Goal: Communication & Community: Answer question/provide support

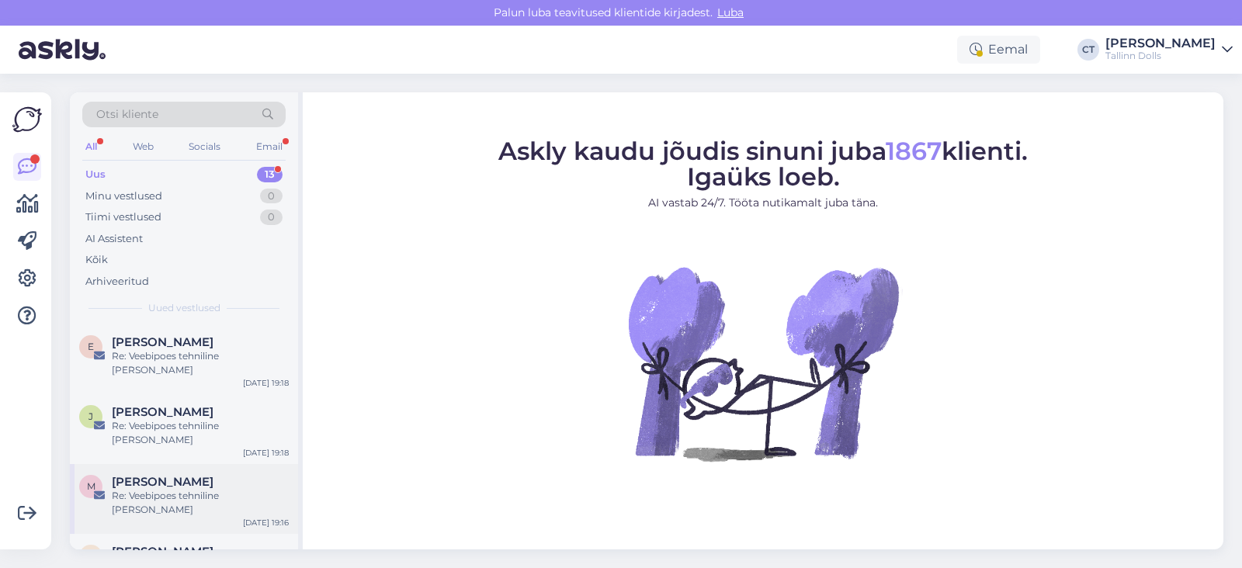
scroll to position [501, 0]
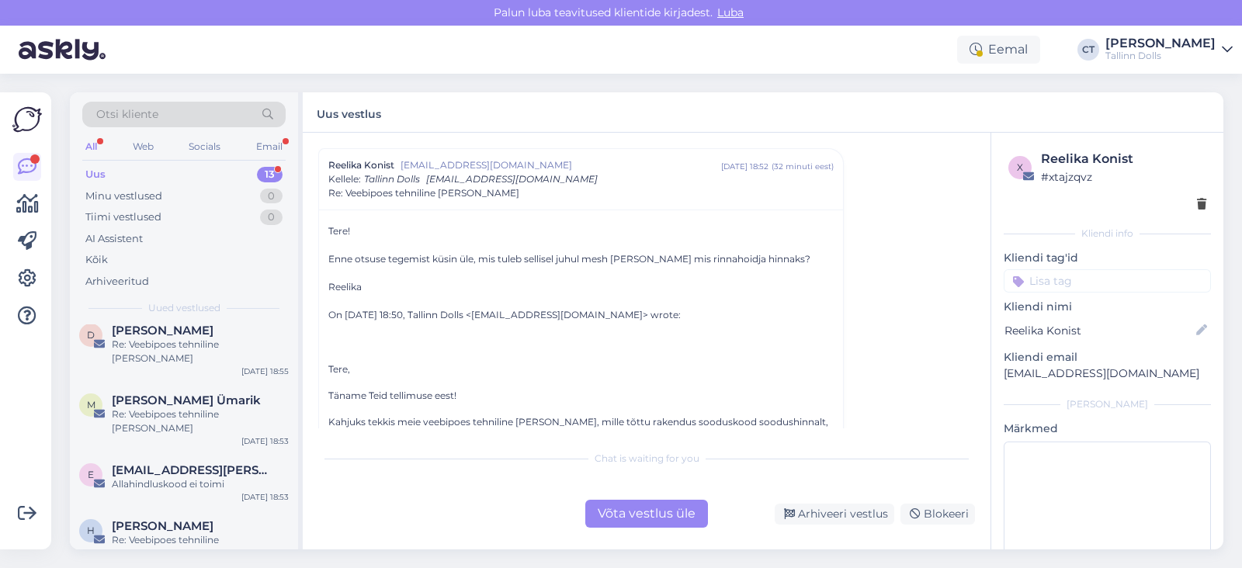
scroll to position [844, 0]
click at [143, 533] on div "Re: Veebipoes tehniline [PERSON_NAME]" at bounding box center [200, 547] width 177 height 28
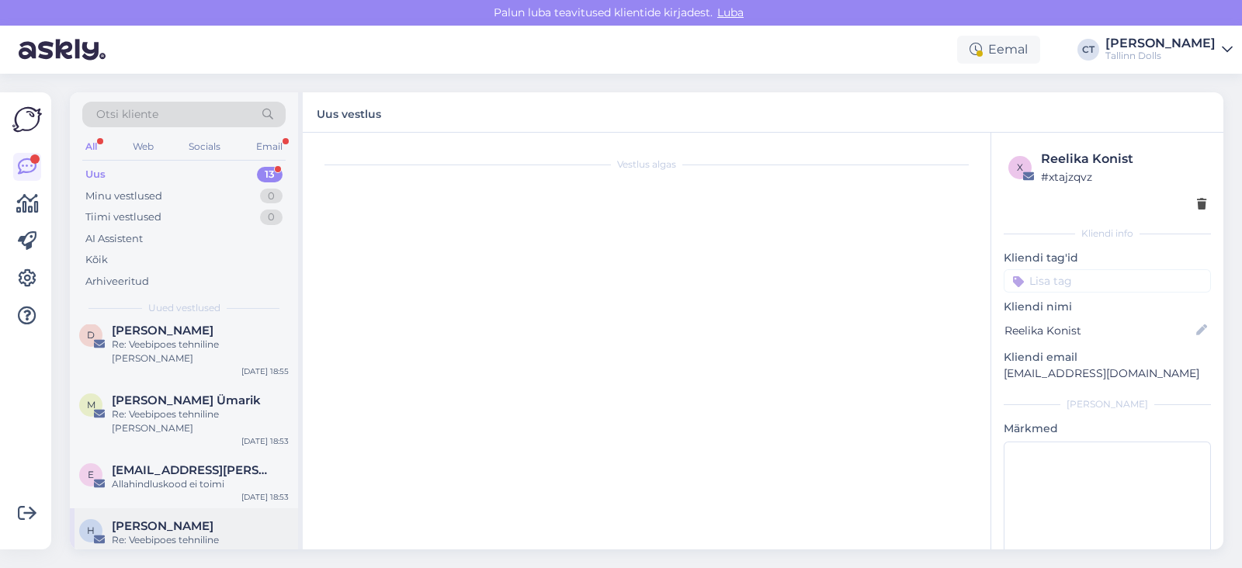
scroll to position [0, 0]
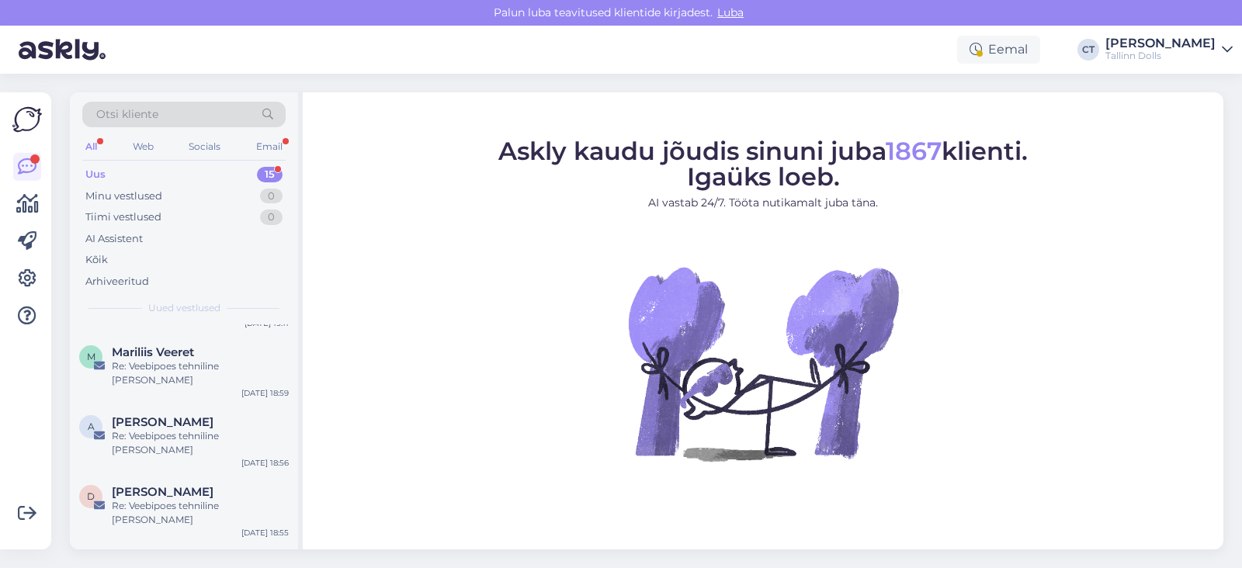
scroll to position [612, 0]
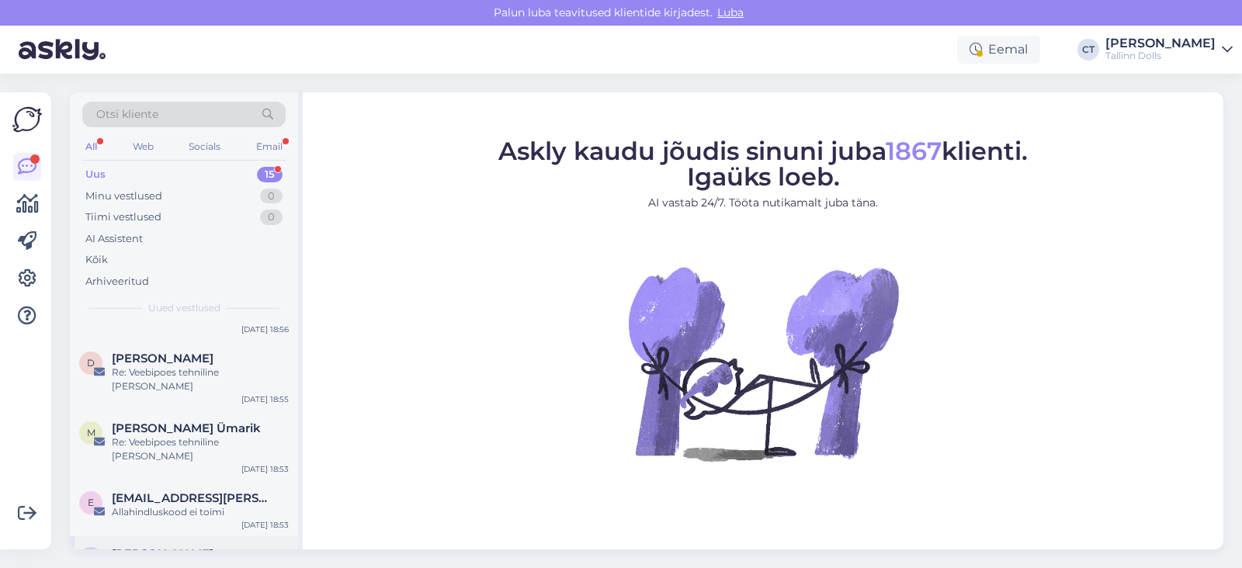
click at [199, 547] on div "[PERSON_NAME]" at bounding box center [200, 554] width 177 height 14
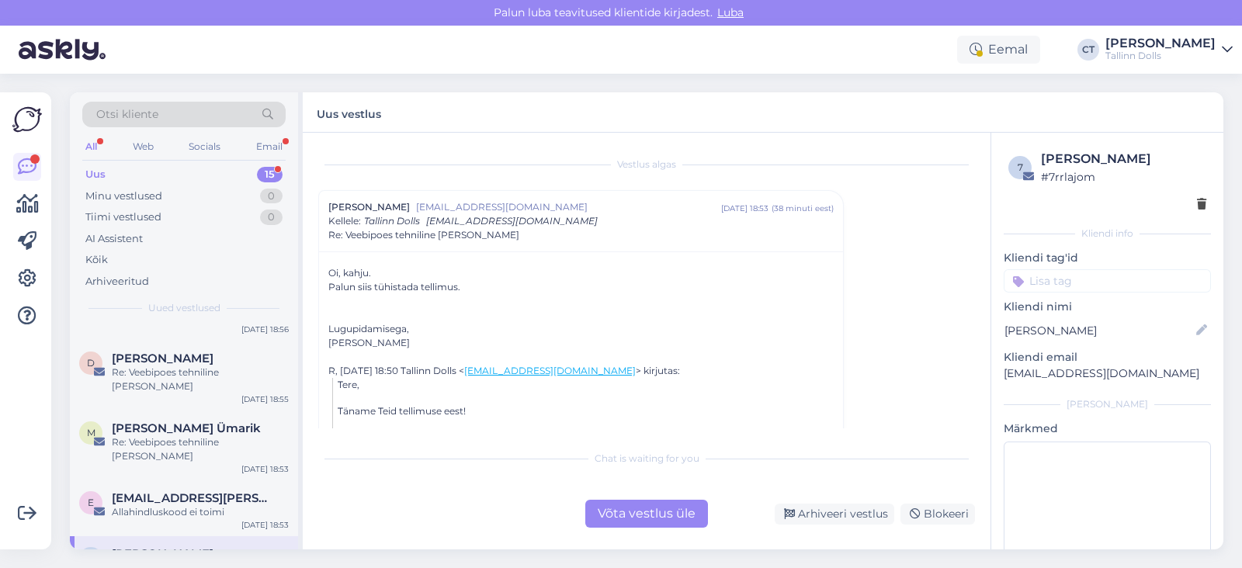
click at [653, 514] on div "Võta vestlus üle" at bounding box center [646, 514] width 123 height 28
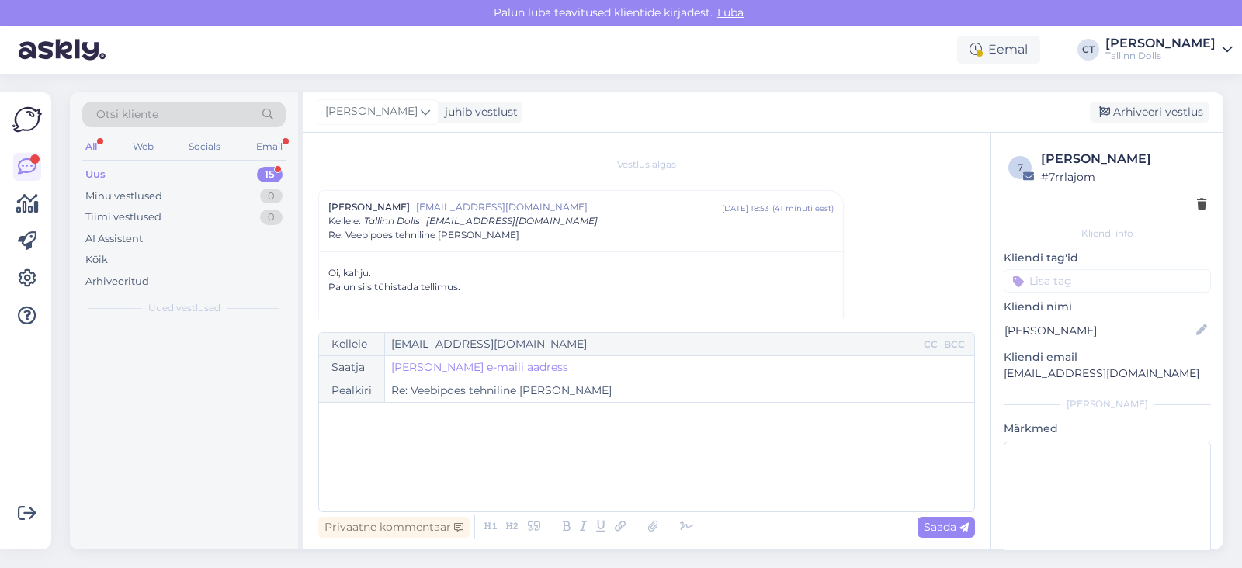
scroll to position [0, 0]
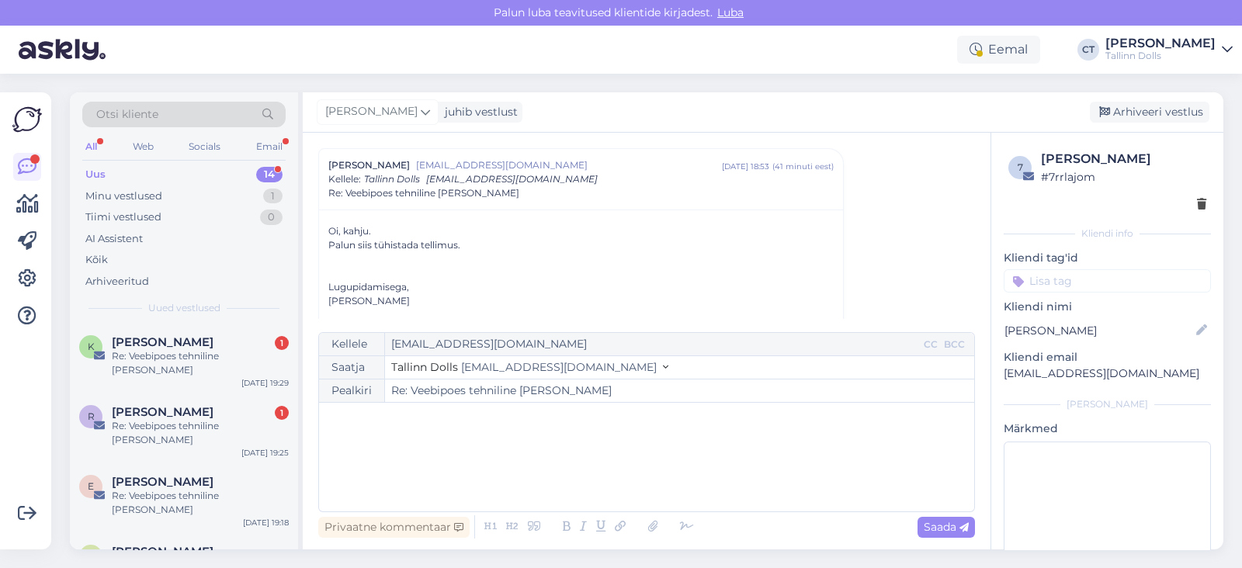
click at [659, 471] on div "﻿" at bounding box center [647, 457] width 640 height 93
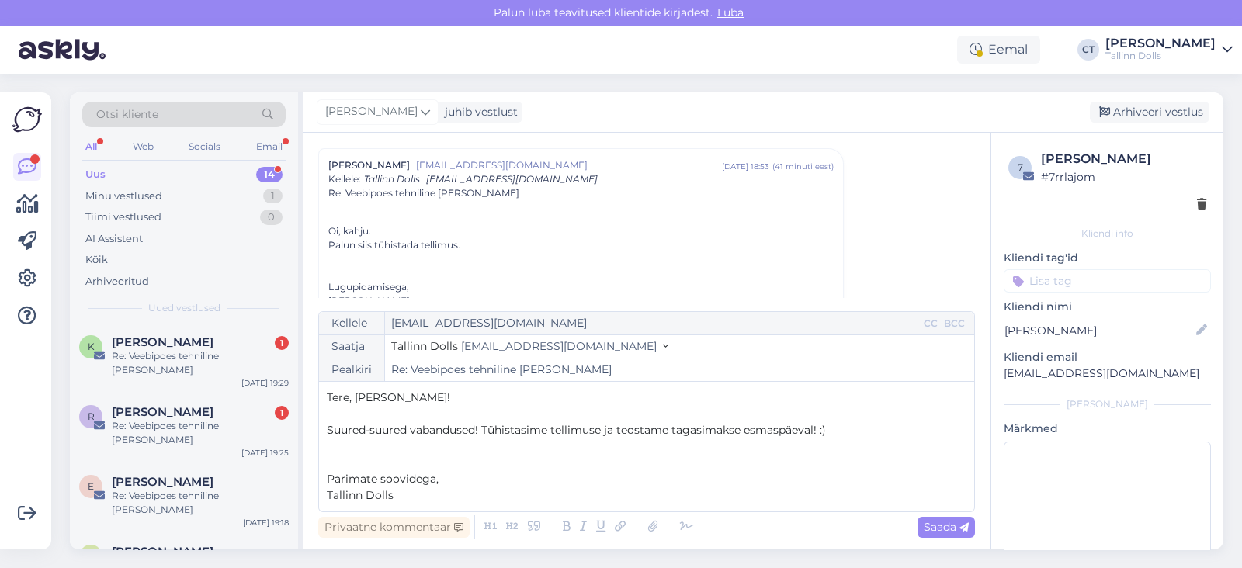
drag, startPoint x: 400, startPoint y: 494, endPoint x: 299, endPoint y: 386, distance: 147.7
click at [299, 386] on div "Otsi kliente All Web Socials Email Uus 14 Minu vestlused 1 Tiimi vestlused 0 AI…" at bounding box center [646, 320] width 1153 height 457
copy div "Tere, Helina! ﻿ Suured-suured vabandused! Tühistasime tellimuse ja teostame tag…"
click at [887, 460] on p "﻿" at bounding box center [647, 463] width 640 height 16
click at [955, 533] on div "Saada" at bounding box center [945, 527] width 57 height 21
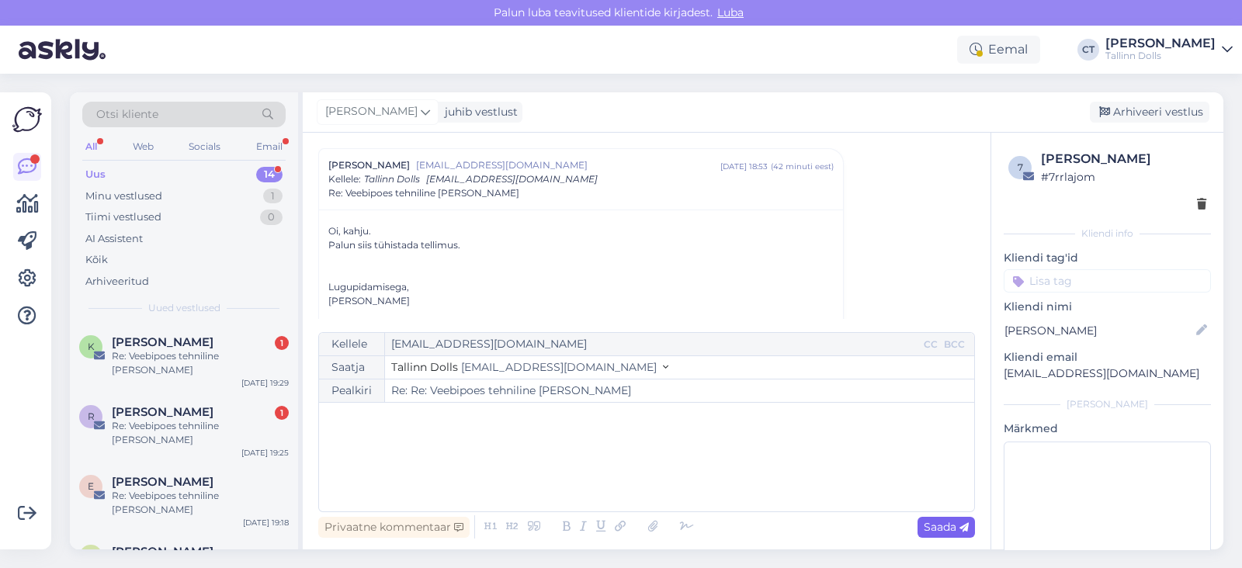
type input "Re: Veebipoes tehniline [PERSON_NAME]"
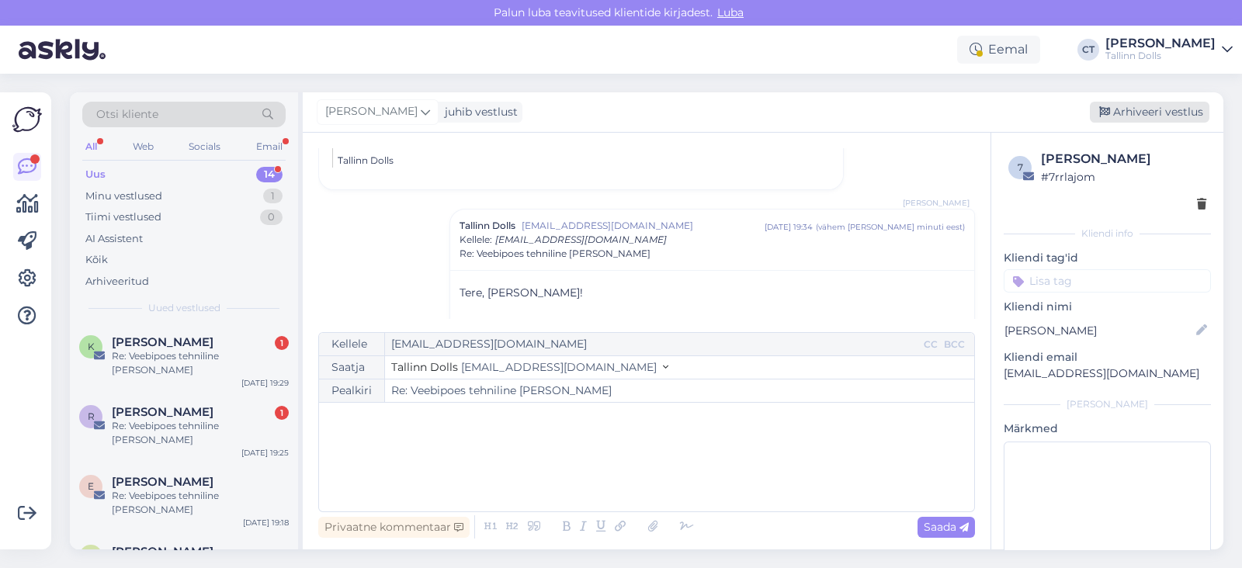
click at [1176, 114] on div "Arhiveeri vestlus" at bounding box center [1150, 112] width 120 height 21
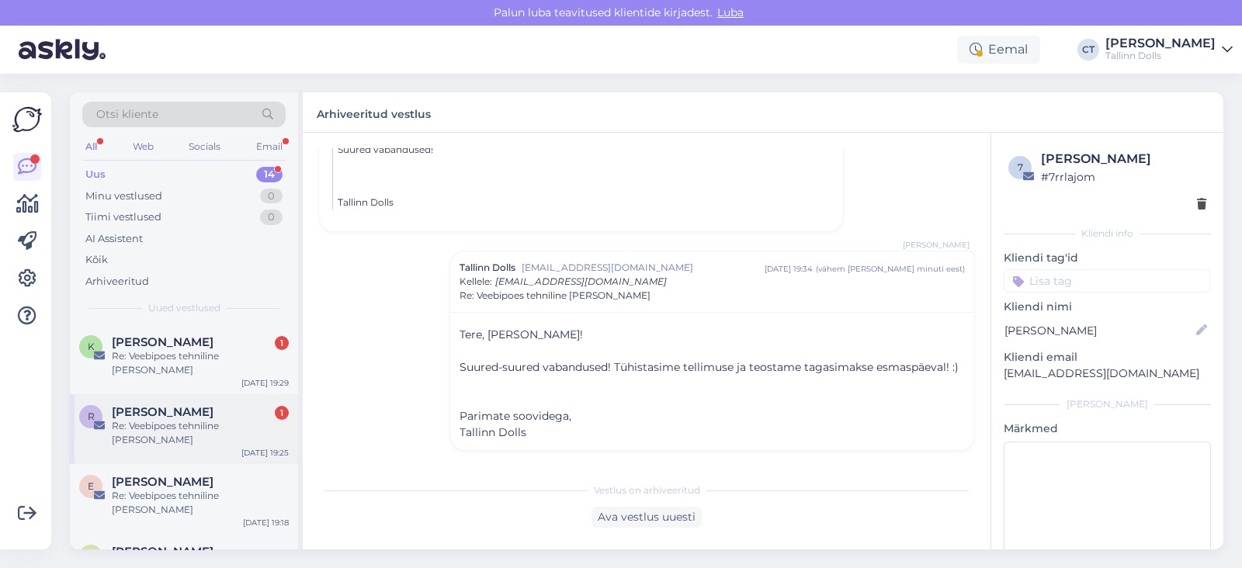
scroll to position [557, 0]
click at [243, 561] on div "Allahindluskood ei toimi" at bounding box center [200, 568] width 177 height 14
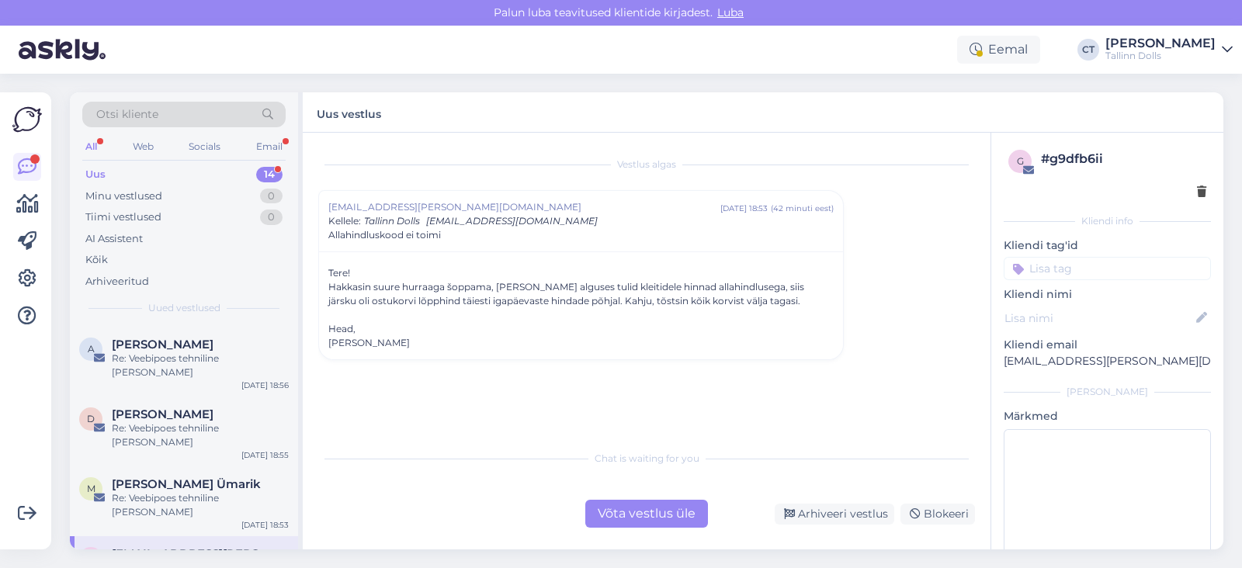
click at [631, 507] on div "Võta vestlus üle" at bounding box center [646, 514] width 123 height 28
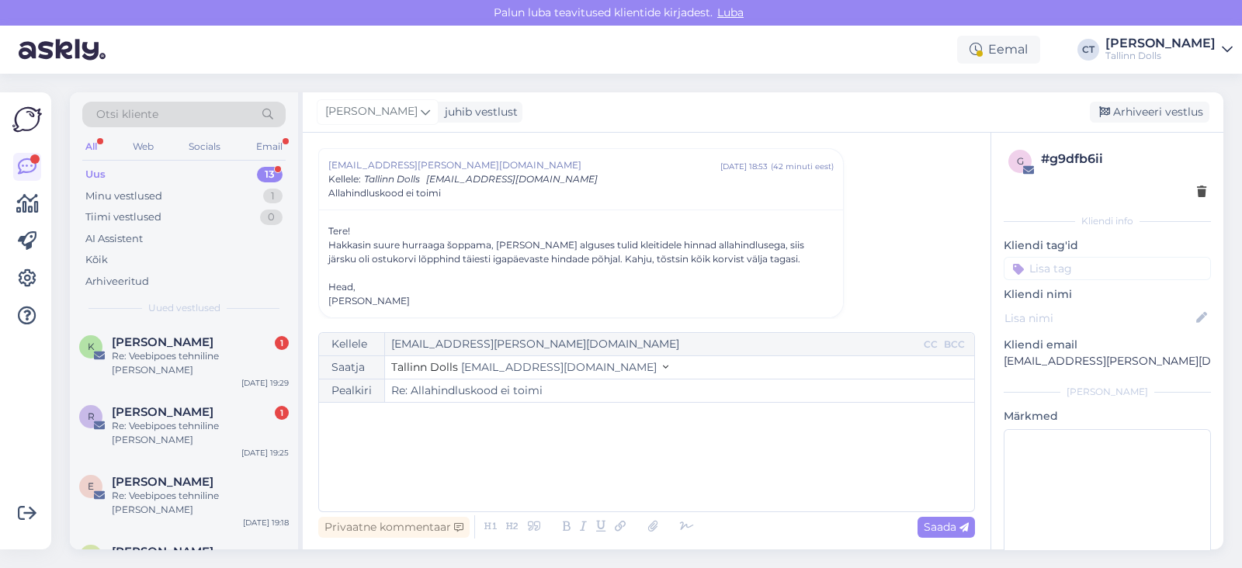
click at [631, 477] on div "﻿" at bounding box center [647, 457] width 640 height 93
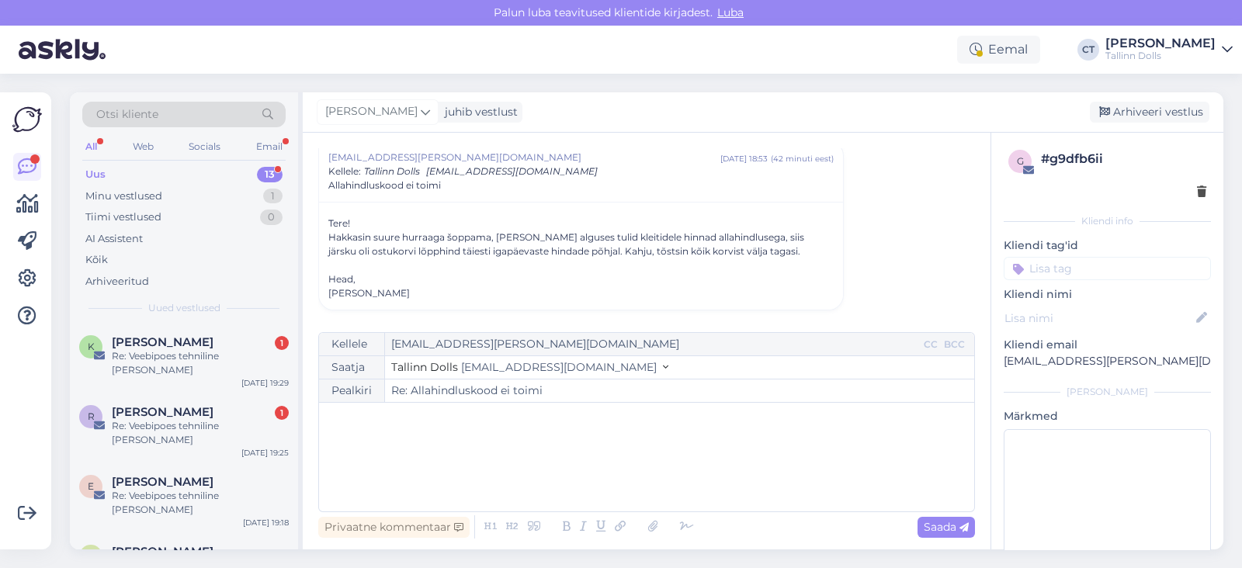
click at [467, 449] on div "﻿" at bounding box center [647, 457] width 640 height 93
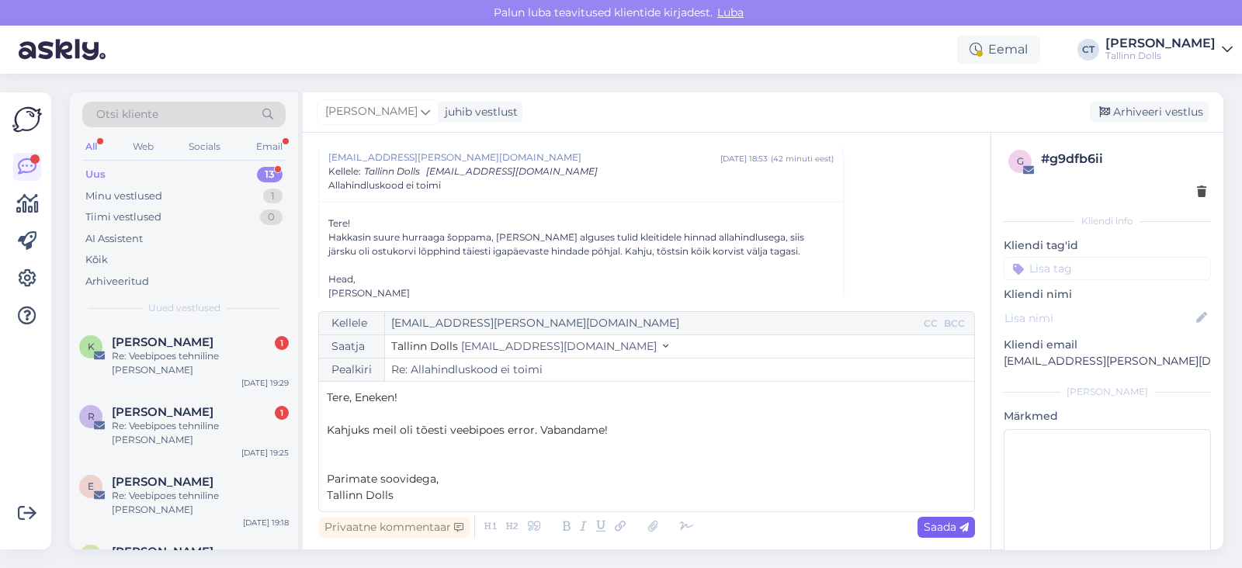
click at [931, 520] on span "Saada" at bounding box center [946, 527] width 45 height 14
type input "Re: Re: Allahindluskood ei toimi"
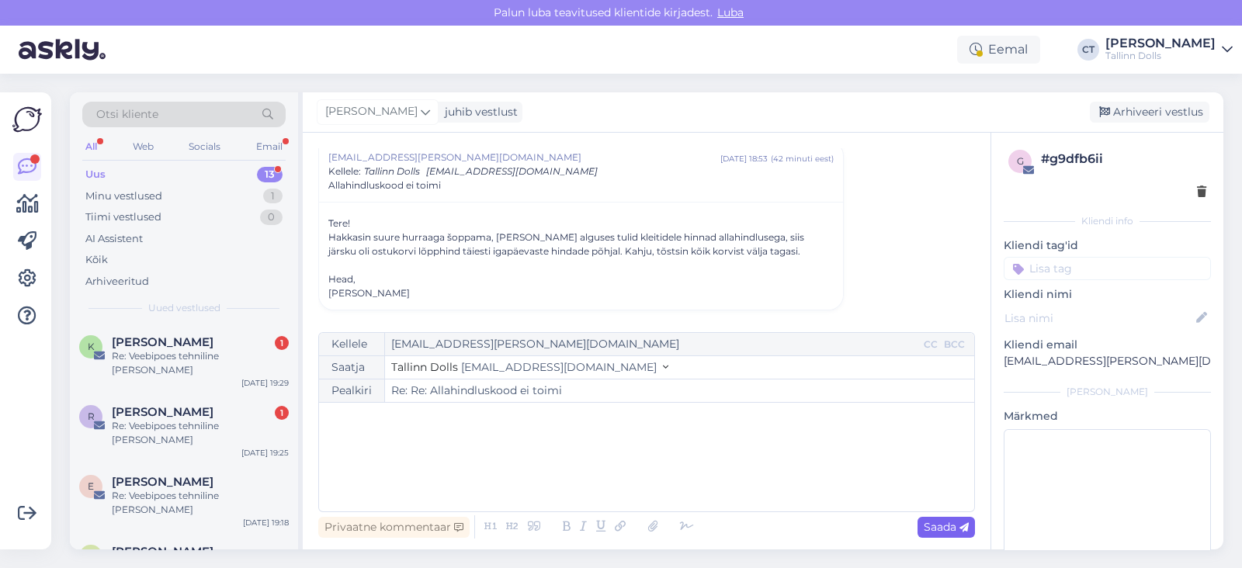
scroll to position [192, 0]
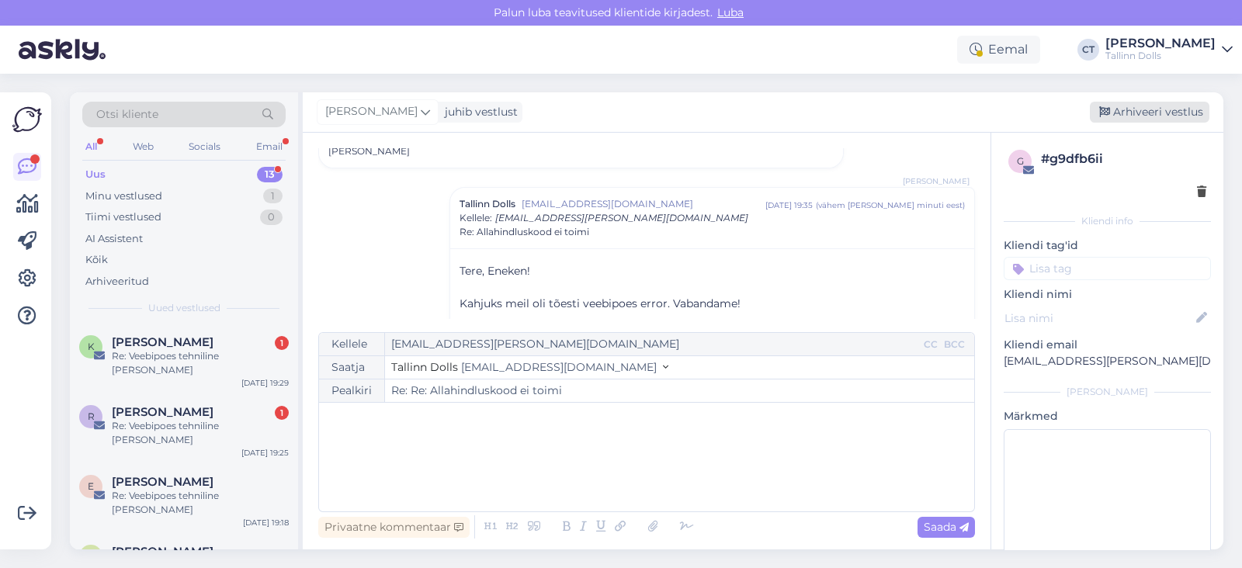
click at [1168, 120] on div "Arhiveeri vestlus" at bounding box center [1150, 112] width 120 height 21
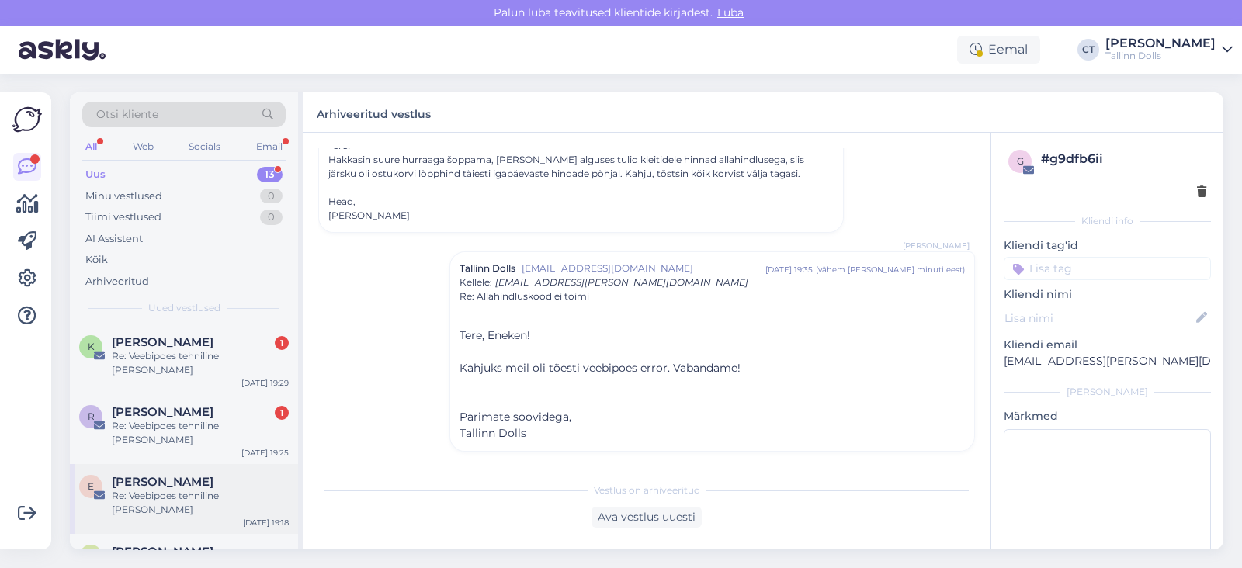
scroll to position [501, 0]
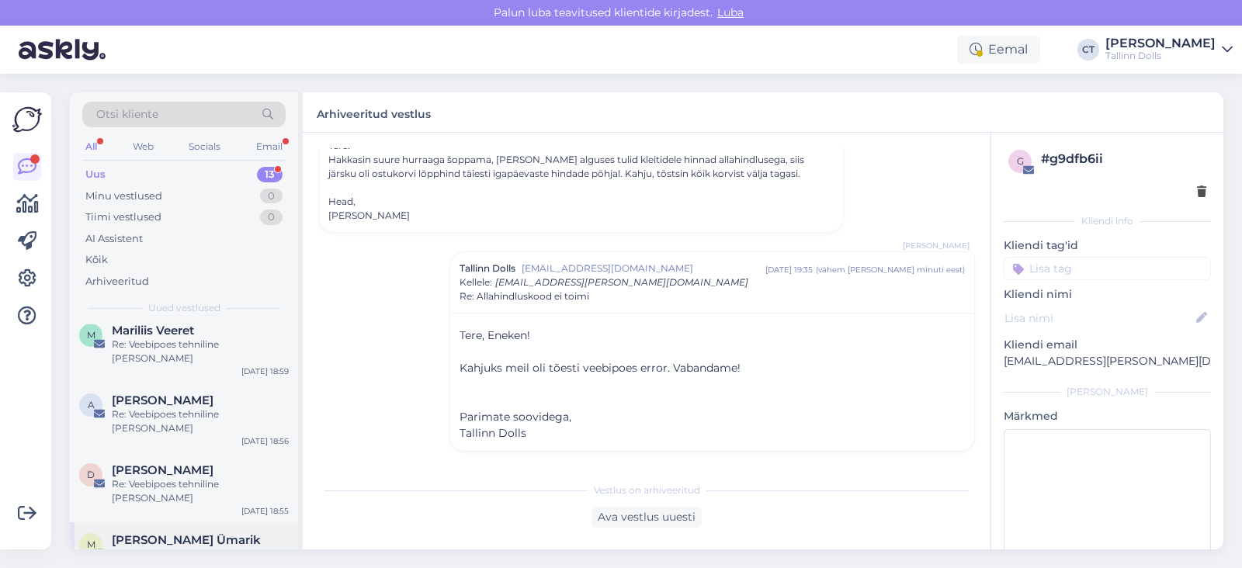
click at [202, 547] on div "Re: Veebipoes tehniline [PERSON_NAME]" at bounding box center [200, 561] width 177 height 28
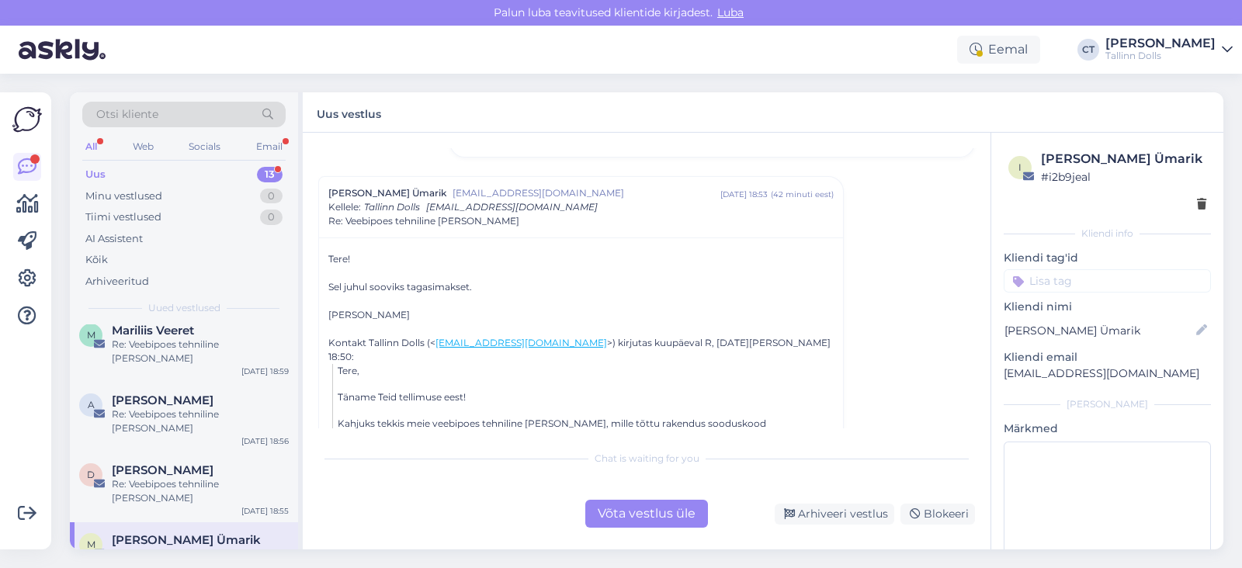
scroll to position [550, 0]
click at [672, 510] on div "Võta vestlus üle" at bounding box center [646, 514] width 123 height 28
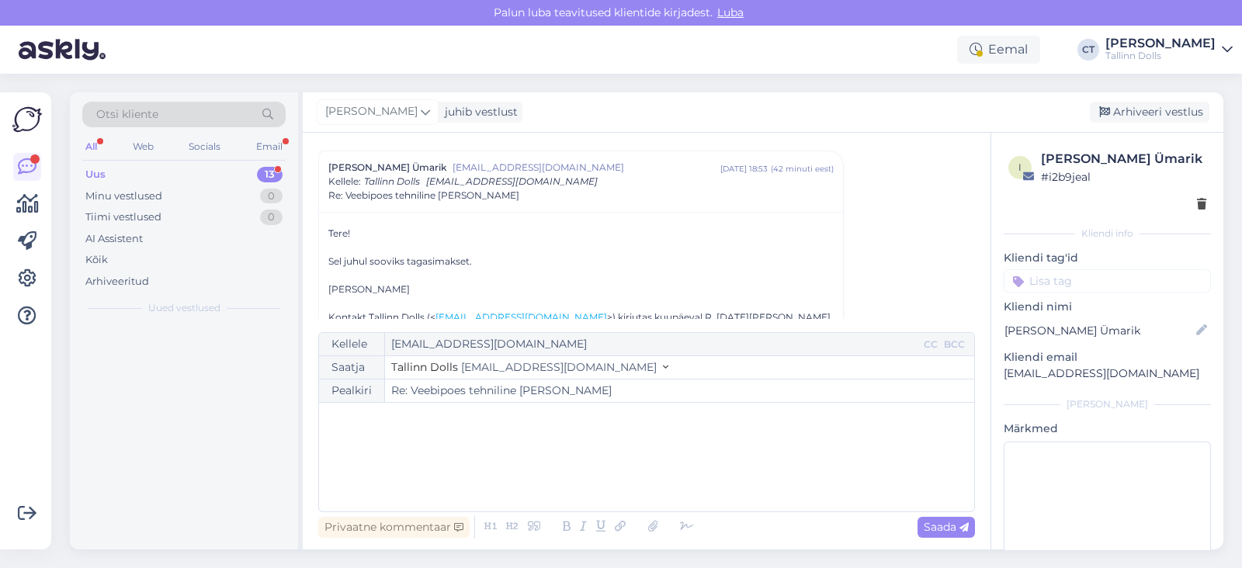
scroll to position [0, 0]
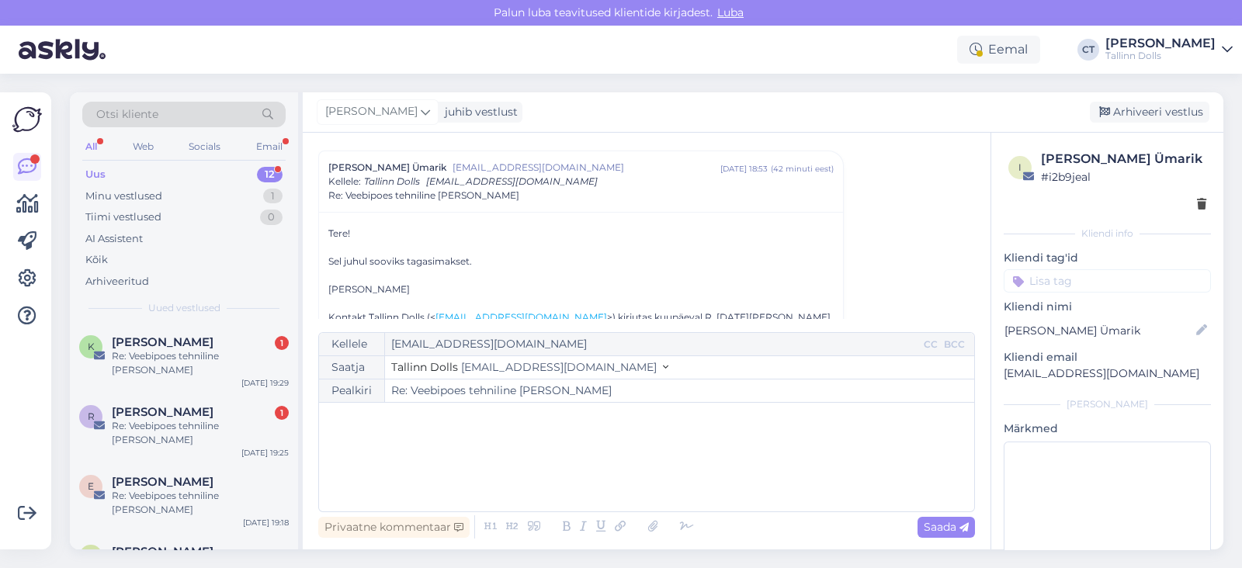
click at [650, 453] on div "﻿" at bounding box center [647, 457] width 640 height 93
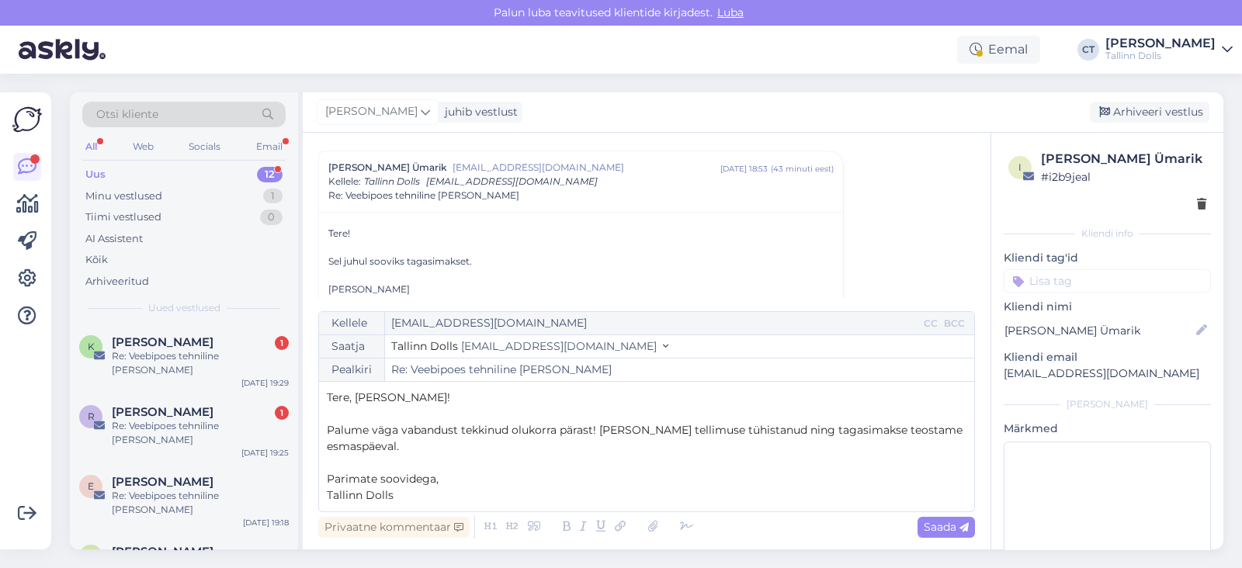
click at [407, 393] on p "Tere, [PERSON_NAME]!" at bounding box center [647, 398] width 640 height 16
click at [466, 444] on p "Palume väga vabandust tekkinud olukorra pärast! [PERSON_NAME] tellimuse tühista…" at bounding box center [647, 438] width 640 height 33
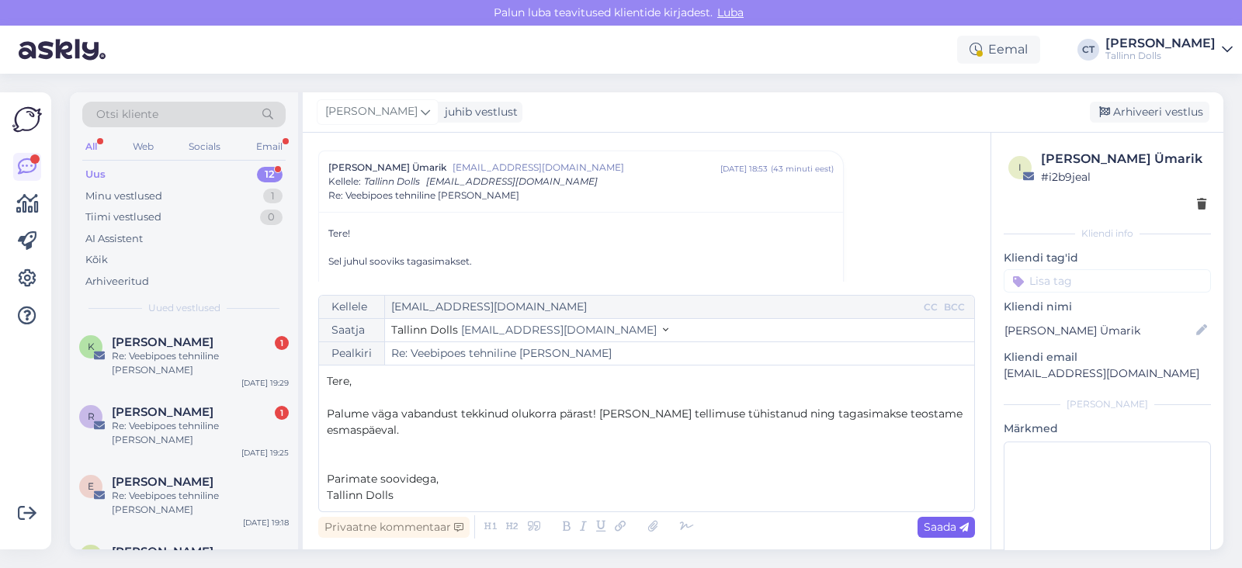
click at [940, 525] on span "Saada" at bounding box center [946, 527] width 45 height 14
type input "Re: Re: Veebipoes tehniline [PERSON_NAME]"
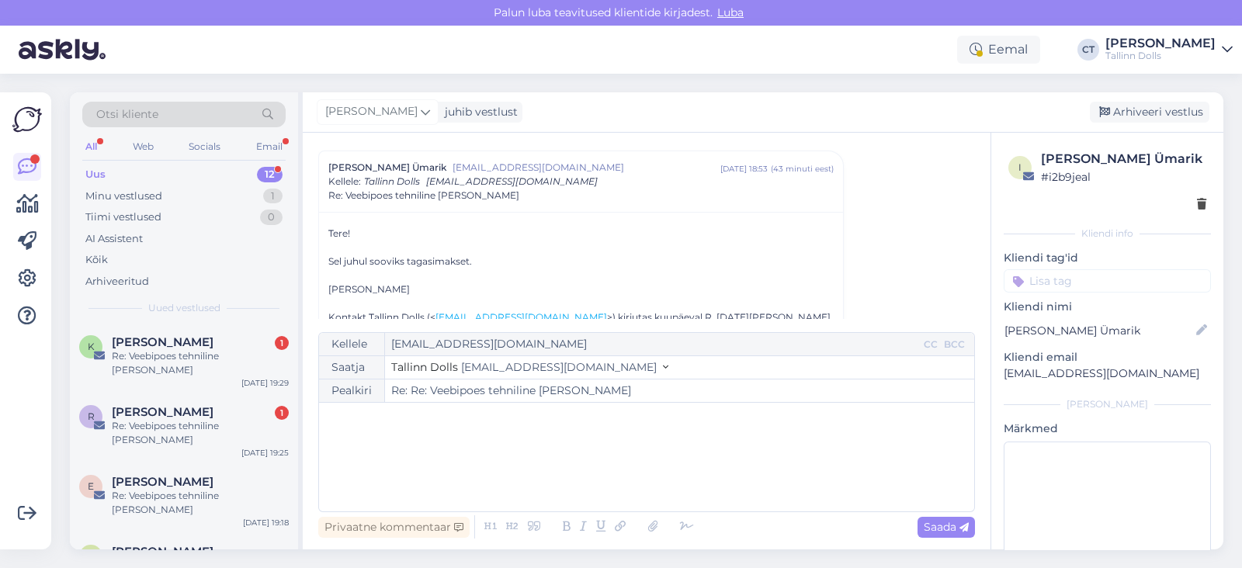
scroll to position [1007, 0]
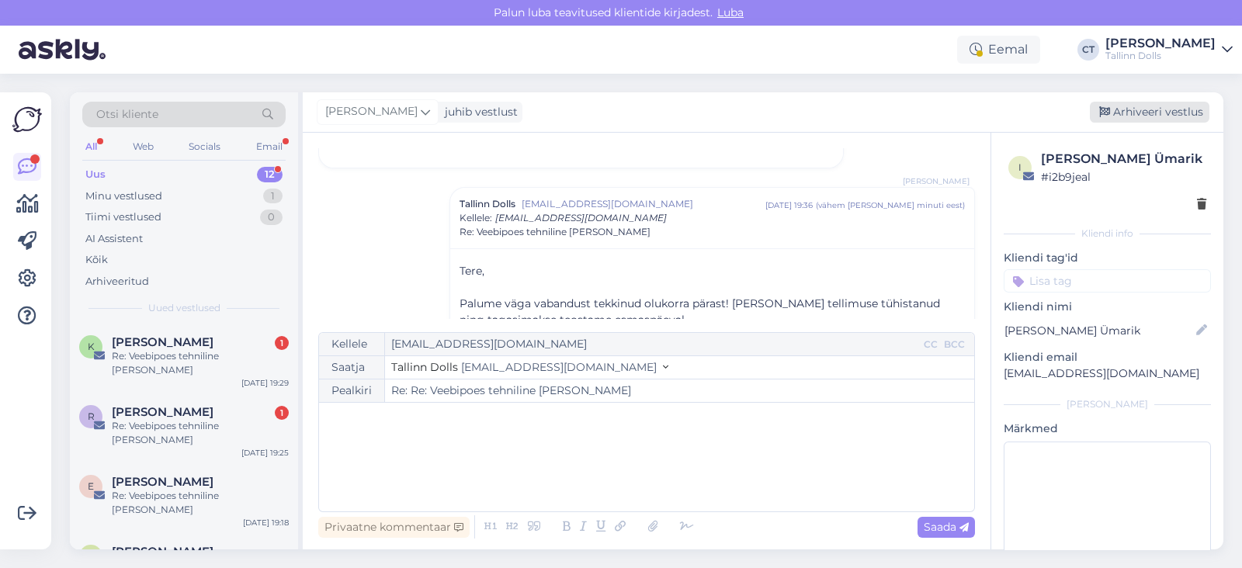
click at [1131, 117] on div "Arhiveeri vestlus" at bounding box center [1150, 112] width 120 height 21
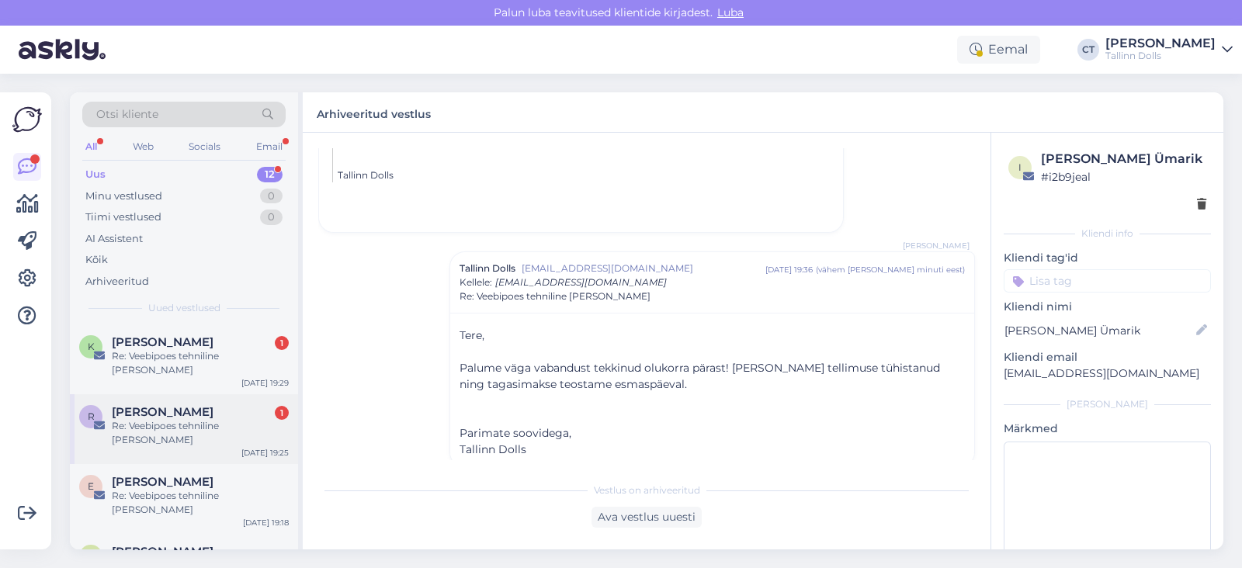
scroll to position [446, 0]
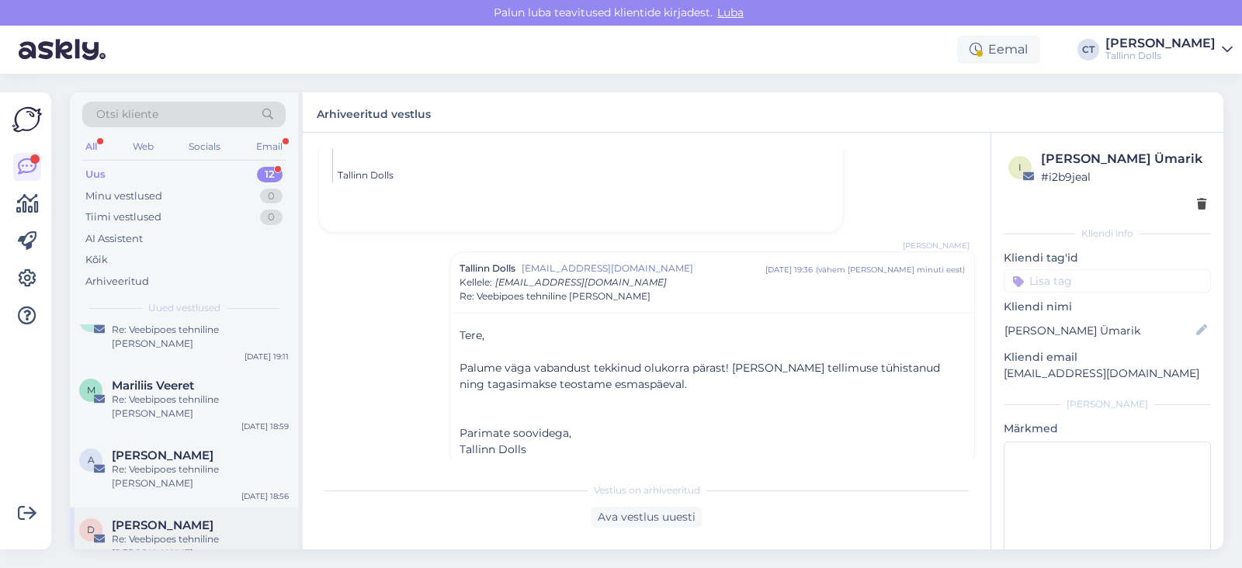
click at [217, 532] on div "Re: Veebipoes tehniline [PERSON_NAME]" at bounding box center [200, 546] width 177 height 28
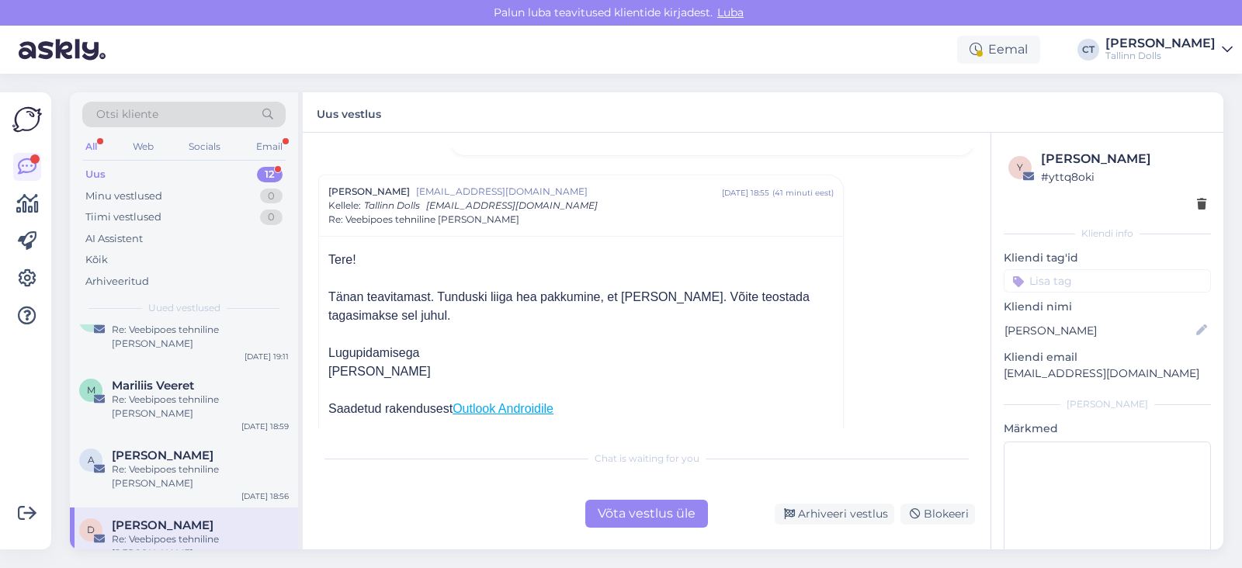
scroll to position [150, 0]
click at [644, 518] on div "Võta vestlus üle" at bounding box center [646, 514] width 123 height 28
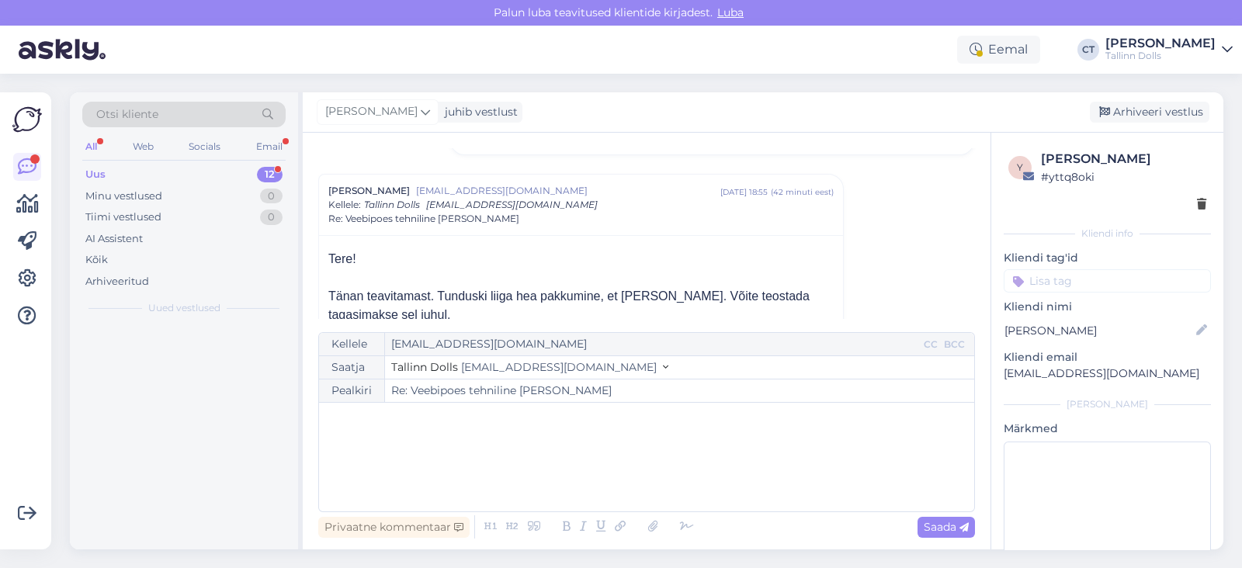
scroll to position [0, 0]
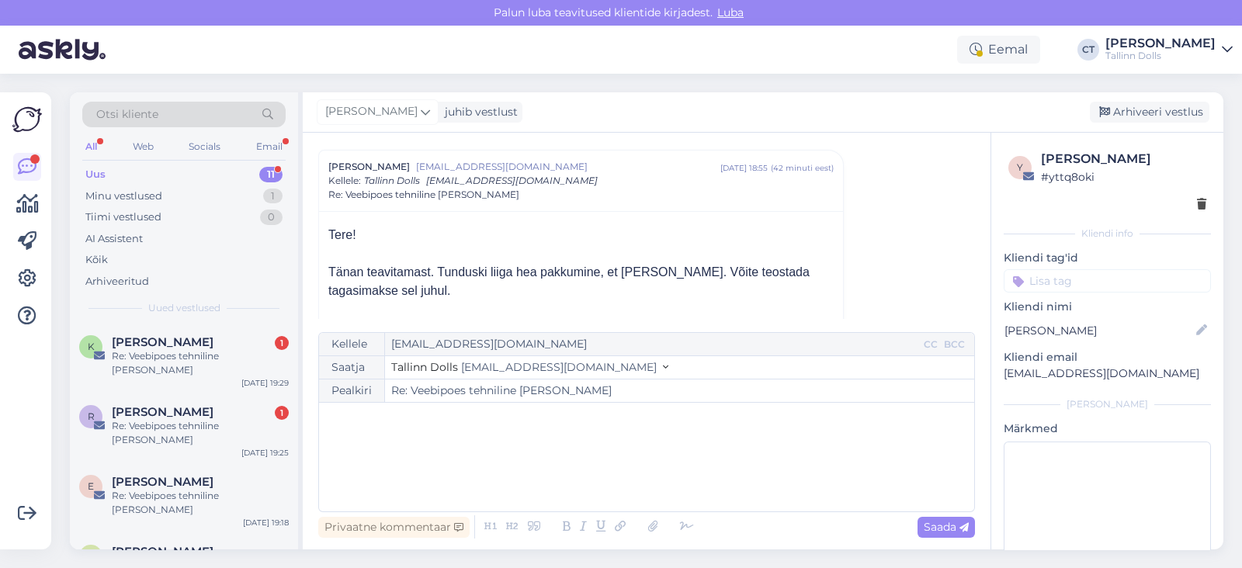
click at [633, 474] on div "﻿" at bounding box center [647, 457] width 640 height 93
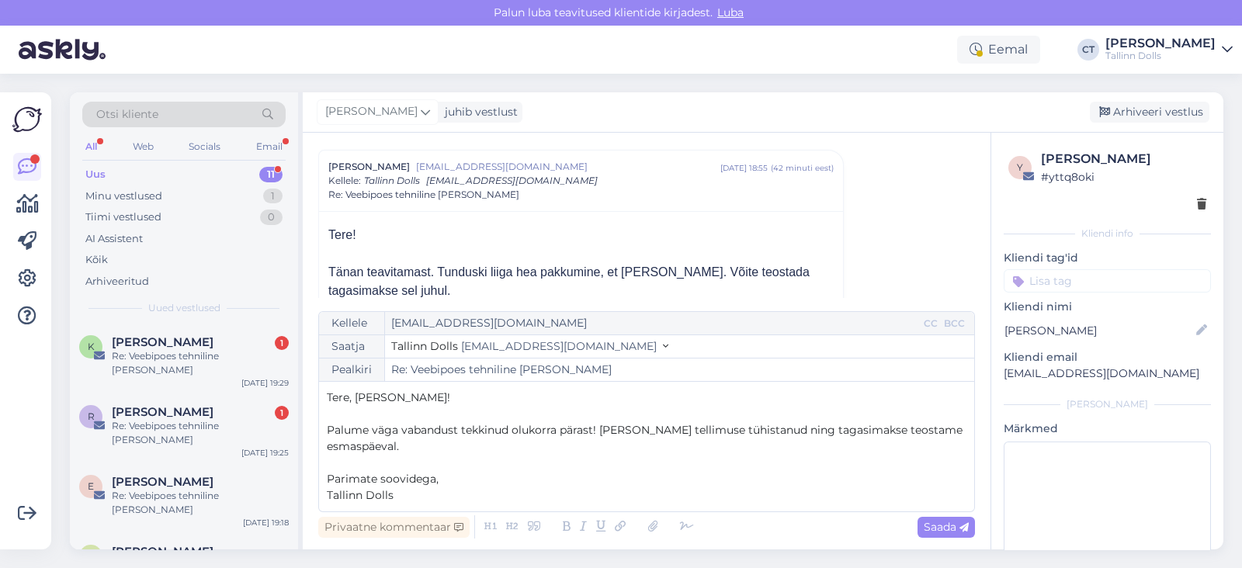
click at [421, 397] on p "Tere, [PERSON_NAME]!" at bounding box center [647, 398] width 640 height 16
click at [487, 467] on p "﻿" at bounding box center [647, 463] width 640 height 16
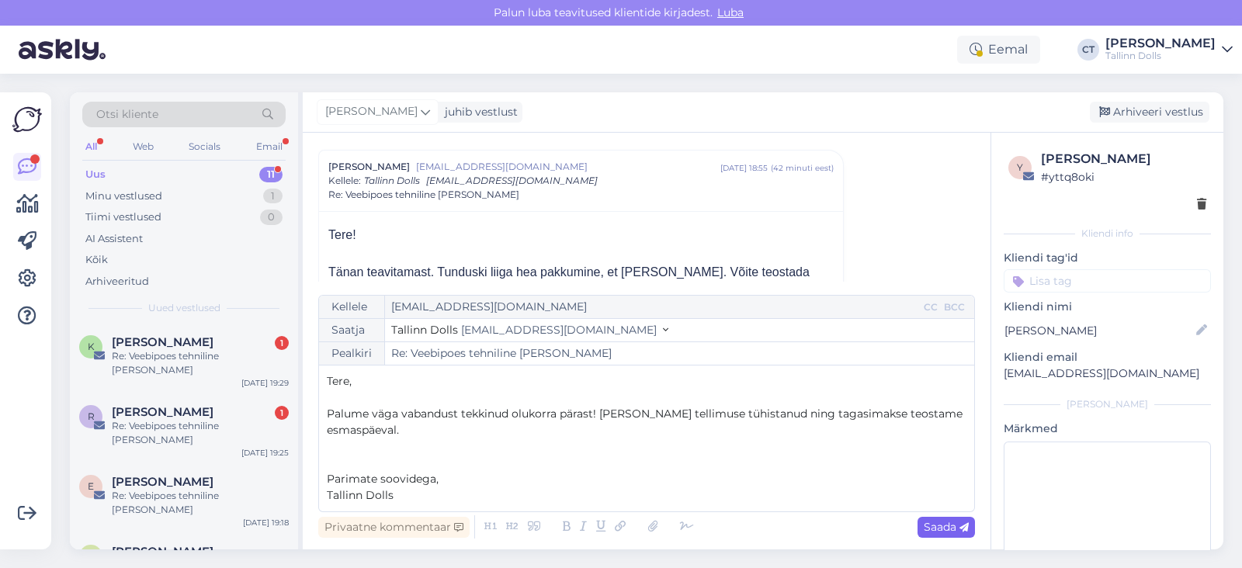
click at [961, 524] on icon at bounding box center [963, 527] width 9 height 9
type input "Re: Veebipoes tehniline [PERSON_NAME]"
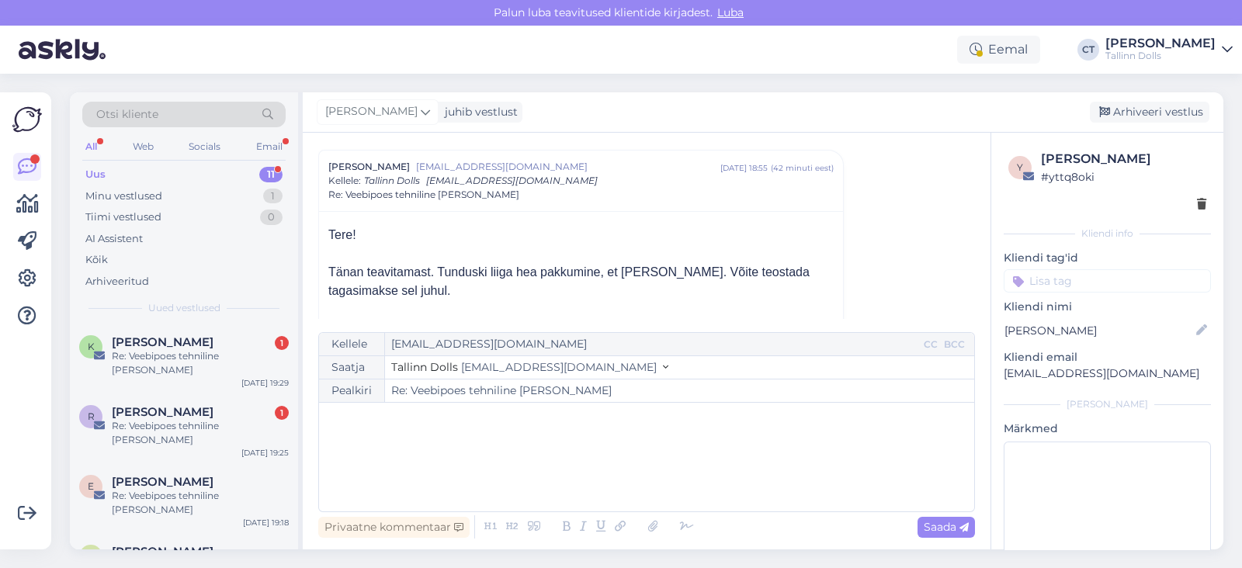
scroll to position [702, 0]
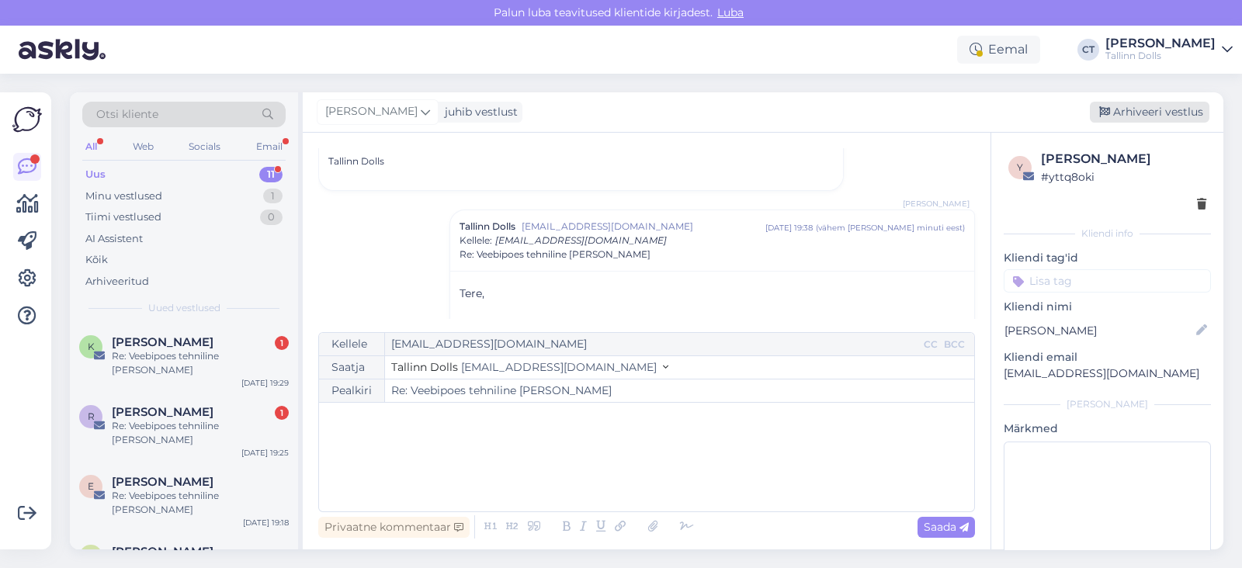
click at [1178, 116] on div "Arhiveeri vestlus" at bounding box center [1150, 112] width 120 height 21
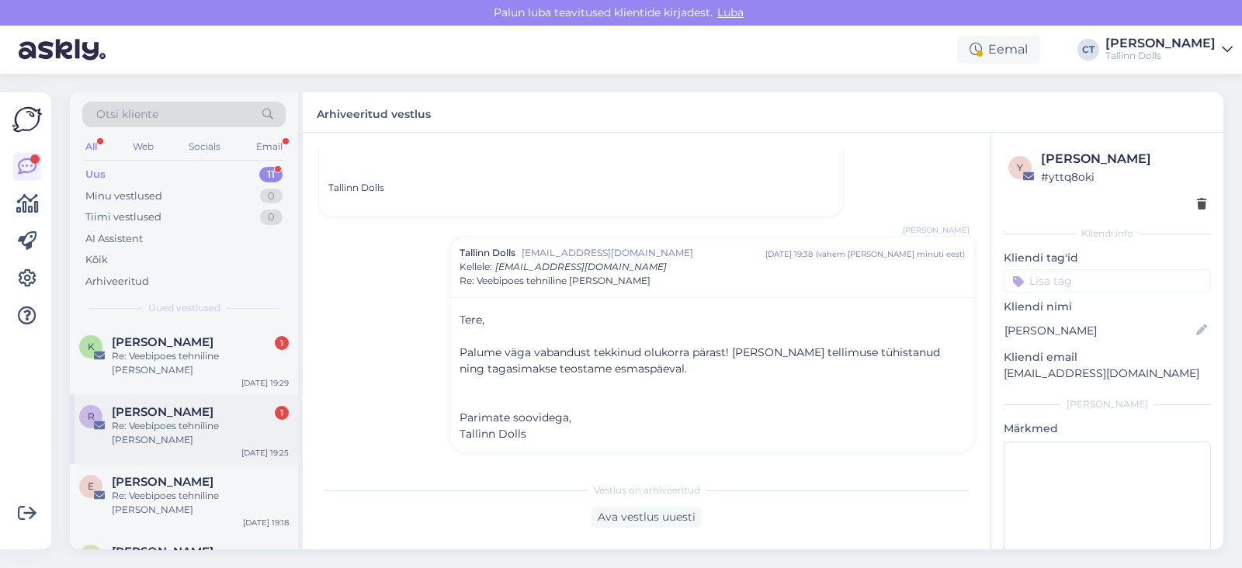
scroll to position [389, 0]
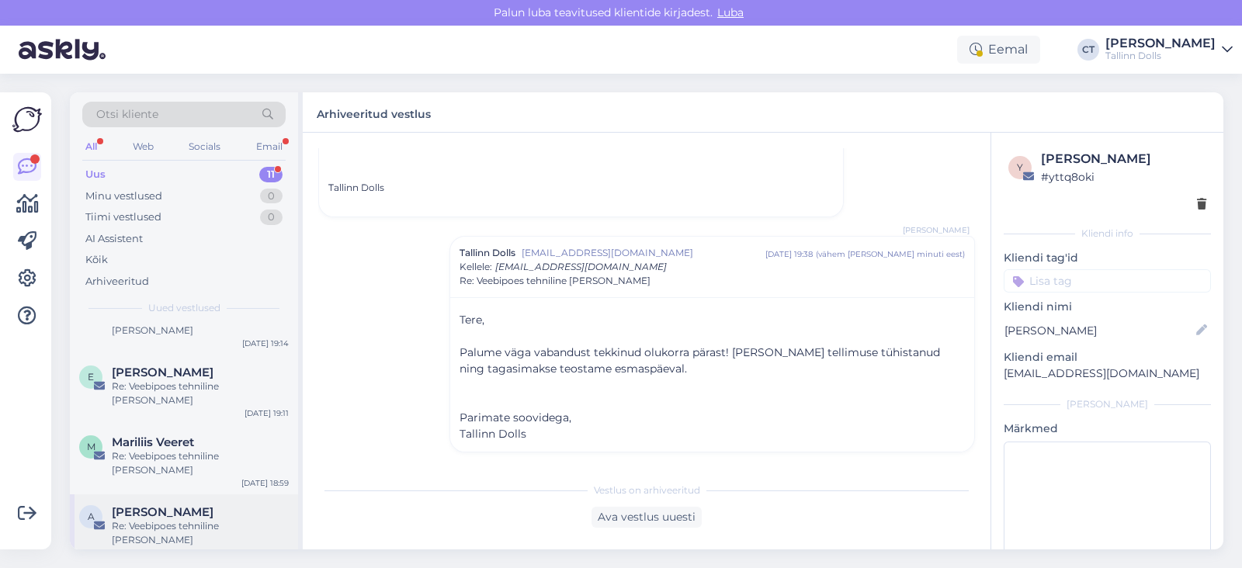
click at [199, 505] on div "[PERSON_NAME]" at bounding box center [200, 512] width 177 height 14
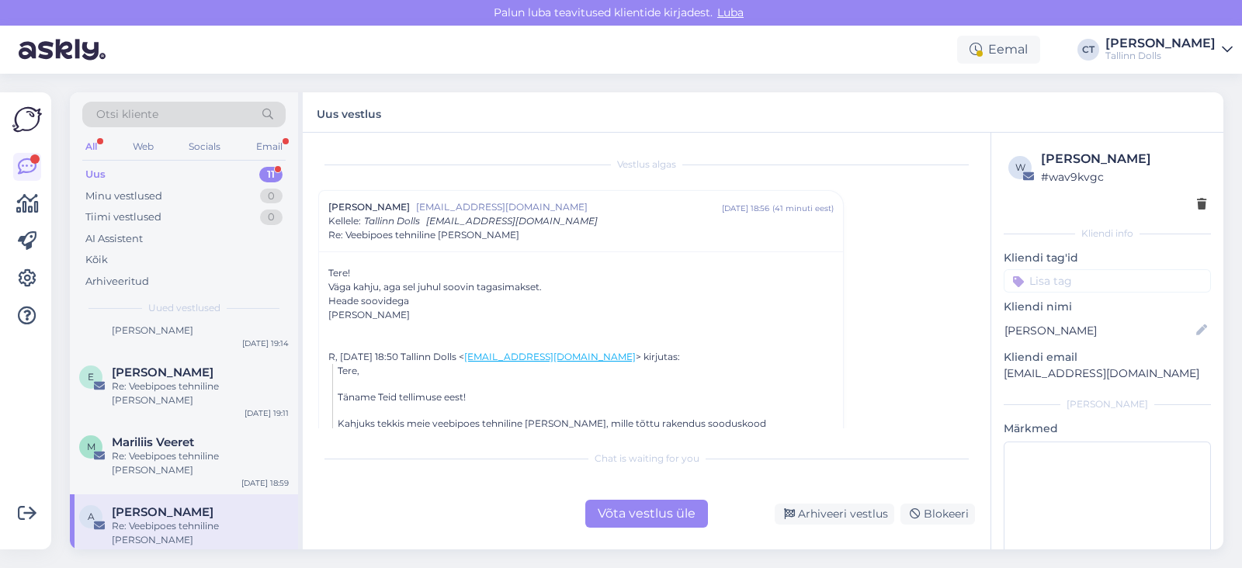
scroll to position [8, 0]
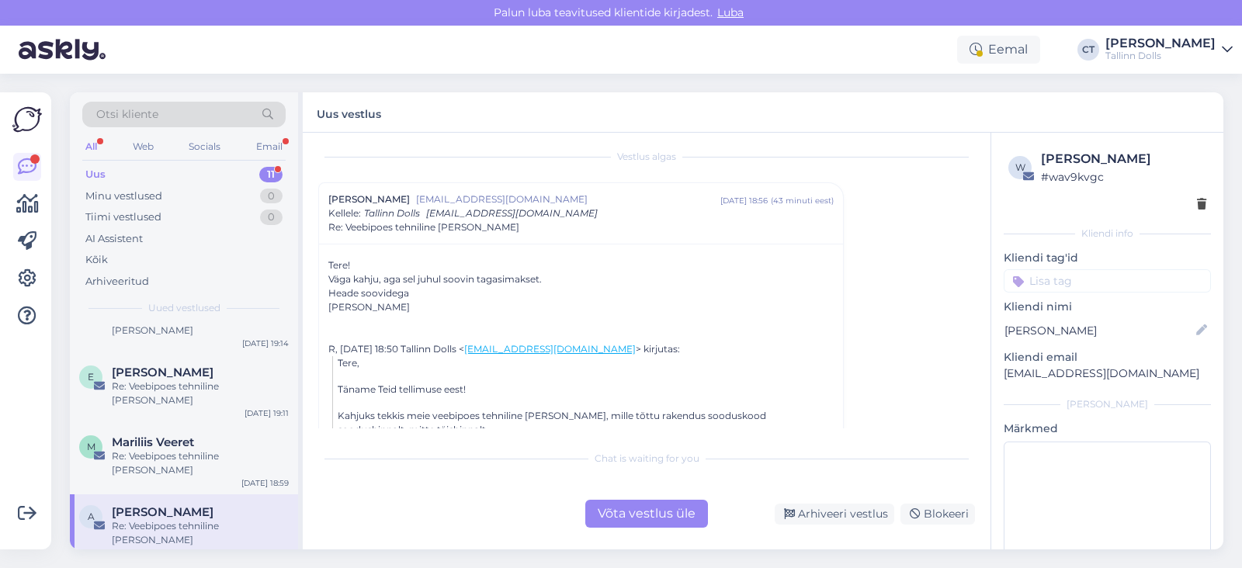
click at [631, 508] on div "Võta vestlus üle" at bounding box center [646, 514] width 123 height 28
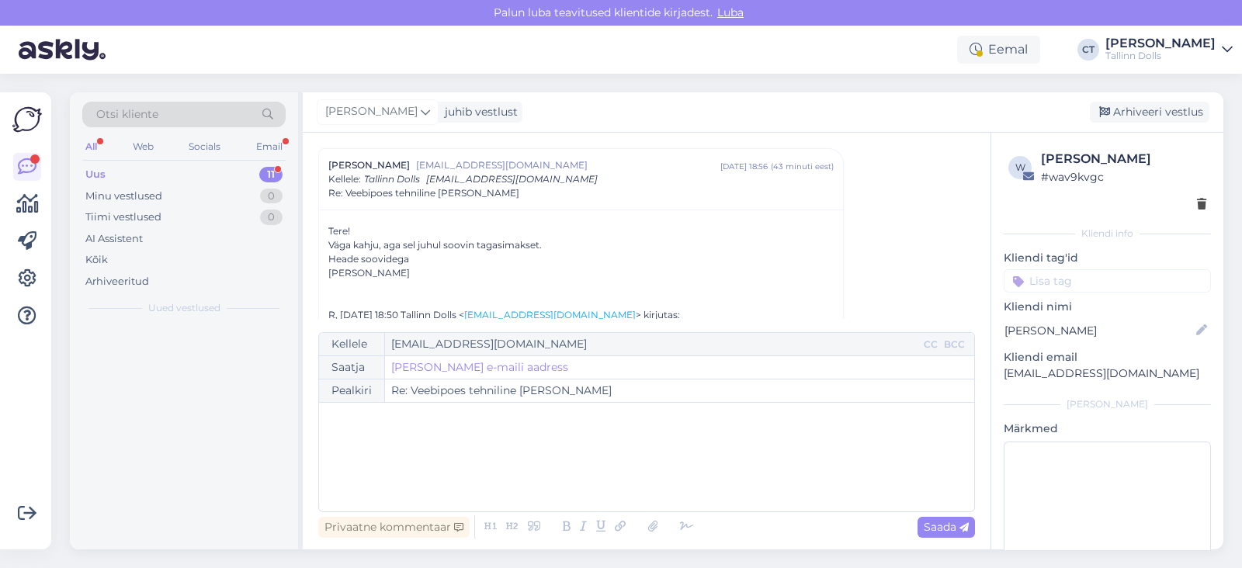
scroll to position [0, 0]
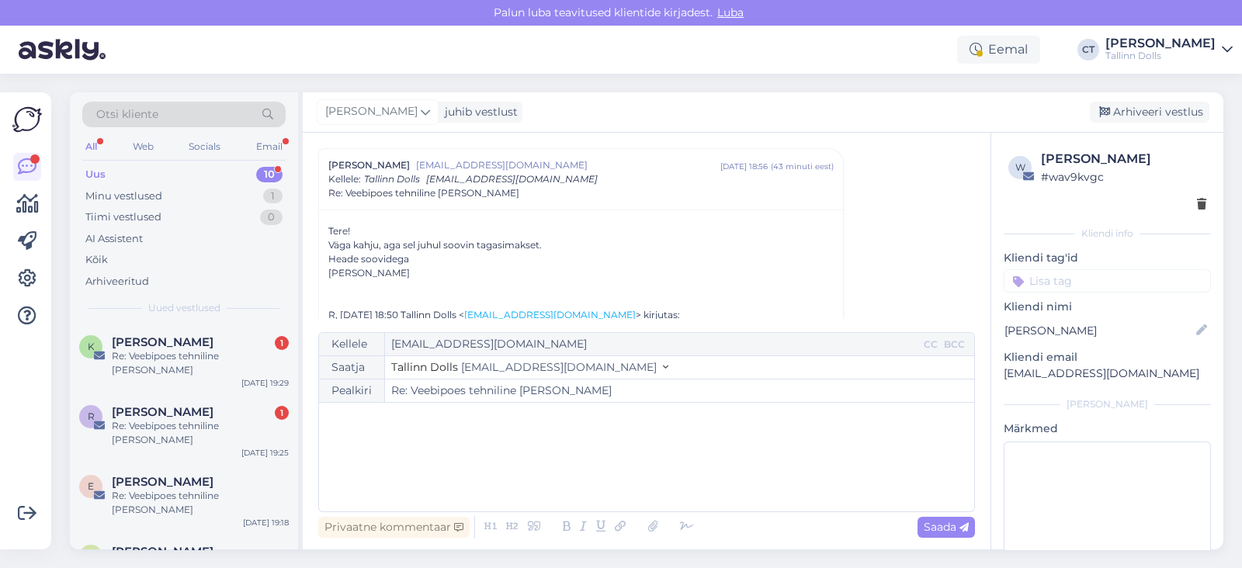
click at [623, 470] on div "﻿" at bounding box center [647, 457] width 640 height 93
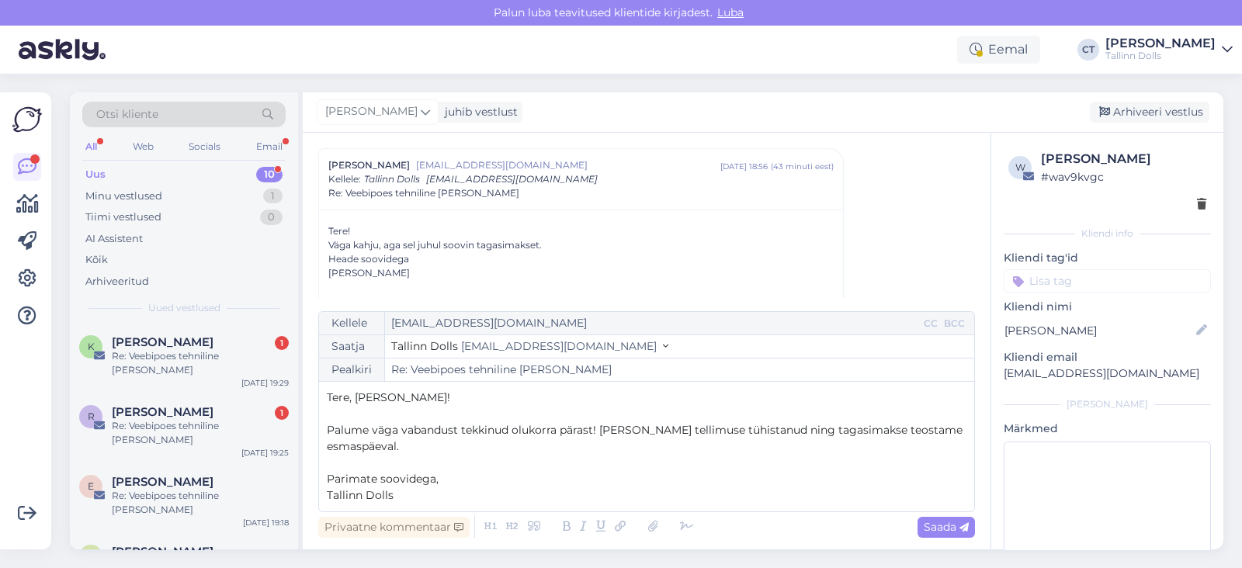
click at [418, 401] on p "Tere, [PERSON_NAME]!" at bounding box center [647, 398] width 640 height 16
click at [446, 459] on p "﻿" at bounding box center [647, 463] width 640 height 16
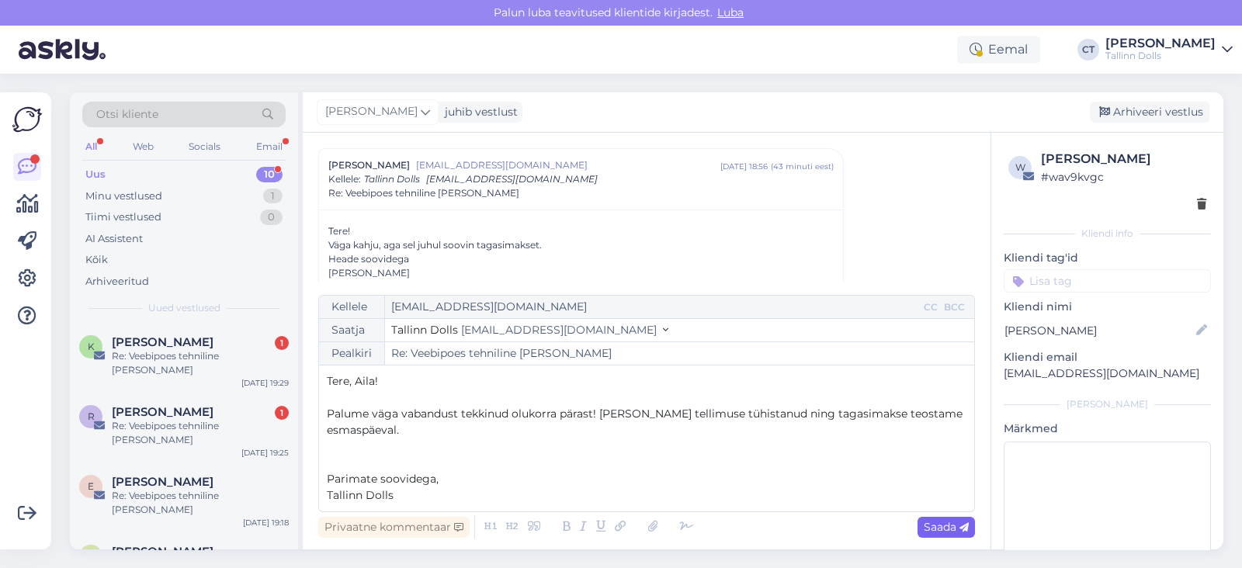
click at [956, 528] on span "Saada" at bounding box center [946, 527] width 45 height 14
type input "Re: Re: Veebipoes tehniline [PERSON_NAME]"
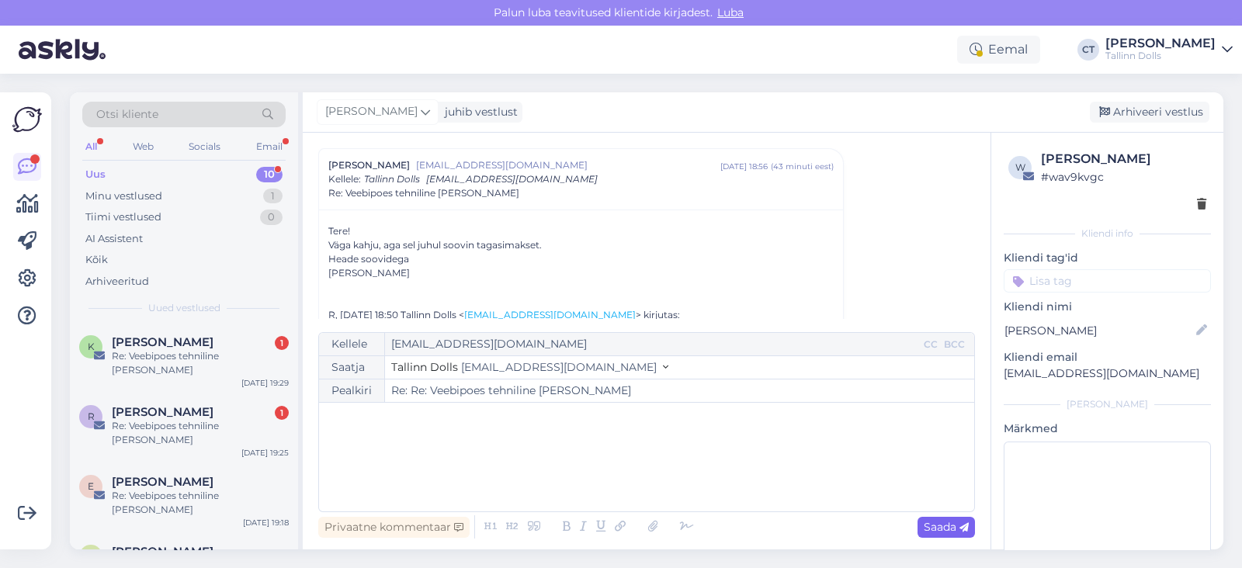
scroll to position [447, 0]
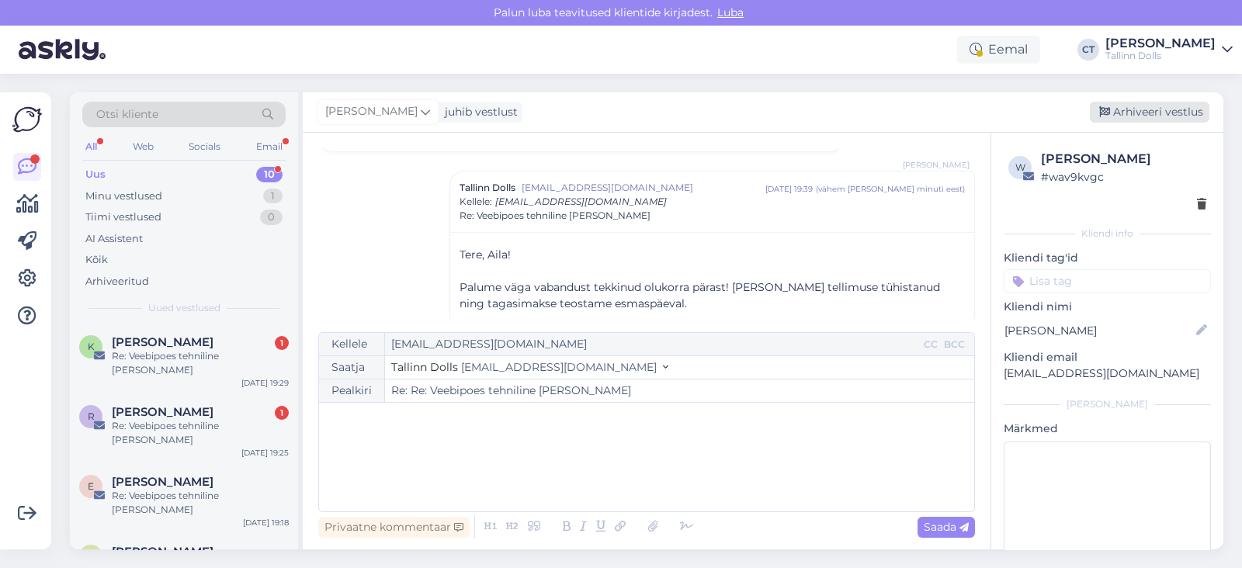
click at [1168, 118] on div "Arhiveeri vestlus" at bounding box center [1150, 112] width 120 height 21
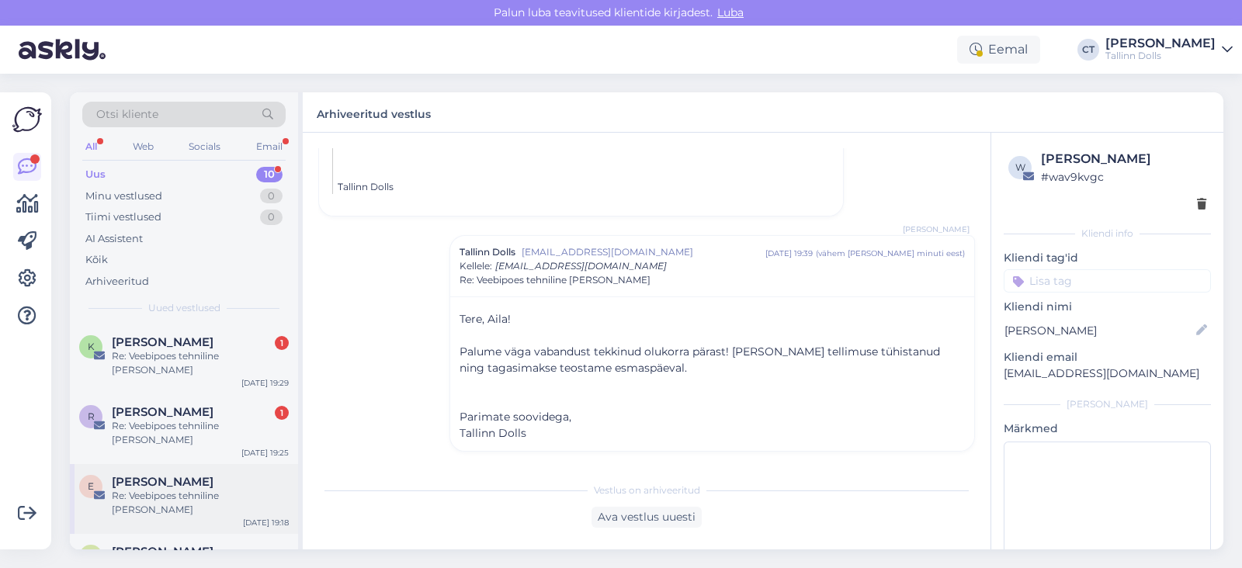
scroll to position [333, 0]
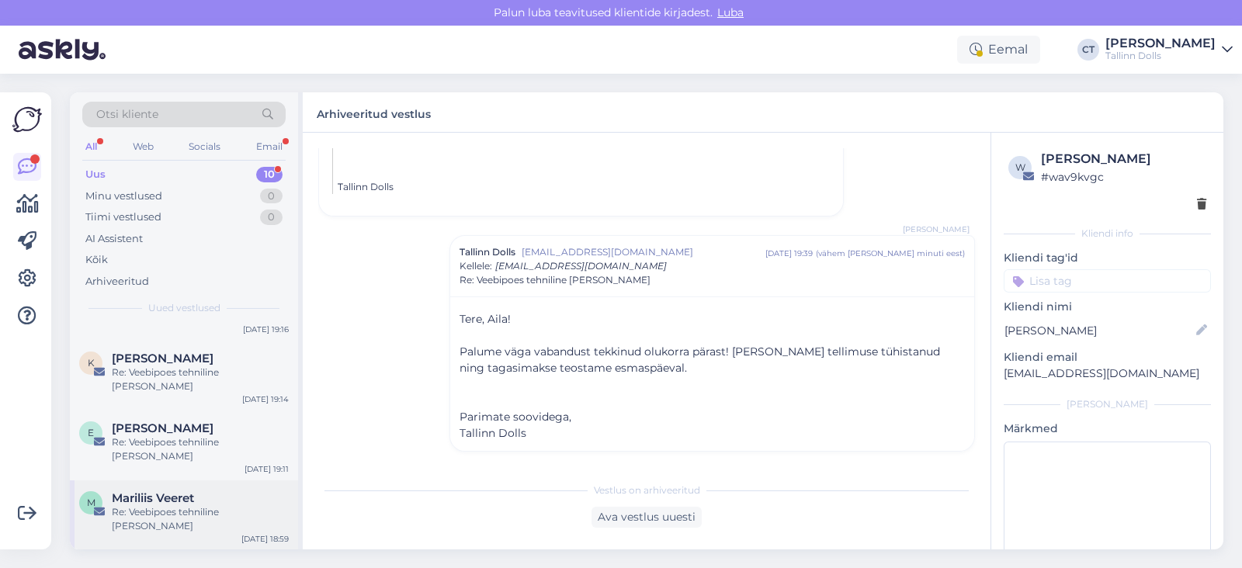
click at [189, 505] on div "Re: Veebipoes tehniline [PERSON_NAME]" at bounding box center [200, 519] width 177 height 28
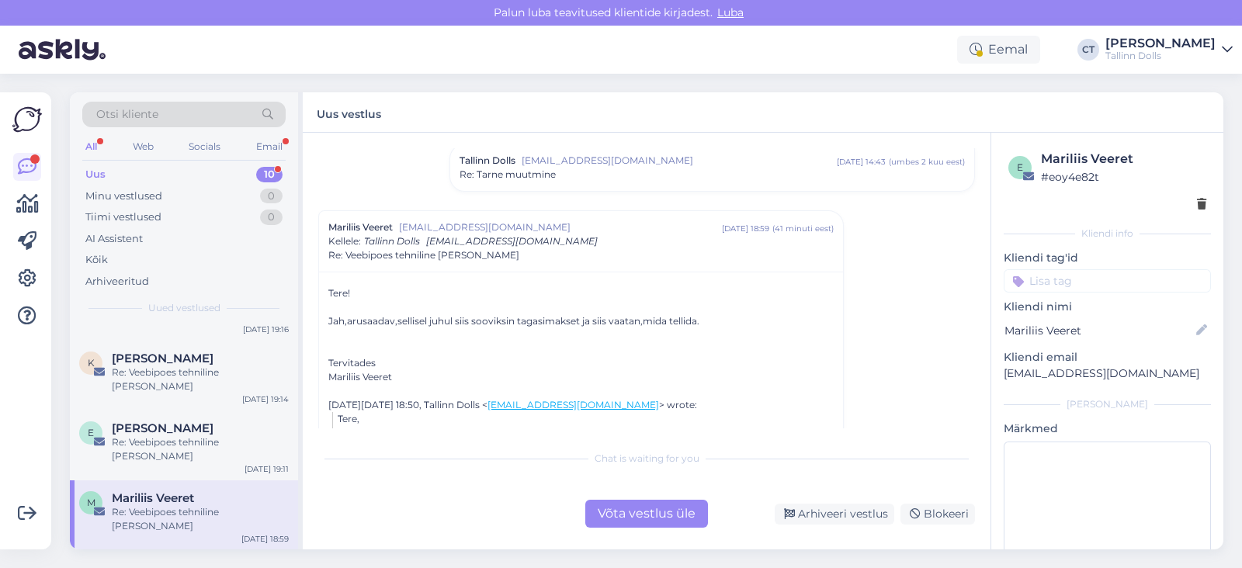
scroll to position [855, 0]
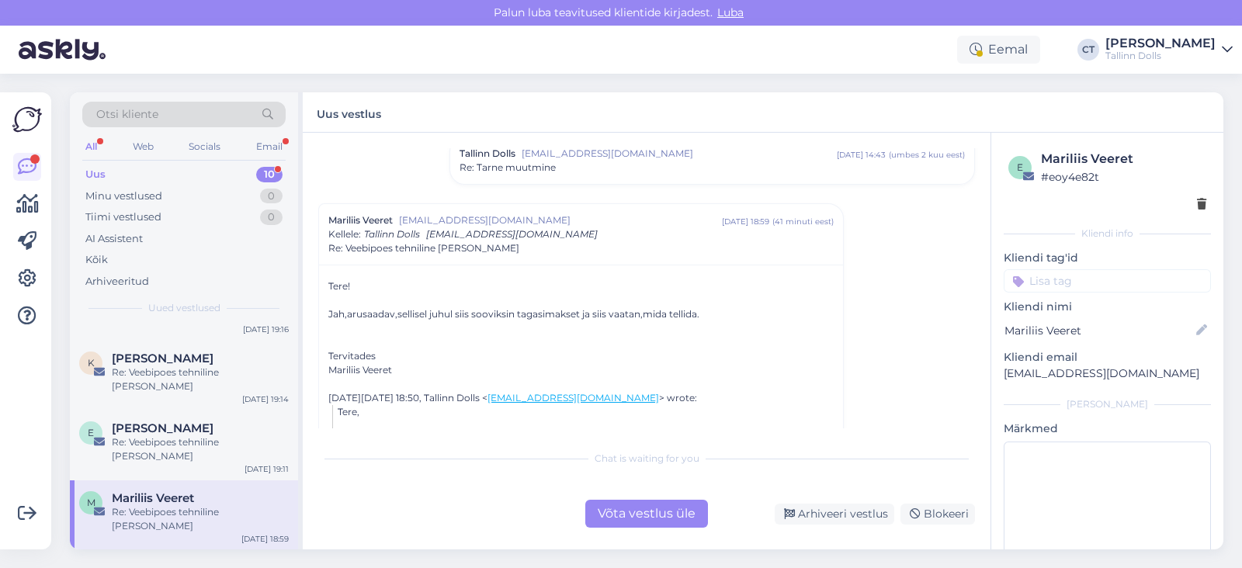
click at [617, 500] on div "Võta vestlus üle" at bounding box center [646, 514] width 123 height 28
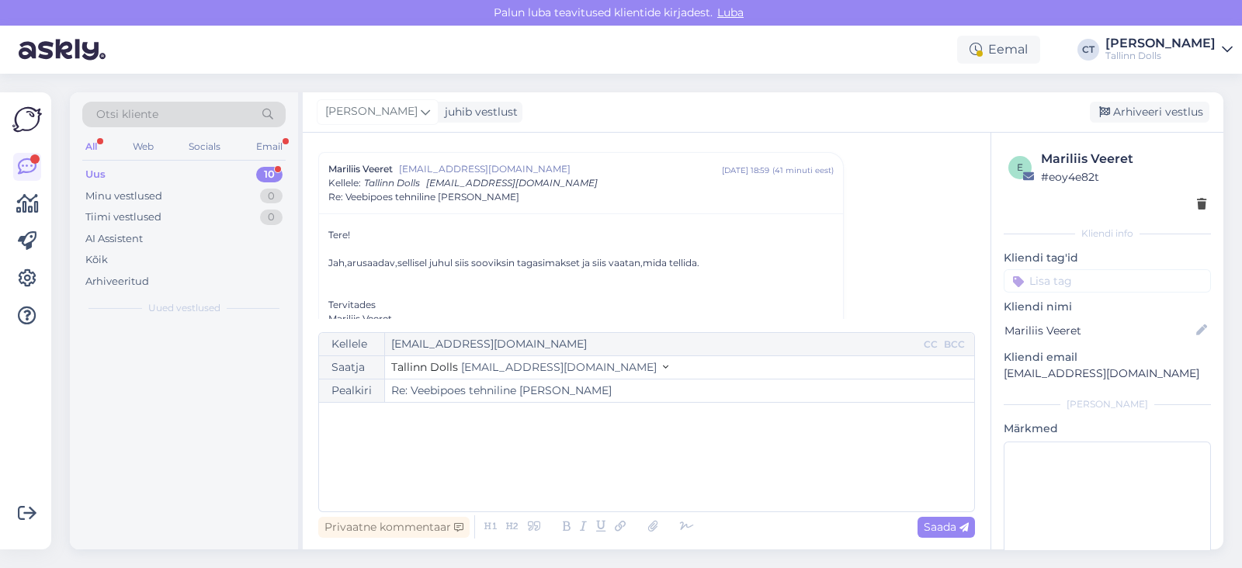
scroll to position [0, 0]
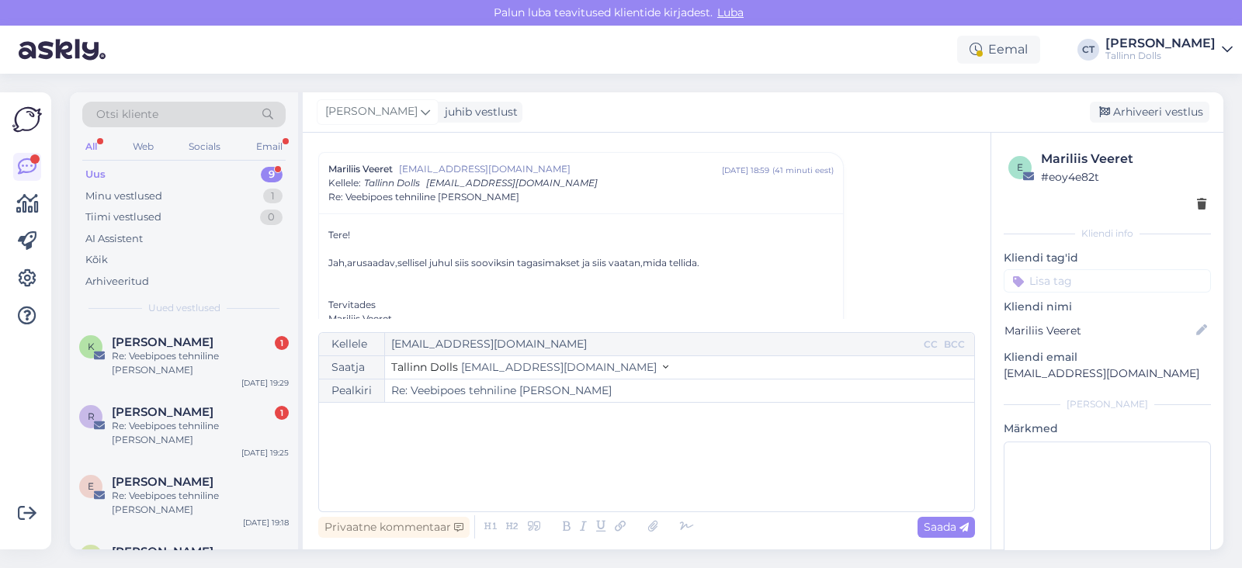
click at [608, 454] on div "﻿" at bounding box center [647, 457] width 640 height 93
click at [497, 444] on div "﻿" at bounding box center [647, 457] width 640 height 93
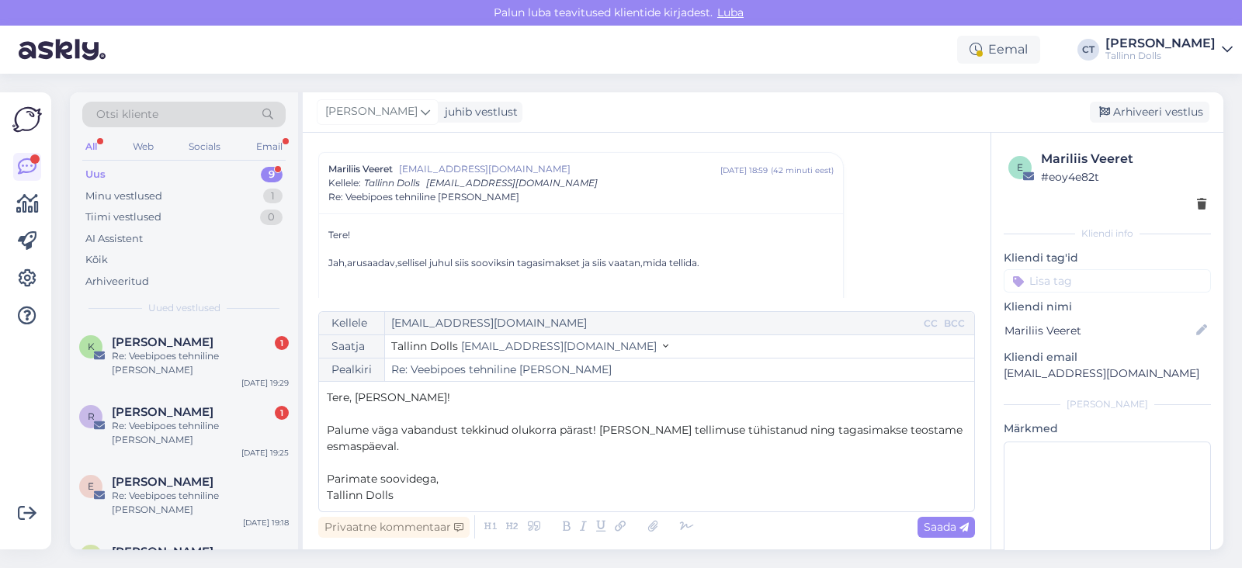
click at [416, 386] on div "Kellele mari91@tdl.ee CC BCC Saatja Tallinn Dolls info@tallinndolls.com Pealkir…" at bounding box center [646, 411] width 657 height 201
click at [419, 453] on p "Palume väga vabandust tekkinud olukorra pärast! [PERSON_NAME] tellimuse tühista…" at bounding box center [647, 438] width 640 height 33
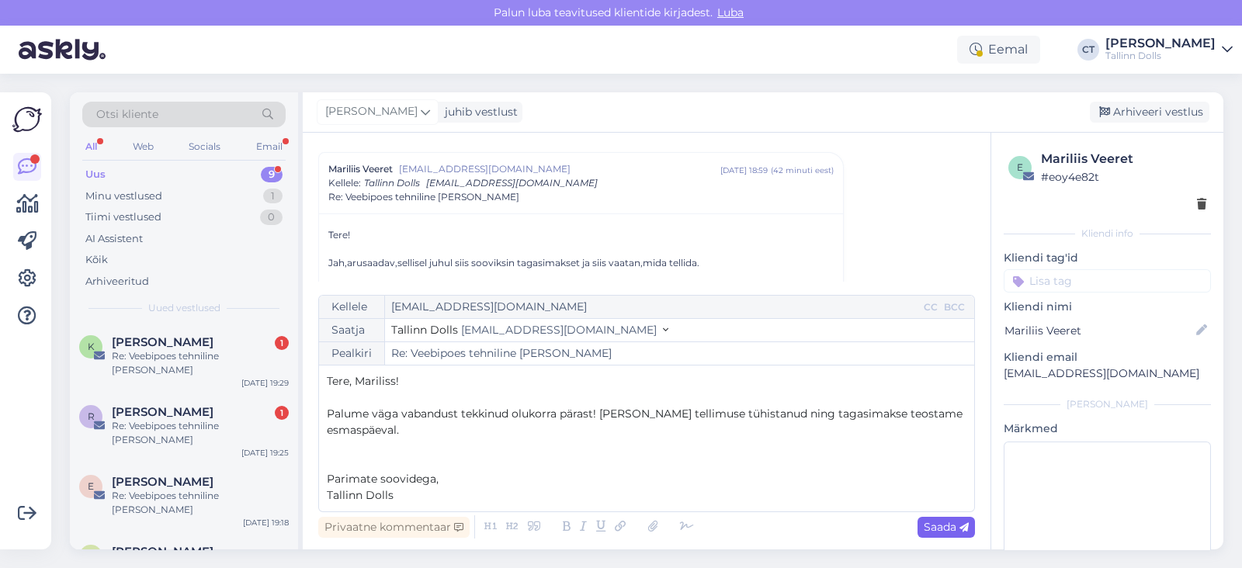
click at [945, 520] on span "Saada" at bounding box center [946, 527] width 45 height 14
type input "Re: Re: Veebipoes tehniline [PERSON_NAME]"
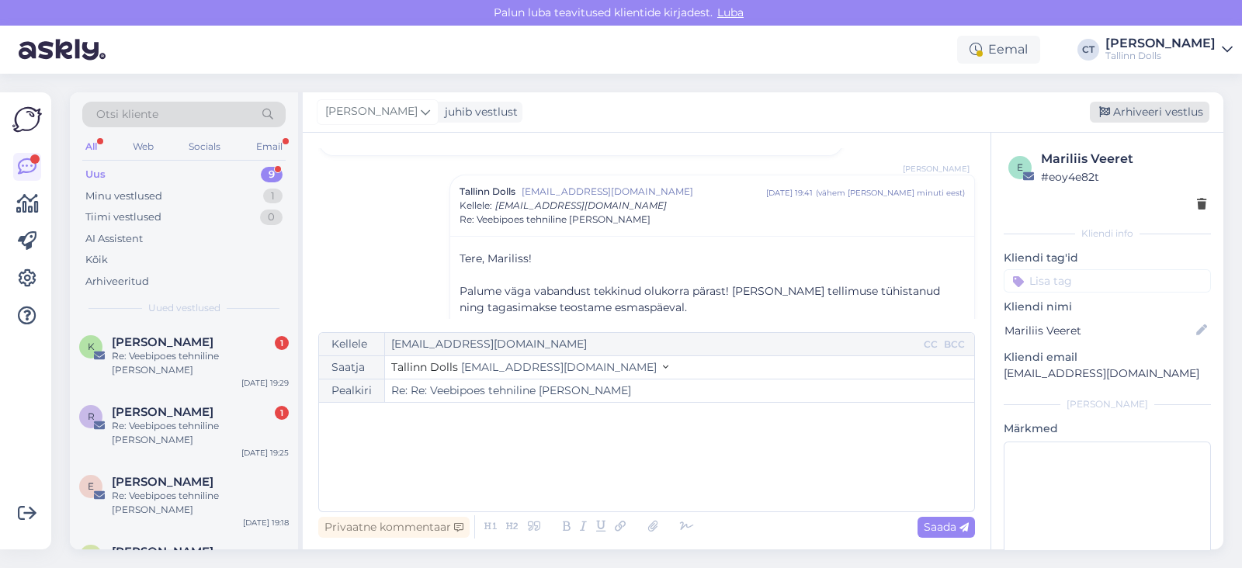
click at [1150, 113] on div "Arhiveeri vestlus" at bounding box center [1150, 112] width 120 height 21
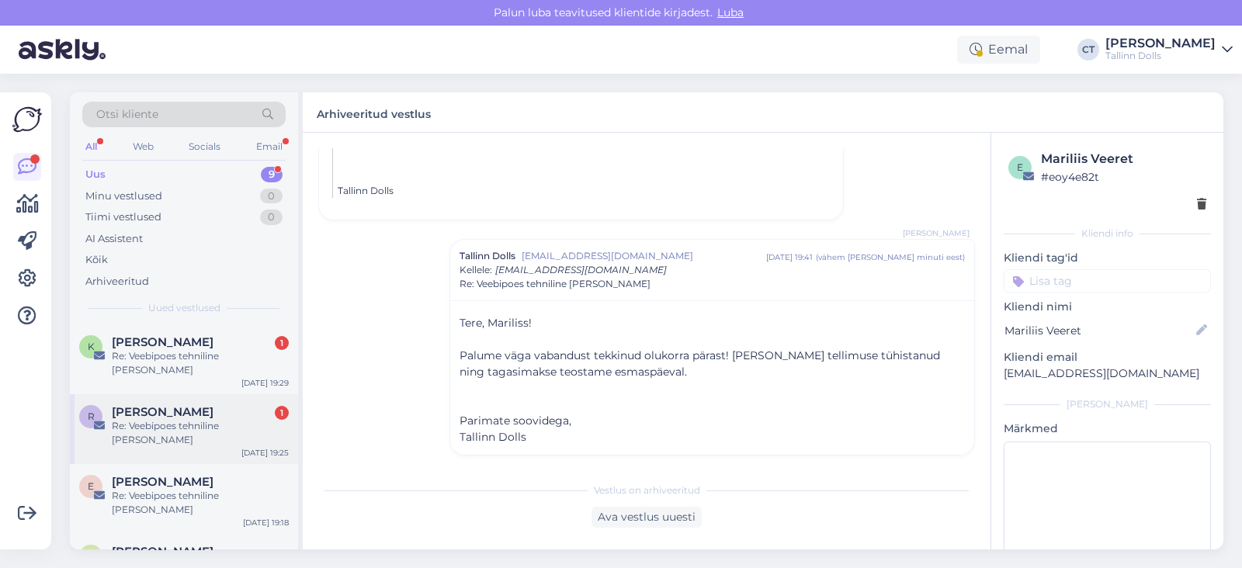
scroll to position [277, 0]
click at [198, 477] on div "[PERSON_NAME]" at bounding box center [200, 484] width 177 height 14
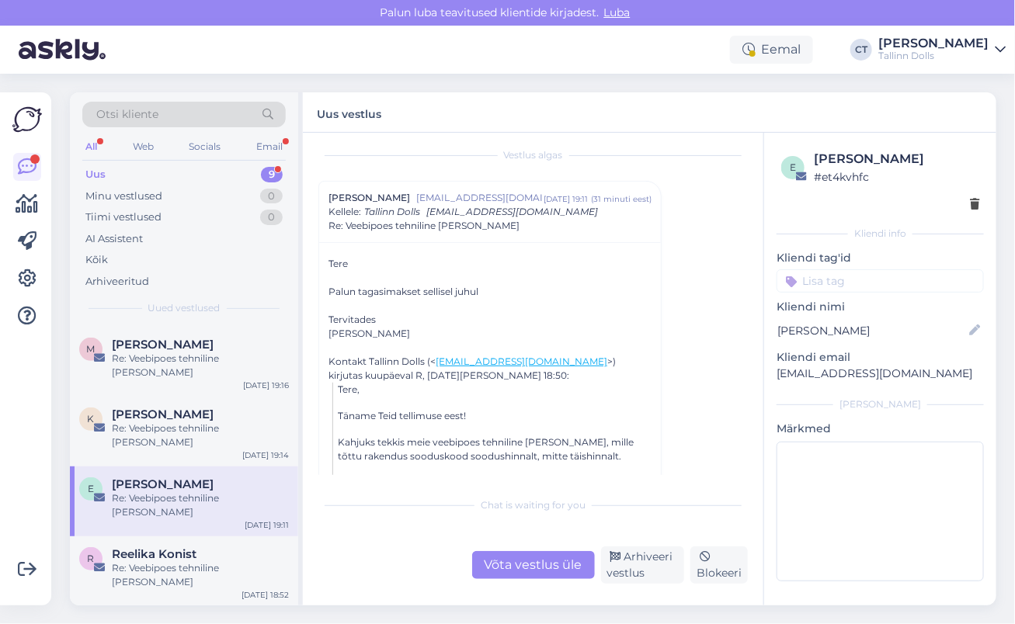
scroll to position [221, 0]
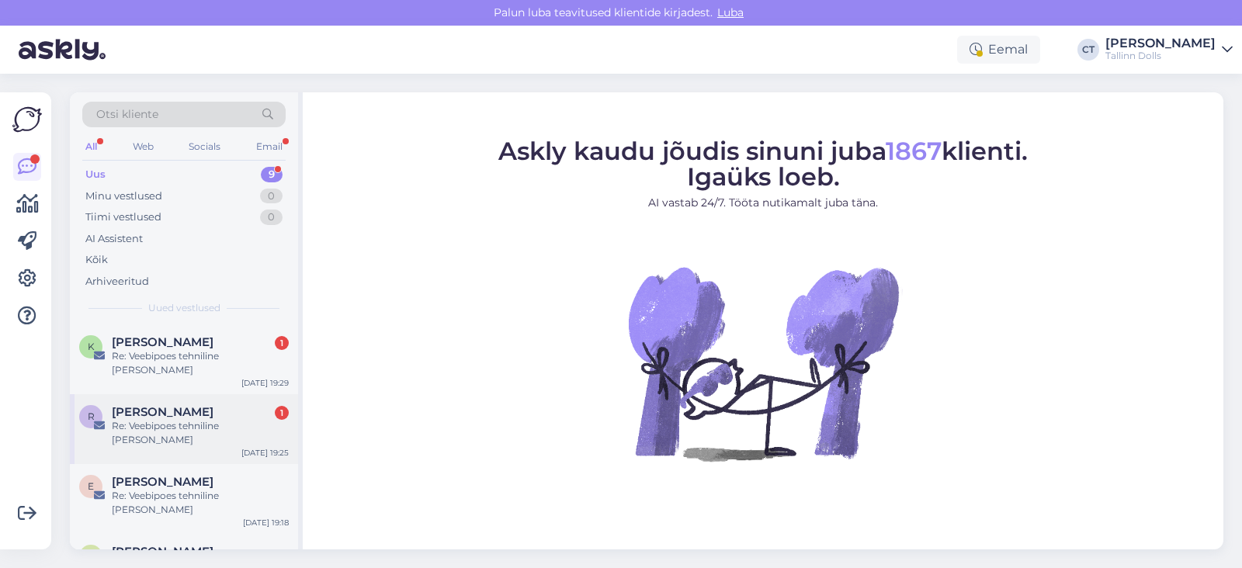
scroll to position [277, 0]
click at [210, 477] on div "[PERSON_NAME]" at bounding box center [200, 484] width 177 height 14
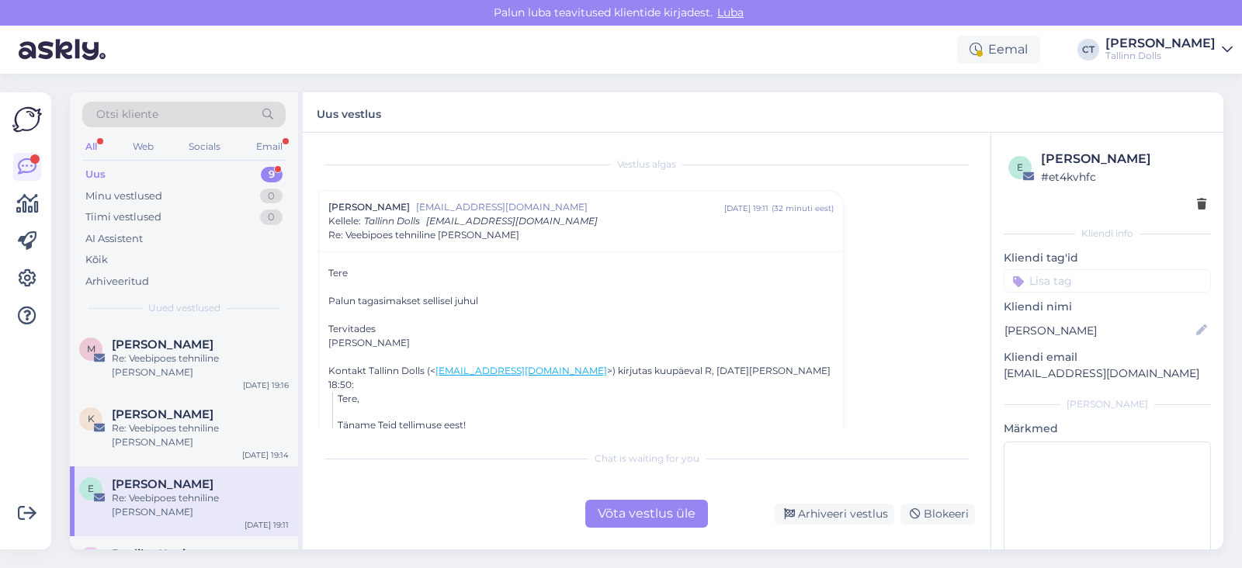
click at [613, 517] on div "Võta vestlus üle" at bounding box center [646, 514] width 123 height 28
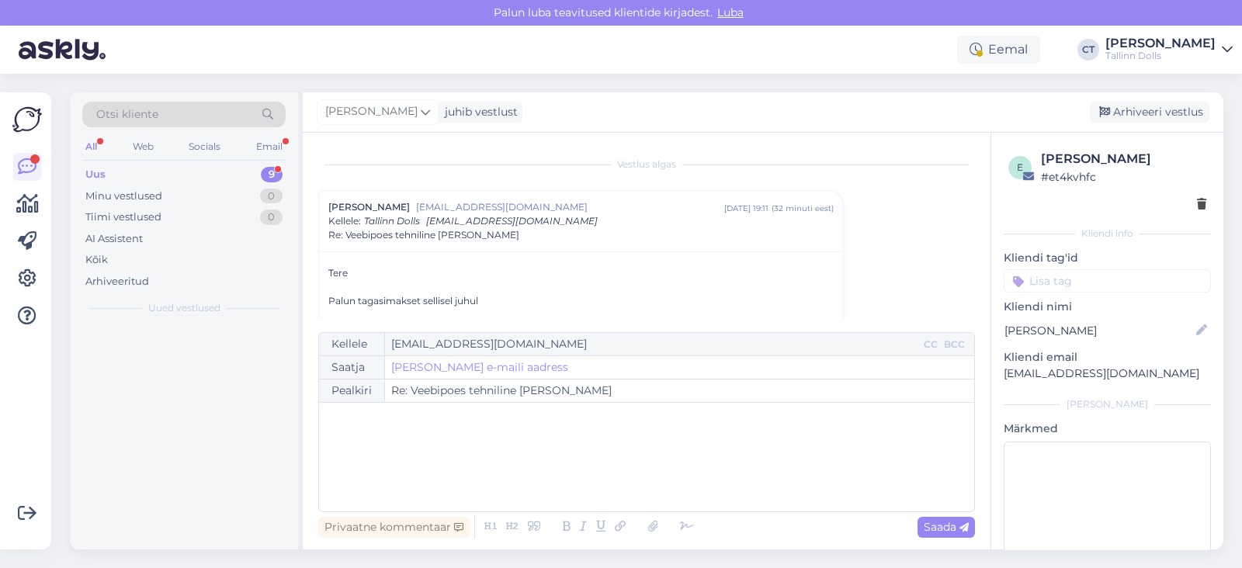
scroll to position [0, 0]
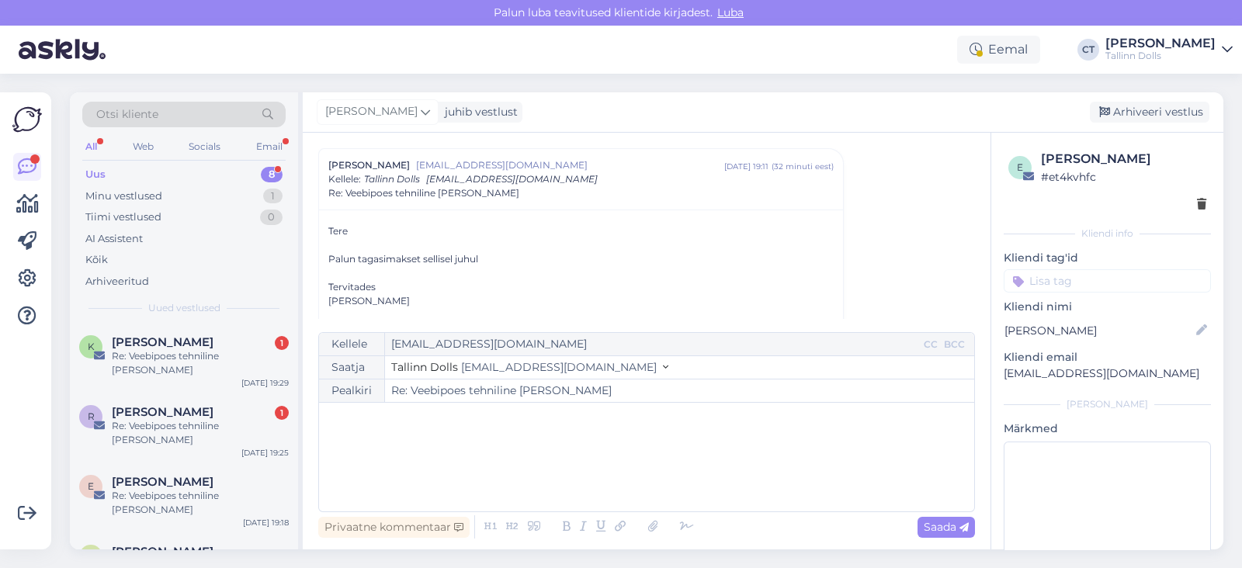
click at [642, 454] on div "﻿" at bounding box center [647, 457] width 640 height 93
paste div
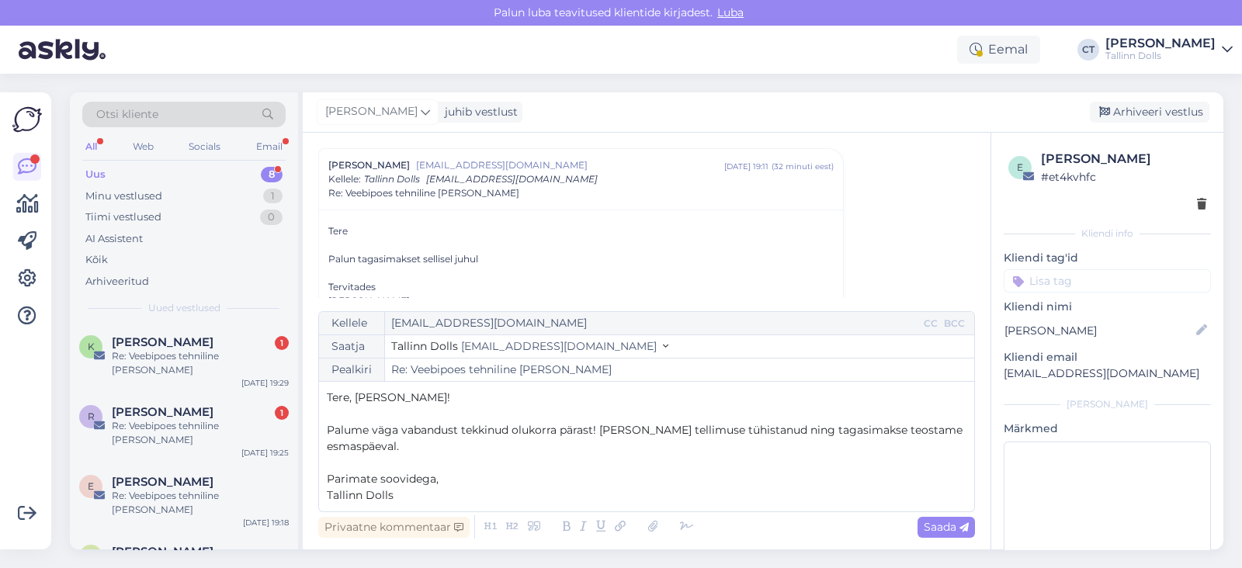
click at [432, 393] on p "Tere, [PERSON_NAME]!" at bounding box center [647, 398] width 640 height 16
click at [434, 452] on div "Tere, Eneli ﻿ Palume väga vabandust tekkinud olukorra pärast! Oleme tellimuse t…" at bounding box center [647, 447] width 640 height 114
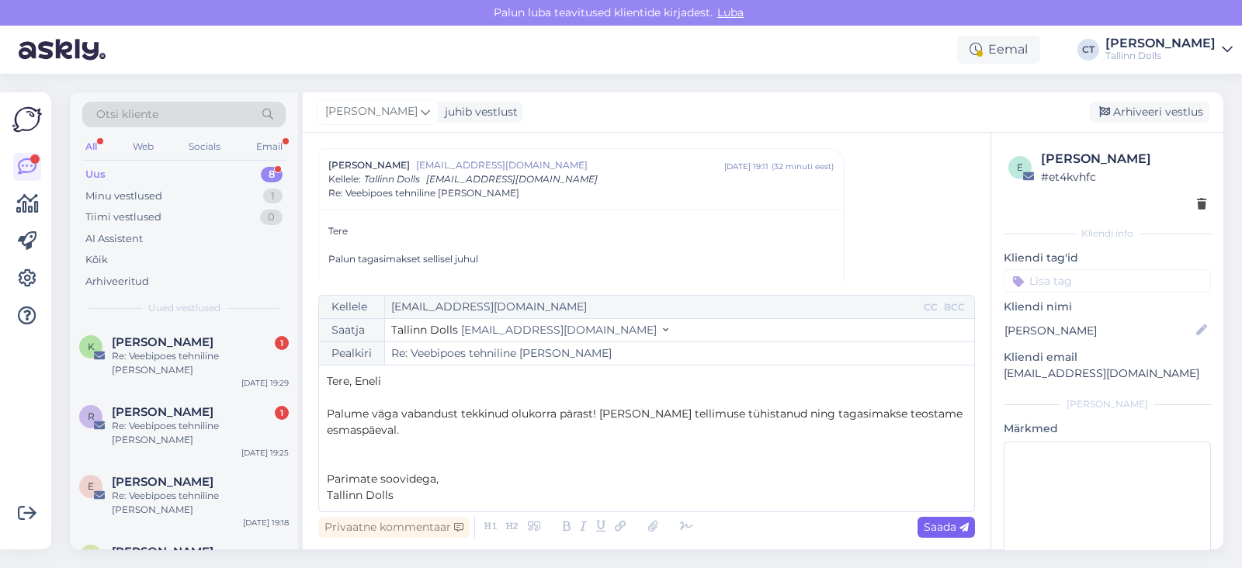
click at [943, 528] on span "Saada" at bounding box center [946, 527] width 45 height 14
type input "Re: Re: Veebipoes tehniline [PERSON_NAME]"
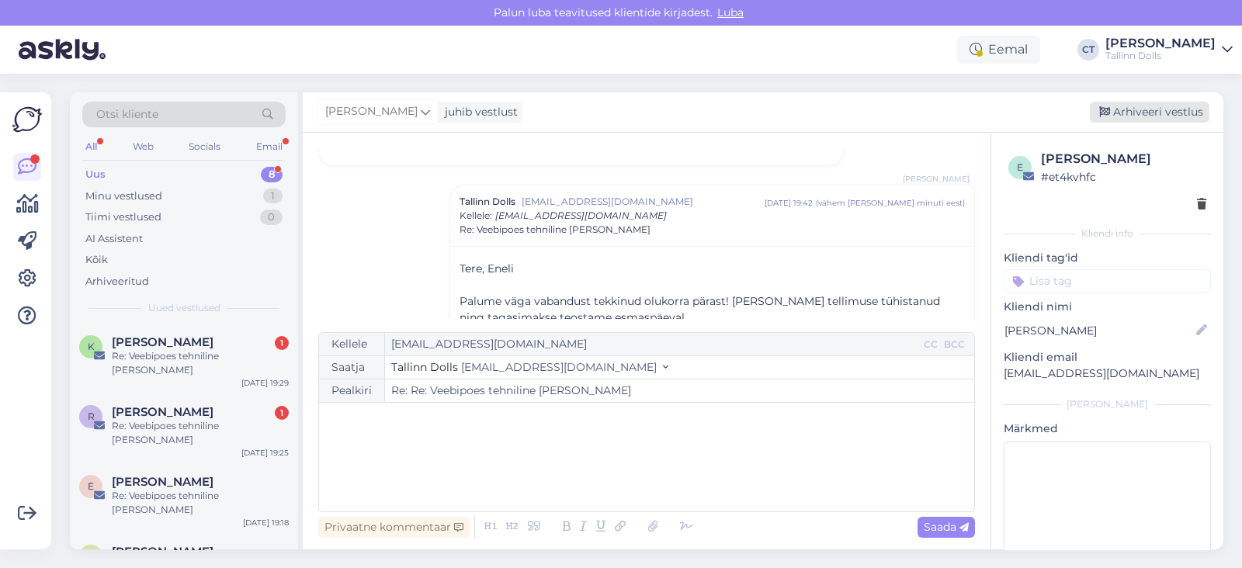
click at [1153, 112] on div "Arhiveeri vestlus" at bounding box center [1150, 112] width 120 height 21
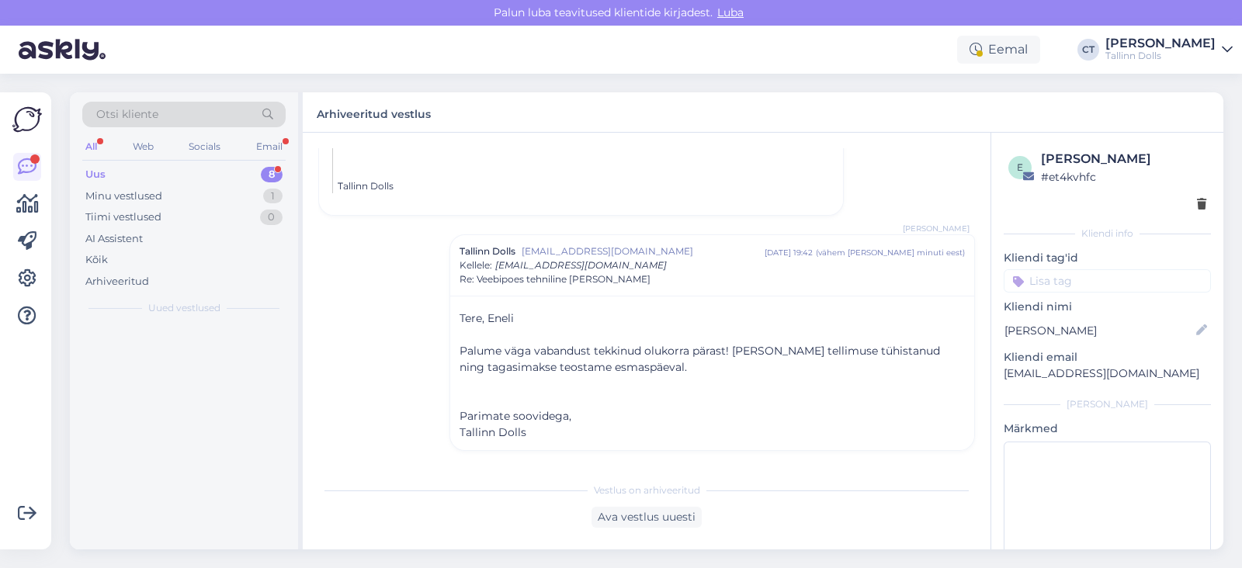
scroll to position [397, 0]
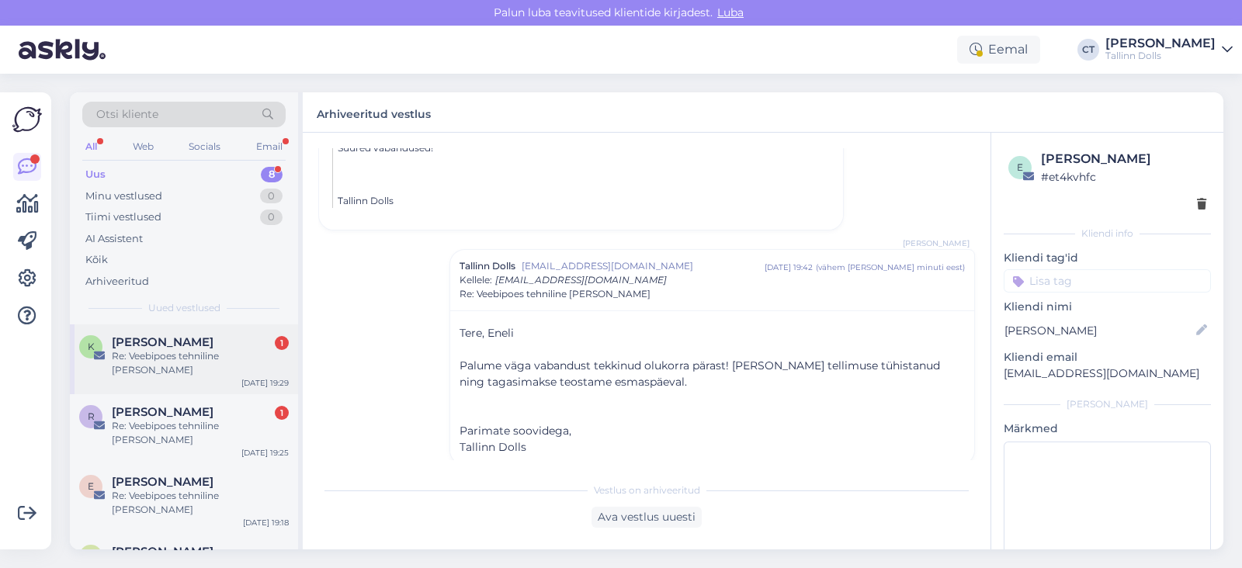
click at [209, 362] on div "Re: Veebipoes tehniline [PERSON_NAME]" at bounding box center [200, 363] width 177 height 28
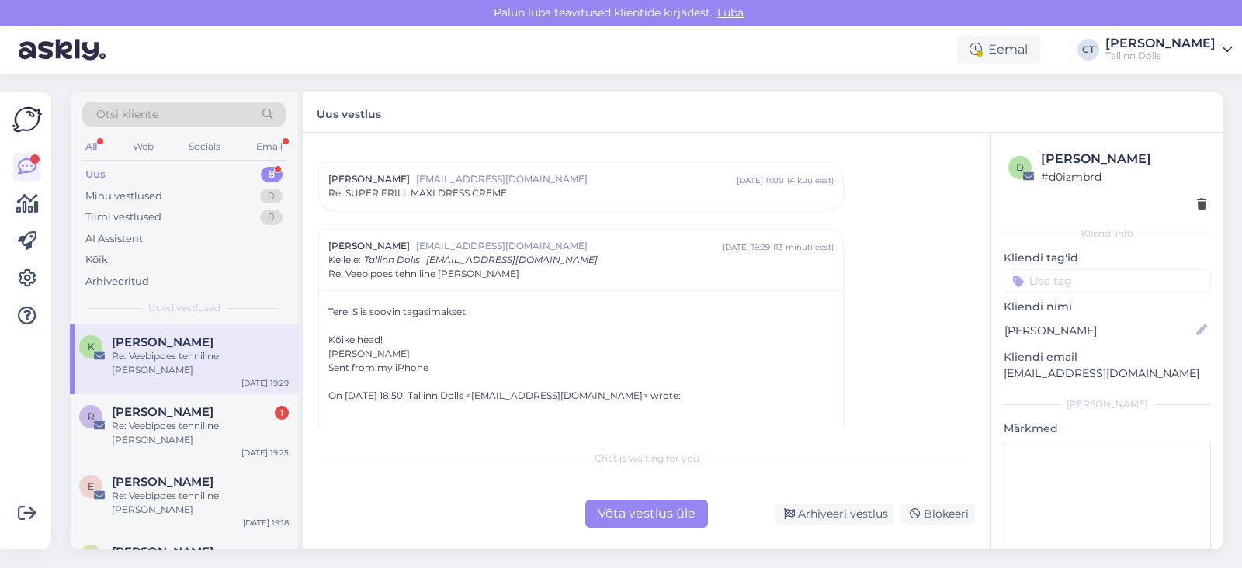
scroll to position [308, 0]
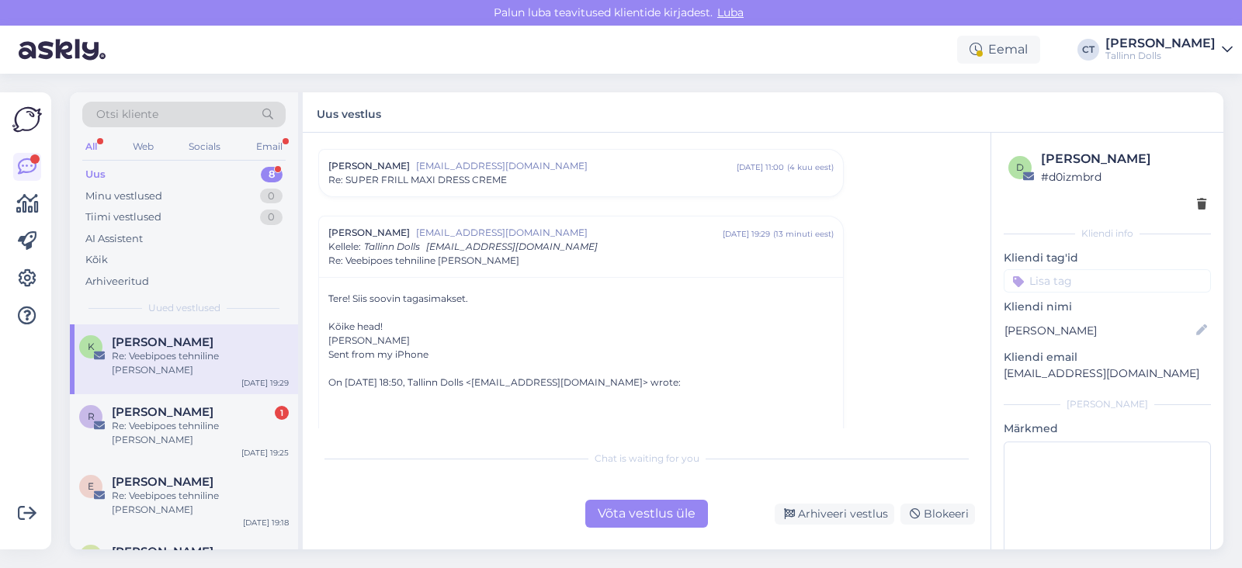
click at [624, 513] on div "Võta vestlus üle" at bounding box center [646, 514] width 123 height 28
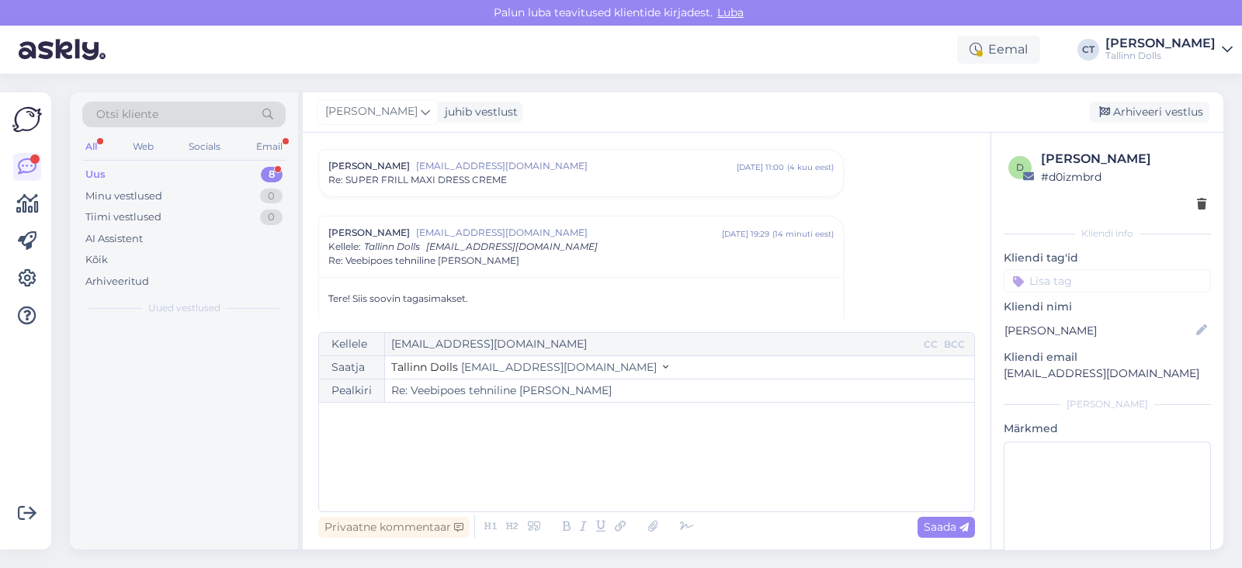
scroll to position [374, 0]
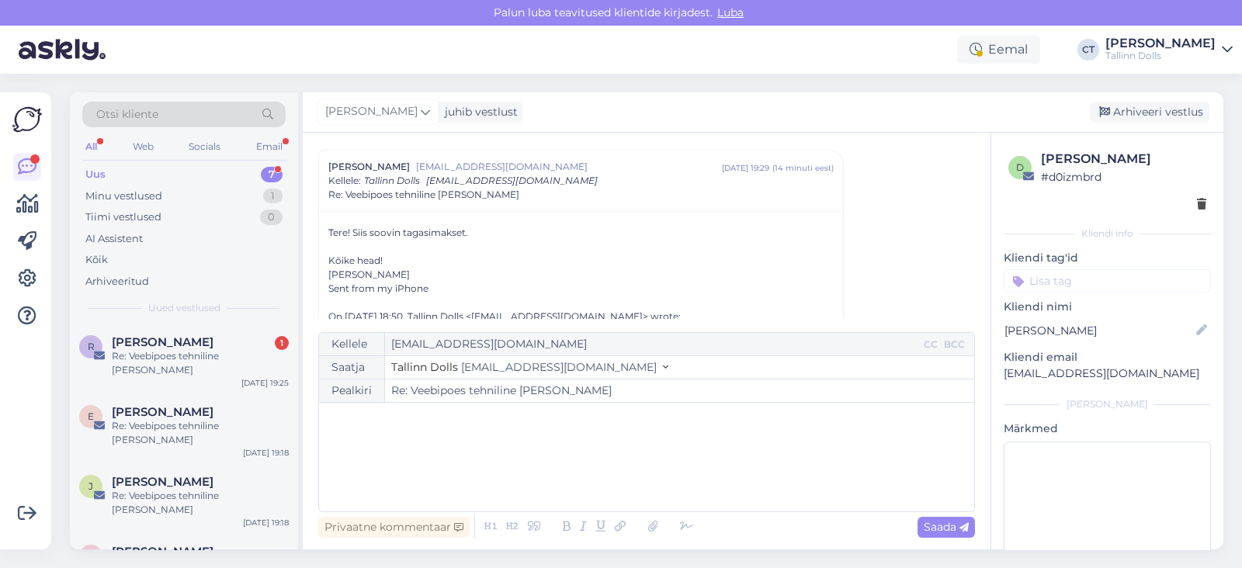
click at [616, 475] on div "﻿" at bounding box center [647, 457] width 640 height 93
paste div
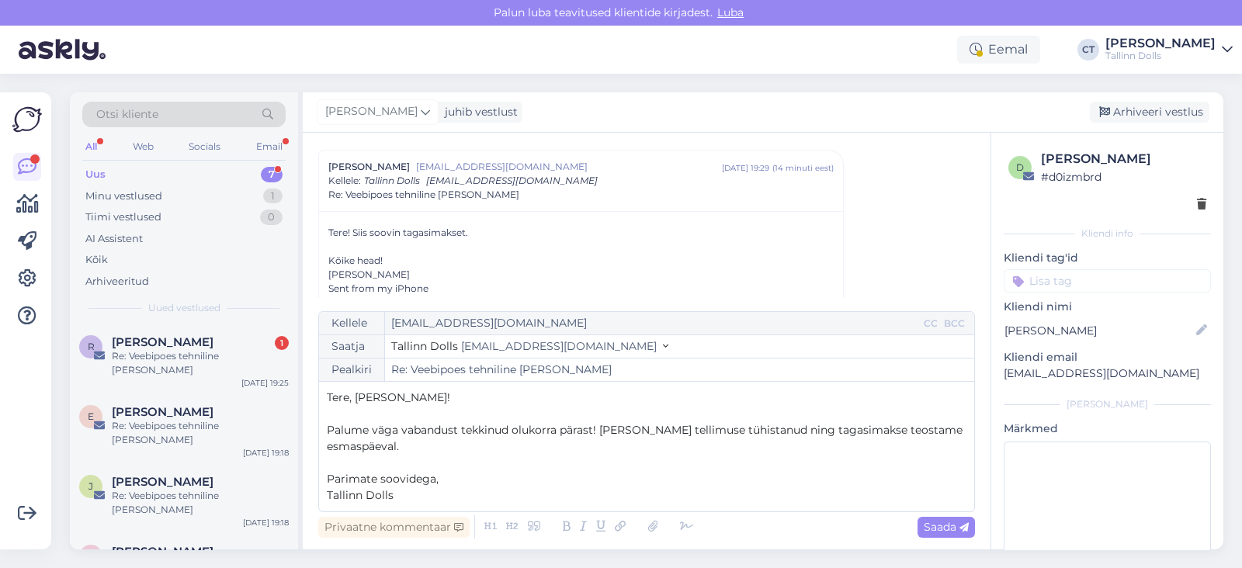
click at [452, 396] on p "Tere, [PERSON_NAME]!" at bounding box center [647, 398] width 640 height 16
click at [453, 450] on p "Palume väga vabandust tekkinud olukorra pärast! [PERSON_NAME] tellimuse tühista…" at bounding box center [647, 438] width 640 height 33
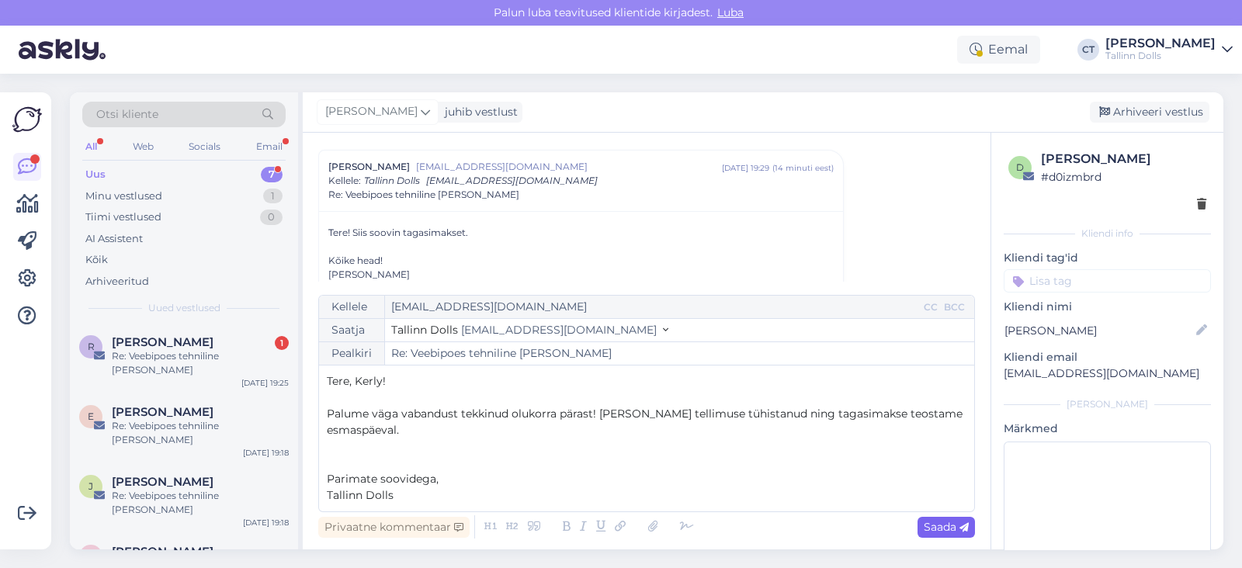
click at [947, 521] on span "Saada" at bounding box center [946, 527] width 45 height 14
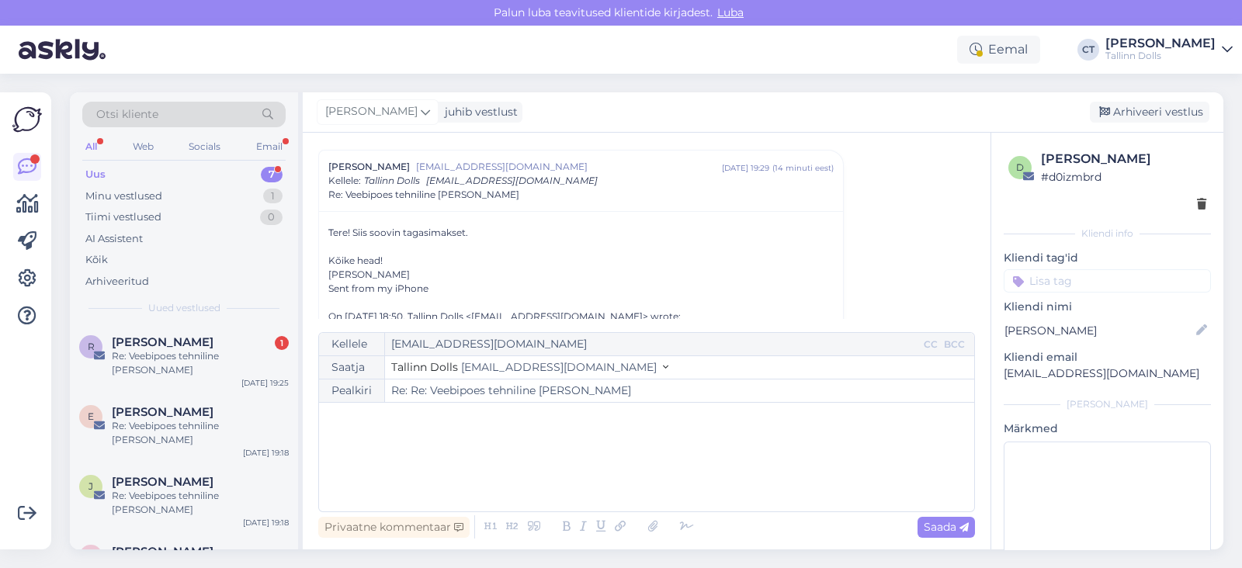
type input "Re: Veebipoes tehniline [PERSON_NAME]"
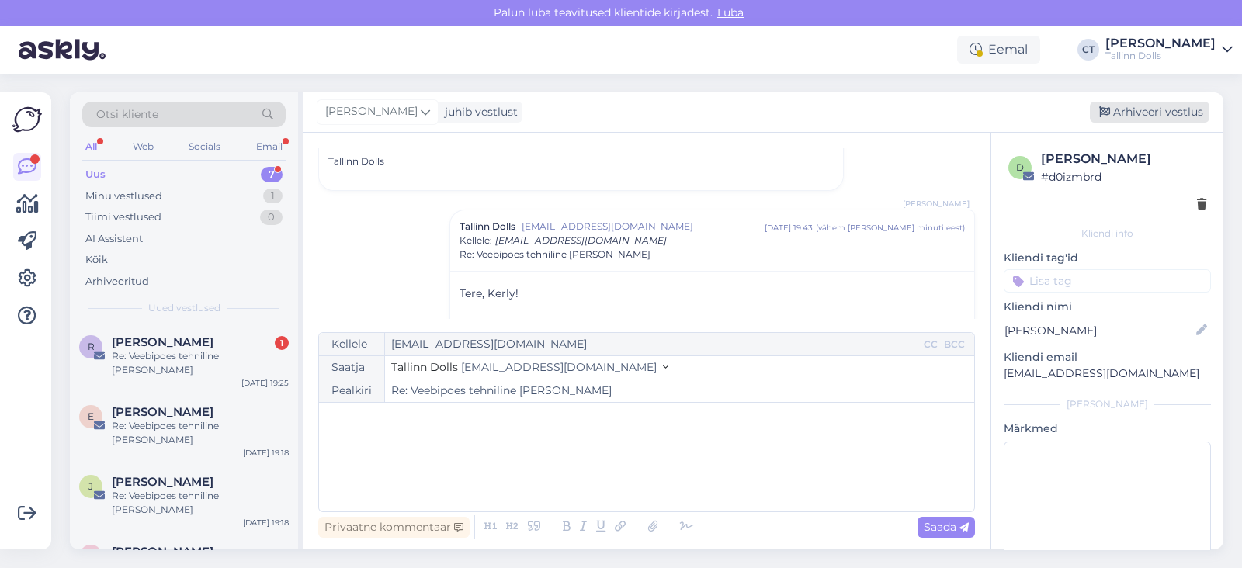
click at [1178, 106] on div "Arhiveeri vestlus" at bounding box center [1150, 112] width 120 height 21
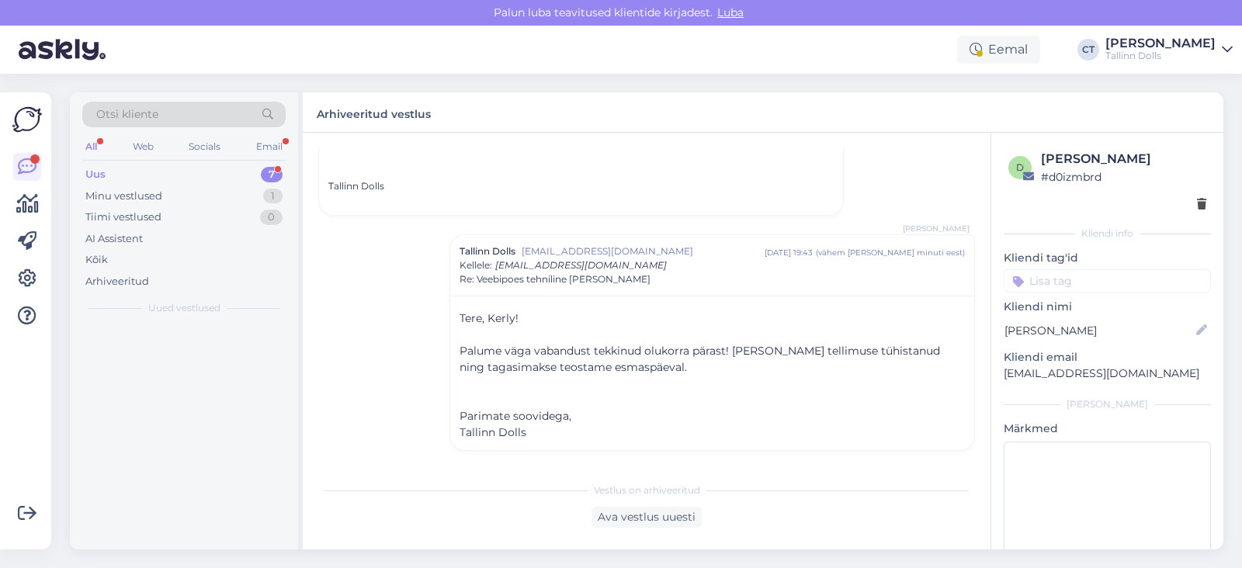
scroll to position [755, 0]
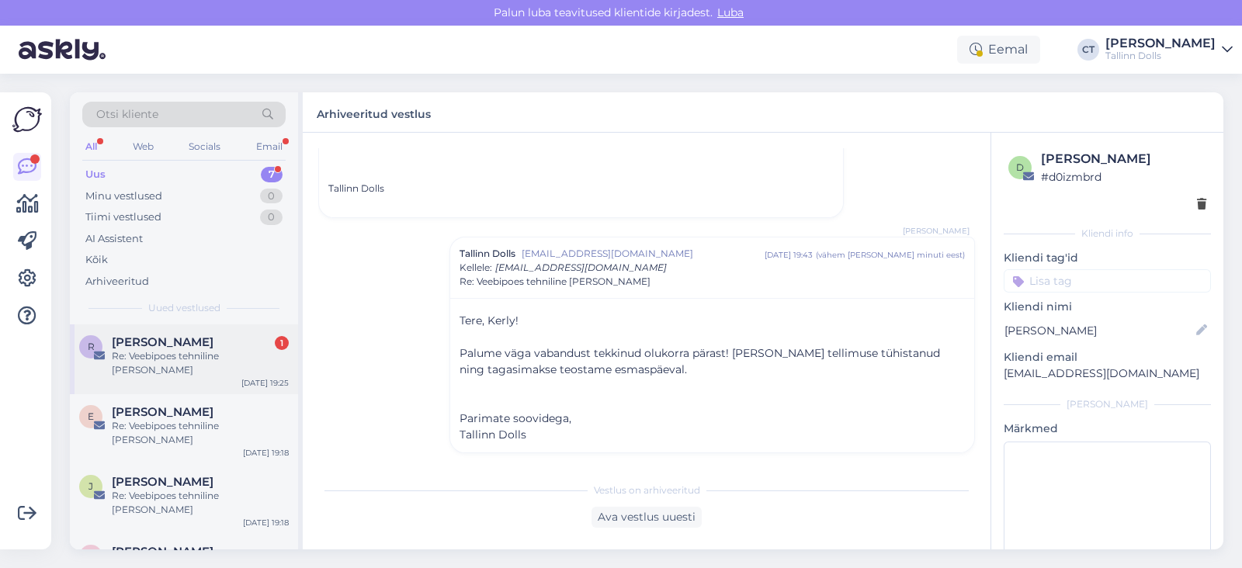
click at [257, 356] on div "Re: Veebipoes tehniline [PERSON_NAME]" at bounding box center [200, 363] width 177 height 28
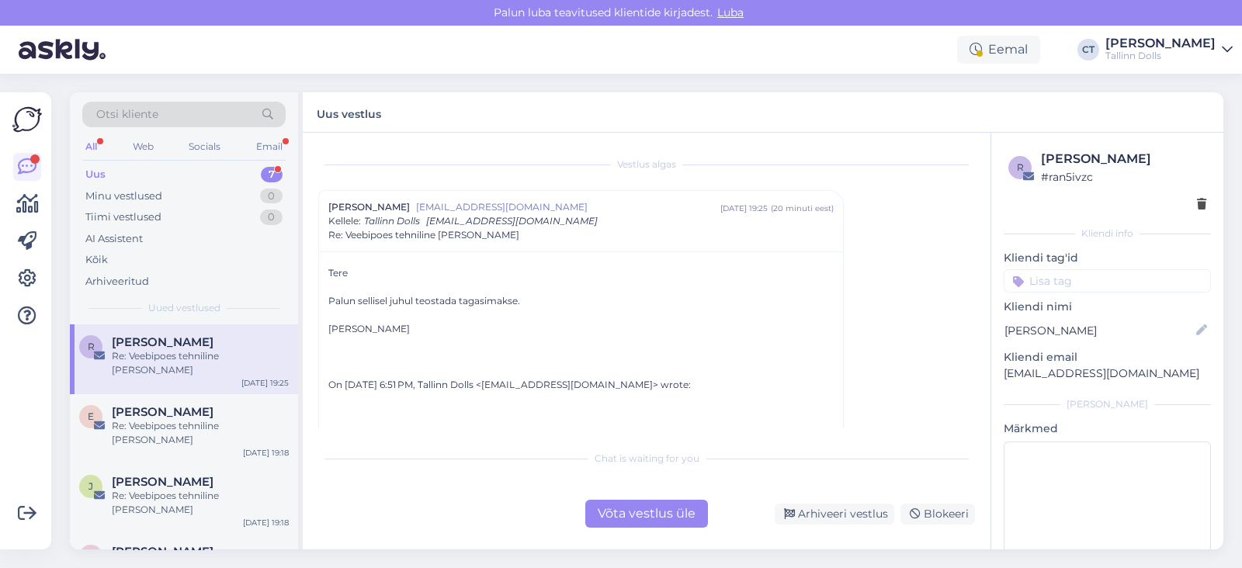
click at [648, 510] on div "Võta vestlus üle" at bounding box center [646, 514] width 123 height 28
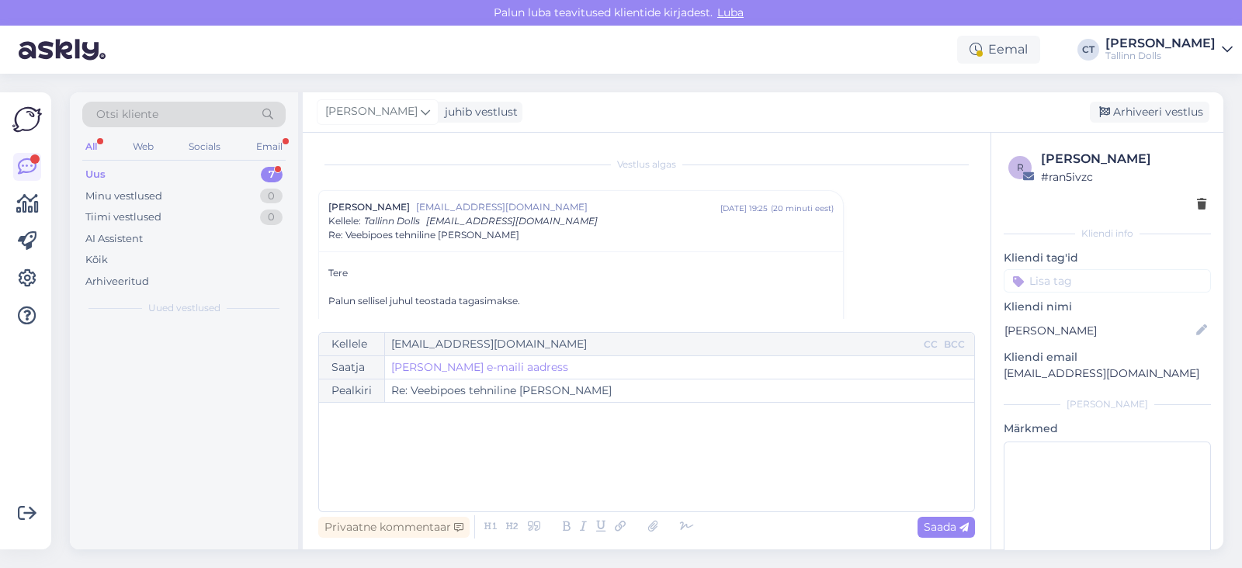
scroll to position [42, 0]
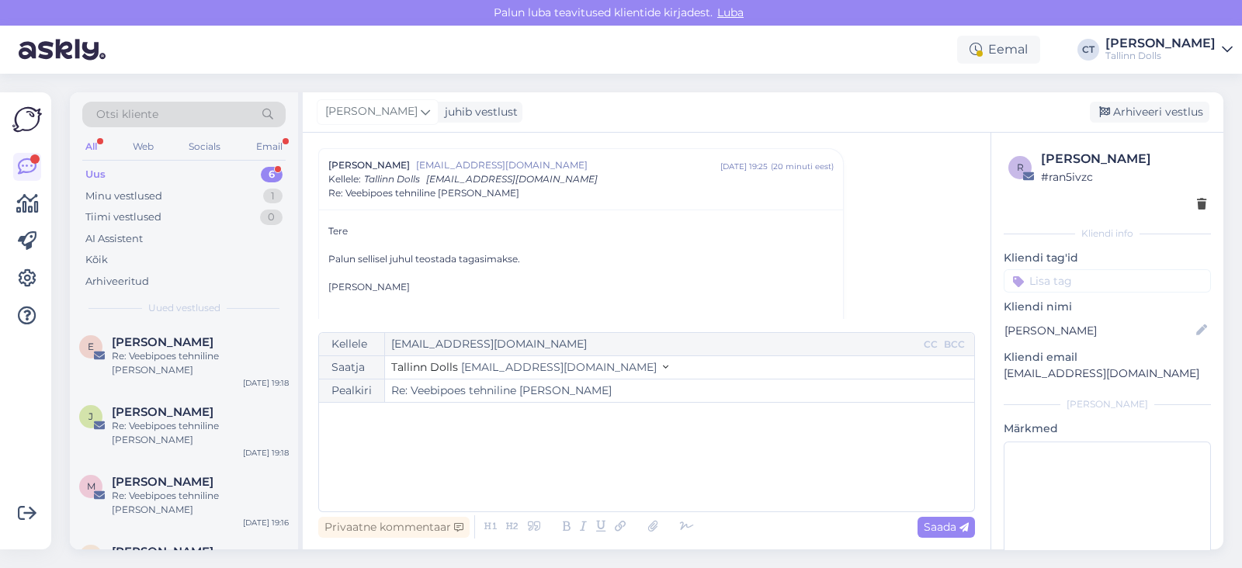
click at [647, 474] on div "﻿" at bounding box center [647, 457] width 640 height 93
paste div
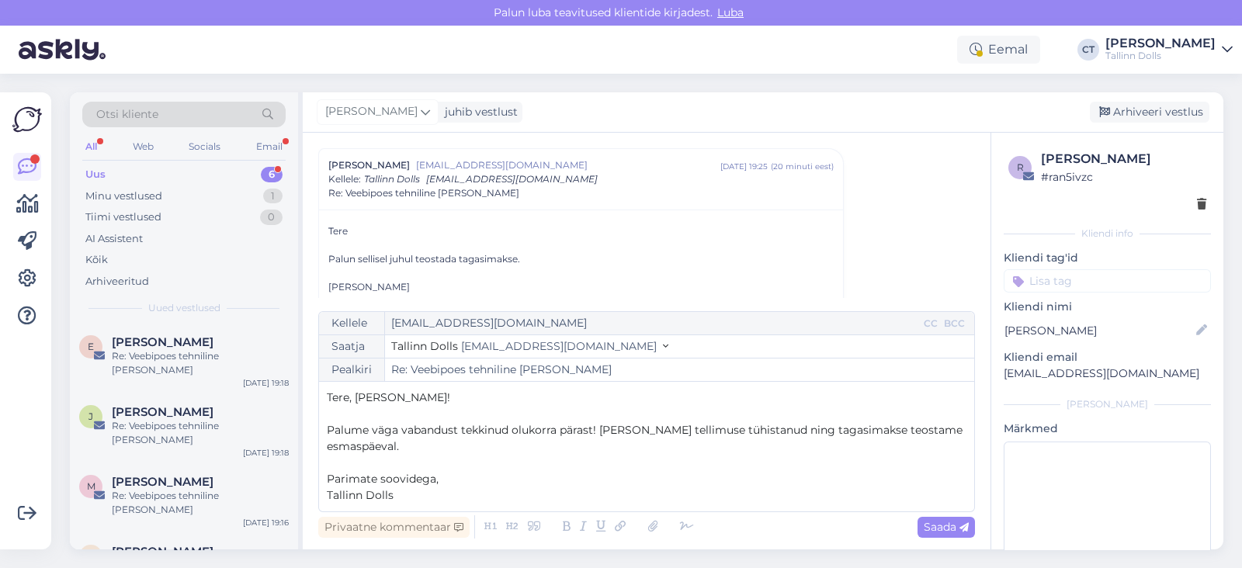
click at [415, 402] on p "Tere, [PERSON_NAME]!" at bounding box center [647, 398] width 640 height 16
click at [442, 458] on p "﻿" at bounding box center [647, 463] width 640 height 16
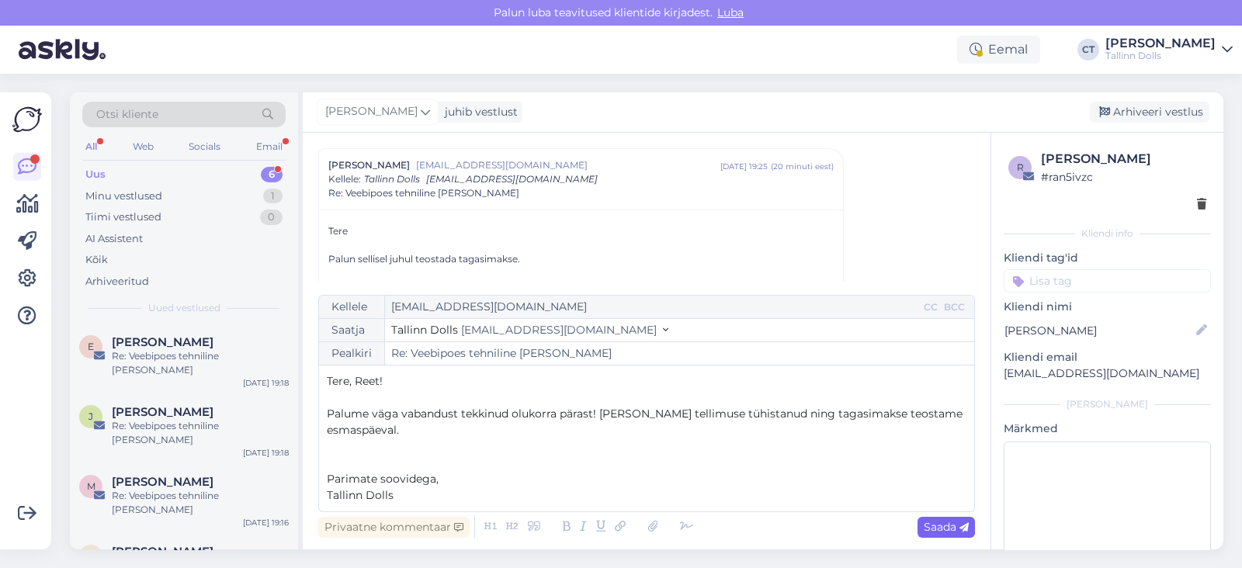
click at [928, 529] on span "Saada" at bounding box center [946, 527] width 45 height 14
type input "Re: Re: Veebipoes tehniline [PERSON_NAME]"
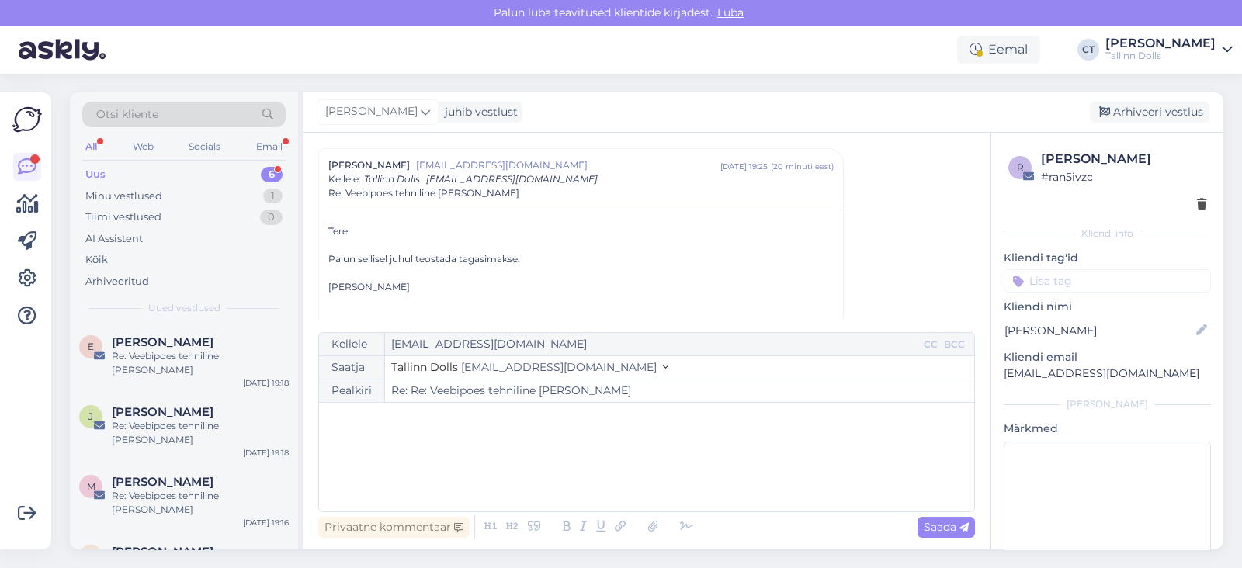
scroll to position [515, 0]
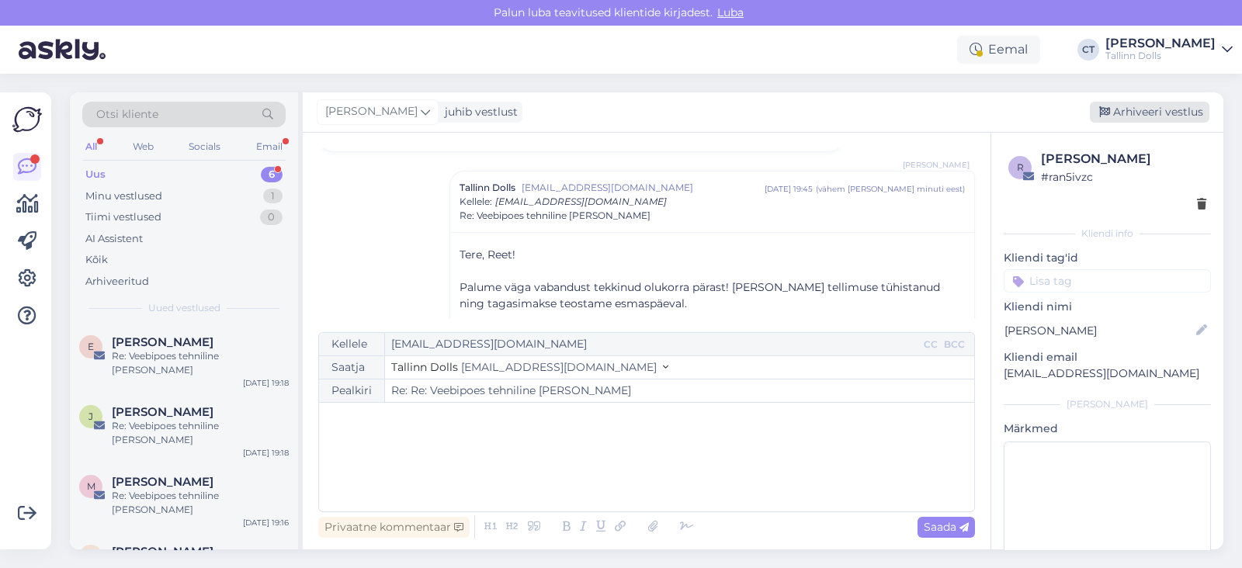
click at [1167, 114] on div "Arhiveeri vestlus" at bounding box center [1150, 112] width 120 height 21
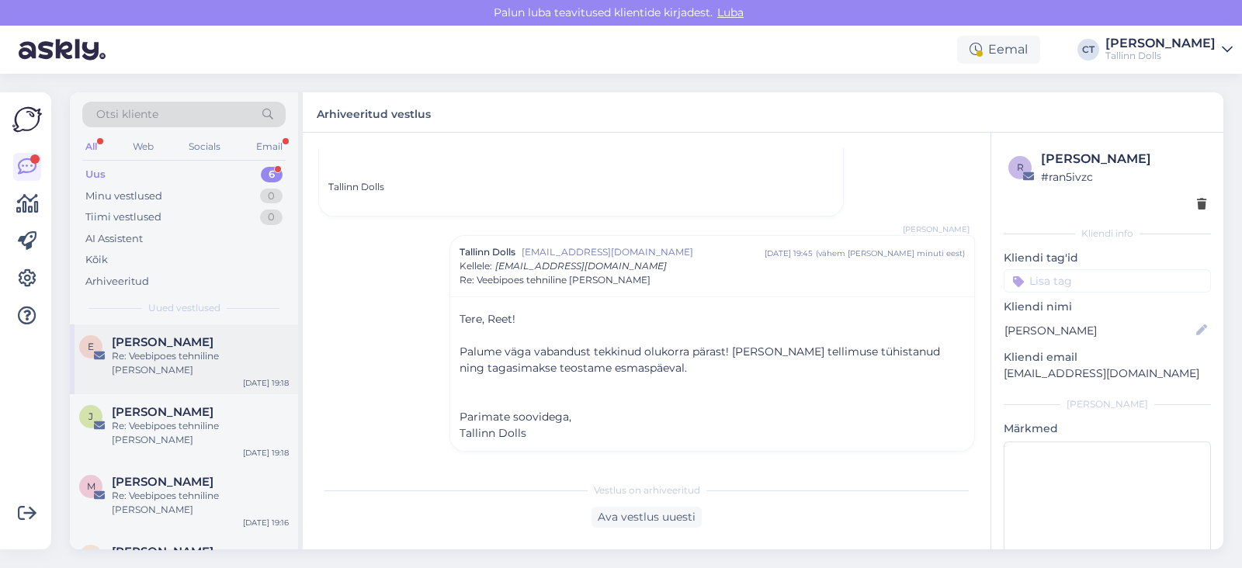
click at [198, 334] on div "E Evelyn Punga-Risti Re: Veebipoes tehniline rike Sep 26 19:18" at bounding box center [184, 359] width 228 height 70
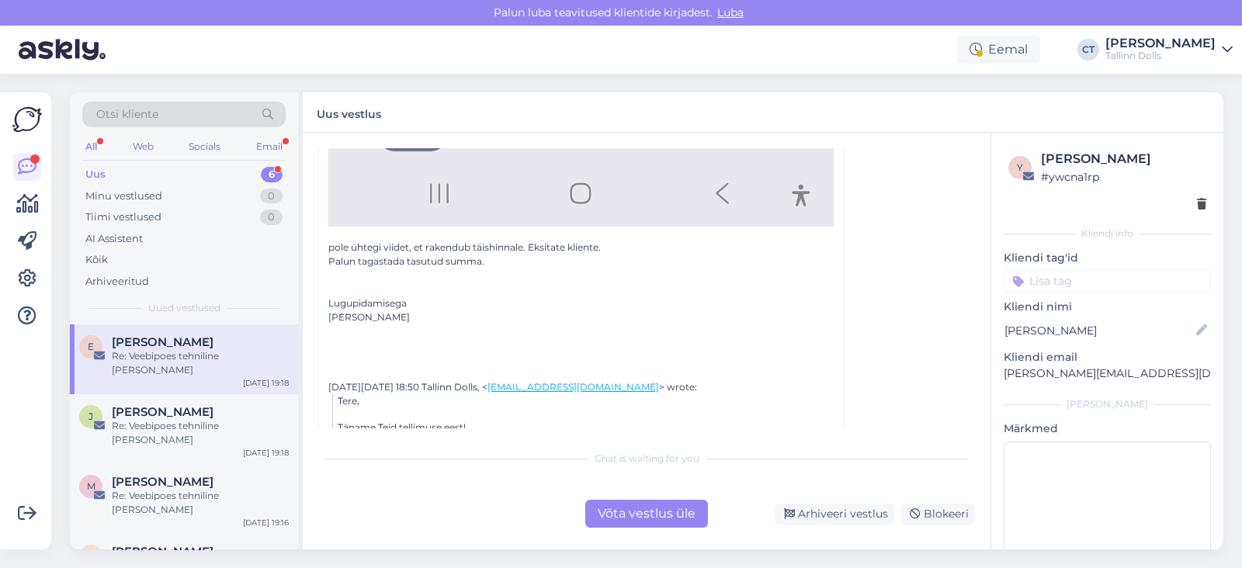
scroll to position [1179, 0]
click at [621, 511] on div "Võta vestlus üle" at bounding box center [646, 514] width 123 height 28
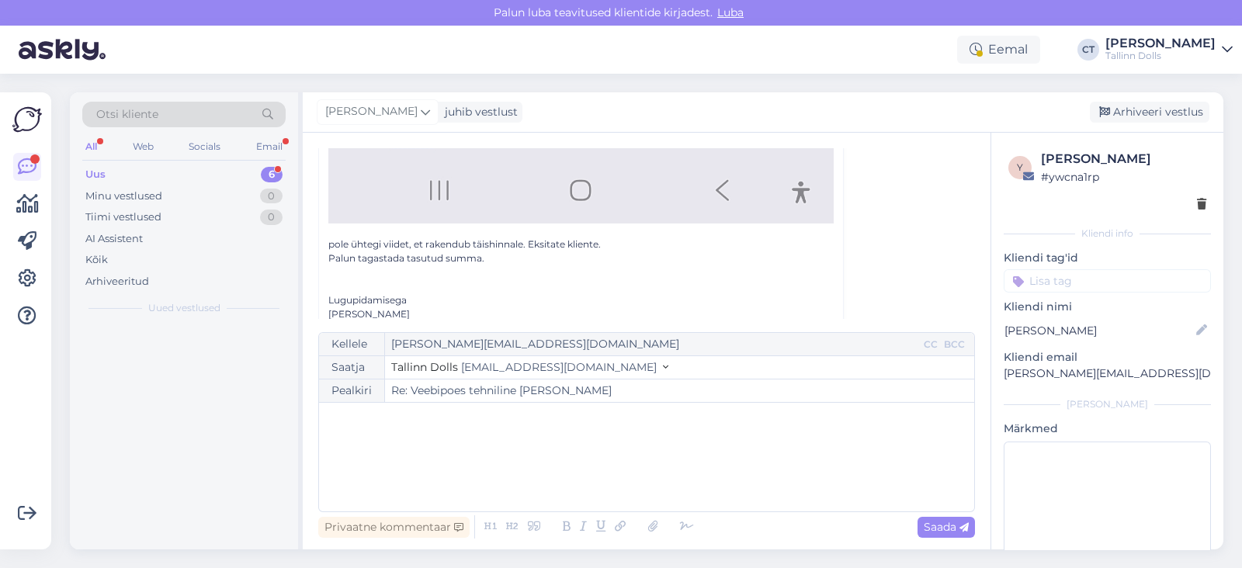
scroll to position [42, 0]
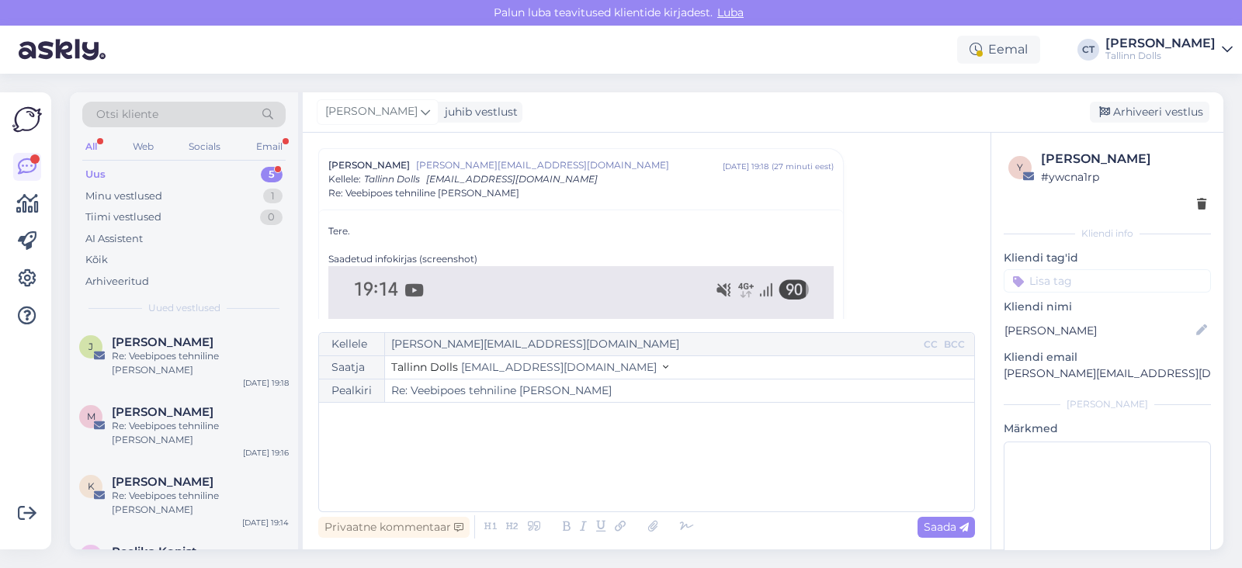
click at [621, 457] on div "﻿" at bounding box center [647, 457] width 640 height 93
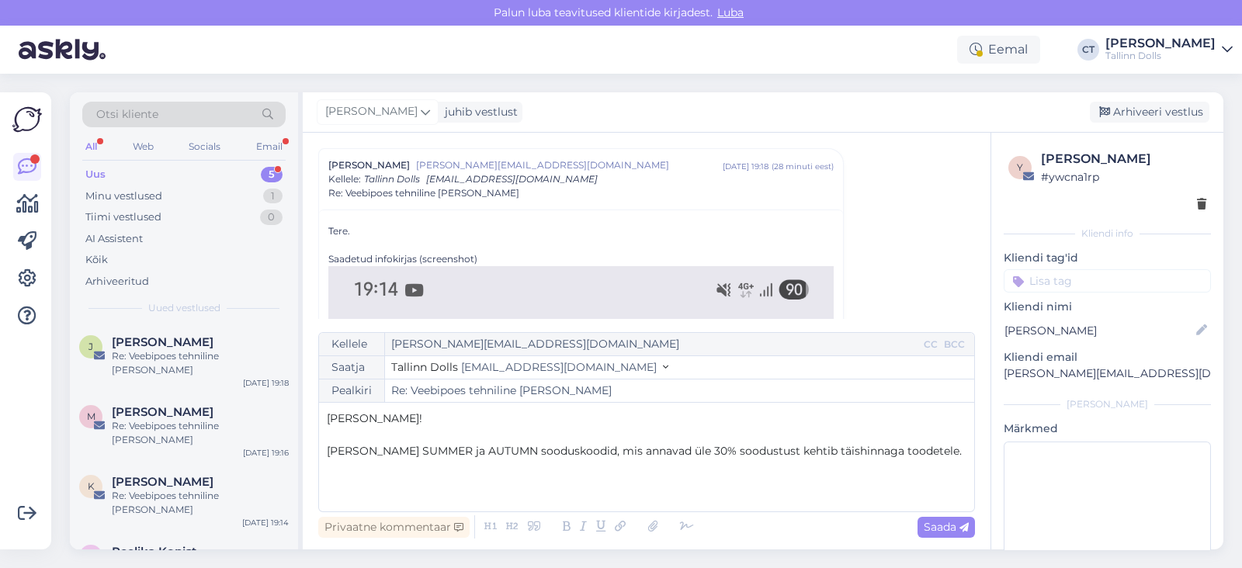
click at [796, 451] on span "Meil alati SUMMER ja AUTUMN sooduskoodid, mis annavad üle 30% soodustust kehtib…" at bounding box center [644, 451] width 635 height 14
click at [955, 452] on p "Meil alati SUMMER ja AUTUMN sooduskoodid, mis annavad üle 30% soodustust kehtiv…" at bounding box center [647, 459] width 640 height 33
drag, startPoint x: 947, startPoint y: 445, endPoint x: 878, endPoint y: 444, distance: 69.1
click at [878, 444] on p "Meil alati SUMMER ja AUTUMN sooduskoodid, mis annavad üle 30% soodustust kehtiv…" at bounding box center [647, 459] width 640 height 33
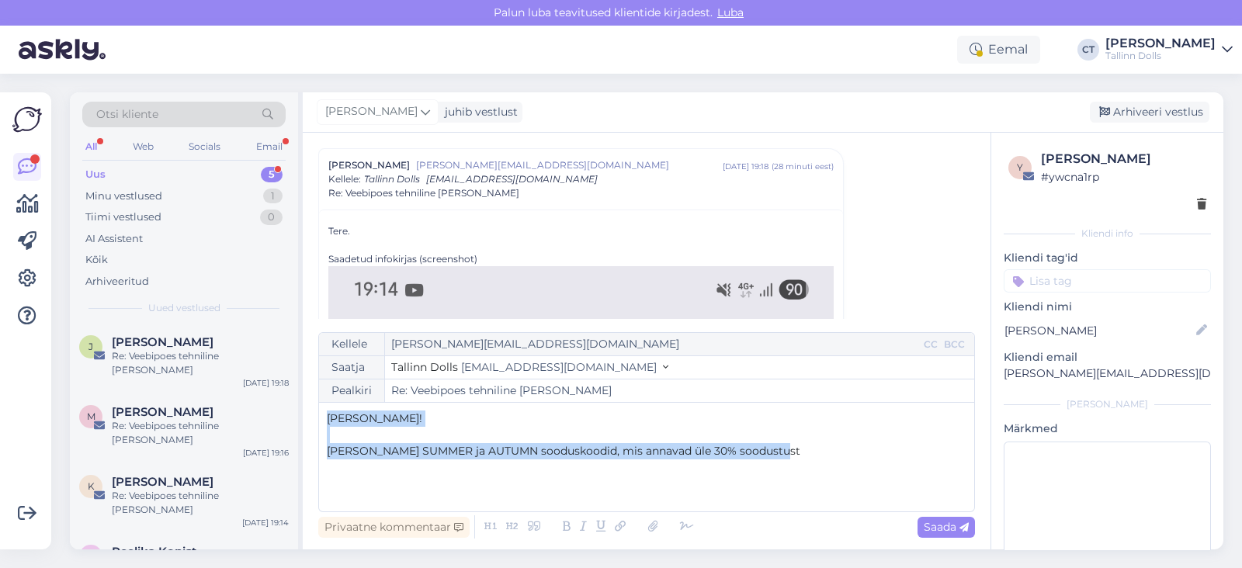
drag, startPoint x: 803, startPoint y: 452, endPoint x: 311, endPoint y: 409, distance: 494.0
click at [311, 409] on div "Vestlus algas Evelyn Punga-Risti evelyn@risti.eu sept 26 19:18 ( 28 minuti eest…" at bounding box center [647, 341] width 688 height 417
copy div "Tere, Evelyn! ﻿ Meil alati SUMMER ja AUTUMN sooduskoodid, mis annavad üle 30% s…"
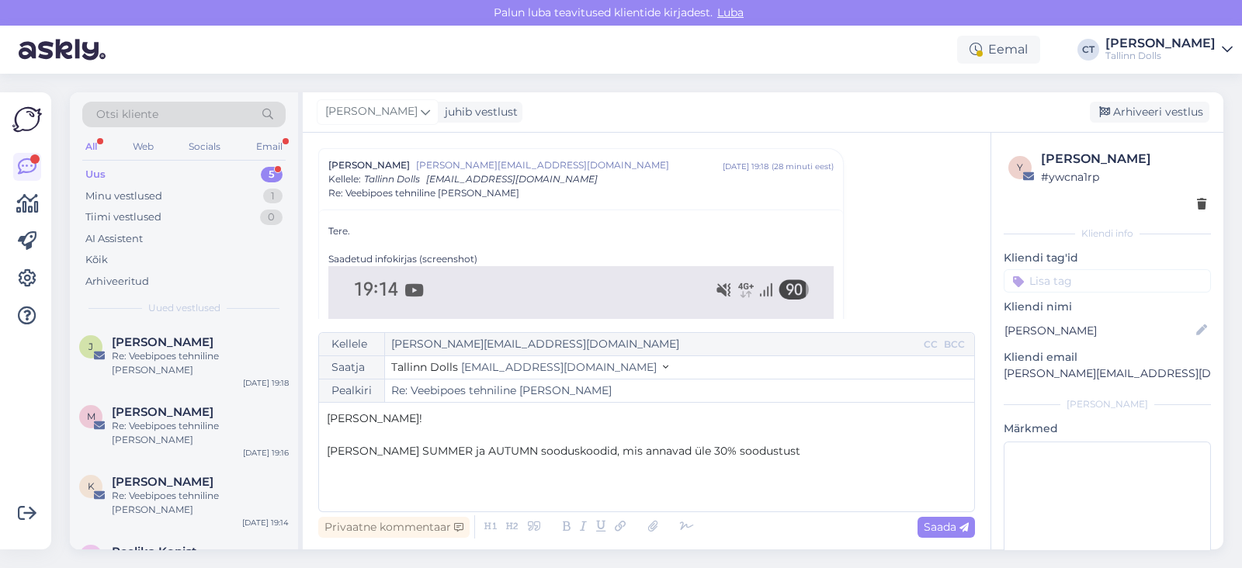
drag, startPoint x: 455, startPoint y: 267, endPoint x: 495, endPoint y: 233, distance: 52.9
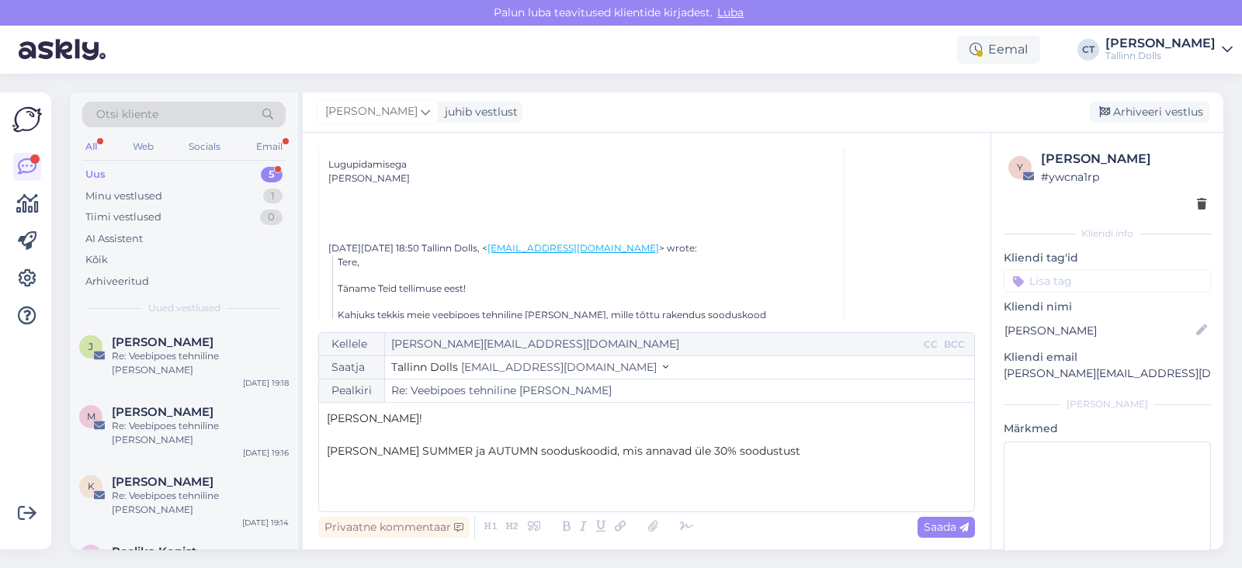
scroll to position [1177, 0]
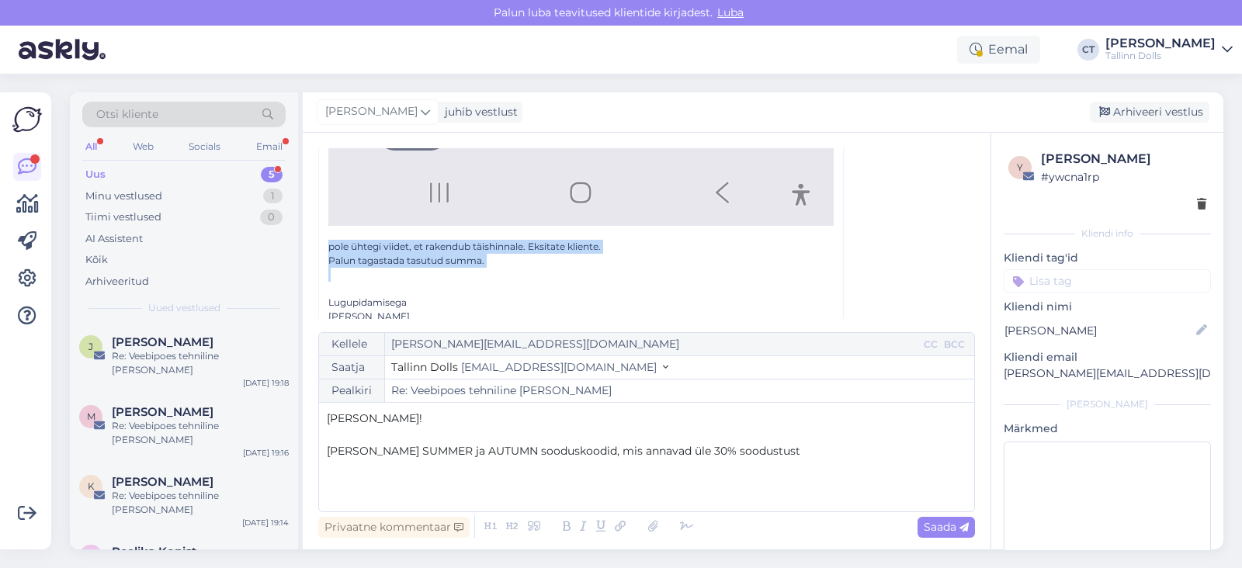
drag, startPoint x: 319, startPoint y: 219, endPoint x: 505, endPoint y: 252, distance: 189.3
copy div "pole ühtegi viidet, et rakendub täishinnale. Eksitate kliente. Palun tagastada …"
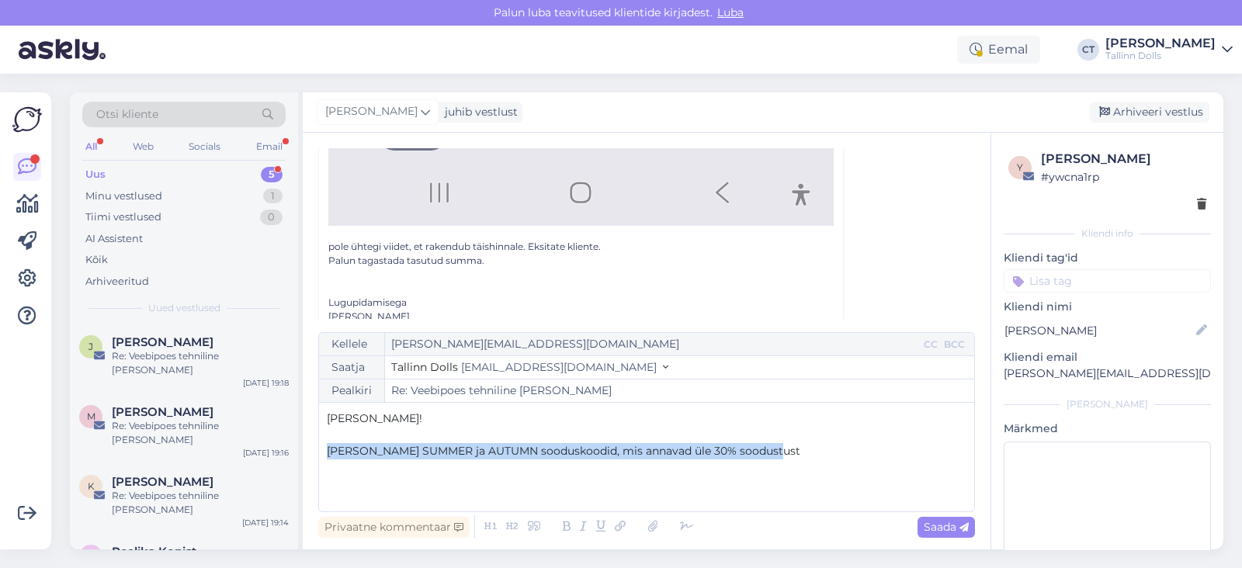
drag, startPoint x: 323, startPoint y: 445, endPoint x: 757, endPoint y: 452, distance: 434.0
click at [757, 452] on div "Kellele evelyn@risti.eu CC BCC Saatja Tallinn Dolls info@tallinndolls.com Pealk…" at bounding box center [646, 422] width 657 height 180
copy span "Meil alati SUMMER ja AUTUMN sooduskoodid, mis annavad üle 30% soodustust"
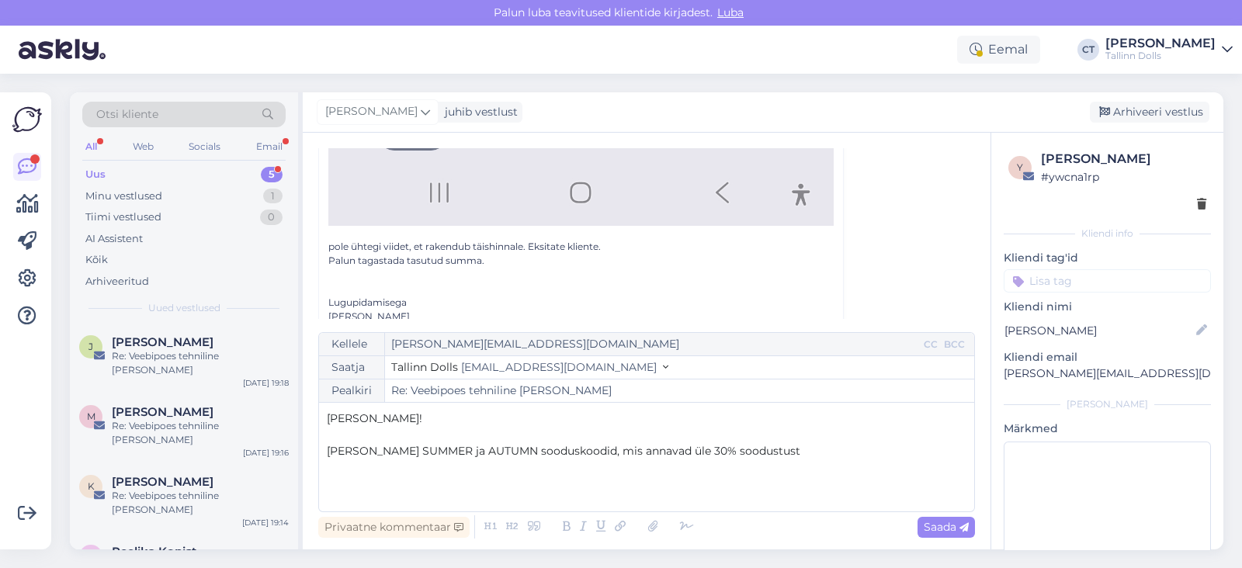
click at [795, 448] on p "Meil alati SUMMER ja AUTUMN sooduskoodid, mis annavad üle 30% soodustust" at bounding box center [647, 451] width 640 height 16
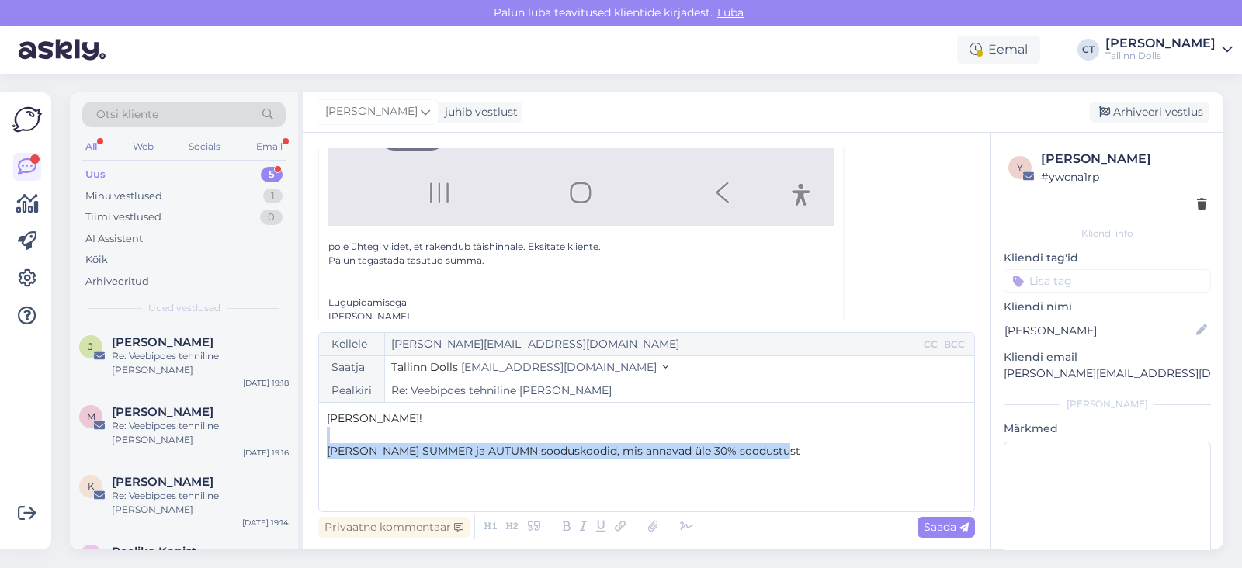
drag, startPoint x: 795, startPoint y: 448, endPoint x: 323, endPoint y: 435, distance: 472.1
click at [323, 435] on div "Kellele evelyn@risti.eu CC BCC Saatja Tallinn Dolls info@tallinndolls.com Pealk…" at bounding box center [646, 422] width 657 height 180
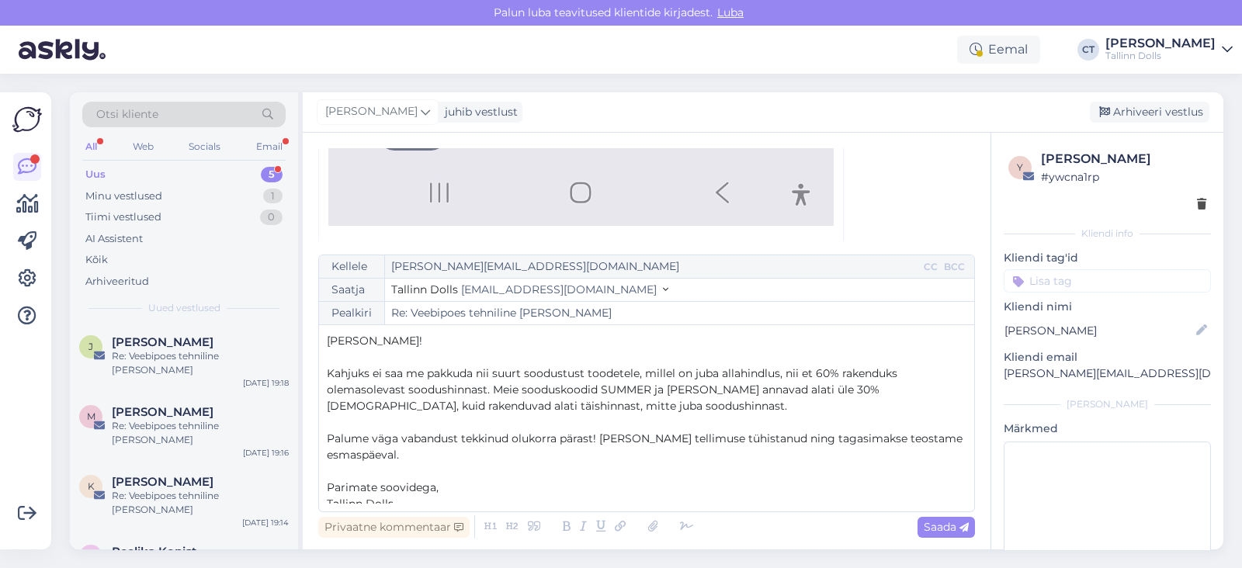
scroll to position [8, 0]
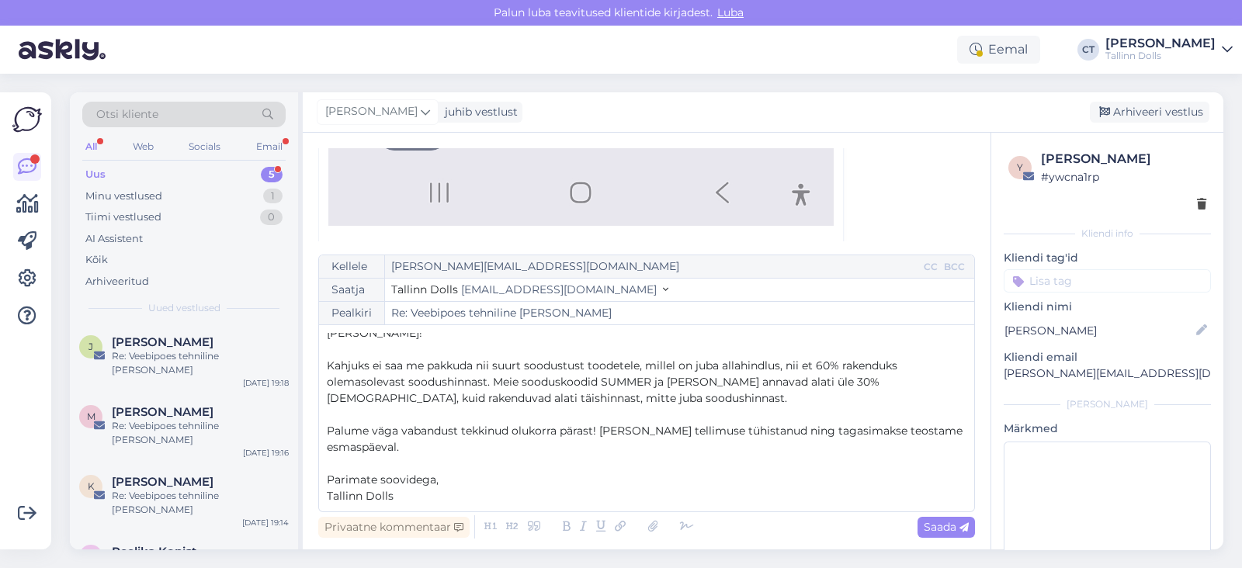
click at [526, 452] on p "Palume väga vabandust tekkinud olukorra pärast! [PERSON_NAME] tellimuse tühista…" at bounding box center [647, 439] width 640 height 33
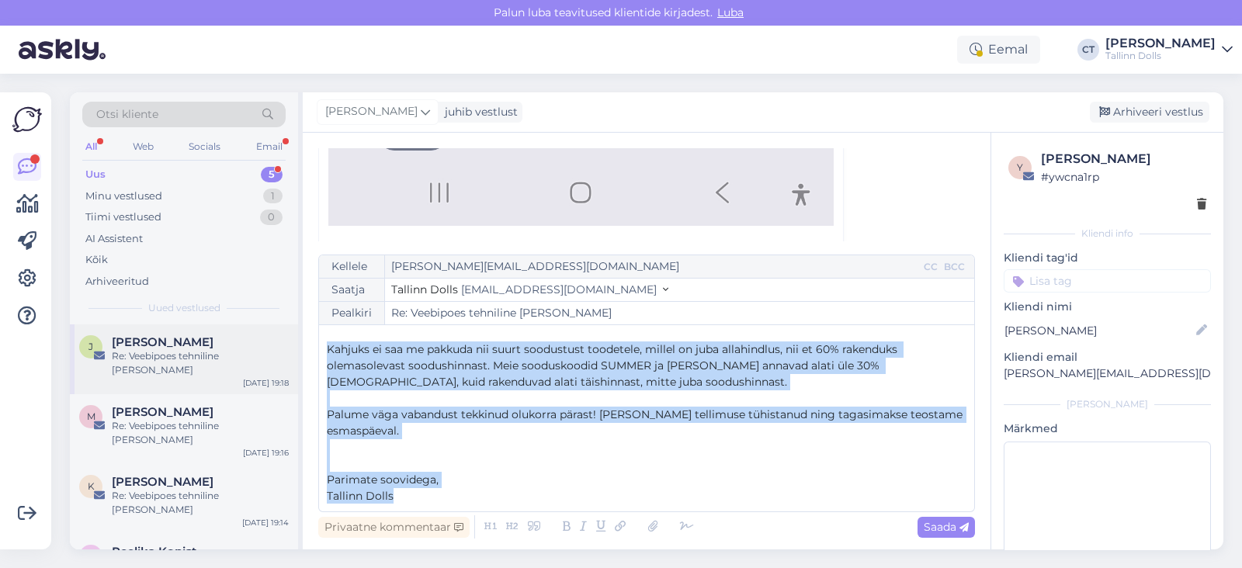
scroll to position [0, 0]
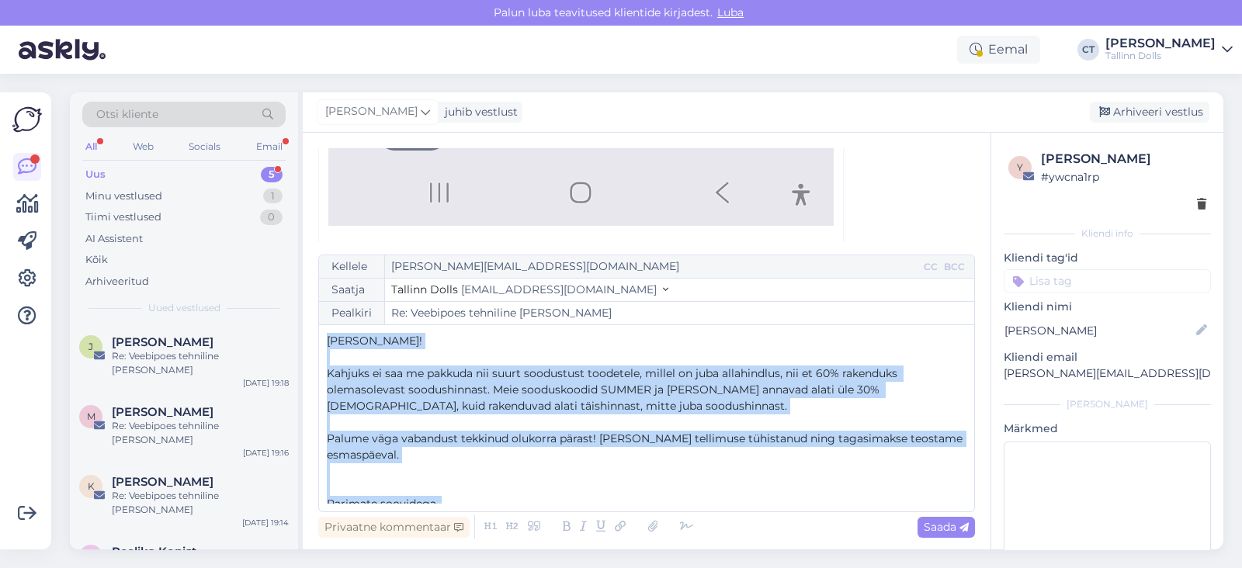
drag, startPoint x: 422, startPoint y: 493, endPoint x: 291, endPoint y: 321, distance: 216.0
click at [291, 321] on div "Otsi kliente All Web Socials Email Uus 5 Minu vestlused 1 Tiimi vestlused 0 AI …" at bounding box center [646, 320] width 1153 height 457
copy div "Tere, Evelyn! ﻿ Kahjuks ei saa me pakkuda nii suurt soodustust toodetele, mille…"
click at [614, 480] on p "﻿" at bounding box center [647, 488] width 640 height 16
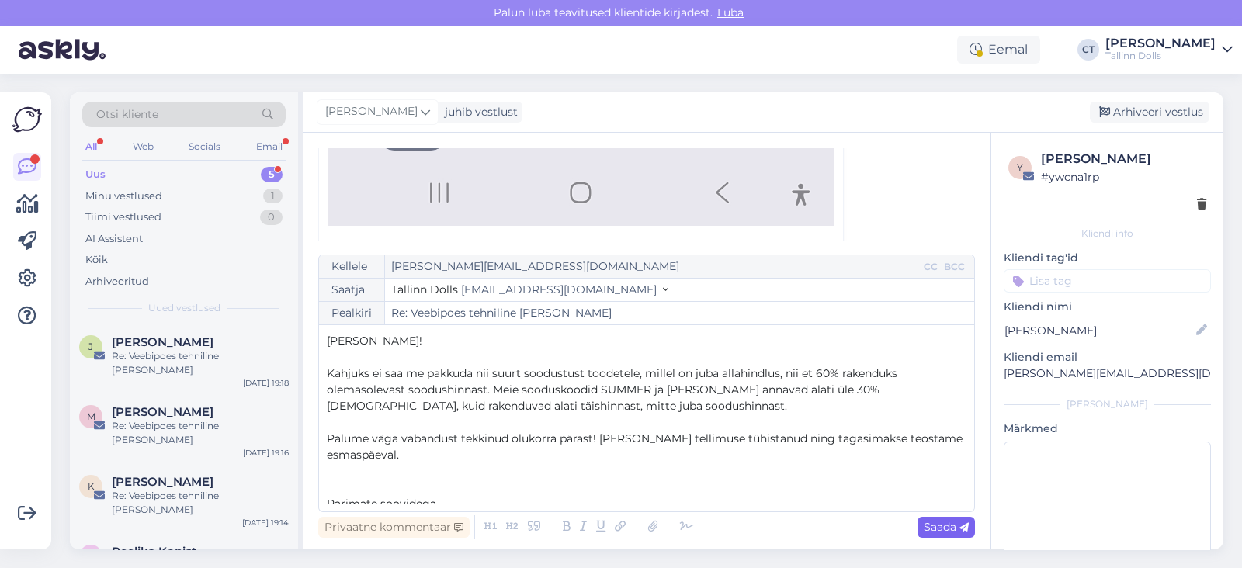
click at [945, 531] on span "Saada" at bounding box center [946, 527] width 45 height 14
type input "Re: Re: Veebipoes tehniline [PERSON_NAME]"
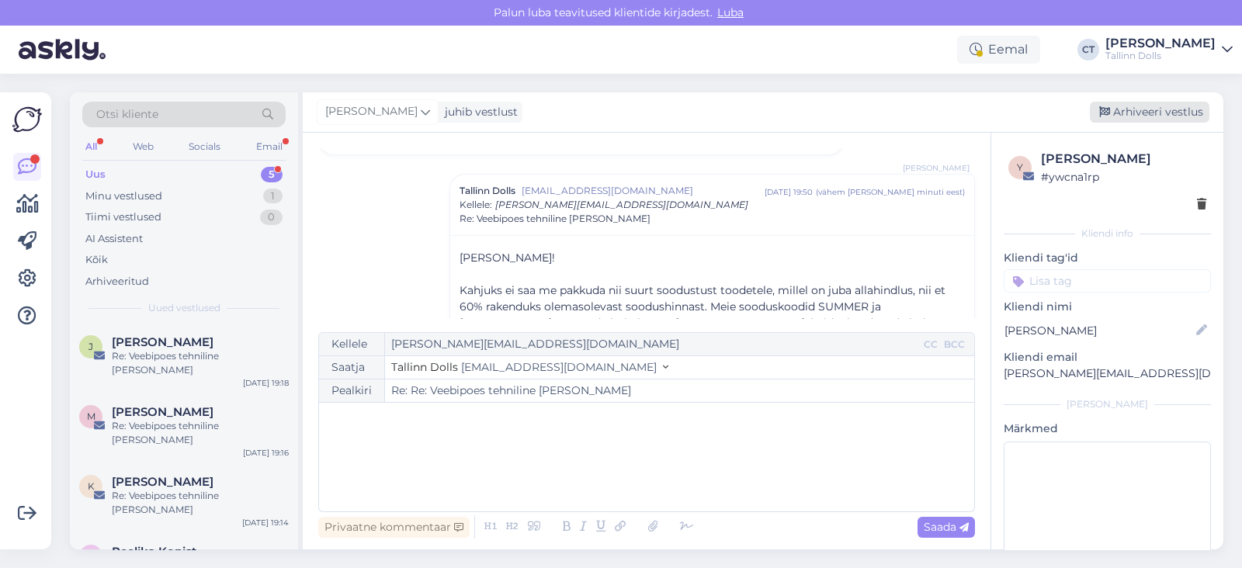
click at [1150, 109] on div "Arhiveeri vestlus" at bounding box center [1150, 112] width 120 height 21
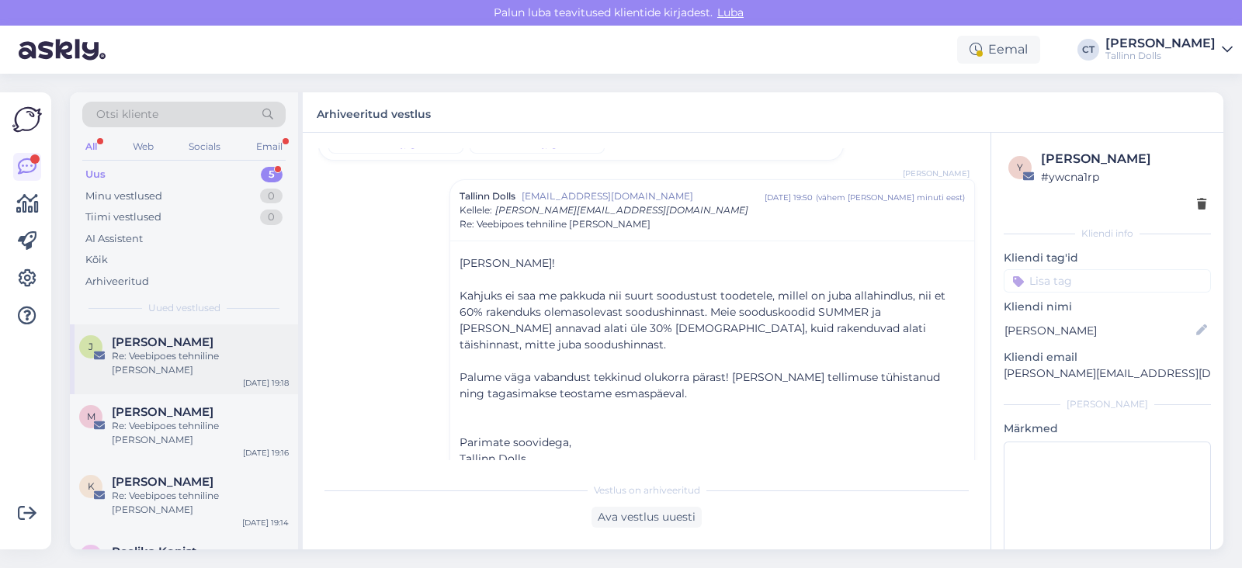
click at [184, 352] on div "Re: Veebipoes tehniline [PERSON_NAME]" at bounding box center [200, 363] width 177 height 28
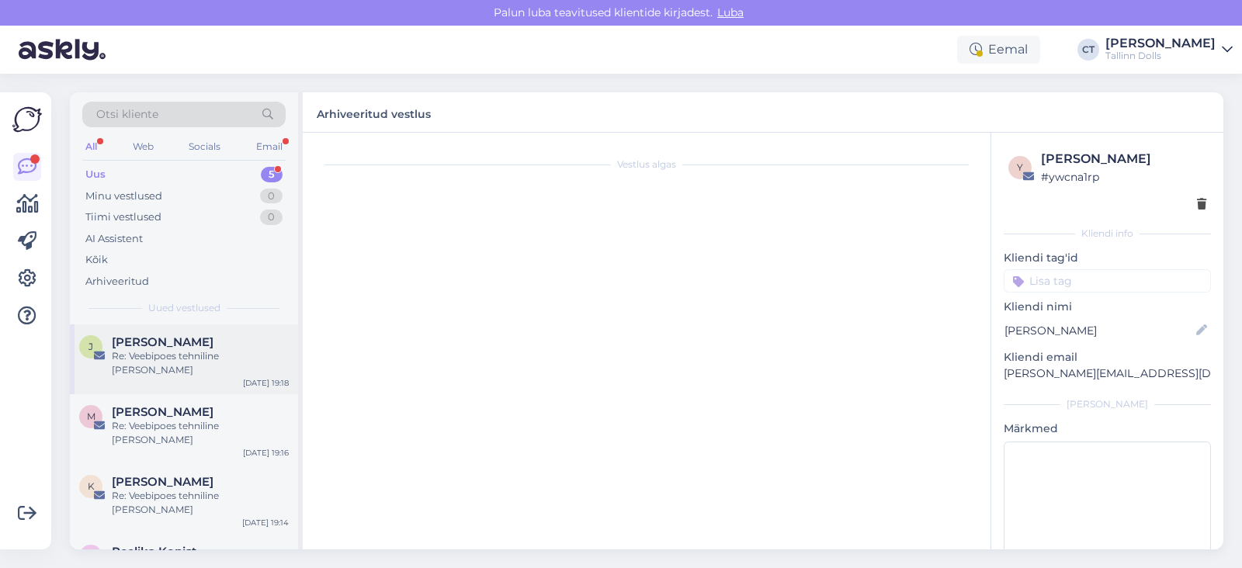
scroll to position [0, 0]
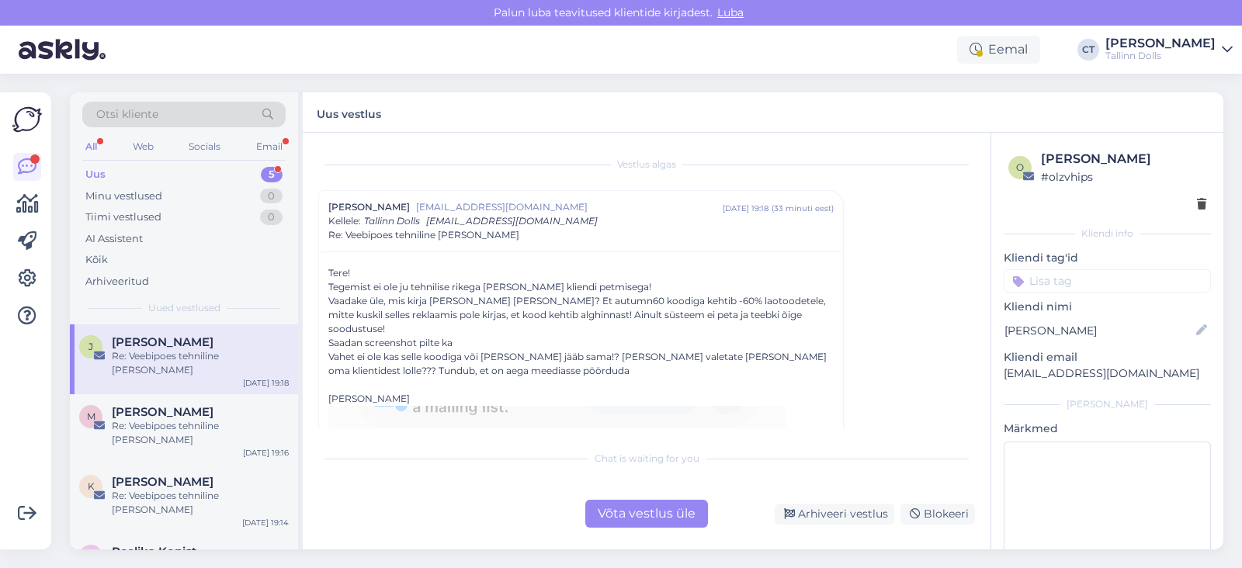
click at [636, 504] on div "Võta vestlus üle" at bounding box center [646, 514] width 123 height 28
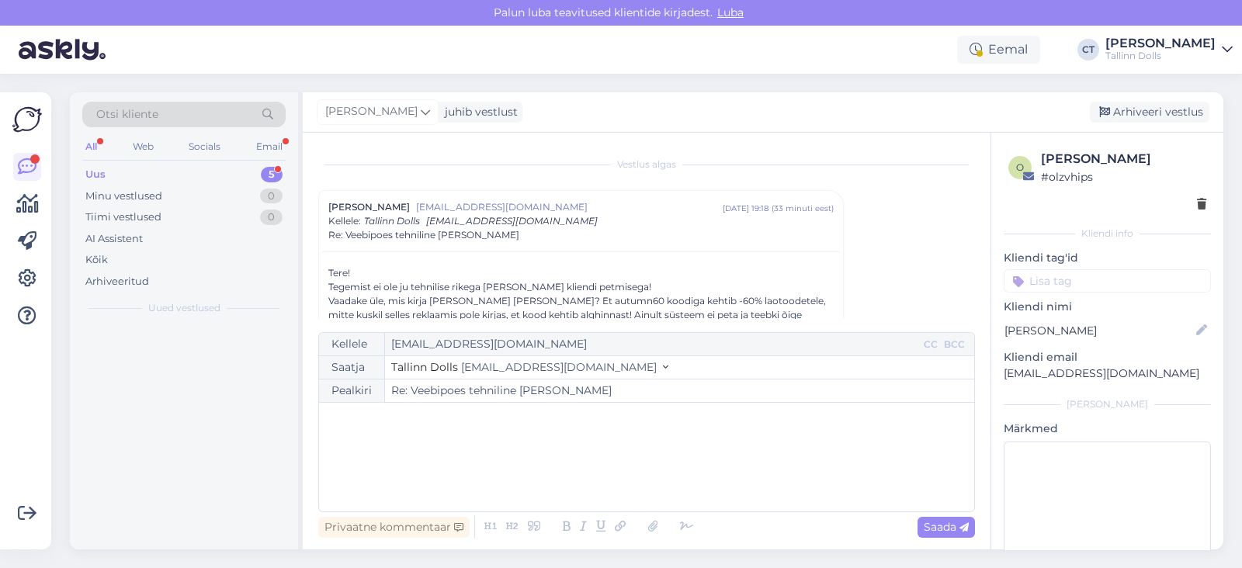
scroll to position [42, 0]
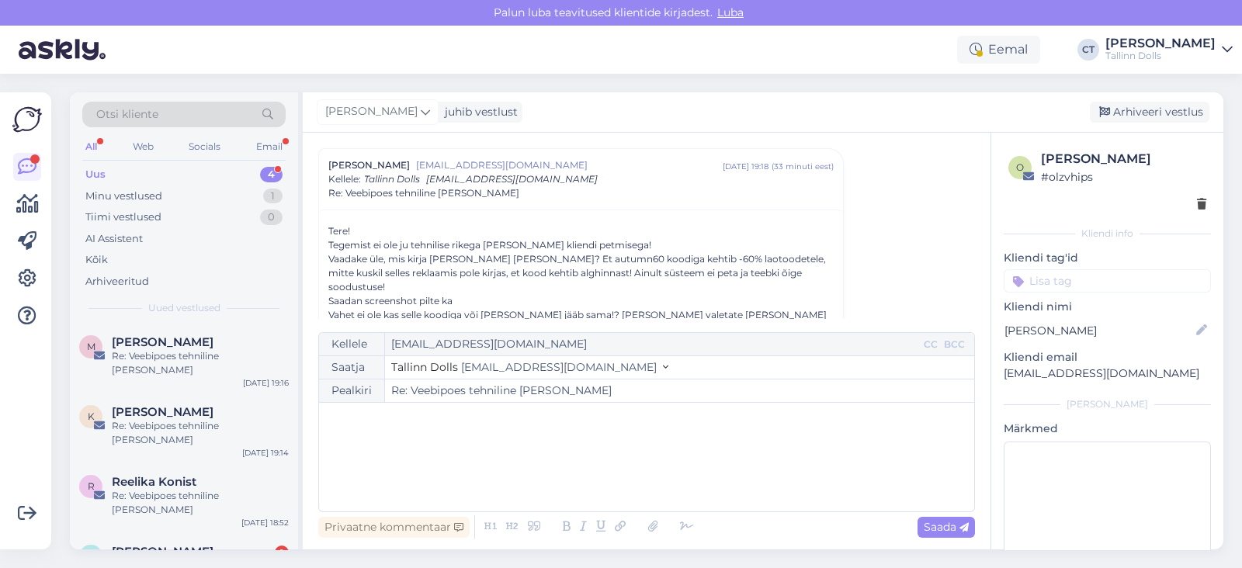
click at [613, 467] on div "﻿" at bounding box center [647, 457] width 640 height 93
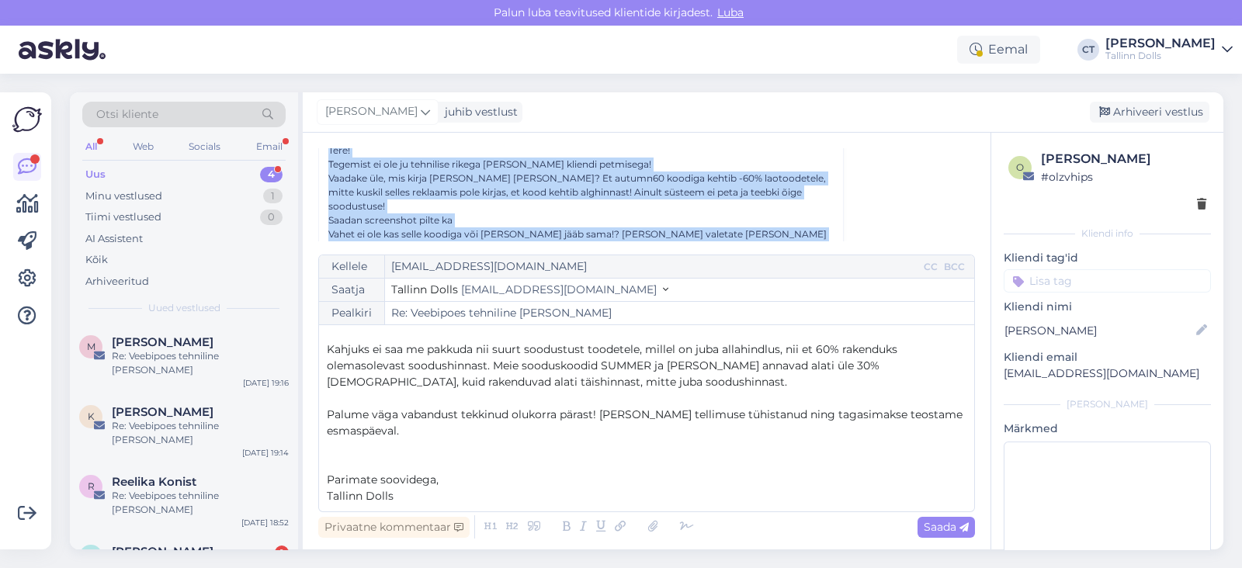
scroll to position [177, 0]
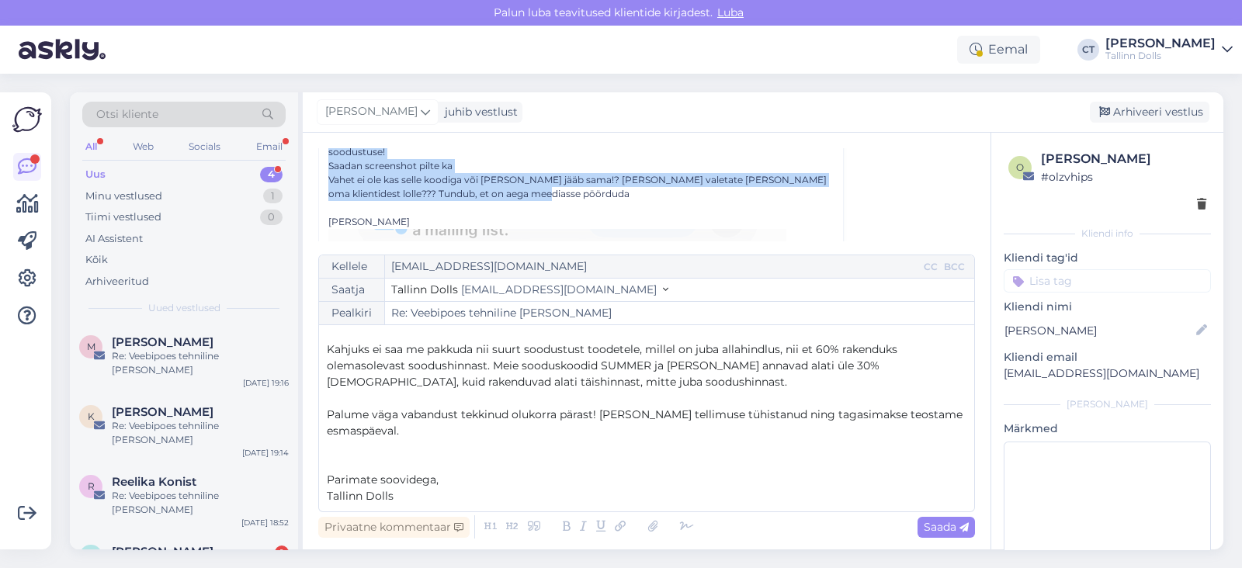
drag, startPoint x: 317, startPoint y: 173, endPoint x: 525, endPoint y: 178, distance: 208.1
copy div "Tere! Tegemist ei ole ju tehnilise rikega vaid kliendi petmisega! Vaadake üle, …"
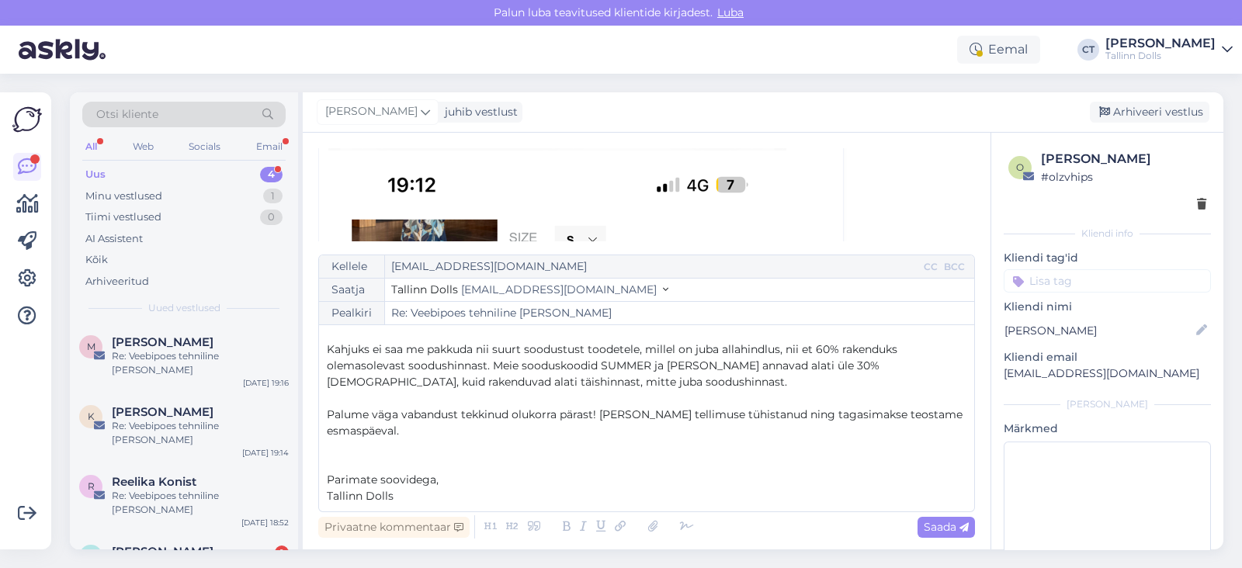
scroll to position [1237, 0]
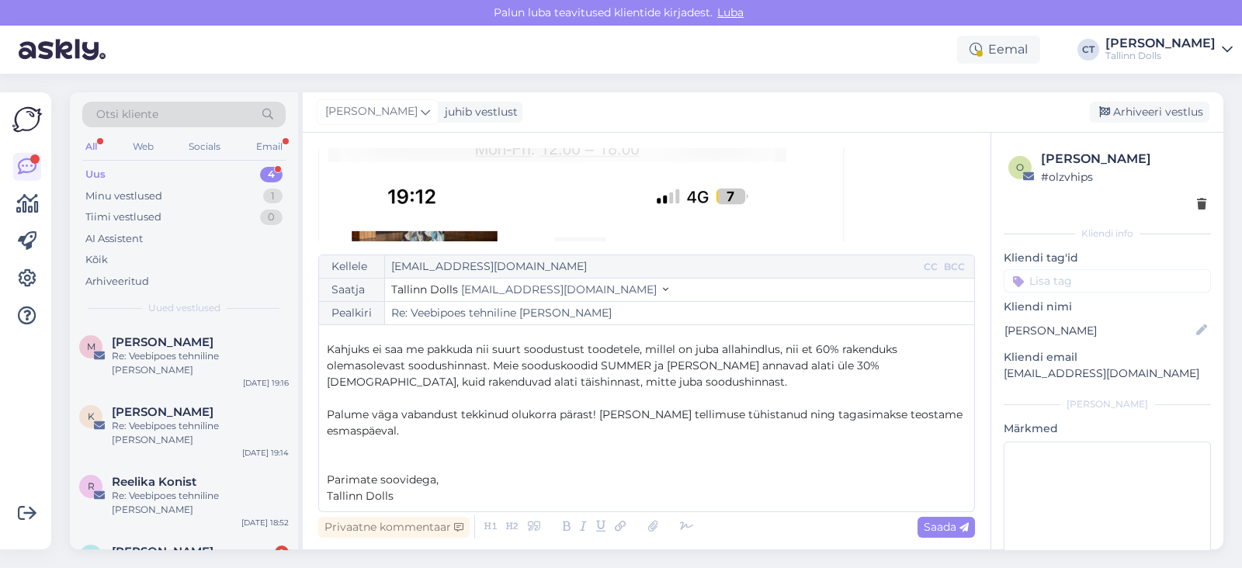
click at [870, 211] on div "Vestlus algas Jelena Kivimurd eleanda@hotmail.com sept 26 19:18 ( 35 minuti ees…" at bounding box center [653, 194] width 671 height 92
click at [883, 208] on div "Vestlus algas Jelena Kivimurd eleanda@hotmail.com sept 26 19:18 ( 35 minuti ees…" at bounding box center [653, 194] width 671 height 92
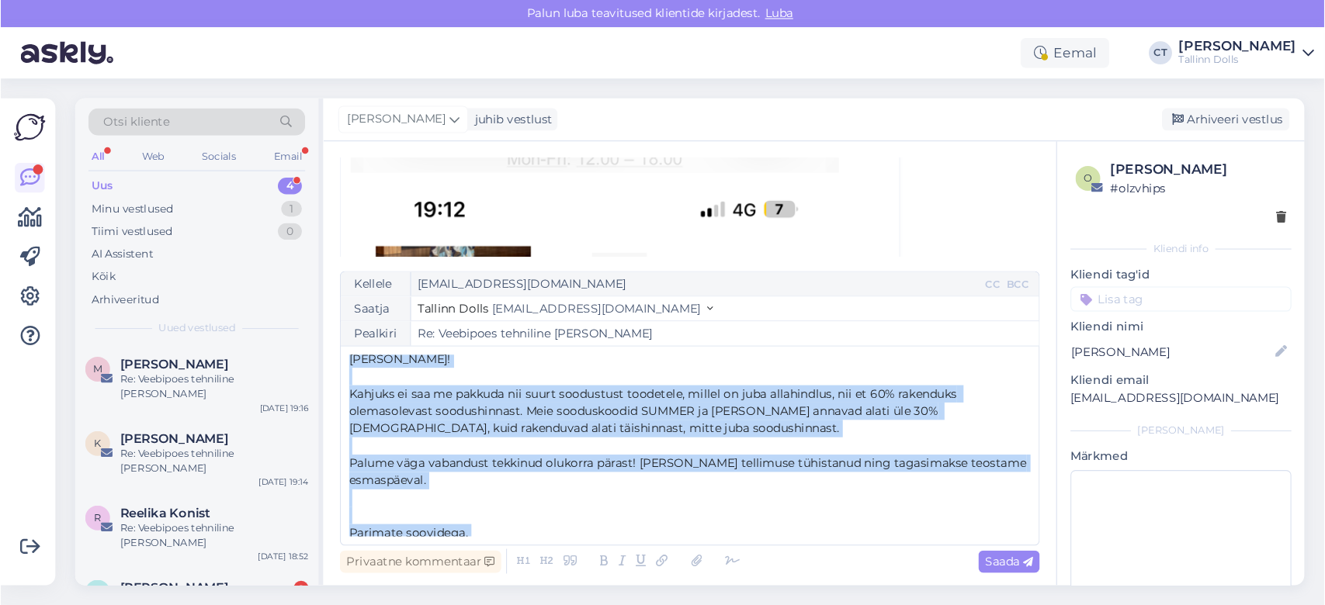
scroll to position [0, 0]
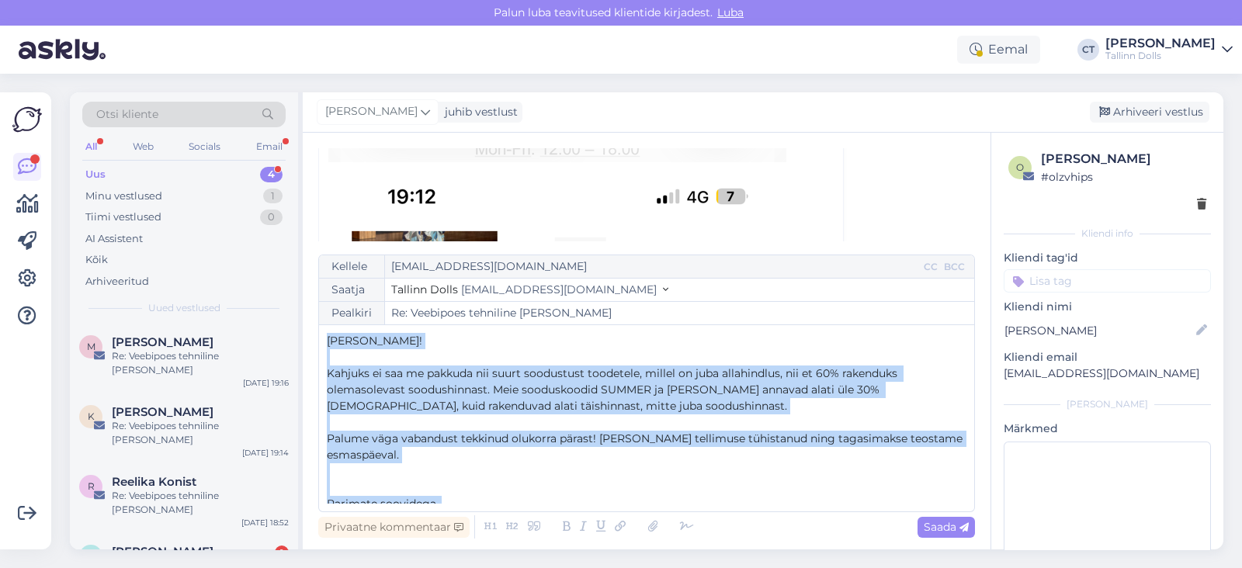
drag, startPoint x: 427, startPoint y: 494, endPoint x: 307, endPoint y: 328, distance: 204.5
click at [307, 328] on div "Vestlus algas Jelena Kivimurd eleanda@hotmail.com sept 26 19:18 ( 35 minuti ees…" at bounding box center [647, 341] width 688 height 417
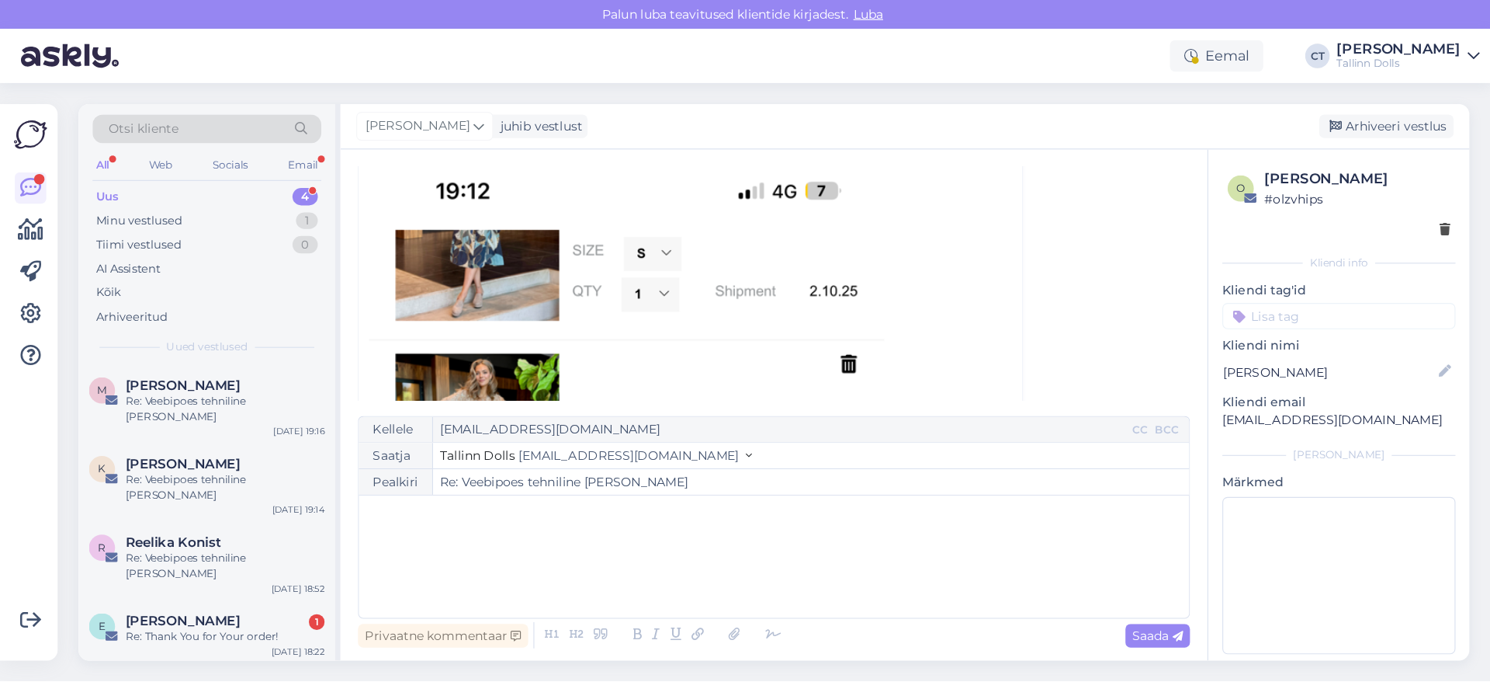
scroll to position [1237, 0]
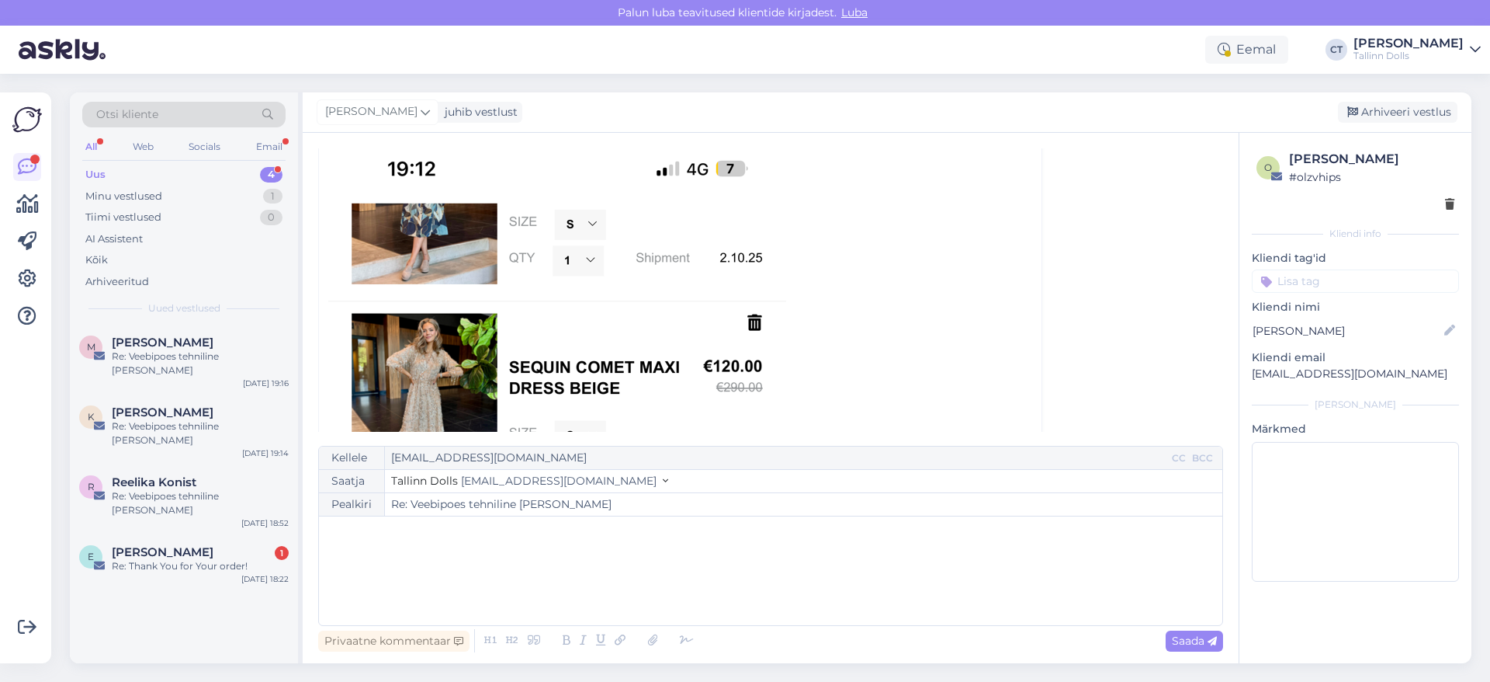
drag, startPoint x: 1172, startPoint y: 5, endPoint x: 935, endPoint y: 233, distance: 328.3
click at [935, 233] on div "[PERSON_NAME]" at bounding box center [680, 631] width 704 height 2981
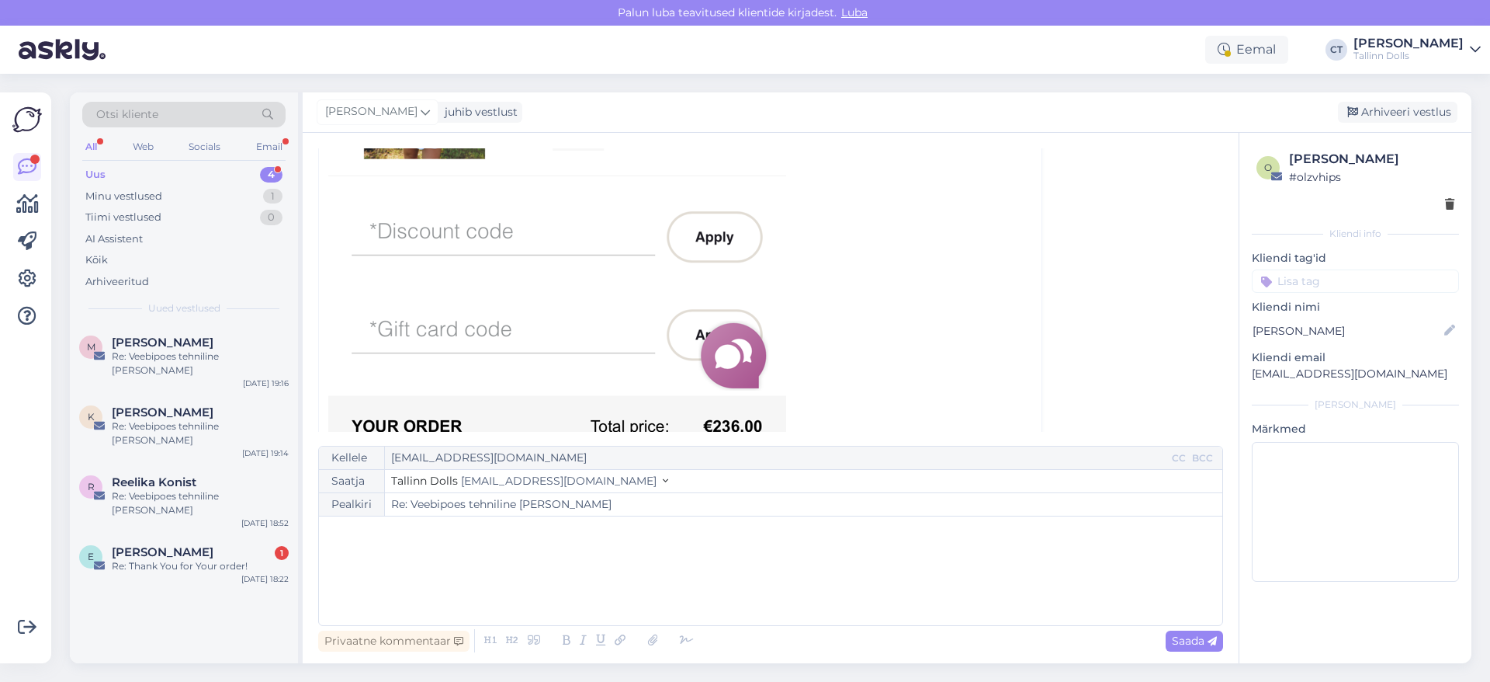
scroll to position [1786, 0]
drag, startPoint x: 525, startPoint y: 306, endPoint x: 950, endPoint y: 251, distance: 428.0
click at [950, 251] on div "[PERSON_NAME]" at bounding box center [680, 82] width 704 height 2981
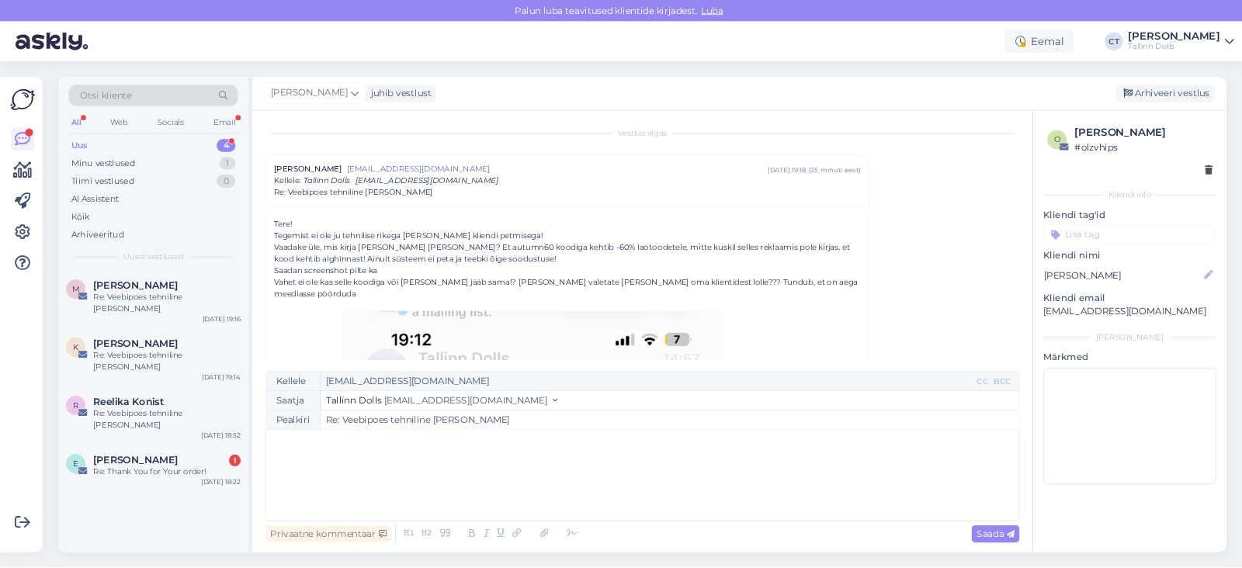
scroll to position [0, 0]
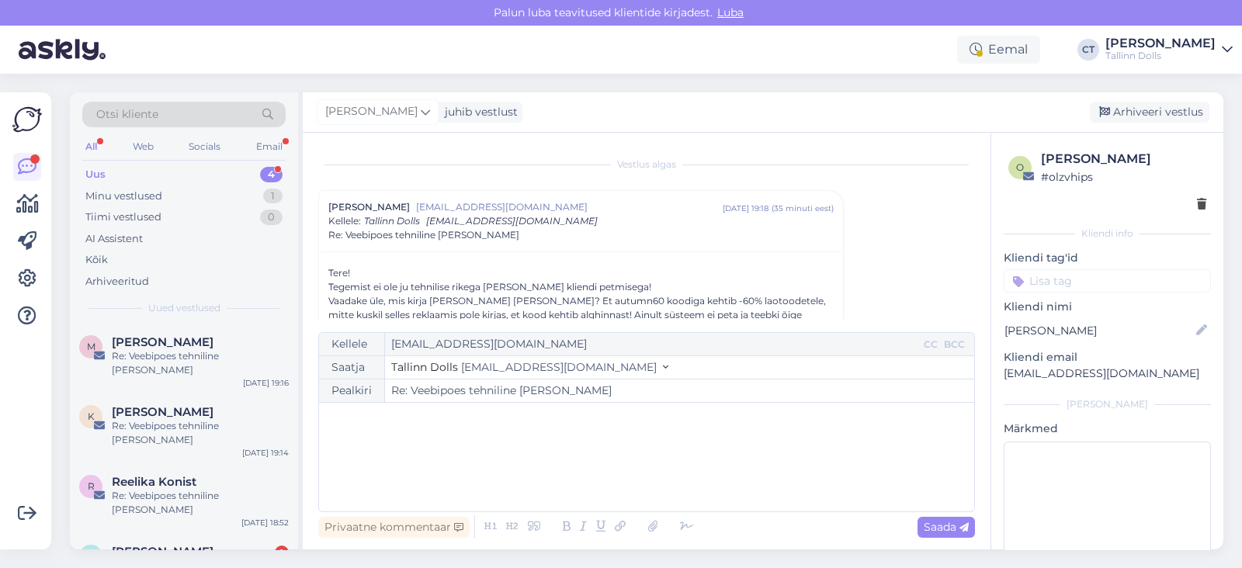
drag, startPoint x: 1470, startPoint y: 1, endPoint x: 772, endPoint y: 432, distance: 820.1
click at [772, 432] on div "﻿" at bounding box center [647, 457] width 640 height 93
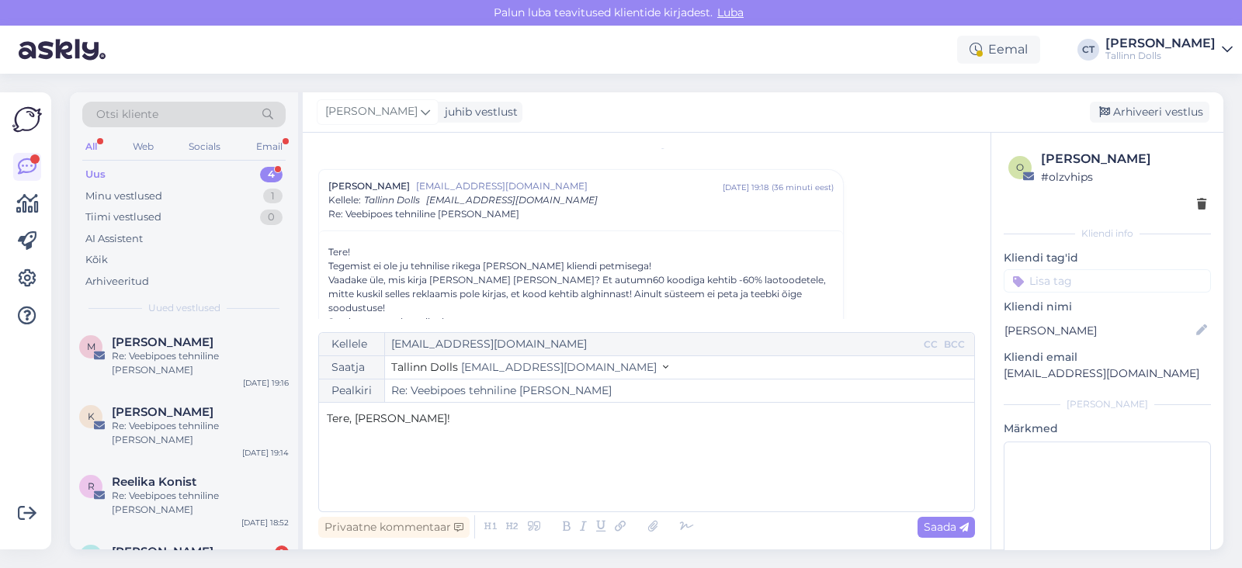
scroll to position [25, 0]
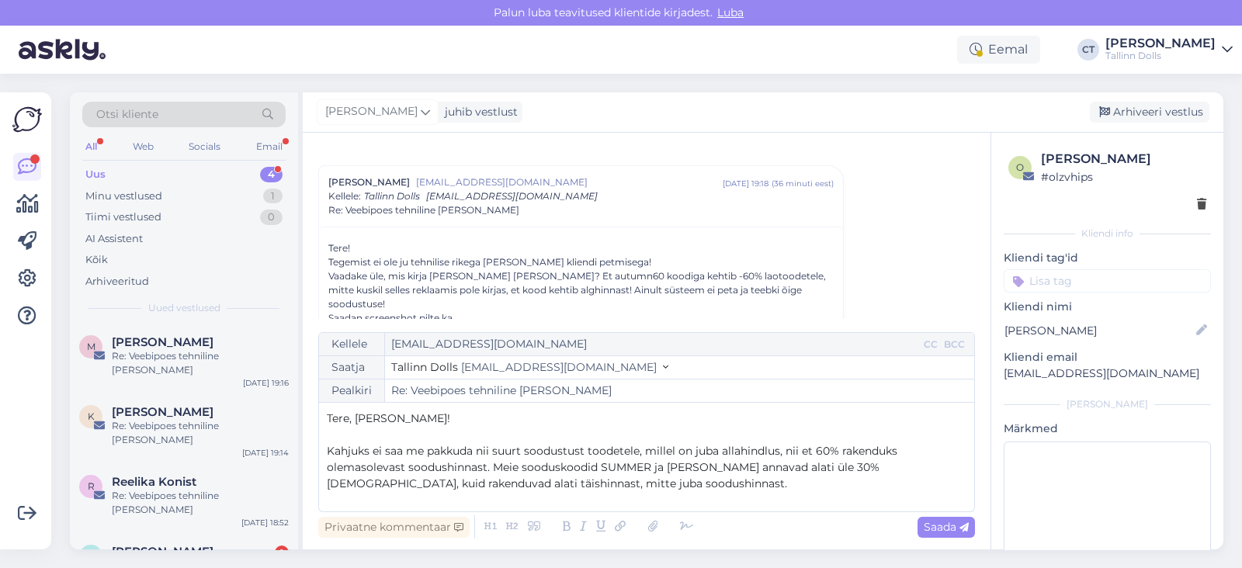
click at [658, 478] on p "Kahjuks ei saa me pakkuda nii suurt soodustust toodetele, millel on juba allahi…" at bounding box center [647, 467] width 640 height 49
drag, startPoint x: 902, startPoint y: 470, endPoint x: 718, endPoint y: 467, distance: 184.0
click at [718, 467] on span "Kahjuks ei saa me pakkuda nii suurt soodustust toodetele, millel on juba allahi…" at bounding box center [614, 467] width 574 height 47
click at [754, 463] on span "Kahjuks ei saa me pakkuda nii suurt soodustust toodetele, millel on juba allahi…" at bounding box center [646, 467] width 639 height 47
click at [641, 482] on p "Kahjuks ei saa me pakkuda nii suurt soodustust toodetele, millel on juba allahi…" at bounding box center [647, 467] width 640 height 49
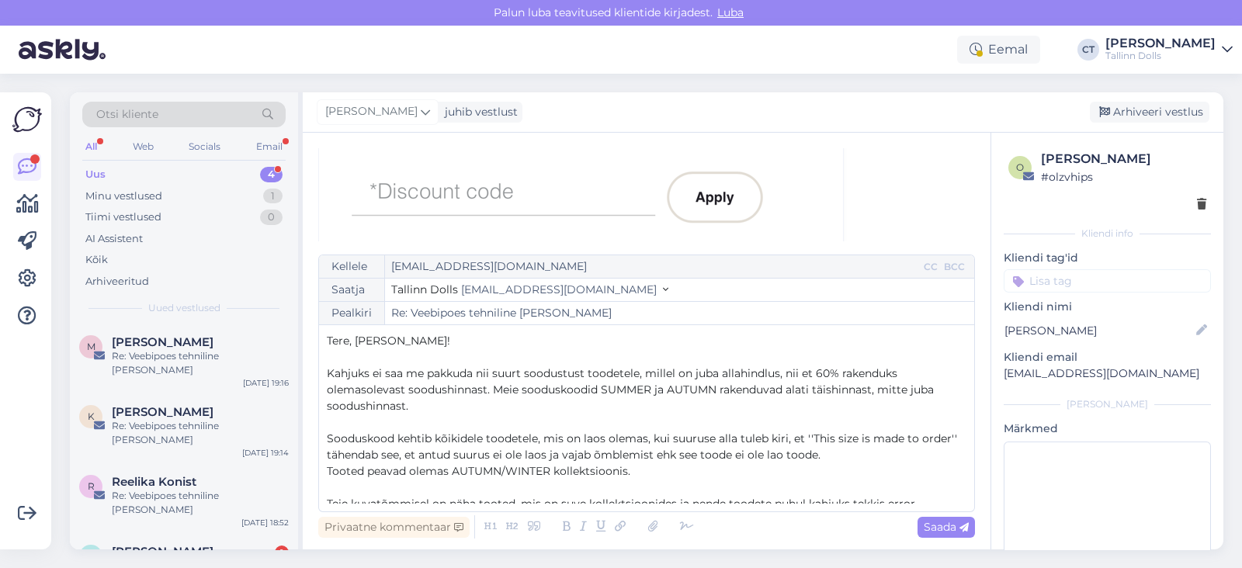
scroll to position [8, 0]
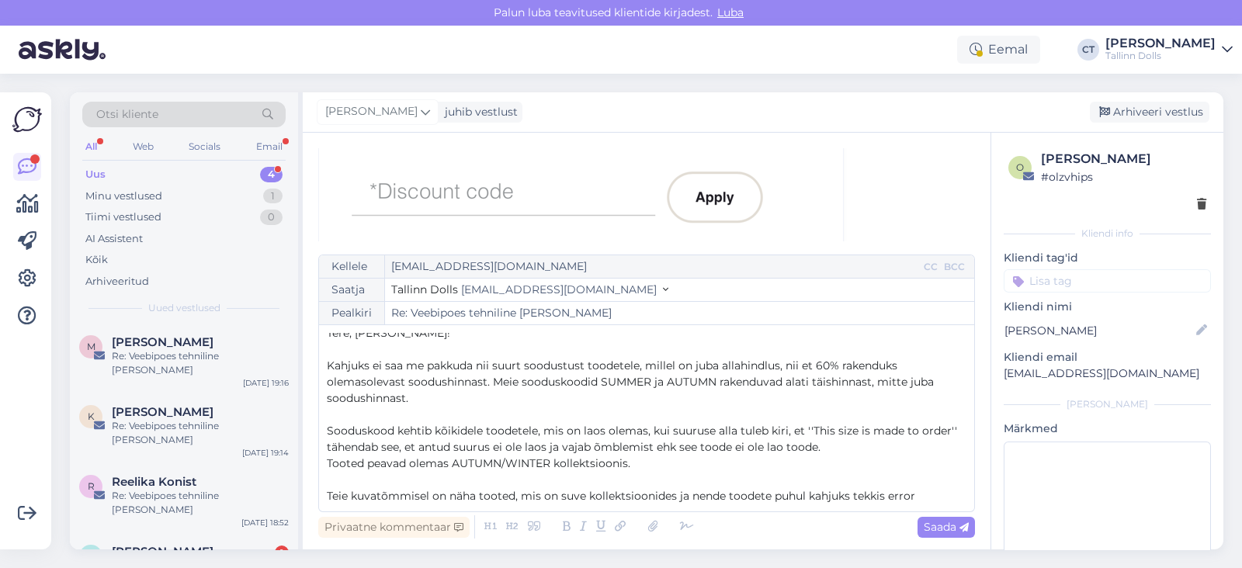
click at [933, 492] on p "Teie kuvatõmmisel on näha tooted, mis on suve kollektsioonides ja nende toodete…" at bounding box center [647, 496] width 640 height 16
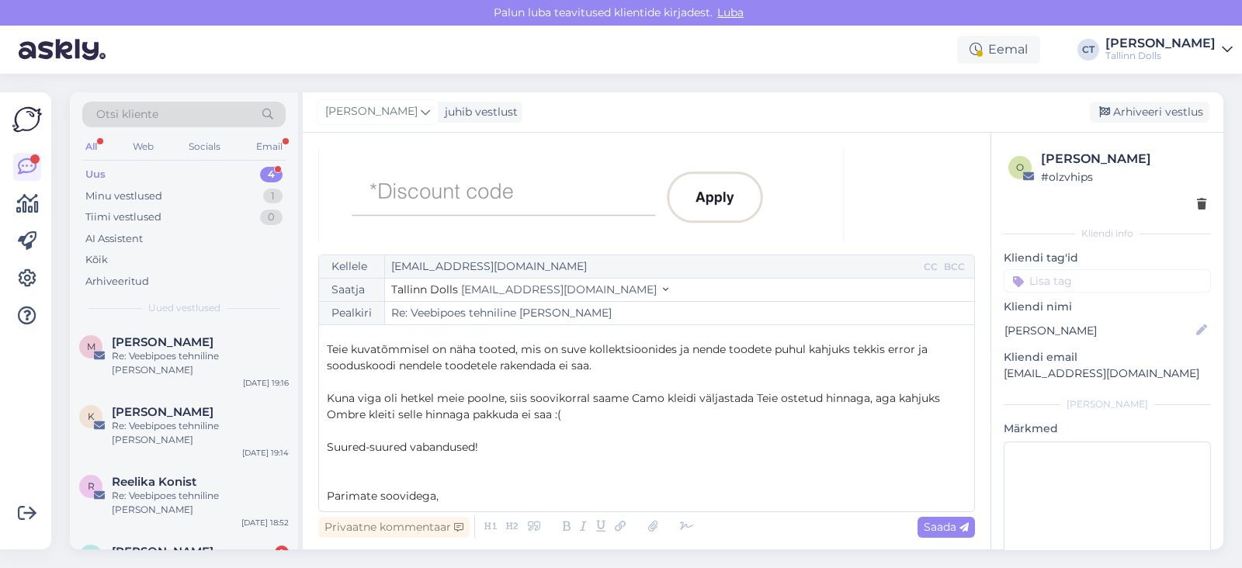
scroll to position [171, 0]
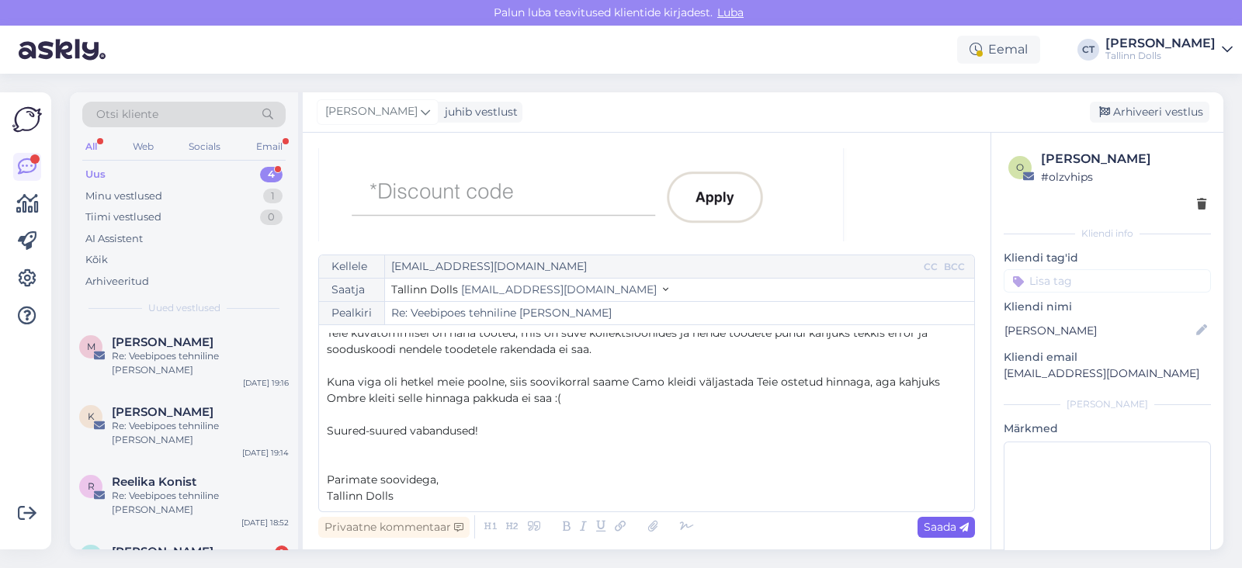
click at [942, 525] on span "Saada" at bounding box center [946, 527] width 45 height 14
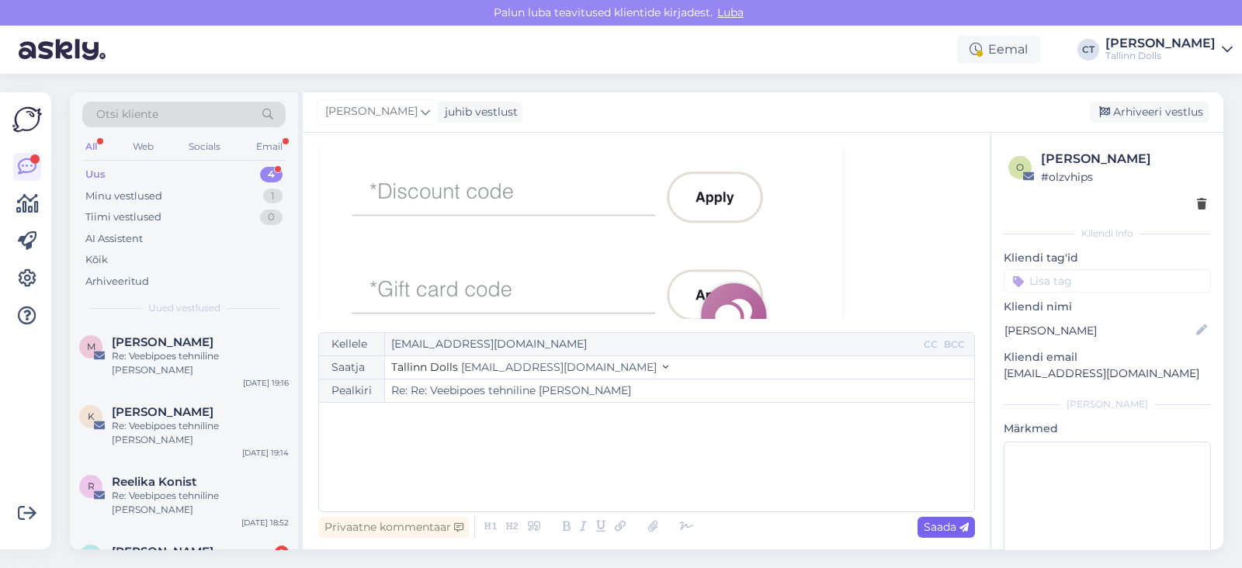
type input "Re: Veebipoes tehniline [PERSON_NAME]"
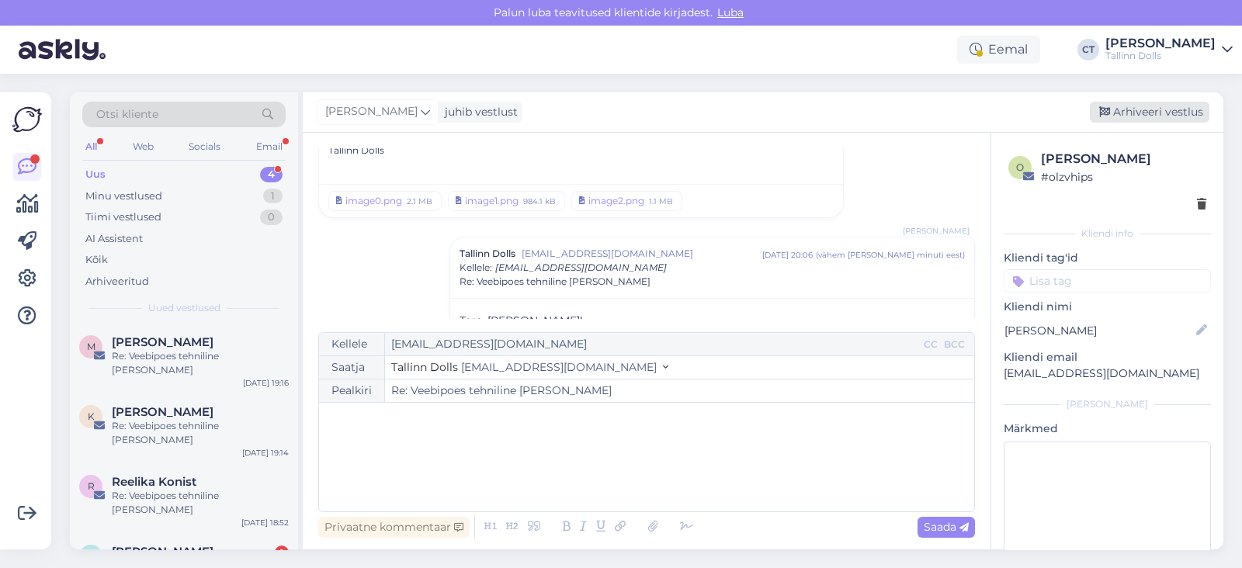
click at [1166, 109] on div "Arhiveeri vestlus" at bounding box center [1150, 112] width 120 height 21
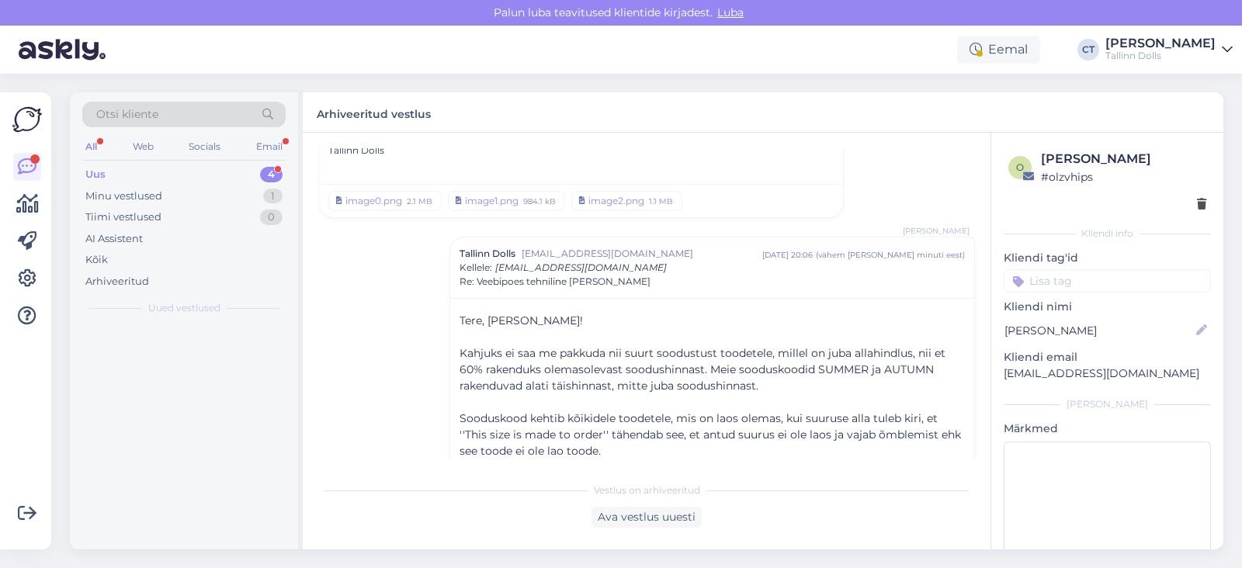
scroll to position [3570, 0]
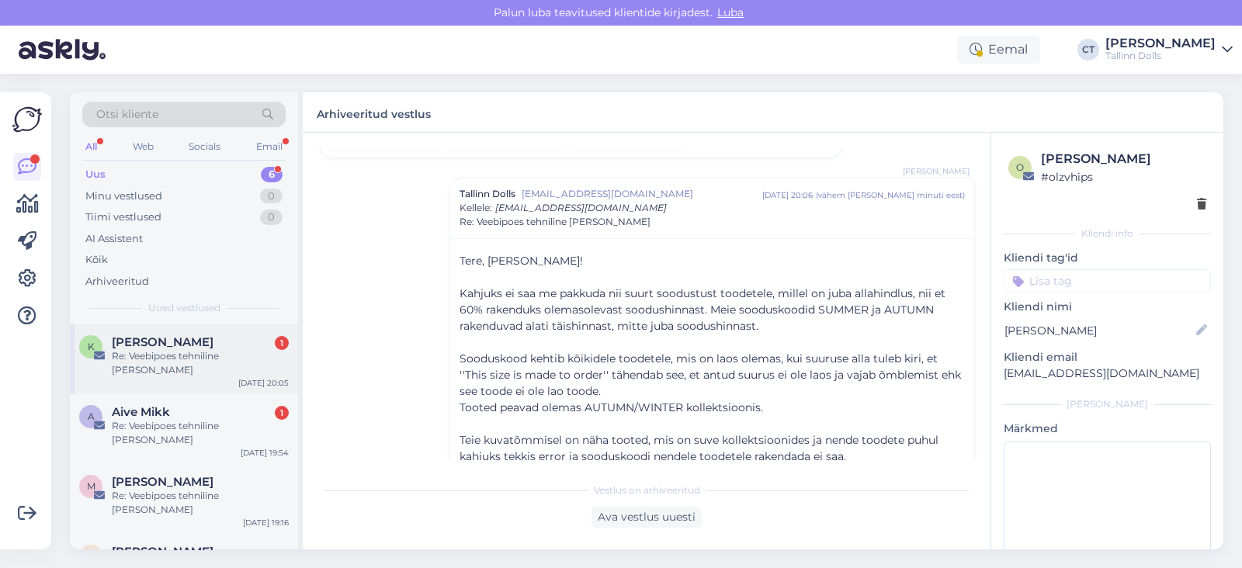
click at [223, 355] on div "Re: Veebipoes tehniline [PERSON_NAME]" at bounding box center [200, 363] width 177 height 28
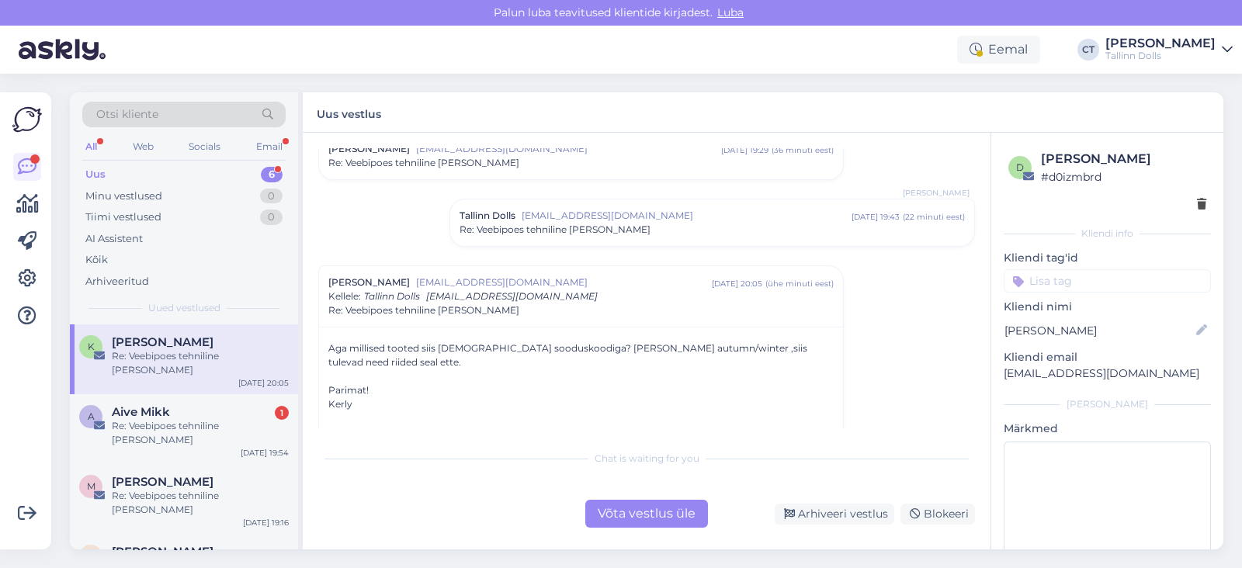
scroll to position [394, 0]
click at [626, 507] on div "Võta vestlus üle" at bounding box center [646, 514] width 123 height 28
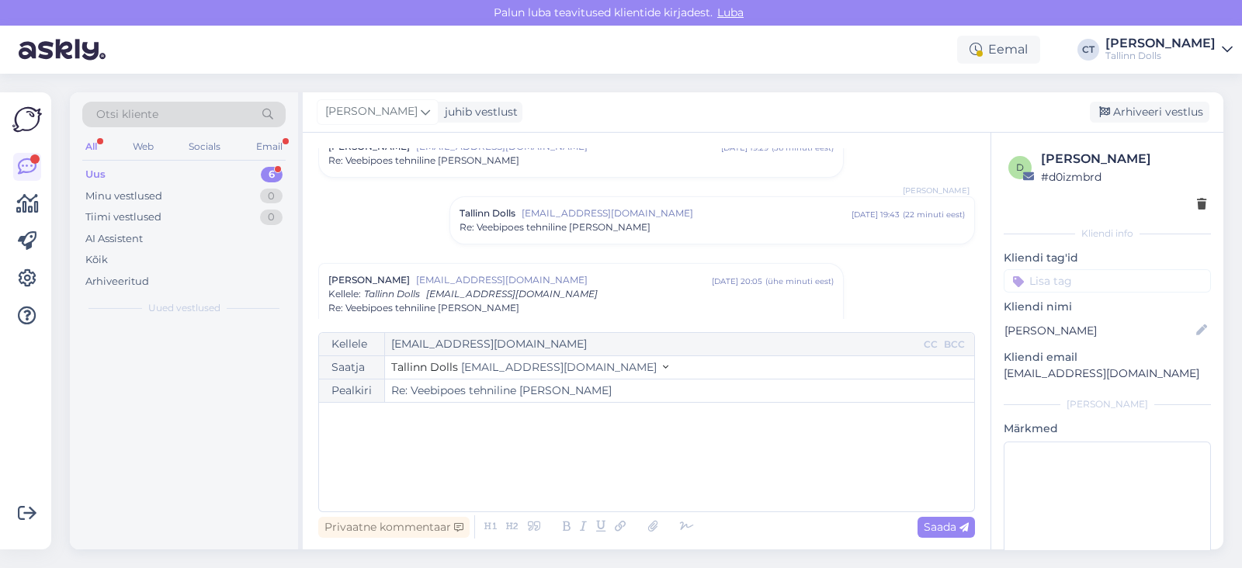
scroll to position [507, 0]
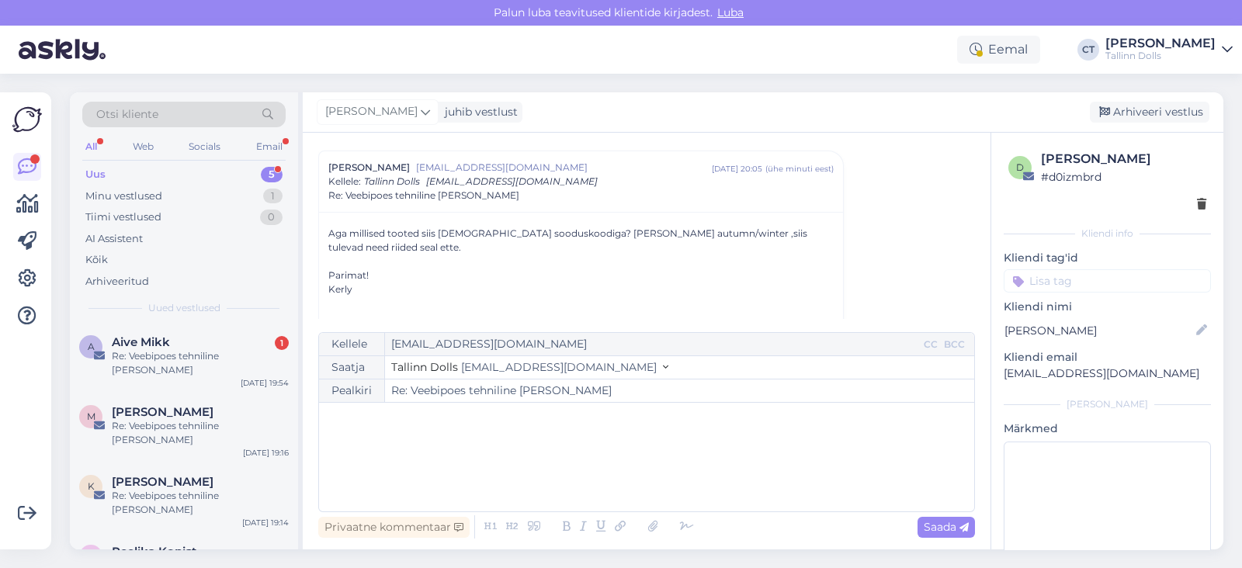
click at [638, 471] on div "﻿" at bounding box center [647, 457] width 640 height 93
click at [676, 449] on p "Sooduskood kehtib just täpselt autumn/winter kollektsioonile." at bounding box center [647, 451] width 640 height 16
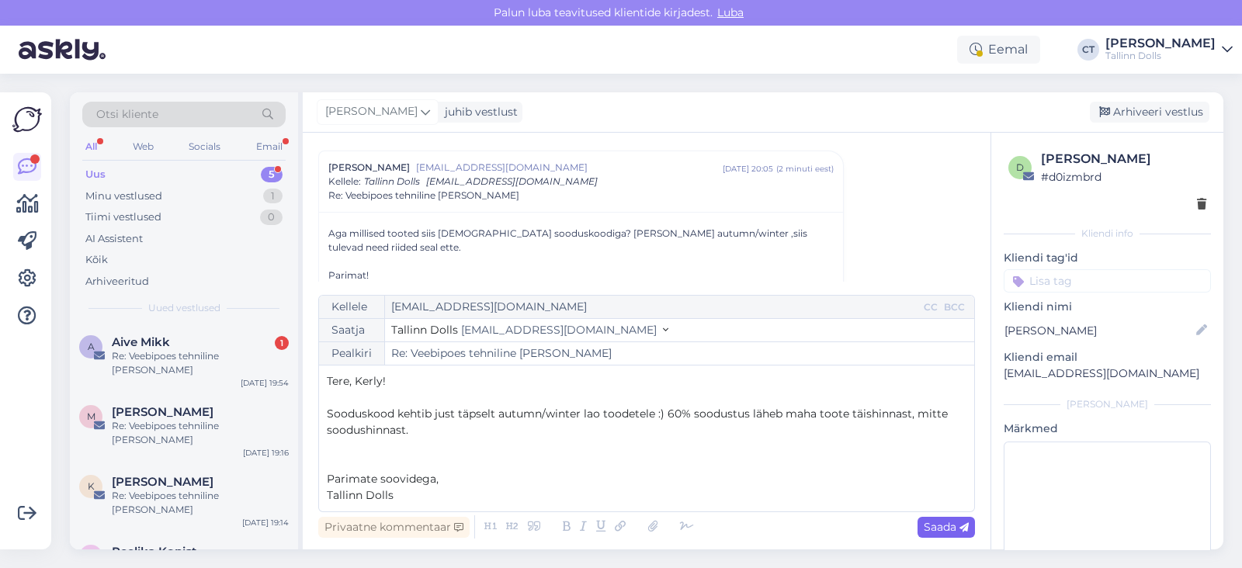
click at [956, 534] on div "Saada" at bounding box center [945, 527] width 57 height 21
type input "Re: Re: Veebipoes tehniline [PERSON_NAME]"
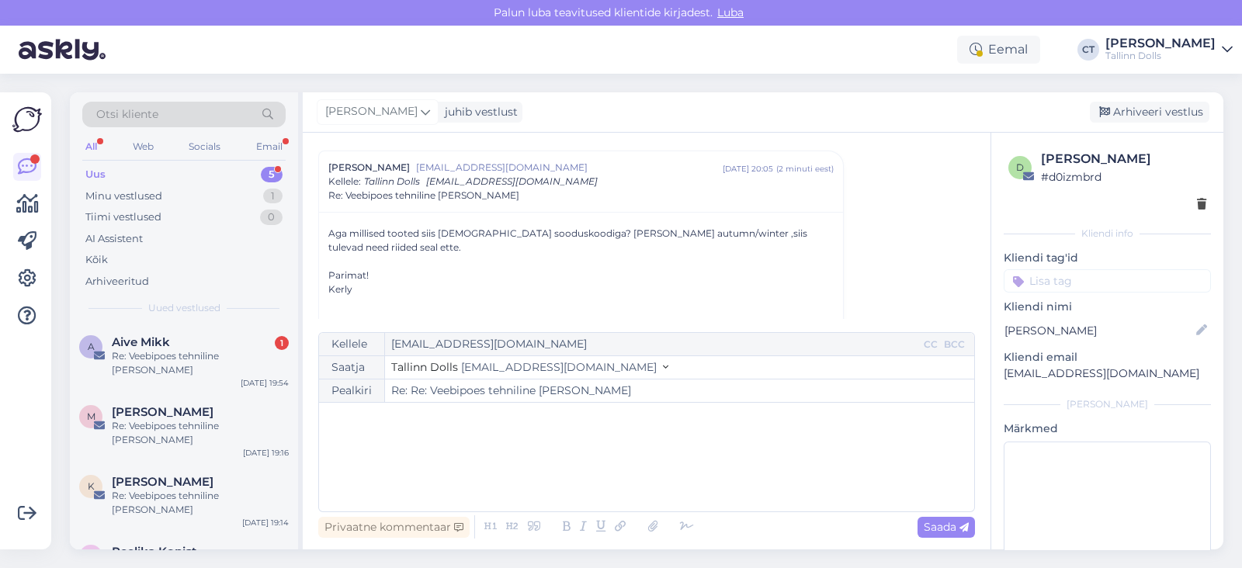
scroll to position [912, 0]
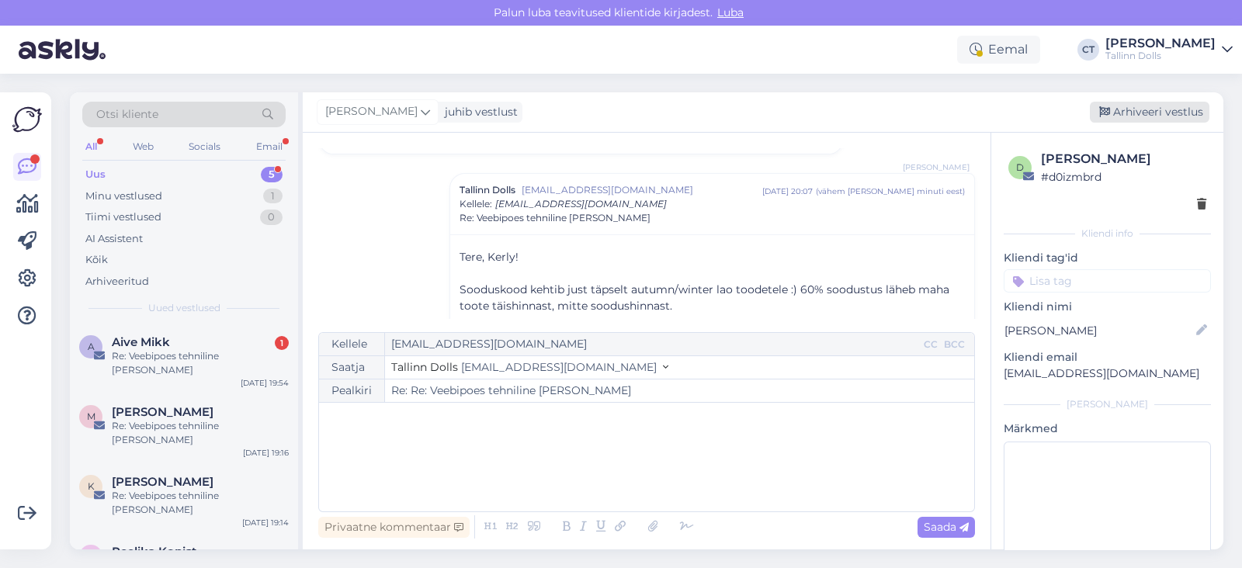
click at [1174, 102] on div "Arhiveeri vestlus" at bounding box center [1150, 112] width 120 height 21
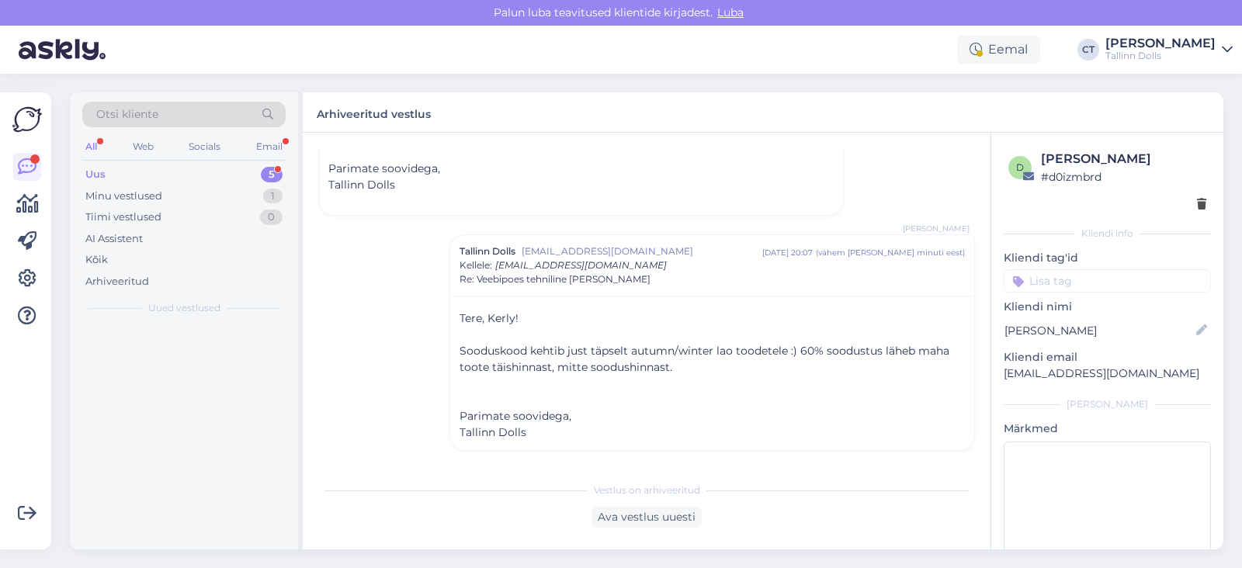
scroll to position [848, 0]
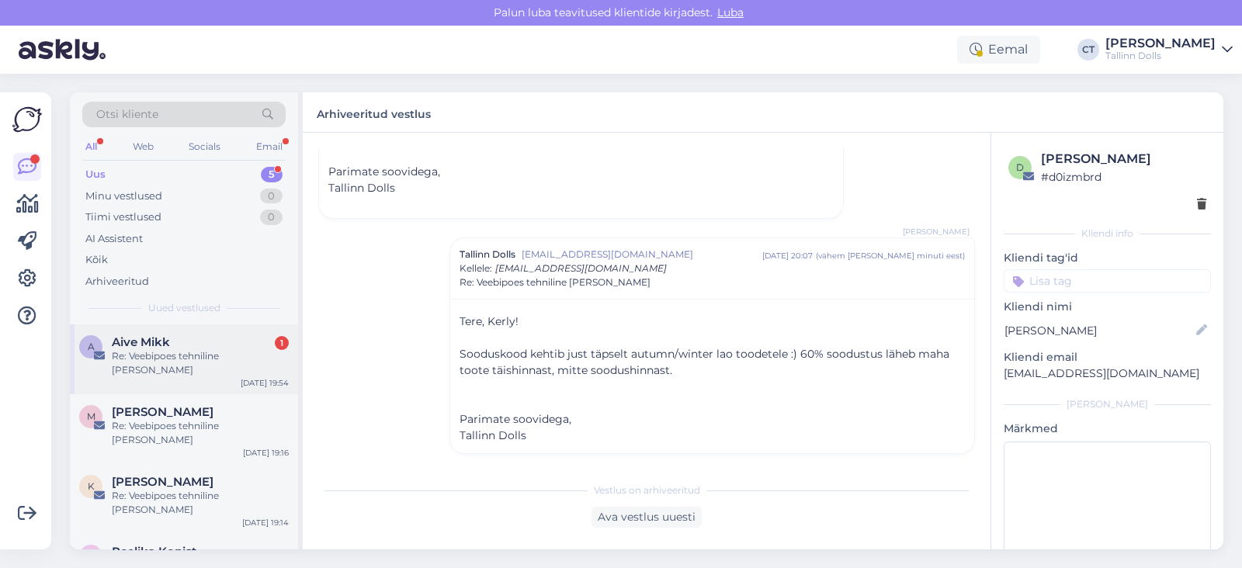
click at [218, 370] on div "A Aive Mikk 1 Re: Veebipoes tehniline rike Sep 26 19:54" at bounding box center [184, 359] width 228 height 70
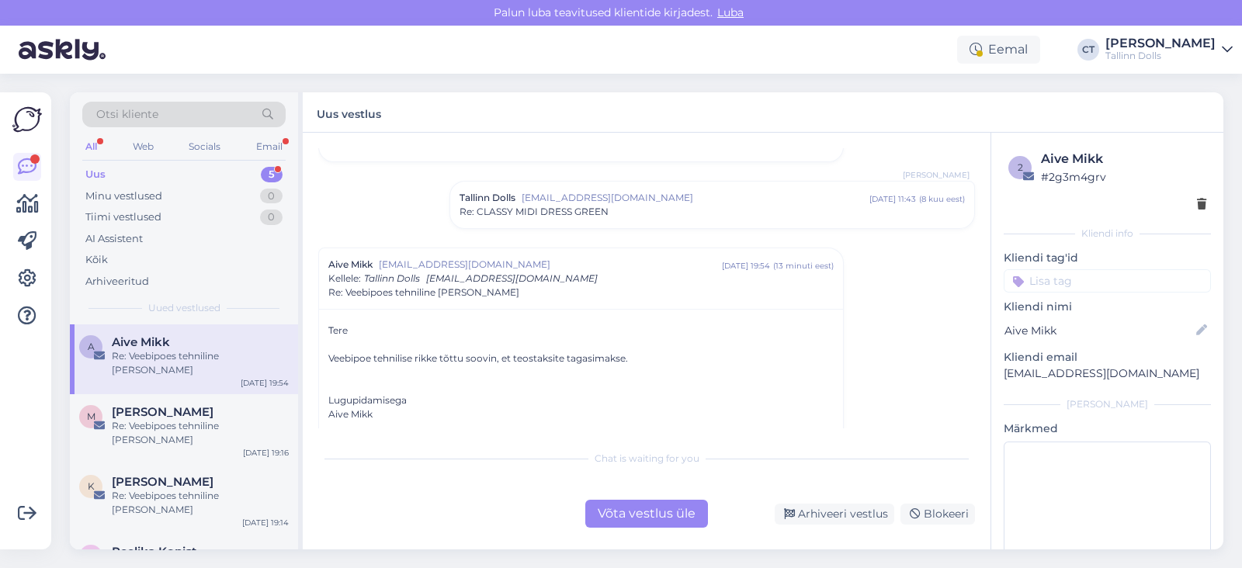
scroll to position [97, 0]
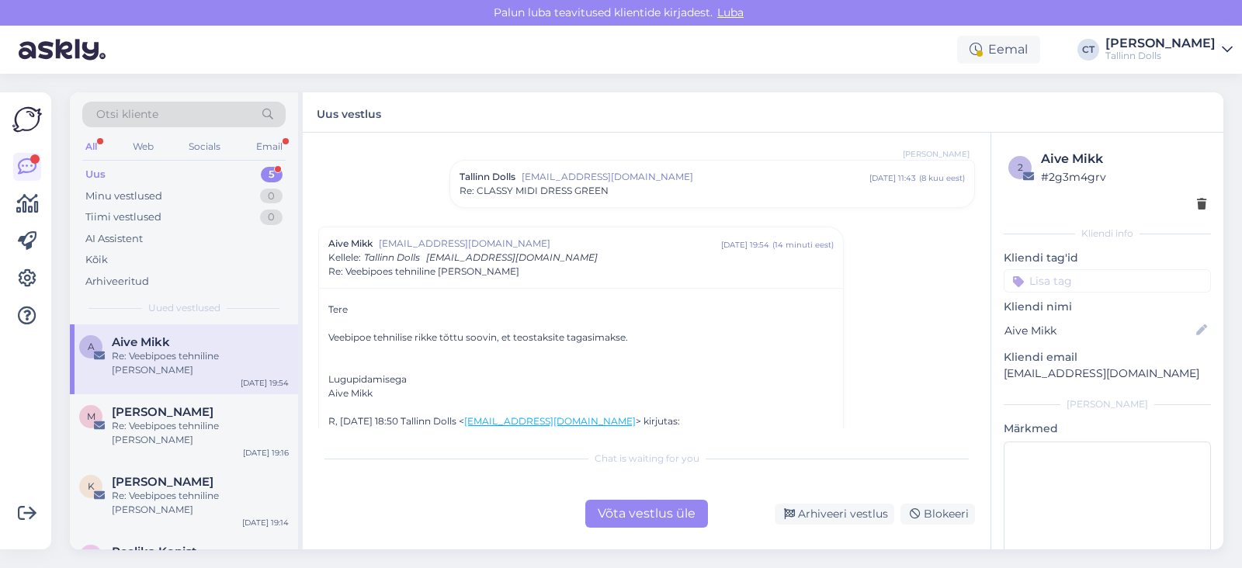
click at [621, 505] on div "Võta vestlus üle" at bounding box center [646, 514] width 123 height 28
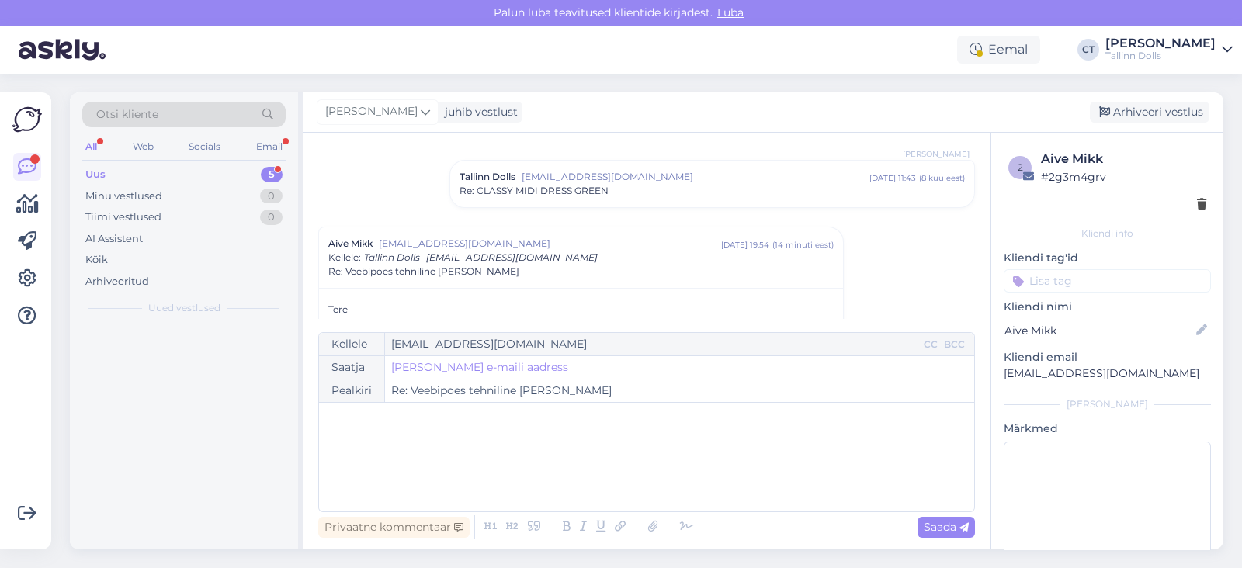
scroll to position [174, 0]
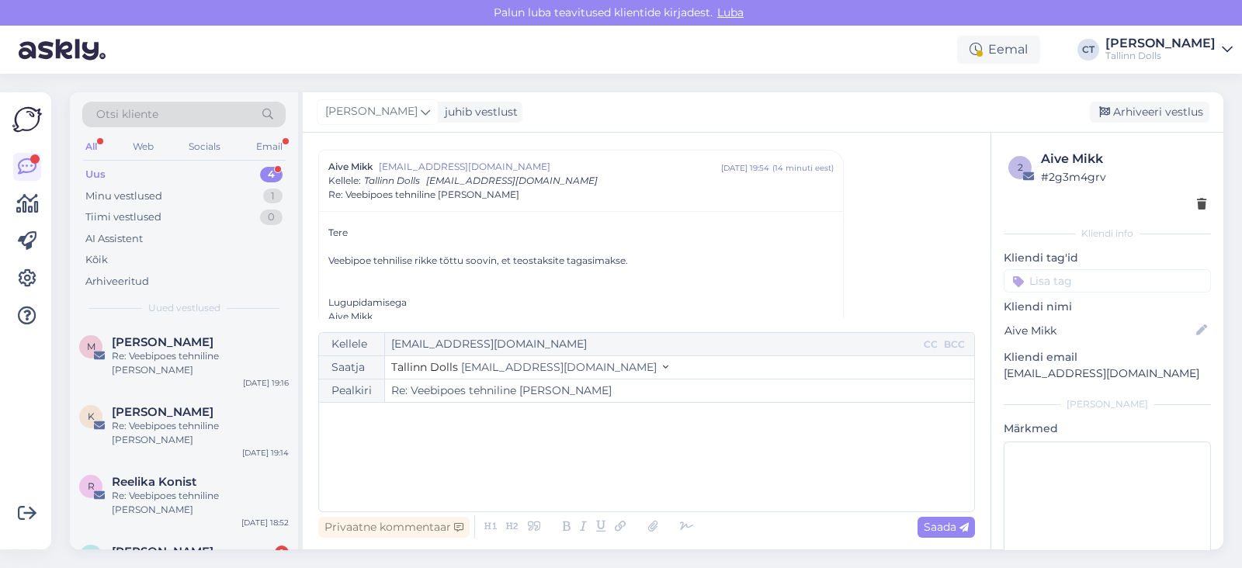
click at [633, 481] on div "﻿" at bounding box center [647, 457] width 640 height 93
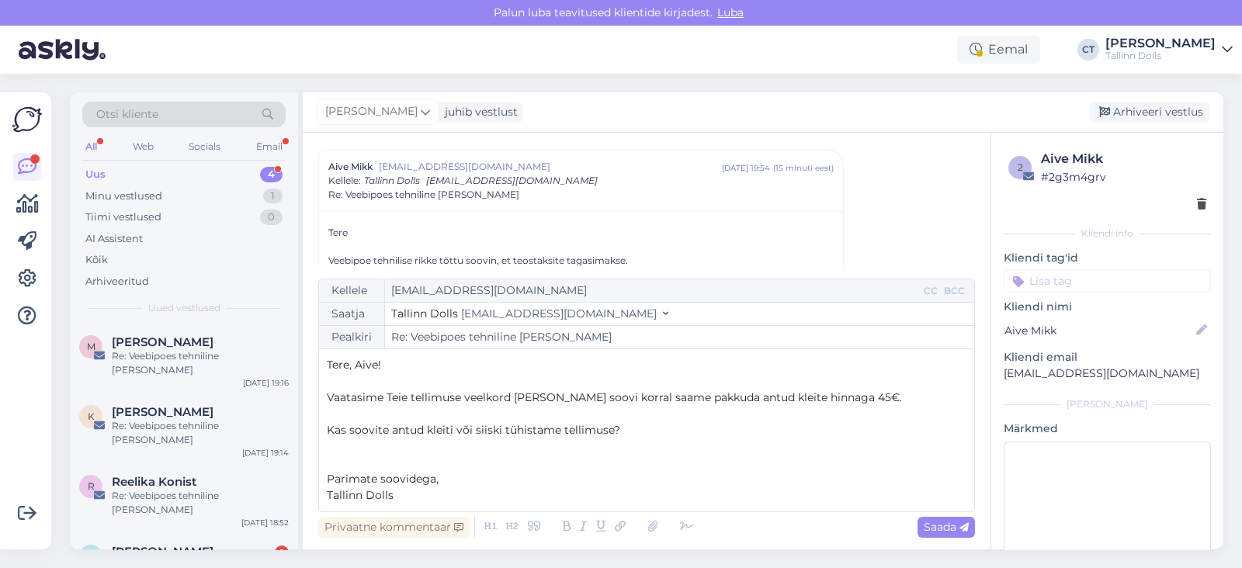
click at [862, 393] on p "Vaatasime Teie tellimuse veelkord üle ja soovi korral saame pakkuda antud kleit…" at bounding box center [647, 398] width 640 height 16
click at [966, 523] on icon at bounding box center [963, 527] width 9 height 9
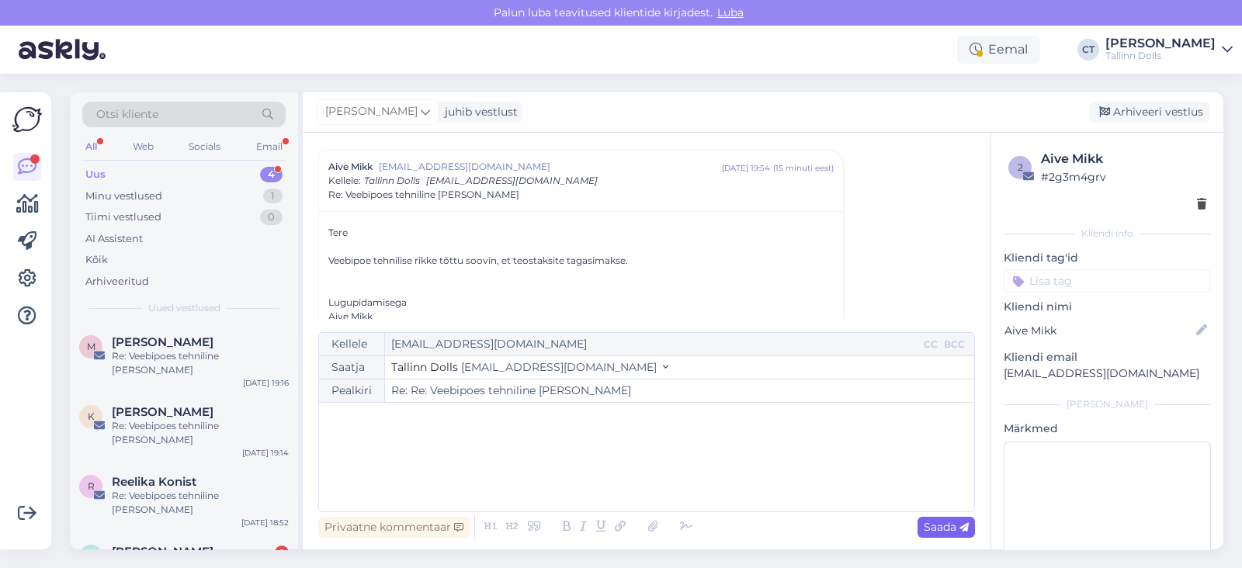
type input "Re: Veebipoes tehniline [PERSON_NAME]"
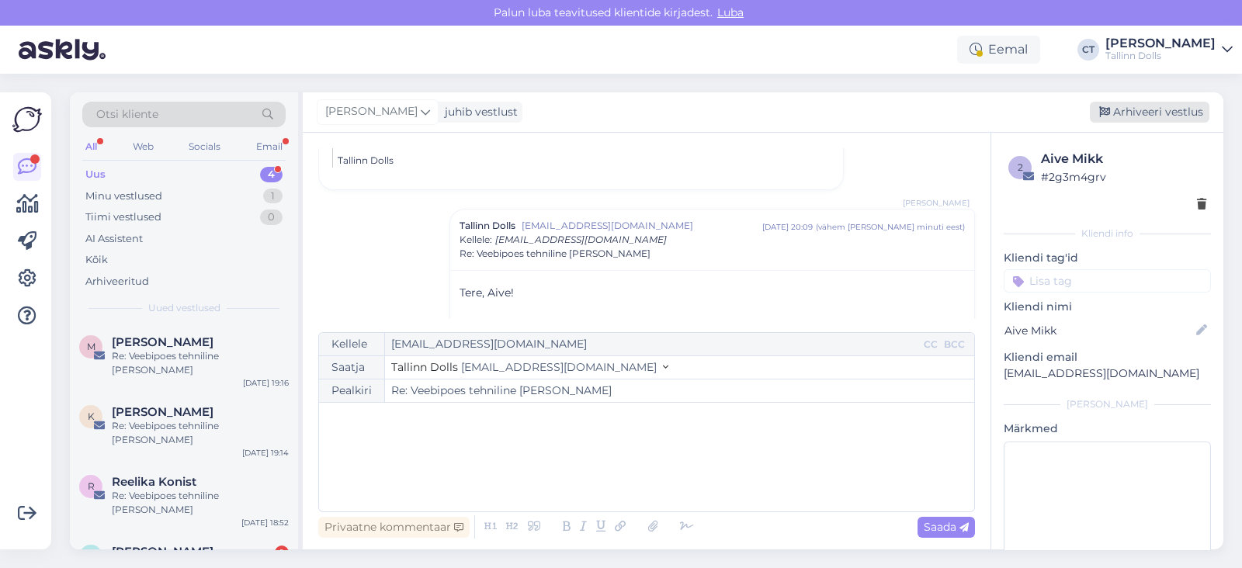
click at [1156, 118] on div "Arhiveeri vestlus" at bounding box center [1150, 112] width 120 height 21
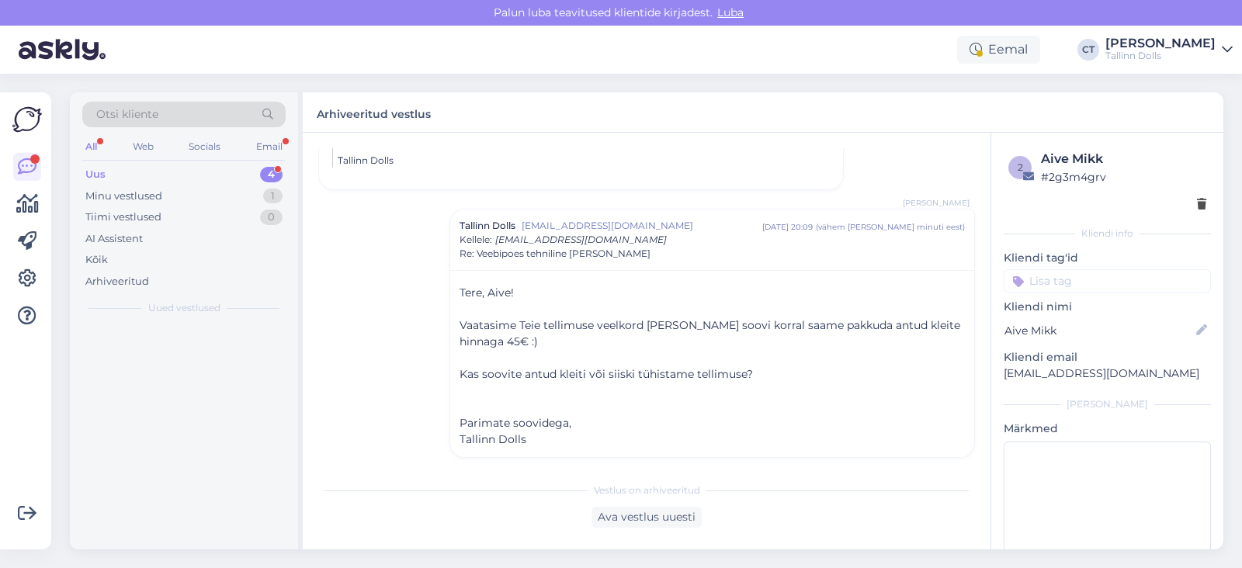
scroll to position [576, 0]
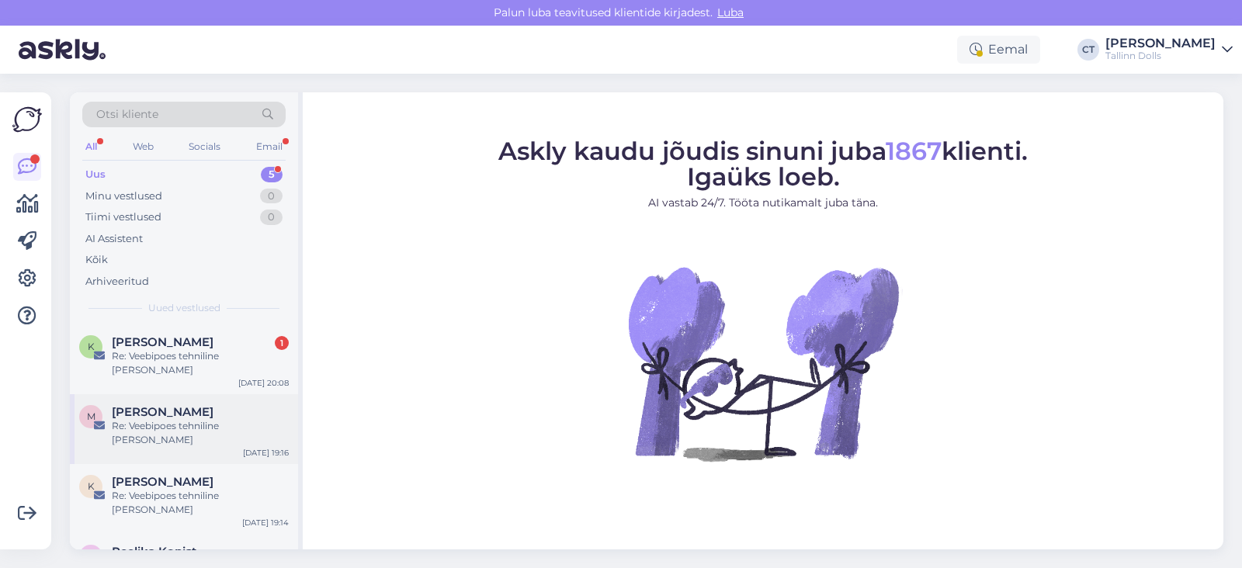
click at [182, 405] on span "[PERSON_NAME]" at bounding box center [163, 412] width 102 height 14
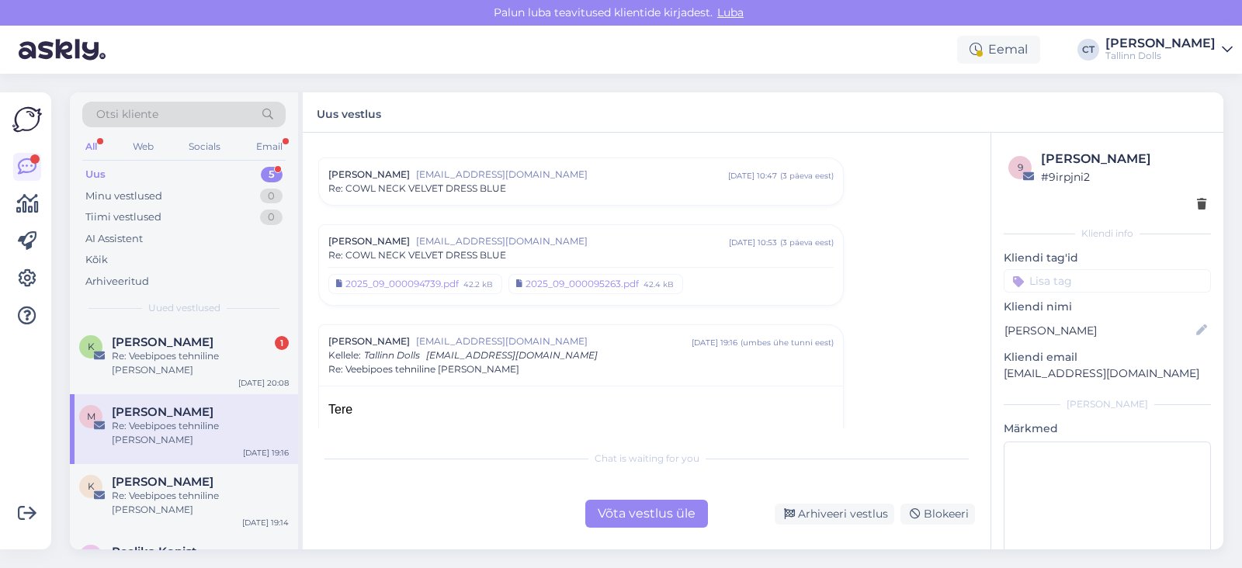
scroll to position [1669, 0]
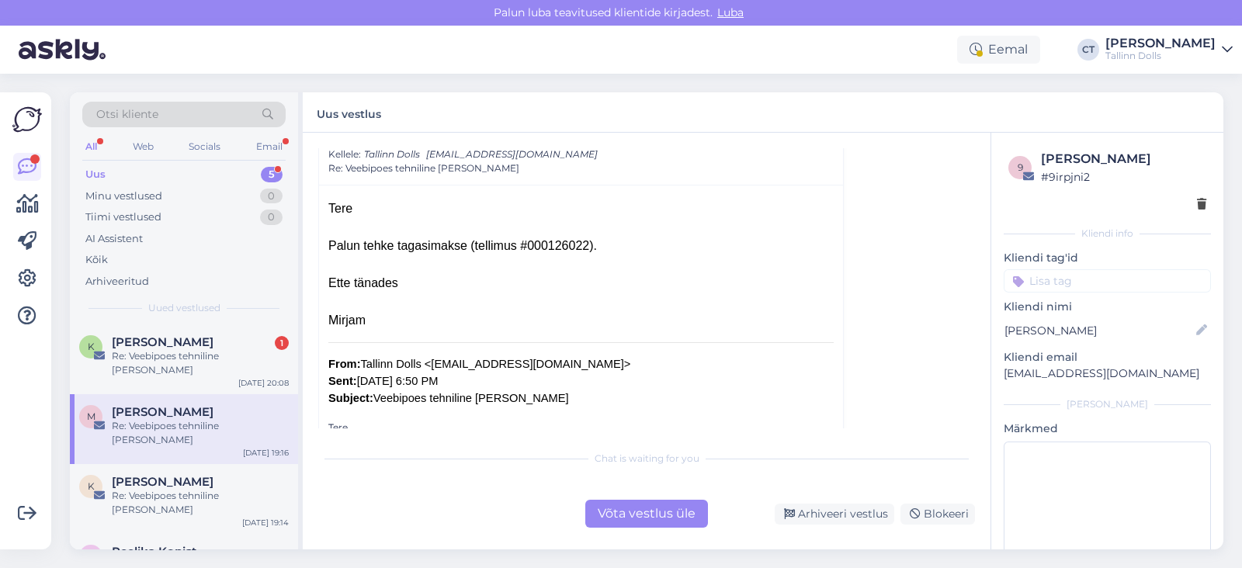
click at [625, 505] on div "Võta vestlus üle" at bounding box center [646, 514] width 123 height 28
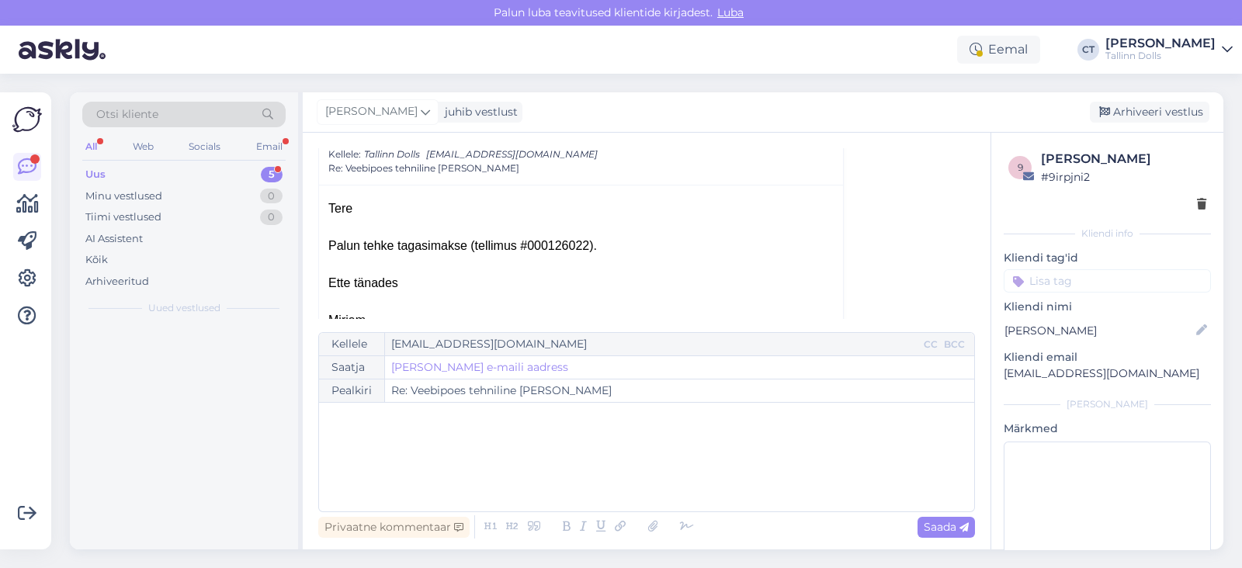
scroll to position [1636, 0]
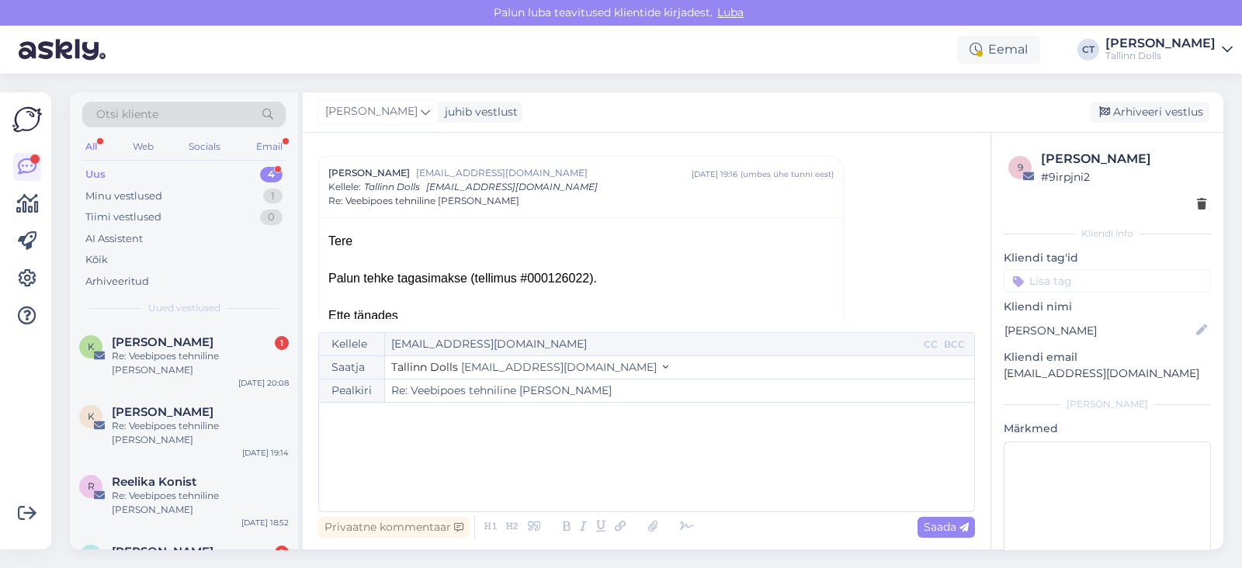
click at [613, 469] on div "﻿" at bounding box center [647, 457] width 640 height 93
paste div
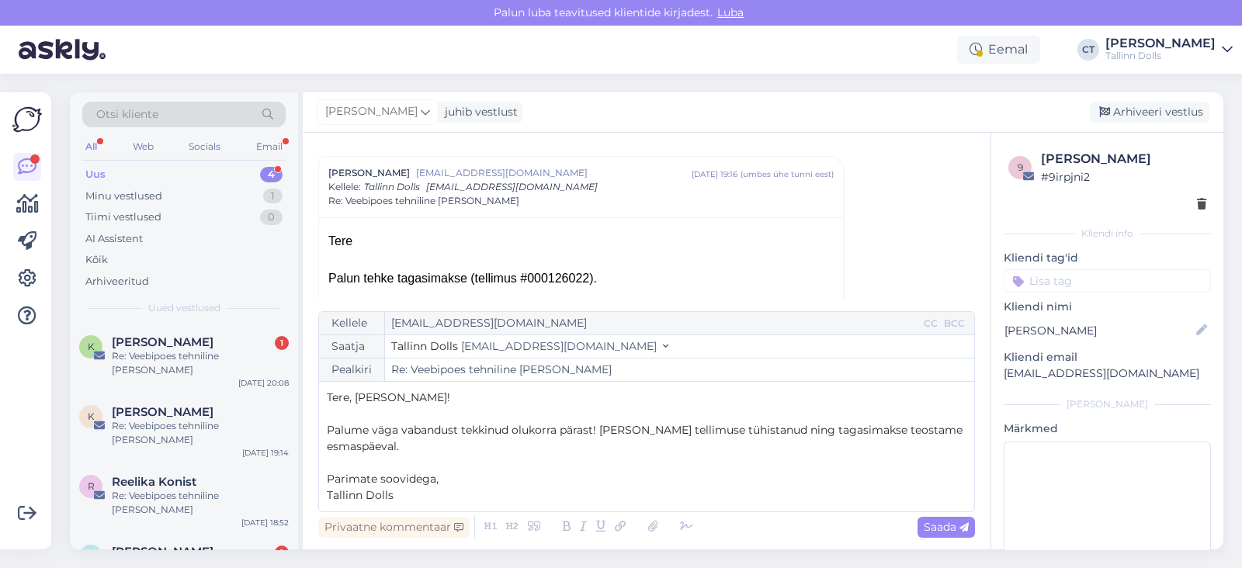
click at [418, 398] on p "Tere, [PERSON_NAME]!" at bounding box center [647, 398] width 640 height 16
click at [434, 450] on p "Palume väga vabandust tekkinud olukorra pärast! [PERSON_NAME] tellimuse tühista…" at bounding box center [647, 438] width 640 height 33
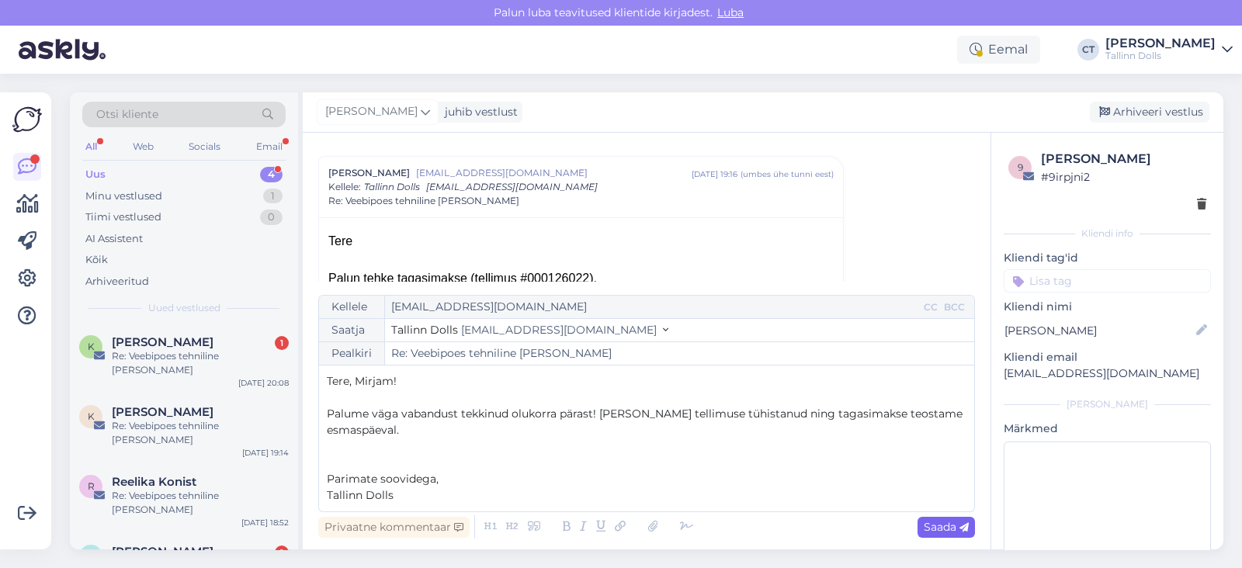
click at [928, 518] on div "Saada" at bounding box center [945, 527] width 57 height 21
type input "Re: Re: Veebipoes tehniline [PERSON_NAME]"
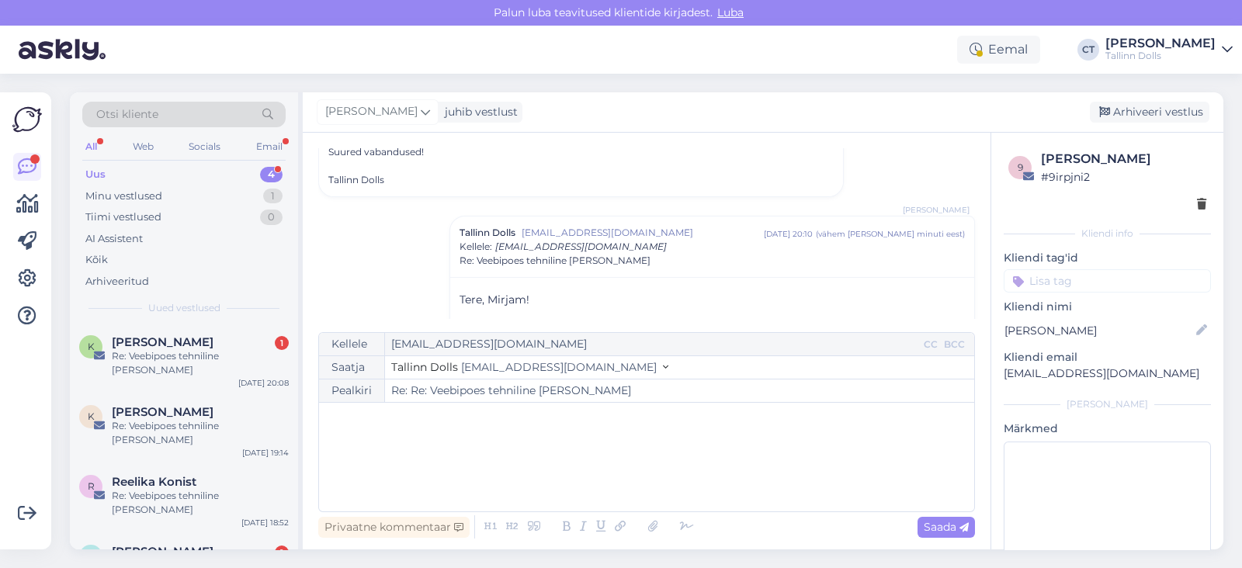
scroll to position [2065, 0]
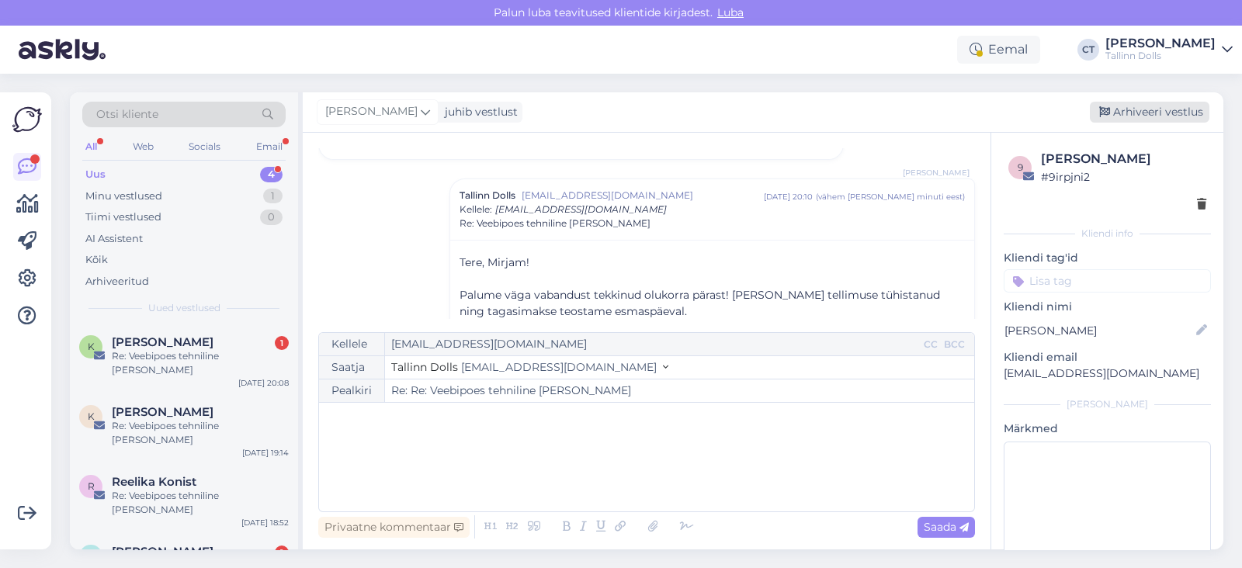
click at [1160, 104] on div "Arhiveeri vestlus" at bounding box center [1150, 112] width 120 height 21
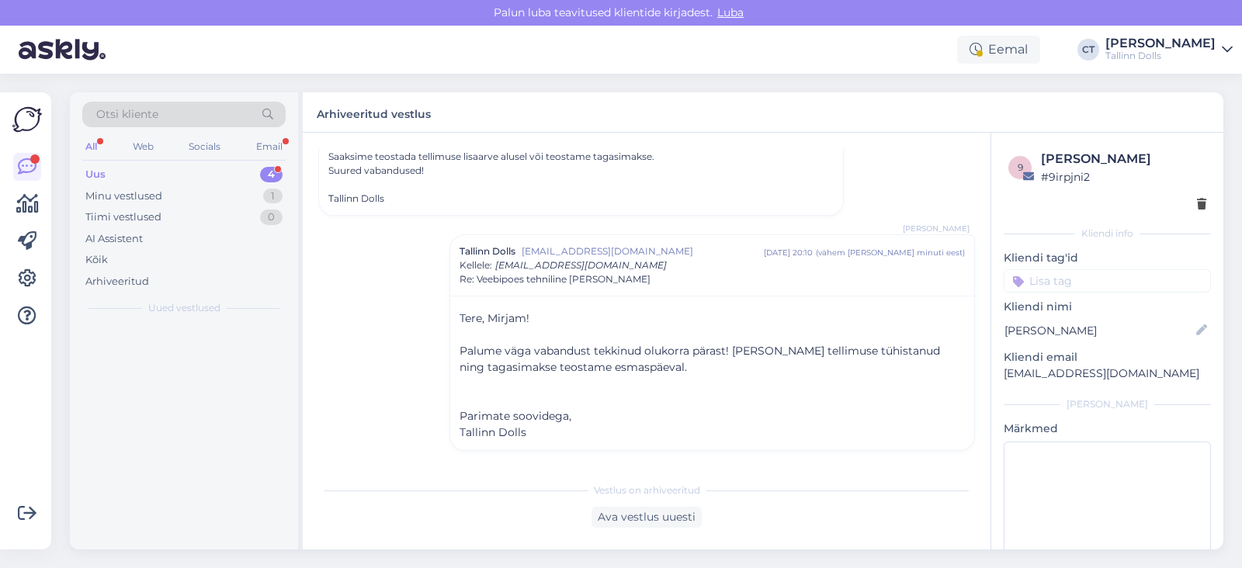
scroll to position [2001, 0]
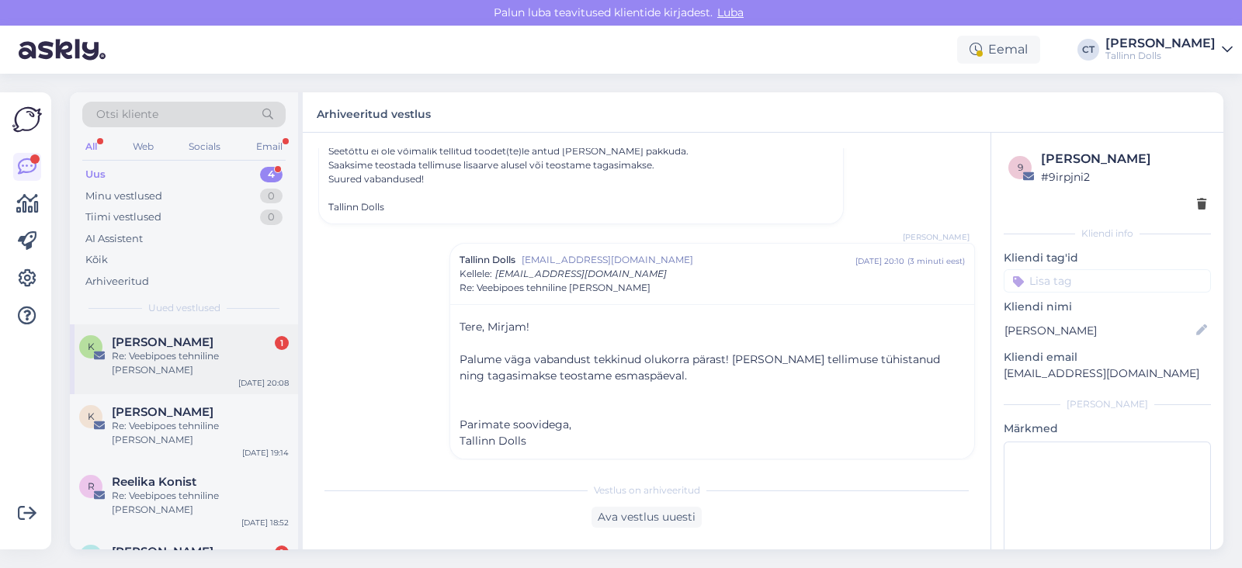
click at [196, 339] on span "[PERSON_NAME]" at bounding box center [163, 342] width 102 height 14
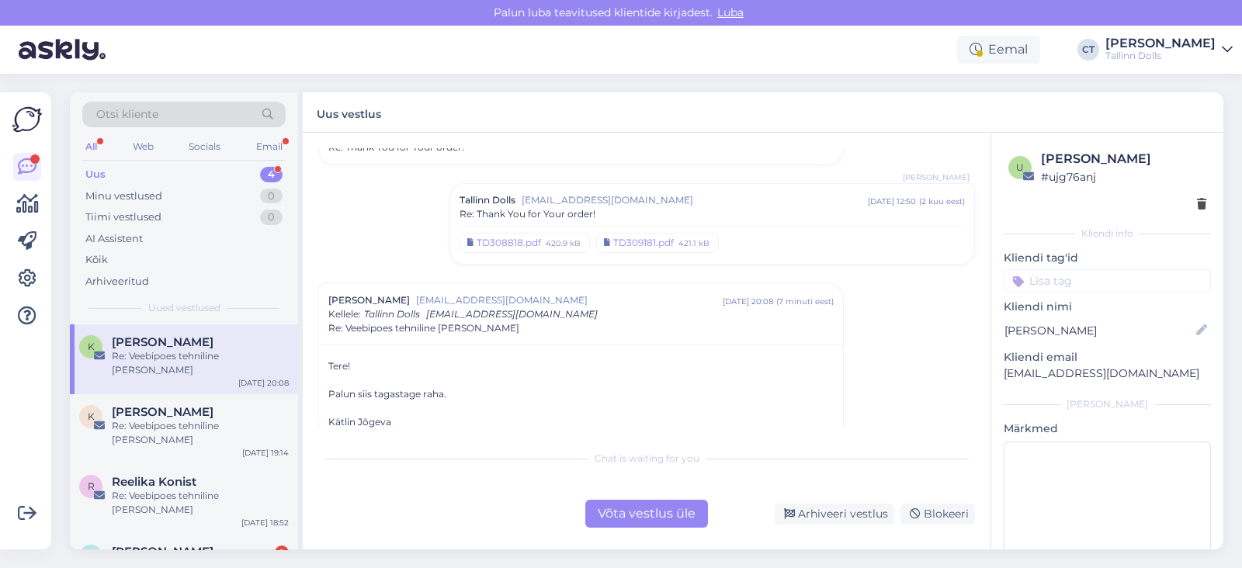
scroll to position [401, 0]
click at [569, 209] on span "[EMAIL_ADDRESS][DOMAIN_NAME]" at bounding box center [695, 206] width 346 height 14
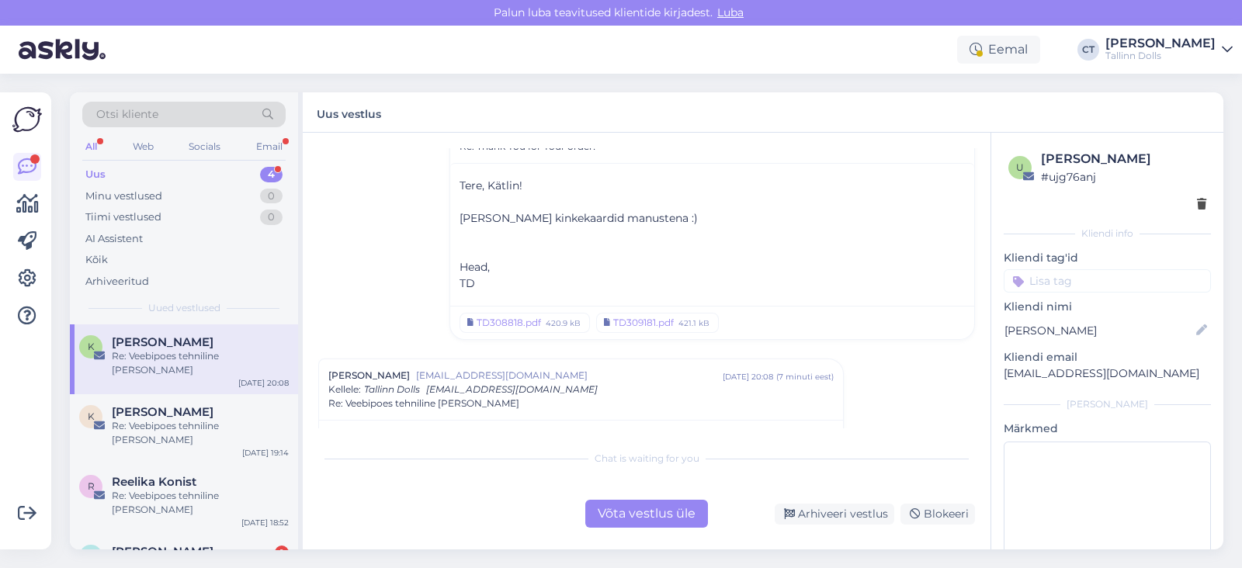
scroll to position [608, 0]
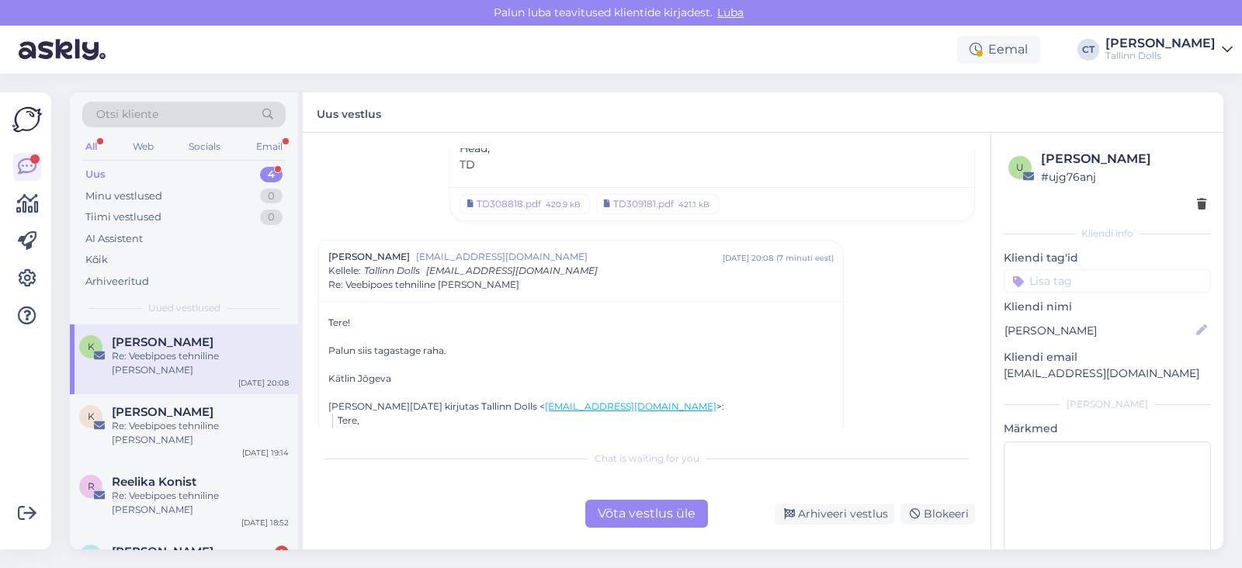
click at [633, 507] on div "Võta vestlus üle" at bounding box center [646, 514] width 123 height 28
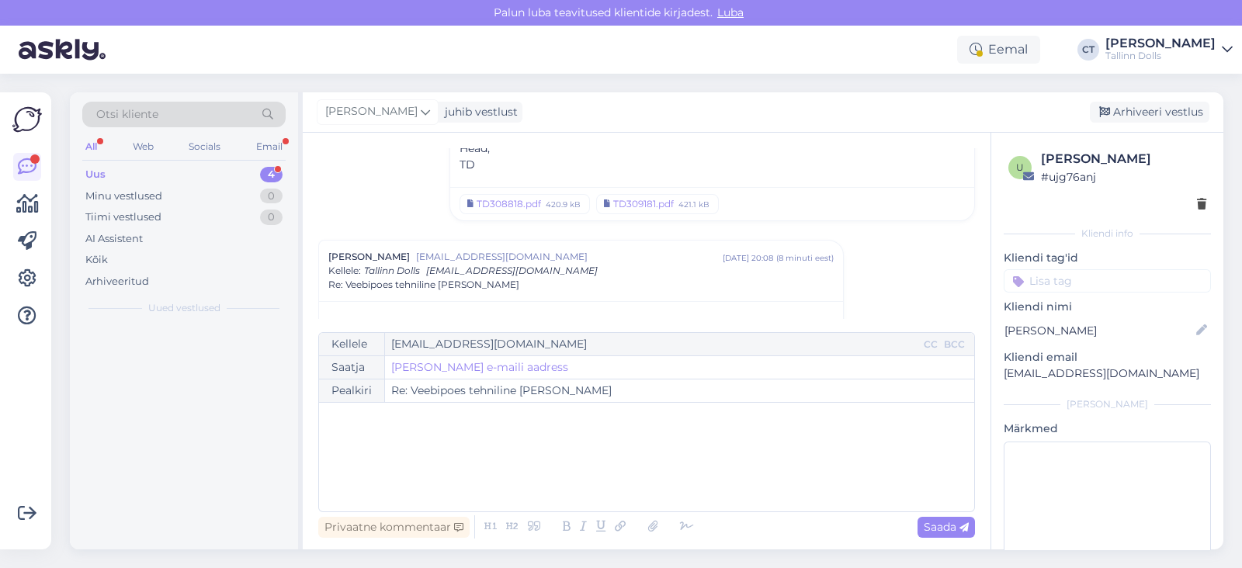
scroll to position [696, 0]
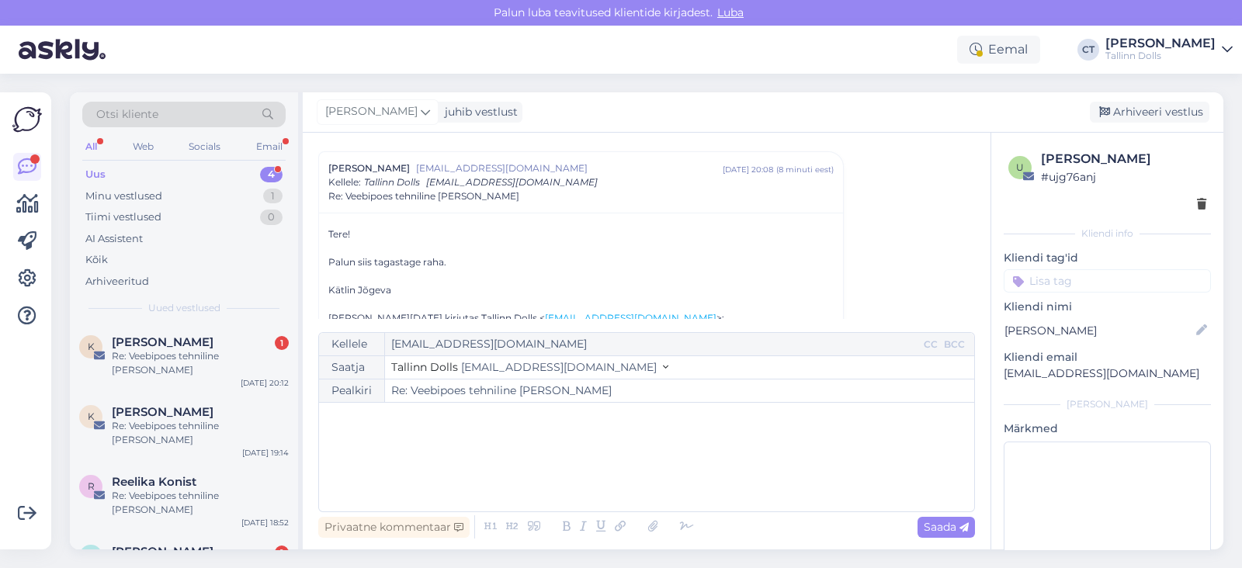
click at [636, 475] on div "﻿" at bounding box center [647, 457] width 640 height 93
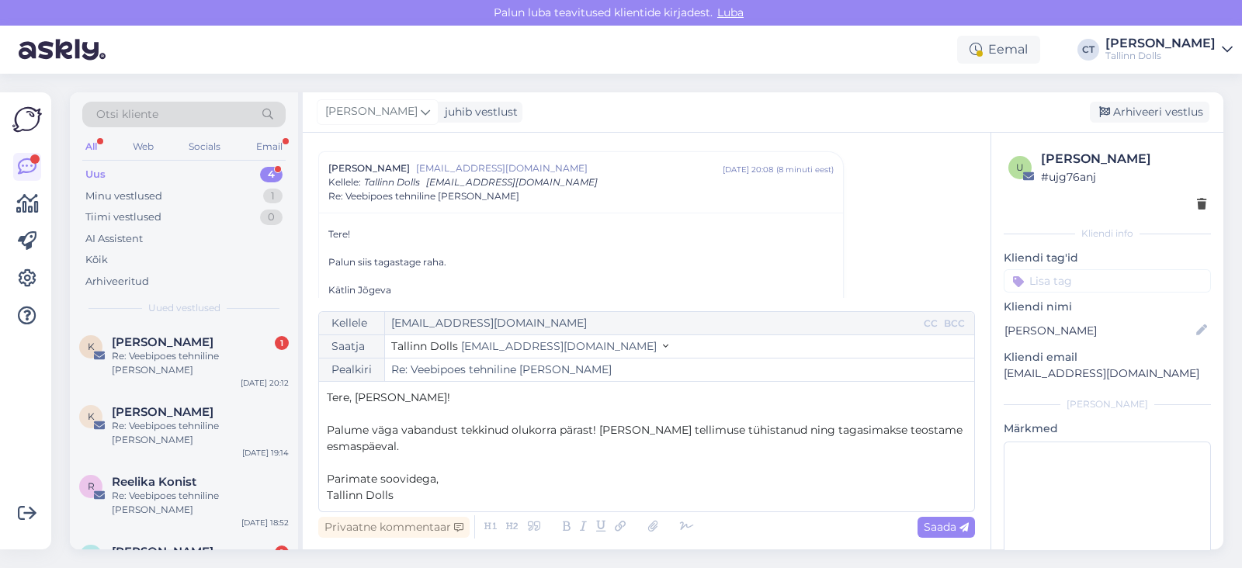
click at [427, 398] on p "Tere, [PERSON_NAME]!" at bounding box center [647, 398] width 640 height 16
click at [448, 453] on p "Palume väga vabandust tekkinud olukorra pärast! [PERSON_NAME] tellimuse tühista…" at bounding box center [647, 438] width 640 height 33
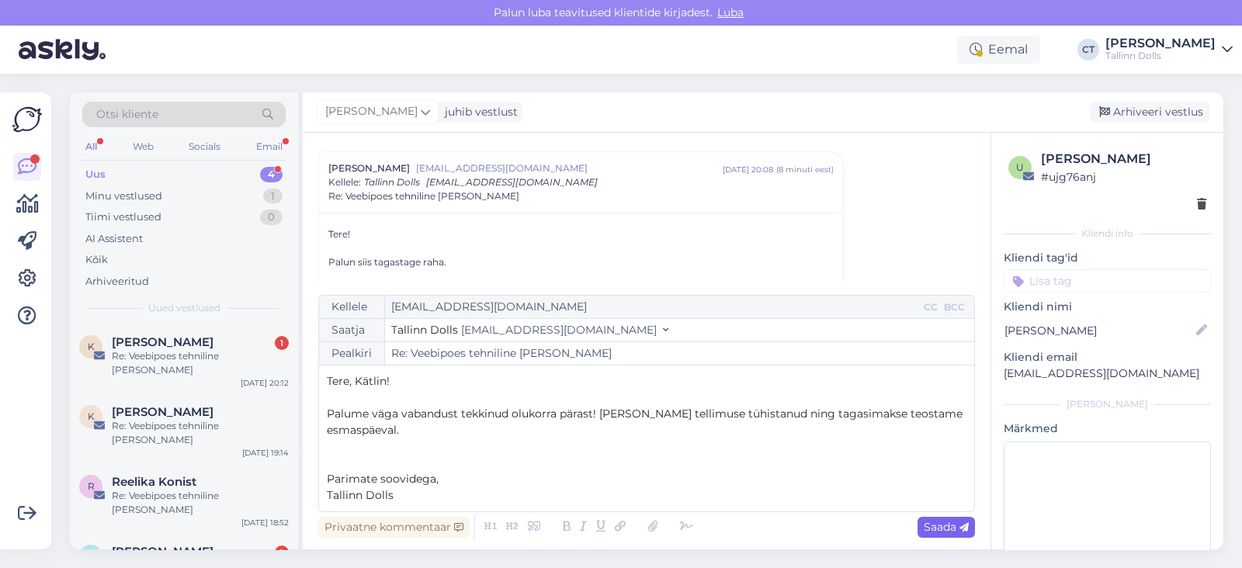
click at [966, 518] on div "Saada" at bounding box center [945, 527] width 57 height 21
type input "Re: Re: Veebipoes tehniline [PERSON_NAME]"
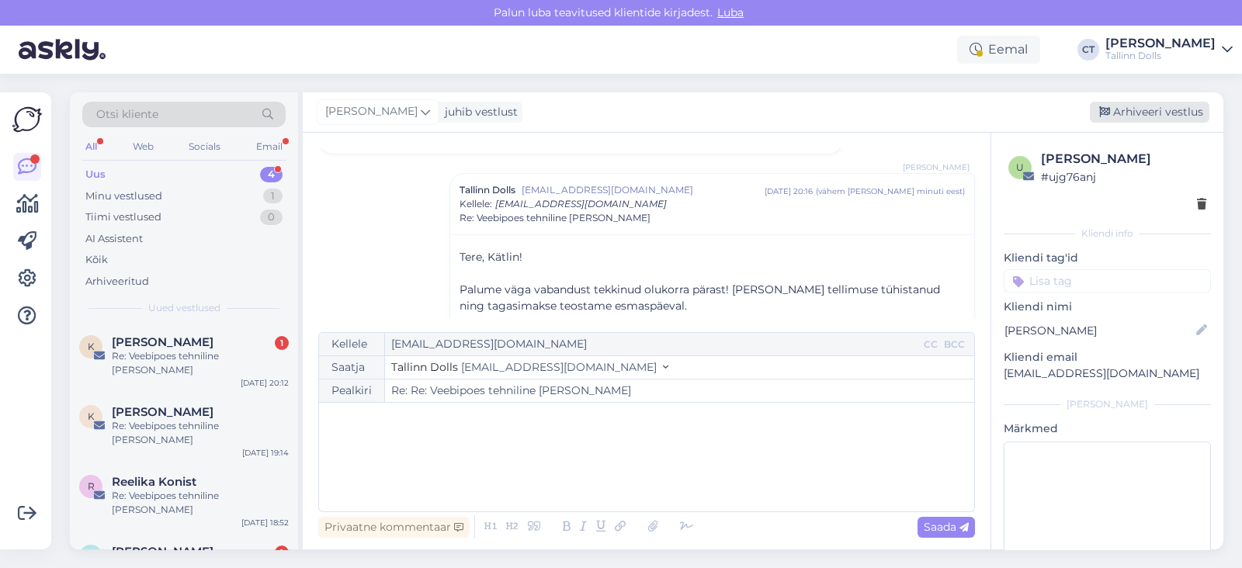
click at [1149, 109] on div "Arhiveeri vestlus" at bounding box center [1150, 112] width 120 height 21
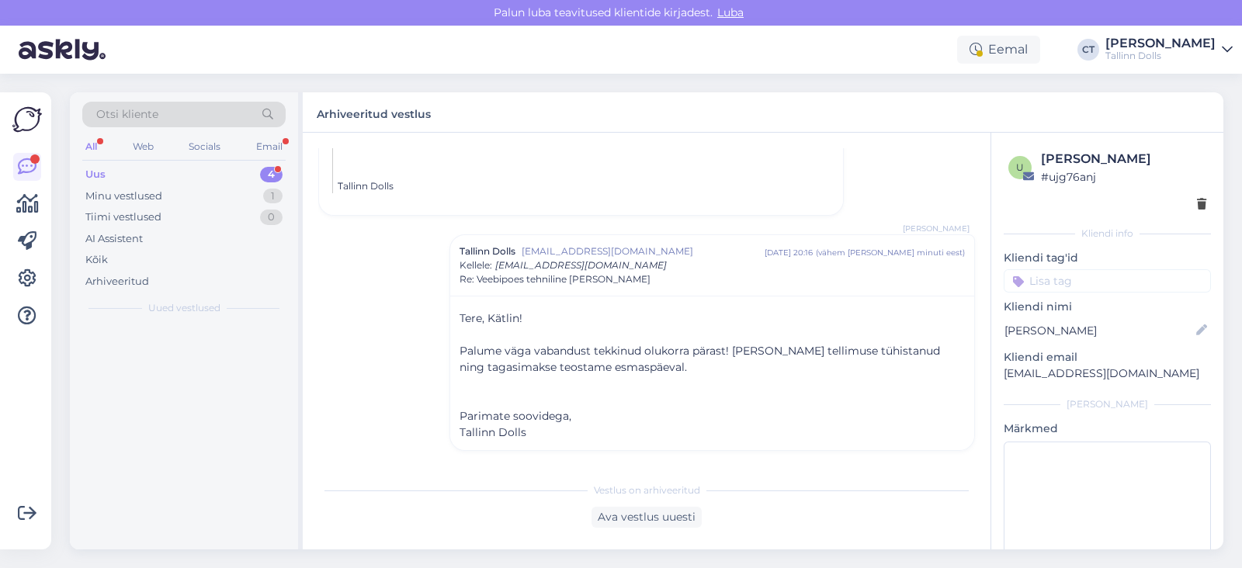
scroll to position [1037, 0]
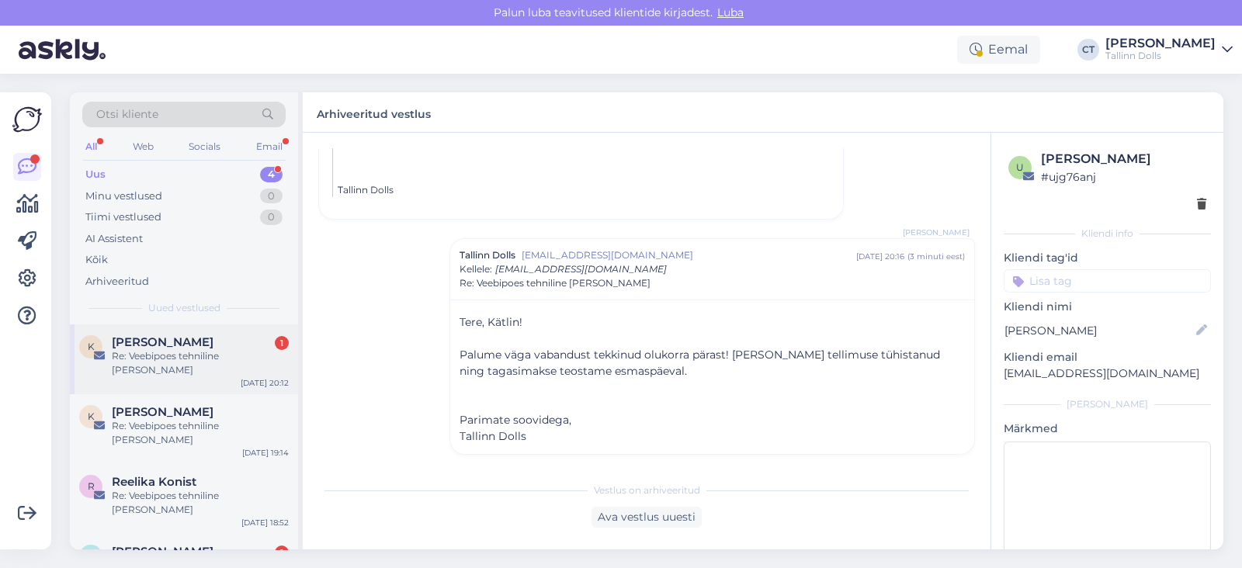
click at [184, 349] on div "Re: Veebipoes tehniline [PERSON_NAME]" at bounding box center [200, 363] width 177 height 28
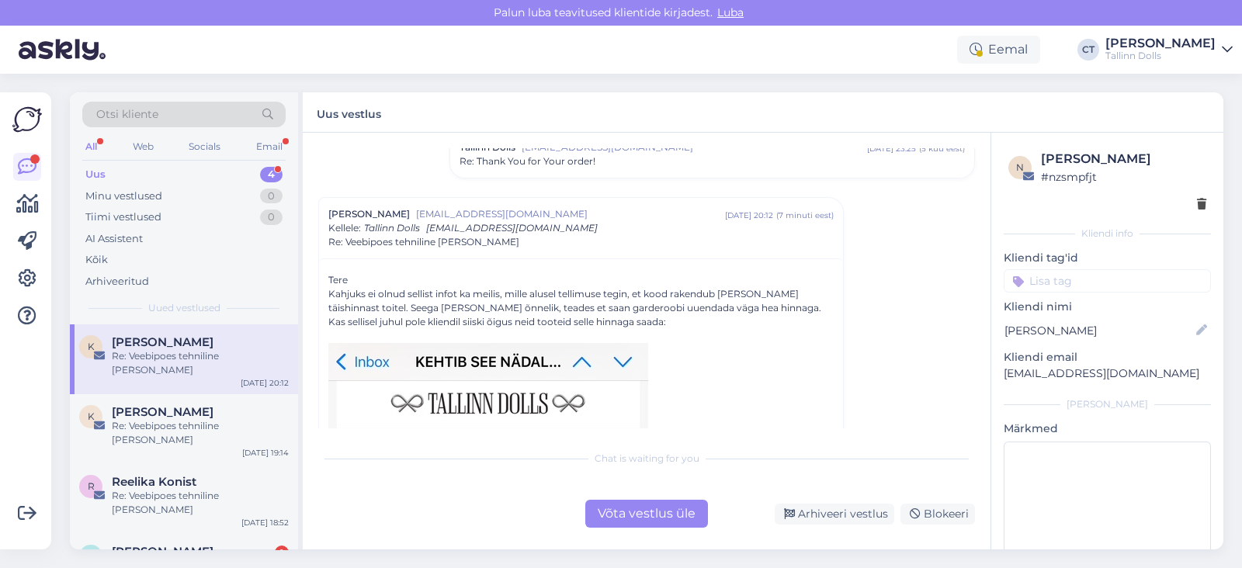
scroll to position [0, 0]
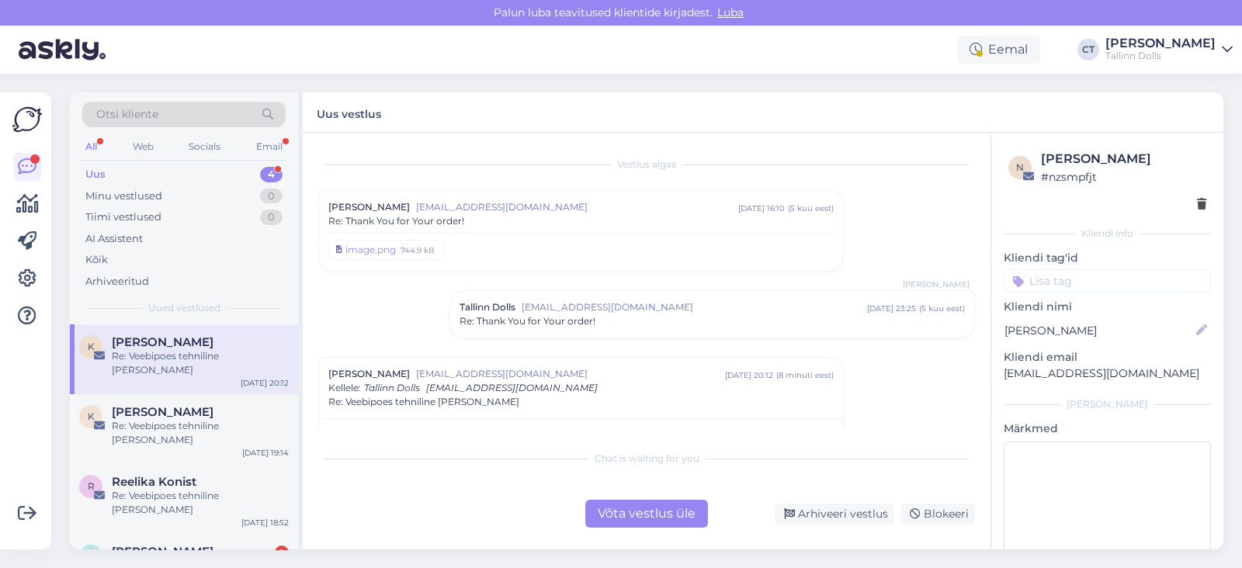
click at [632, 508] on div "Võta vestlus üle" at bounding box center [646, 514] width 123 height 28
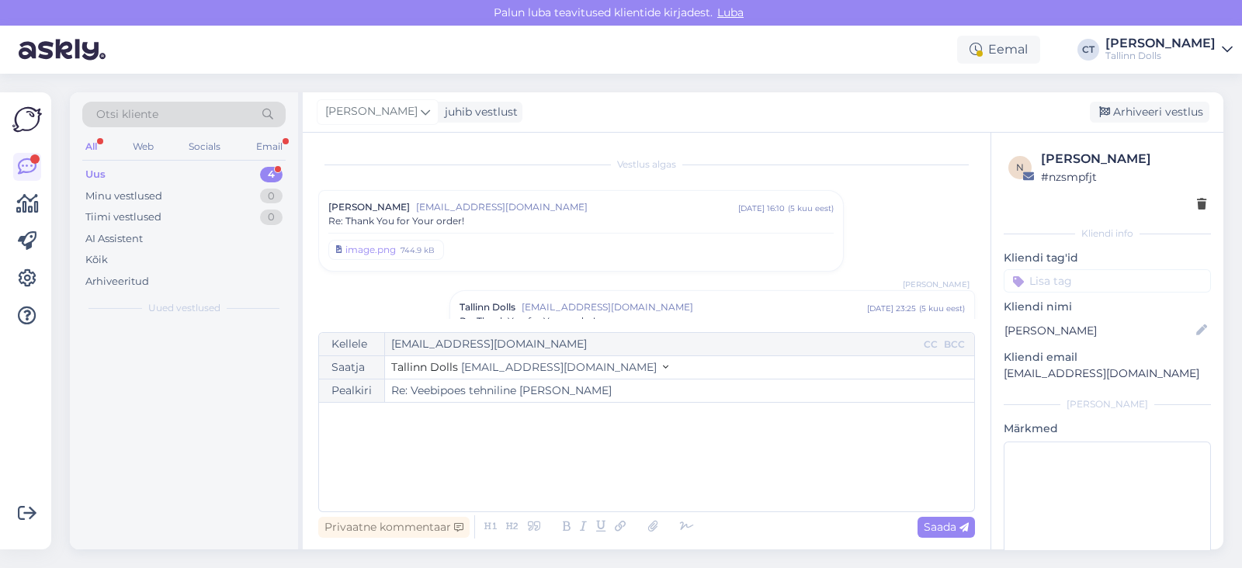
scroll to position [207, 0]
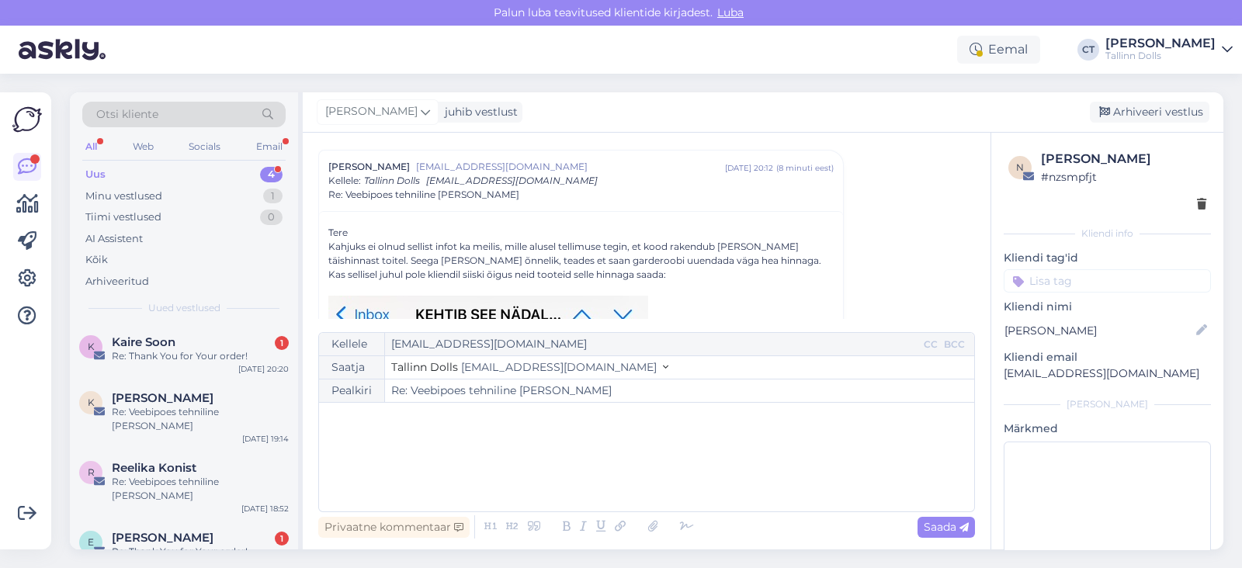
click at [613, 467] on div "﻿" at bounding box center [647, 457] width 640 height 93
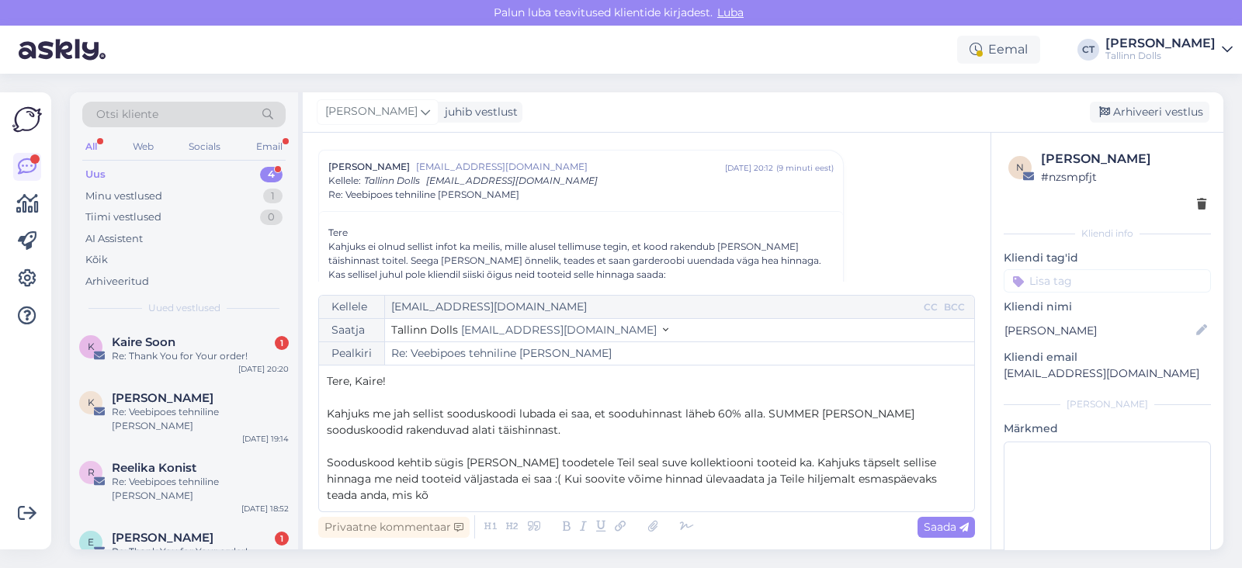
click at [494, 477] on span "Sooduskood kehtib sügis [PERSON_NAME] toodetele Teil seal suve kollektiooni too…" at bounding box center [633, 479] width 613 height 47
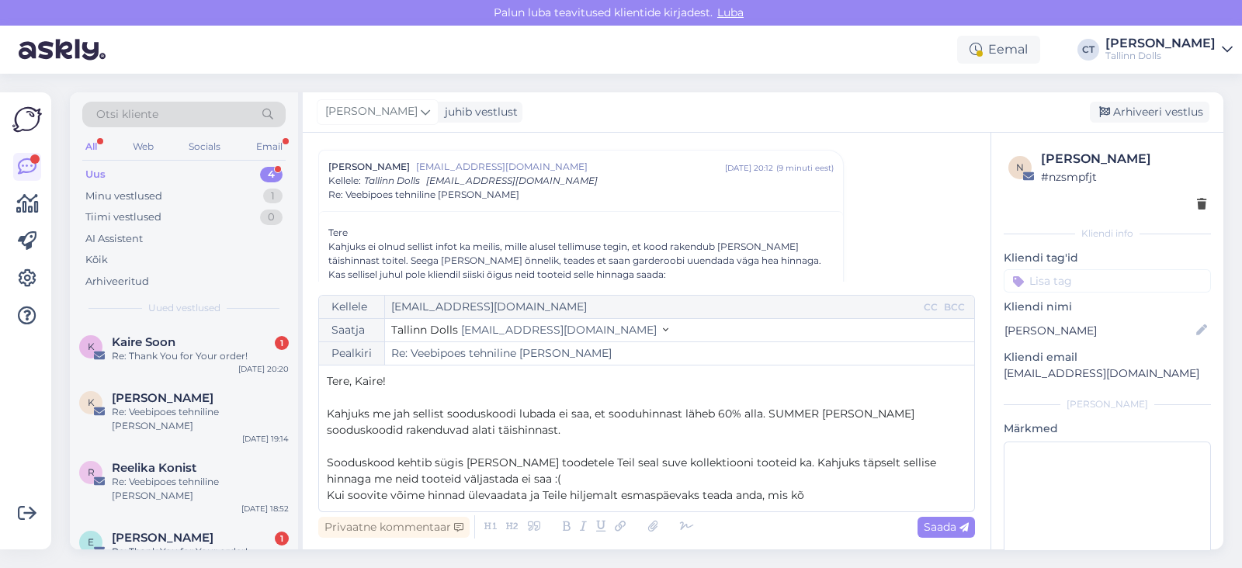
click at [827, 498] on p "Kui soovite võime hinnad ülevaadata ja Teile hiljemalt esmaspäevaks teada anda,…" at bounding box center [647, 495] width 640 height 16
click at [873, 463] on span "Sooduskood kehtib sügis [PERSON_NAME] toodetele Teil seal suve kollektiooni too…" at bounding box center [633, 471] width 612 height 30
click at [928, 460] on span "Sooduskood kehtib sügis [PERSON_NAME] toodetele Teil seal suve kollektiooni too…" at bounding box center [635, 471] width 617 height 30
click at [519, 484] on p "Sooduskood kehtib sügis [PERSON_NAME] toodetele Teil seal suve kollektiooni too…" at bounding box center [647, 471] width 640 height 33
click at [960, 497] on p "Kui soovite võime hinnad ülevaadata ja Teile hiljemalt esmaspäevaks teada anda,…" at bounding box center [647, 495] width 640 height 16
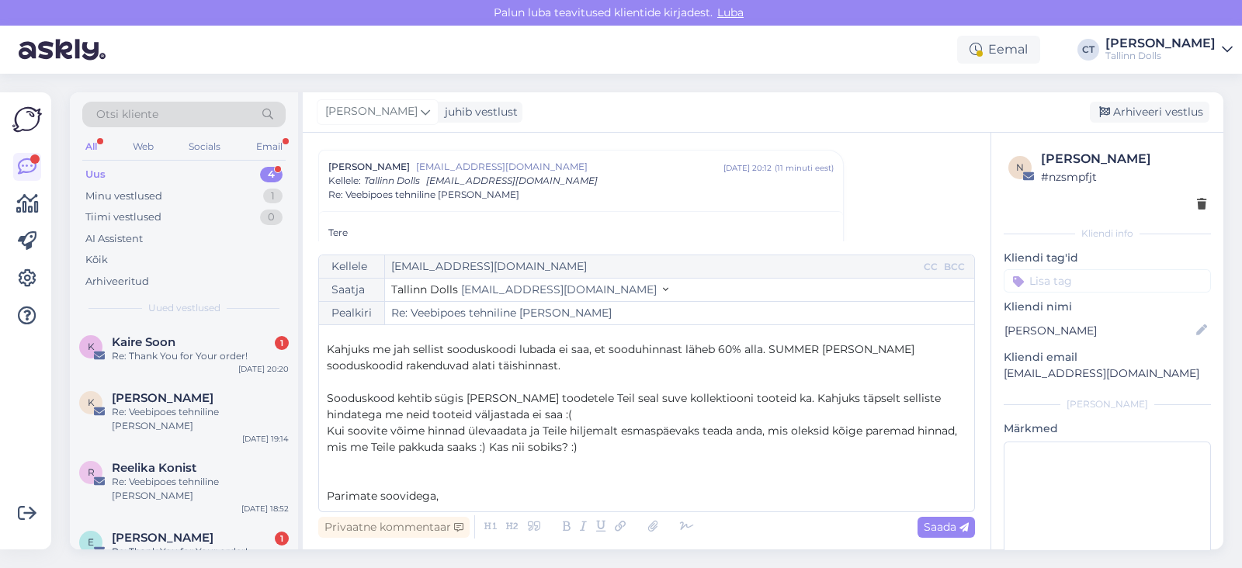
scroll to position [40, 0]
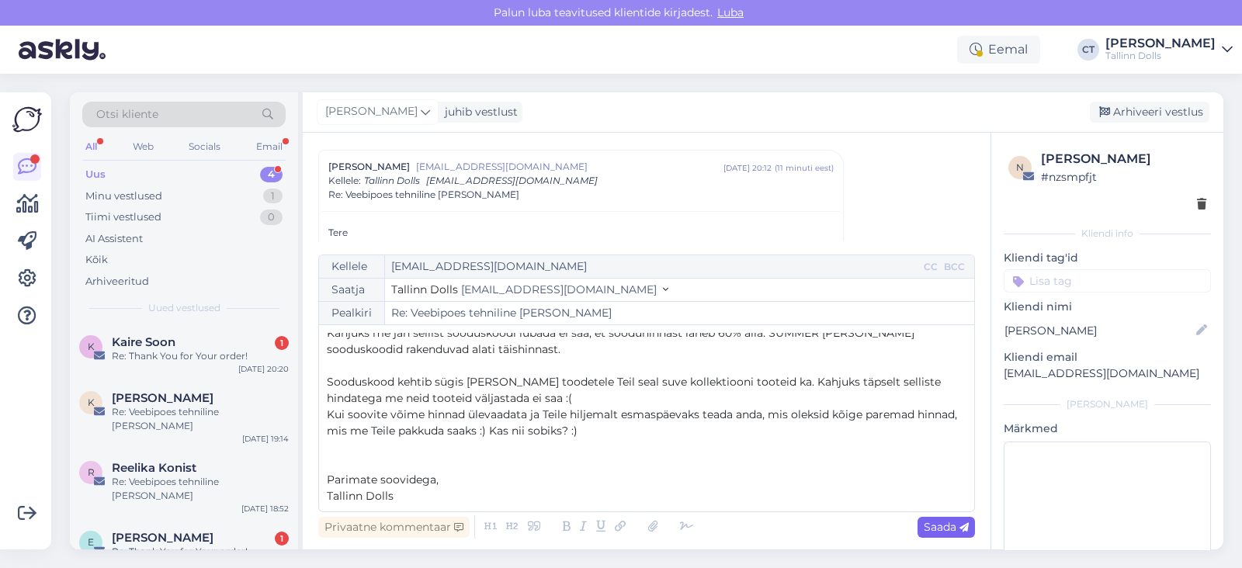
click at [958, 522] on span "Saada" at bounding box center [946, 527] width 45 height 14
type input "Re: Re: Veebipoes tehniline [PERSON_NAME]"
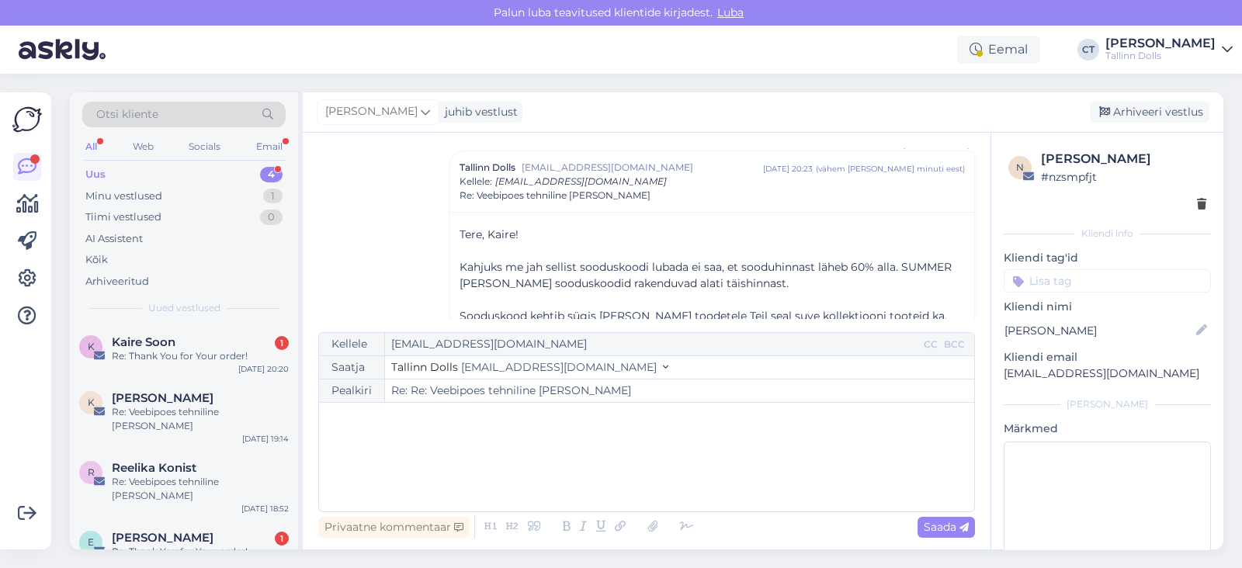
scroll to position [1223, 0]
click at [1164, 111] on div "Arhiveeri vestlus" at bounding box center [1150, 112] width 120 height 21
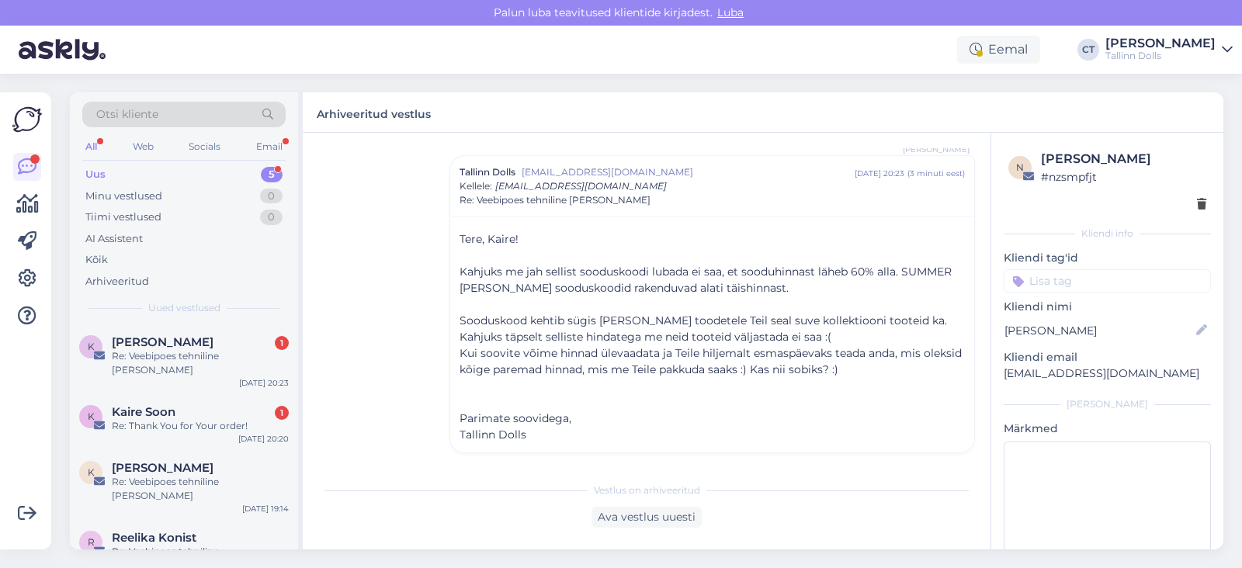
click at [1079, 286] on input at bounding box center [1107, 280] width 207 height 23
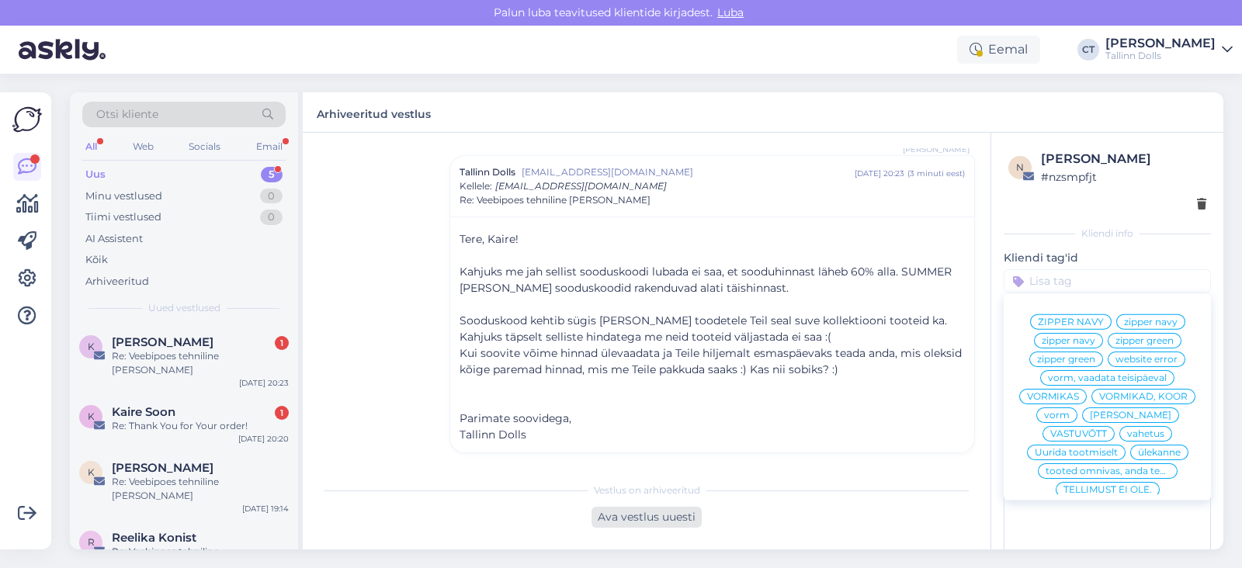
click at [671, 508] on div "Ava vestlus uuesti" at bounding box center [646, 517] width 110 height 21
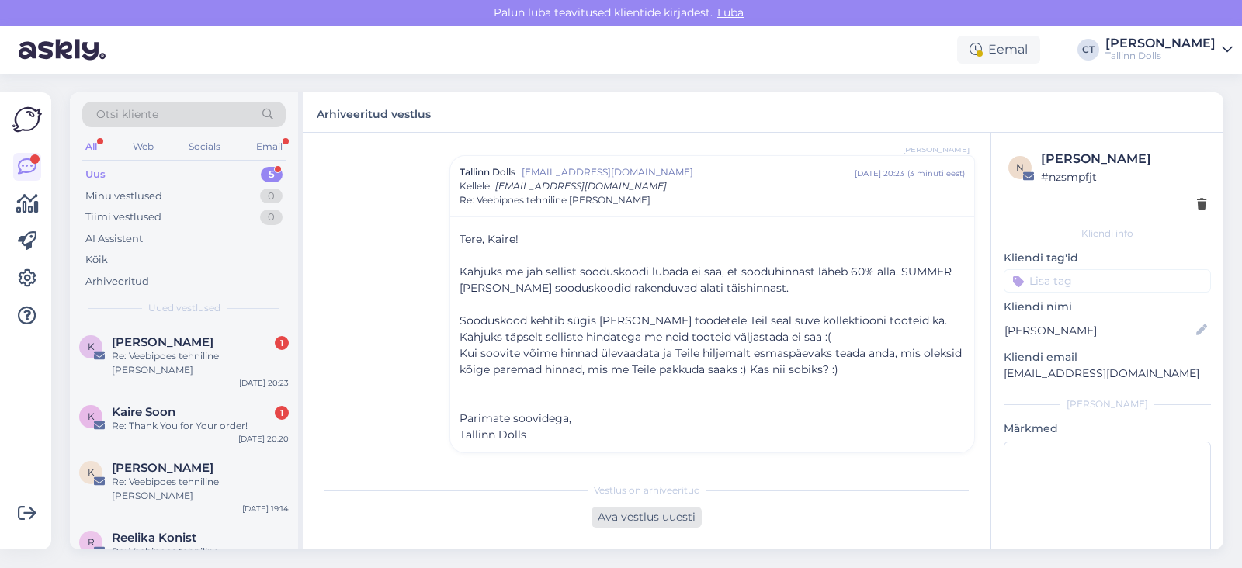
scroll to position [1223, 0]
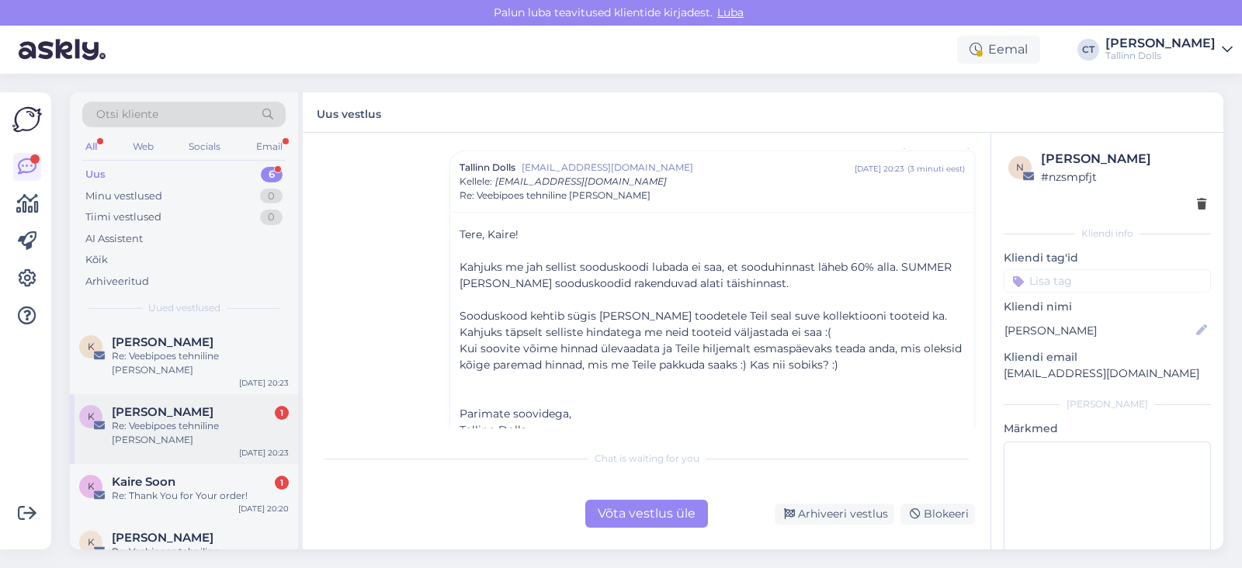
click at [213, 420] on div "K Külli [PERSON_NAME] 1 Re: Veebipoes tehniline [PERSON_NAME] [DATE] 20:23" at bounding box center [184, 429] width 228 height 70
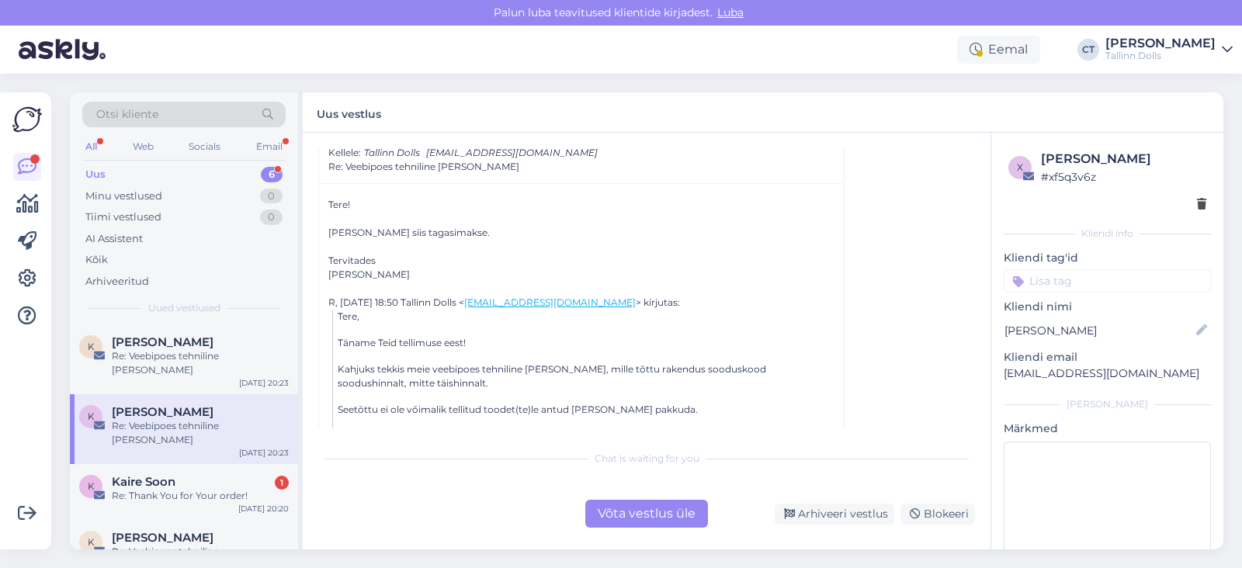
scroll to position [202, 0]
click at [624, 511] on div "Võta vestlus üle" at bounding box center [646, 514] width 123 height 28
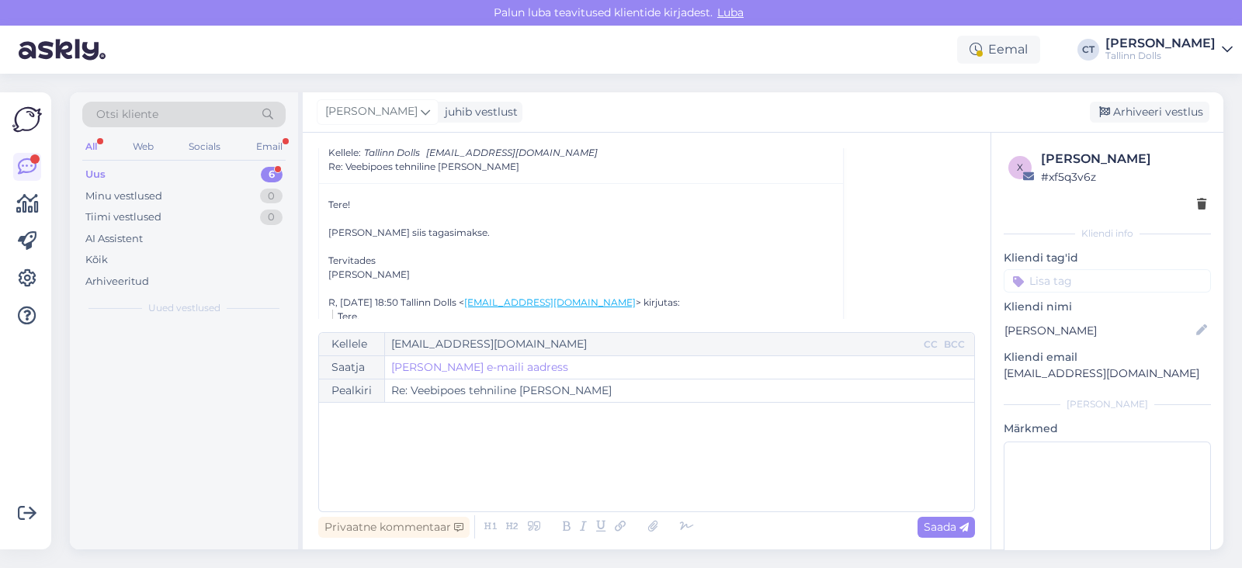
scroll to position [174, 0]
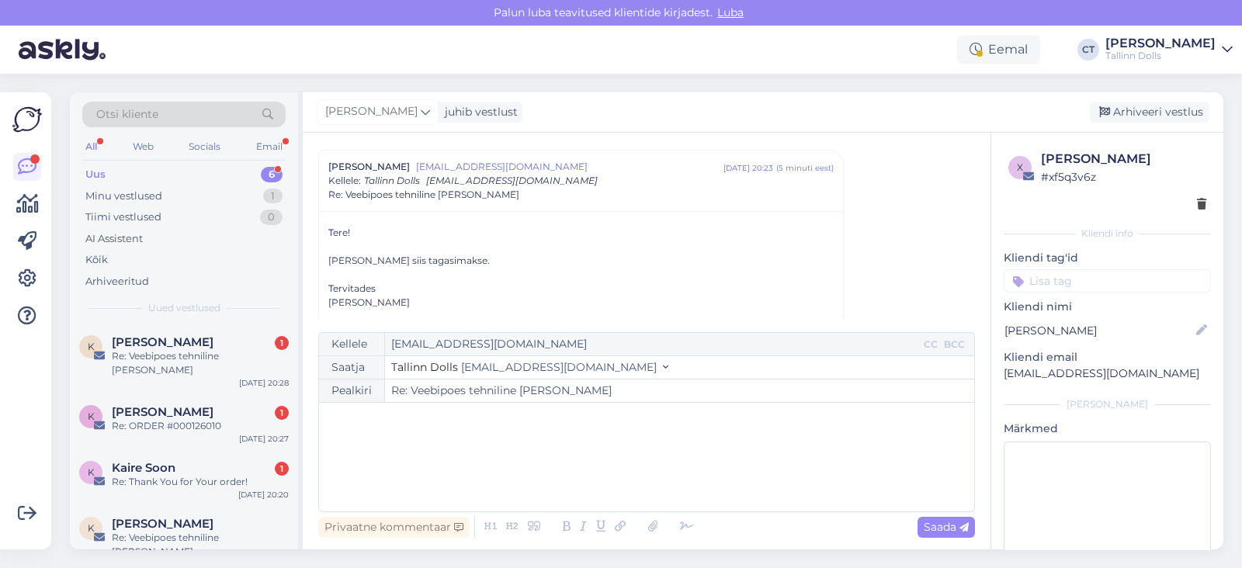
click at [613, 463] on div "﻿" at bounding box center [647, 457] width 640 height 93
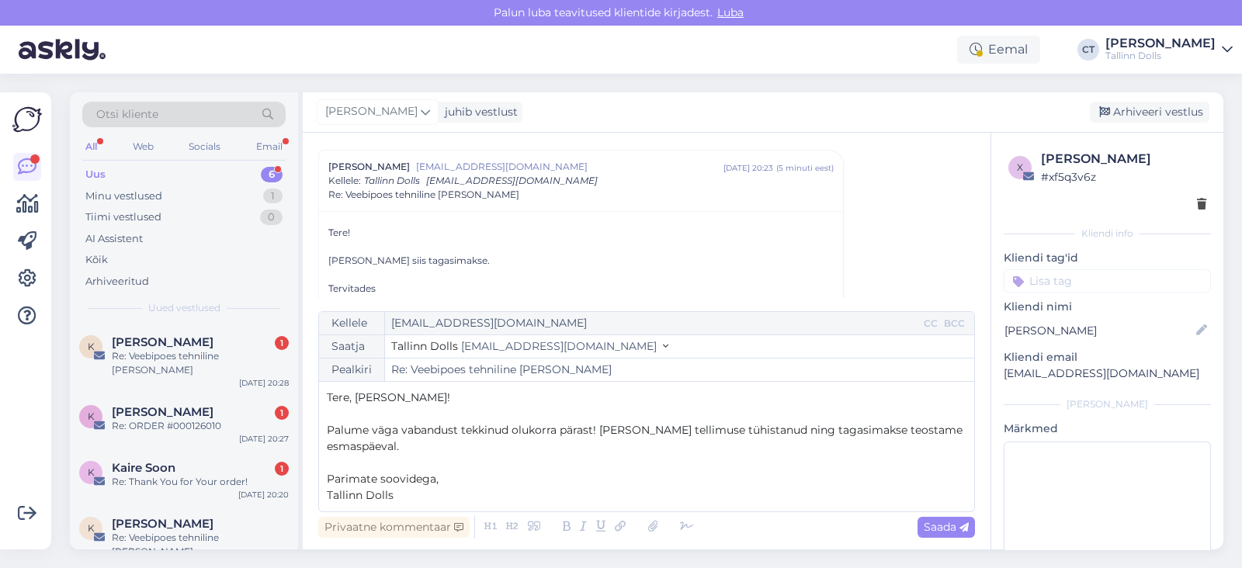
click at [456, 400] on p "Tere, [PERSON_NAME]!" at bounding box center [647, 398] width 640 height 16
click at [473, 451] on p "Palume väga vabandust tekkinud olukorra pärast! [PERSON_NAME] tellimuse tühista…" at bounding box center [647, 438] width 640 height 33
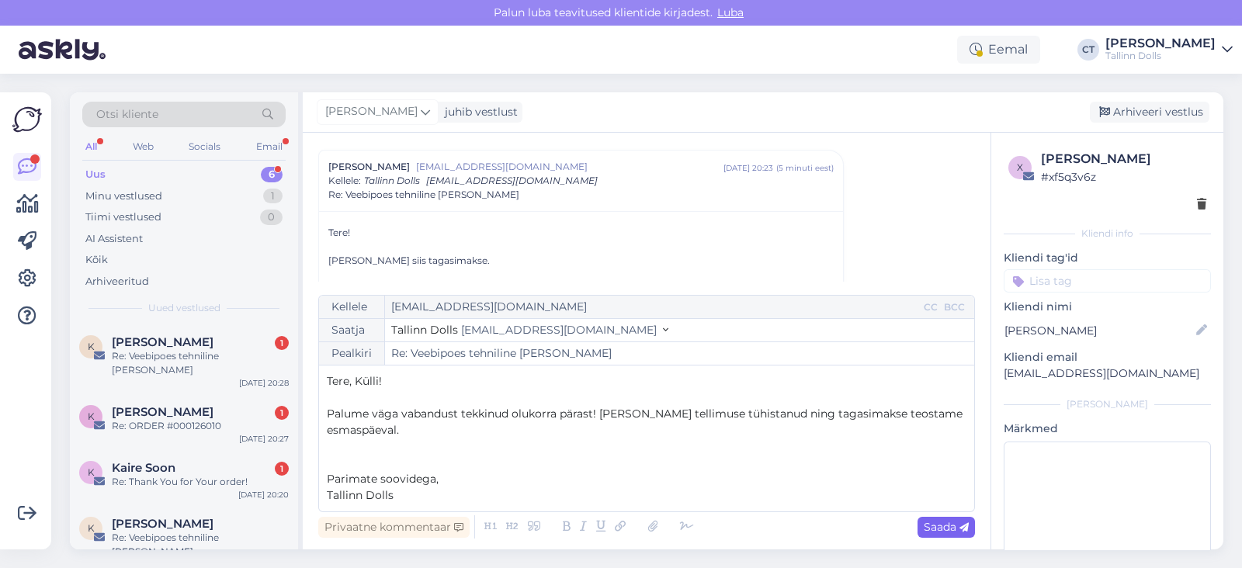
click at [938, 522] on span "Saada" at bounding box center [946, 527] width 45 height 14
type input "Re: Re: Veebipoes tehniline [PERSON_NAME]"
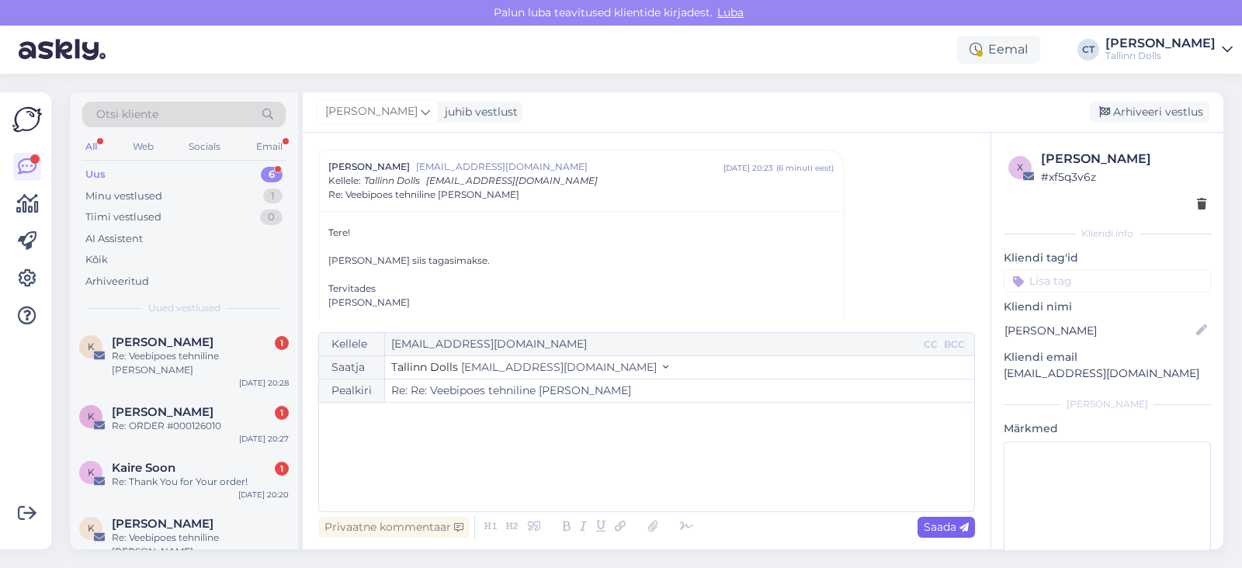
scroll to position [594, 0]
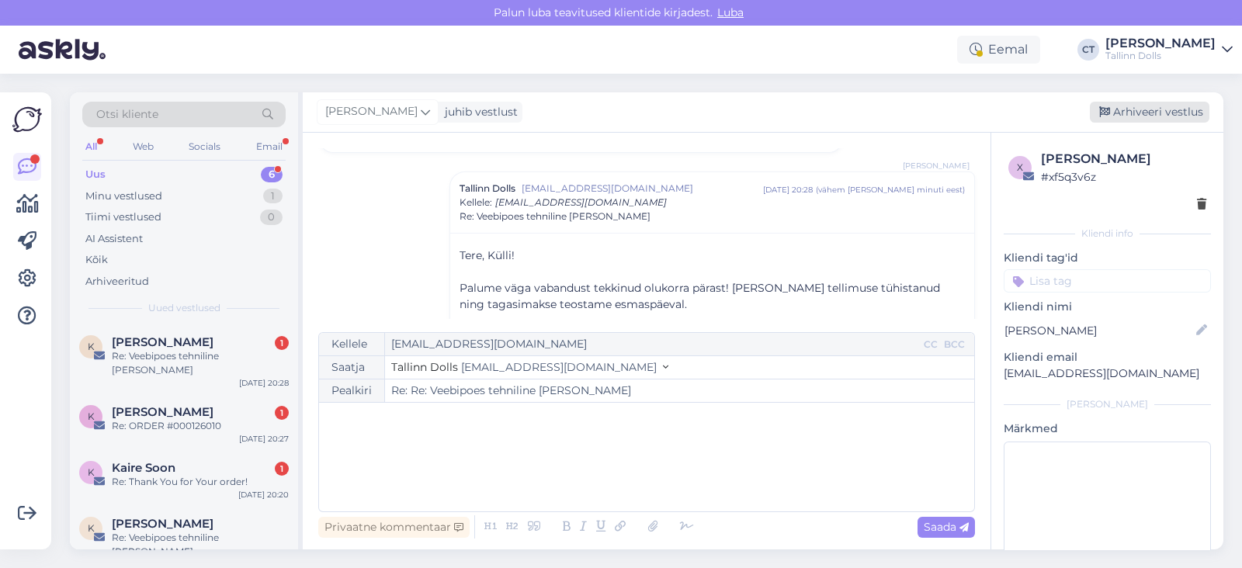
click at [1180, 106] on div "Arhiveeri vestlus" at bounding box center [1150, 112] width 120 height 21
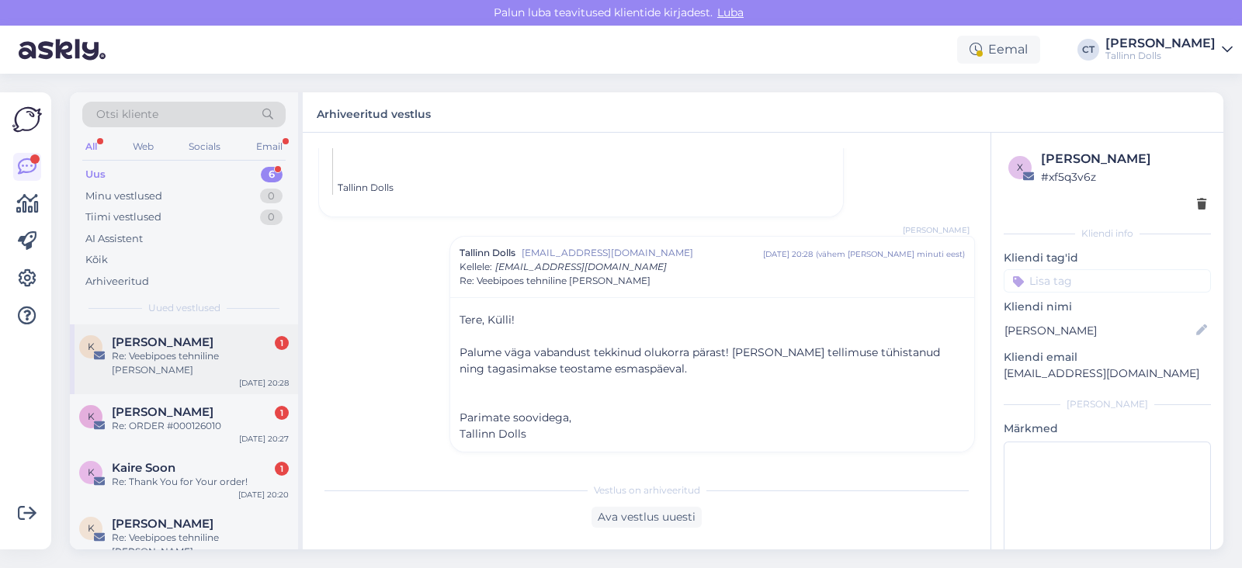
click at [232, 349] on div "Re: Veebipoes tehniline [PERSON_NAME]" at bounding box center [200, 363] width 177 height 28
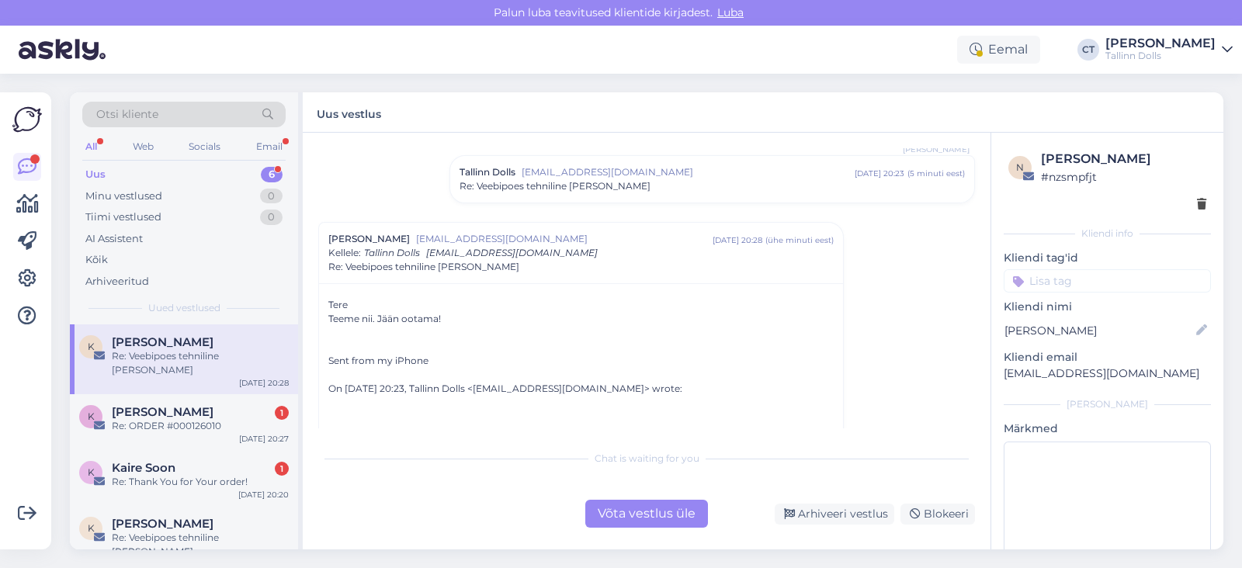
scroll to position [328, 0]
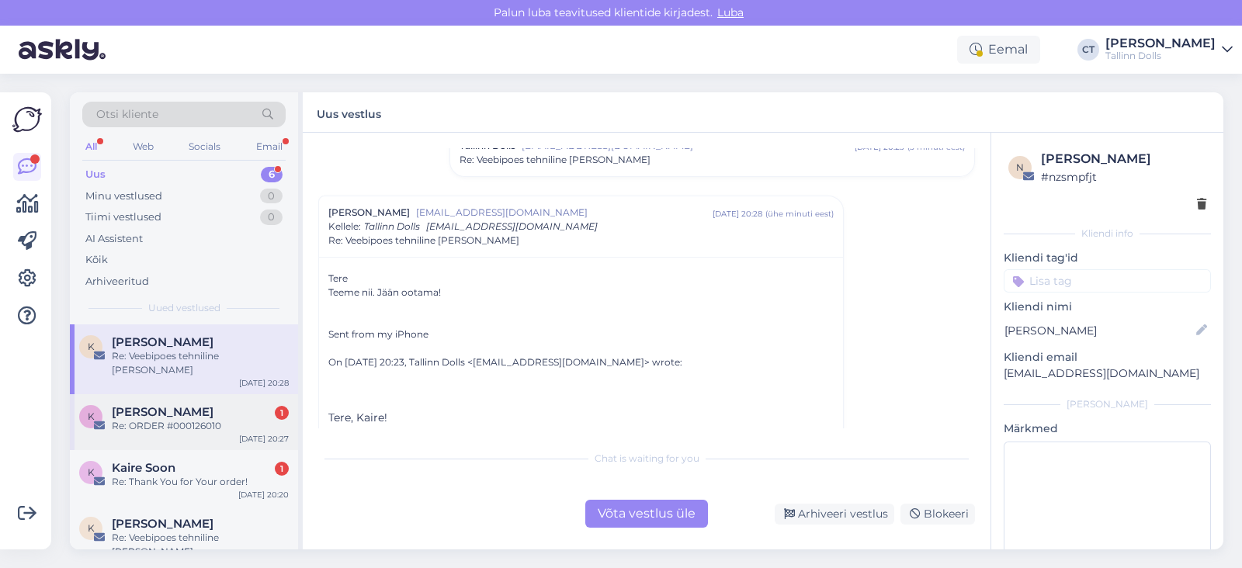
click at [213, 419] on div "Re: ORDER #000126010" at bounding box center [200, 426] width 177 height 14
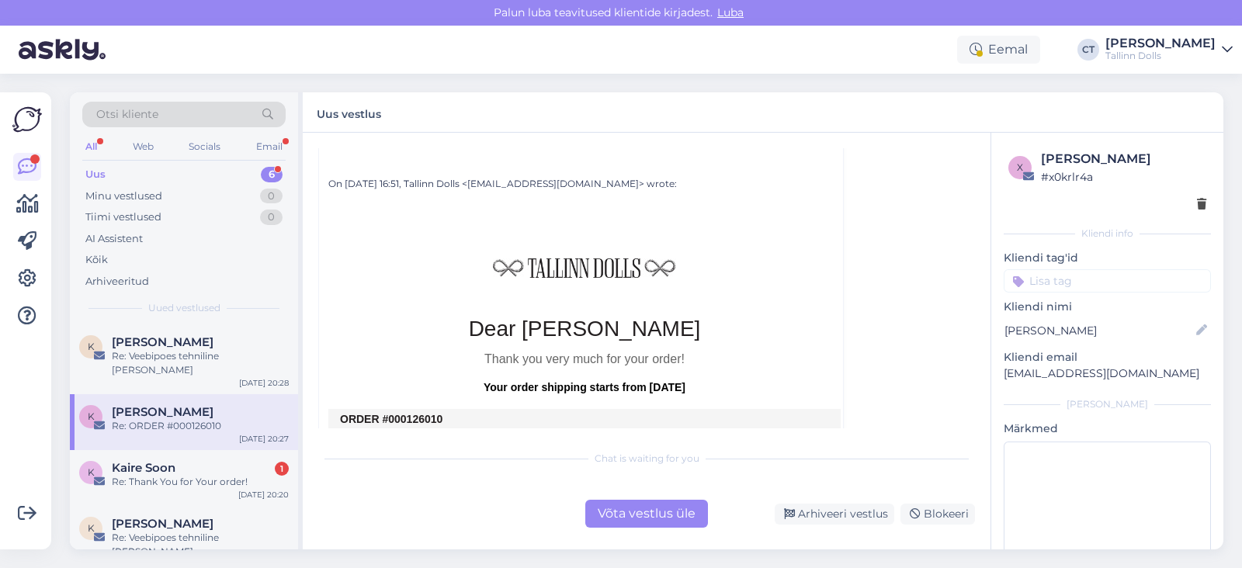
scroll to position [102, 0]
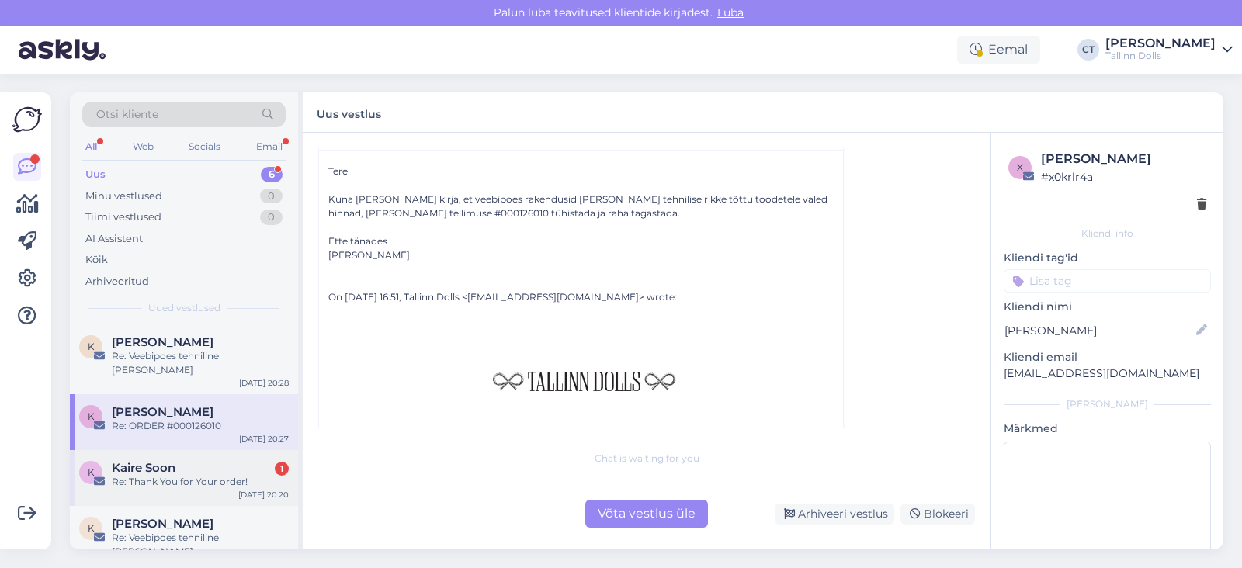
click at [195, 461] on div "Kaire Soon 1" at bounding box center [200, 468] width 177 height 14
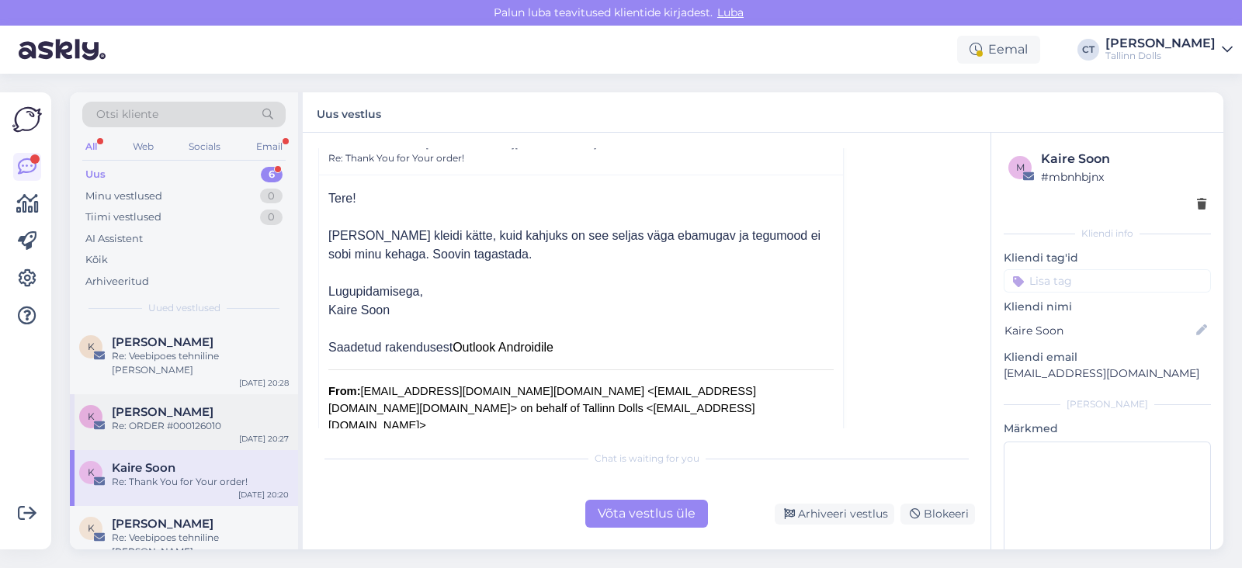
scroll to position [109, 0]
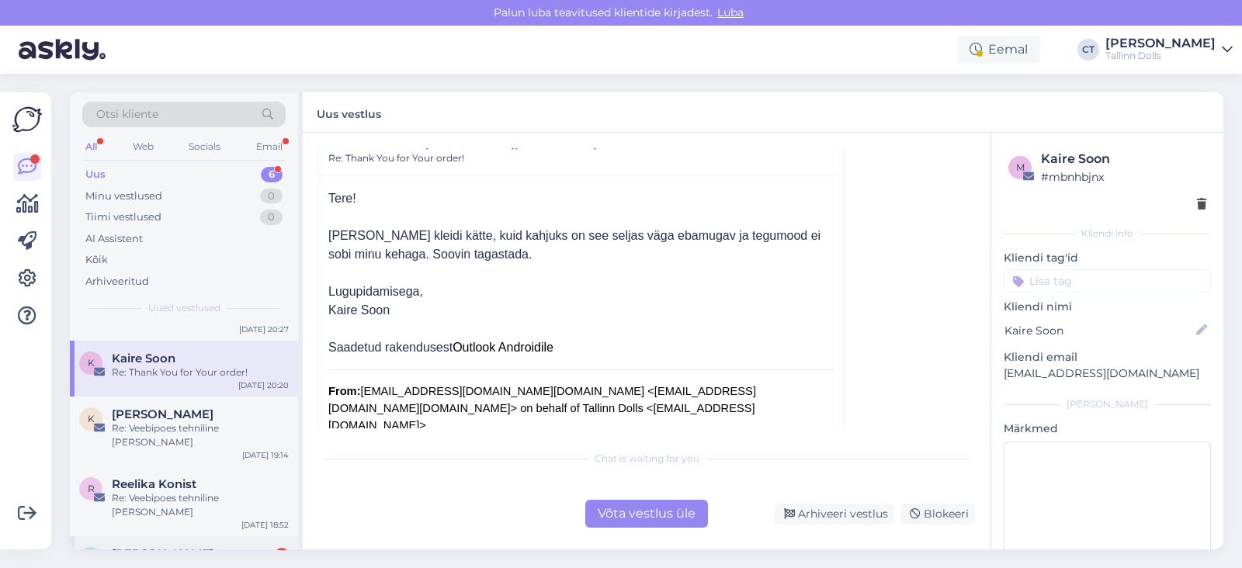
click at [223, 561] on div "Re: Thank You for Your order!" at bounding box center [200, 568] width 177 height 14
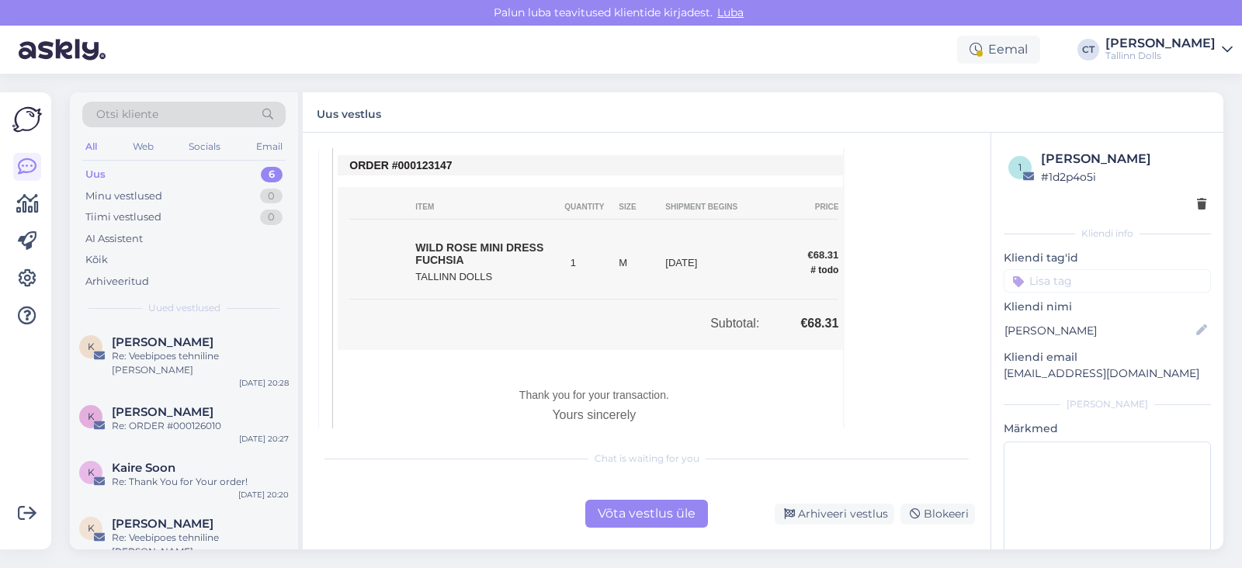
scroll to position [0, 0]
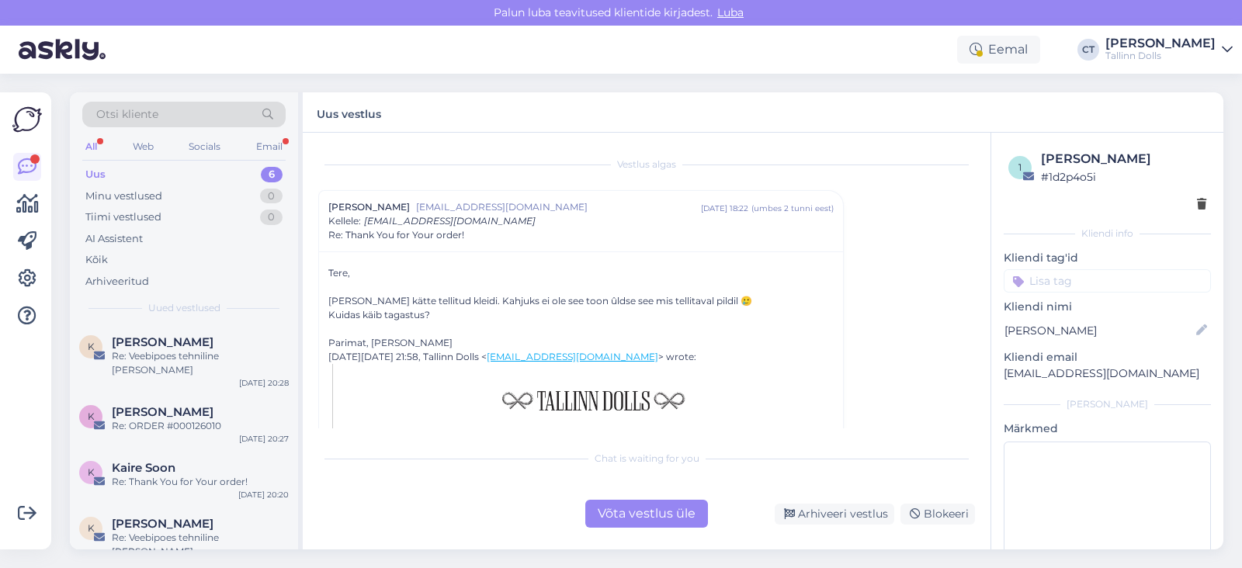
click at [136, 165] on div "Uus 6" at bounding box center [183, 175] width 203 height 22
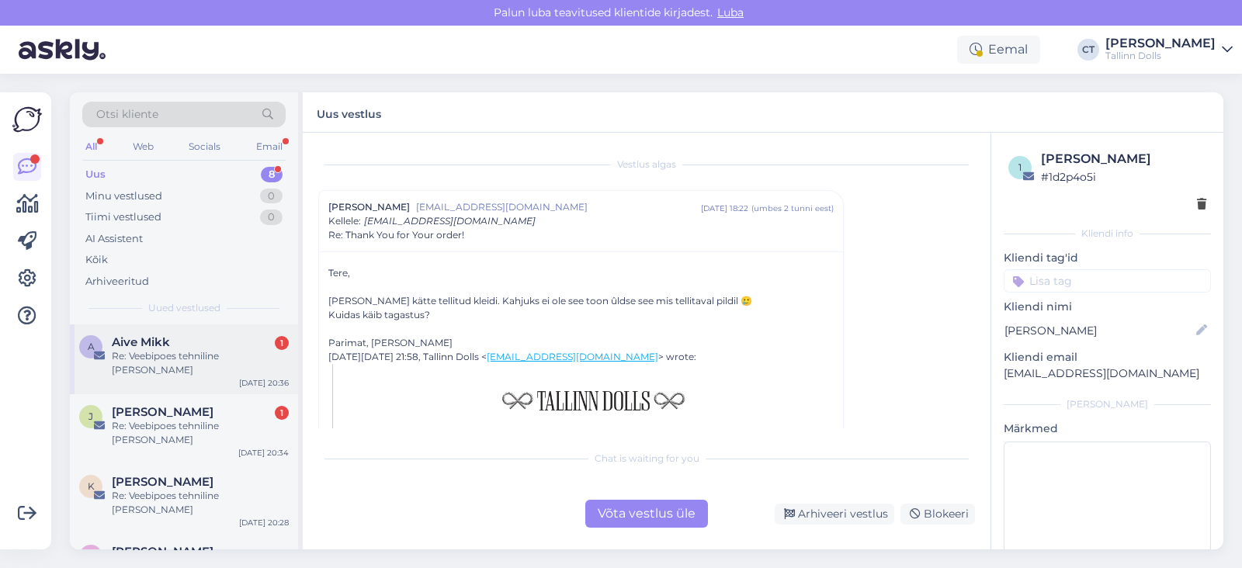
click at [172, 377] on div "A Aive Mikk 1 Re: Veebipoes tehniline [PERSON_NAME] [DATE] 20:36" at bounding box center [184, 359] width 228 height 70
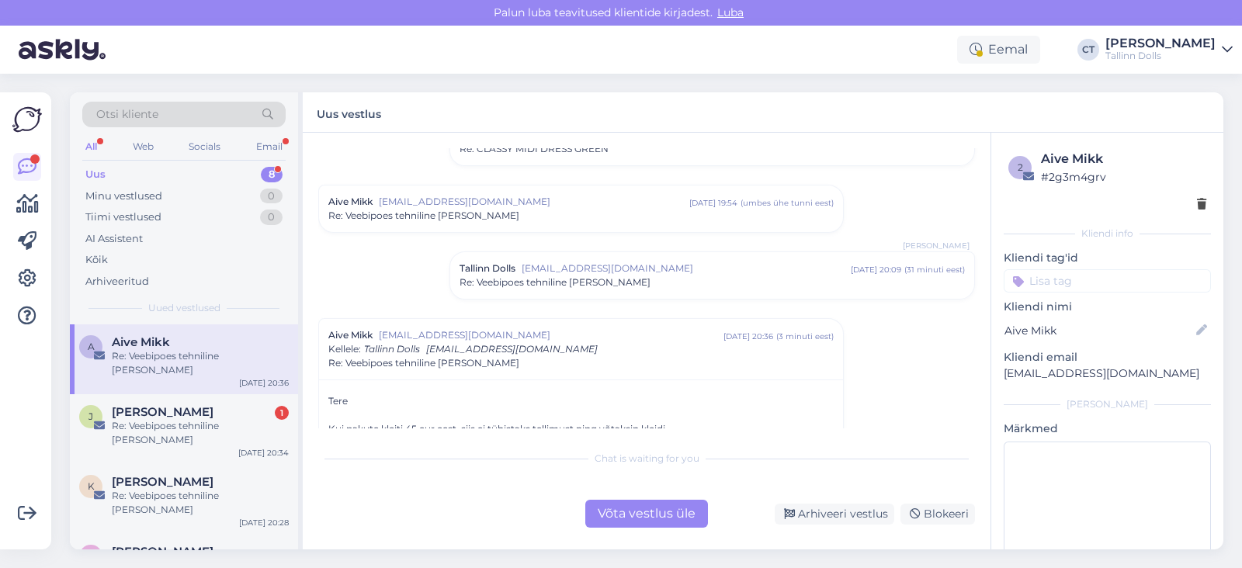
scroll to position [241, 0]
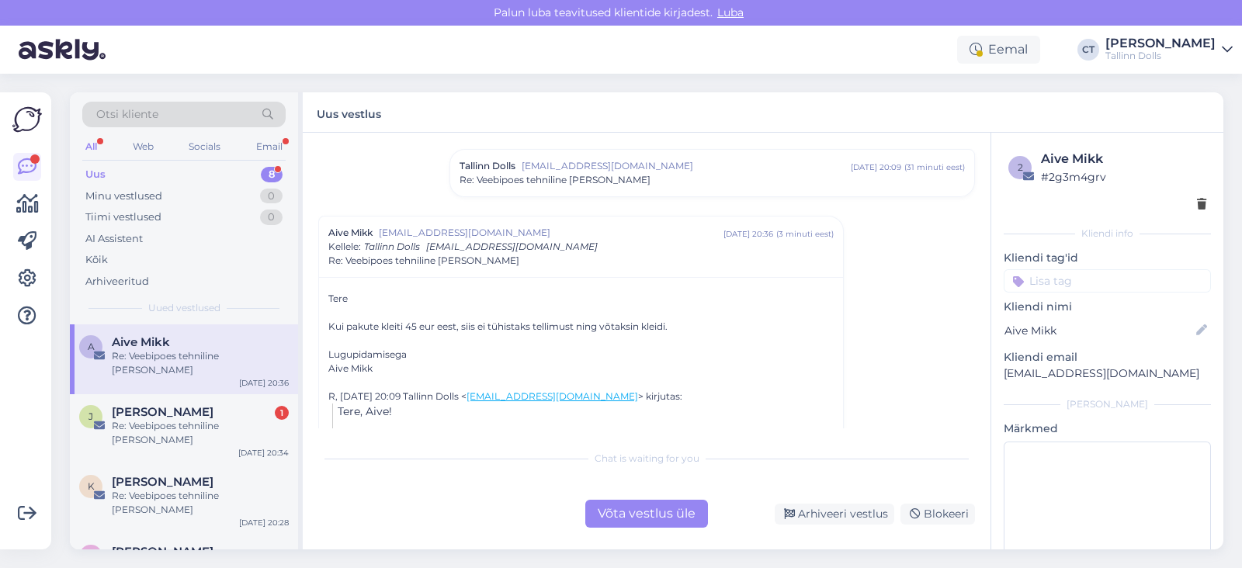
click at [630, 506] on div "Võta vestlus üle" at bounding box center [646, 514] width 123 height 28
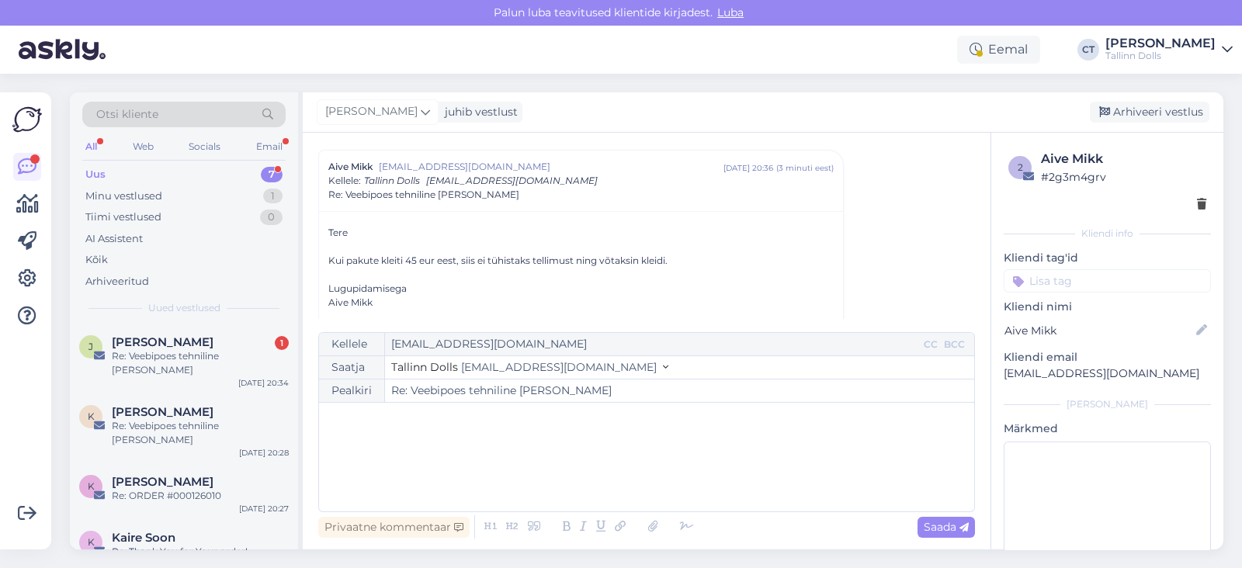
click at [644, 475] on div "﻿" at bounding box center [647, 457] width 640 height 93
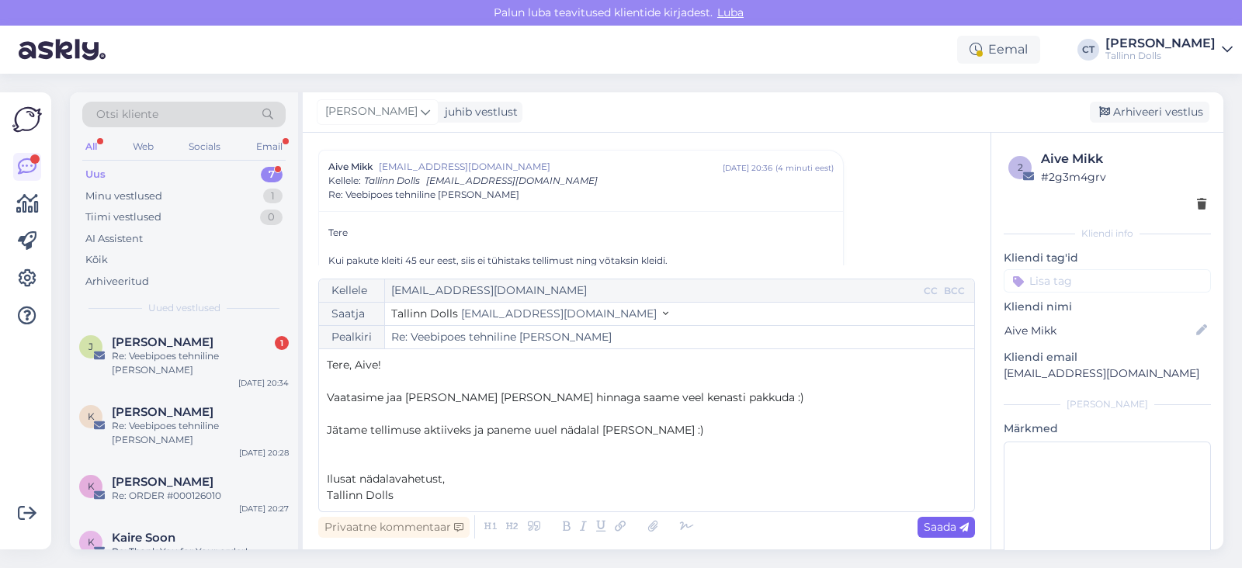
click at [948, 522] on span "Saada" at bounding box center [946, 527] width 45 height 14
type input "Re: Re: Veebipoes tehniline [PERSON_NAME]"
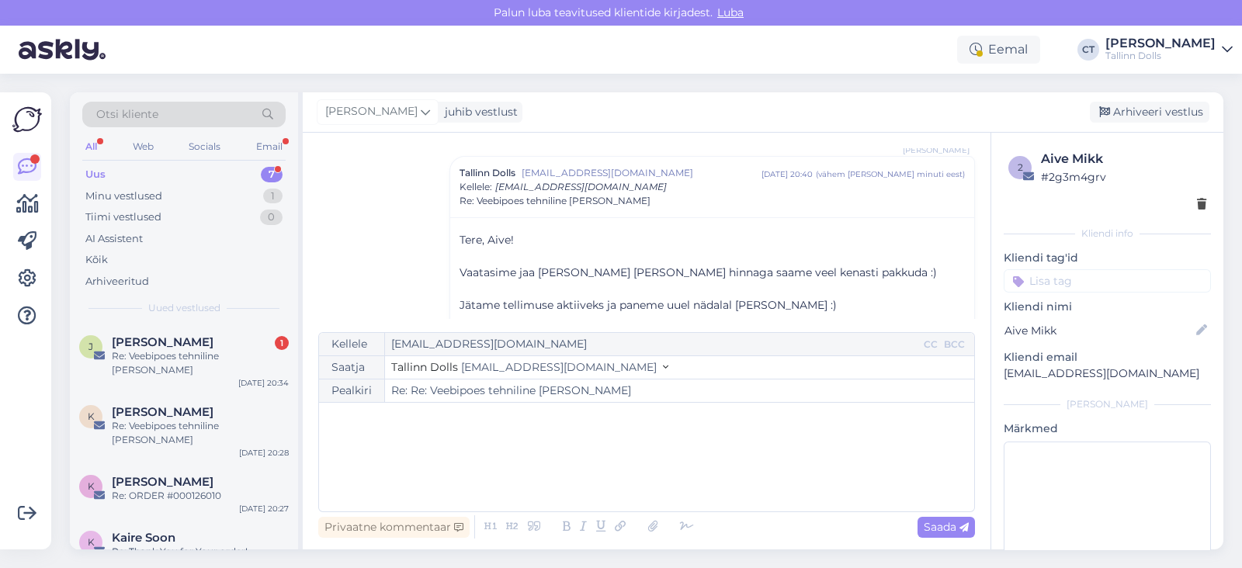
scroll to position [681, 0]
click at [1160, 113] on div "Arhiveeri vestlus" at bounding box center [1150, 112] width 120 height 21
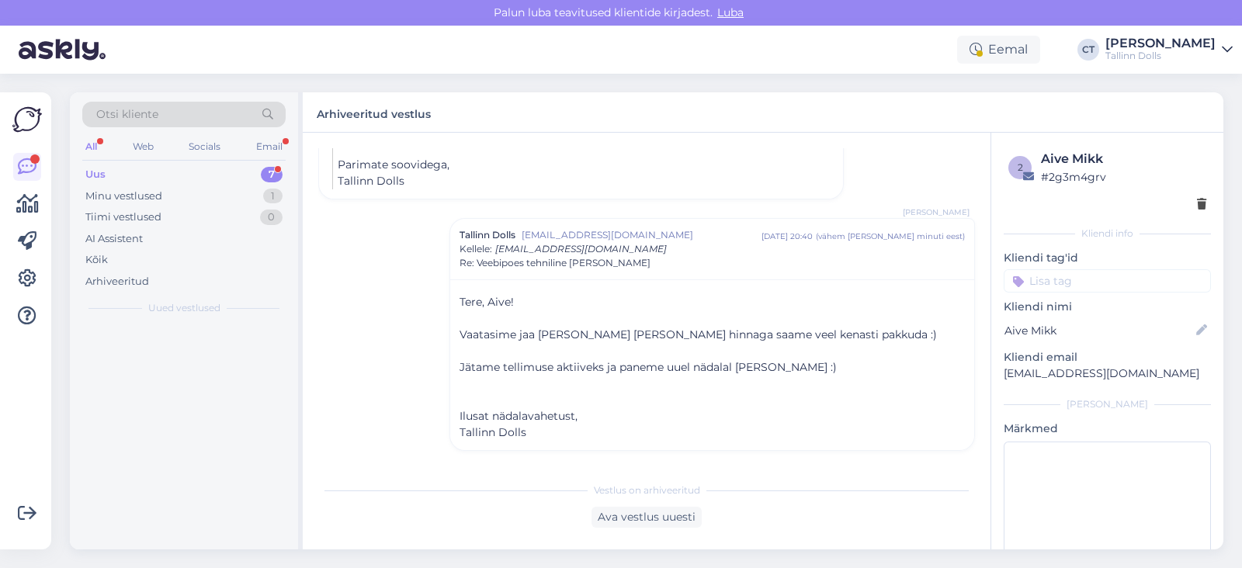
scroll to position [616, 0]
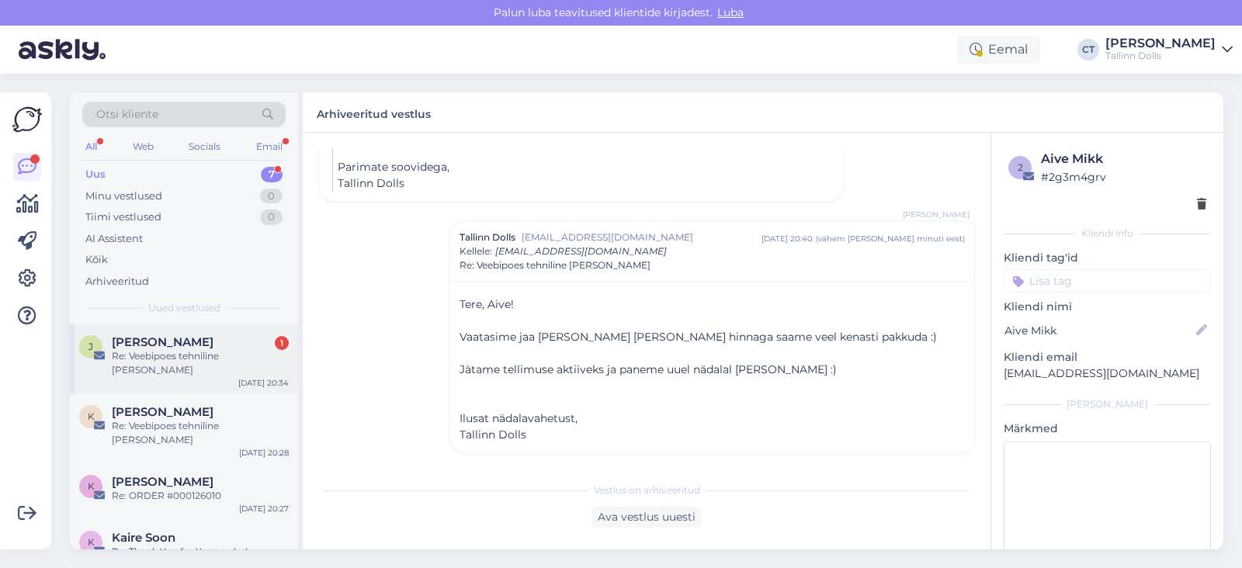
click at [215, 365] on div "J [PERSON_NAME] 1 Re: Veebipoes tehniline [PERSON_NAME] [DATE] 20:34" at bounding box center [184, 359] width 228 height 70
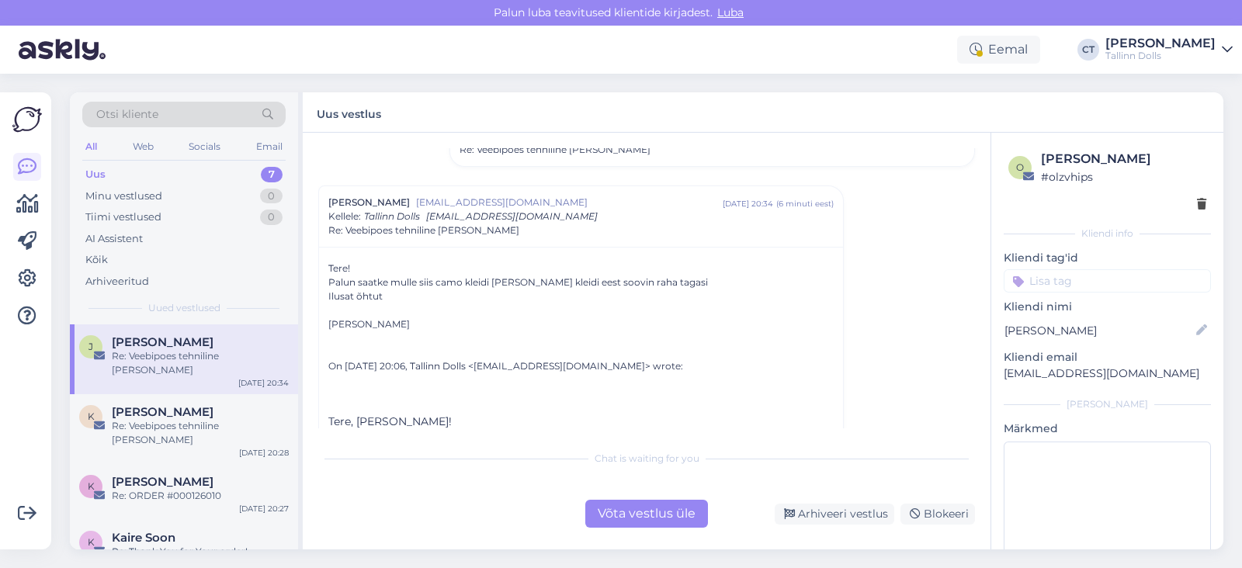
scroll to position [172, 0]
click at [169, 405] on span "[PERSON_NAME]" at bounding box center [163, 412] width 102 height 14
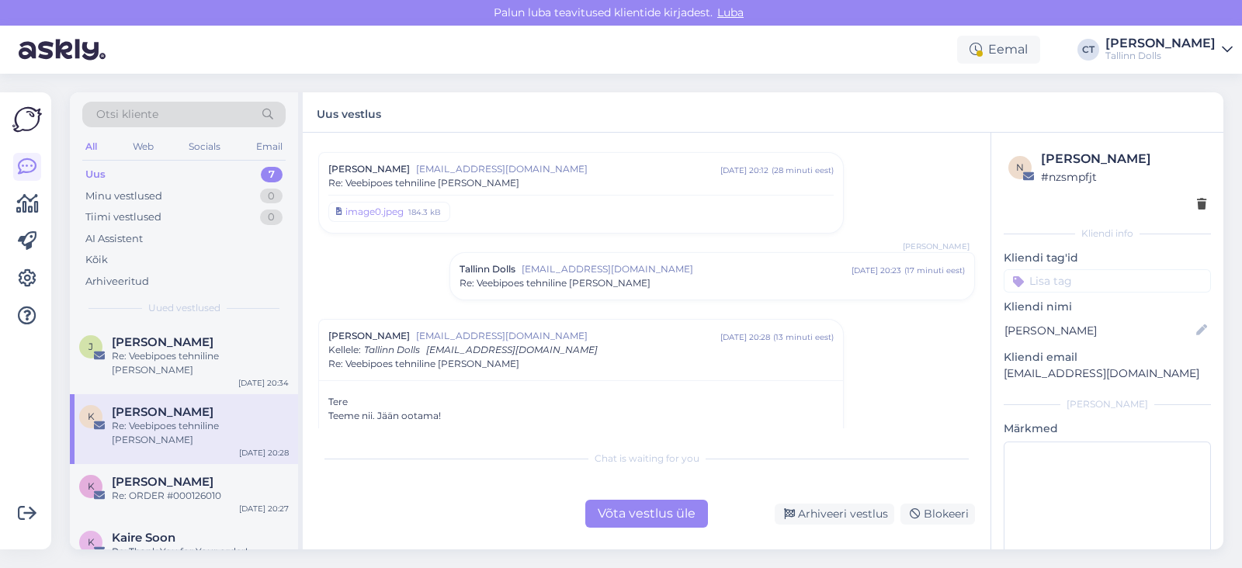
scroll to position [283, 0]
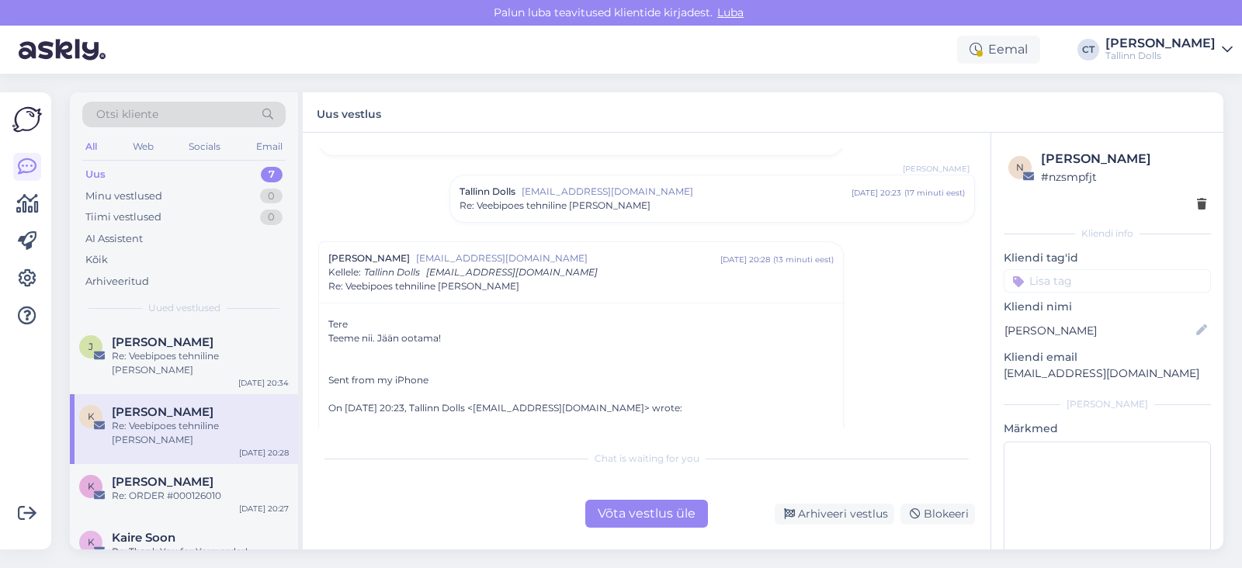
click at [1068, 283] on input at bounding box center [1107, 280] width 207 height 23
type input "vaadata hinnad üle"
click at [214, 338] on div "[PERSON_NAME]" at bounding box center [200, 342] width 177 height 14
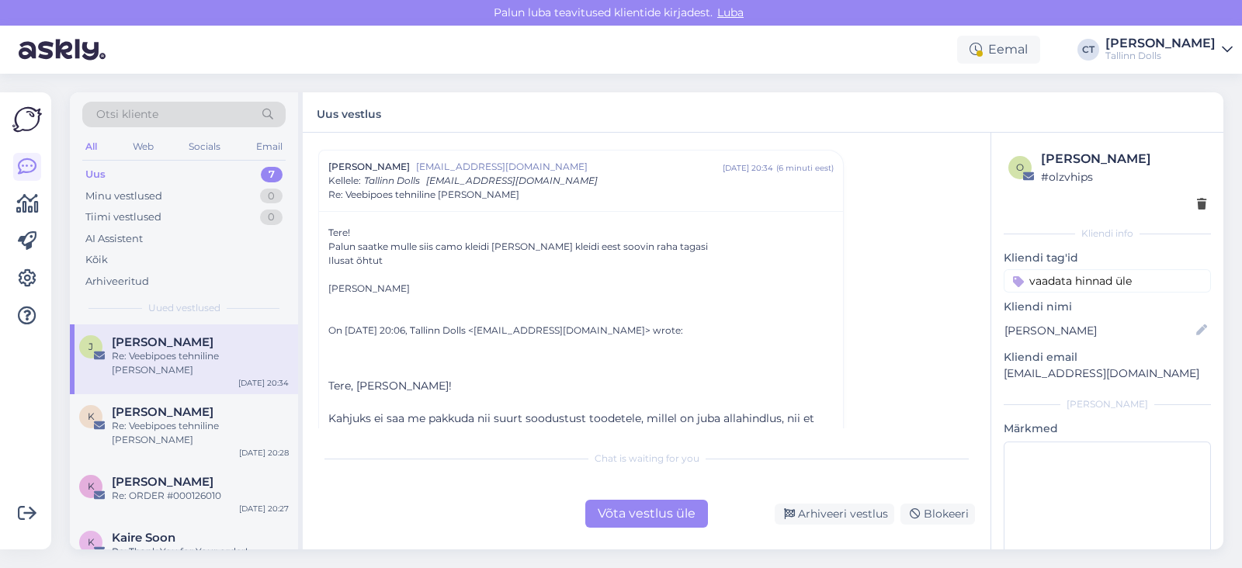
click at [672, 512] on div "Võta vestlus üle" at bounding box center [646, 514] width 123 height 28
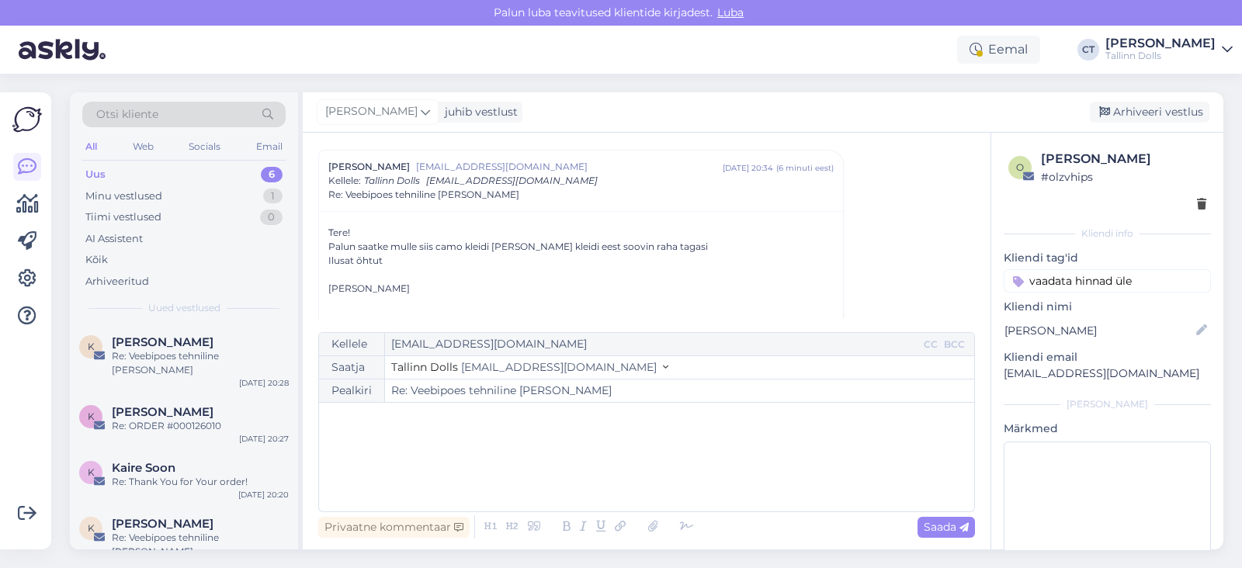
click at [668, 482] on div "﻿" at bounding box center [647, 457] width 640 height 93
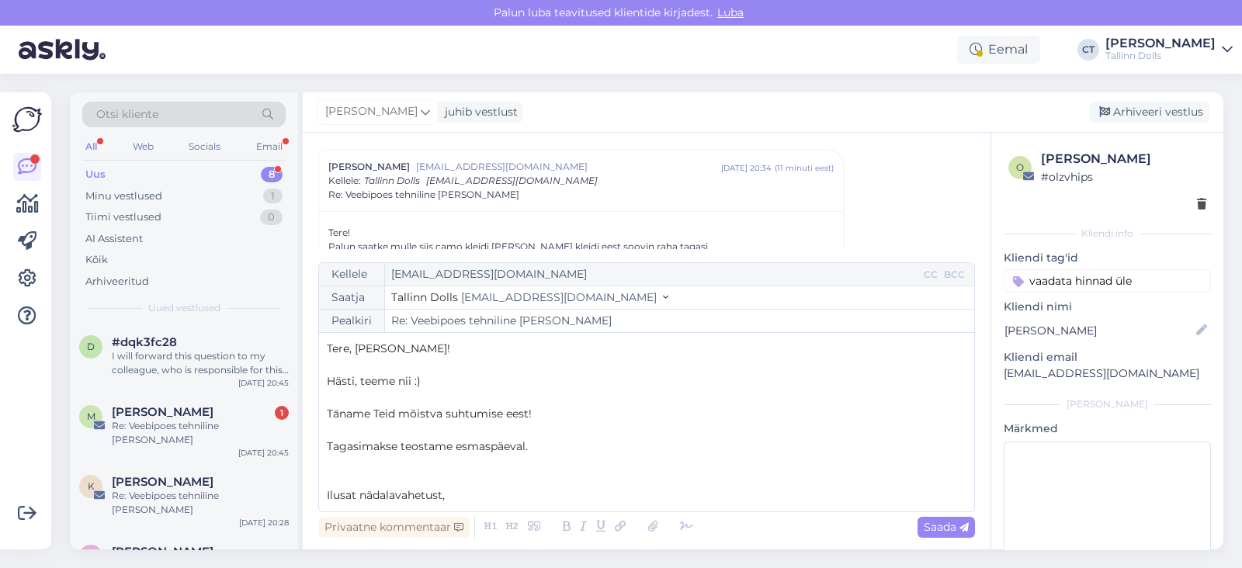
scroll to position [8, 0]
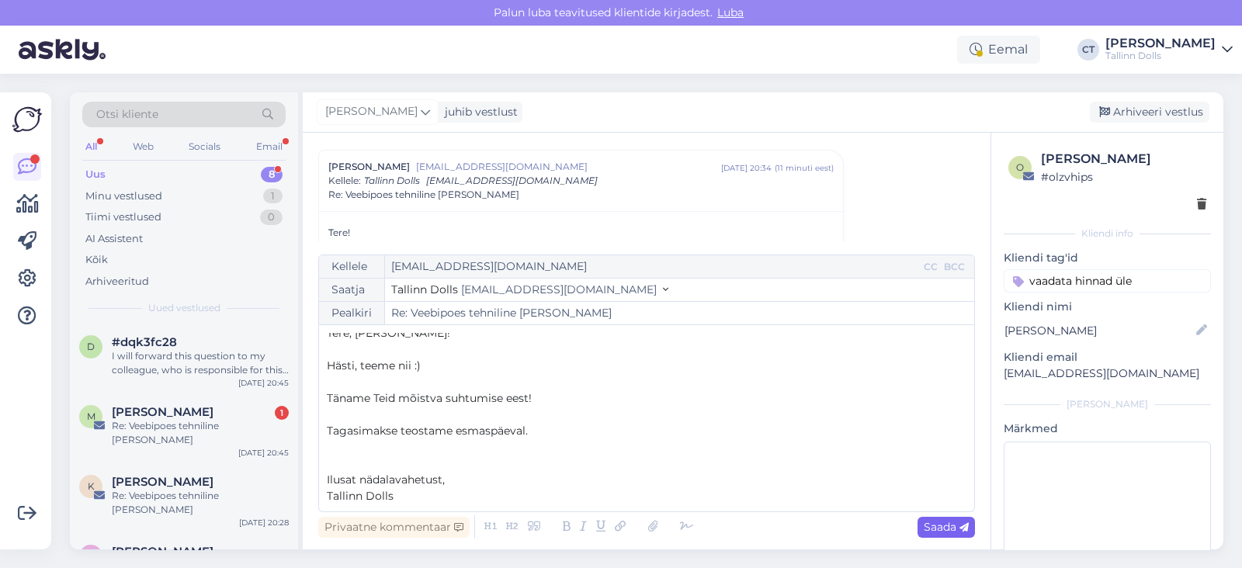
click at [947, 522] on span "Saada" at bounding box center [946, 527] width 45 height 14
type input "Re: Re: Veebipoes tehniline [PERSON_NAME]"
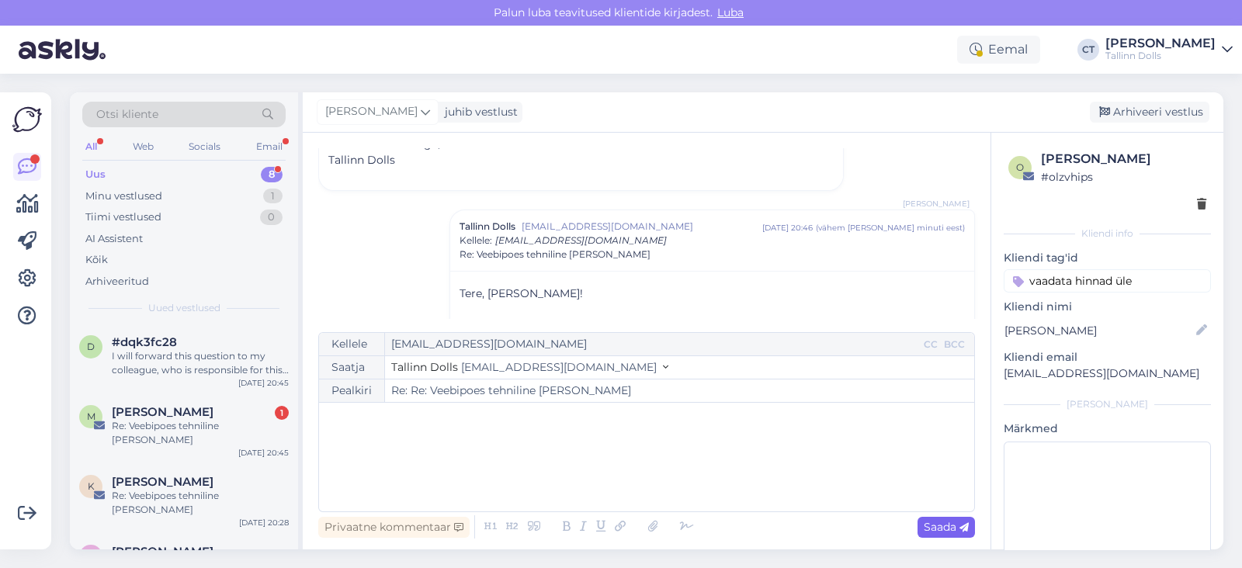
scroll to position [834, 0]
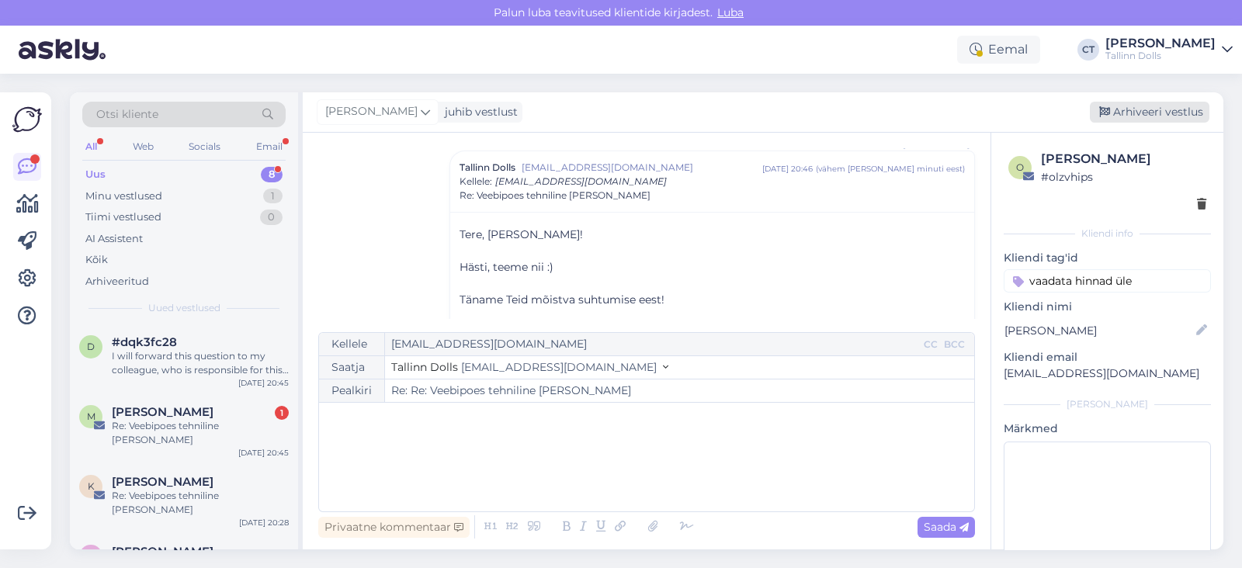
click at [1150, 112] on div "Arhiveeri vestlus" at bounding box center [1150, 112] width 120 height 21
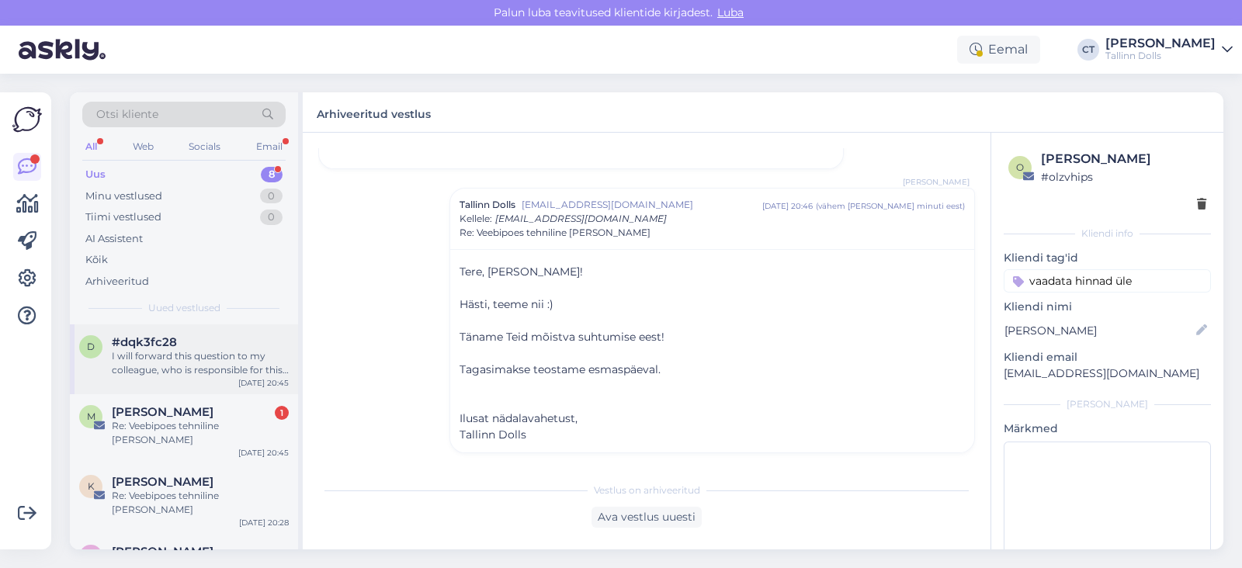
click at [224, 356] on div "I will forward this question to my colleague, who is responsible for this. The …" at bounding box center [200, 363] width 177 height 28
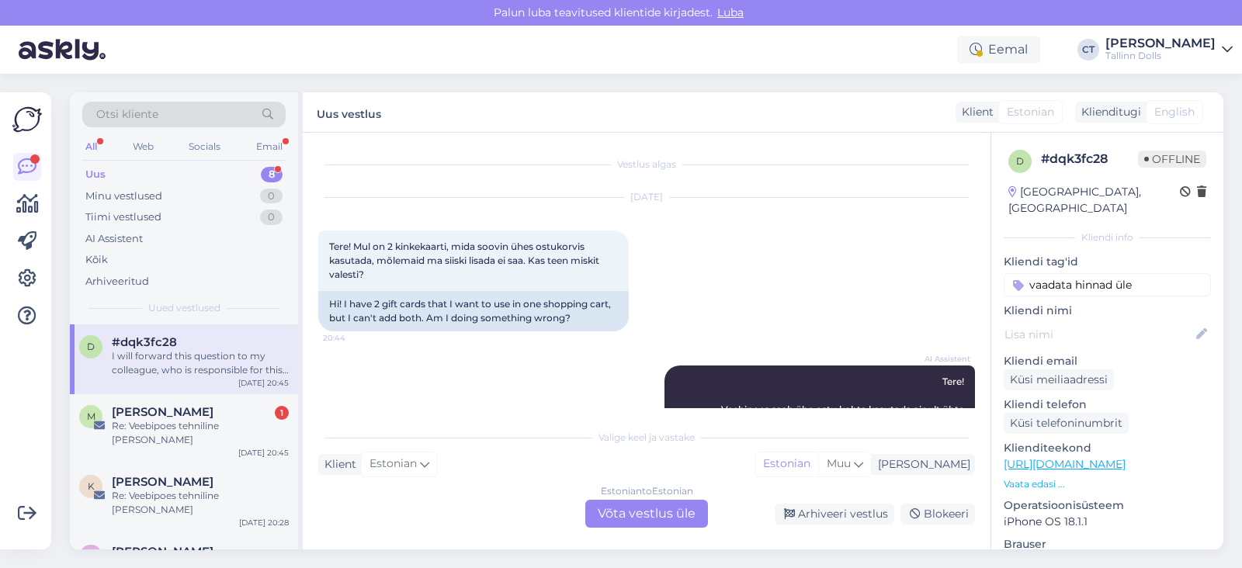
scroll to position [306, 0]
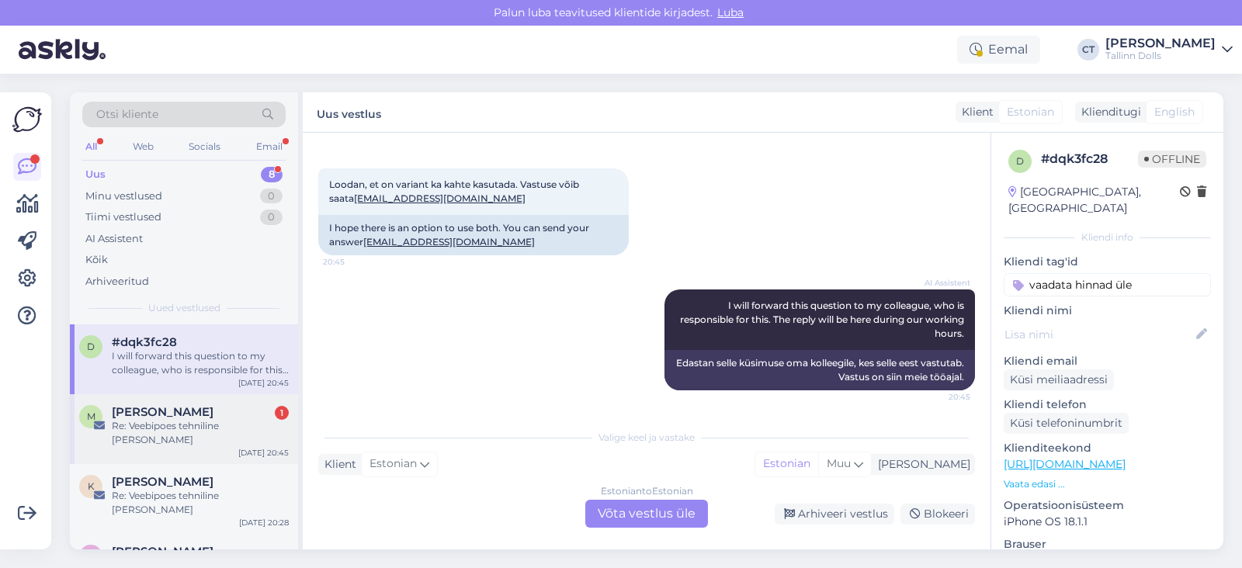
click at [178, 430] on div "Re: Veebipoes tehniline [PERSON_NAME]" at bounding box center [200, 433] width 177 height 28
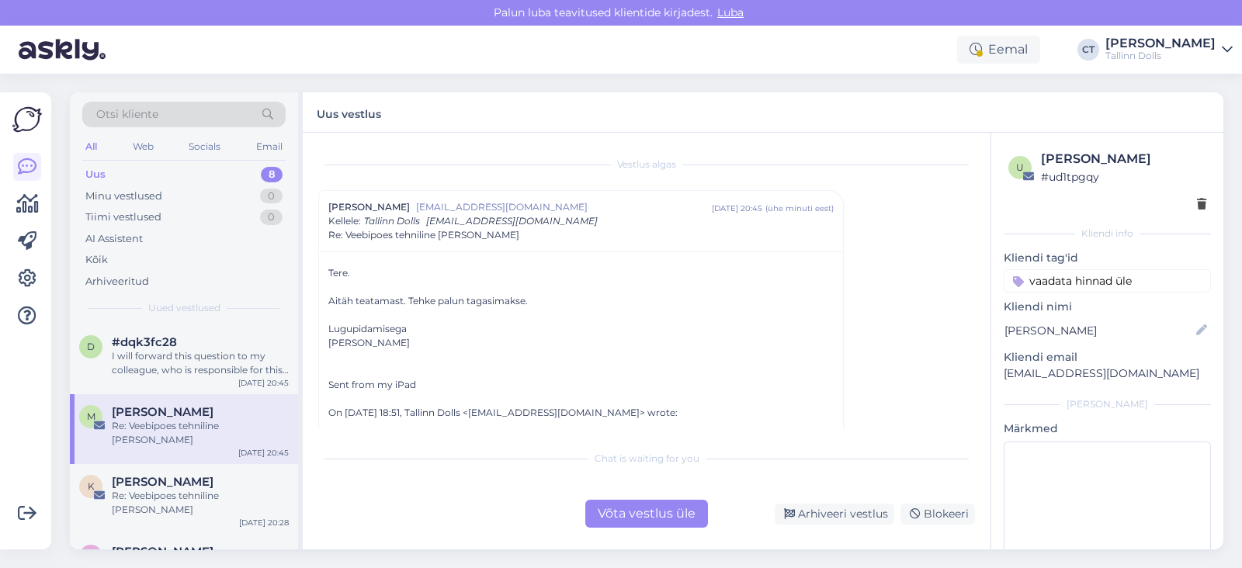
scroll to position [16, 0]
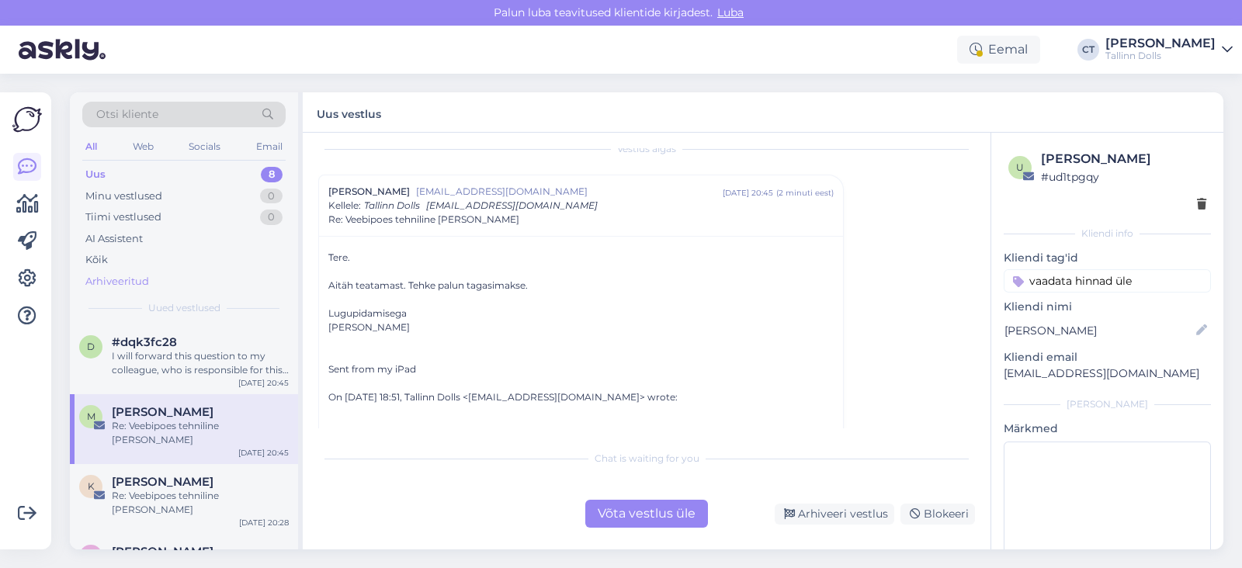
click at [127, 281] on div "Arhiveeritud" at bounding box center [117, 282] width 64 height 16
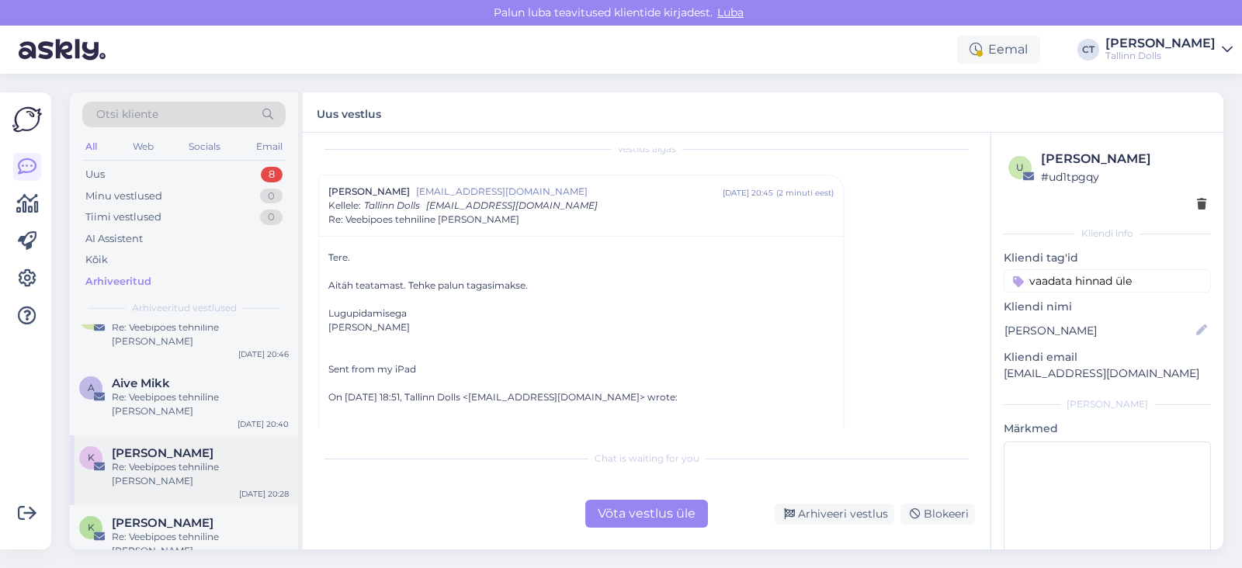
scroll to position [0, 0]
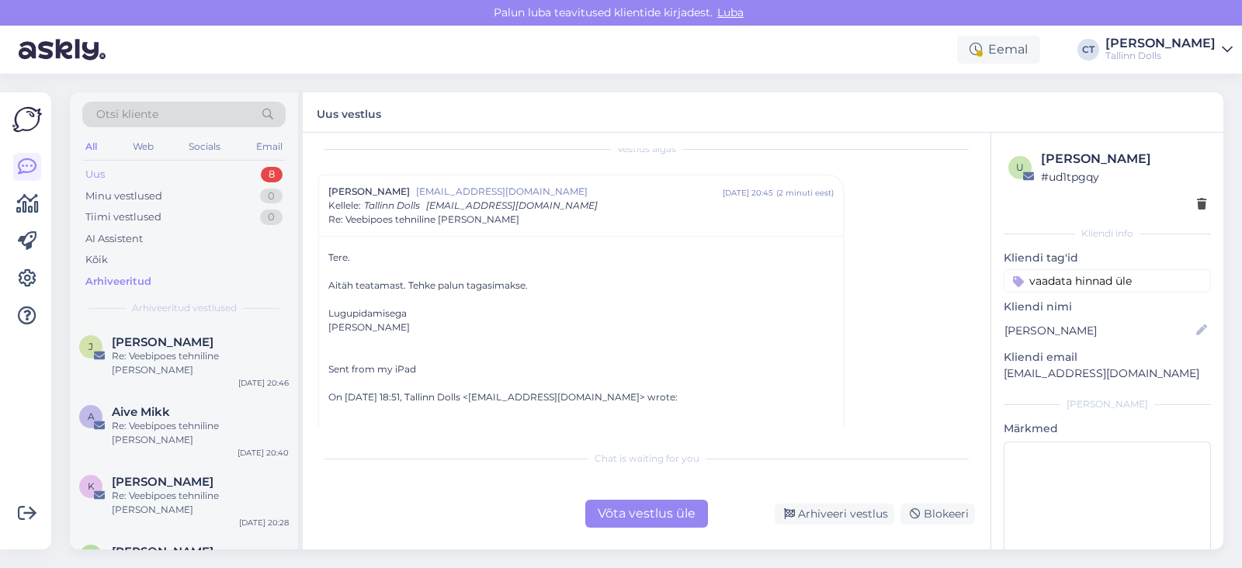
click at [132, 173] on div "Uus 8" at bounding box center [183, 175] width 203 height 22
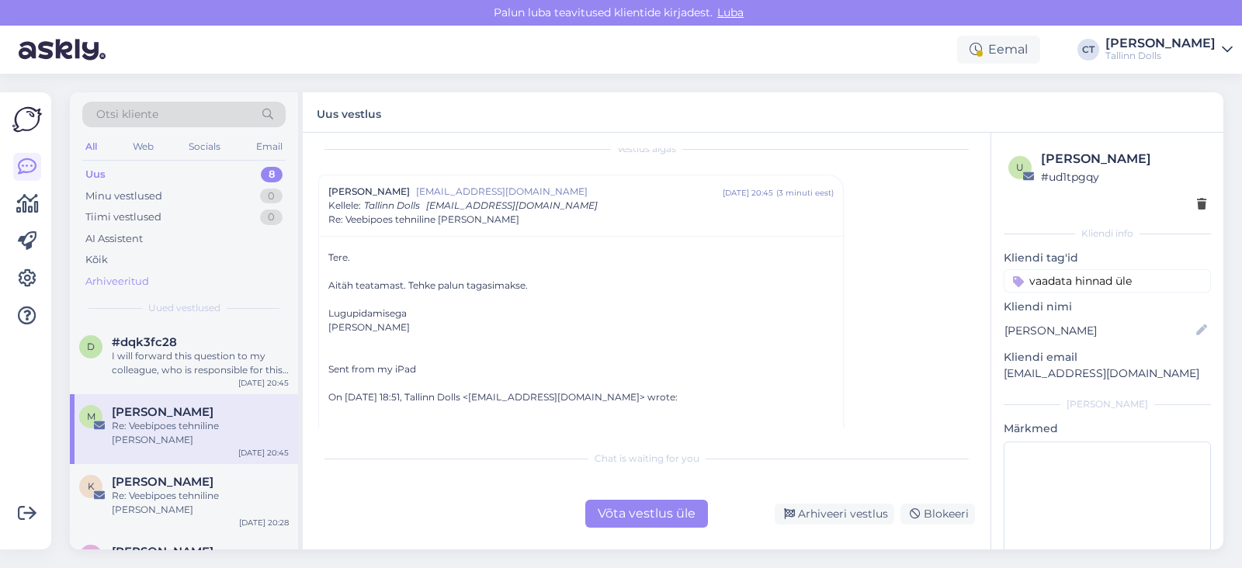
click at [120, 277] on div "Arhiveeritud" at bounding box center [117, 282] width 64 height 16
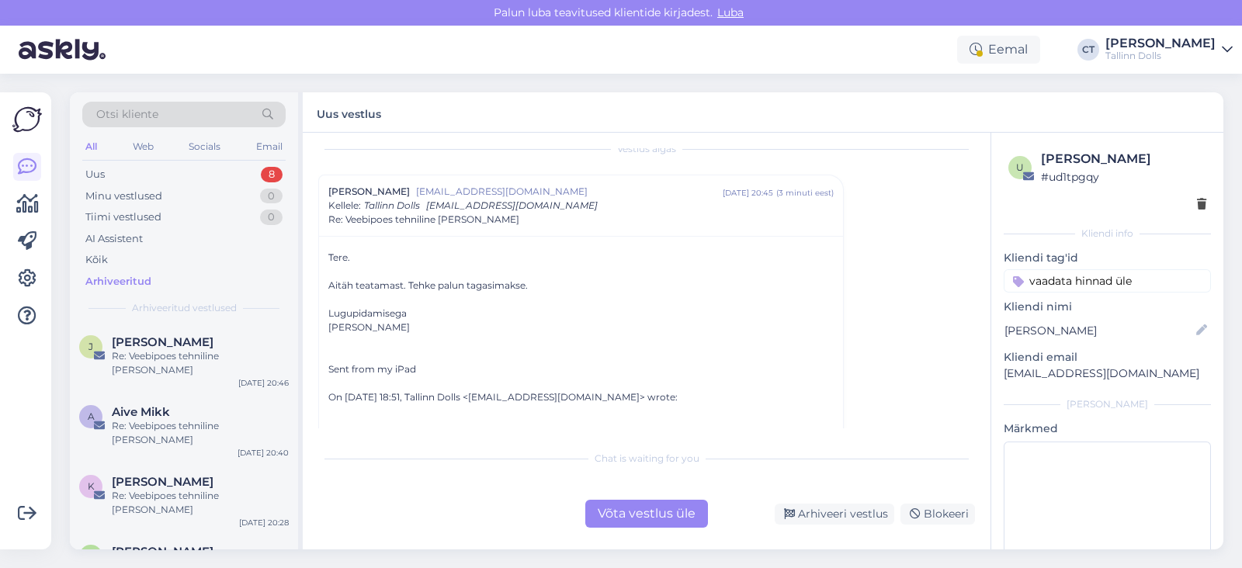
click at [685, 525] on div "Võta vestlus üle" at bounding box center [646, 514] width 123 height 28
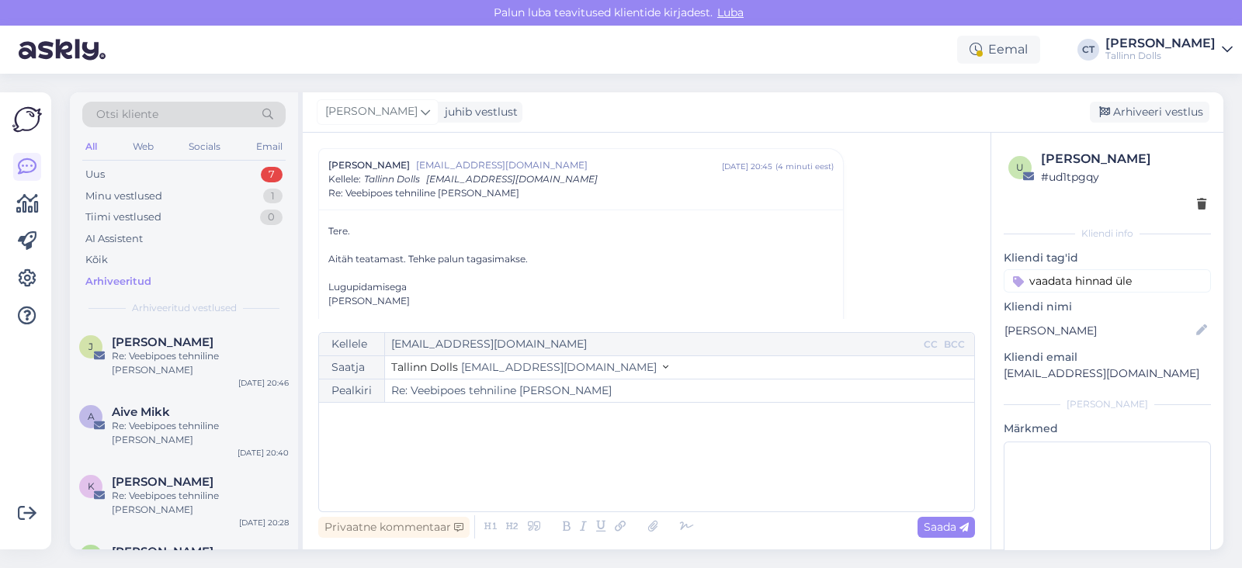
click at [648, 456] on div "﻿" at bounding box center [647, 457] width 640 height 93
click at [488, 454] on div "﻿" at bounding box center [647, 457] width 640 height 93
paste div
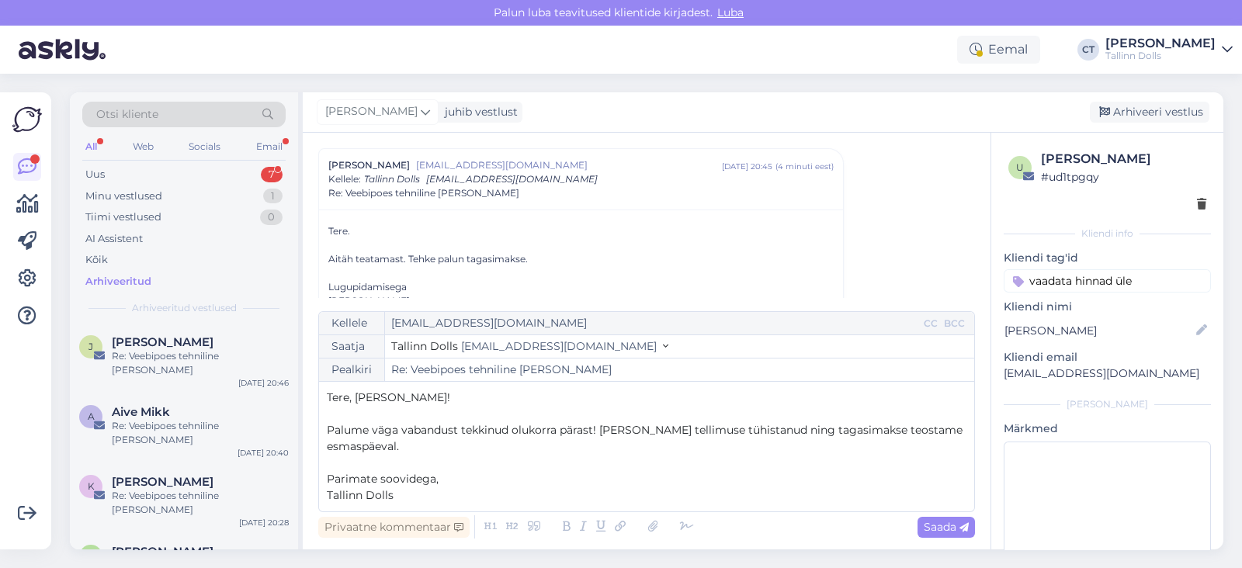
click at [418, 396] on p "Tere, [PERSON_NAME]!" at bounding box center [647, 398] width 640 height 16
click at [421, 445] on p "Palume väga vabandust tekkinud olukorra pärast! [PERSON_NAME] tellimuse tühista…" at bounding box center [647, 438] width 640 height 33
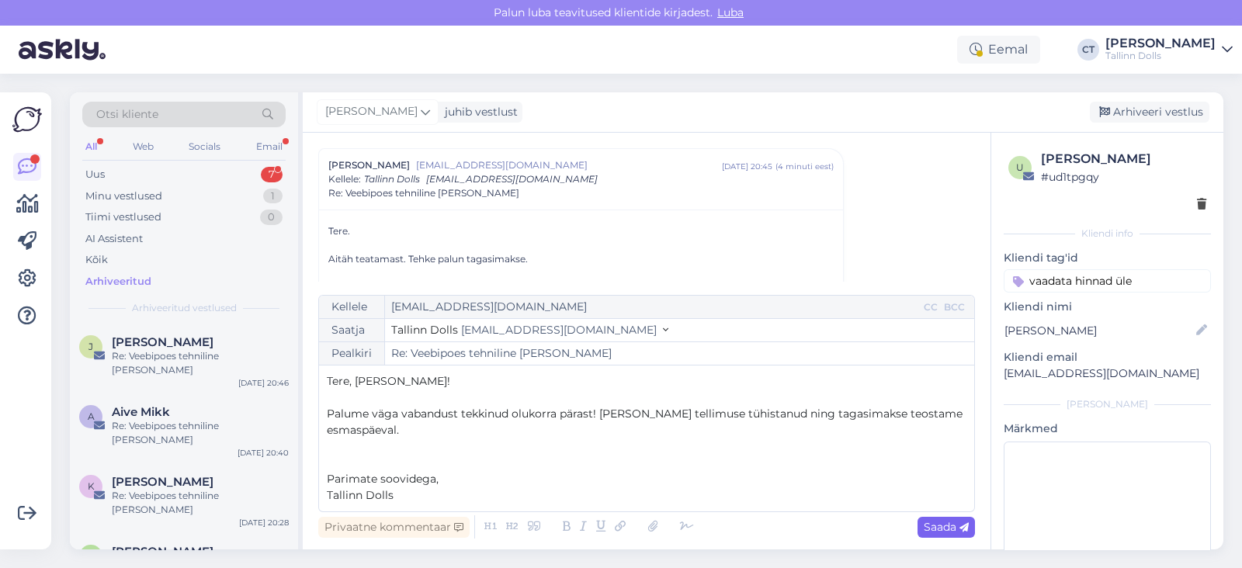
click at [959, 523] on icon at bounding box center [963, 527] width 9 height 9
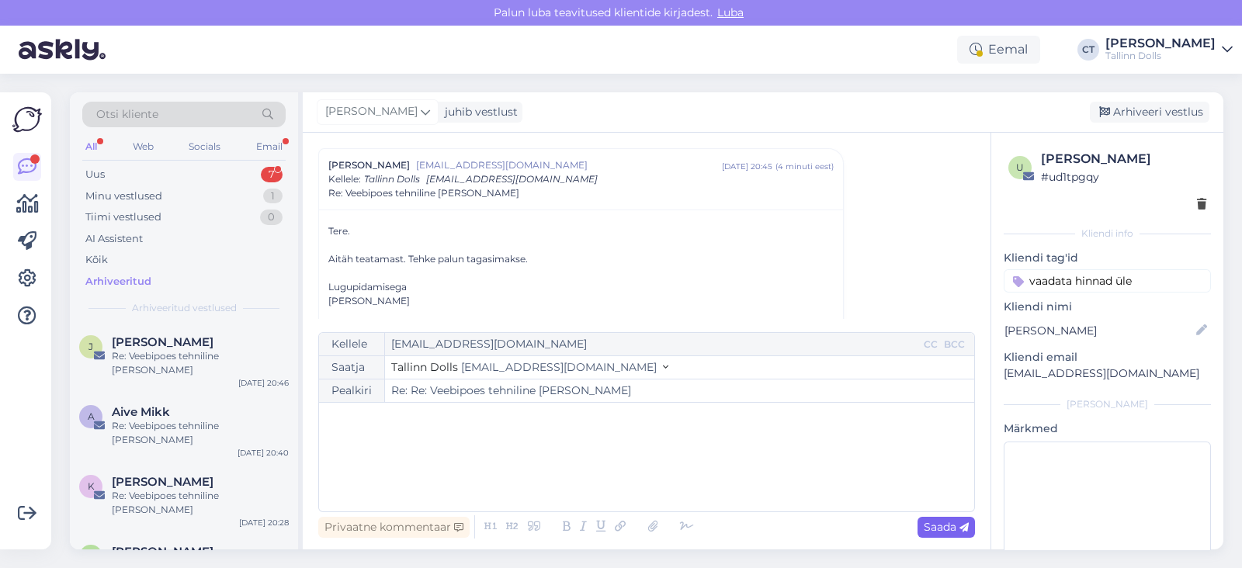
type input "Re: Veebipoes tehniline [PERSON_NAME]"
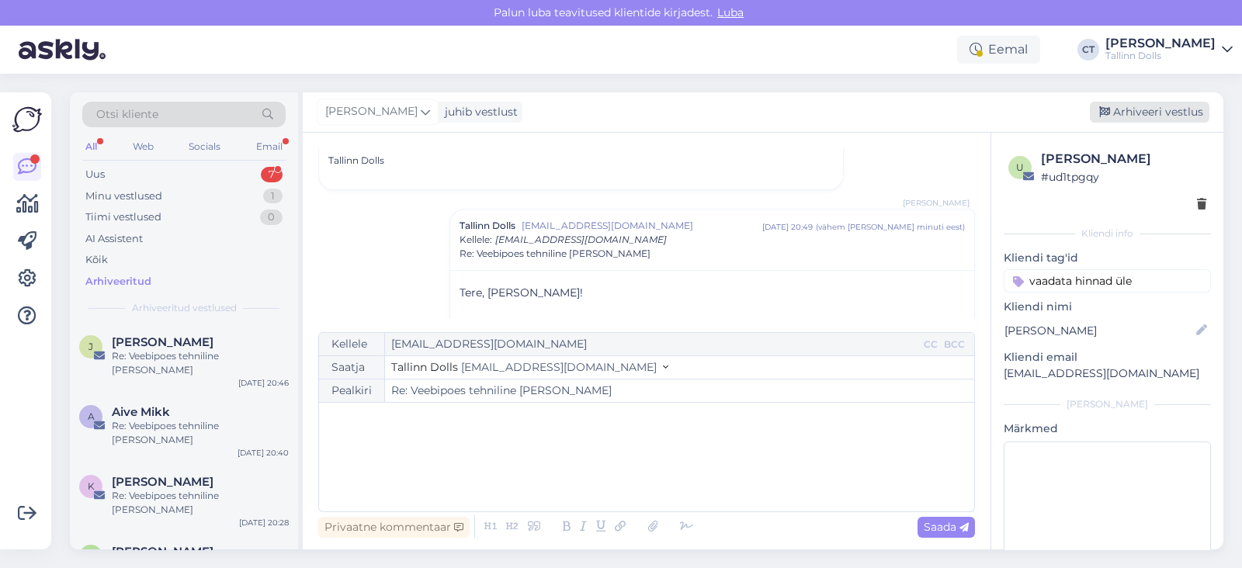
click at [1150, 103] on div "Arhiveeri vestlus" at bounding box center [1150, 112] width 120 height 21
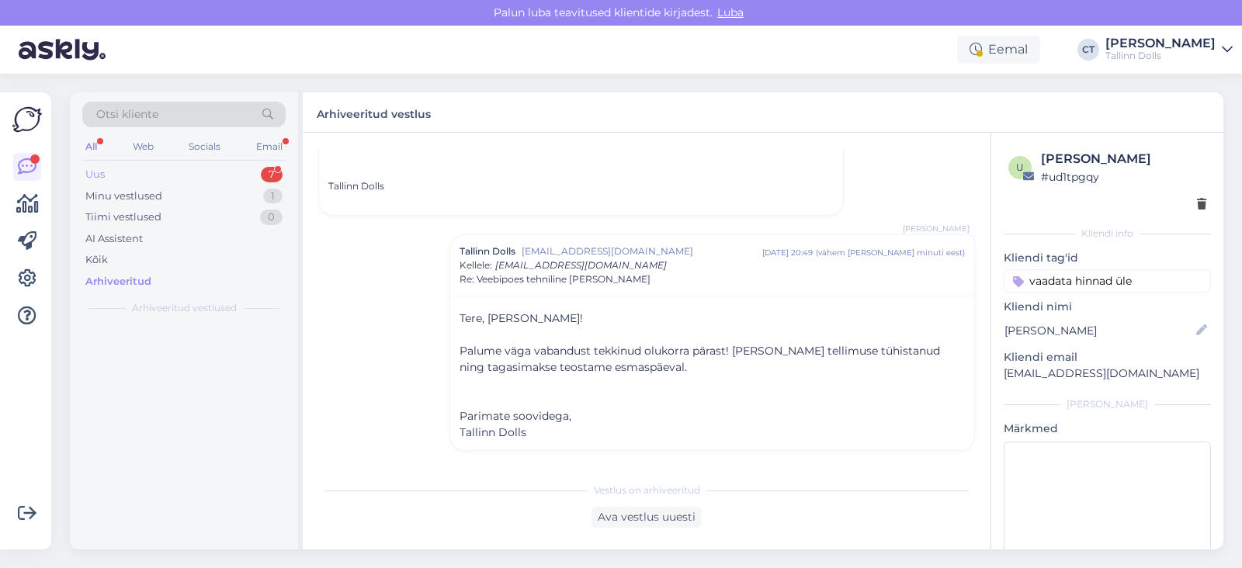
scroll to position [479, 0]
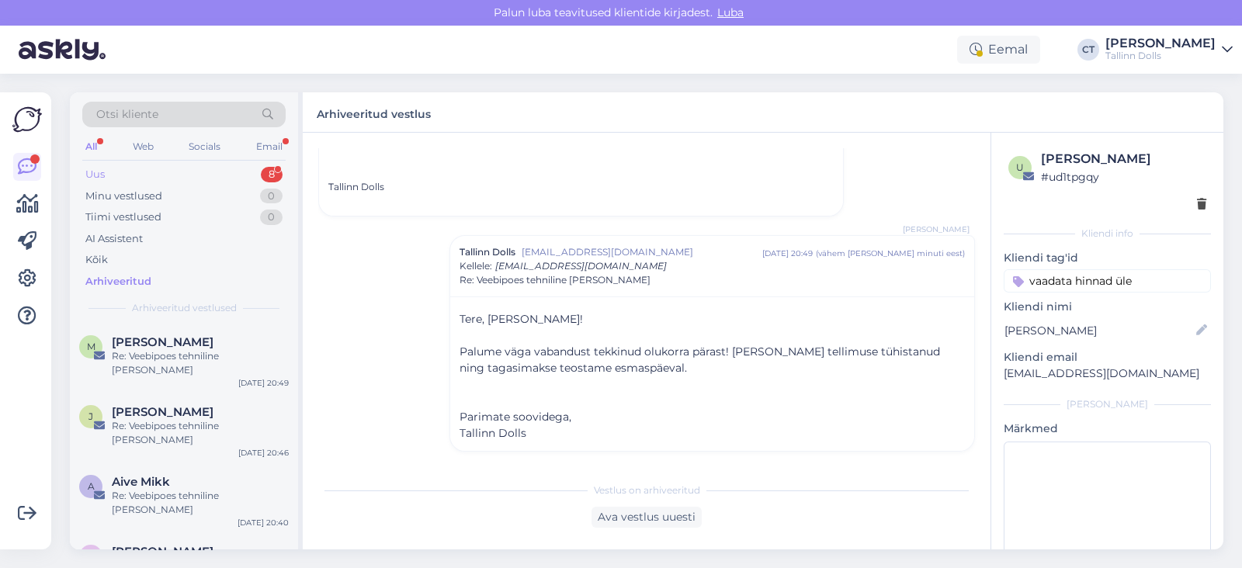
click at [116, 168] on div "Uus 8" at bounding box center [183, 175] width 203 height 22
click at [167, 349] on div "Re: Veebipoes tehniline [PERSON_NAME]" at bounding box center [200, 363] width 177 height 28
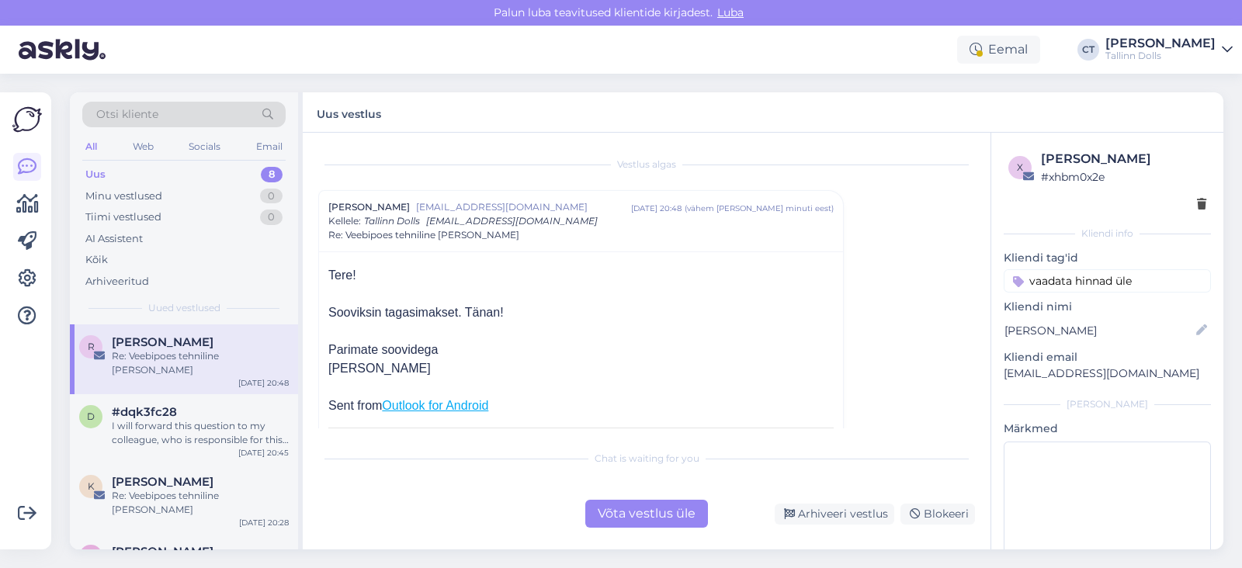
scroll to position [48, 0]
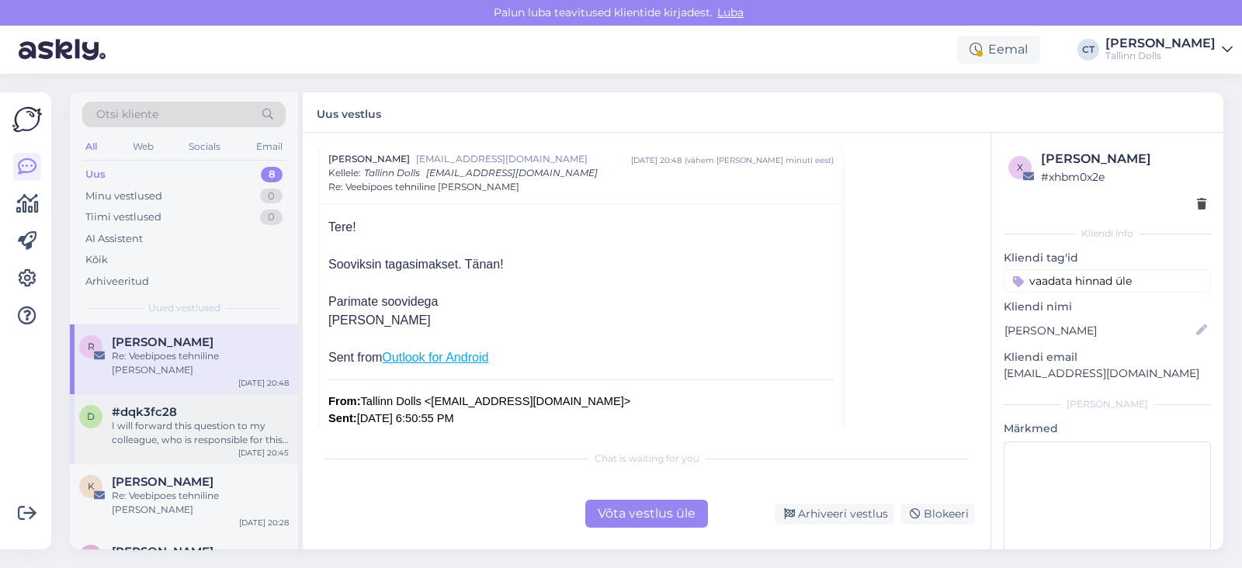
click at [206, 419] on div "I will forward this question to my colleague, who is responsible for this. The …" at bounding box center [200, 433] width 177 height 28
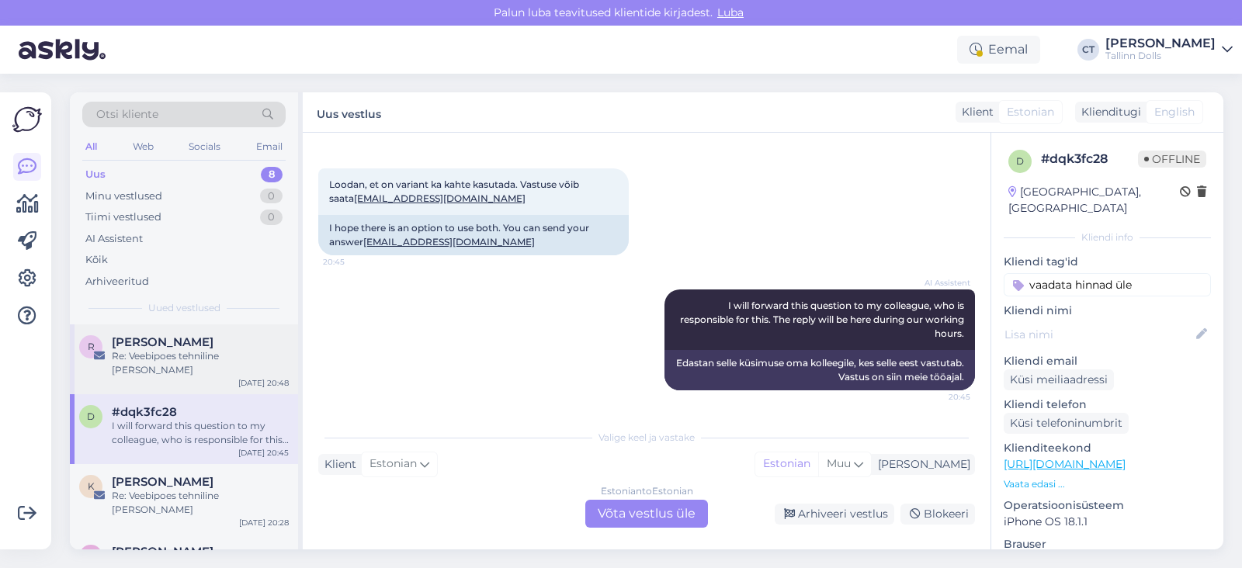
click at [184, 351] on div "Re: Veebipoes tehniline [PERSON_NAME]" at bounding box center [200, 363] width 177 height 28
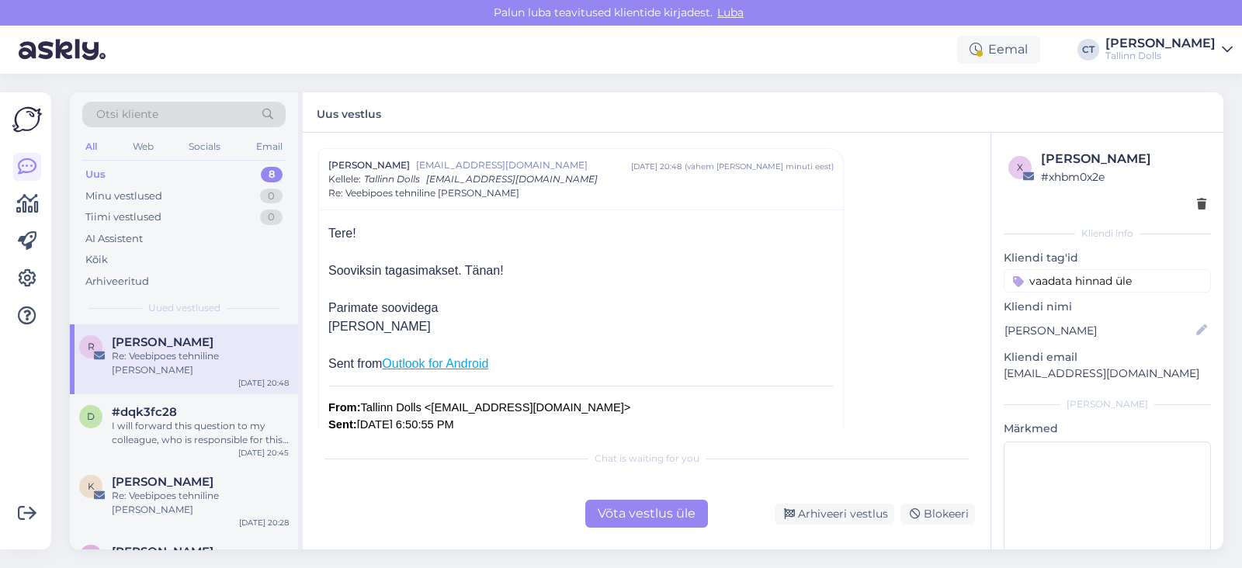
scroll to position [57, 0]
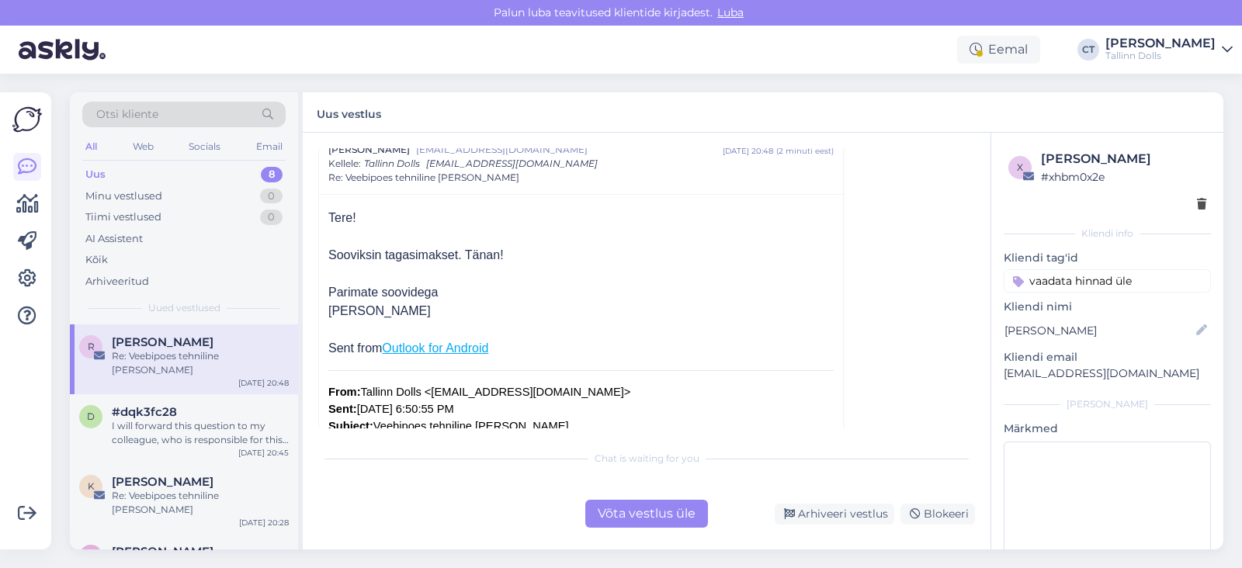
click at [619, 505] on div "Võta vestlus üle" at bounding box center [646, 514] width 123 height 28
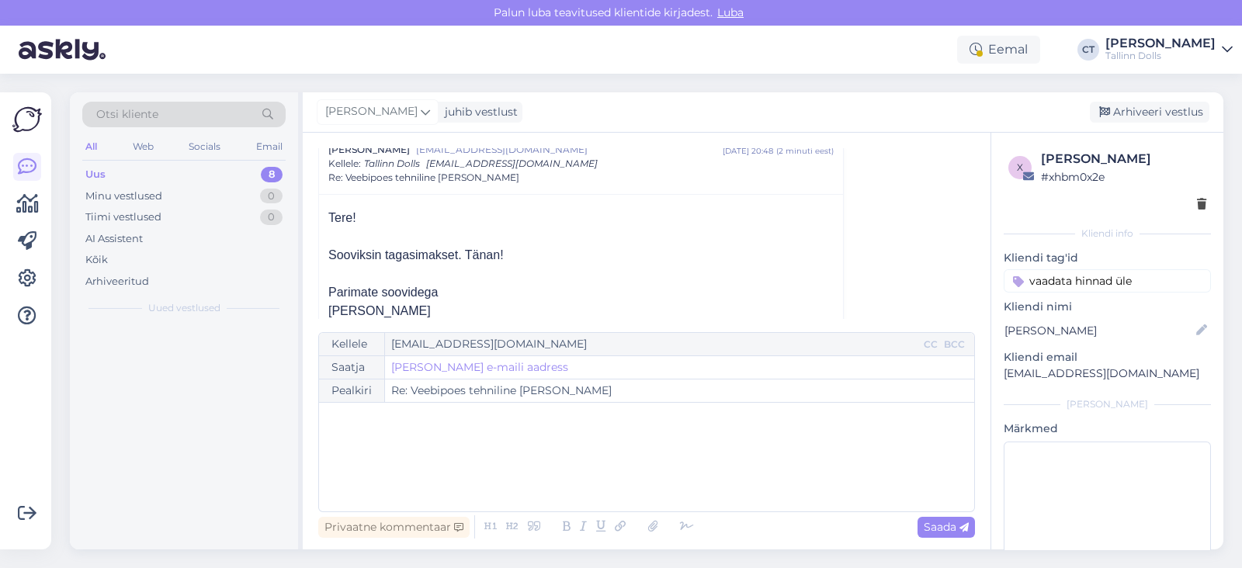
scroll to position [42, 0]
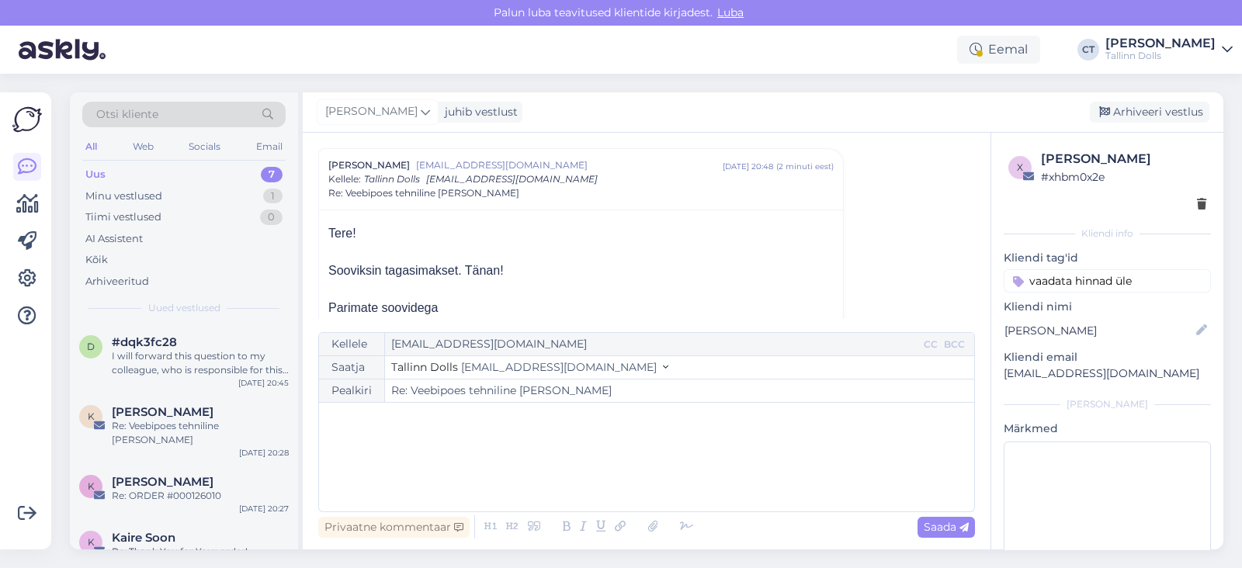
click at [590, 469] on div "﻿" at bounding box center [647, 457] width 640 height 93
paste div
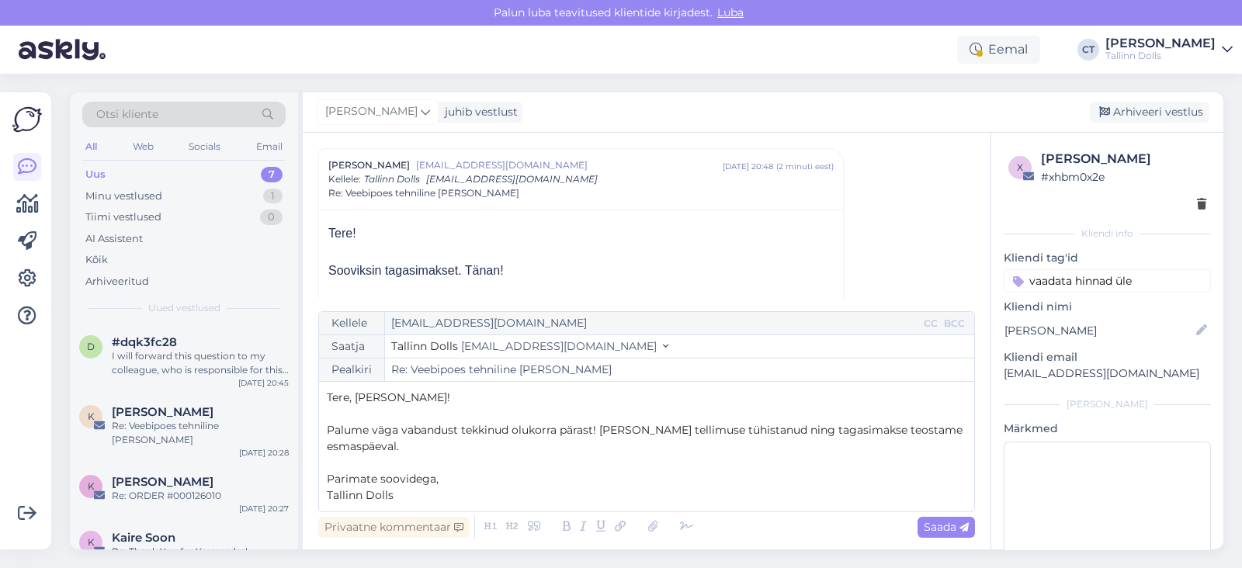
click at [439, 398] on p "Tere, [PERSON_NAME]!" at bounding box center [647, 398] width 640 height 16
click at [442, 455] on p "﻿" at bounding box center [647, 463] width 640 height 16
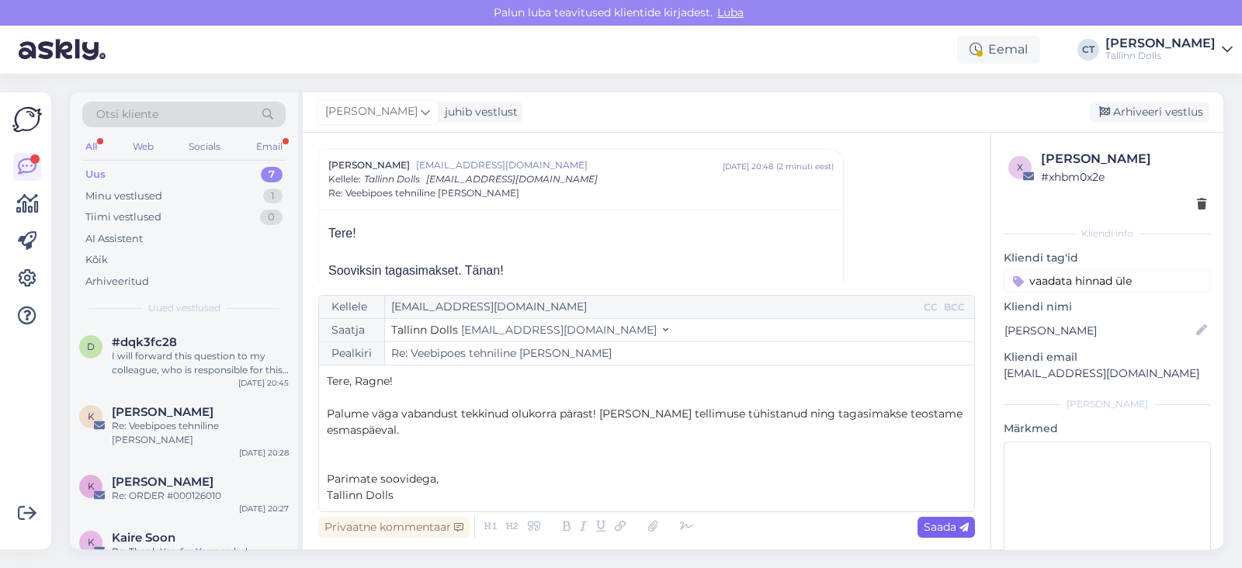
click at [937, 520] on span "Saada" at bounding box center [946, 527] width 45 height 14
type input "Re: Re: Veebipoes tehniline [PERSON_NAME]"
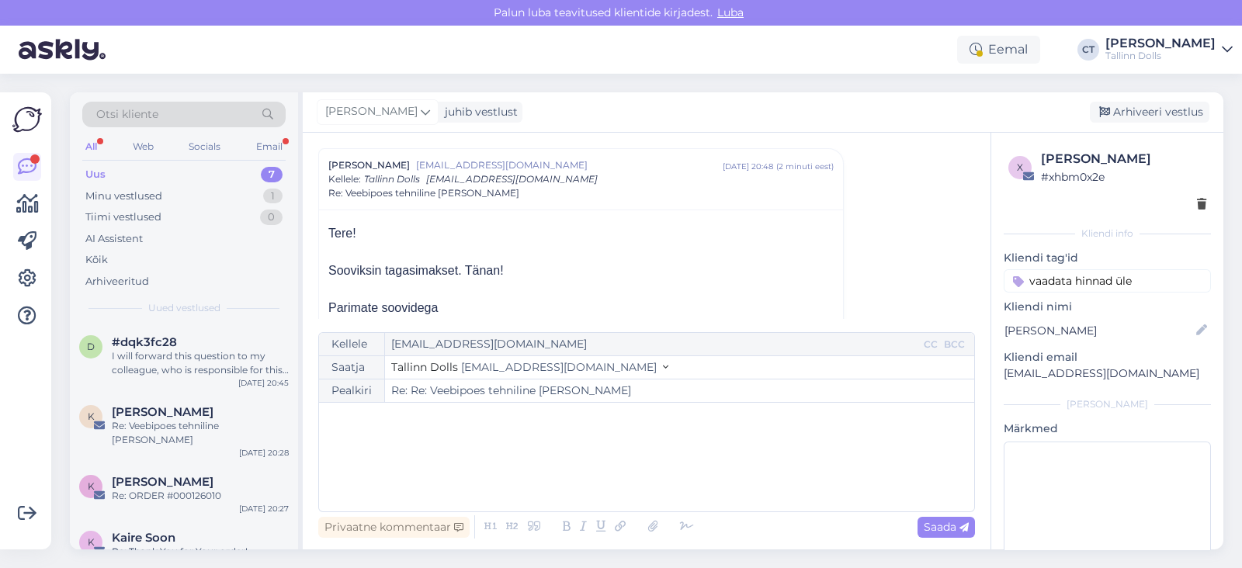
scroll to position [589, 0]
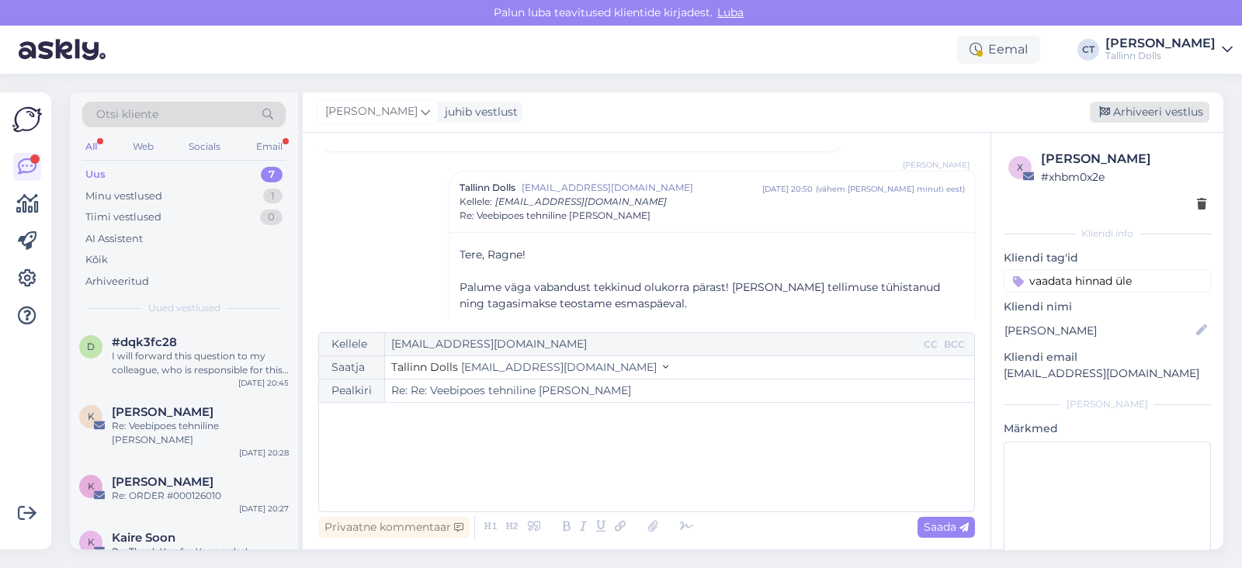
click at [1138, 111] on div "Arhiveeri vestlus" at bounding box center [1150, 112] width 120 height 21
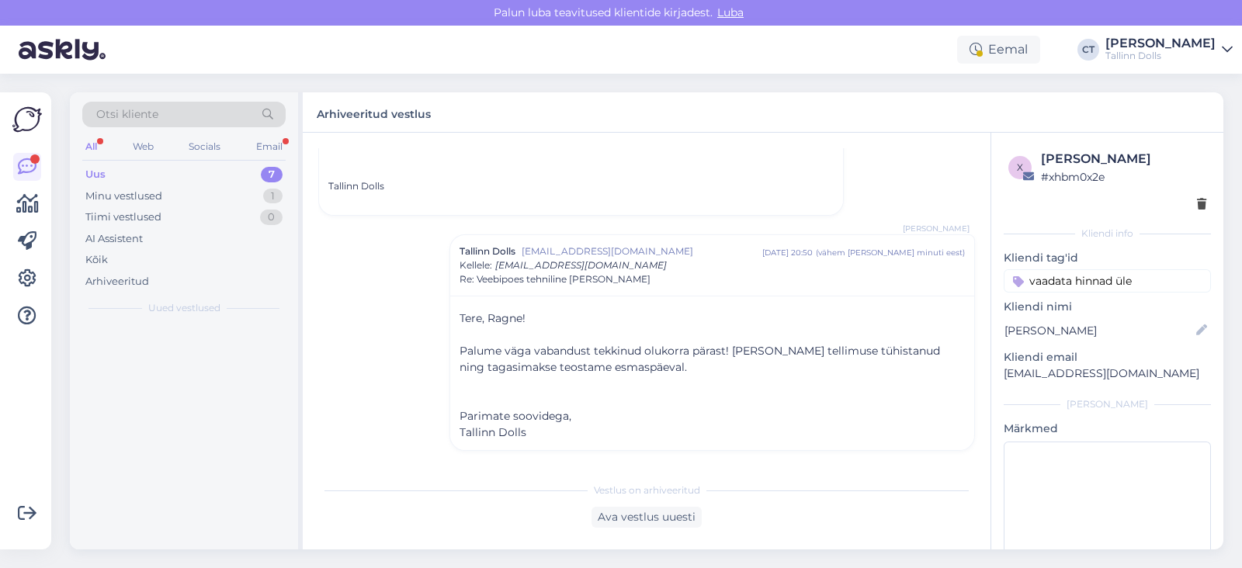
scroll to position [524, 0]
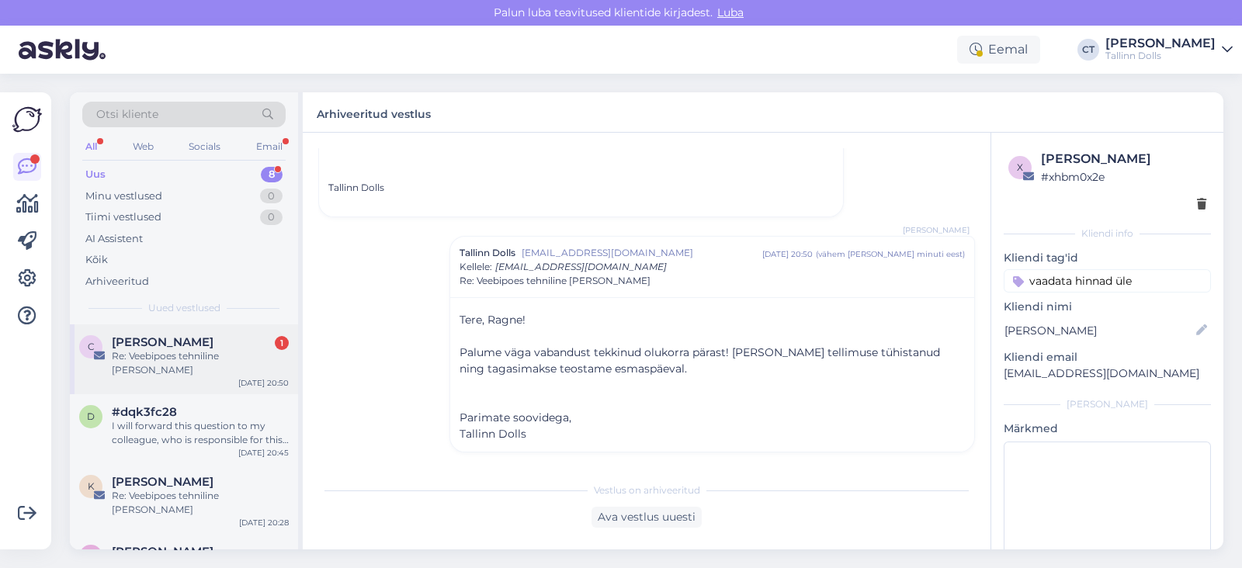
click at [204, 357] on div "Re: Veebipoes tehniline [PERSON_NAME]" at bounding box center [200, 363] width 177 height 28
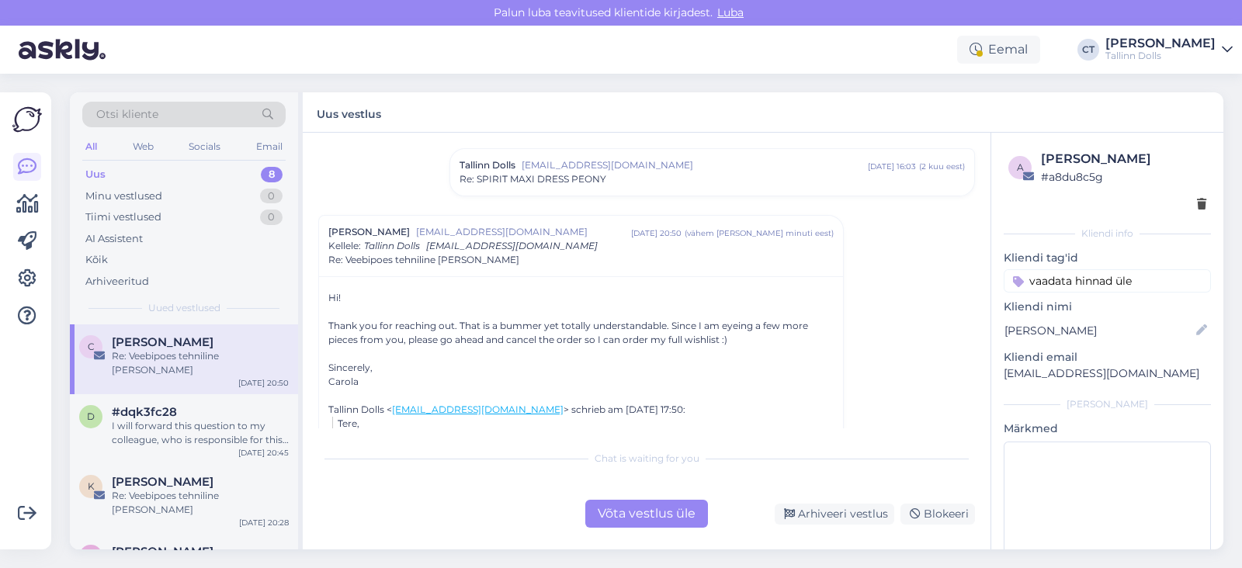
scroll to position [515, 0]
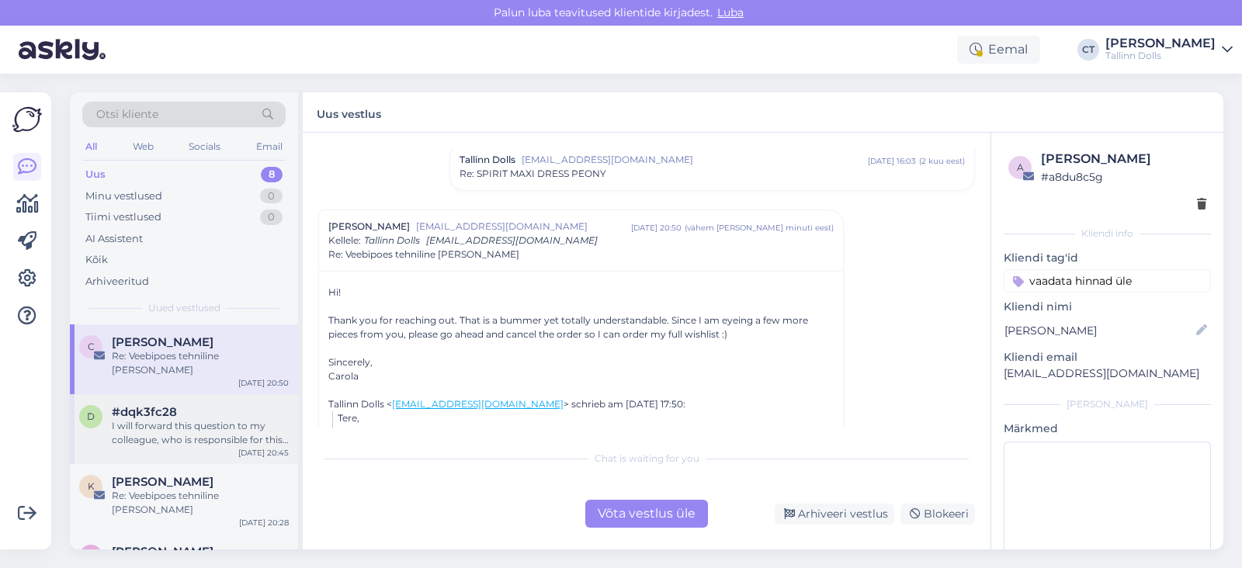
click at [184, 424] on div "I will forward this question to my colleague, who is responsible for this. The …" at bounding box center [200, 433] width 177 height 28
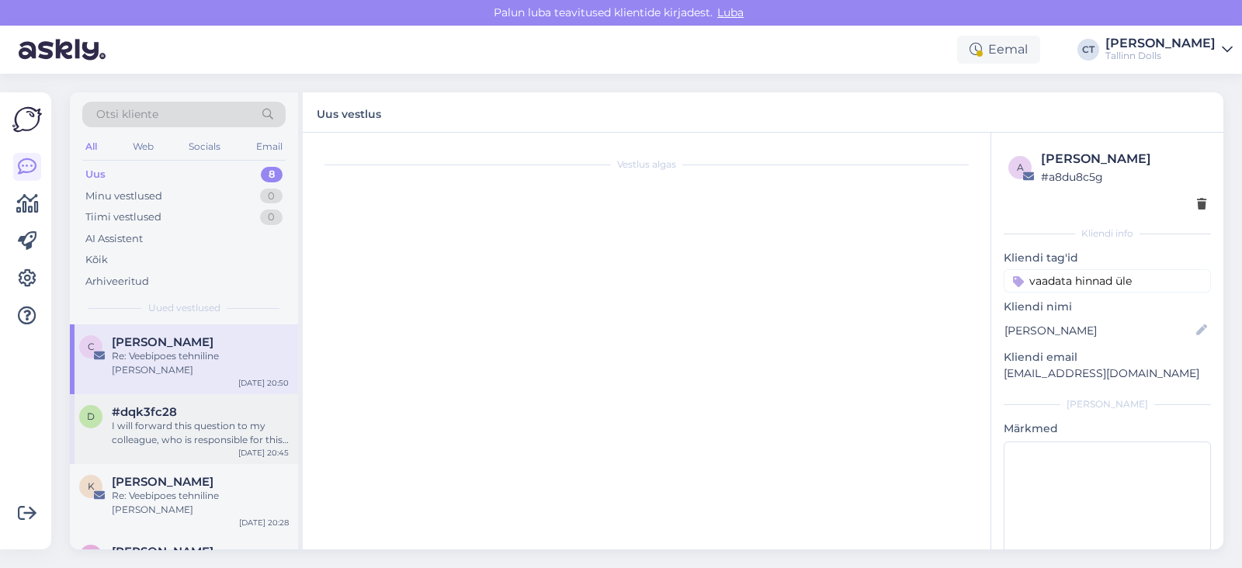
scroll to position [306, 0]
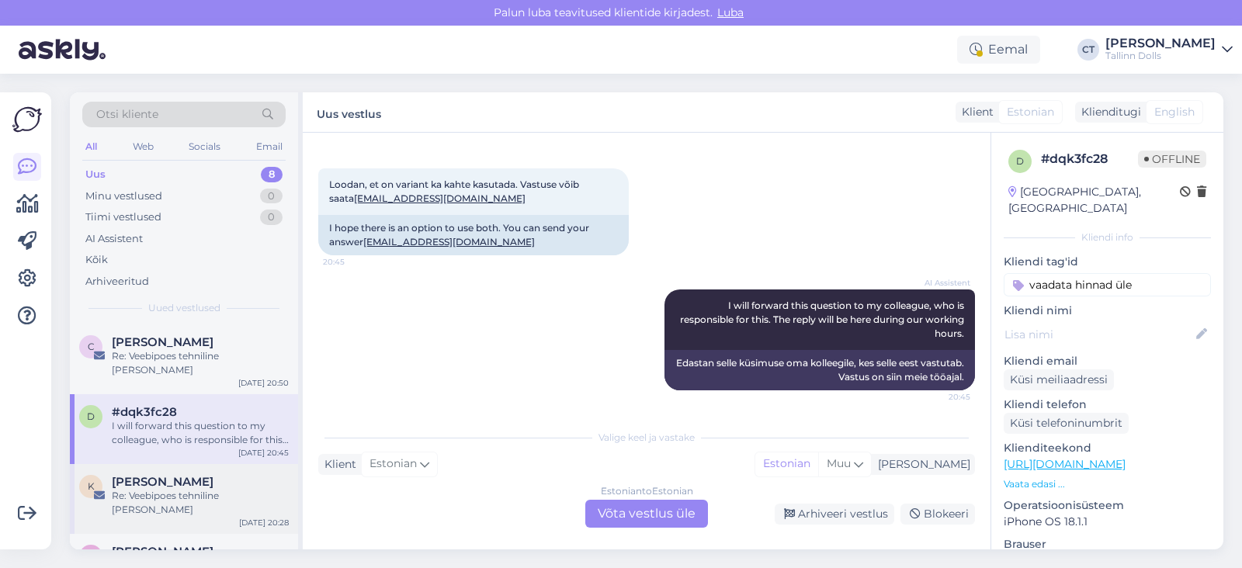
click at [175, 489] on div "Re: Veebipoes tehniline [PERSON_NAME]" at bounding box center [200, 503] width 177 height 28
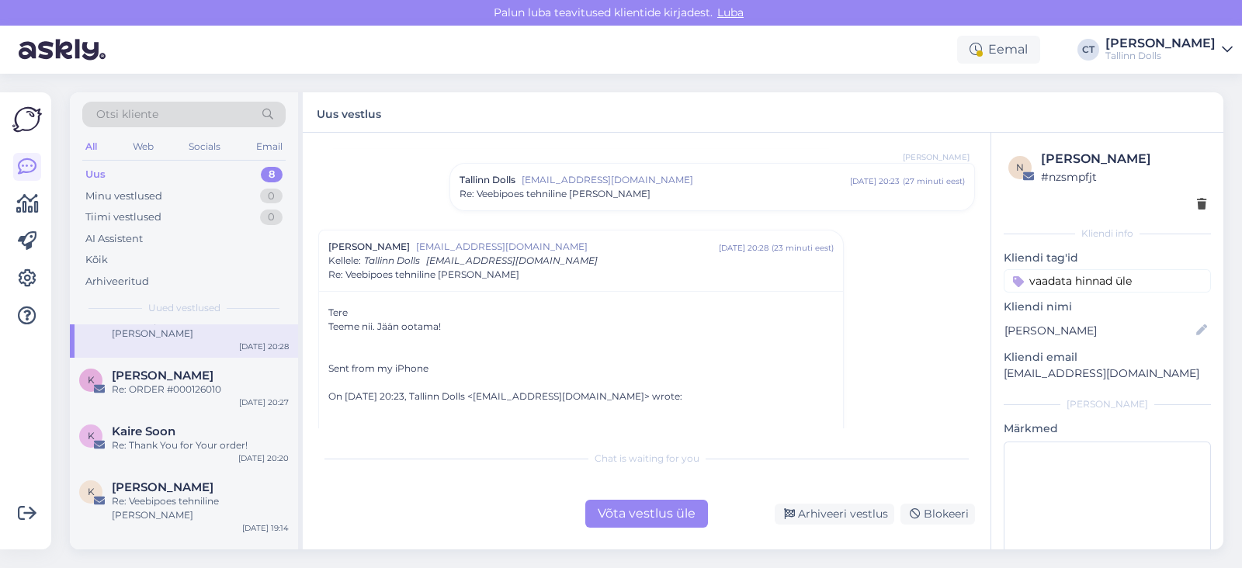
scroll to position [178, 0]
click at [186, 381] on div "Re: ORDER #000126010" at bounding box center [200, 388] width 177 height 14
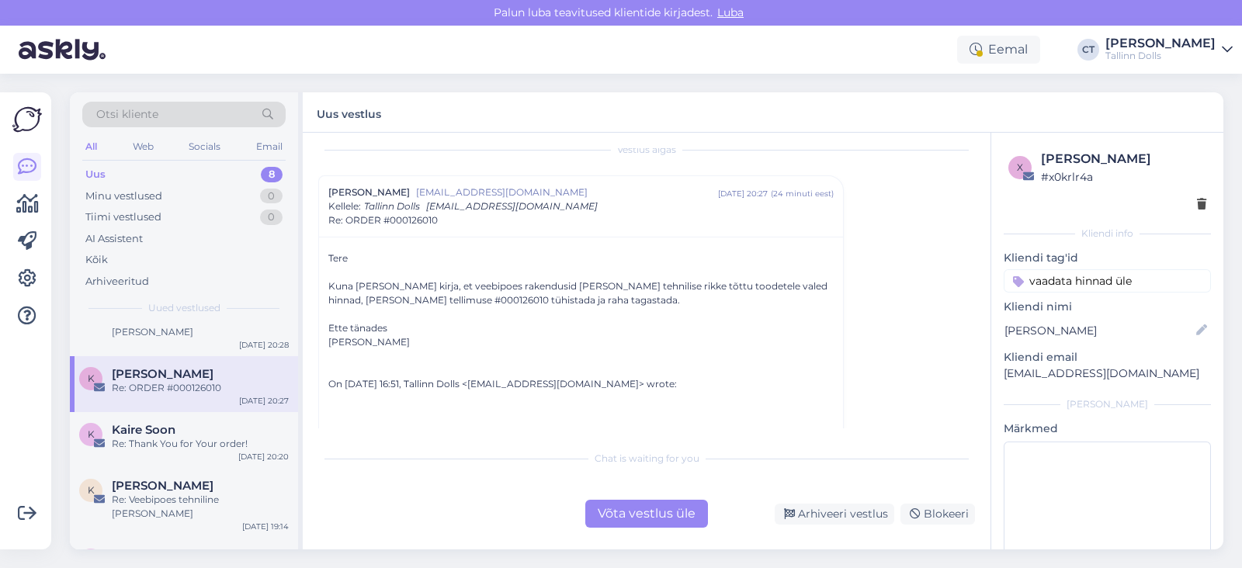
scroll to position [16, 0]
drag, startPoint x: 431, startPoint y: 300, endPoint x: 374, endPoint y: 300, distance: 56.7
click at [374, 300] on div "Kuna [PERSON_NAME] kirja, et veebipoes rakendusid [PERSON_NAME] tehnilise rikke…" at bounding box center [580, 293] width 505 height 28
copy div "#000126010"
click at [629, 508] on div "Võta vestlus üle" at bounding box center [646, 514] width 123 height 28
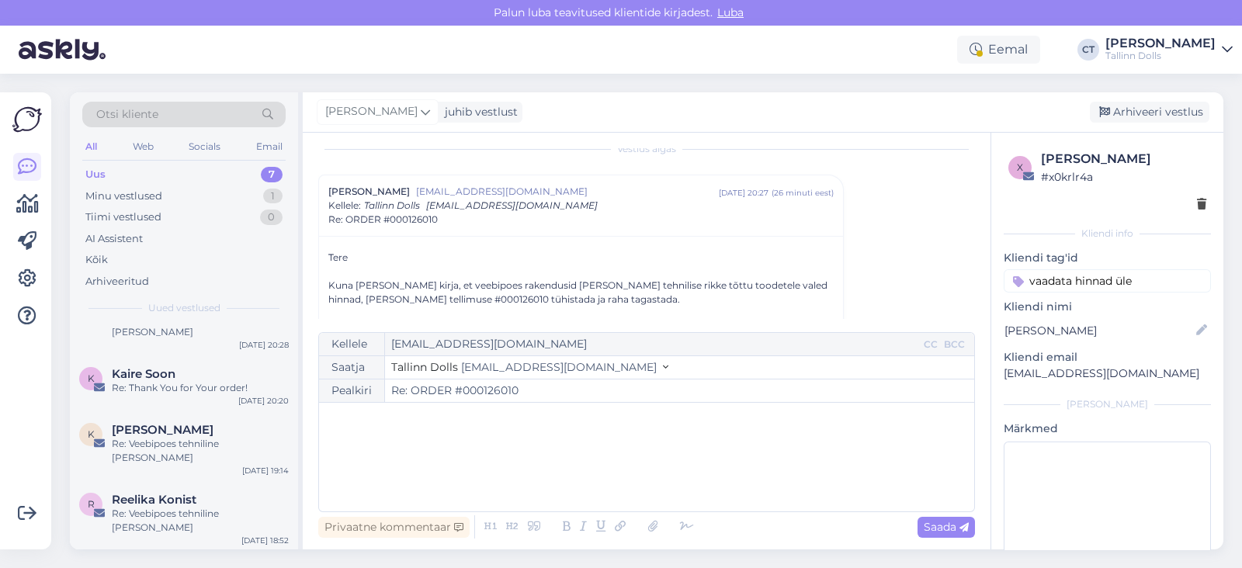
scroll to position [0, 0]
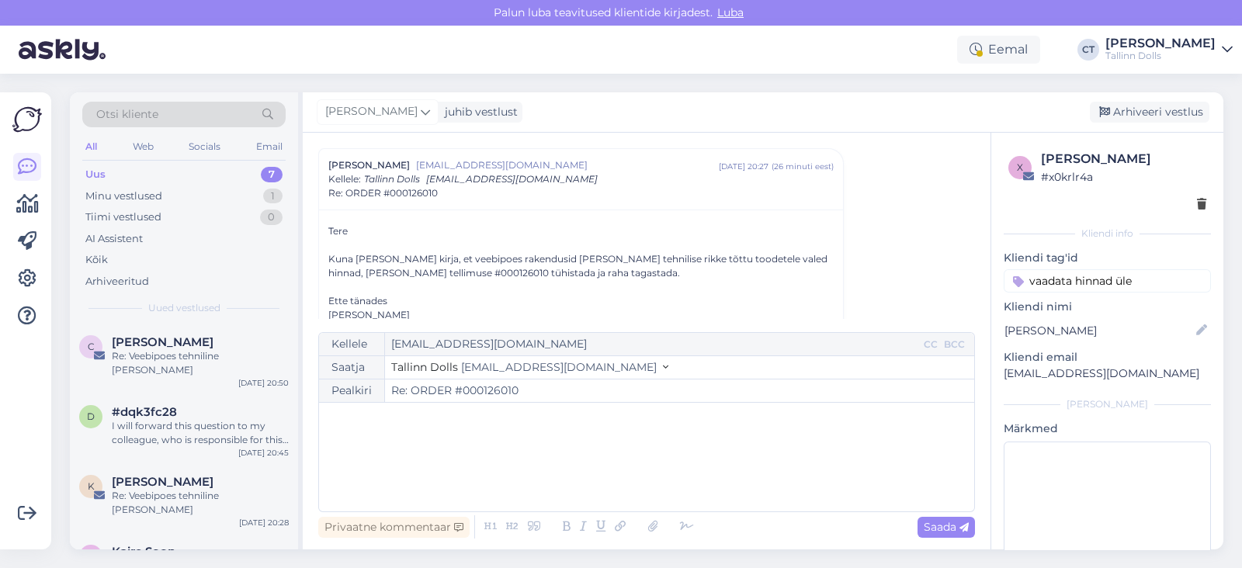
click at [624, 473] on div "﻿" at bounding box center [647, 457] width 640 height 93
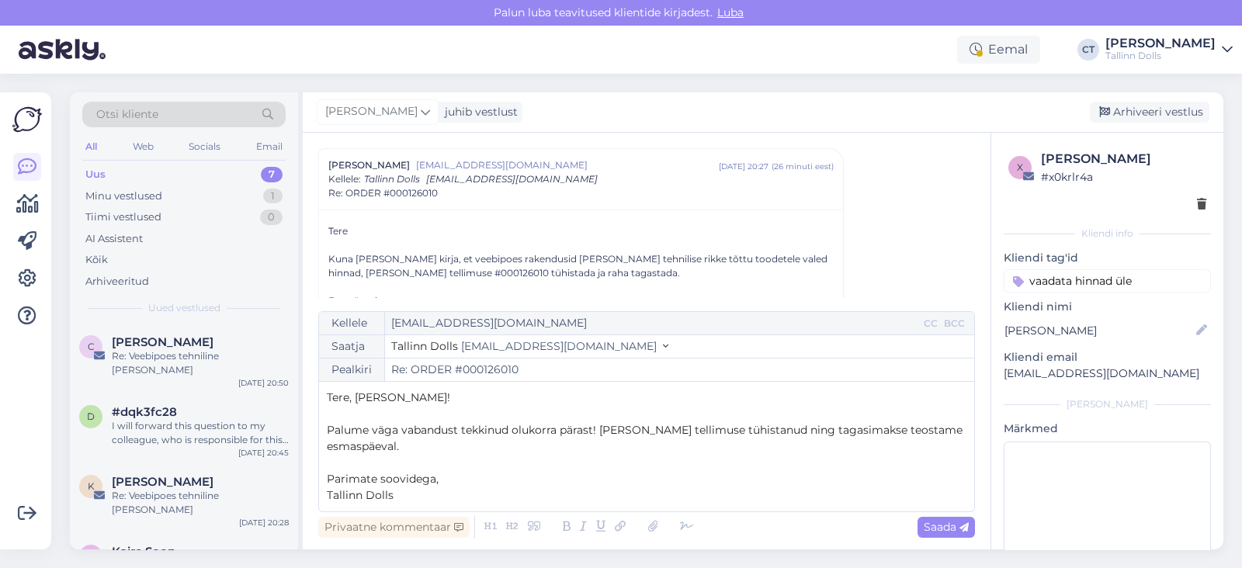
click at [448, 404] on p "Tere, [PERSON_NAME]!" at bounding box center [647, 398] width 640 height 16
click at [454, 456] on p "﻿" at bounding box center [647, 463] width 640 height 16
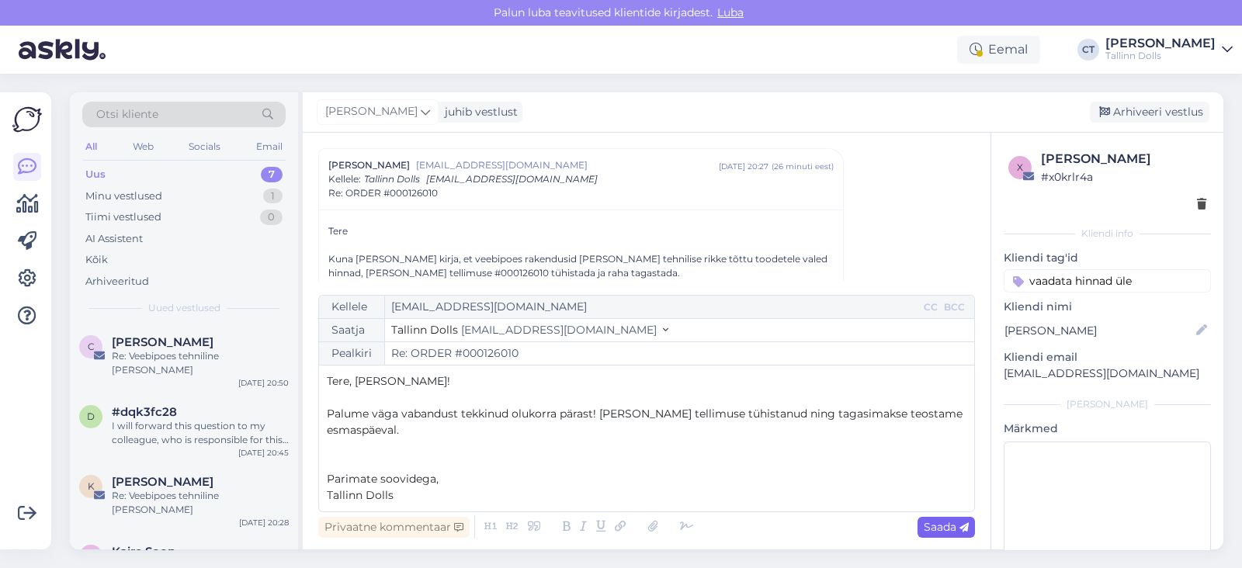
click at [963, 534] on div "Saada" at bounding box center [945, 527] width 57 height 21
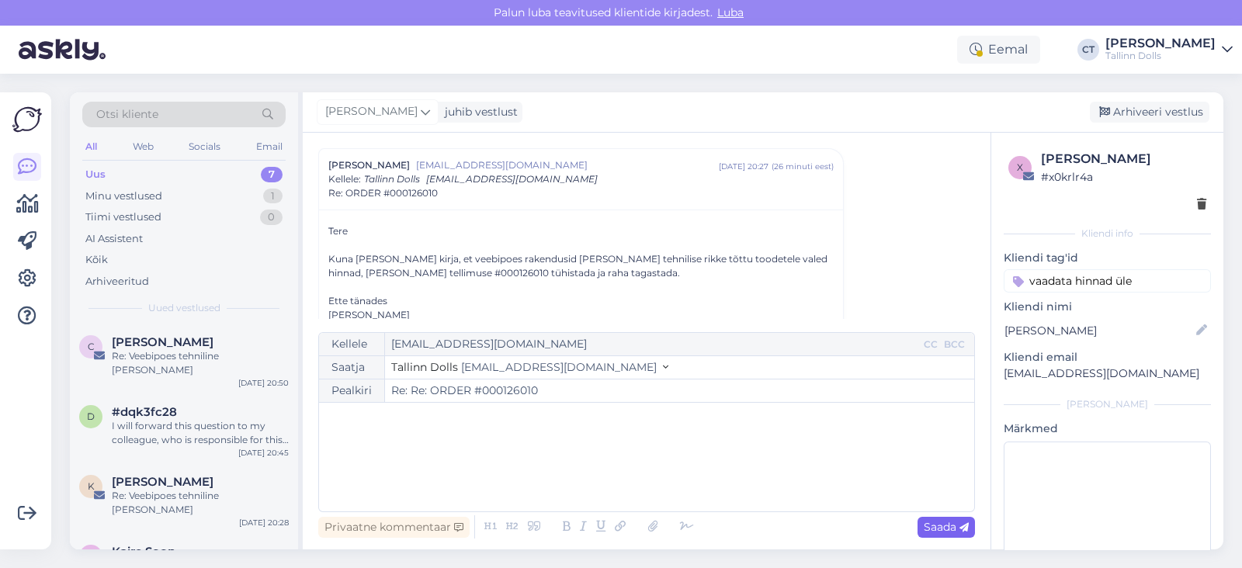
type input "Re: ORDER #000126010"
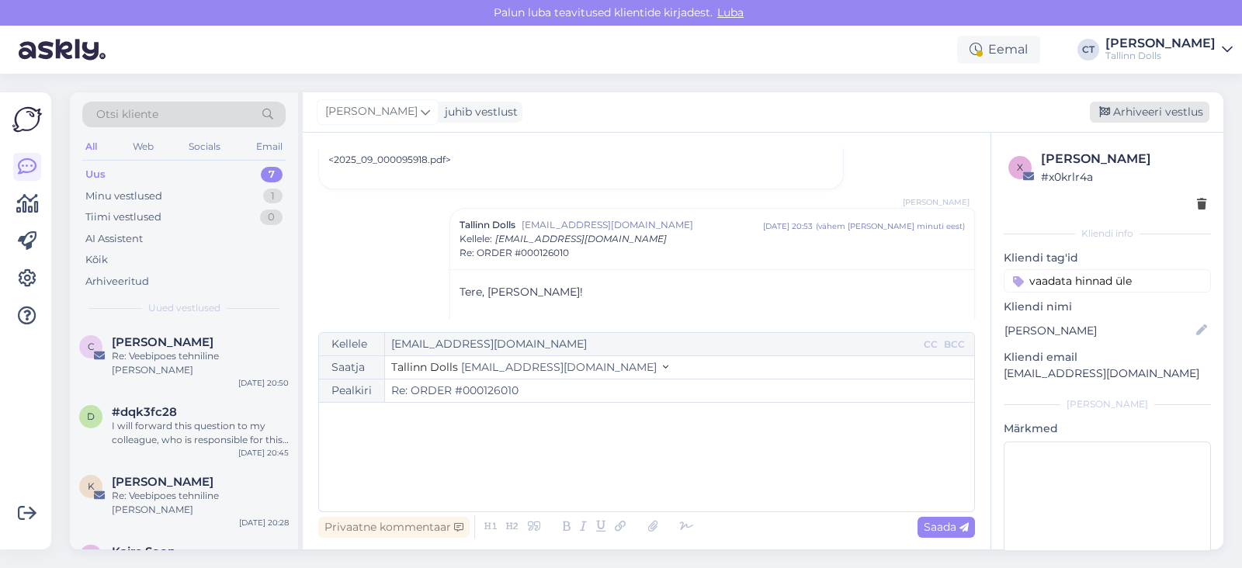
click at [1139, 119] on div "Arhiveeri vestlus" at bounding box center [1150, 112] width 120 height 21
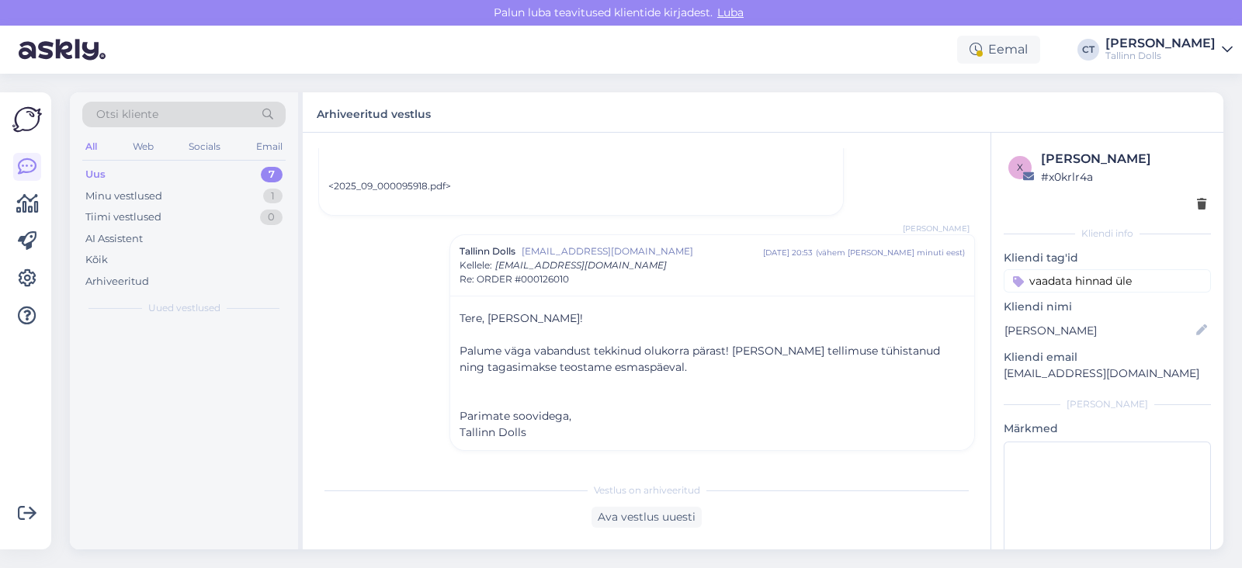
scroll to position [1160, 0]
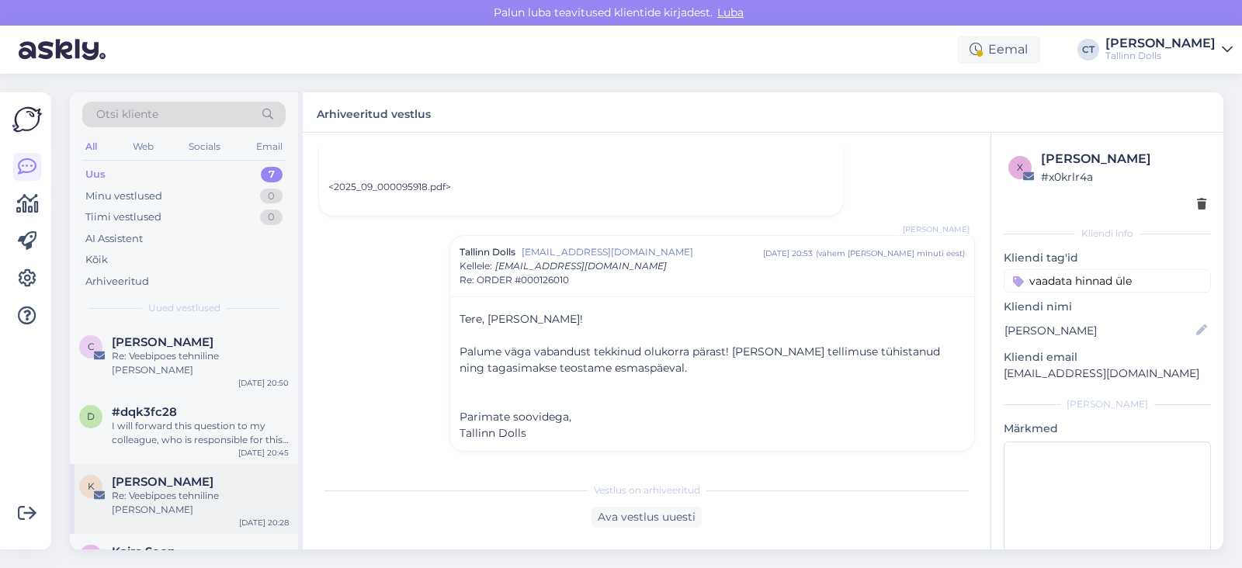
click at [203, 499] on div "K [PERSON_NAME] Re: Veebipoes tehniline [PERSON_NAME] [DATE] 20:28" at bounding box center [184, 499] width 228 height 70
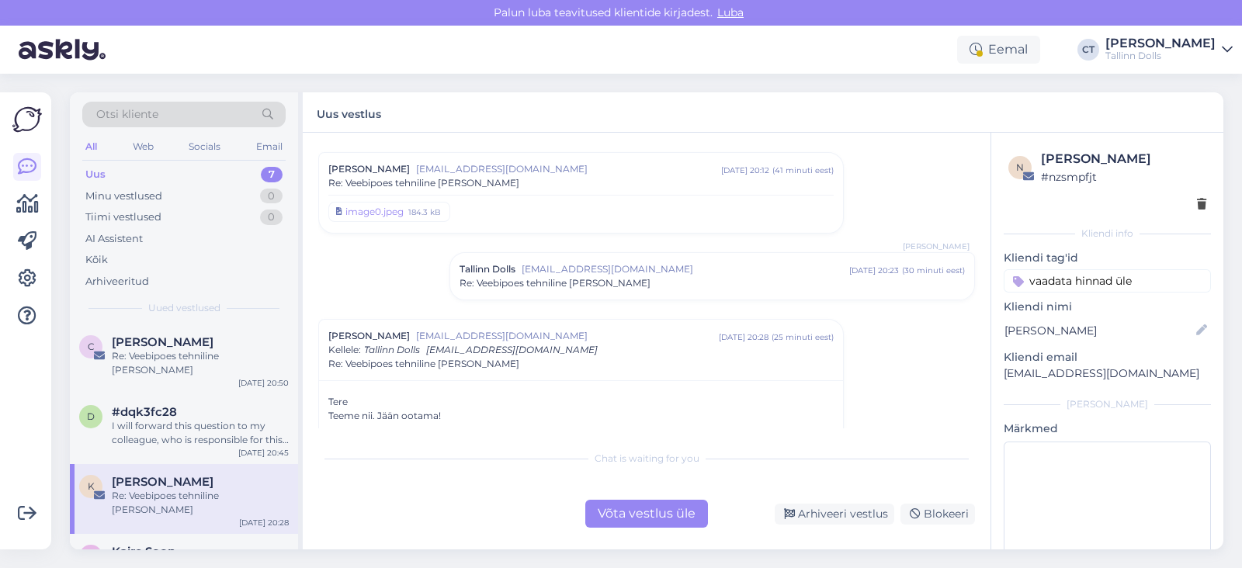
scroll to position [83, 0]
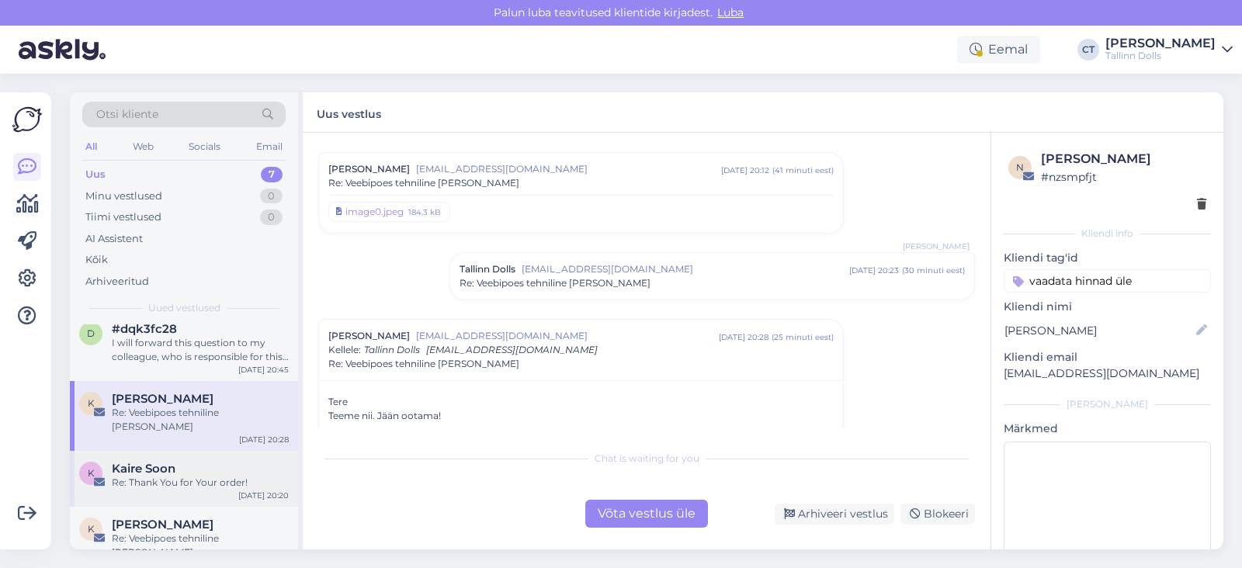
click at [210, 476] on div "Re: Thank You for Your order!" at bounding box center [200, 483] width 177 height 14
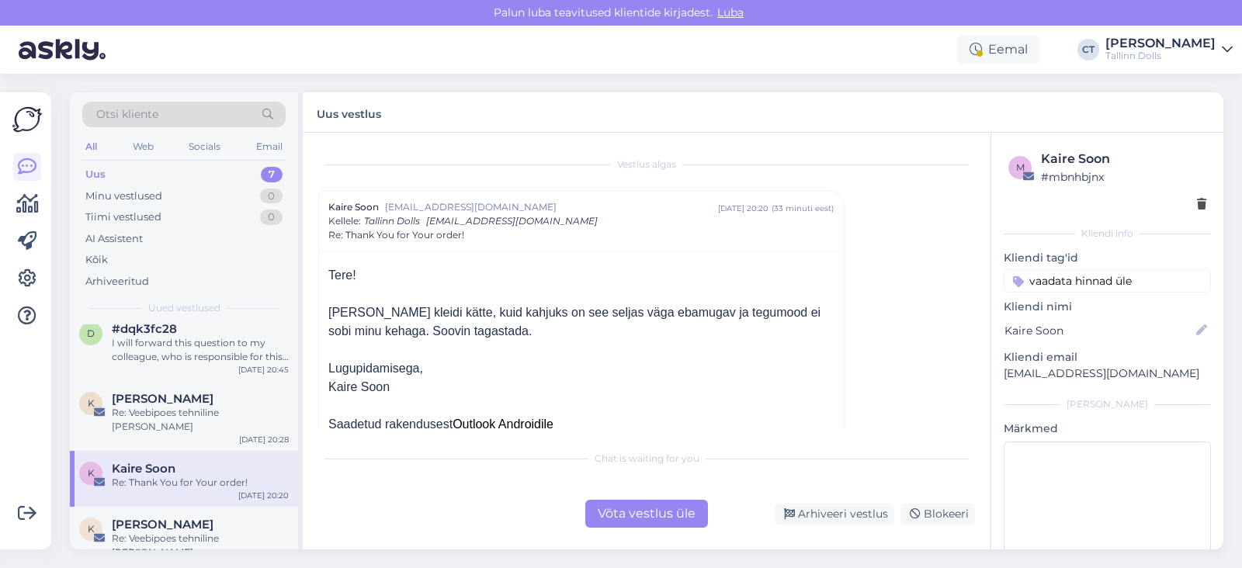
scroll to position [31, 0]
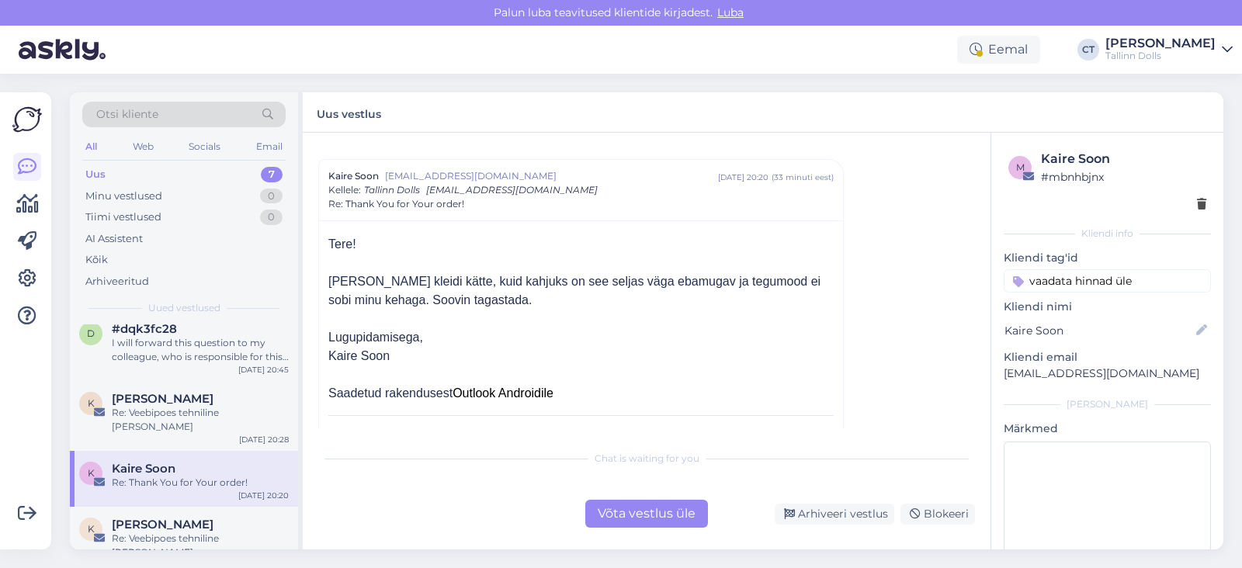
click at [607, 523] on div "Võta vestlus üle" at bounding box center [646, 514] width 123 height 28
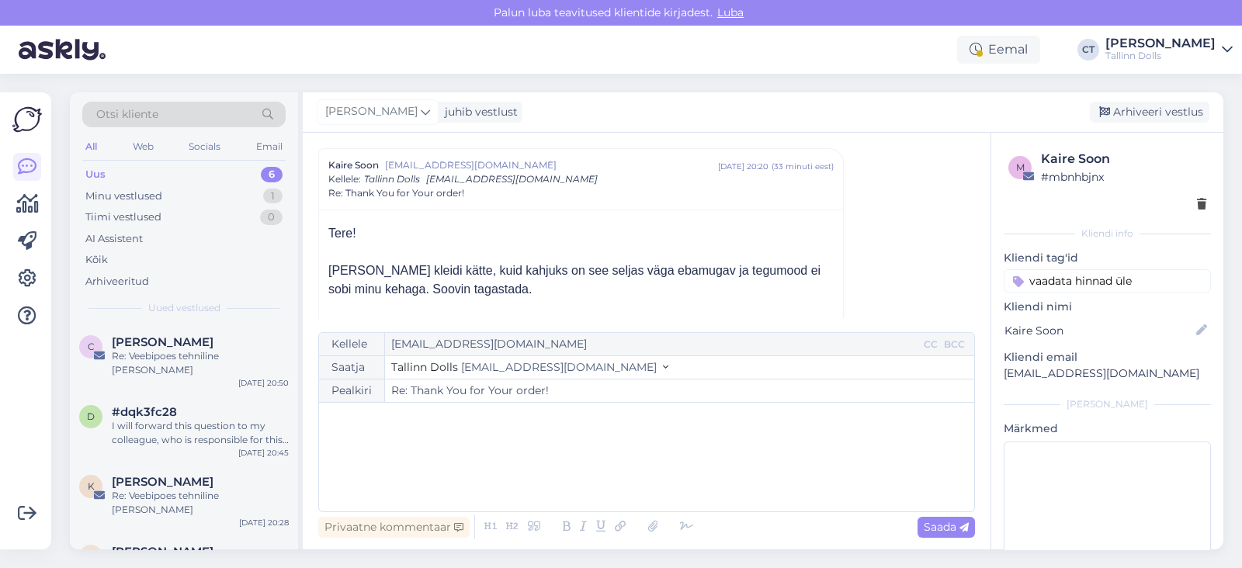
click at [599, 449] on div "﻿" at bounding box center [647, 457] width 640 height 93
drag, startPoint x: 1162, startPoint y: 378, endPoint x: 990, endPoint y: 366, distance: 171.9
click at [991, 366] on div "m Kaire Soon # mbnhbjnx Kliendi info Kliendi tag'id vaadata hinnad [PERSON_NAME…" at bounding box center [1107, 369] width 232 height 472
copy p "[EMAIL_ADDRESS][DOMAIN_NAME]"
click at [174, 110] on div "Otsi kliente" at bounding box center [183, 115] width 203 height 26
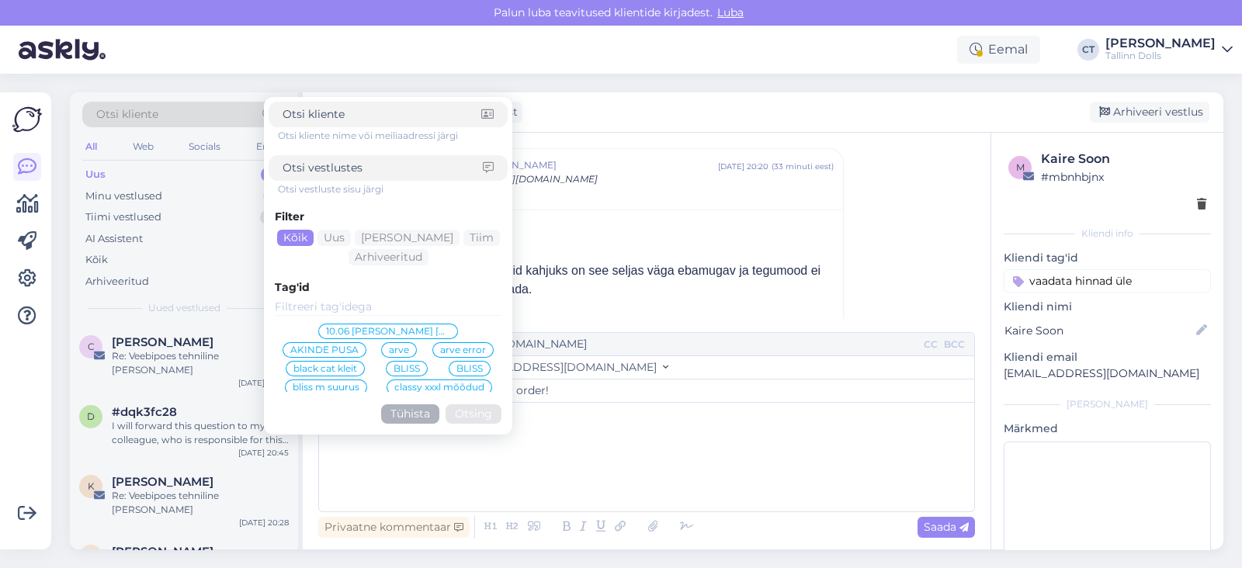
click at [326, 168] on input at bounding box center [383, 168] width 200 height 16
type input "tagastada"
click button "Otsing" at bounding box center [474, 413] width 56 height 19
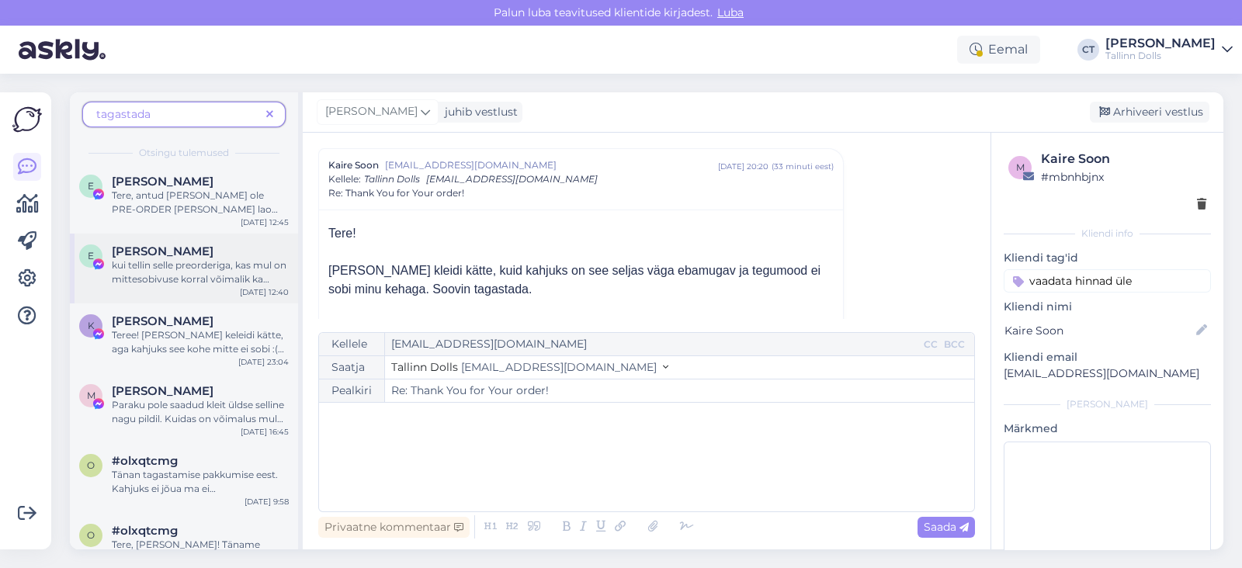
scroll to position [254, 0]
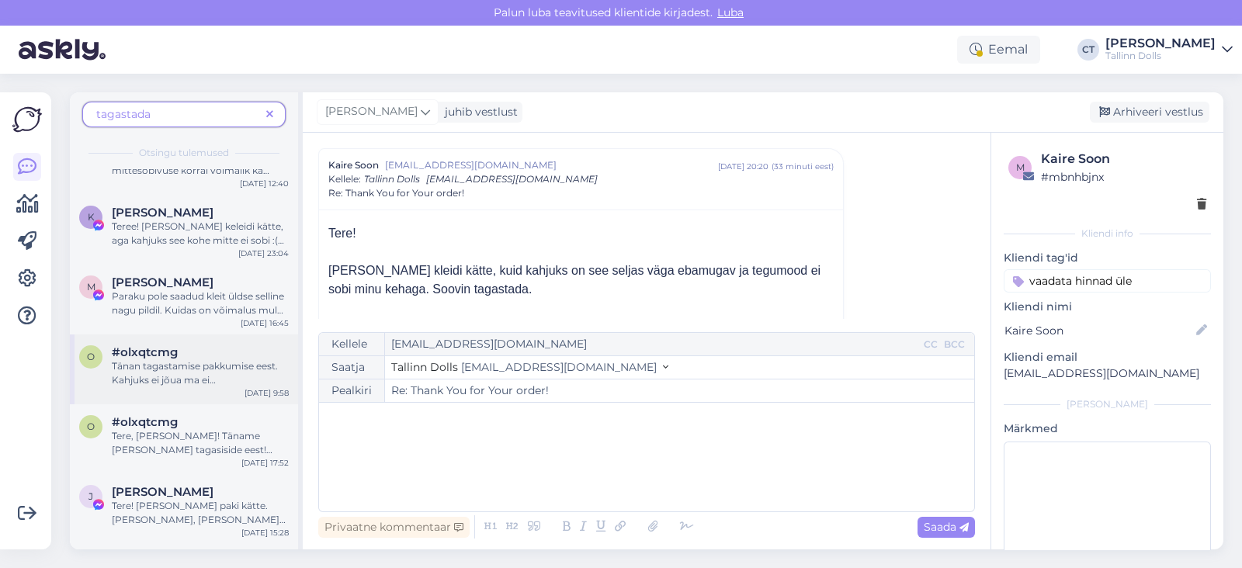
click at [181, 356] on div "#olxqtcmg" at bounding box center [200, 352] width 177 height 14
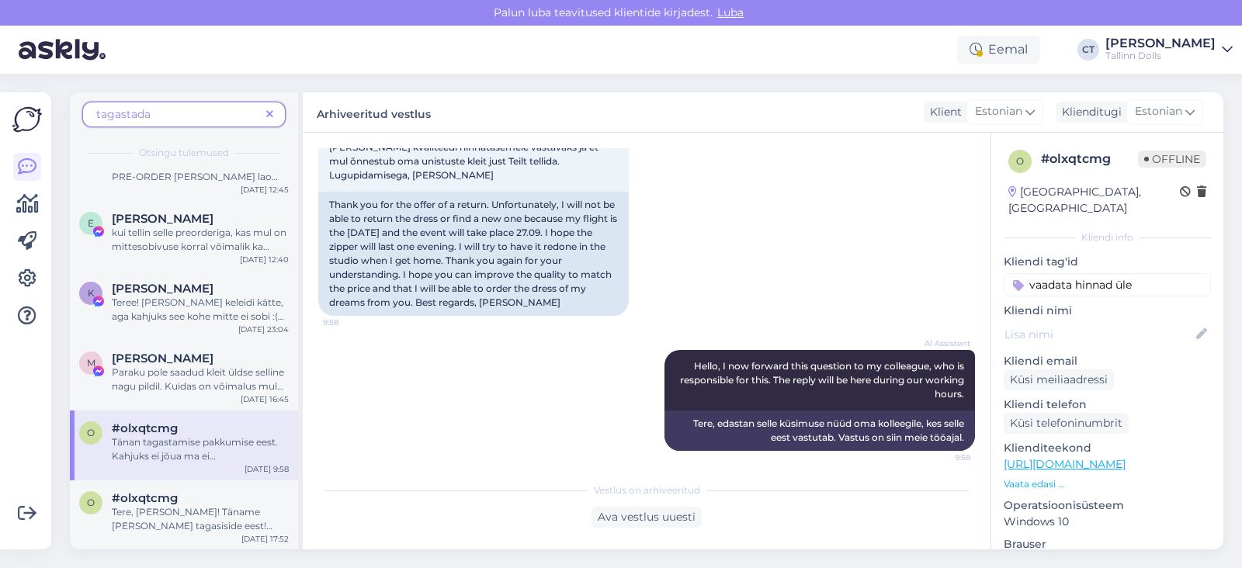
scroll to position [174, 0]
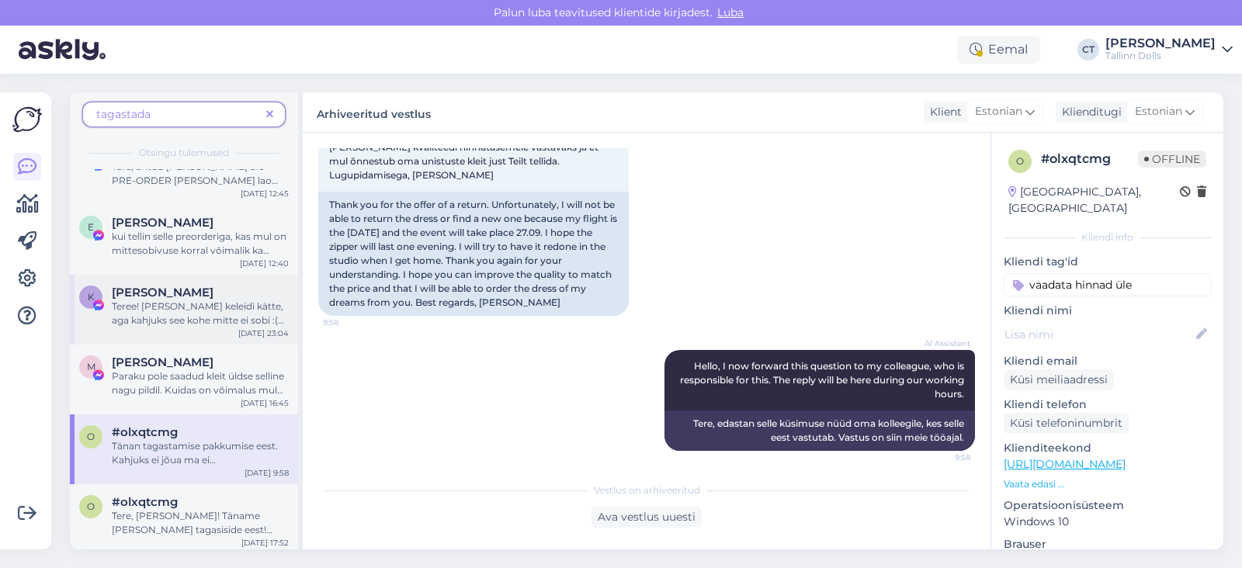
click at [215, 316] on span "Teree! [PERSON_NAME] keleidi kätte, aga kahjuks see kohe mitte ei sobi :( kas […" at bounding box center [198, 327] width 172 height 54
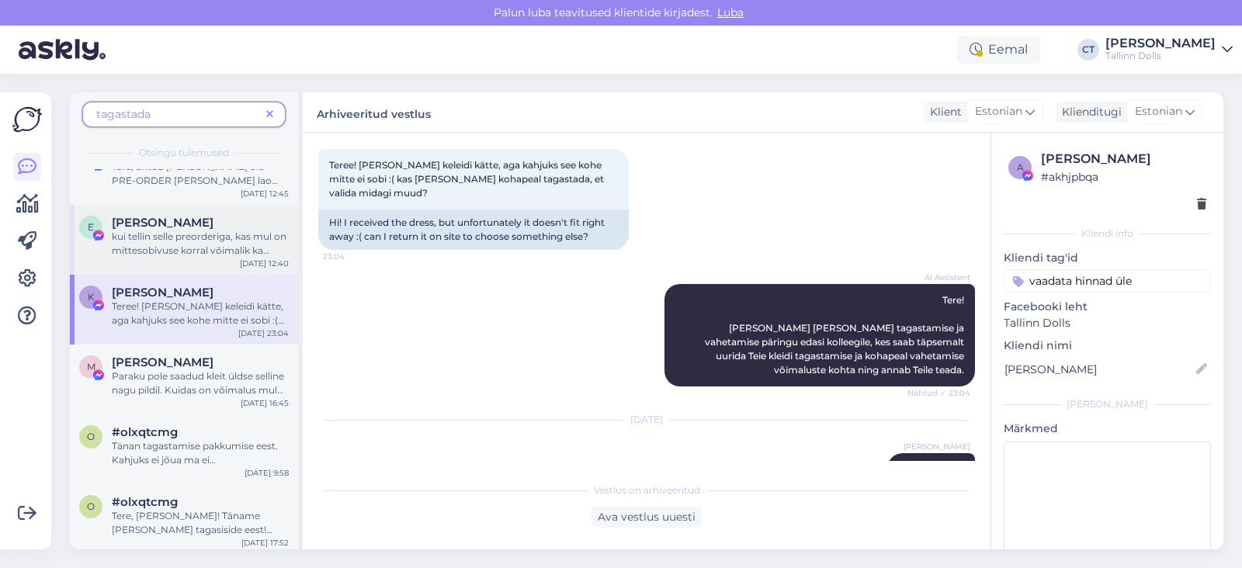
scroll to position [0, 0]
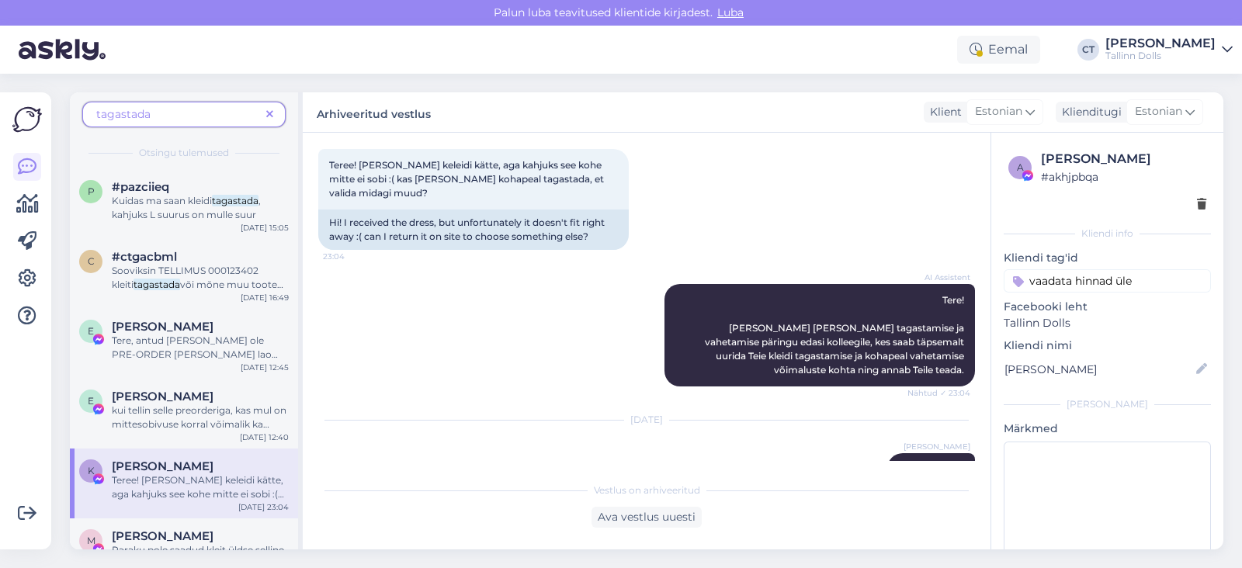
click at [206, 119] on span "tagastada" at bounding box center [178, 114] width 164 height 16
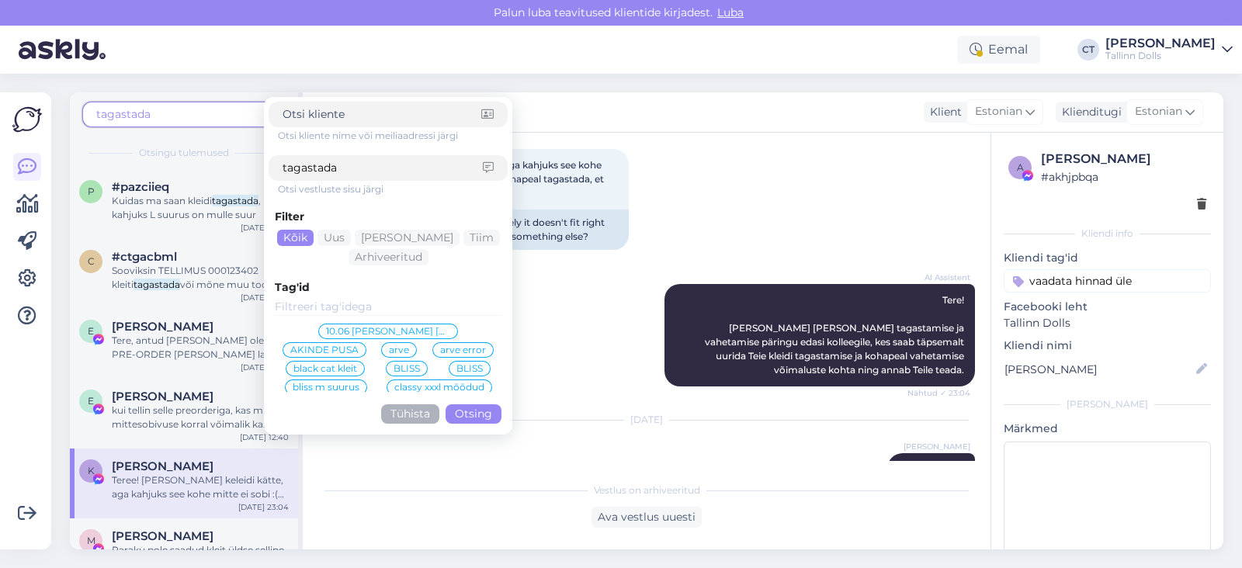
click at [426, 174] on input "tagastada" at bounding box center [383, 168] width 200 height 16
click at [225, 113] on span "tagastada" at bounding box center [178, 114] width 164 height 16
click at [351, 162] on input "tagastada" at bounding box center [383, 168] width 200 height 16
click at [236, 147] on div "Otsingu tulemused" at bounding box center [183, 153] width 203 height 14
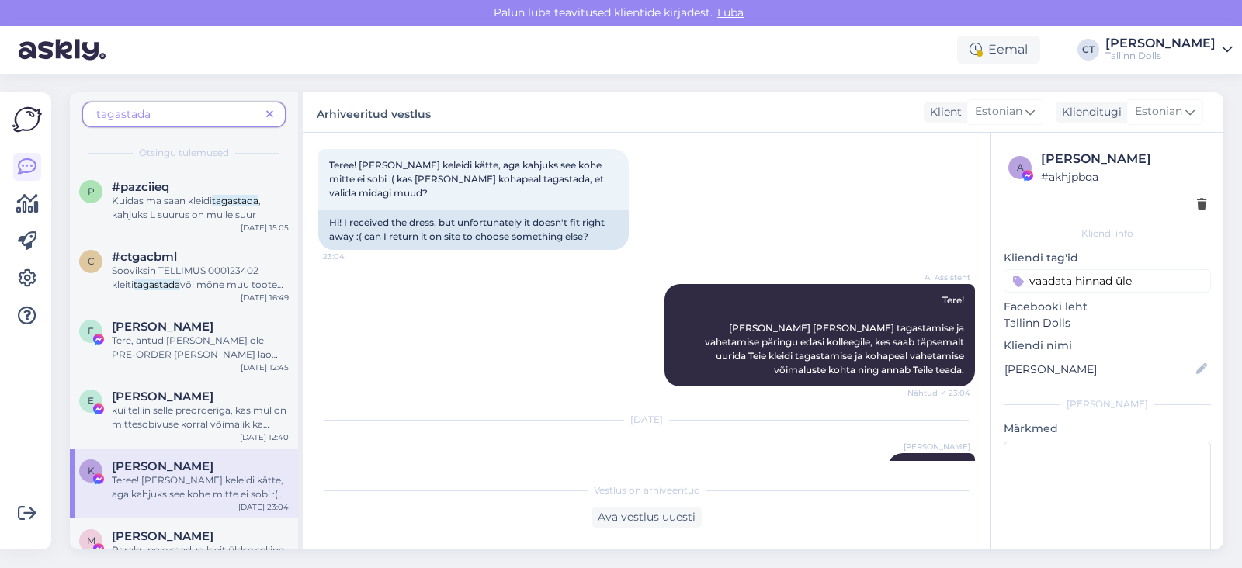
click at [271, 118] on icon at bounding box center [269, 114] width 7 height 11
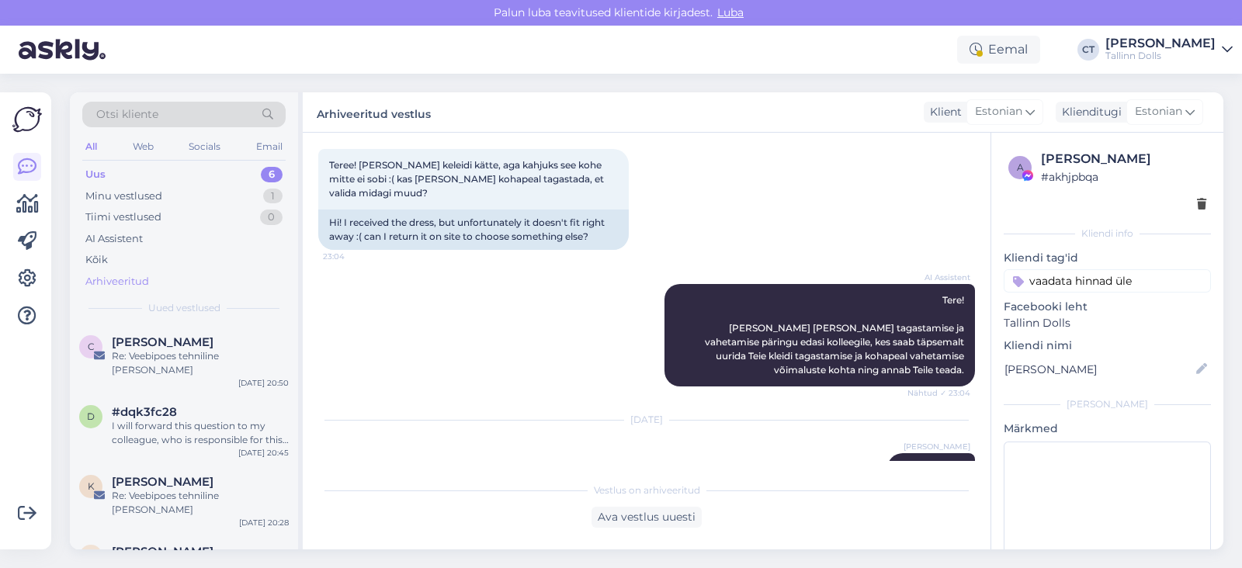
click at [153, 286] on div "Arhiveeritud" at bounding box center [183, 282] width 203 height 22
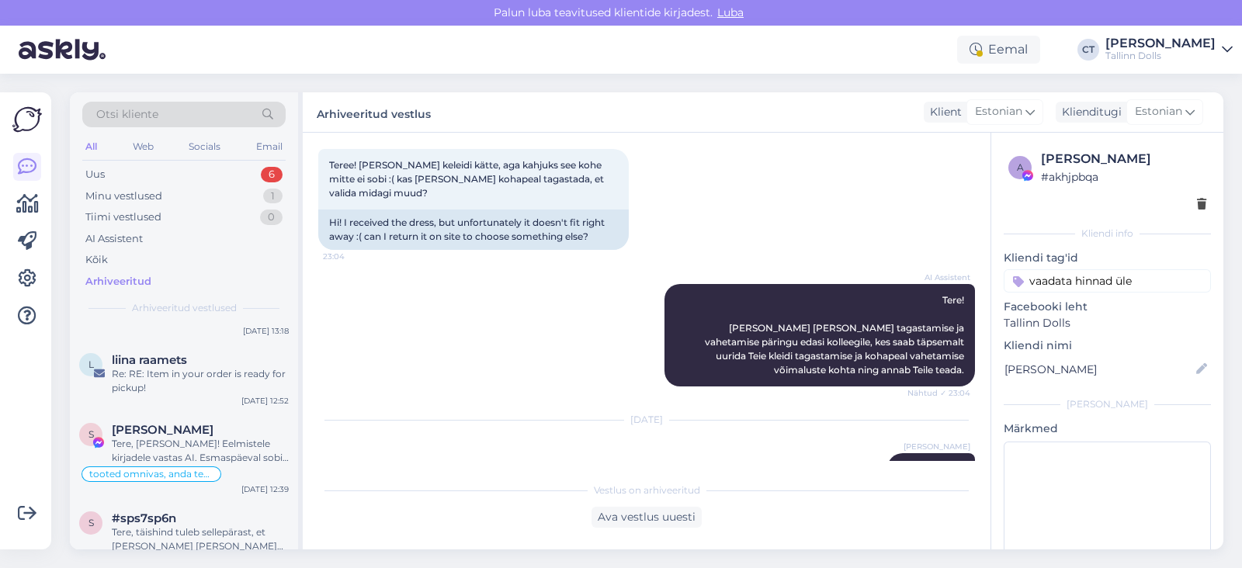
scroll to position [2360, 0]
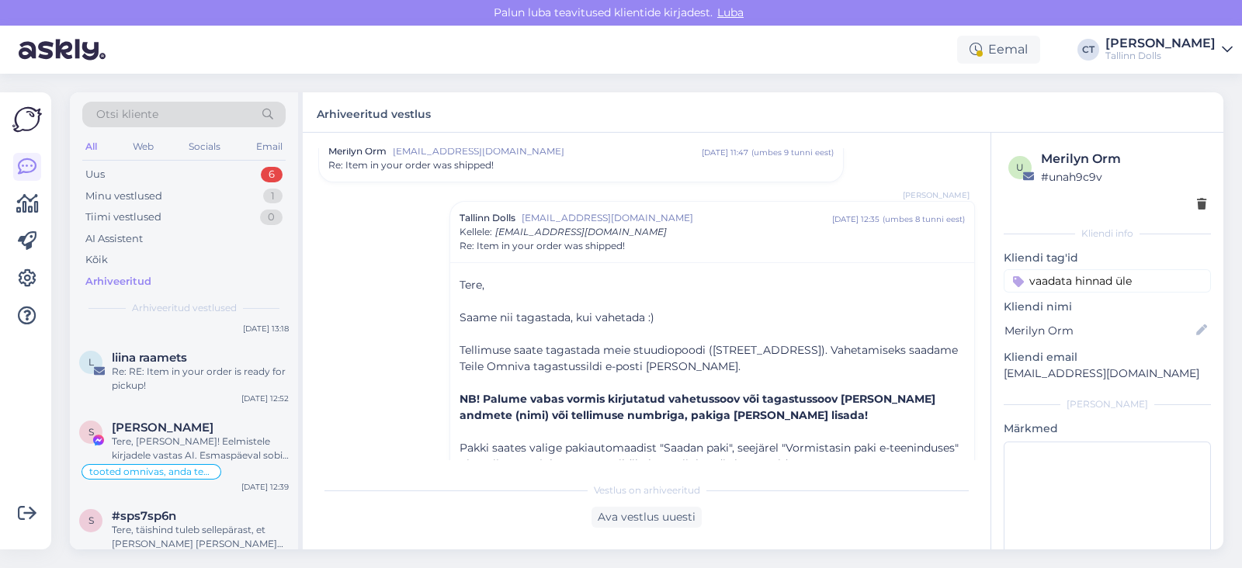
scroll to position [627, 0]
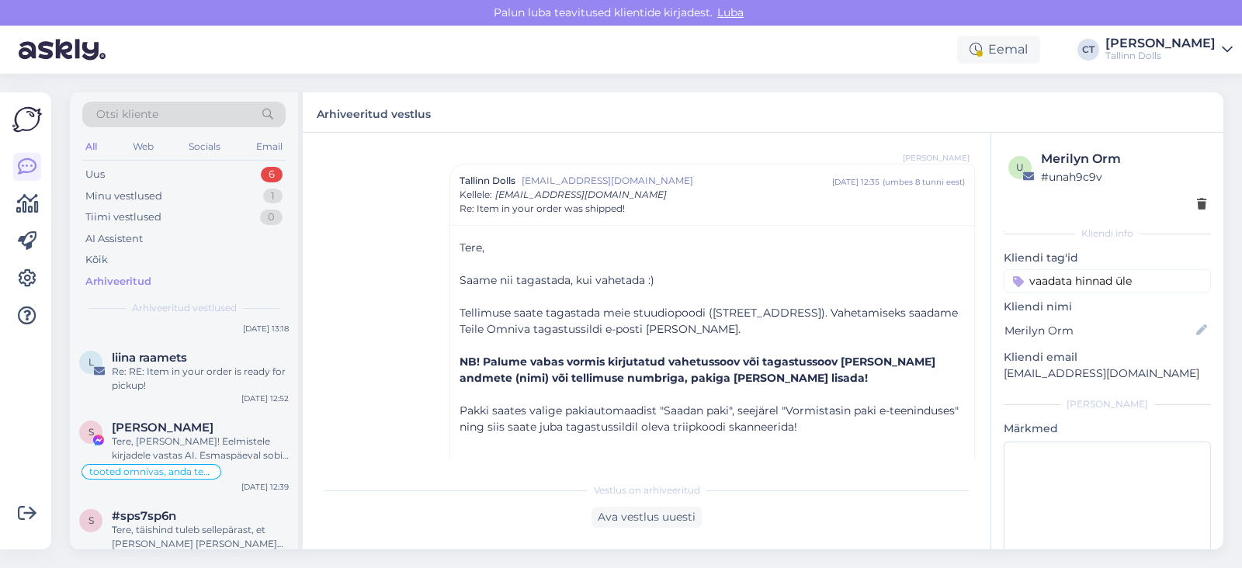
click at [460, 245] on span "Tere," at bounding box center [472, 248] width 25 height 14
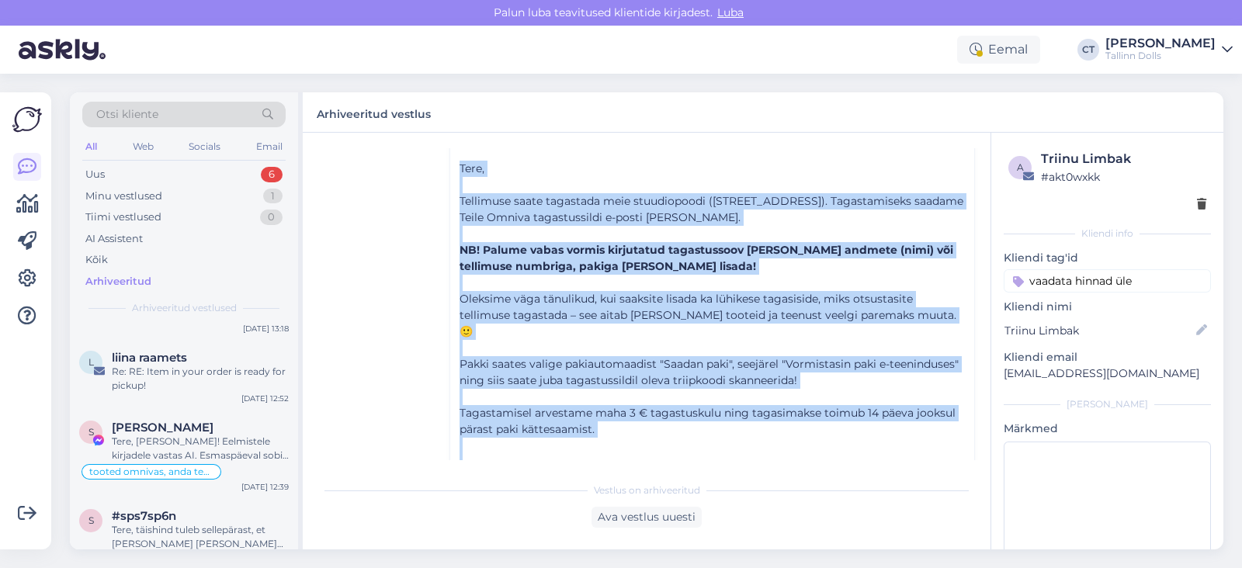
scroll to position [266, 0]
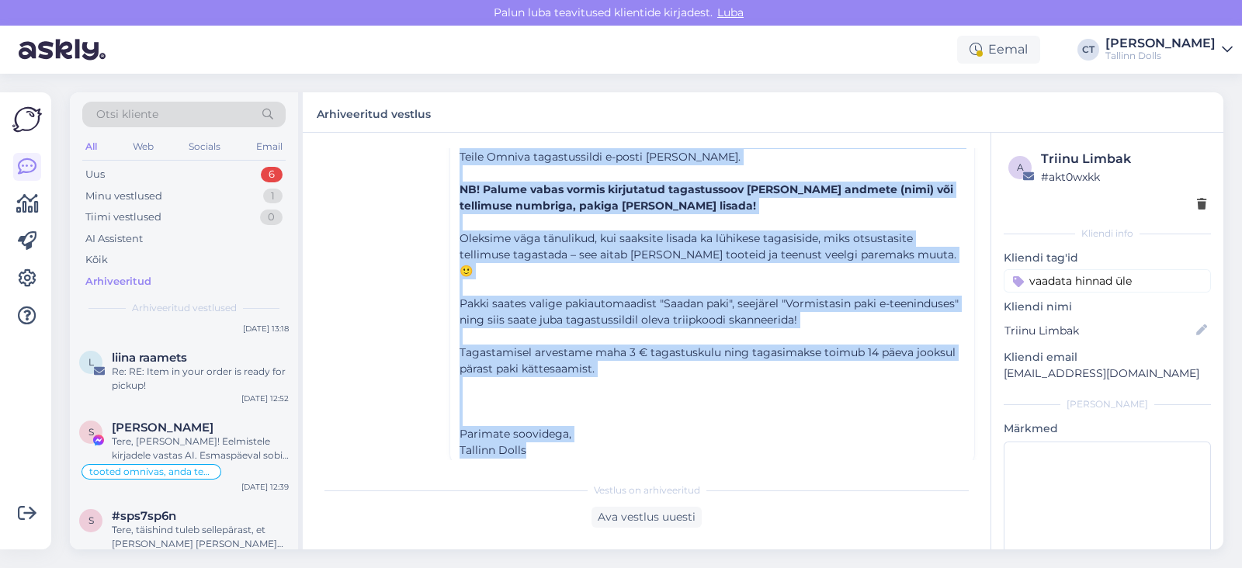
drag, startPoint x: 450, startPoint y: 215, endPoint x: 589, endPoint y: 438, distance: 262.5
click at [589, 438] on div "Tere, ﻿ Tellimuse saate tagastada meie stuudiopoodi ([STREET_ADDRESS]). Tagasta…" at bounding box center [712, 276] width 524 height 383
copy div "Tere, ﻿ Tellimuse saate tagastada meie stuudiopoodi ([STREET_ADDRESS]). Tagasta…"
click at [117, 164] on div "Uus 6" at bounding box center [183, 175] width 203 height 22
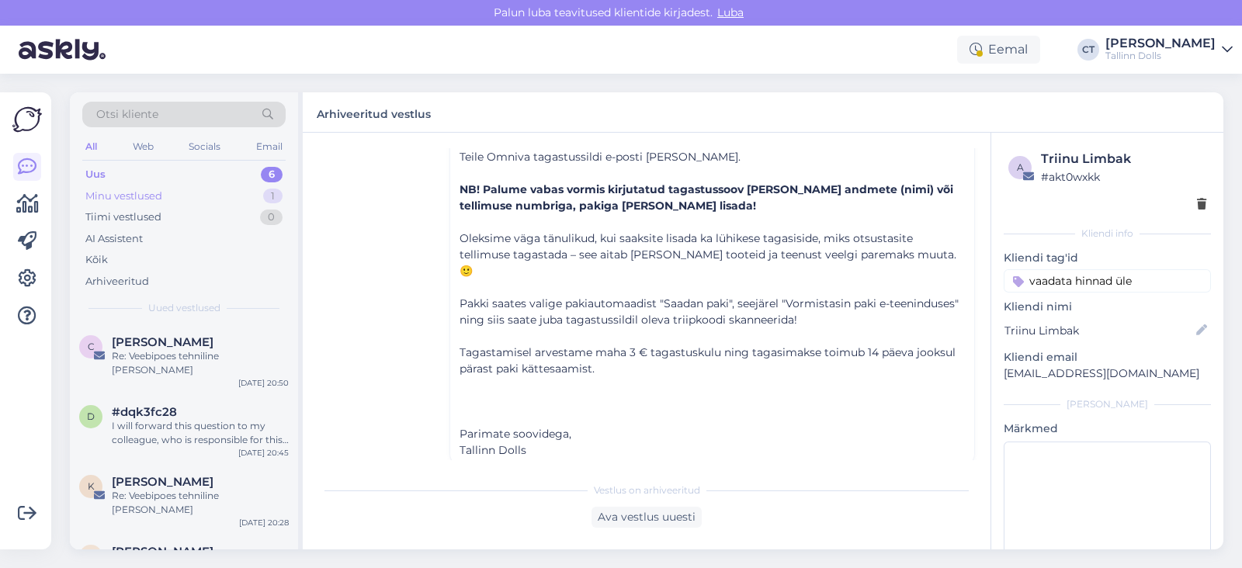
click at [128, 202] on div "Minu vestlused" at bounding box center [123, 197] width 77 height 16
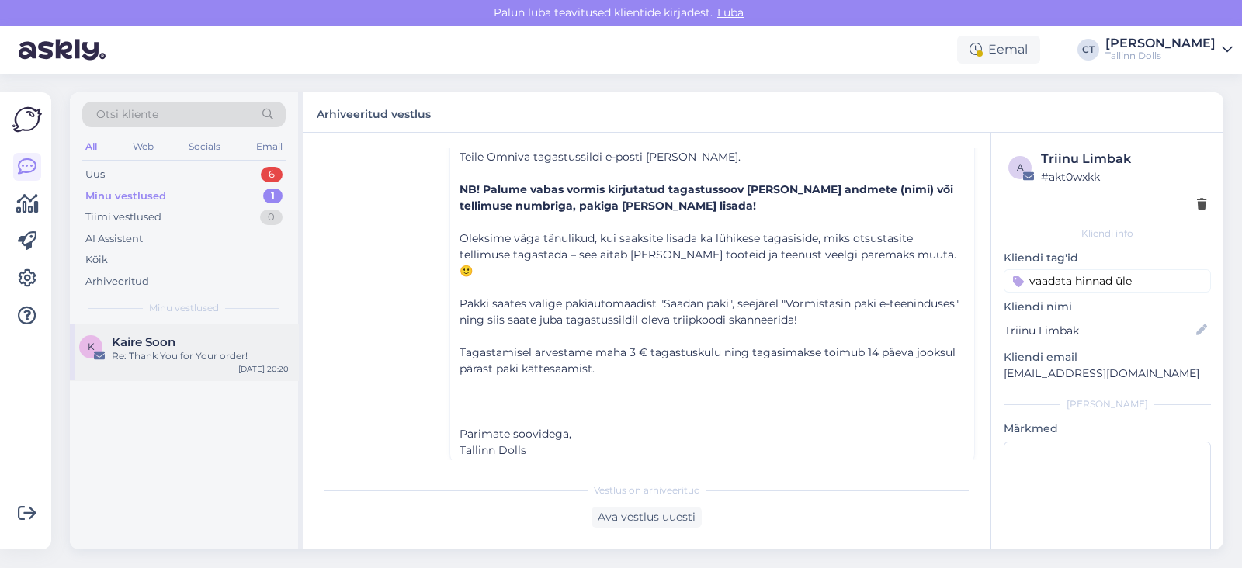
click at [175, 346] on span "Kaire Soon" at bounding box center [144, 342] width 64 height 14
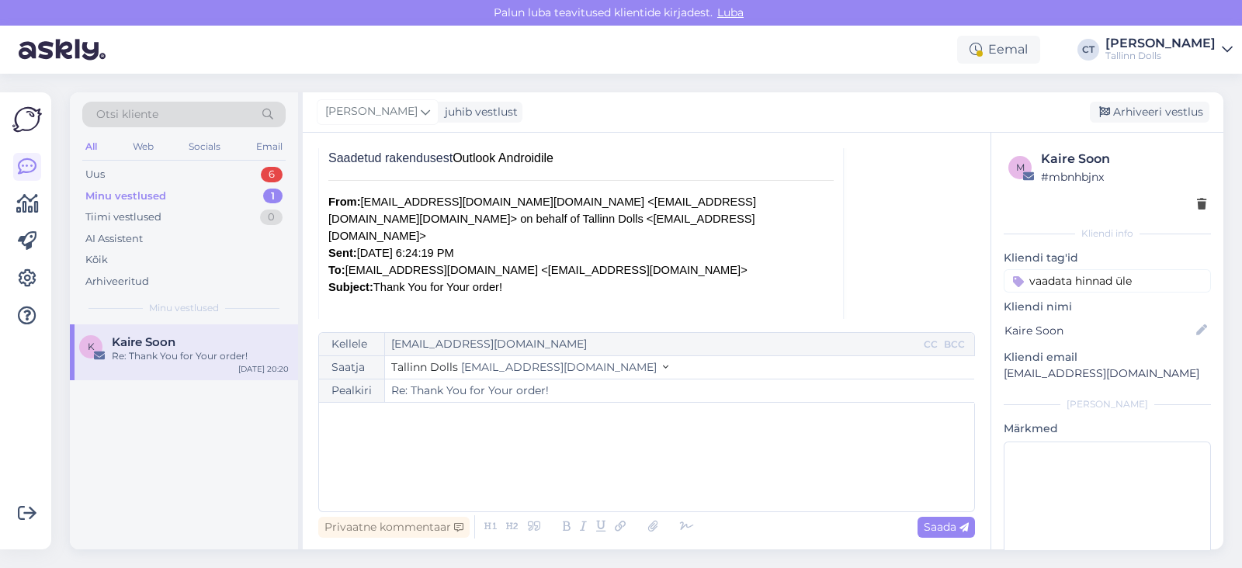
scroll to position [42, 0]
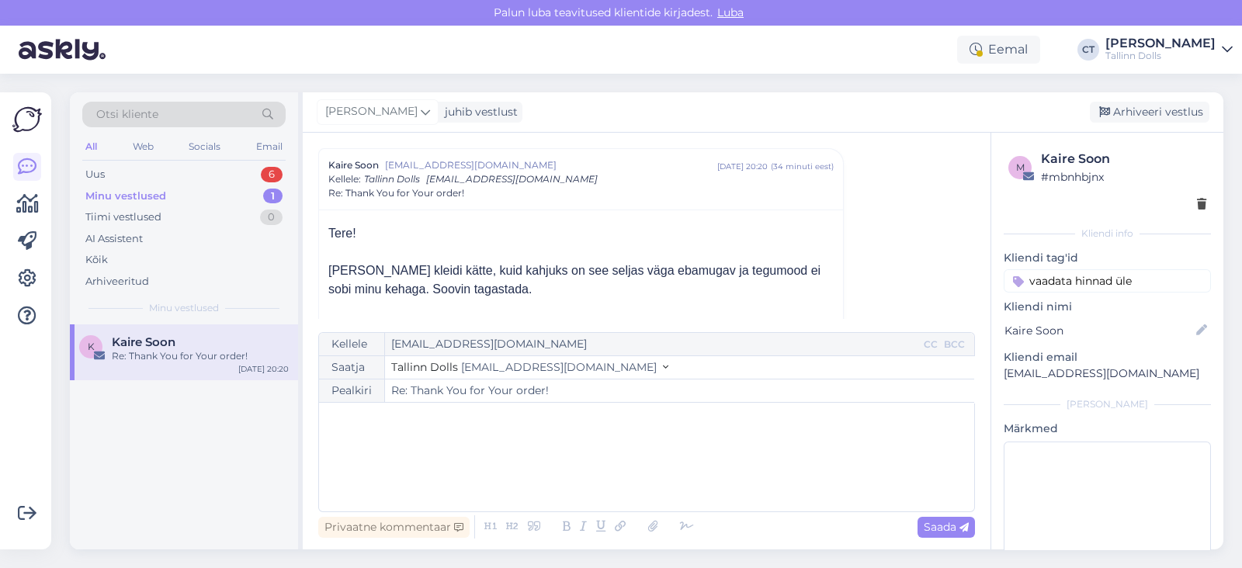
click at [515, 456] on div "﻿" at bounding box center [647, 457] width 640 height 93
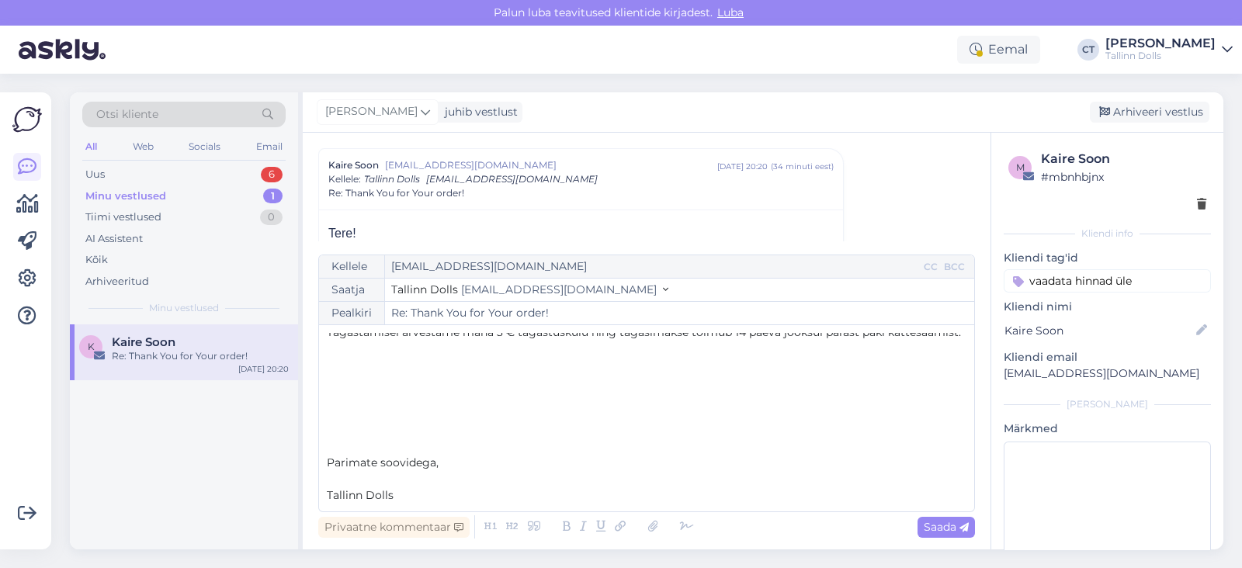
click at [485, 416] on p "﻿" at bounding box center [647, 414] width 640 height 16
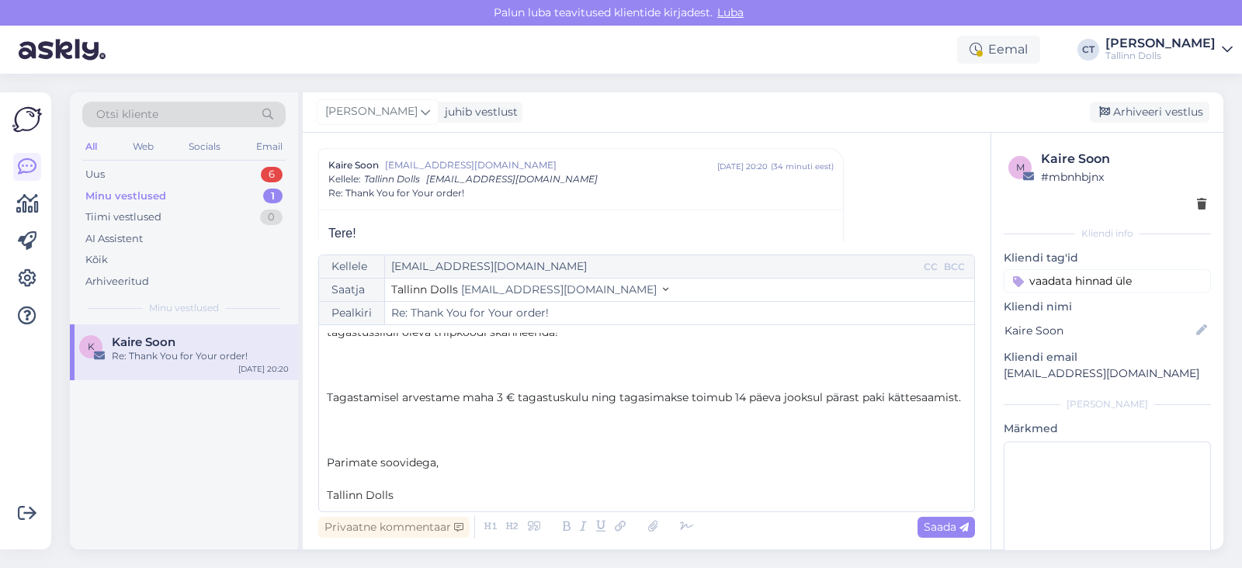
scroll to position [334, 0]
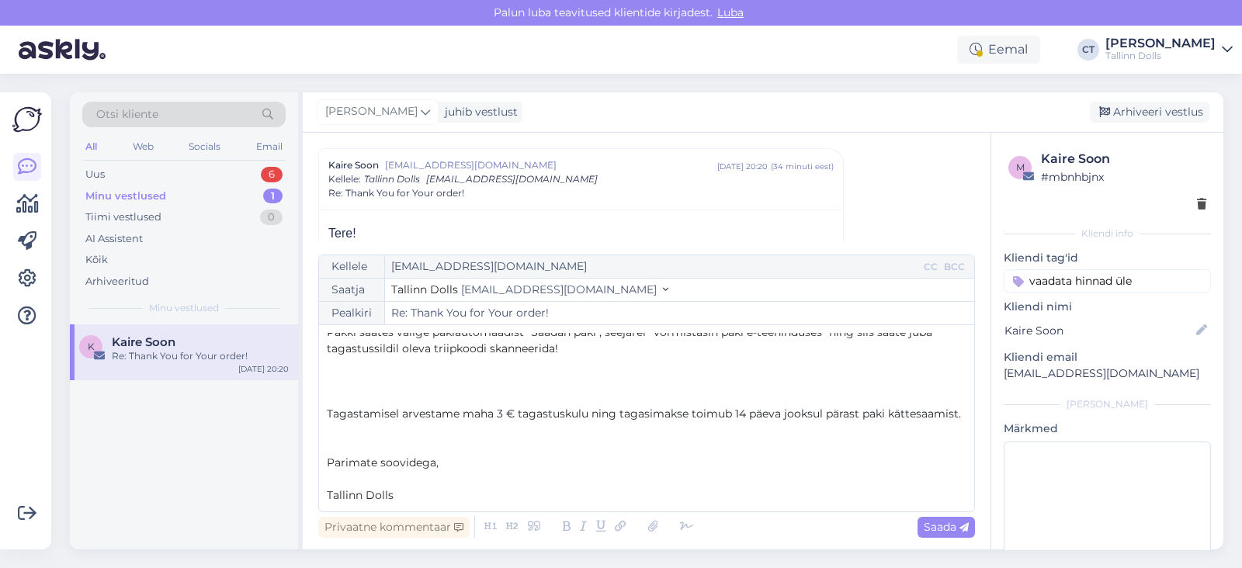
click at [462, 373] on p "﻿" at bounding box center [647, 381] width 640 height 16
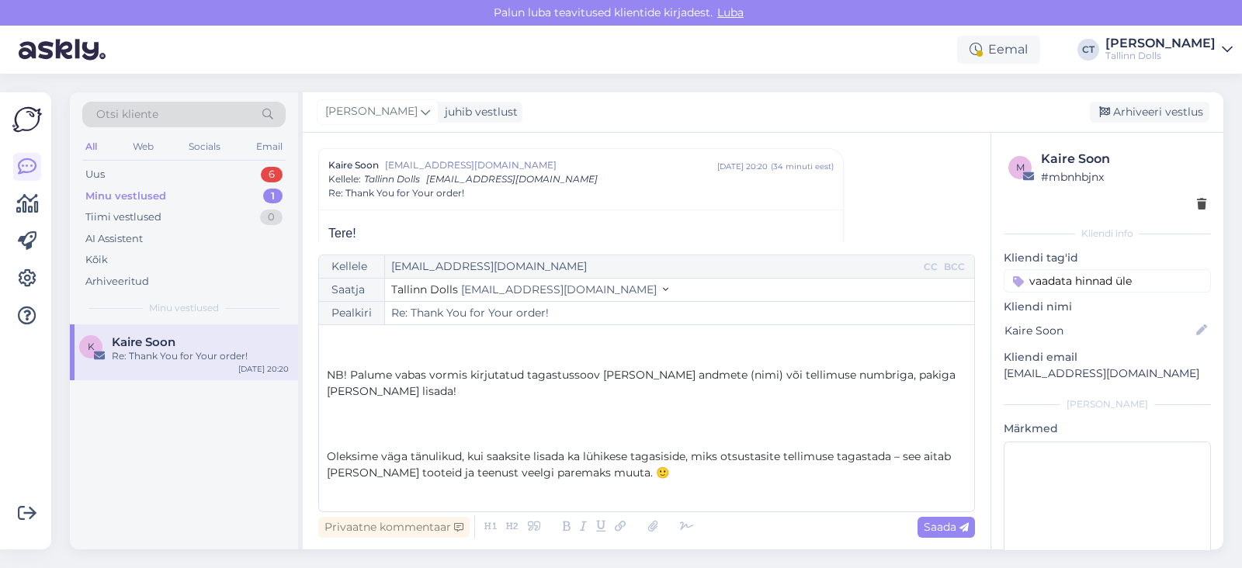
scroll to position [41, 0]
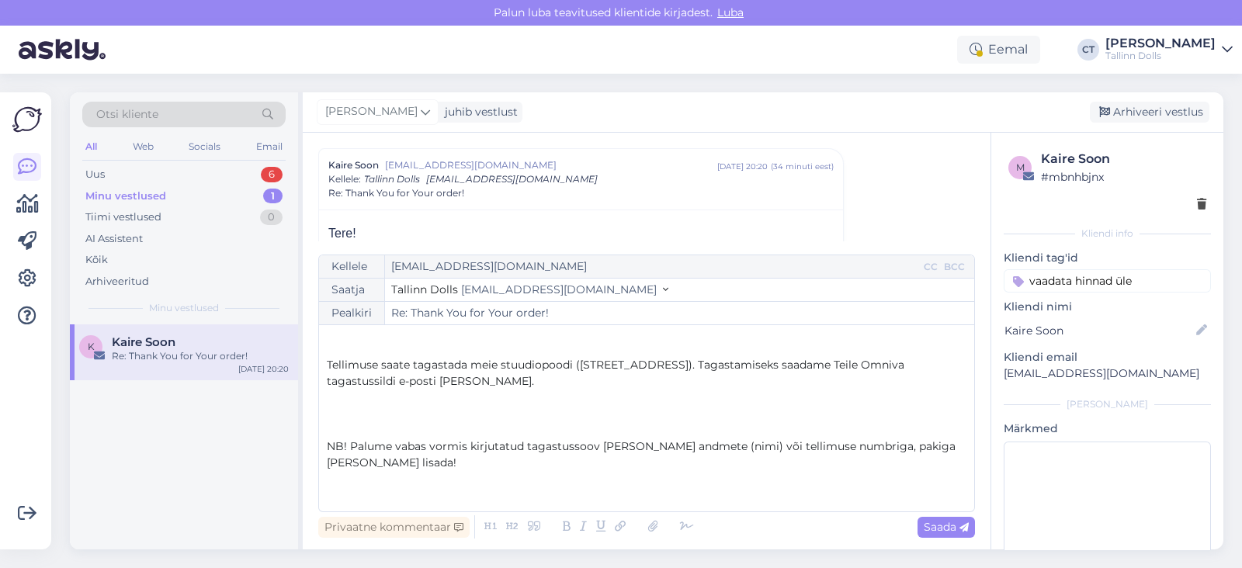
click at [462, 367] on span "Tellimuse saate tagastada meie stuudiopoodi ([STREET_ADDRESS]). Tagastamiseks s…" at bounding box center [617, 373] width 581 height 30
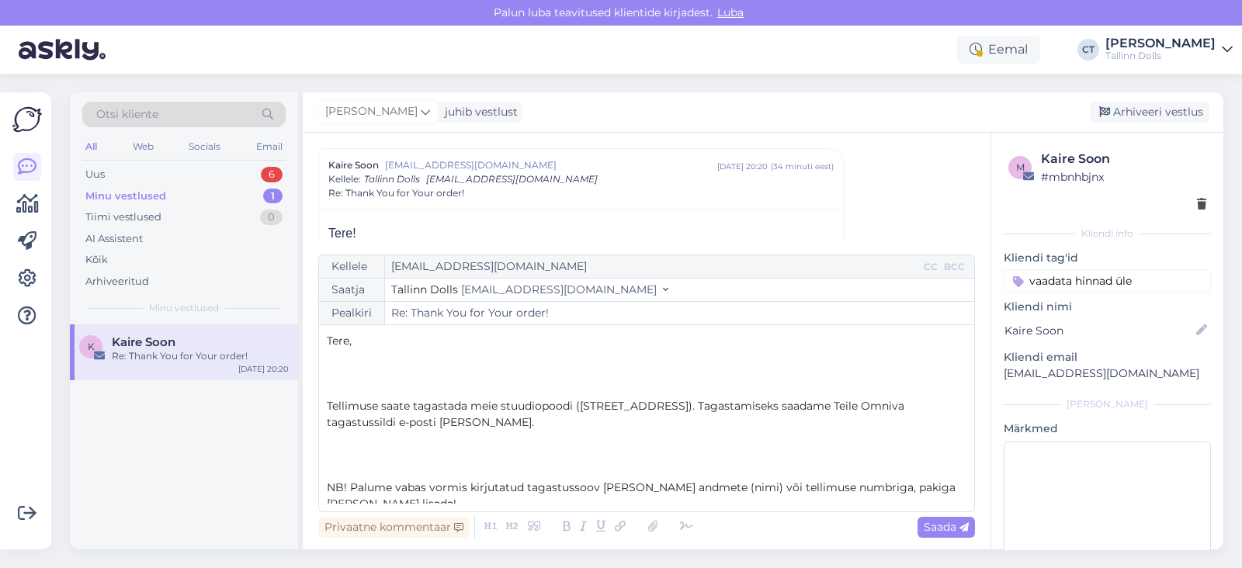
click at [462, 367] on p "﻿" at bounding box center [647, 374] width 640 height 16
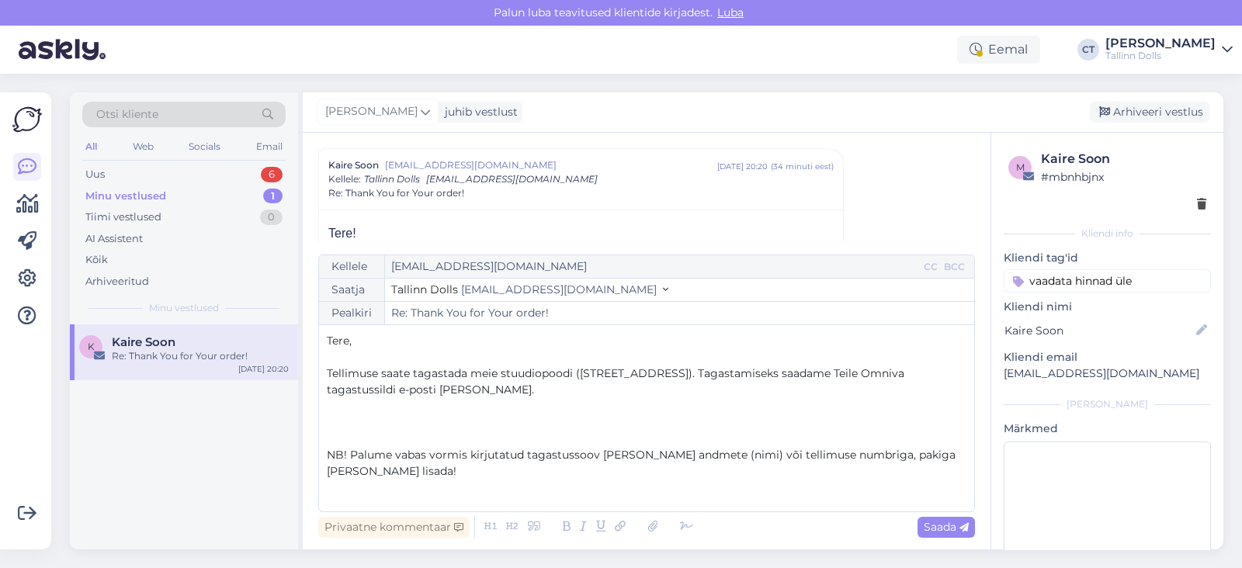
click at [461, 432] on p "﻿" at bounding box center [647, 439] width 640 height 16
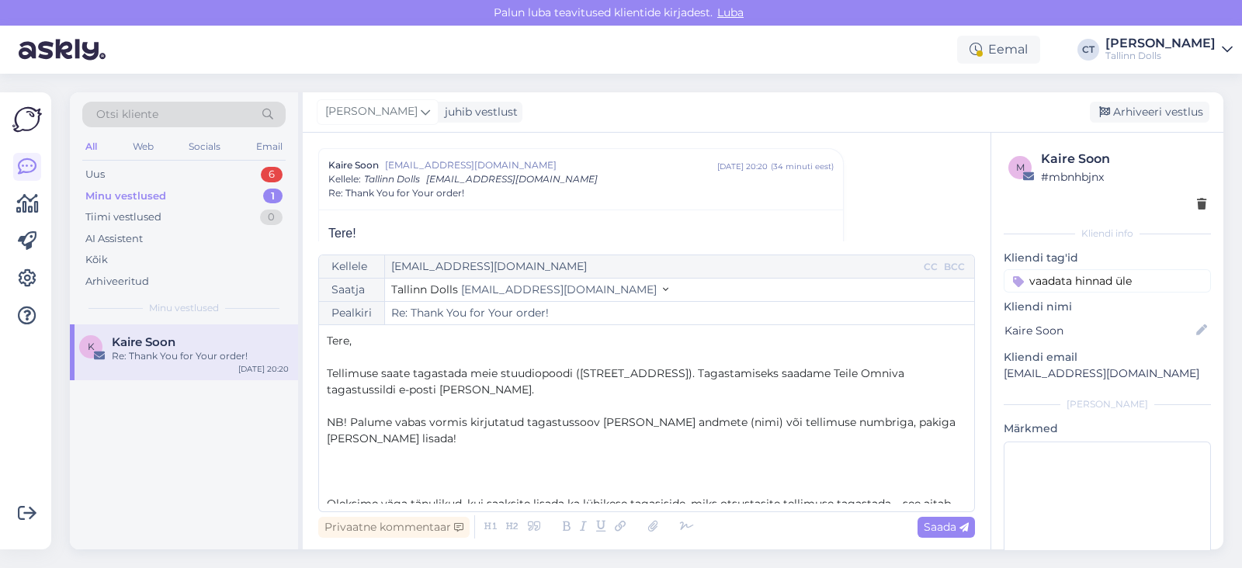
click at [463, 472] on p "﻿" at bounding box center [647, 471] width 640 height 16
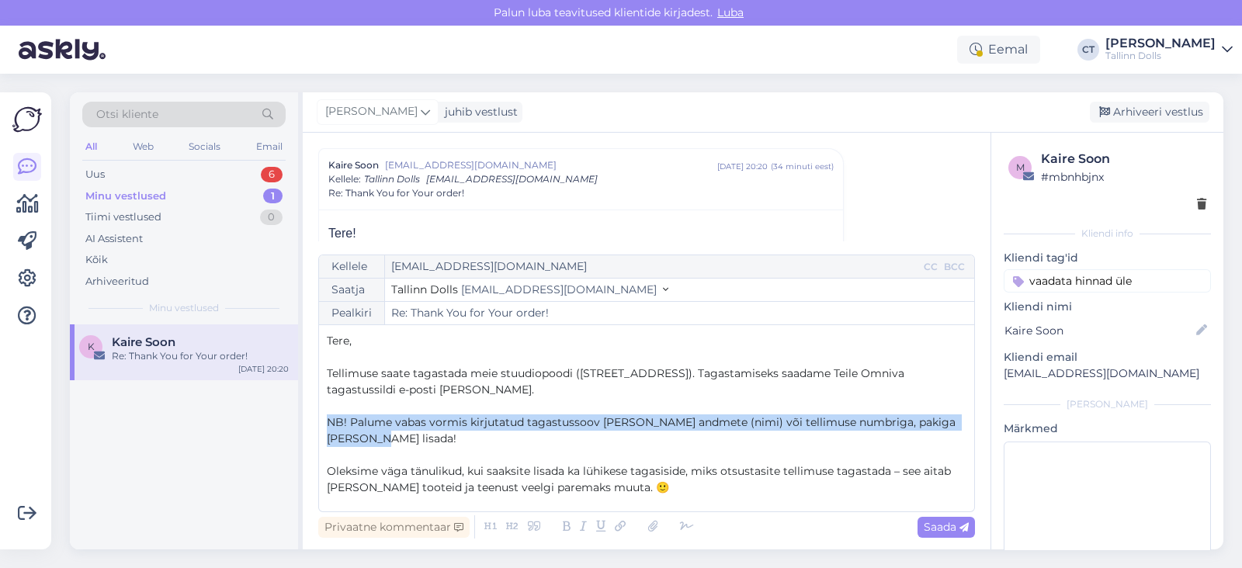
drag, startPoint x: 388, startPoint y: 442, endPoint x: 319, endPoint y: 420, distance: 72.7
click at [319, 420] on div "Kellele [EMAIL_ADDRESS][DOMAIN_NAME] CC BCC Saatja Tallinn Dolls [EMAIL_ADDRESS…" at bounding box center [646, 384] width 657 height 258
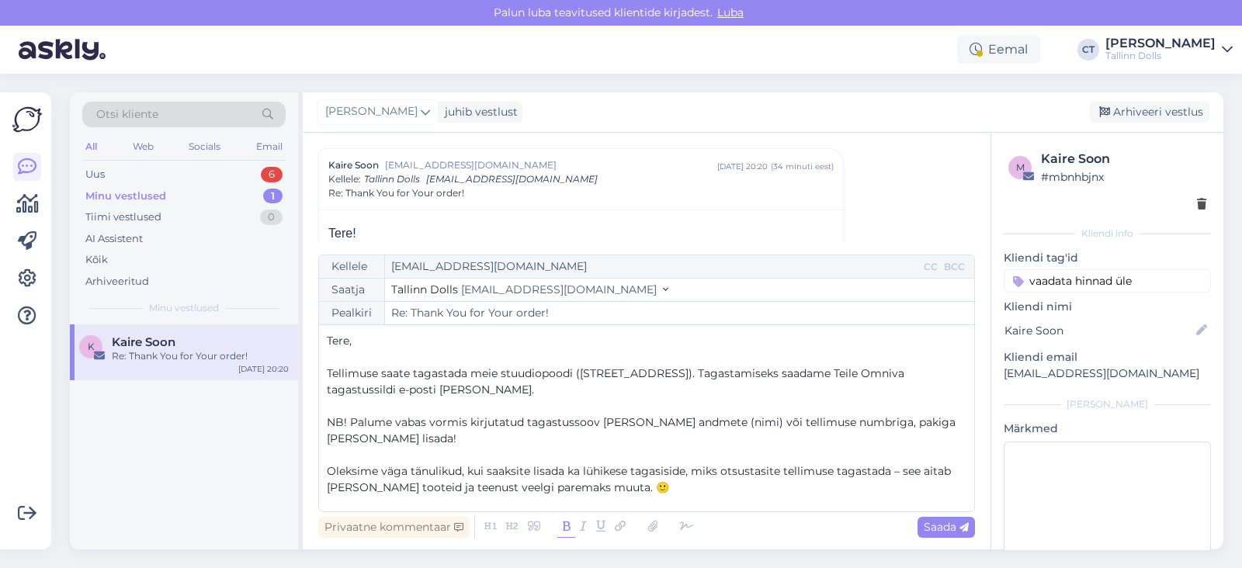
click at [567, 531] on icon at bounding box center [566, 527] width 18 height 22
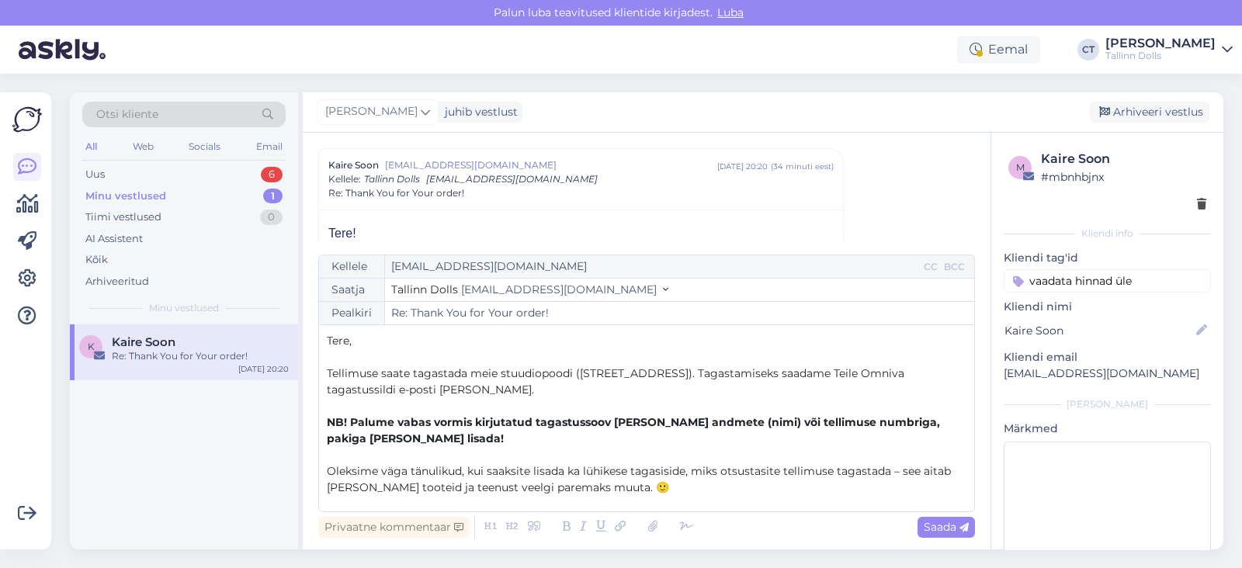
click at [559, 452] on p "﻿" at bounding box center [647, 455] width 640 height 16
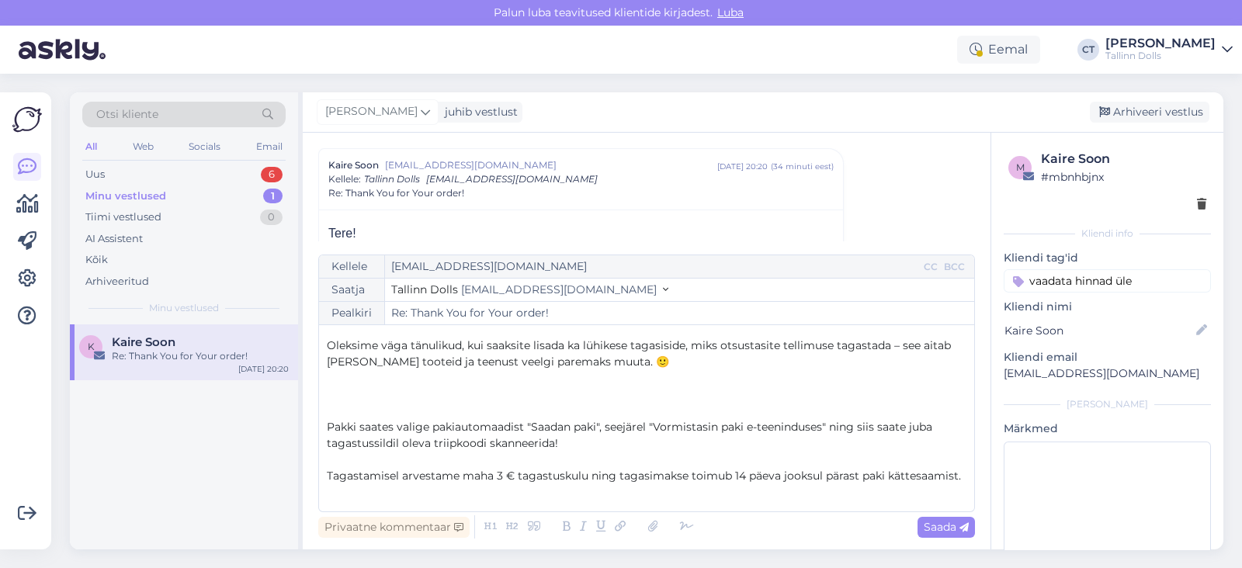
scroll to position [127, 0]
click at [559, 397] on p "﻿" at bounding box center [647, 393] width 640 height 16
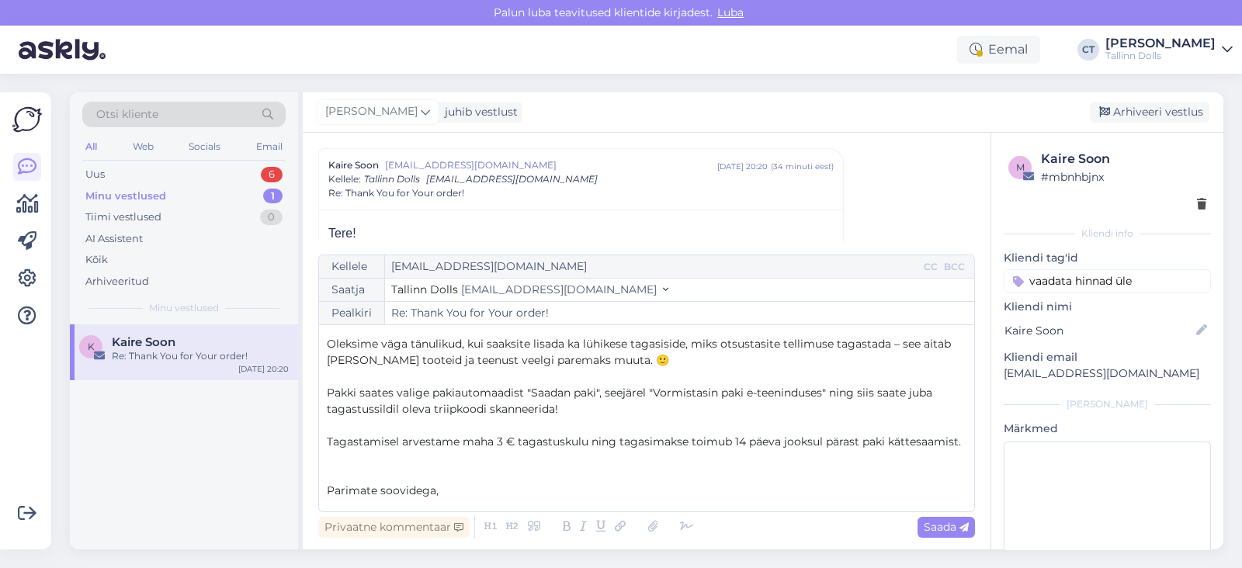
scroll to position [171, 0]
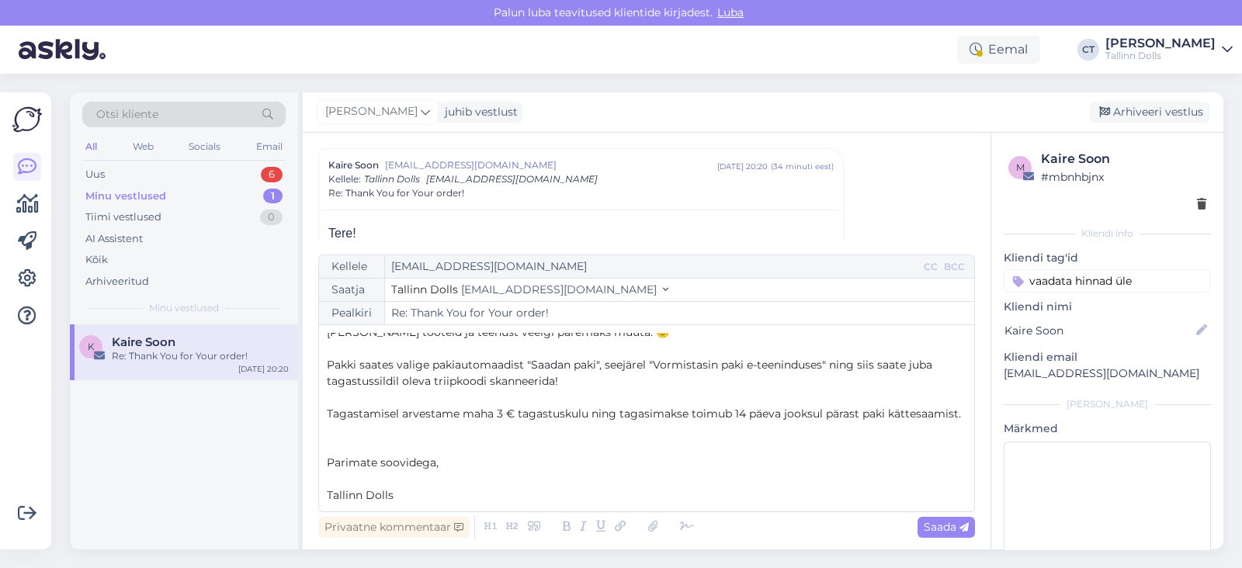
click at [487, 429] on p "﻿" at bounding box center [647, 430] width 640 height 16
click at [443, 477] on p "﻿" at bounding box center [647, 479] width 640 height 16
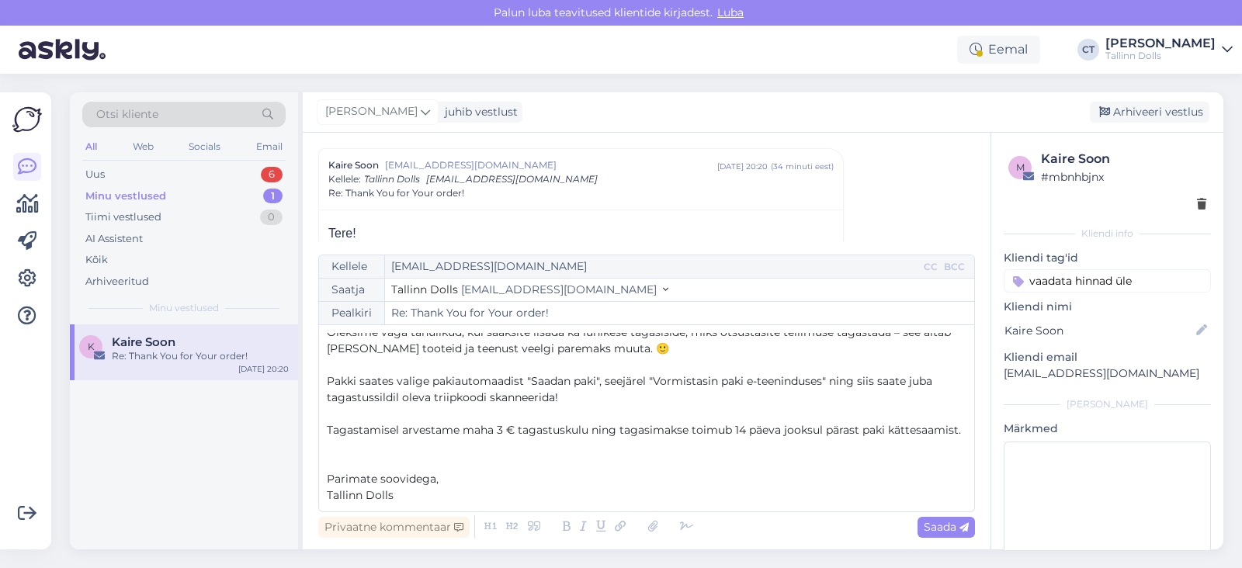
scroll to position [154, 0]
click at [951, 518] on div "Saada" at bounding box center [945, 527] width 57 height 21
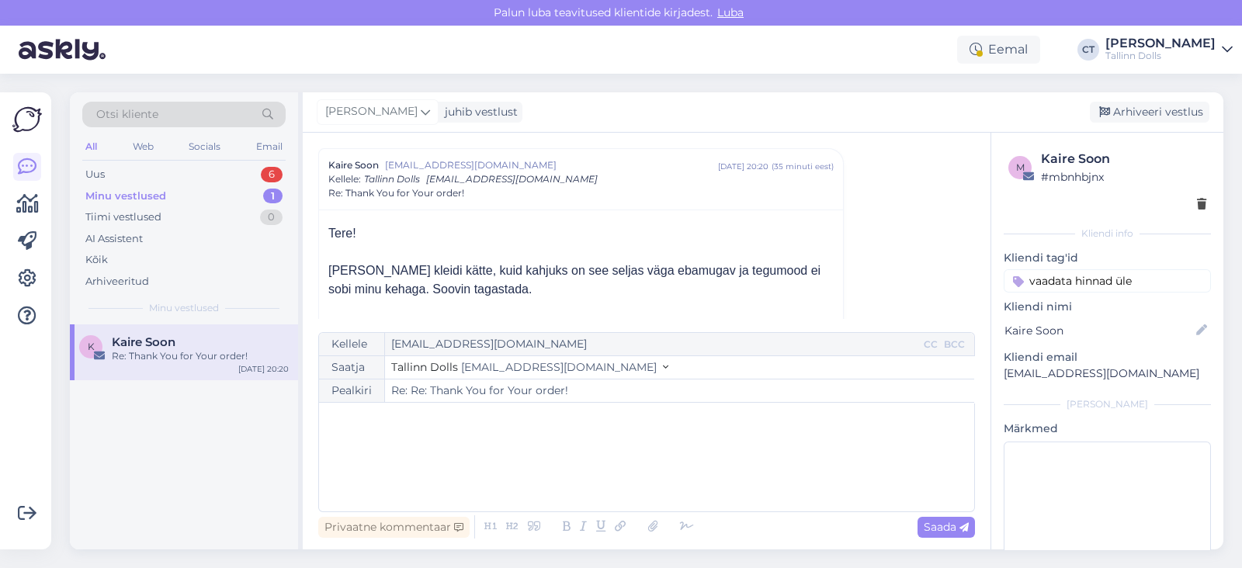
type input "Re: Thank You for Your order!"
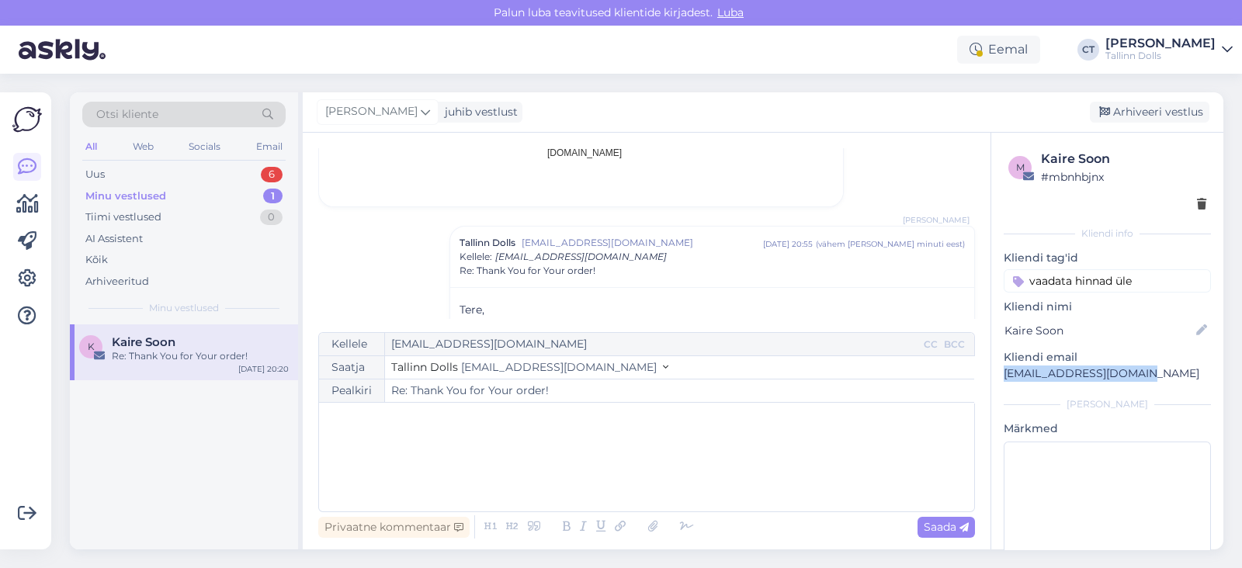
drag, startPoint x: 1164, startPoint y: 380, endPoint x: 996, endPoint y: 366, distance: 168.2
click at [996, 366] on div "m Kaire Soon # mbnhbjnx Kliendi info Kliendi tag'id vaadata hinnad [PERSON_NAME…" at bounding box center [1107, 369] width 232 height 472
copy p "[EMAIL_ADDRESS][DOMAIN_NAME]"
click at [1162, 103] on div "Arhiveeri vestlus" at bounding box center [1150, 112] width 120 height 21
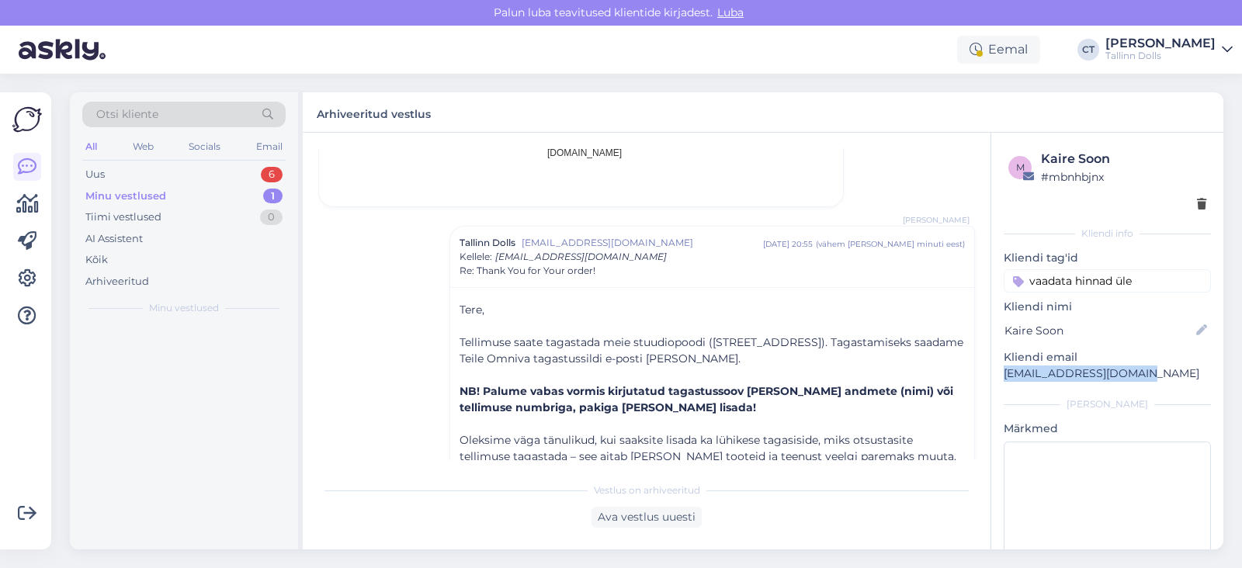
scroll to position [1176, 0]
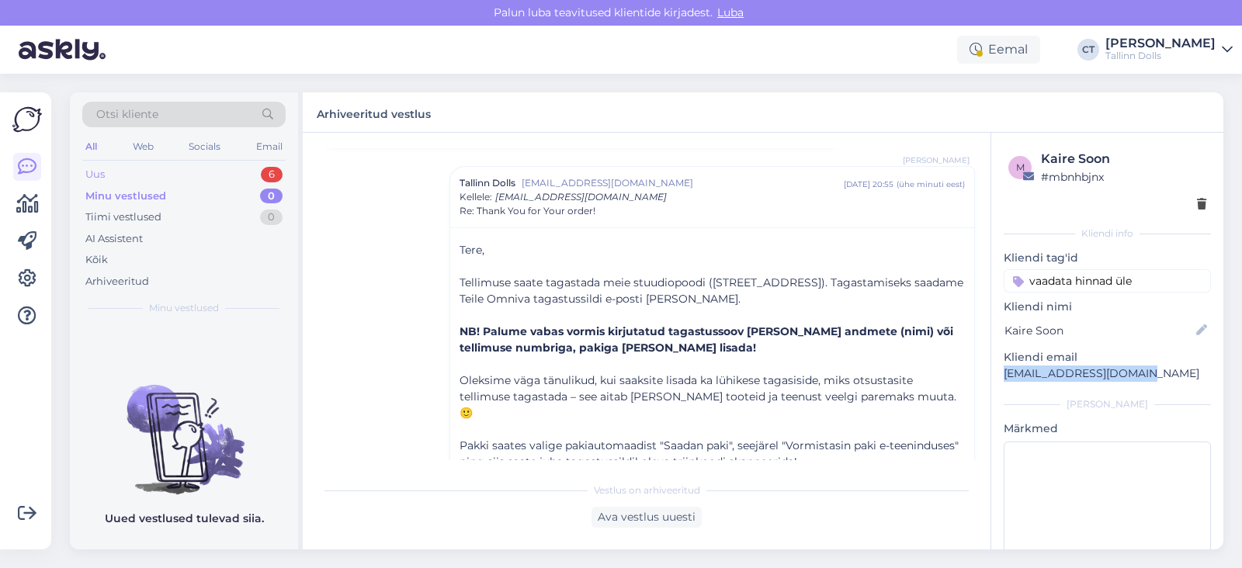
click at [129, 172] on div "Uus 6" at bounding box center [183, 175] width 203 height 22
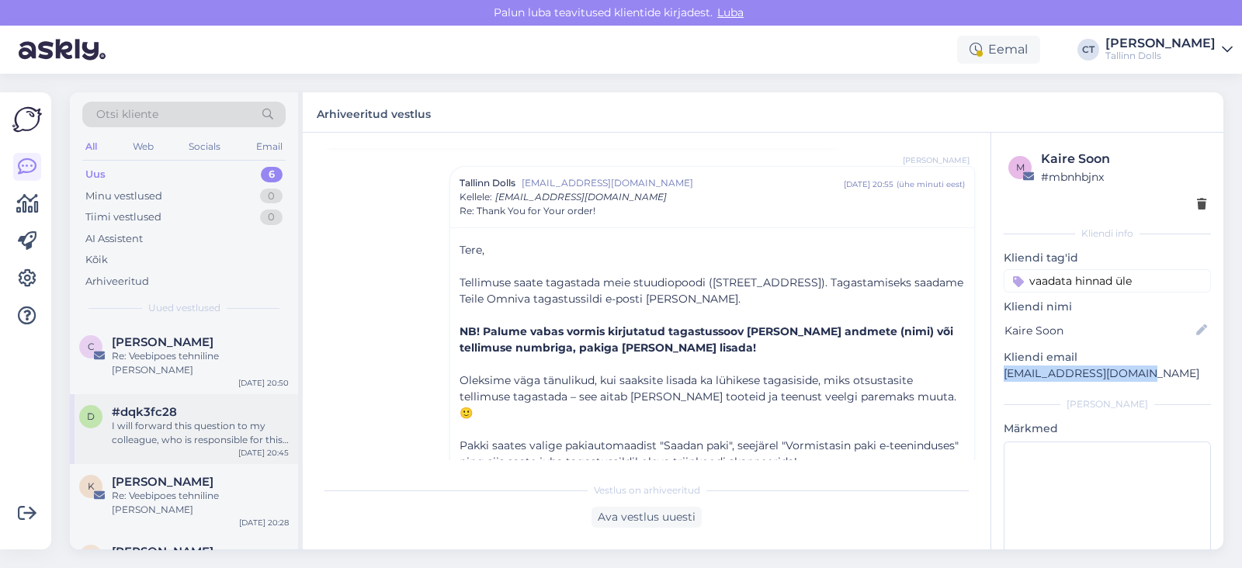
scroll to position [124, 0]
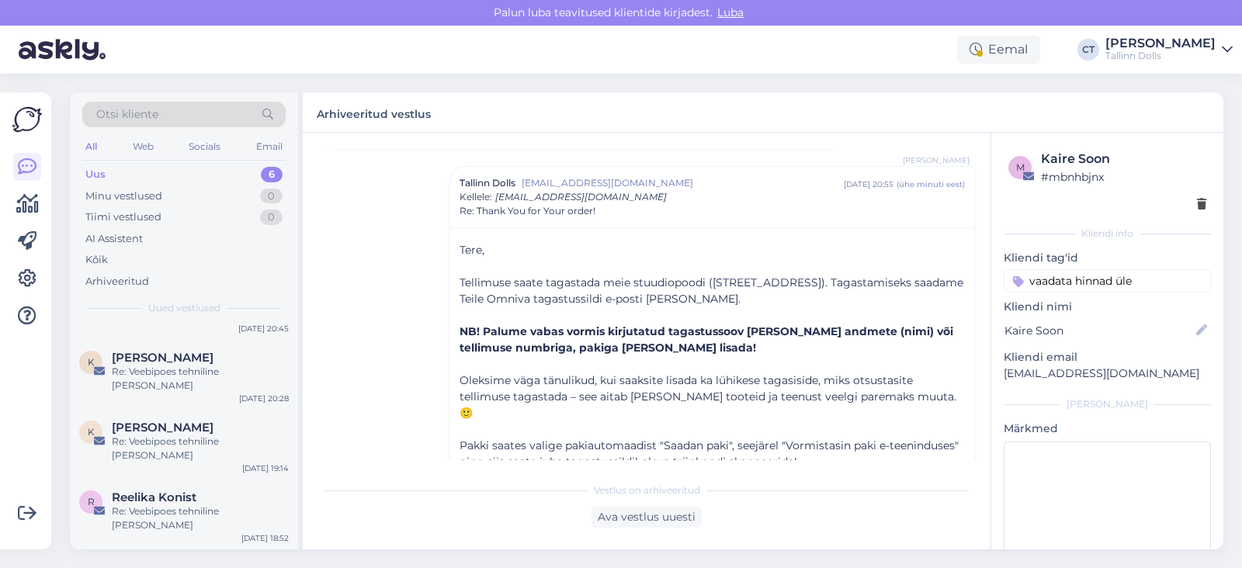
click at [178, 550] on div "e [PERSON_NAME] Re: Thank You for Your order! [DATE] 18:22" at bounding box center [184, 578] width 228 height 56
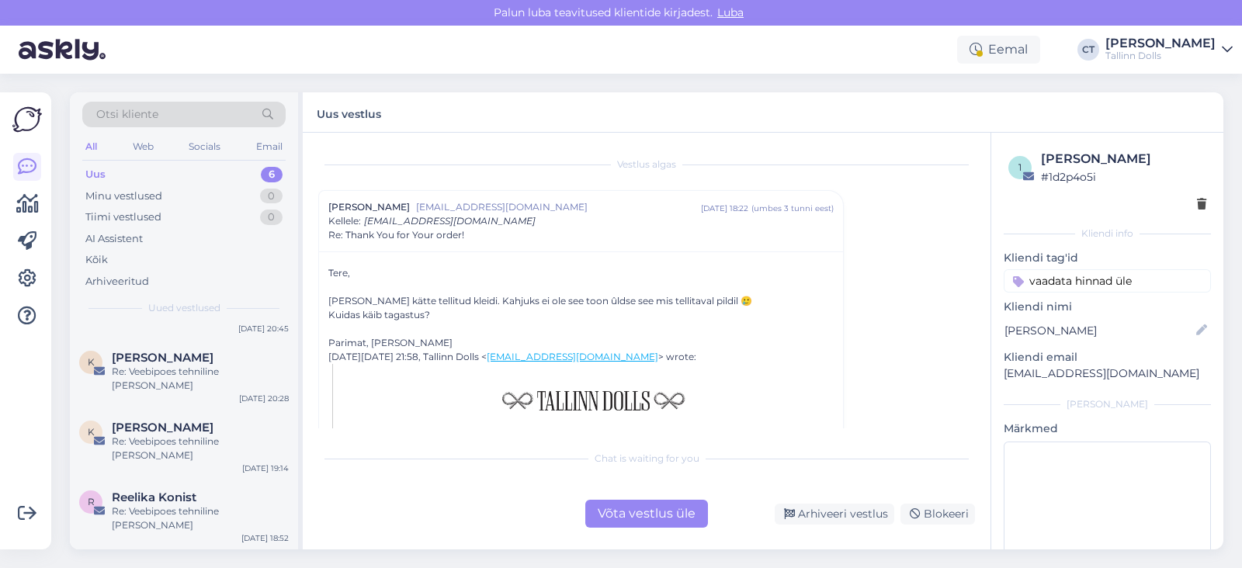
scroll to position [26, 0]
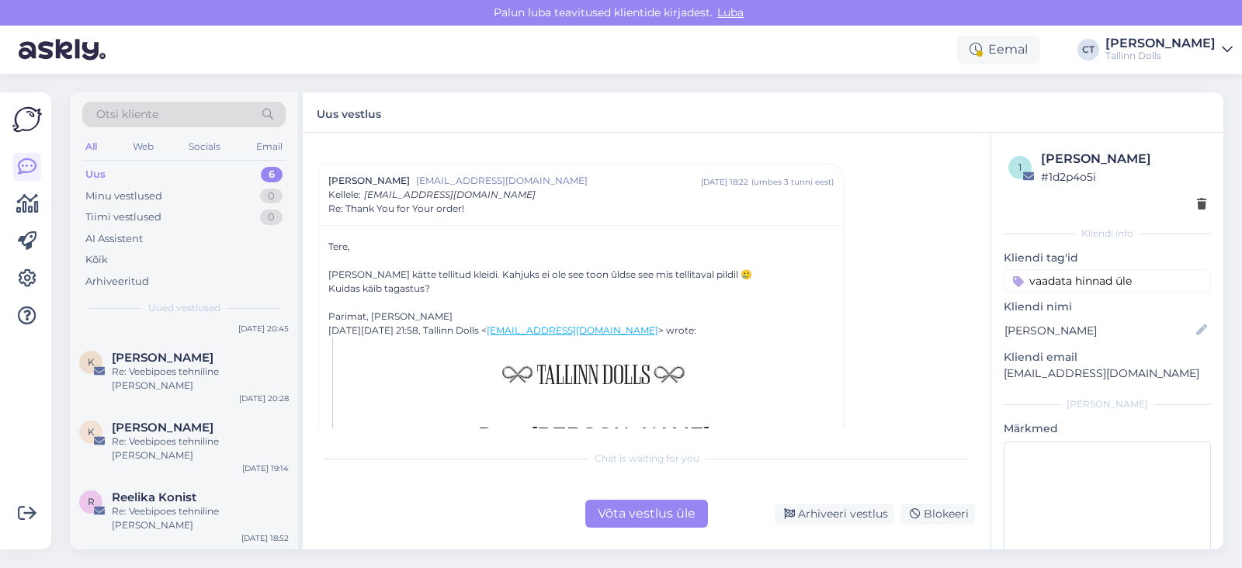
click at [642, 510] on div "Võta vestlus üle" at bounding box center [646, 514] width 123 height 28
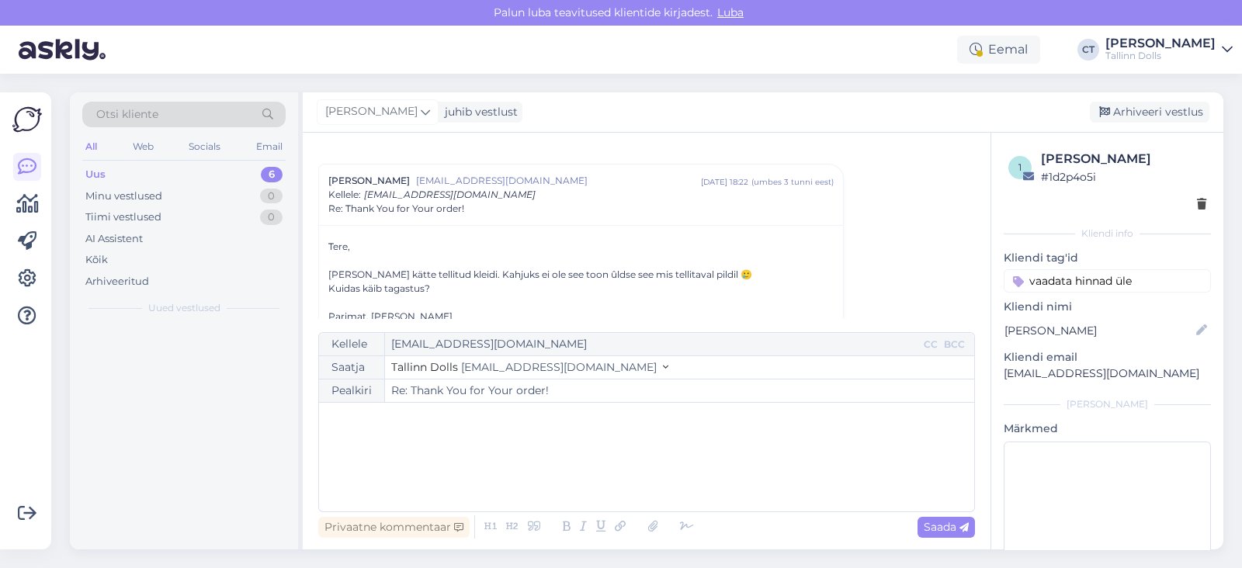
scroll to position [0, 0]
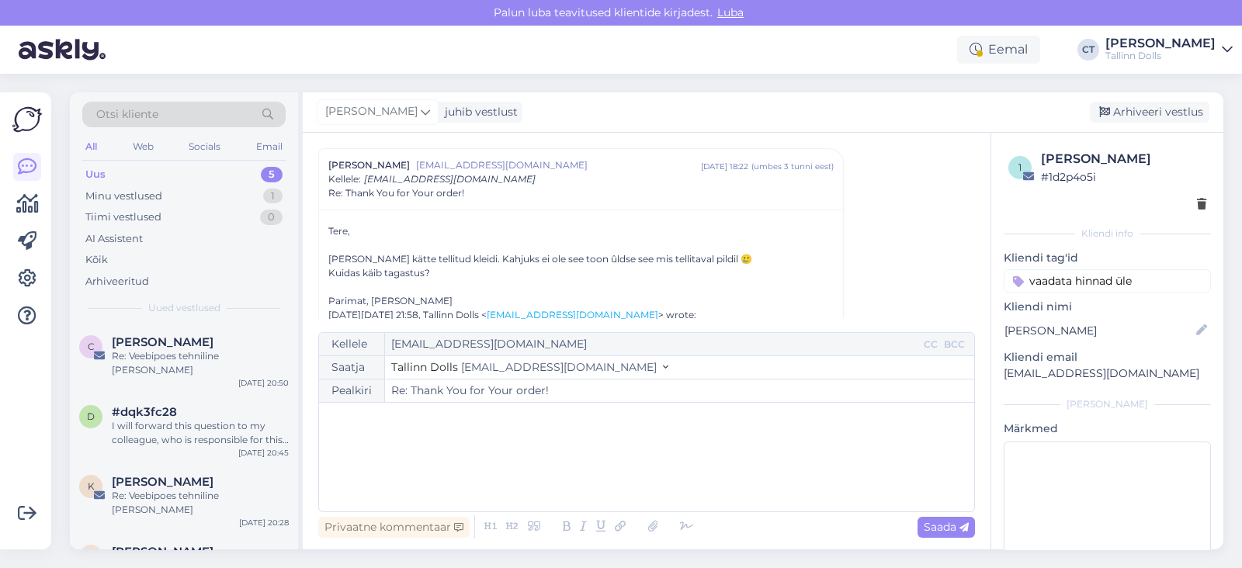
click at [623, 456] on div "﻿" at bounding box center [647, 457] width 640 height 93
click at [148, 260] on div "Kõik" at bounding box center [183, 260] width 203 height 22
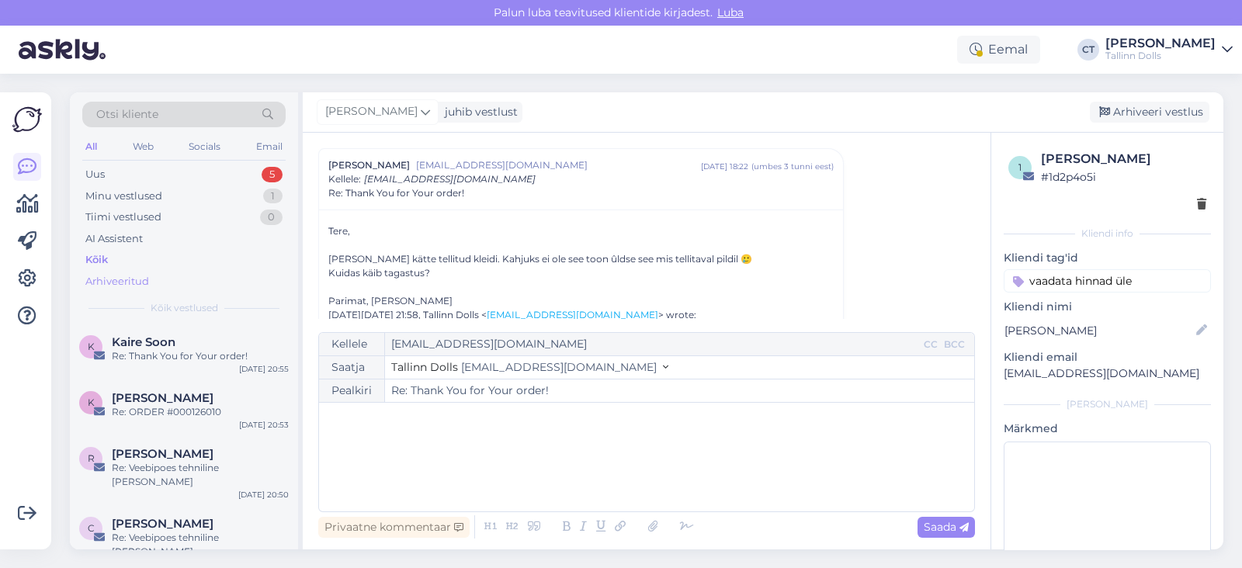
click at [139, 280] on div "Arhiveeritud" at bounding box center [117, 282] width 64 height 16
click at [157, 352] on div "Re: Thank You for Your order!" at bounding box center [200, 356] width 177 height 14
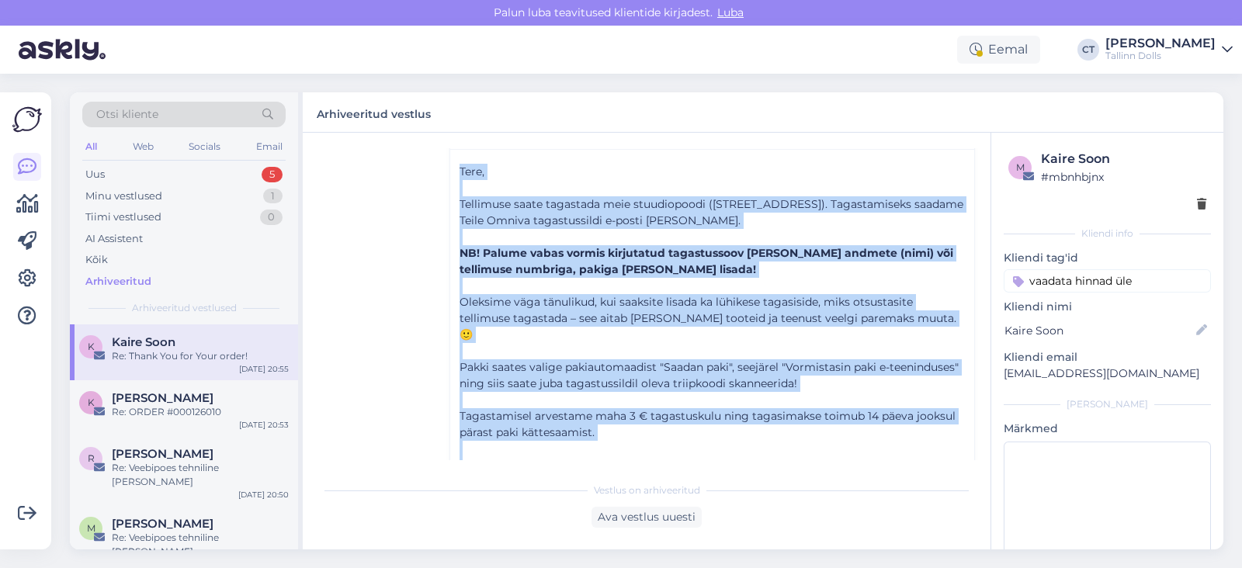
scroll to position [217, 0]
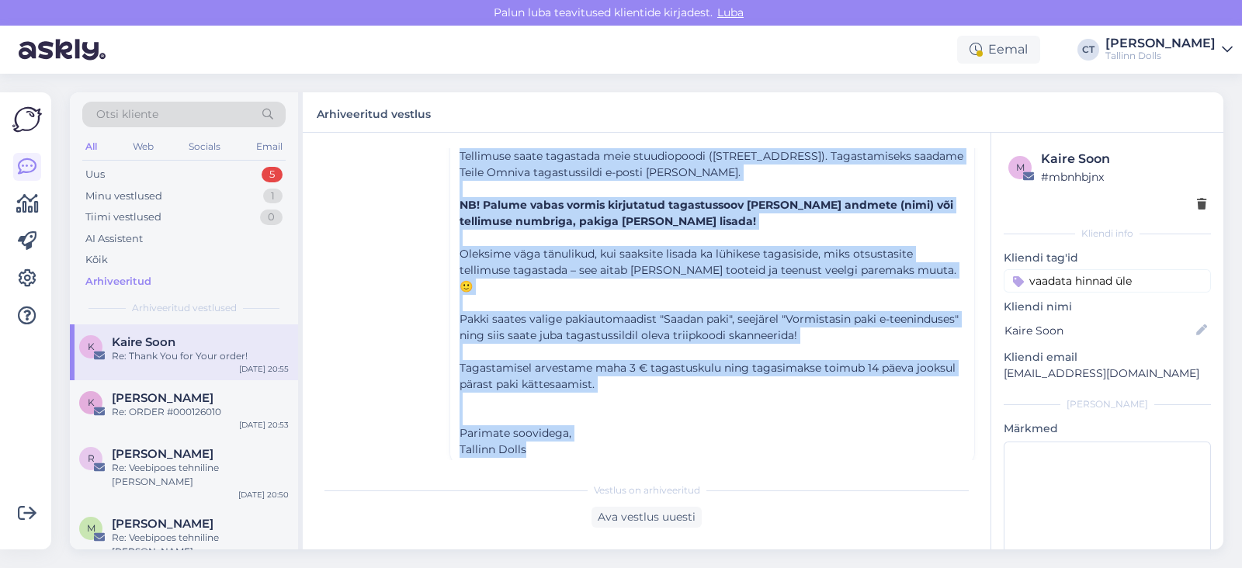
drag, startPoint x: 453, startPoint y: 228, endPoint x: 588, endPoint y: 452, distance: 261.2
click at [588, 452] on div "Vestlus algas Kaire Soon [EMAIL_ADDRESS][DOMAIN_NAME] [DATE] 20:20 ( 35 minuti …" at bounding box center [653, 304] width 671 height 312
copy div "Tere, ﻿ Tellimuse saate tagastada meie stuudiopoodi ([STREET_ADDRESS]). Tagasta…"
click at [133, 164] on div "Uus 5" at bounding box center [183, 175] width 203 height 22
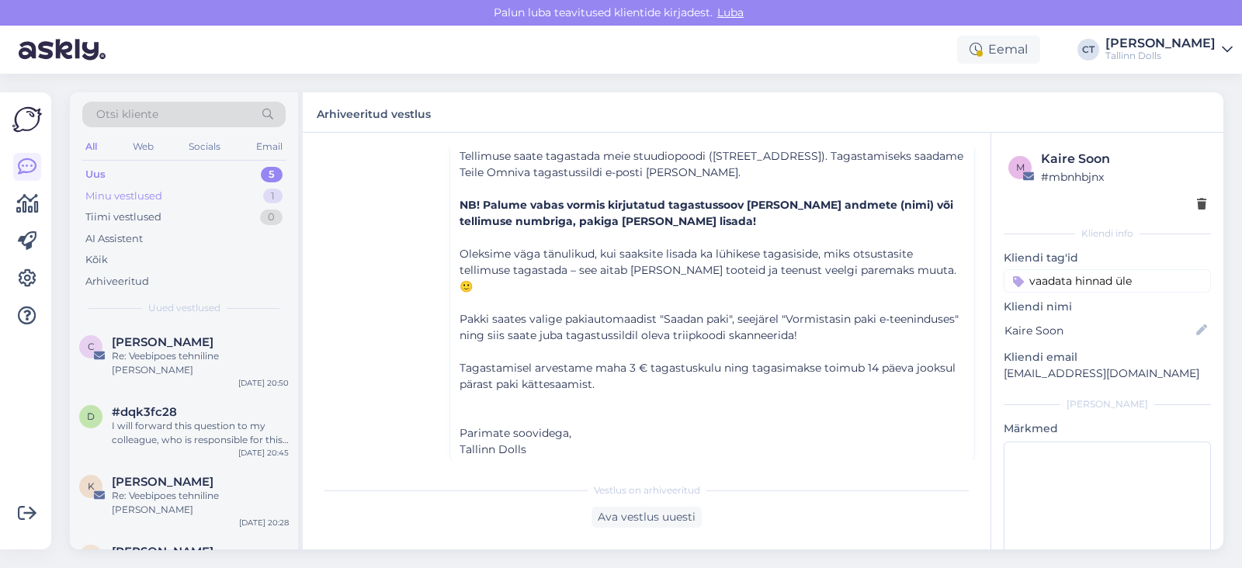
click at [140, 198] on div "Minu vestlused" at bounding box center [123, 197] width 77 height 16
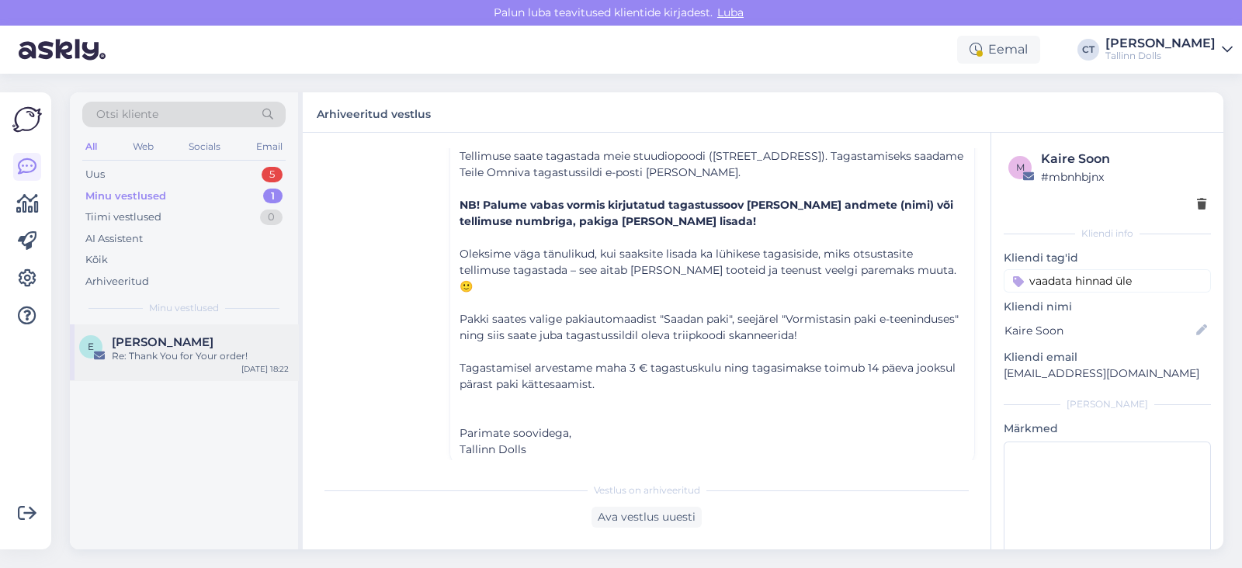
click at [165, 329] on div "e [PERSON_NAME] Re: Thank You for Your order! [DATE] 18:22" at bounding box center [184, 352] width 228 height 56
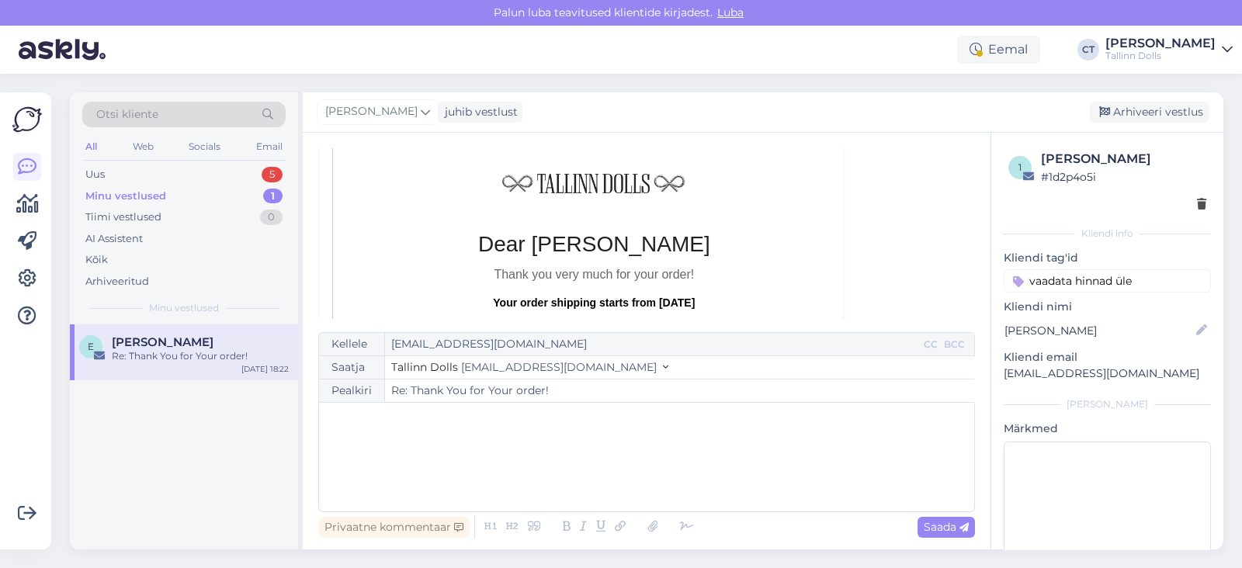
scroll to position [42, 0]
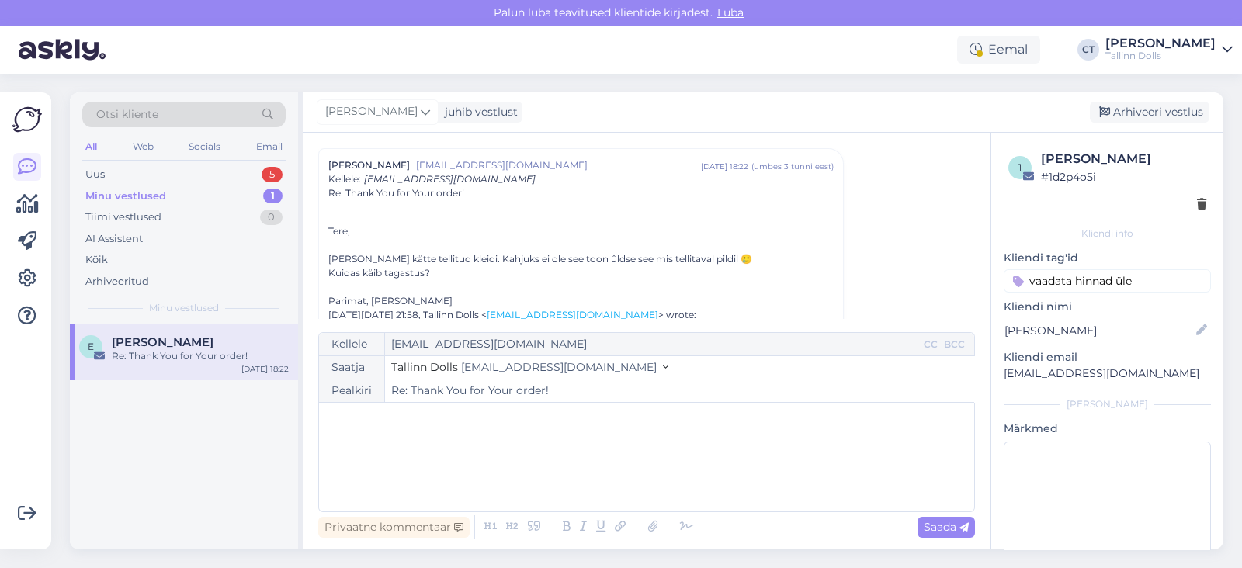
click at [541, 440] on div "﻿" at bounding box center [647, 457] width 640 height 93
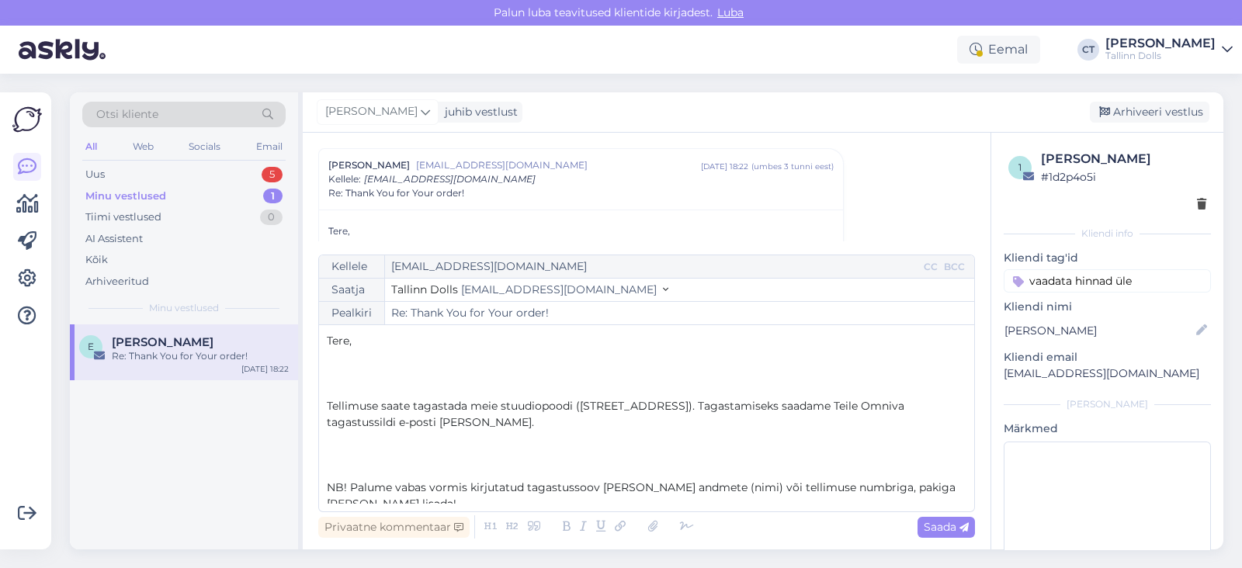
scroll to position [383, 0]
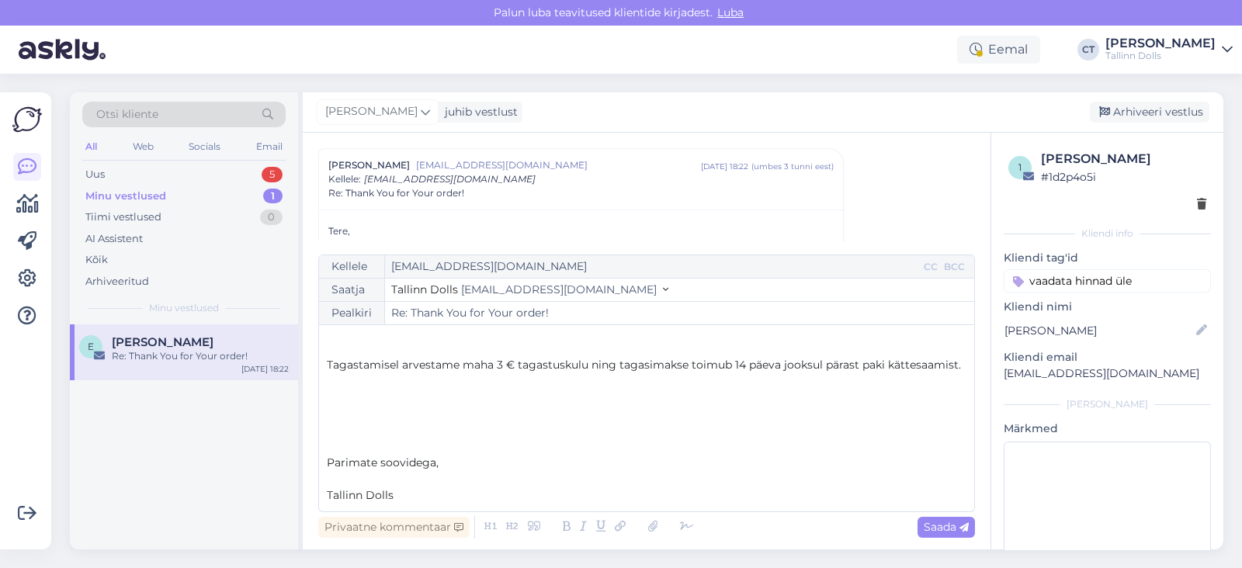
click at [479, 475] on p "﻿" at bounding box center [647, 479] width 640 height 16
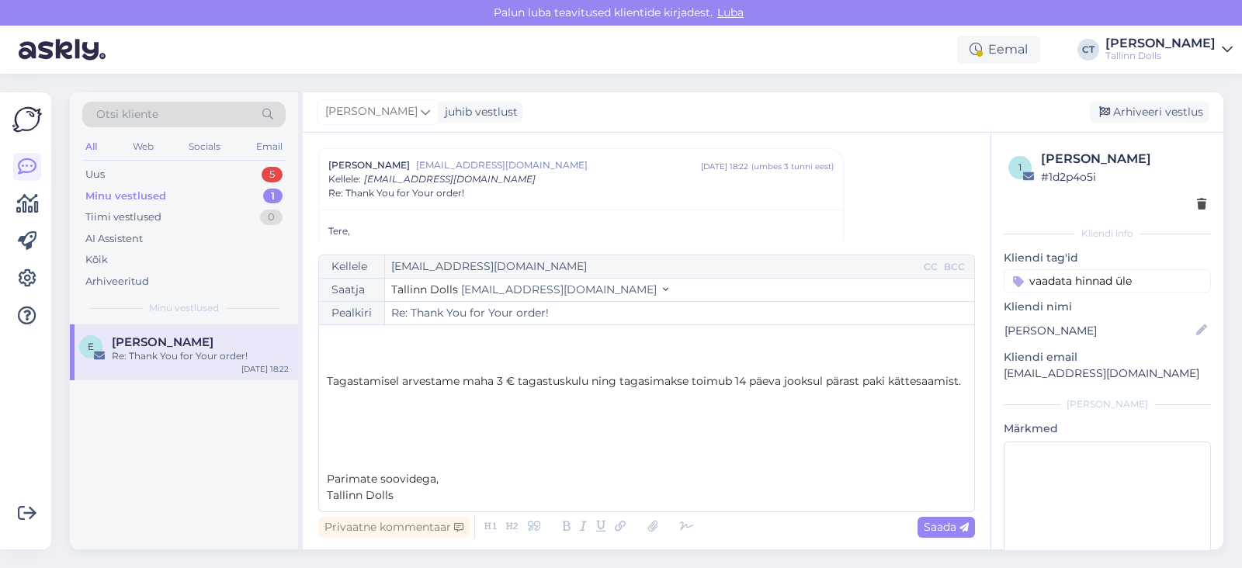
scroll to position [0, 0]
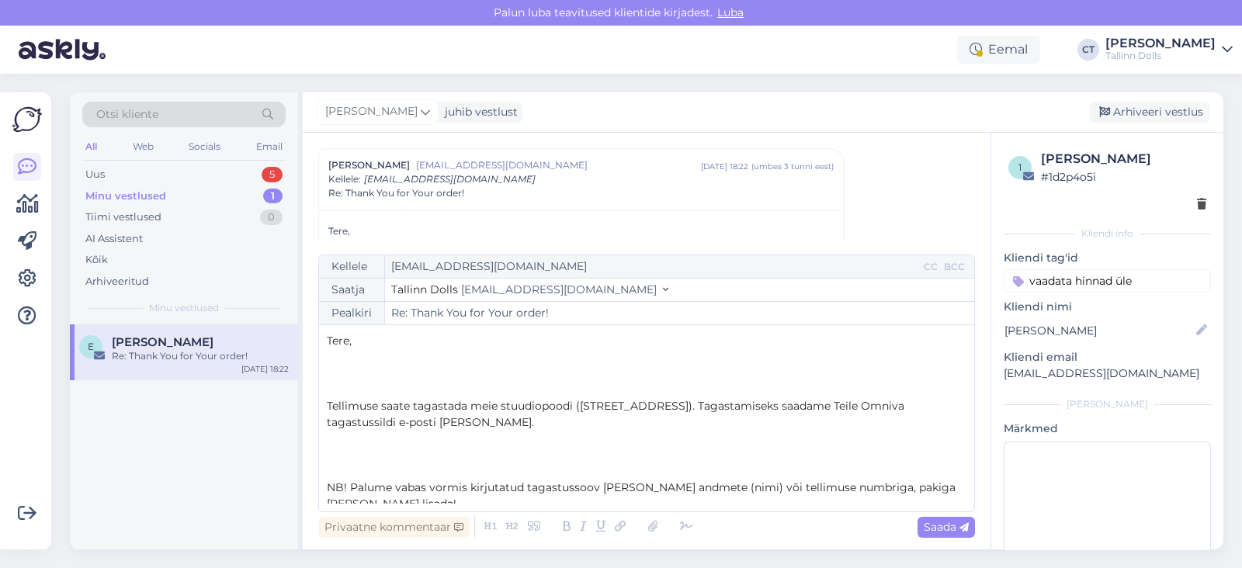
click at [446, 395] on p "﻿" at bounding box center [647, 390] width 640 height 16
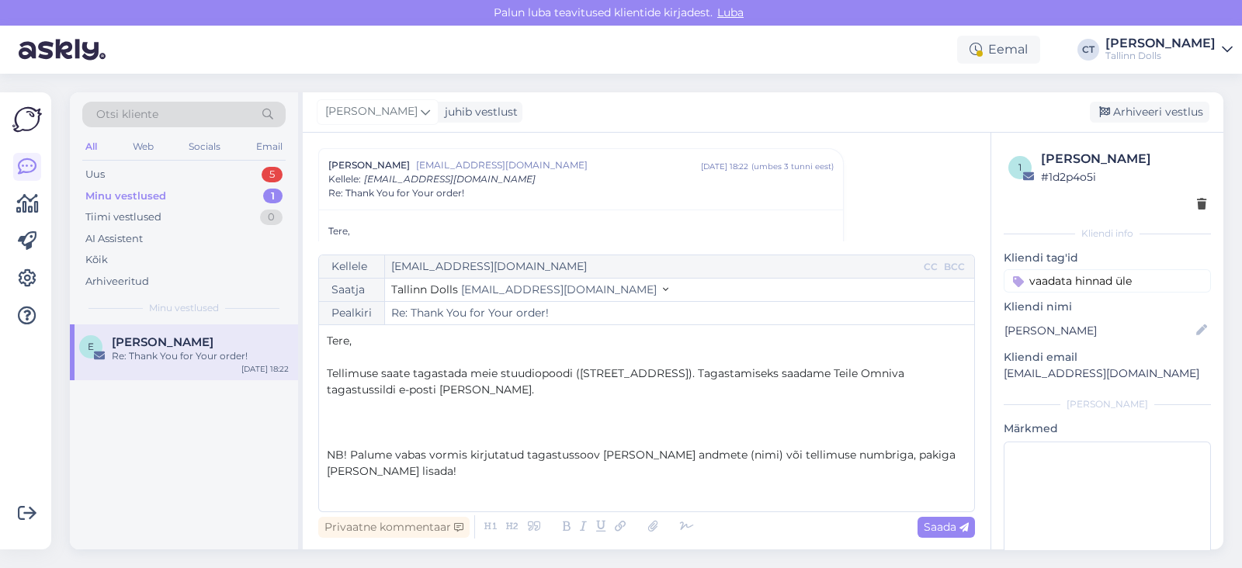
click at [450, 424] on p "﻿" at bounding box center [647, 422] width 640 height 16
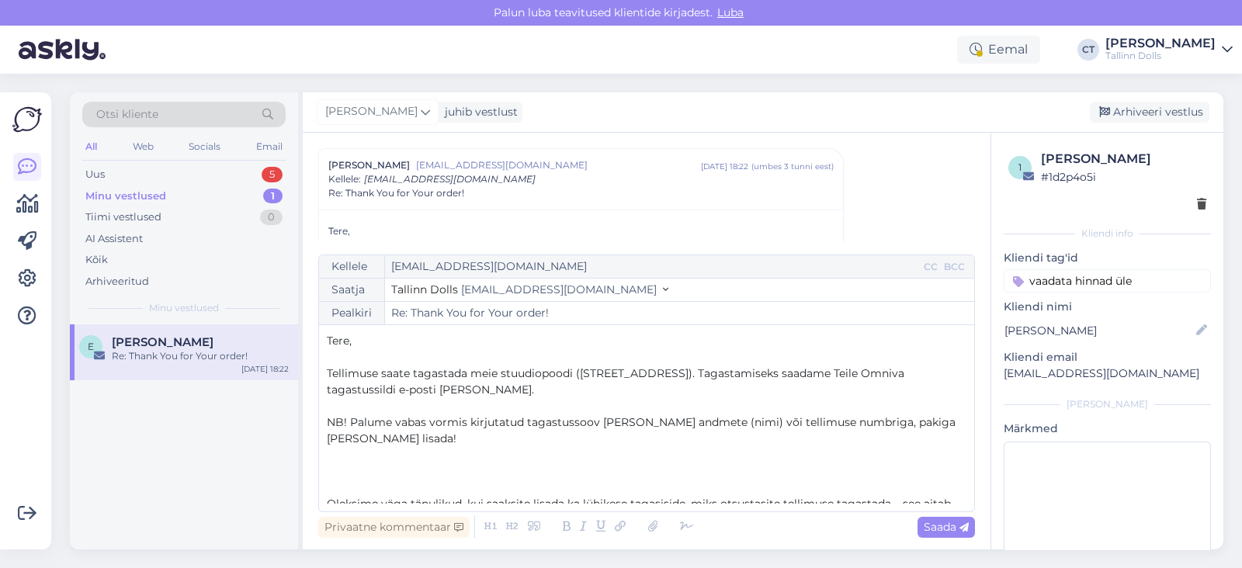
click at [448, 461] on p "﻿" at bounding box center [647, 455] width 640 height 16
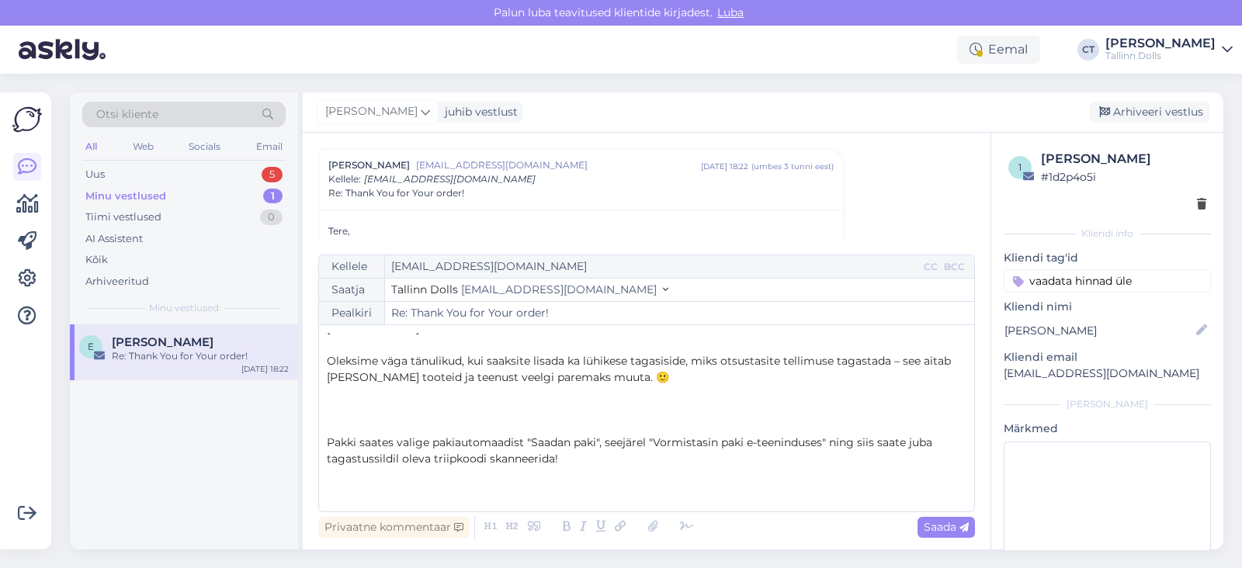
scroll to position [109, 0]
click at [460, 421] on p "﻿" at bounding box center [647, 427] width 640 height 16
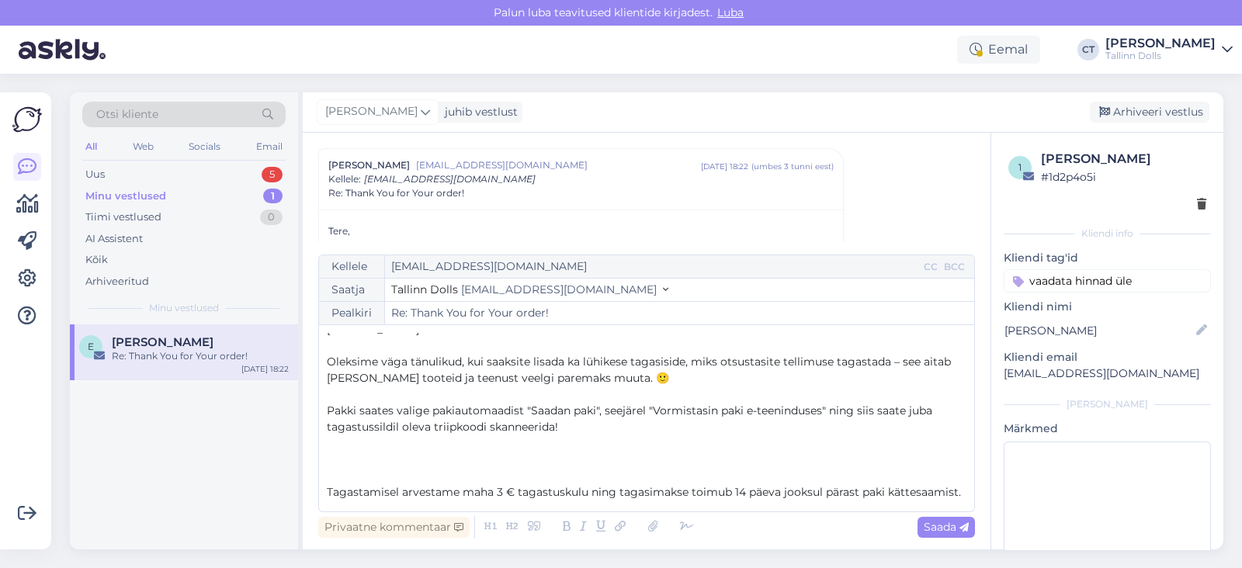
click at [460, 476] on p "﻿" at bounding box center [647, 476] width 640 height 16
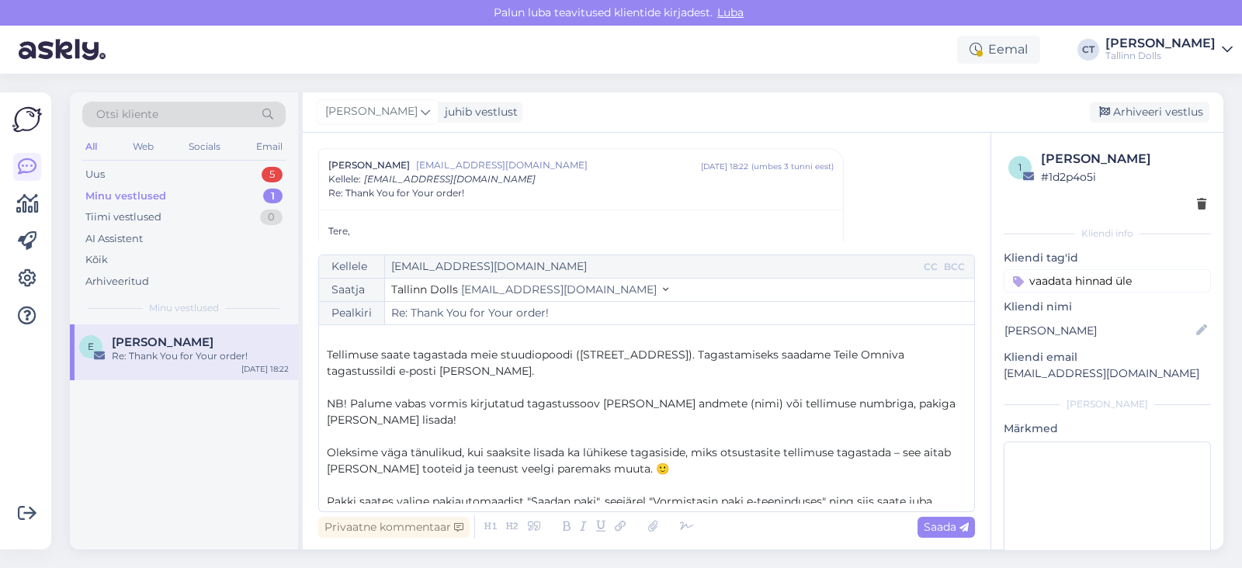
scroll to position [16, 0]
click at [415, 401] on span "NB! Palume vabas vormis kirjutatud tagastussoov [PERSON_NAME] andmete (nimi) võ…" at bounding box center [643, 414] width 632 height 30
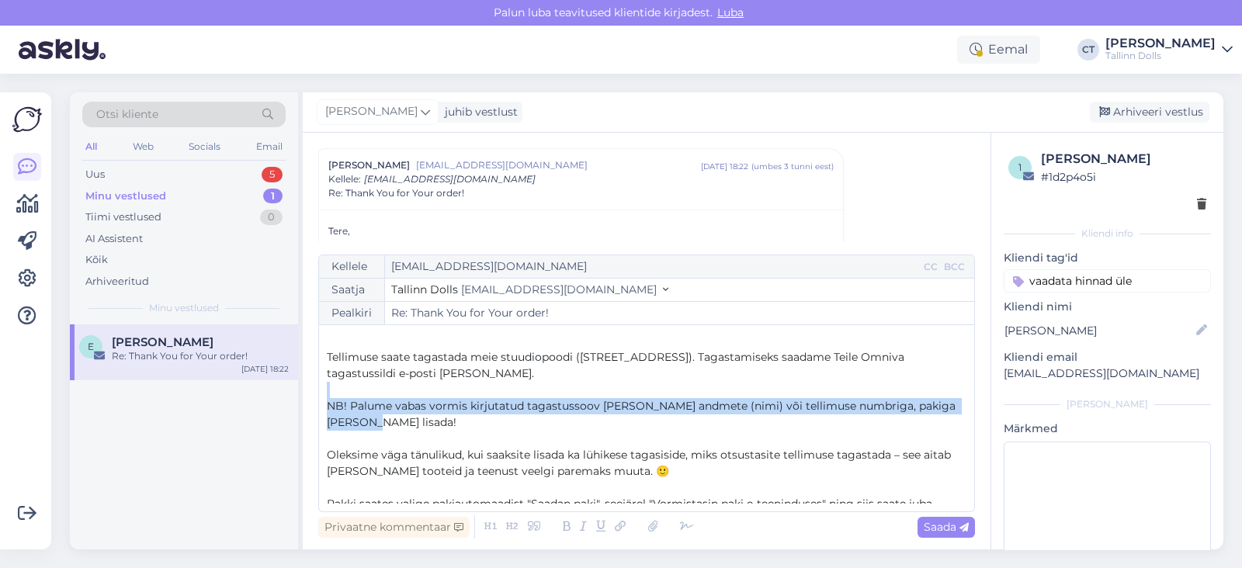
drag, startPoint x: 387, startPoint y: 425, endPoint x: 305, endPoint y: 389, distance: 89.7
click at [305, 389] on div "Vestlus [PERSON_NAME] leemet [EMAIL_ADDRESS][DOMAIN_NAME] [DATE] 18:22 ( umbes …" at bounding box center [647, 341] width 688 height 417
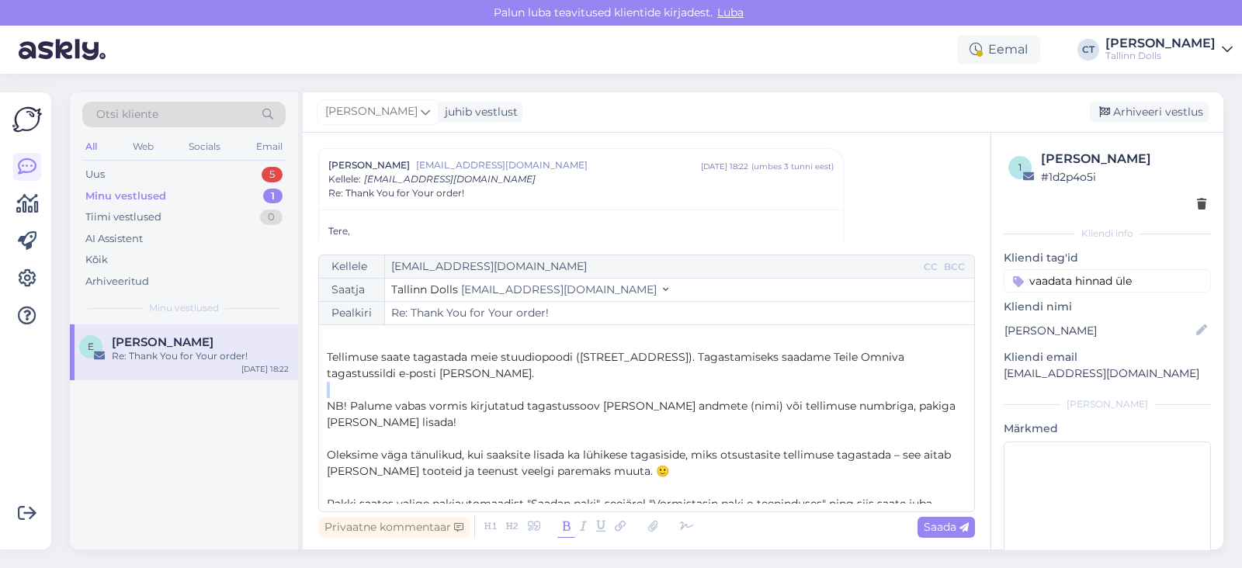
click at [563, 529] on icon at bounding box center [566, 527] width 18 height 22
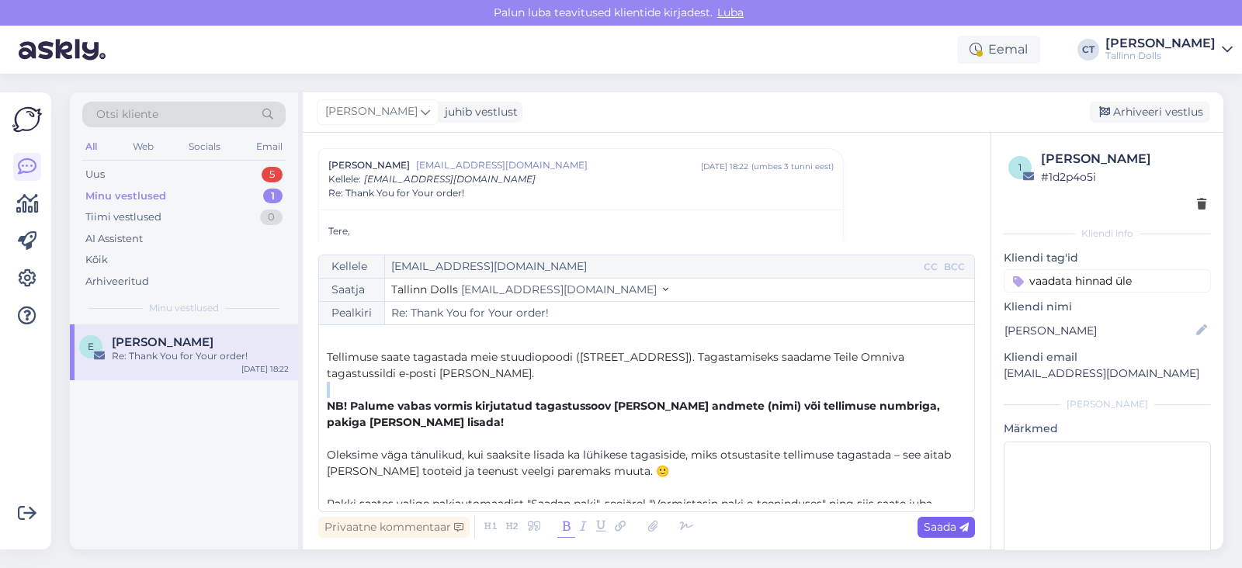
click at [931, 529] on span "Saada" at bounding box center [946, 527] width 45 height 14
type input "Re: Thank You for Your order!"
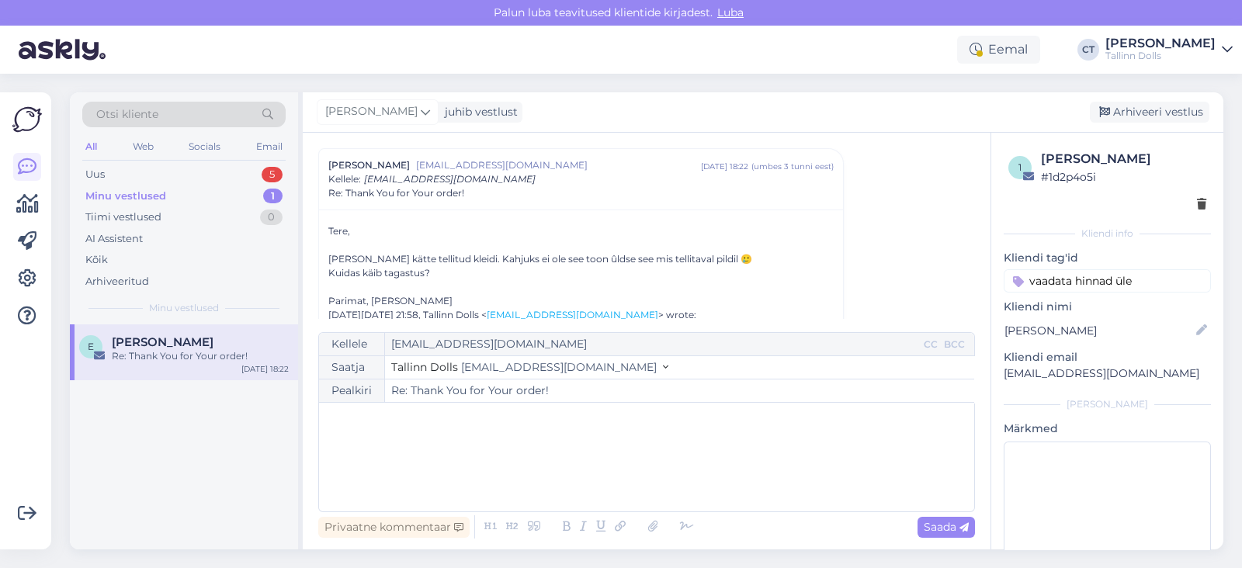
scroll to position [921, 0]
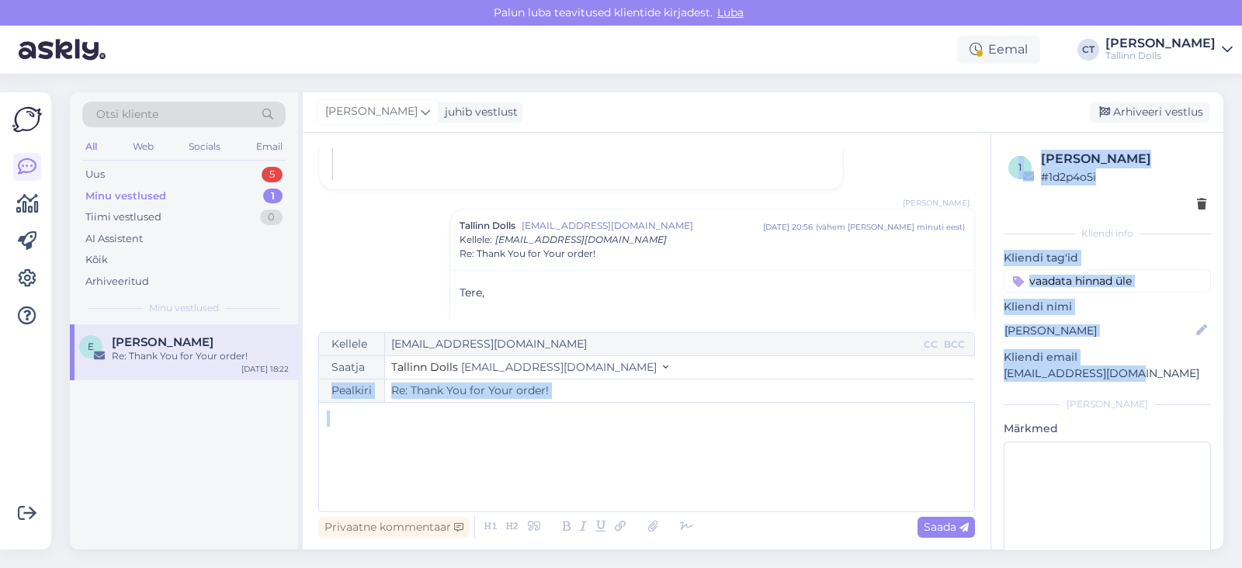
drag, startPoint x: 1135, startPoint y: 376, endPoint x: 989, endPoint y: 374, distance: 145.9
click at [989, 374] on div "Vestlus [PERSON_NAME] leemet [EMAIL_ADDRESS][DOMAIN_NAME] [DATE] 18:22 ( umbes …" at bounding box center [763, 341] width 921 height 417
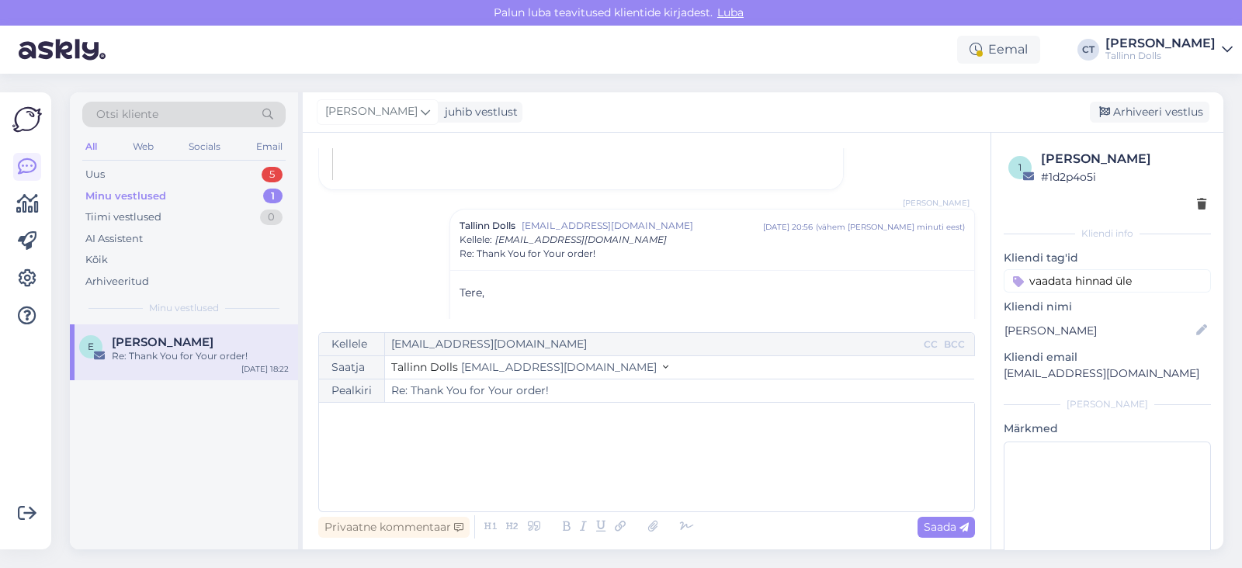
click at [1006, 394] on div "1 [PERSON_NAME] # 1d2p4o5i Kliendi info Kliendi tag'id vaadata hinnad [PERSON_N…" at bounding box center [1107, 369] width 232 height 472
drag, startPoint x: 1146, startPoint y: 370, endPoint x: 995, endPoint y: 371, distance: 150.6
click at [995, 371] on div "1 [PERSON_NAME] # 1d2p4o5i Kliendi info Kliendi tag'id vaadata hinnad [PERSON_N…" at bounding box center [1107, 369] width 232 height 472
copy p "[EMAIL_ADDRESS][DOMAIN_NAME]"
click at [1154, 117] on div "Arhiveeri vestlus" at bounding box center [1150, 112] width 120 height 21
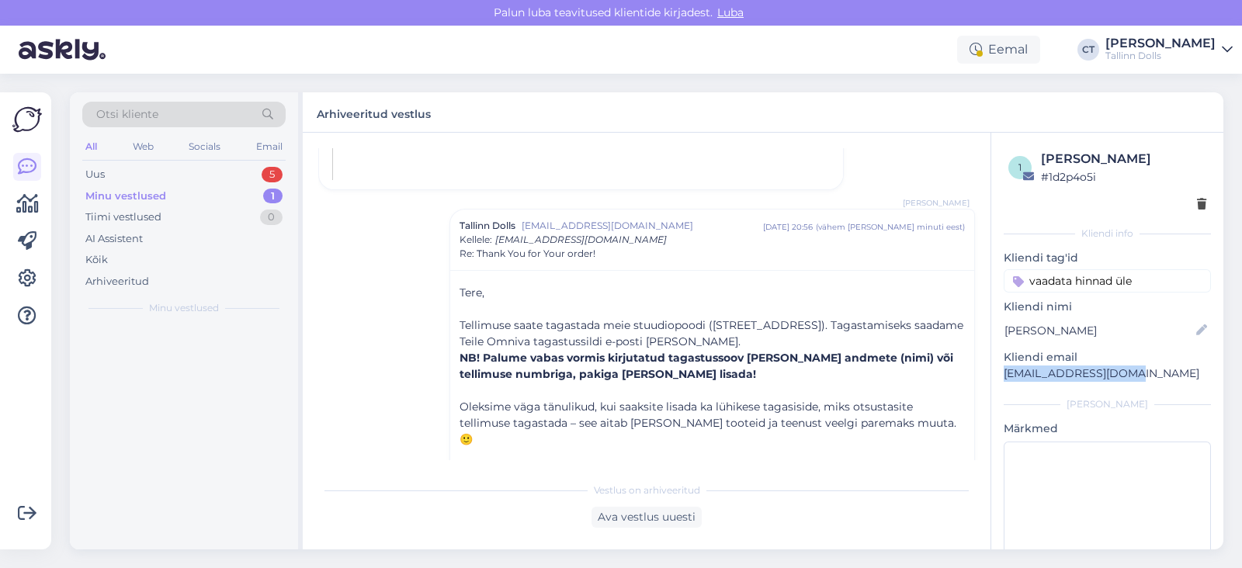
scroll to position [981, 0]
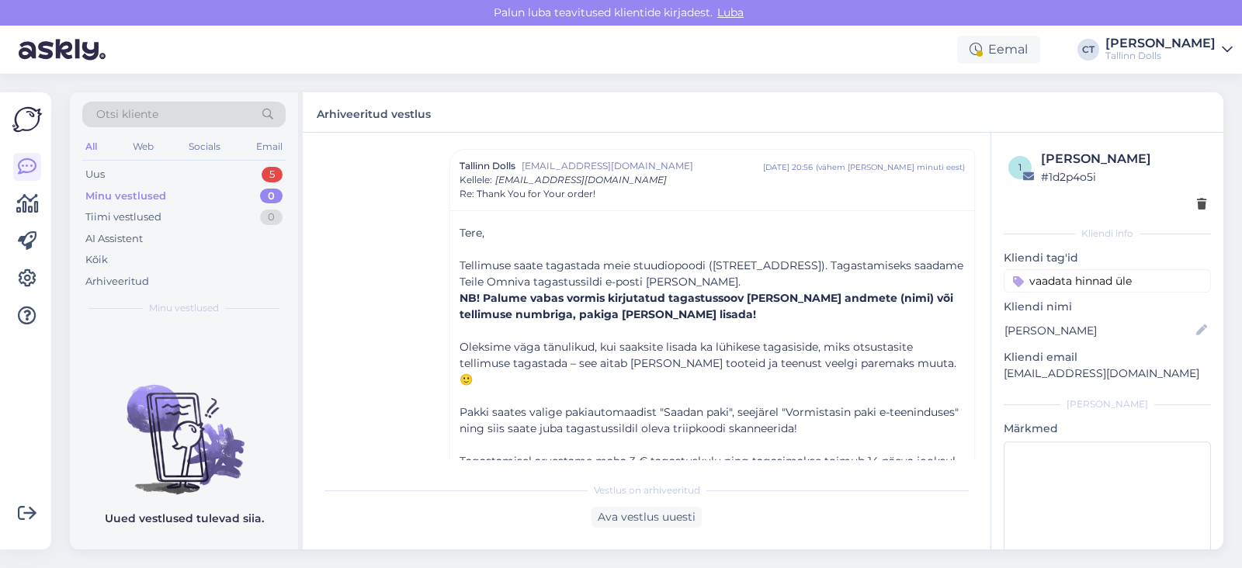
click at [181, 161] on div "Otsi kliente All Web Socials Email Uus 5 Minu vestlused 0 Tiimi vestlused 0 AI …" at bounding box center [184, 208] width 228 height 232
click at [172, 170] on div "Uus 5" at bounding box center [183, 175] width 203 height 22
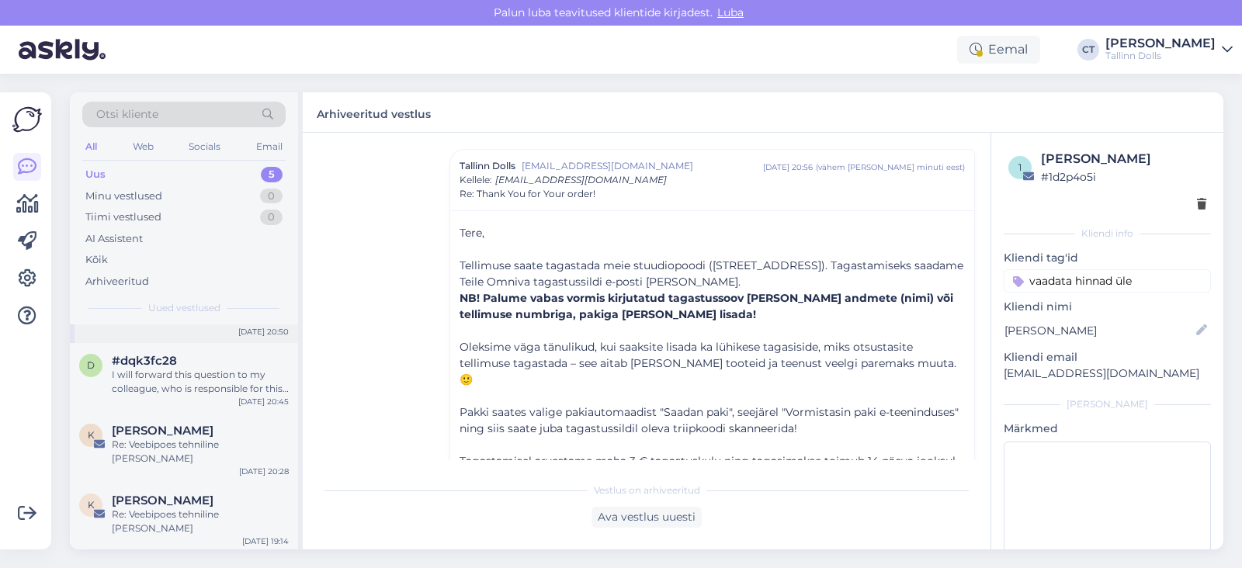
scroll to position [68, 0]
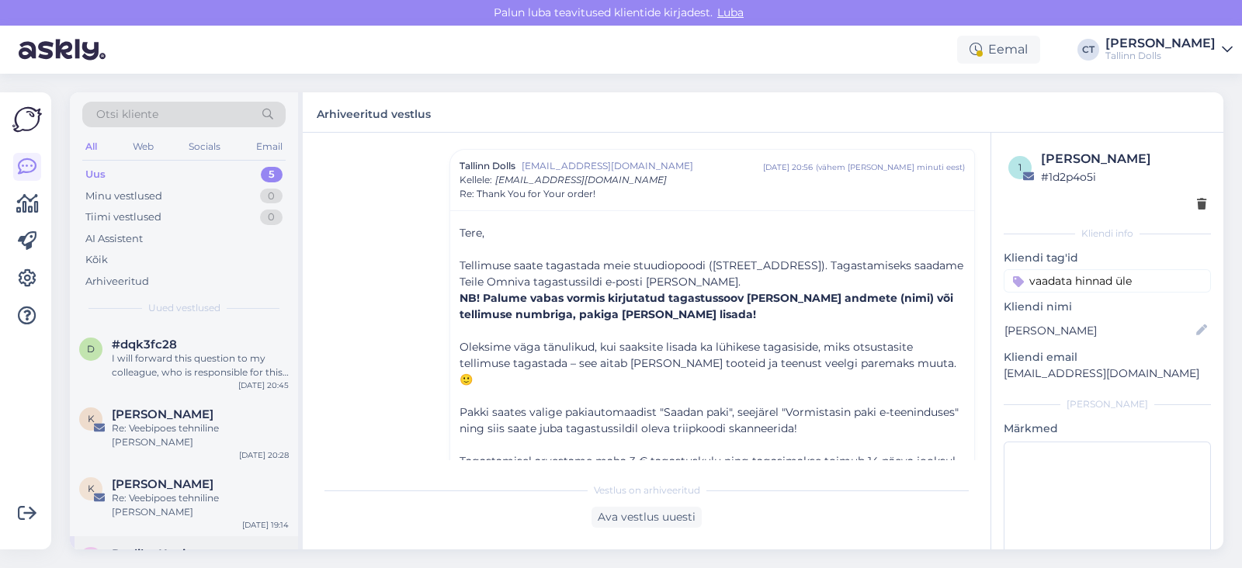
click at [162, 561] on div "Re: Veebipoes tehniline [PERSON_NAME]" at bounding box center [200, 575] width 177 height 28
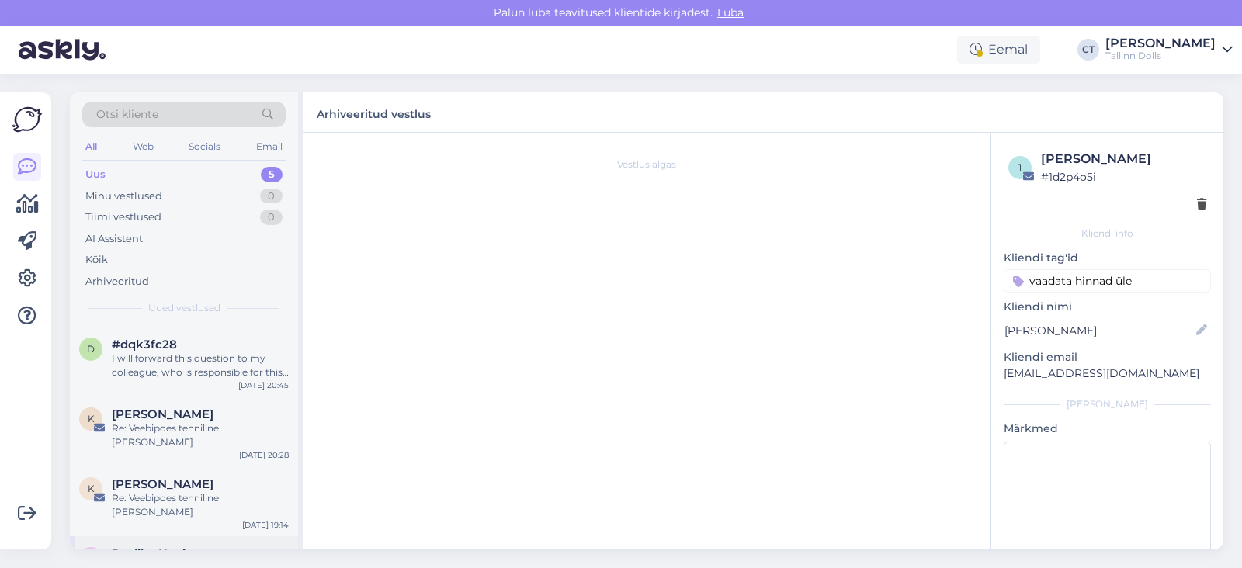
scroll to position [671, 0]
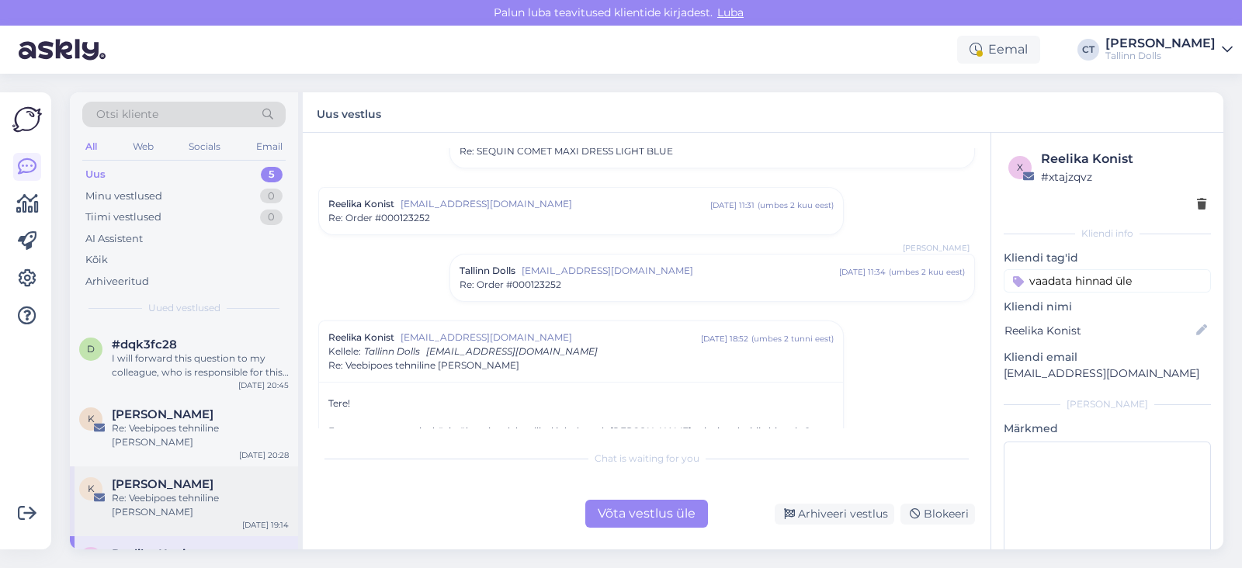
click at [189, 491] on div "Re: Veebipoes tehniline [PERSON_NAME]" at bounding box center [200, 505] width 177 height 28
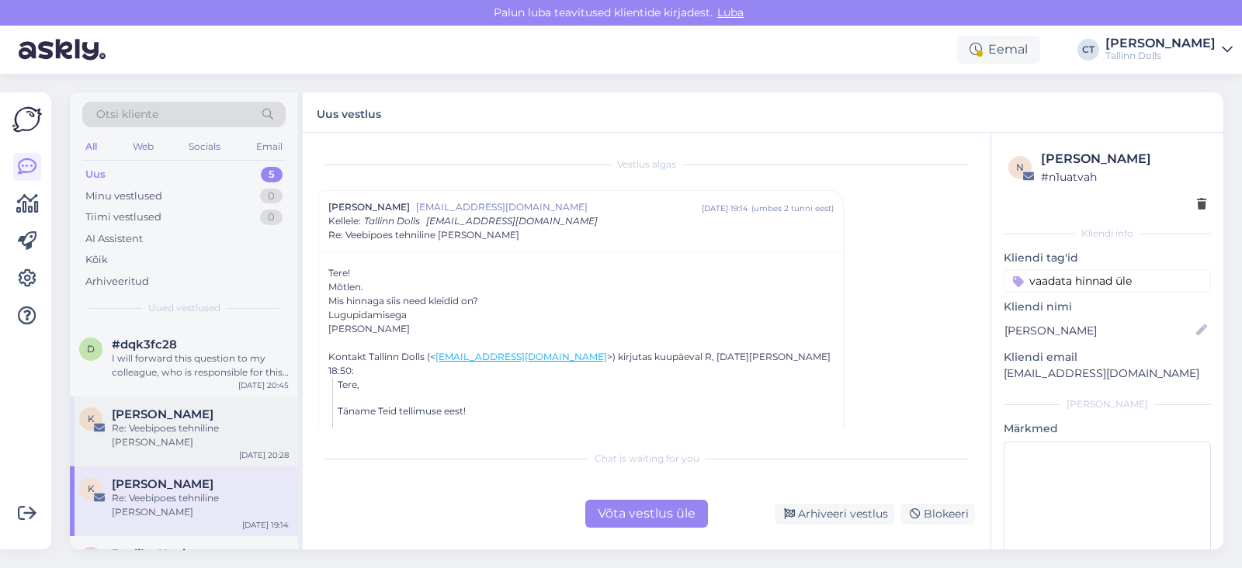
click at [186, 408] on span "[PERSON_NAME]" at bounding box center [163, 415] width 102 height 14
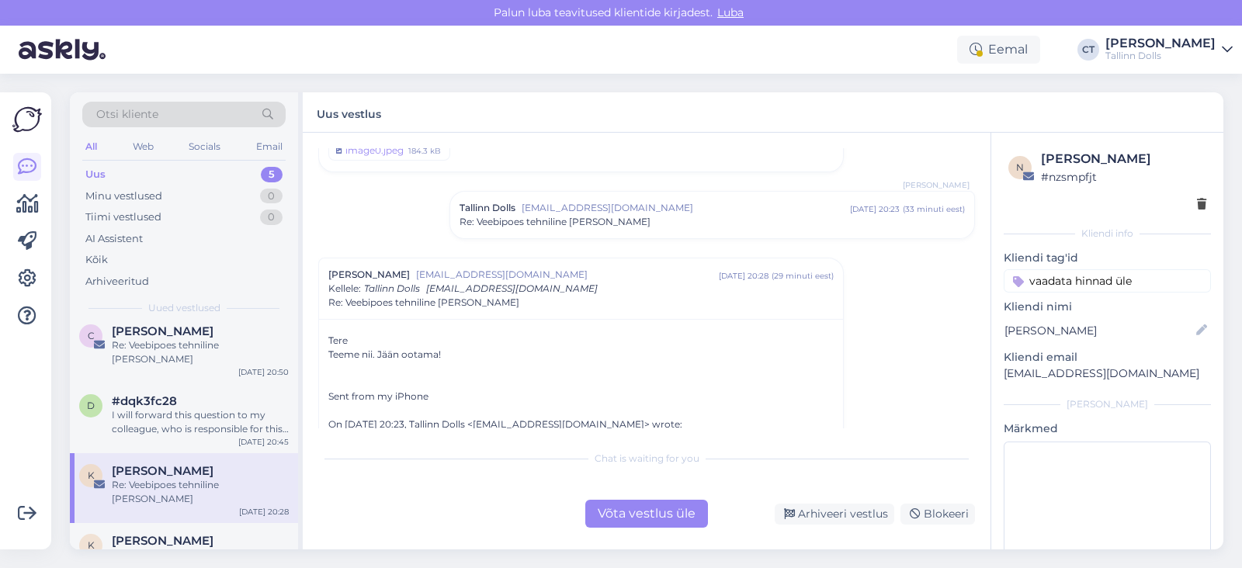
scroll to position [60, 0]
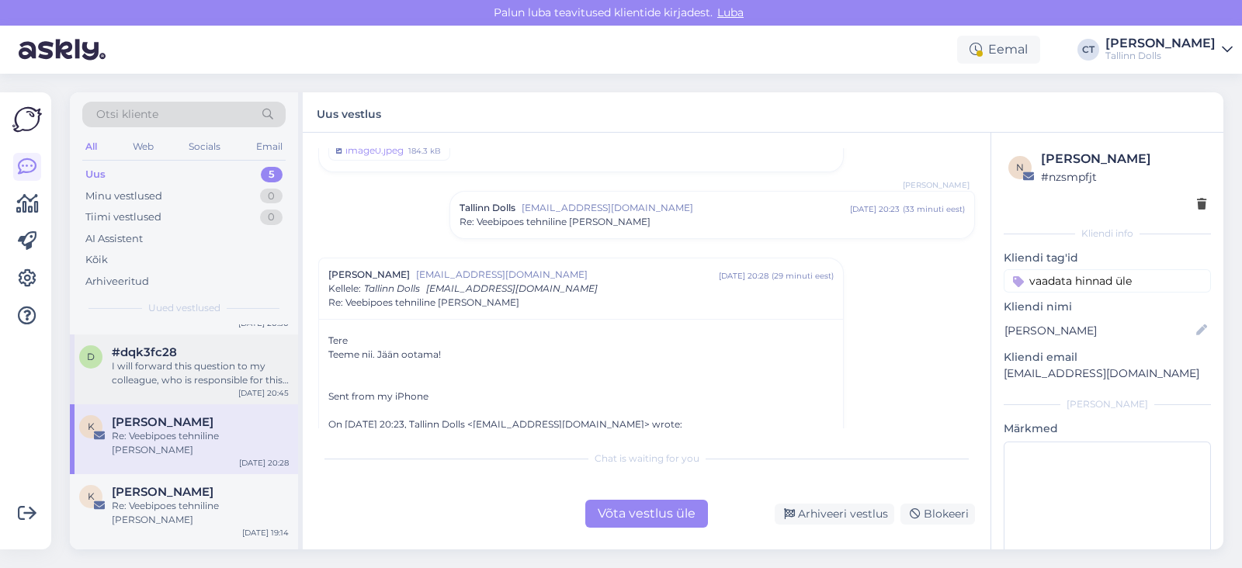
click at [173, 359] on div "I will forward this question to my colleague, who is responsible for this. The …" at bounding box center [200, 373] width 177 height 28
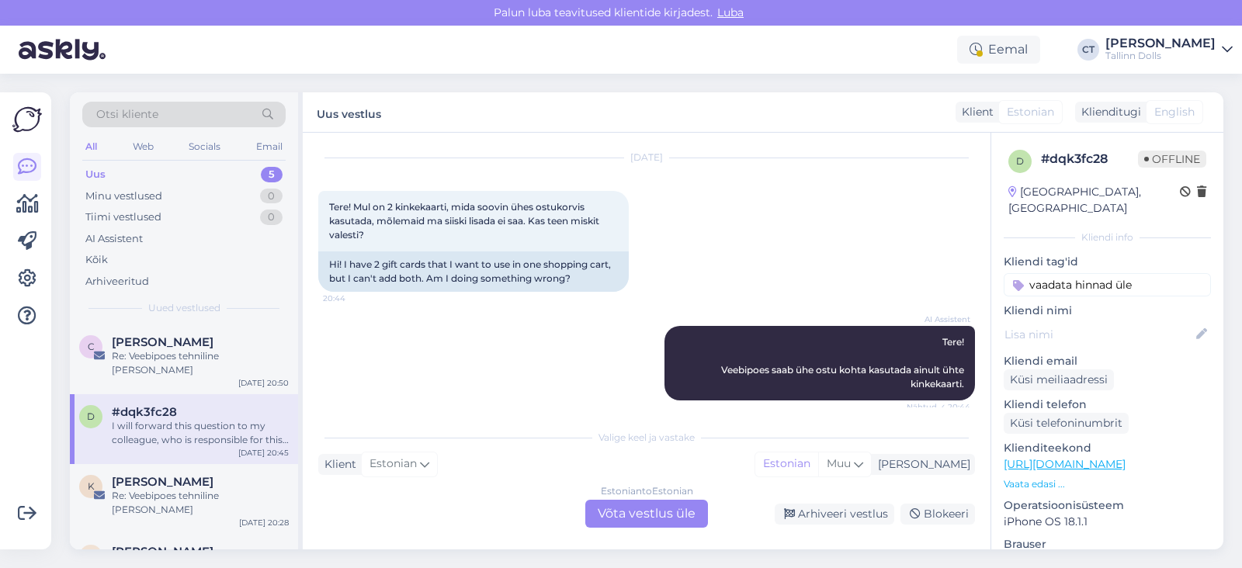
scroll to position [306, 0]
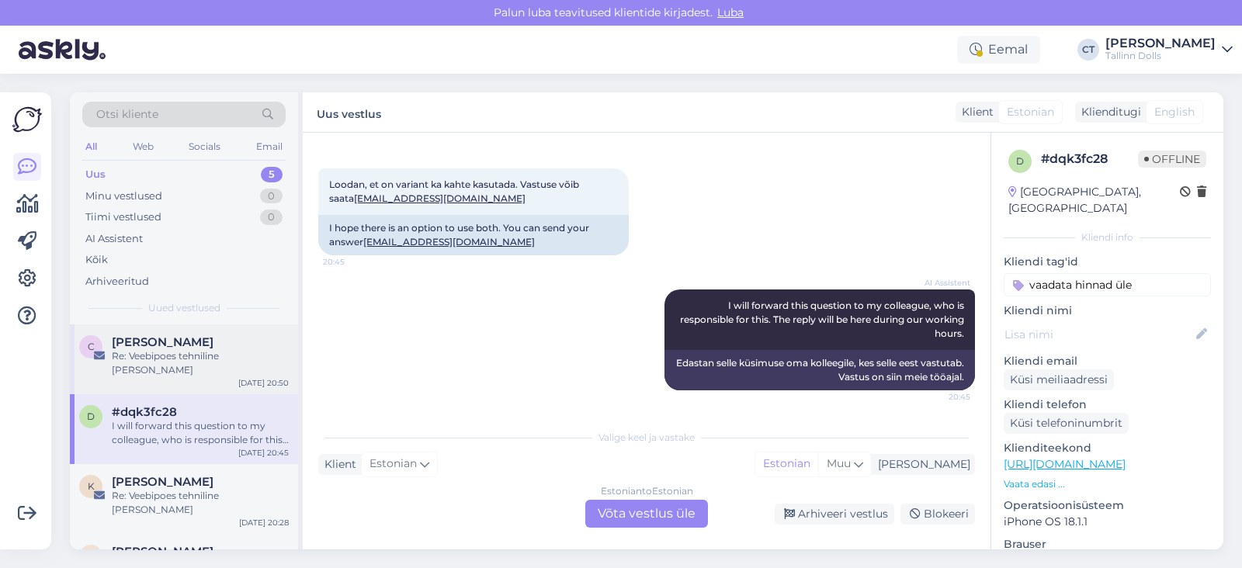
click at [212, 346] on div "[PERSON_NAME]" at bounding box center [200, 342] width 177 height 14
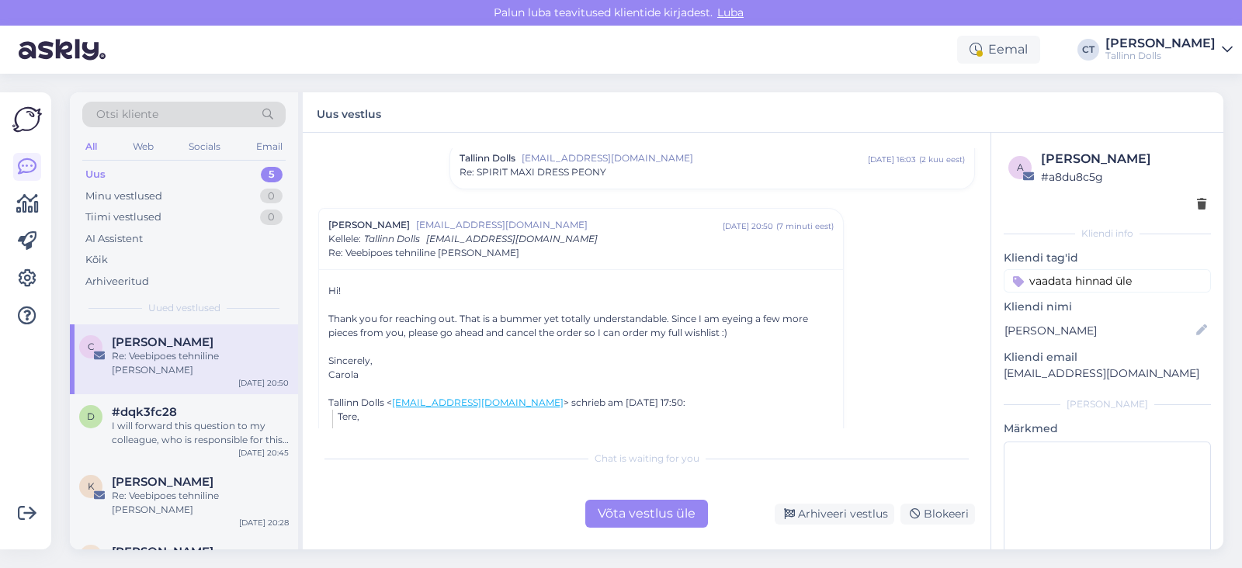
scroll to position [517, 0]
click at [651, 508] on div "Võta vestlus üle" at bounding box center [646, 514] width 123 height 28
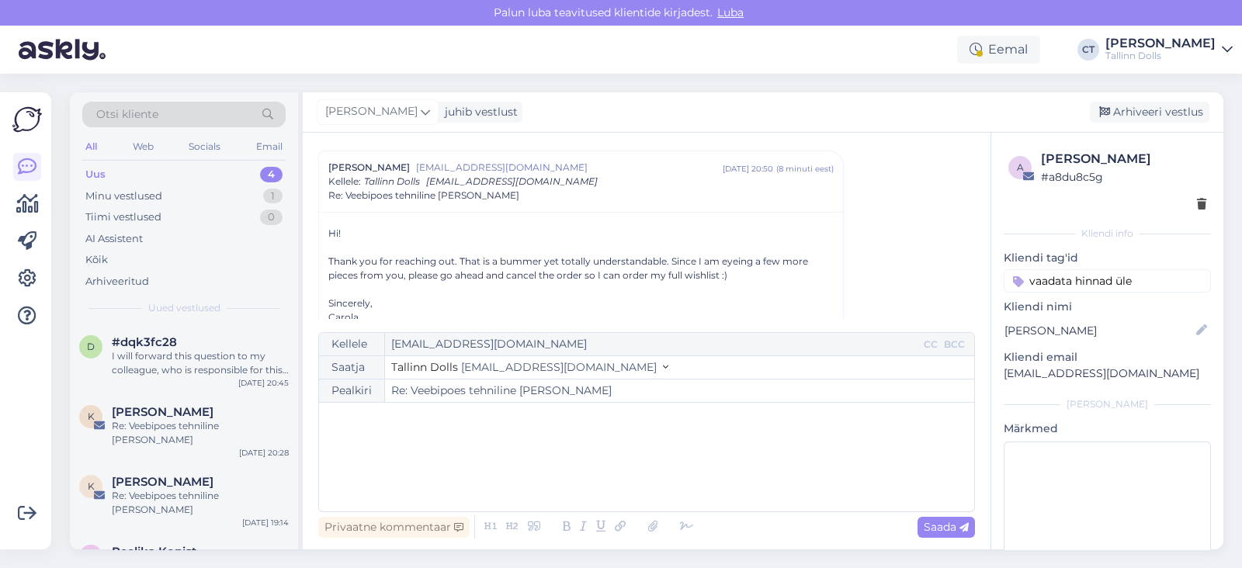
click at [647, 480] on div "﻿" at bounding box center [647, 457] width 640 height 93
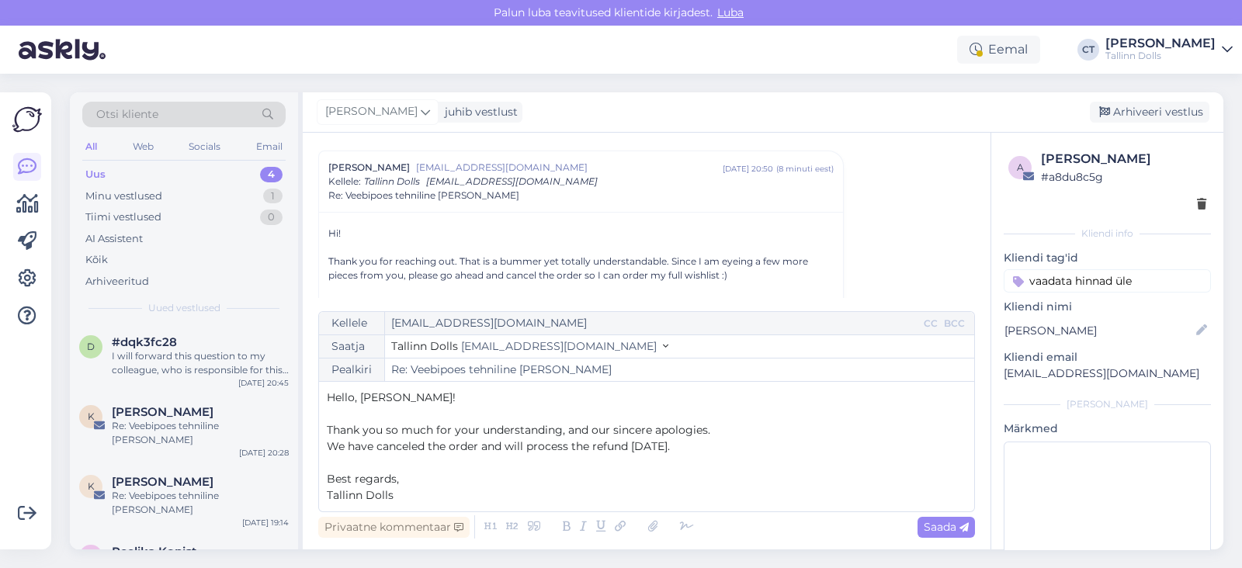
click at [737, 448] on p "We have canceled the order and will process the refund [DATE]." at bounding box center [647, 447] width 640 height 16
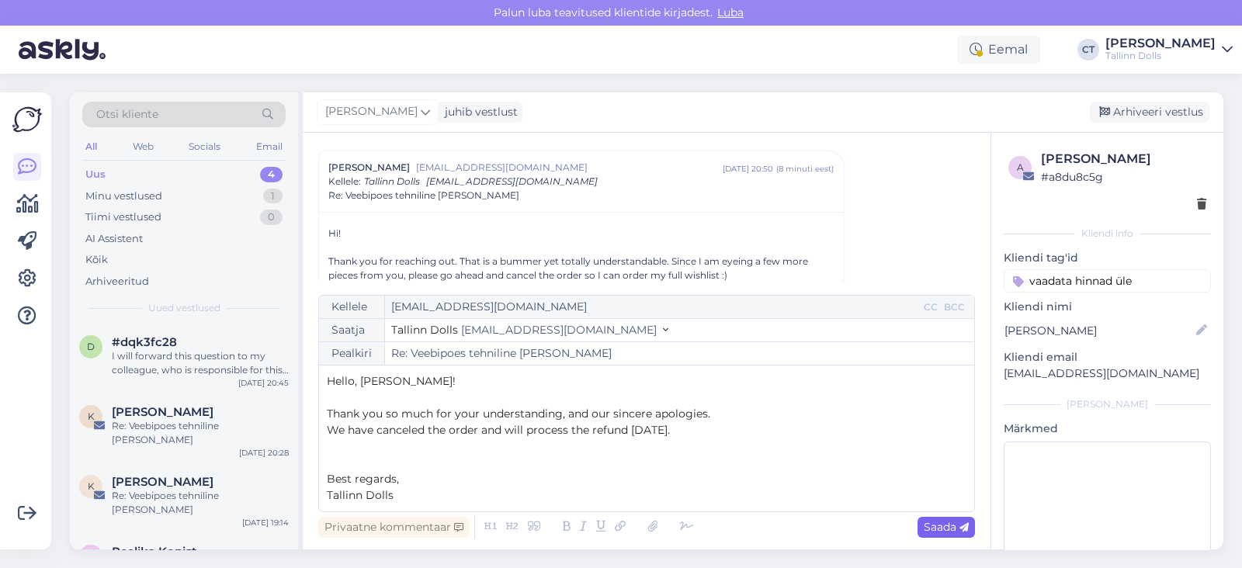
click at [957, 533] on div "Saada" at bounding box center [945, 527] width 57 height 21
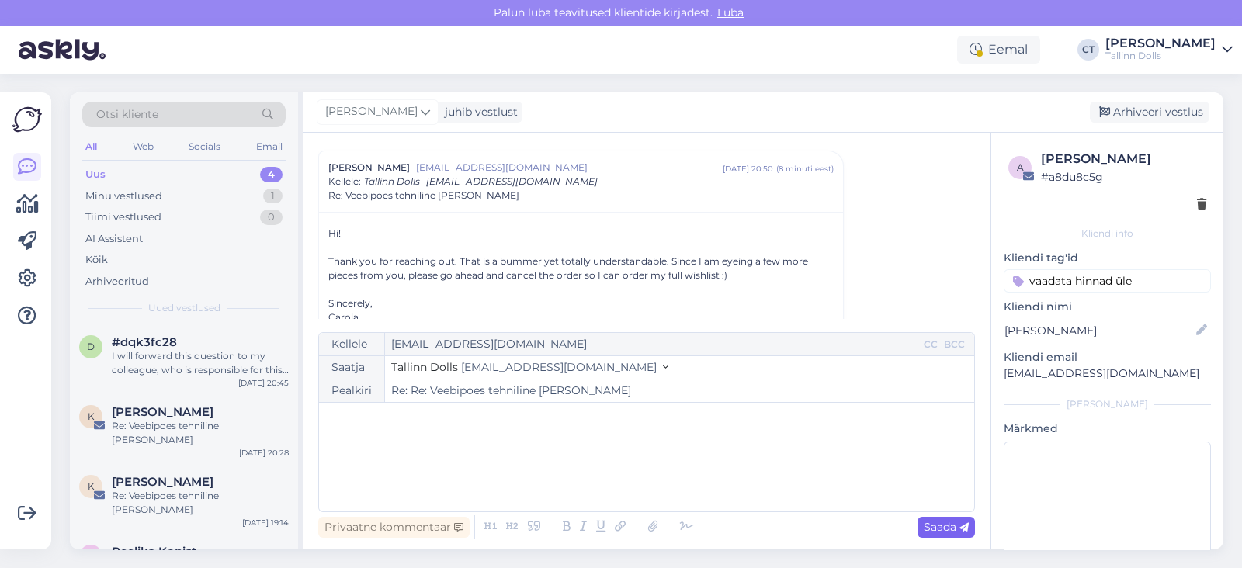
type input "Re: Veebipoes tehniline [PERSON_NAME]"
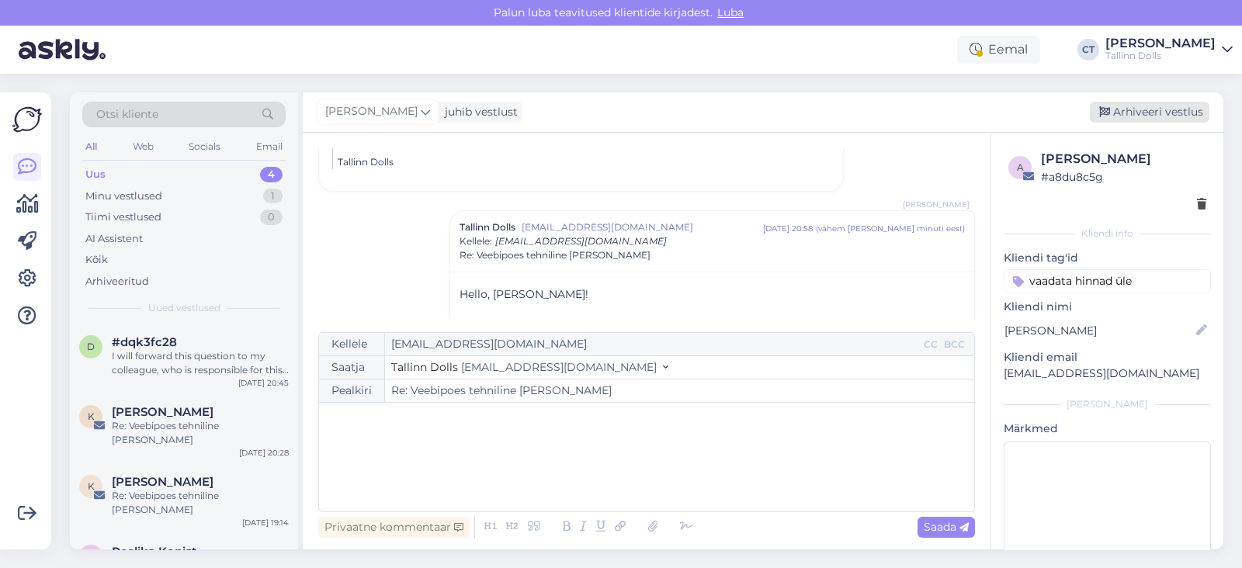
click at [1172, 118] on div "Arhiveeri vestlus" at bounding box center [1150, 112] width 120 height 21
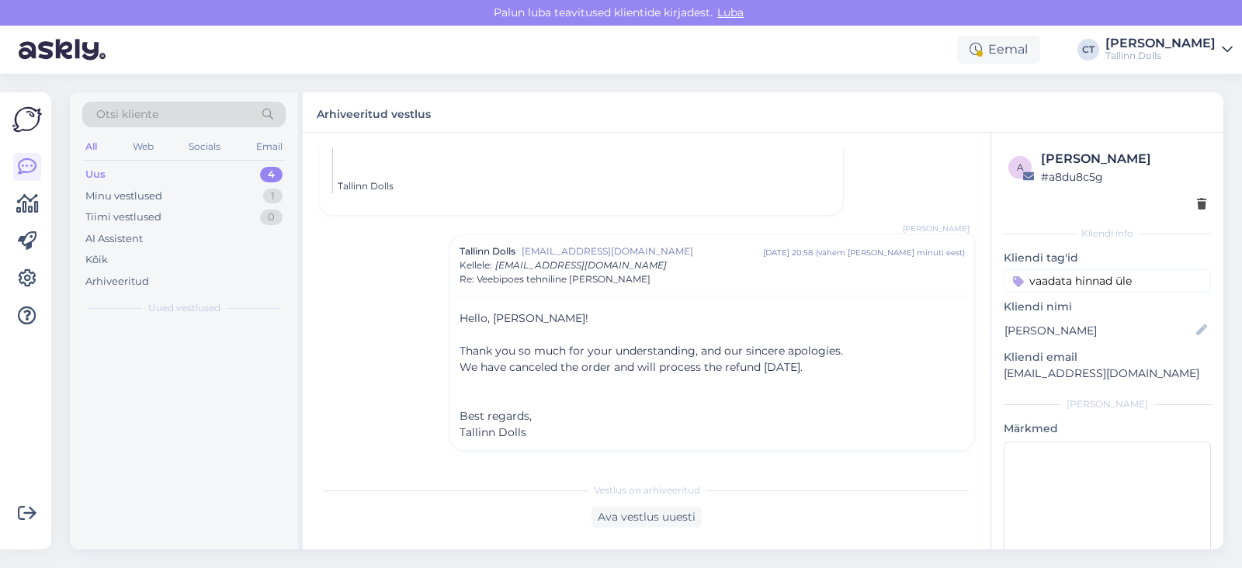
scroll to position [942, 0]
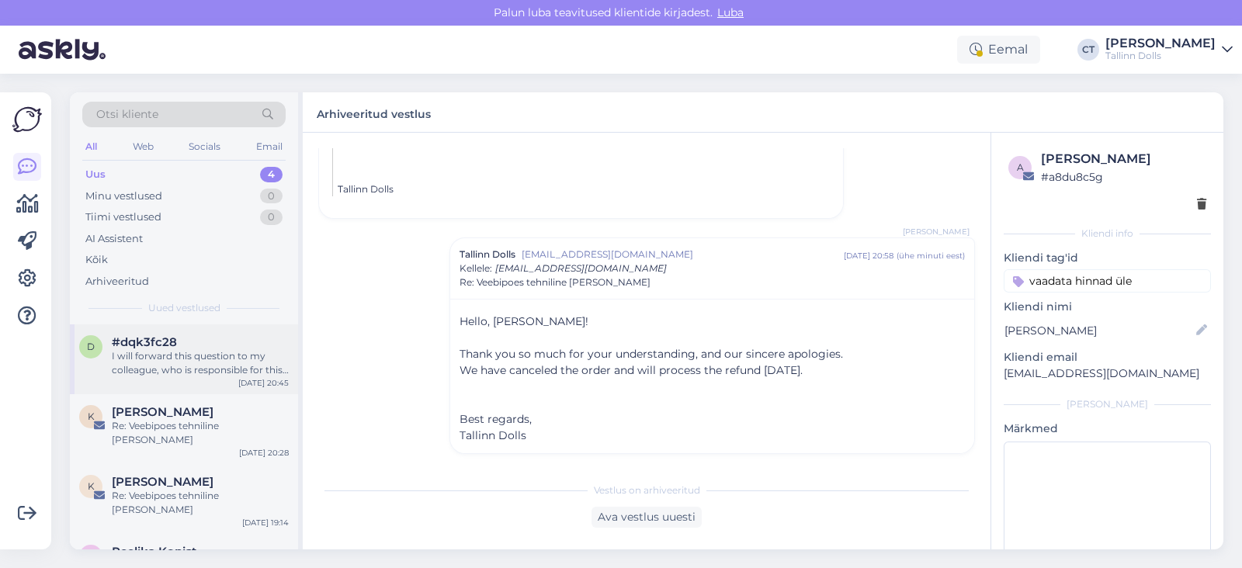
click at [192, 366] on div "I will forward this question to my colleague, who is responsible for this. The …" at bounding box center [200, 363] width 177 height 28
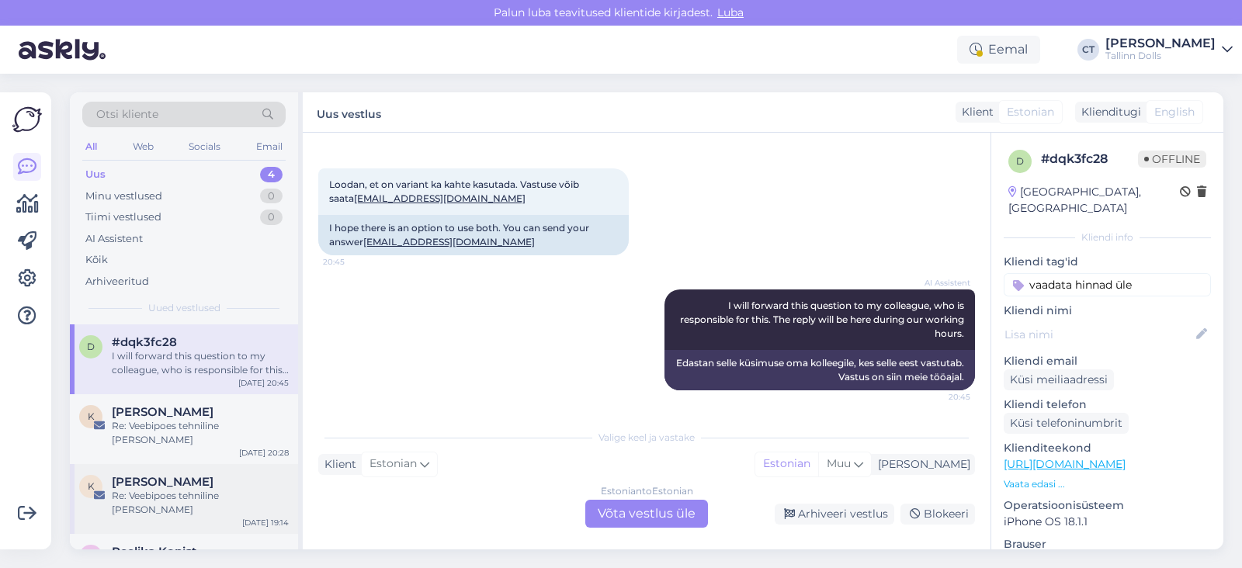
click at [191, 475] on div "[PERSON_NAME]" at bounding box center [200, 482] width 177 height 14
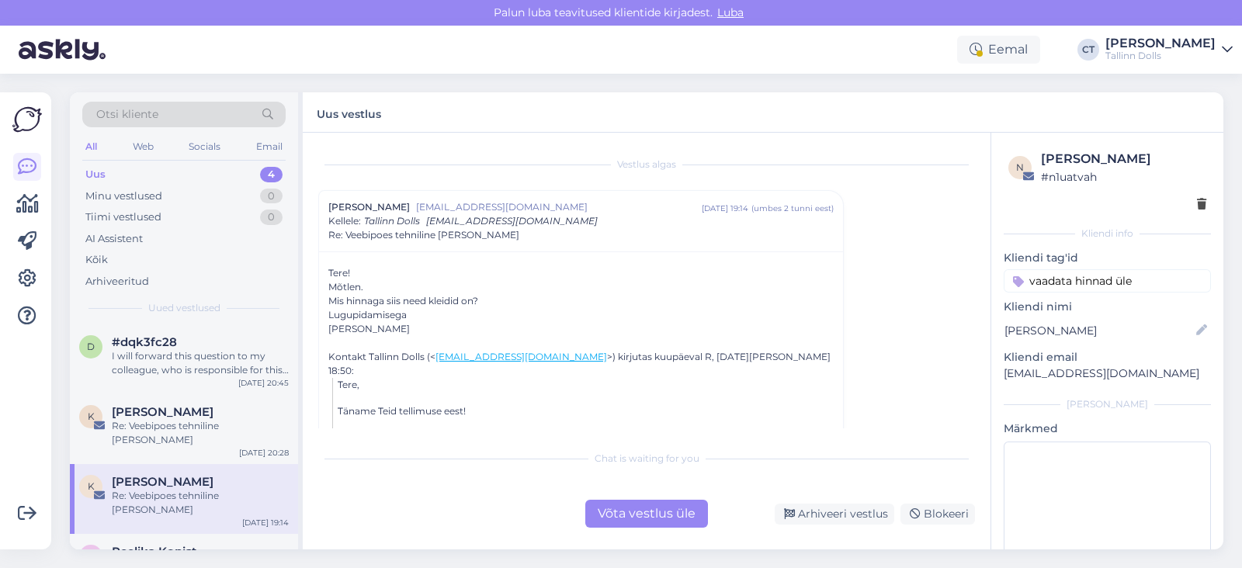
scroll to position [9, 0]
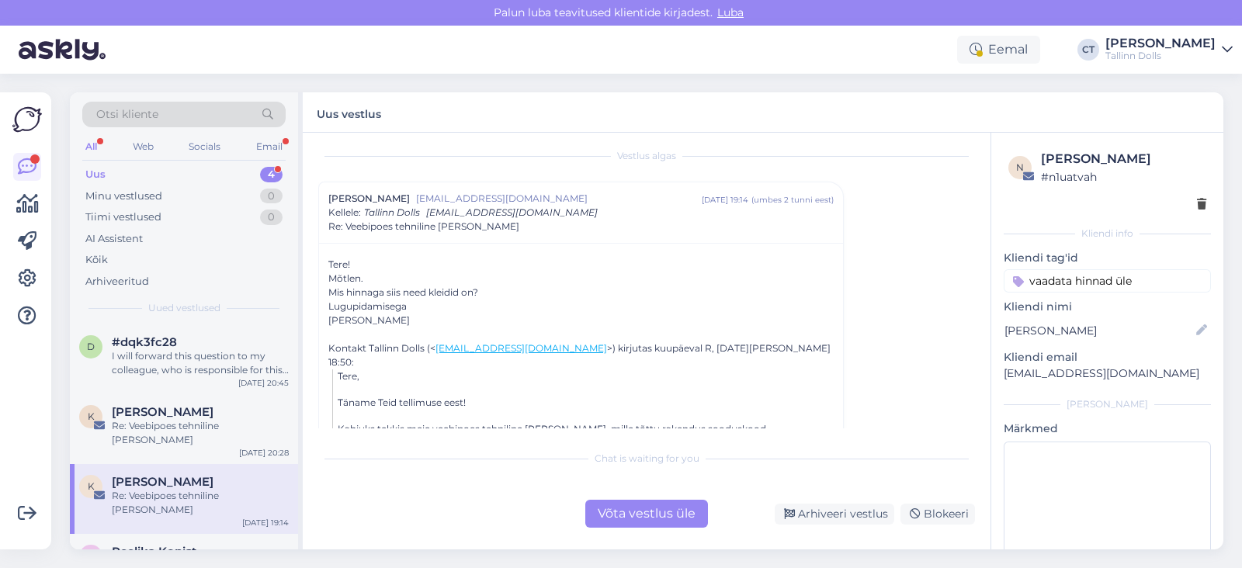
click at [645, 510] on div "Võta vestlus üle" at bounding box center [646, 514] width 123 height 28
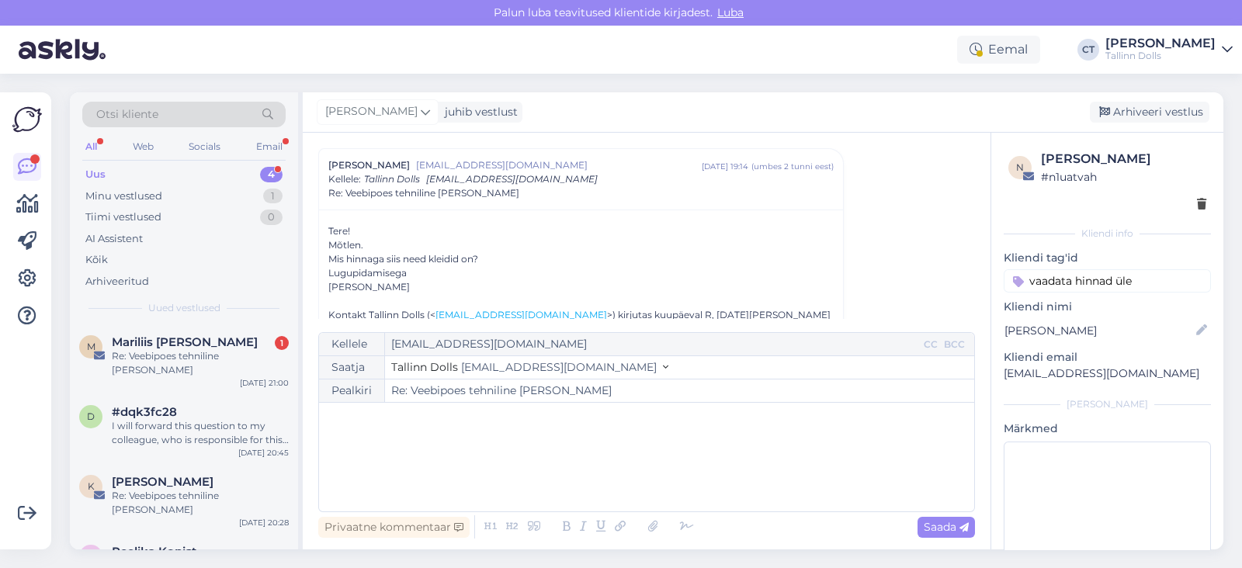
click at [630, 476] on div "﻿" at bounding box center [647, 457] width 640 height 93
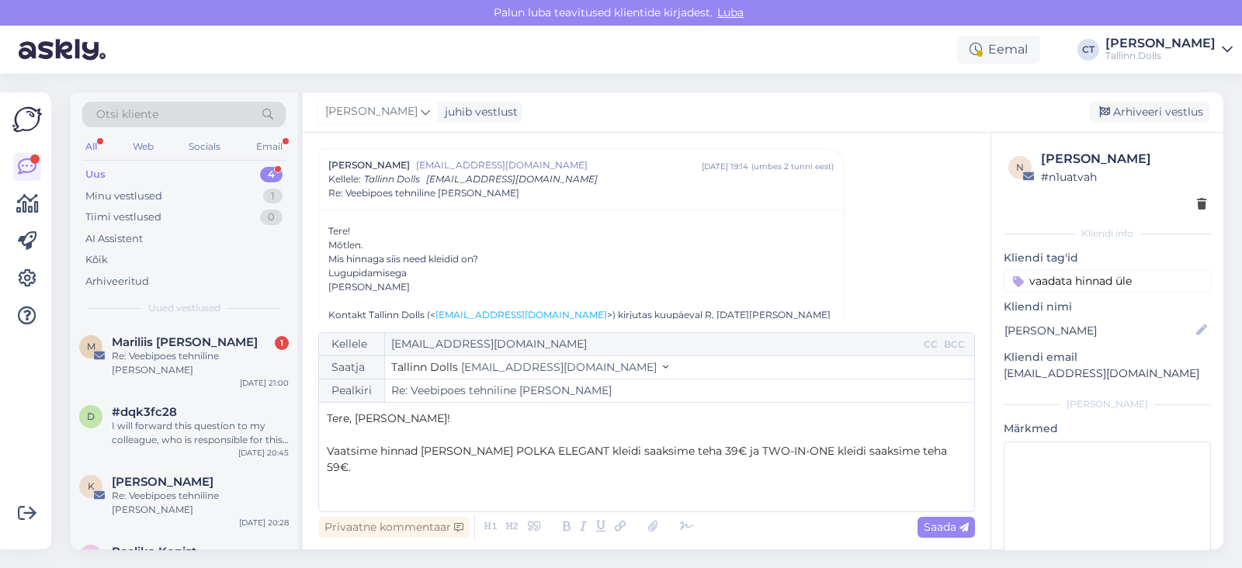
click at [454, 449] on span "Vaatsime hinnad [PERSON_NAME] POLKA ELEGANT kleidi saaksime teha 39€ ja TWO-IN-…" at bounding box center [638, 459] width 623 height 30
click at [581, 471] on p "Vaatsime hinnad [PERSON_NAME] kõige parema pakkumise saaksime teha nii, et POLK…" at bounding box center [647, 459] width 640 height 33
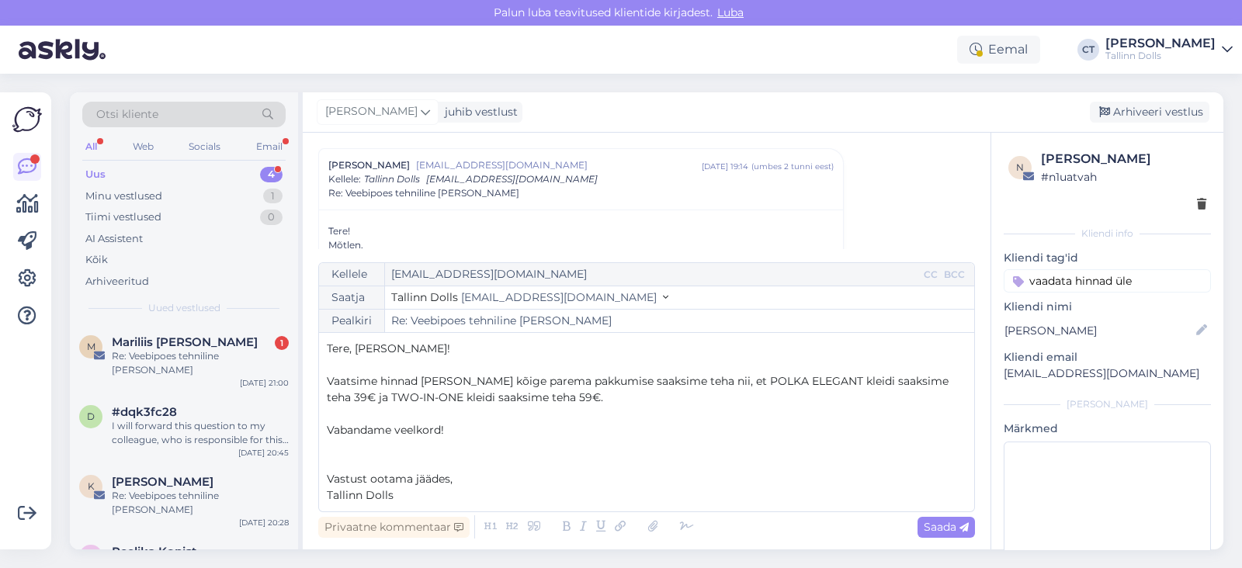
drag, startPoint x: 421, startPoint y: 487, endPoint x: 307, endPoint y: 471, distance: 115.3
click at [307, 471] on div "Vestlus algas Kairi Paama [EMAIL_ADDRESS][DOMAIN_NAME] [DATE] 19:14 ( umbes 2 t…" at bounding box center [647, 341] width 688 height 417
copy div "Vastust ootama jäädes, Tallinn Dolls"
click at [948, 523] on span "Saada" at bounding box center [946, 527] width 45 height 14
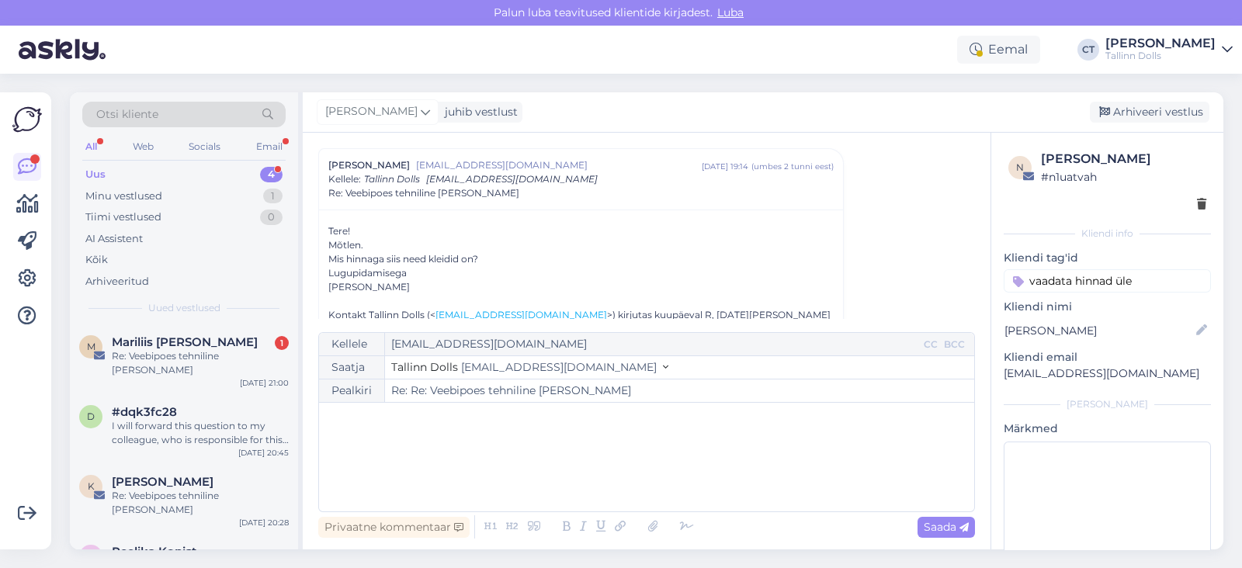
type input "Re: Veebipoes tehniline [PERSON_NAME]"
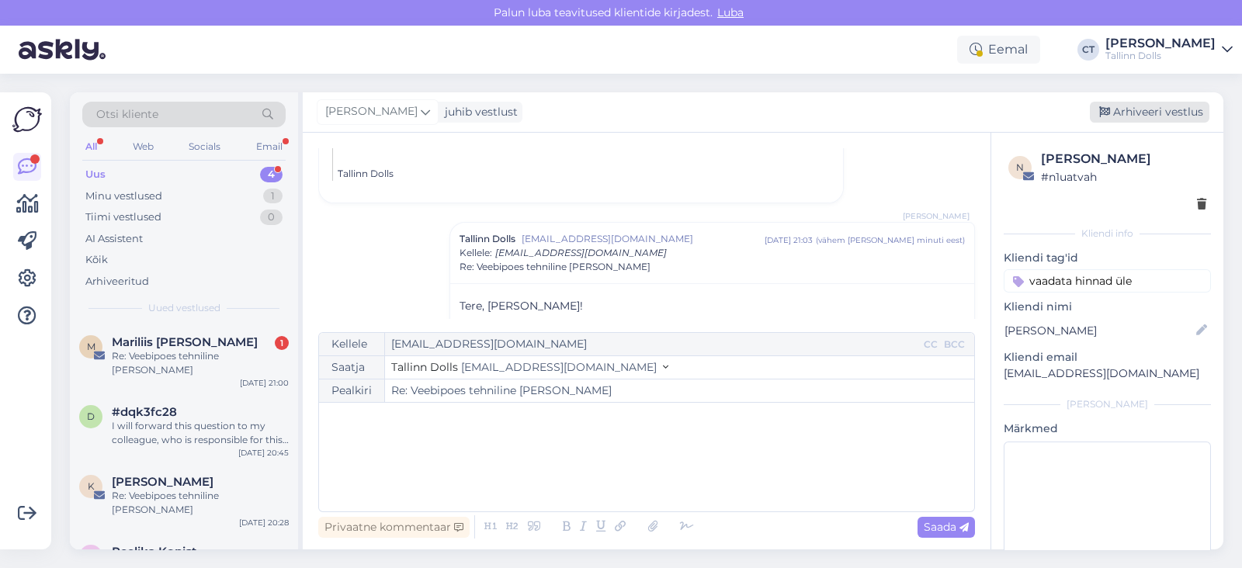
click at [1145, 113] on div "Arhiveeri vestlus" at bounding box center [1150, 112] width 120 height 21
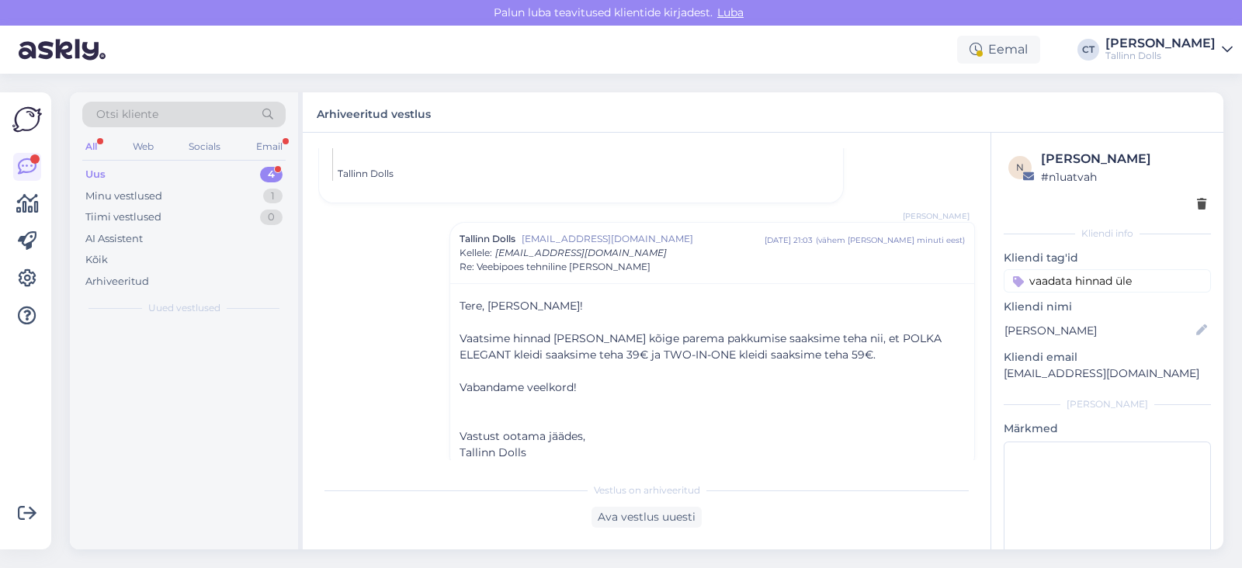
scroll to position [415, 0]
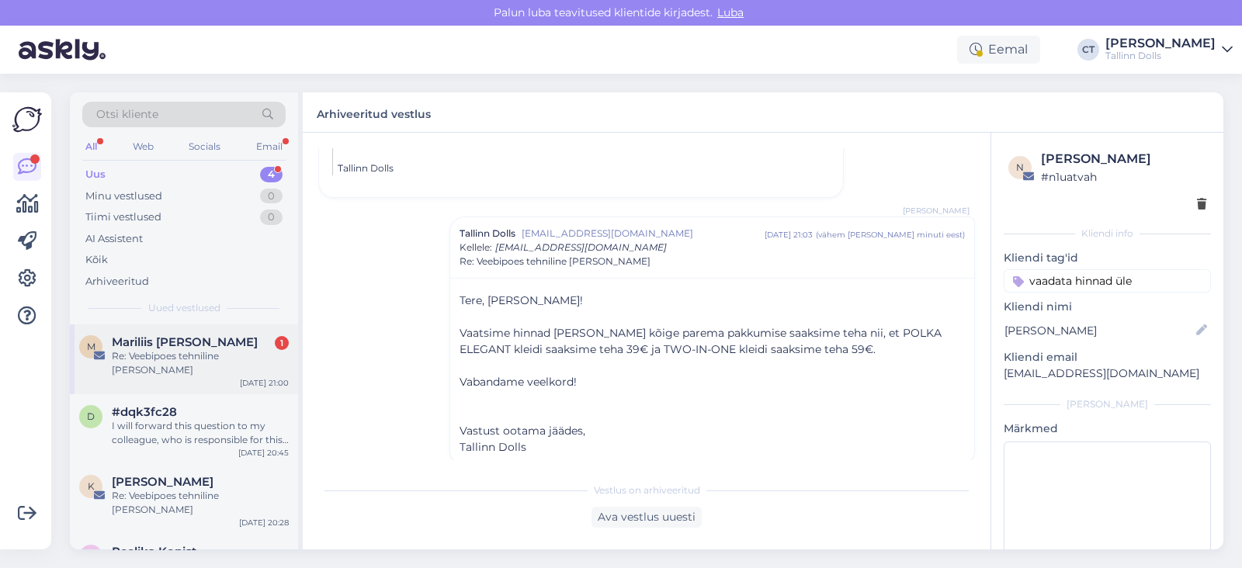
click at [217, 339] on div "Mariliis [PERSON_NAME] 1" at bounding box center [200, 342] width 177 height 14
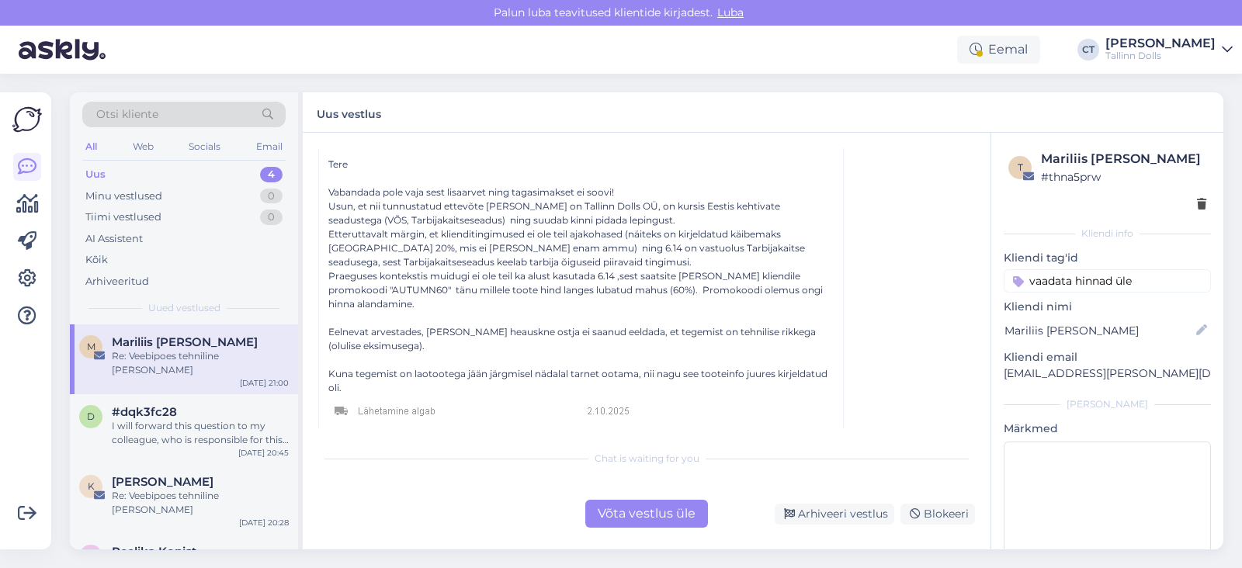
scroll to position [106, 0]
click at [637, 308] on div "Praeguses kontekstis muidugi ei ole teil ka alust kasutada 6.14 ,sest saatsite …" at bounding box center [580, 293] width 505 height 42
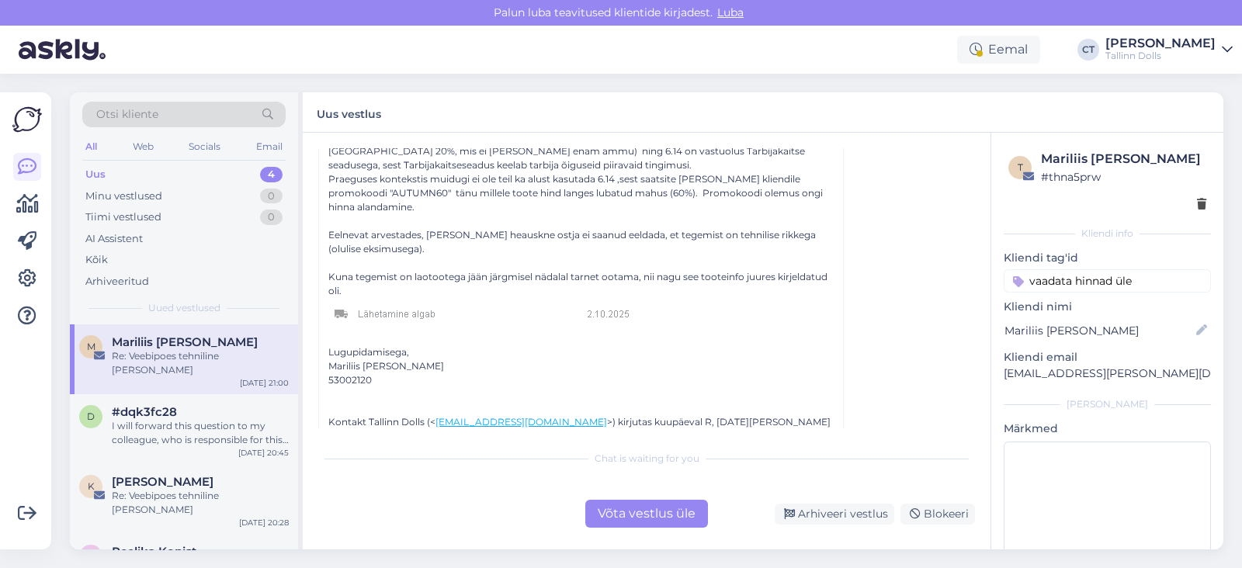
scroll to position [331, 0]
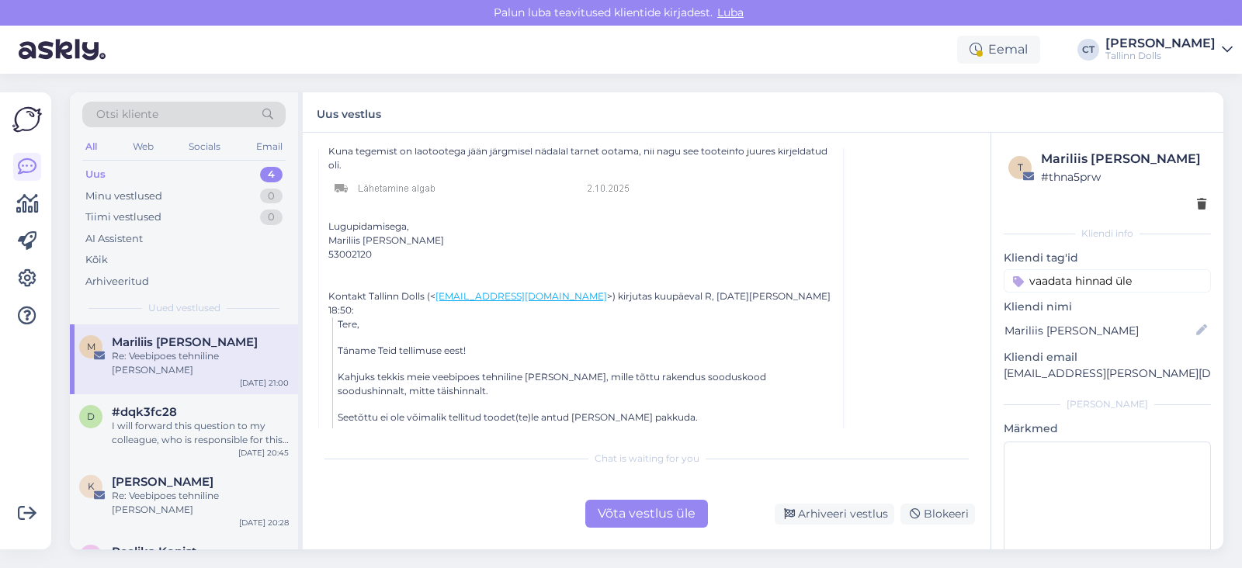
click at [636, 502] on div "Võta vestlus üle" at bounding box center [646, 514] width 123 height 28
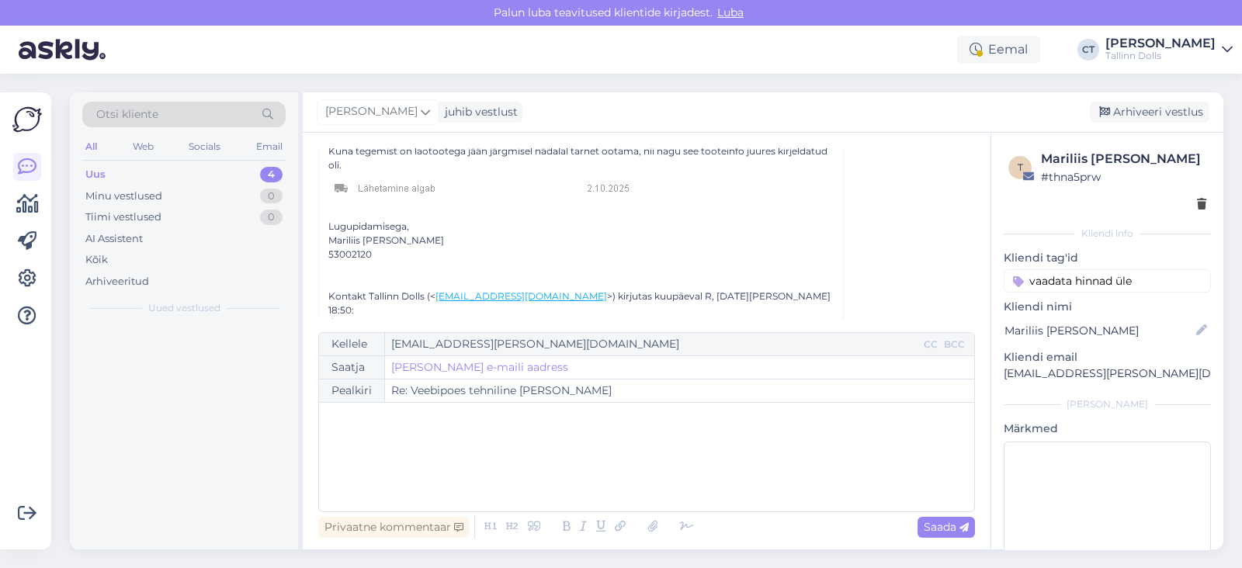
scroll to position [42, 0]
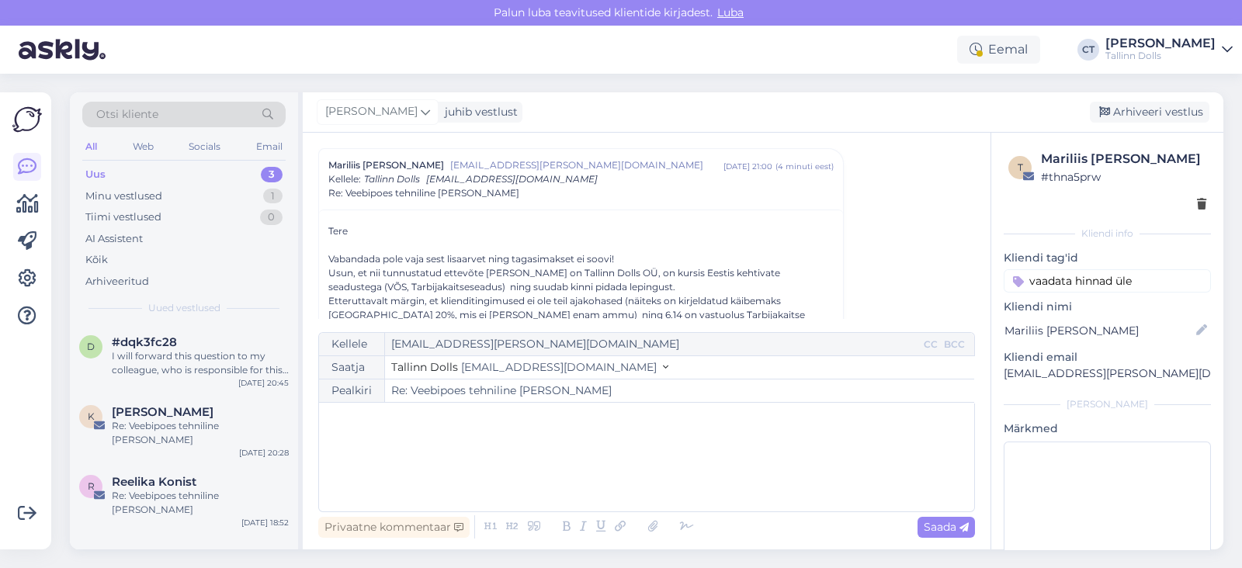
click at [633, 478] on div "﻿" at bounding box center [647, 457] width 640 height 93
drag, startPoint x: 594, startPoint y: 477, endPoint x: 518, endPoint y: 480, distance: 76.1
click at [518, 480] on p "Tegu on tõepoolest lao tootega, kui toode ei" at bounding box center [647, 484] width 640 height 16
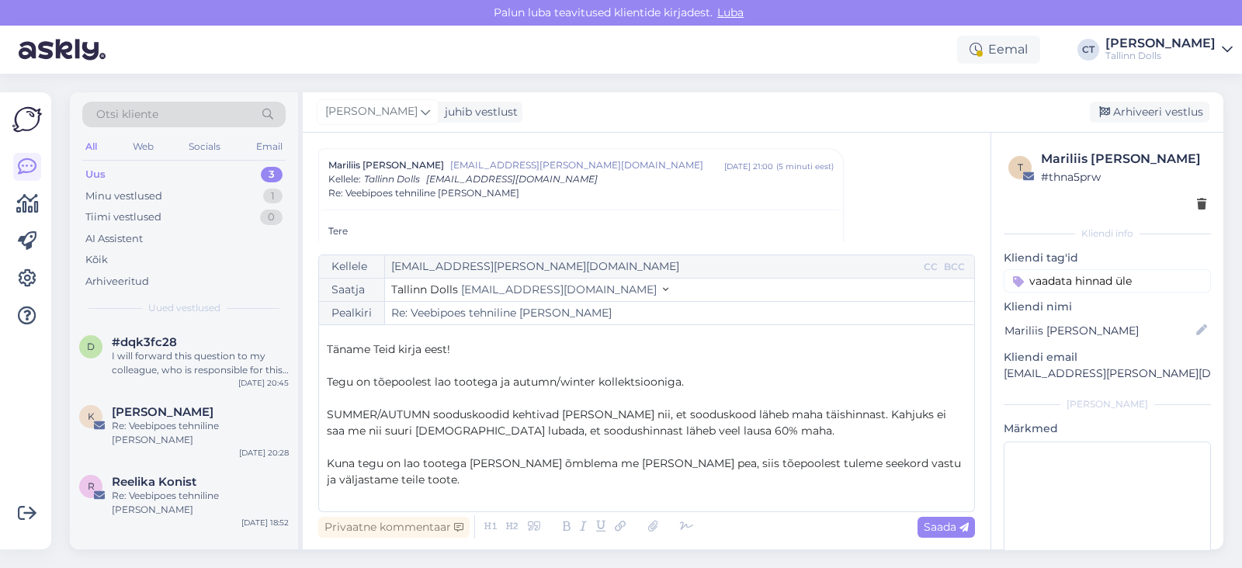
scroll to position [40, 0]
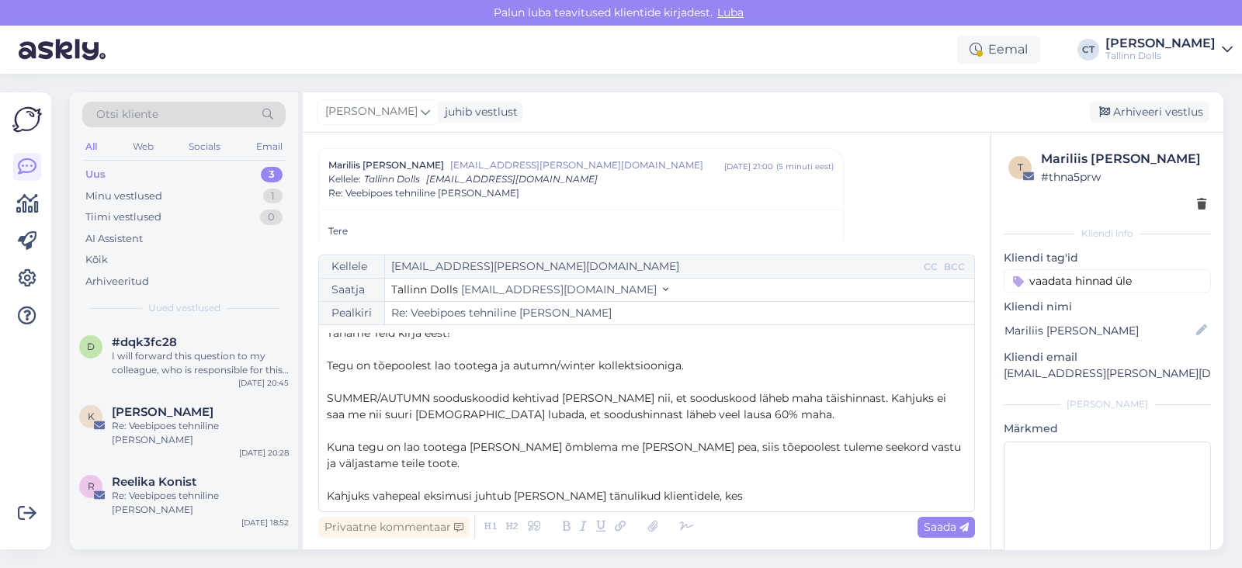
click at [633, 410] on span "SUMMER/AUTUMN sooduskoodid kehtivad [PERSON_NAME] nii, et sooduskood läheb maha…" at bounding box center [638, 406] width 623 height 30
click at [633, 464] on p "Kuna tegu on lao tootega [PERSON_NAME] õmblema me [PERSON_NAME] pea, siis tõepo…" at bounding box center [647, 455] width 640 height 33
click at [738, 492] on p "Kahjuks vahepeal eksimusi juhtub [PERSON_NAME] tänulikud klientidele, kes" at bounding box center [647, 496] width 640 height 16
click at [712, 488] on p "Kahjuks vahepeal eksimusi juhtub [PERSON_NAME] tänulikud klientidele, kes" at bounding box center [647, 496] width 640 height 16
drag, startPoint x: 450, startPoint y: 494, endPoint x: 303, endPoint y: 496, distance: 146.7
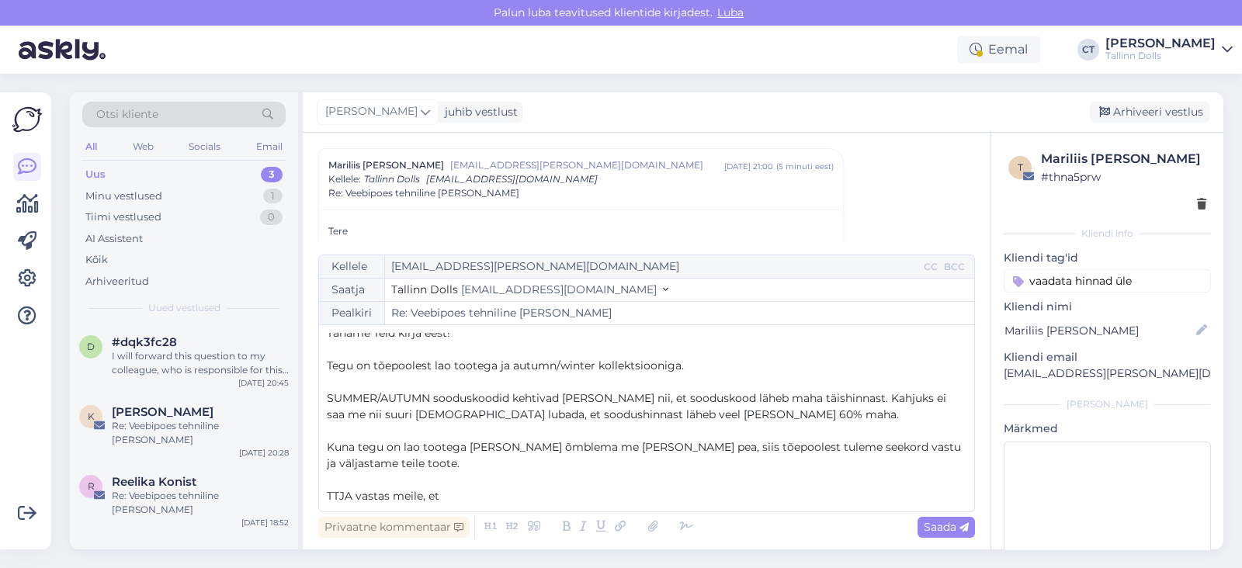
click at [303, 496] on div "Vestlus algas Mariliis [PERSON_NAME] [EMAIL_ADDRESS][PERSON_NAME][DOMAIN_NAME] …" at bounding box center [647, 341] width 688 height 417
click at [751, 427] on p "﻿" at bounding box center [647, 431] width 640 height 16
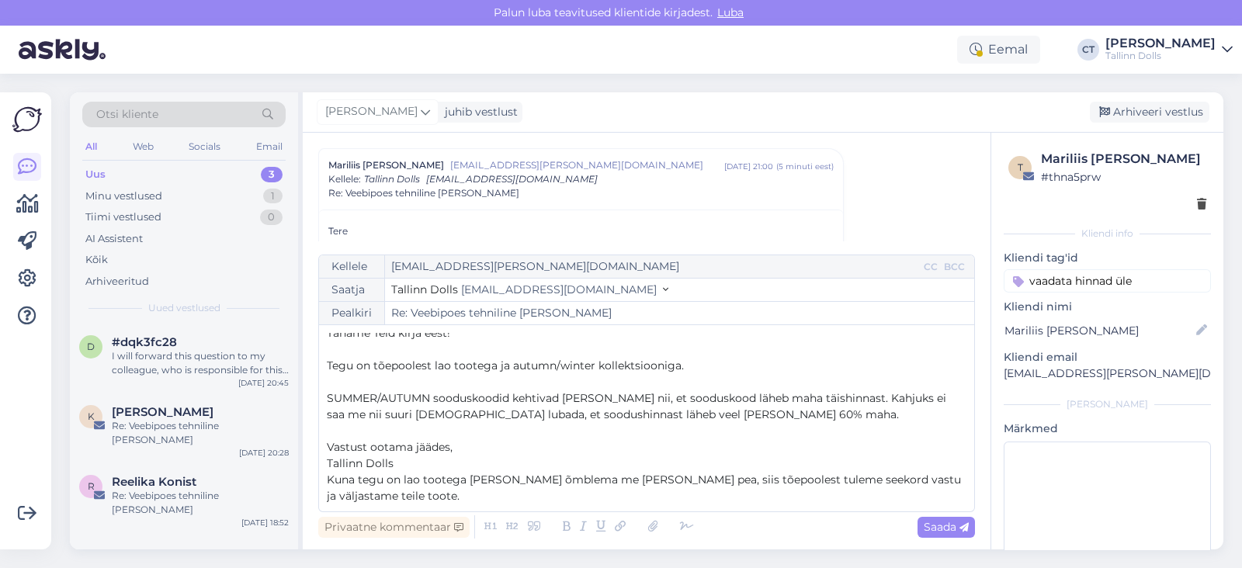
drag, startPoint x: 412, startPoint y: 460, endPoint x: 311, endPoint y: 447, distance: 101.7
click at [311, 447] on div "Vestlus algas Mariliis [PERSON_NAME] [EMAIL_ADDRESS][PERSON_NAME][DOMAIN_NAME] …" at bounding box center [647, 341] width 688 height 417
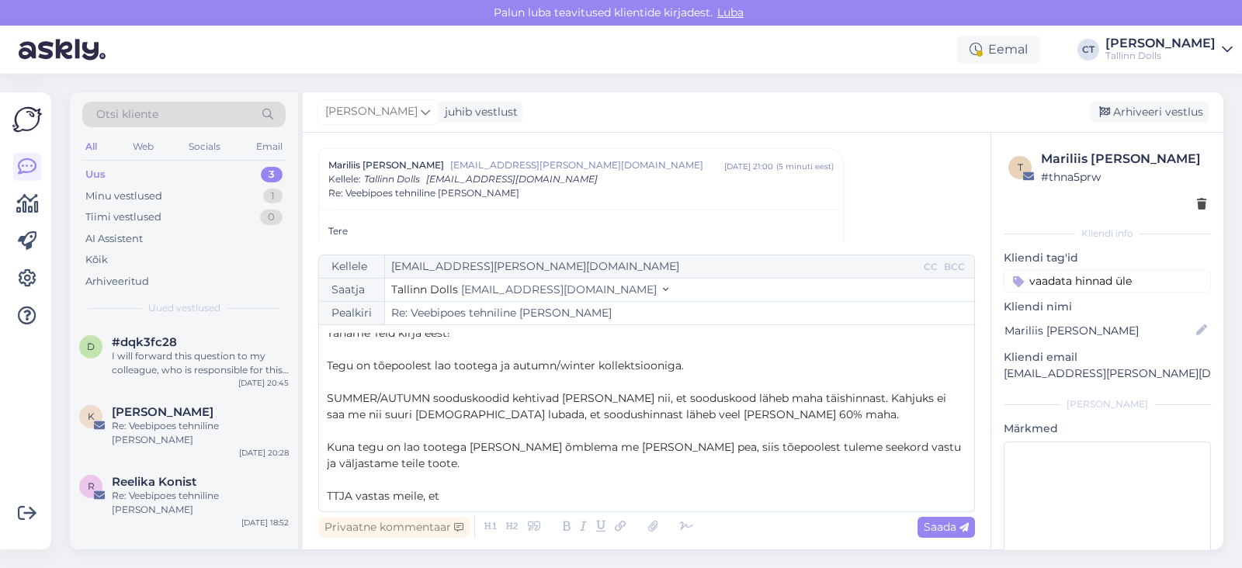
drag, startPoint x: 482, startPoint y: 500, endPoint x: 316, endPoint y: 497, distance: 166.1
click at [316, 497] on div "Vestlus algas Mariliis [PERSON_NAME] [EMAIL_ADDRESS][PERSON_NAME][DOMAIN_NAME] …" at bounding box center [647, 341] width 688 height 417
copy span "TTJA vastas meile, et"
click at [514, 431] on p "﻿" at bounding box center [647, 431] width 640 height 16
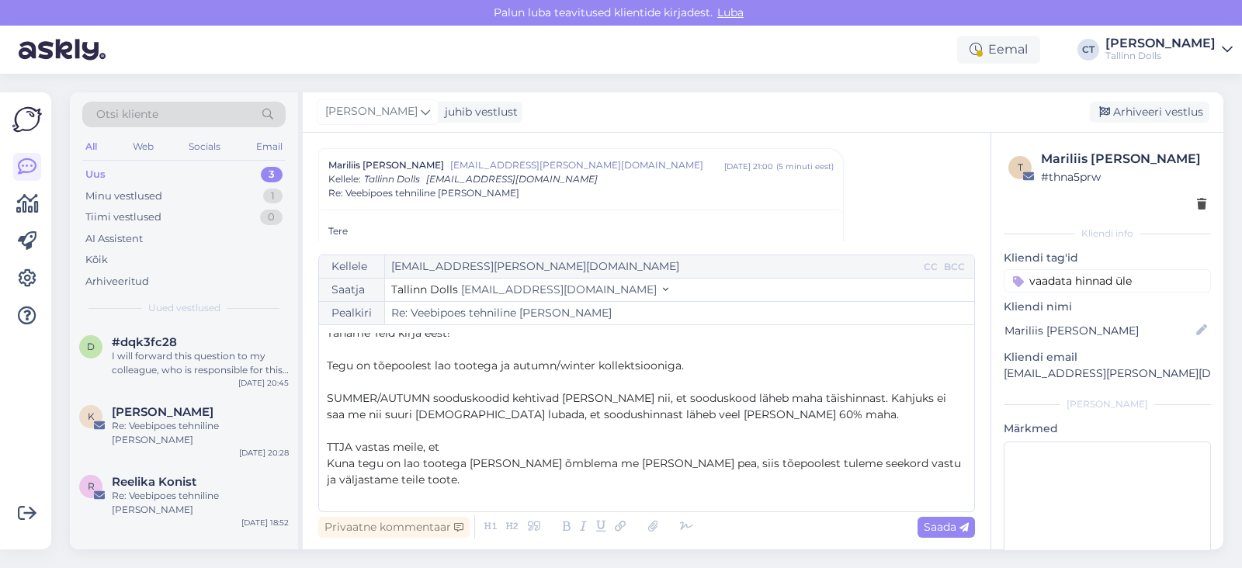
click at [514, 431] on p "﻿" at bounding box center [647, 431] width 640 height 16
click at [516, 448] on p "TTJA vastas meile, et" at bounding box center [647, 447] width 640 height 16
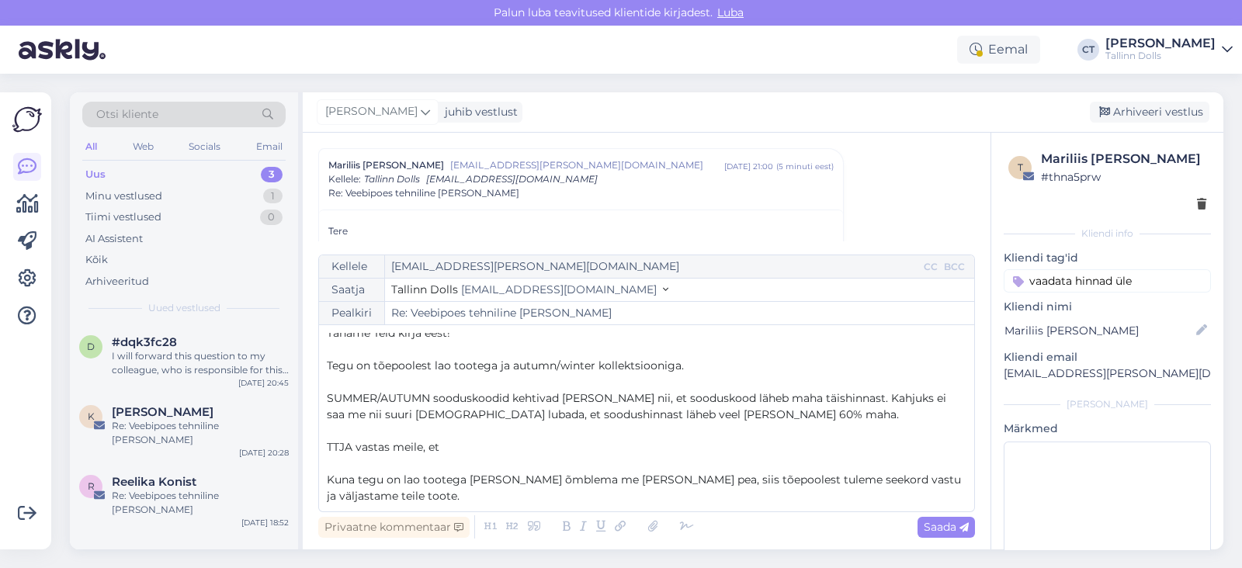
click at [511, 448] on p "TTJA vastas meile, et" at bounding box center [647, 447] width 640 height 16
drag, startPoint x: 605, startPoint y: 441, endPoint x: 332, endPoint y: 432, distance: 273.4
click at [332, 432] on div "Tere, Mariliis! ﻿ Täname Teid kirja eest! ﻿ Tegu on tõepoolest lao tootega ja a…" at bounding box center [647, 418] width 640 height 171
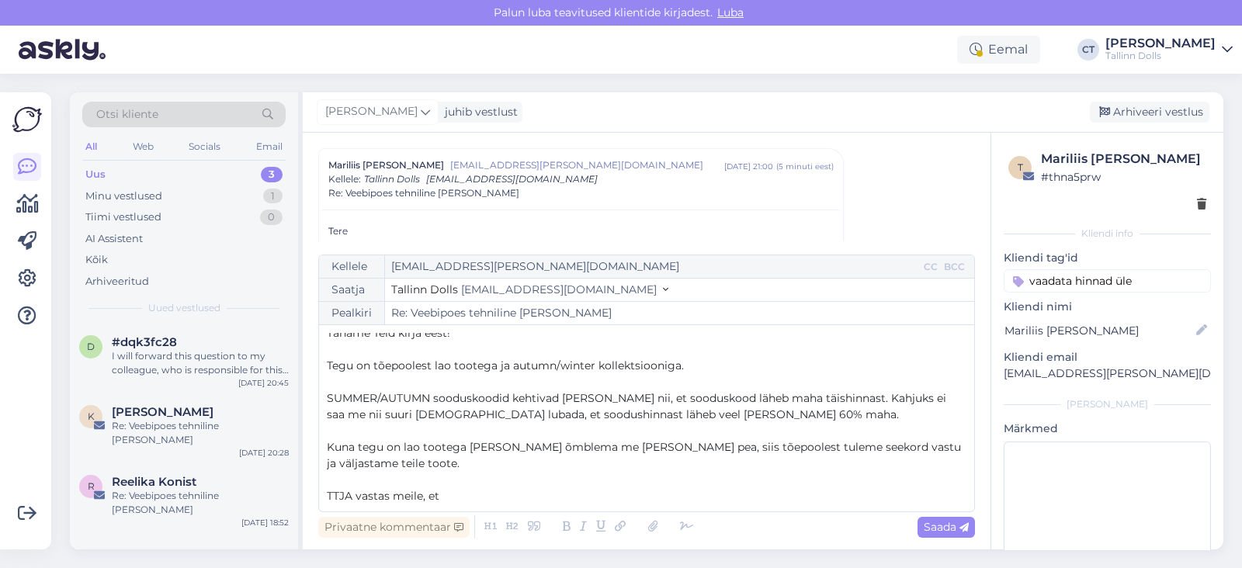
click at [435, 462] on p "Kuna tegu on lao tootega [PERSON_NAME] õmblema me [PERSON_NAME] pea, siis tõepo…" at bounding box center [647, 455] width 640 height 33
drag, startPoint x: 450, startPoint y: 498, endPoint x: 328, endPoint y: 502, distance: 121.9
click at [328, 502] on p "TTJA vastas meile, et" at bounding box center [647, 496] width 640 height 16
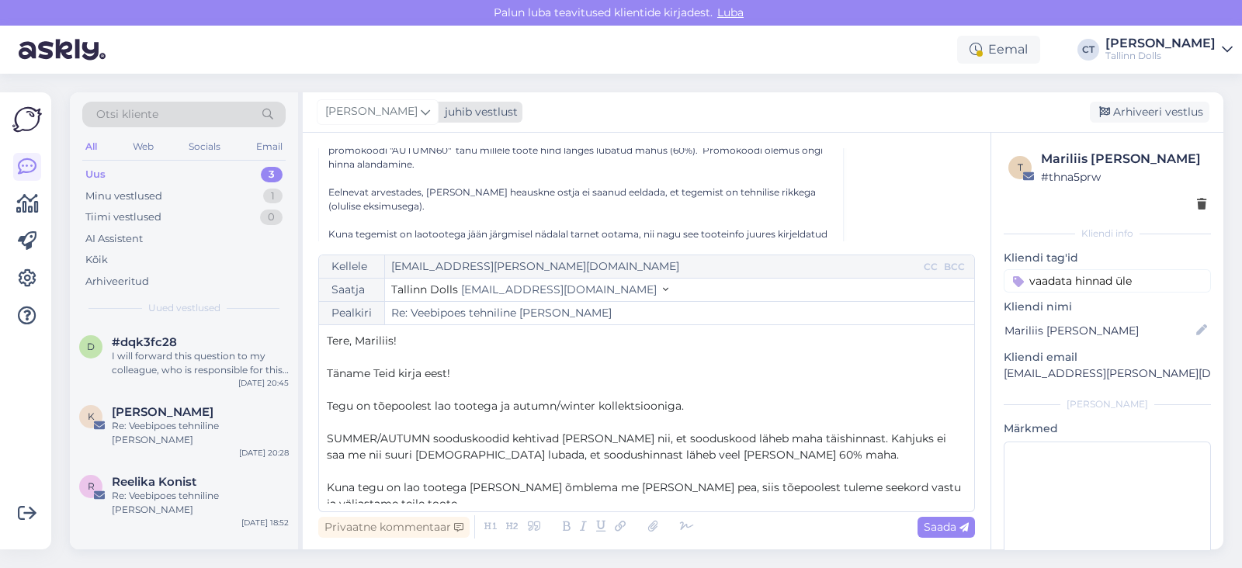
scroll to position [0, 0]
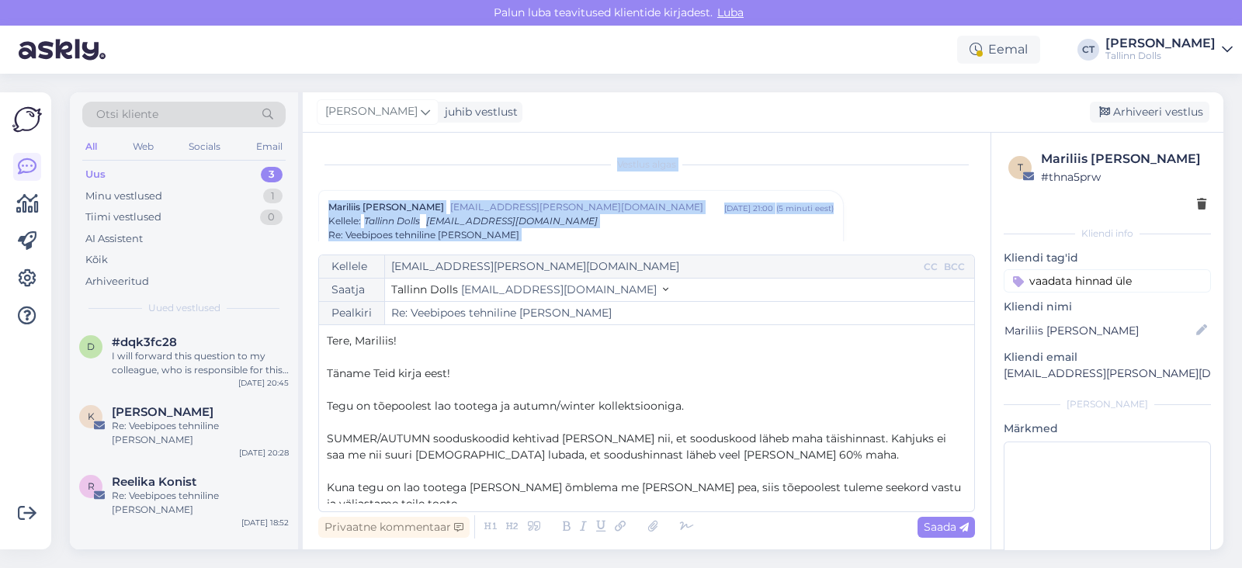
drag, startPoint x: 330, startPoint y: 165, endPoint x: 531, endPoint y: 88, distance: 214.9
click at [531, 88] on div "Otsi kliente All Web Socials Email Uus 3 Minu vestlused 1 Tiimi vestlused 0 AI …" at bounding box center [651, 321] width 1181 height 494
click at [571, 207] on span "[EMAIL_ADDRESS][PERSON_NAME][DOMAIN_NAME]" at bounding box center [587, 207] width 274 height 14
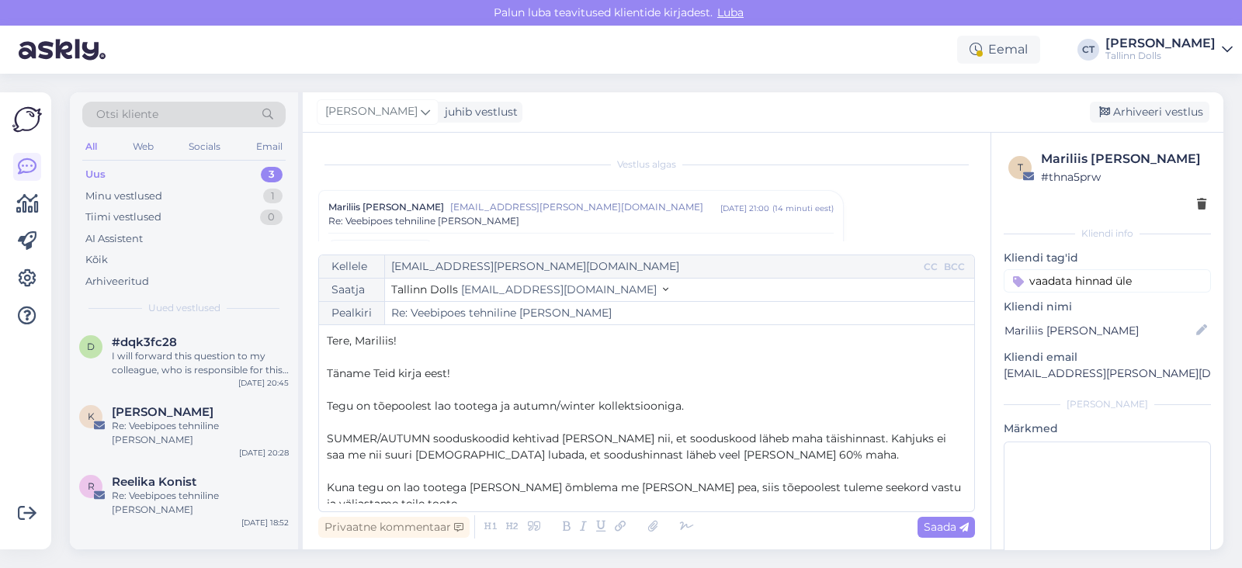
click at [532, 220] on div "Re: Veebipoes tehniline [PERSON_NAME]" at bounding box center [580, 221] width 505 height 14
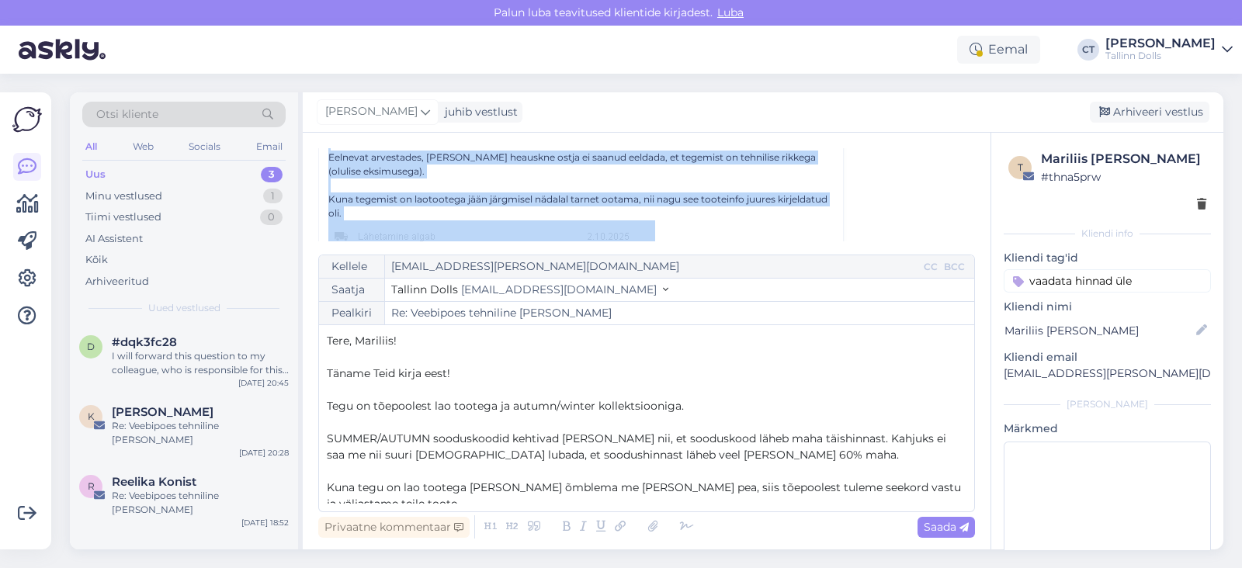
scroll to position [328, 0]
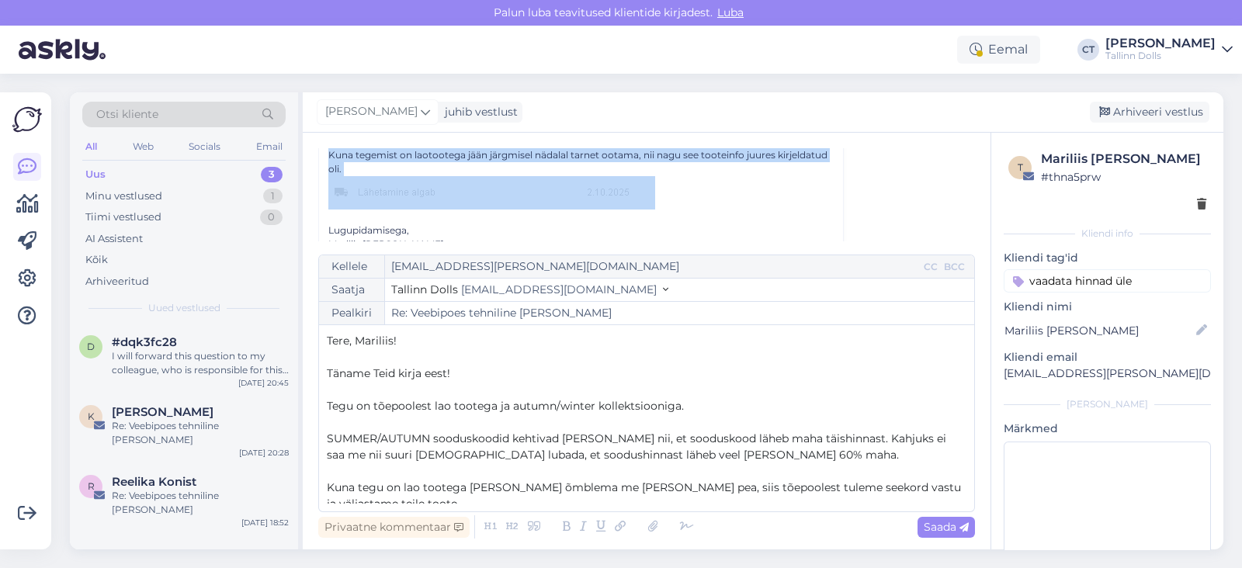
drag, startPoint x: 324, startPoint y: 195, endPoint x: 434, endPoint y: 182, distance: 110.2
click at [434, 182] on div "Tere Vabandada pole vaja sest lisaarvet ning tagasimakset ei soovi! Usun, et ni…" at bounding box center [581, 240] width 524 height 632
copy div "Tere Vabandada pole vaja sest lisaarvet ning tagasimakset ei soovi! Usun, et ni…"
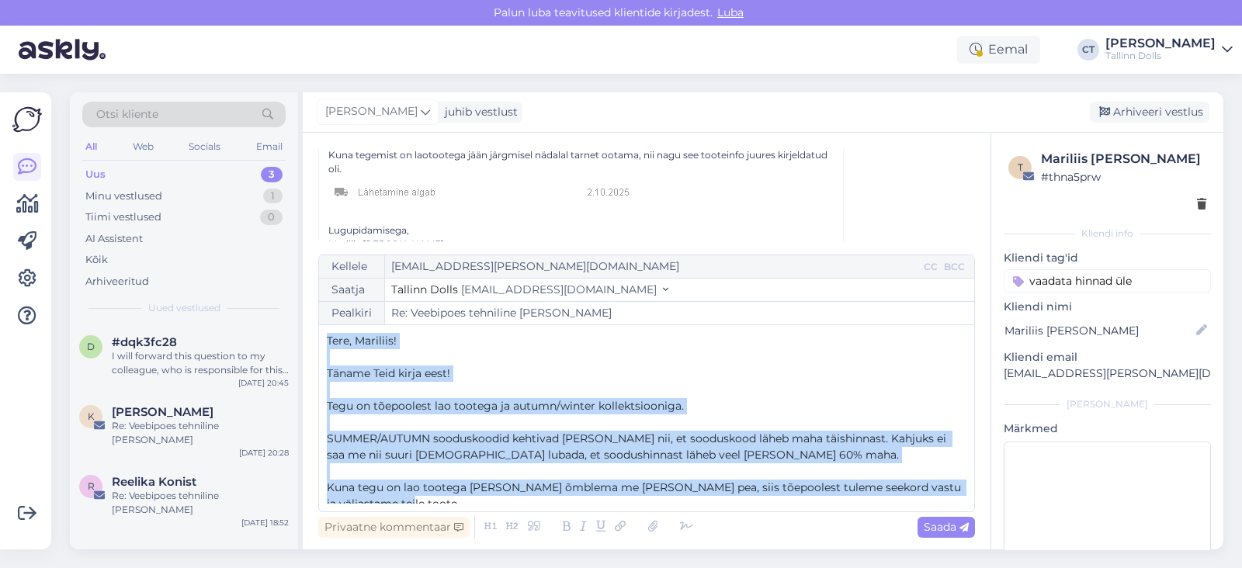
scroll to position [40, 0]
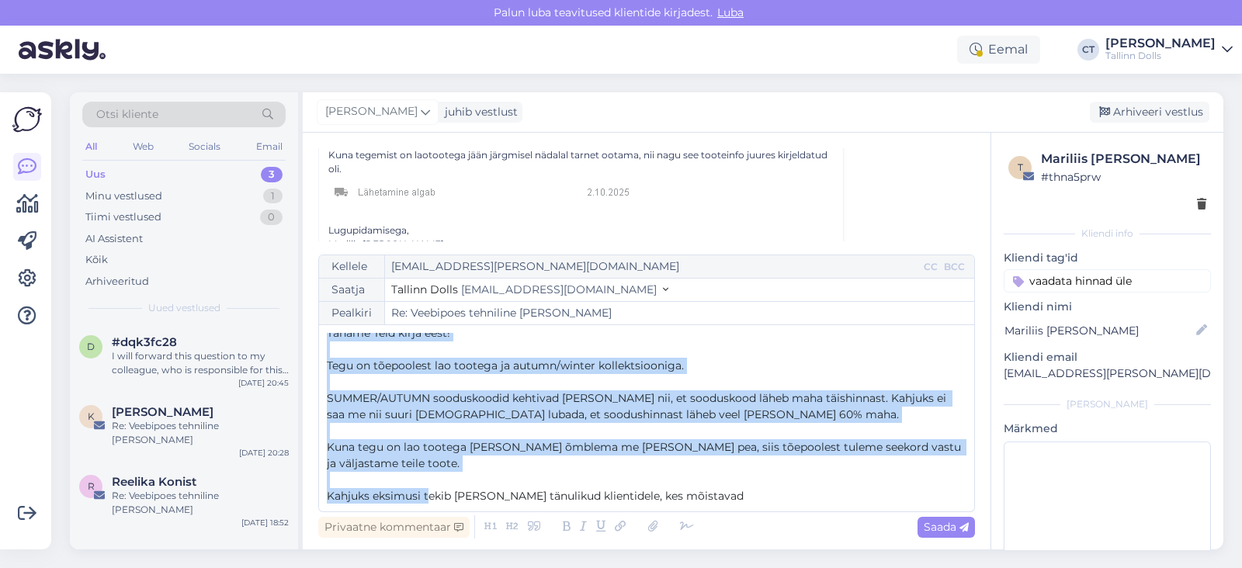
drag, startPoint x: 328, startPoint y: 343, endPoint x: 427, endPoint y: 506, distance: 190.9
click at [427, 506] on div "Kellele [EMAIL_ADDRESS][PERSON_NAME][DOMAIN_NAME] CC BCC Saatja Tallinn Dolls […" at bounding box center [646, 384] width 657 height 258
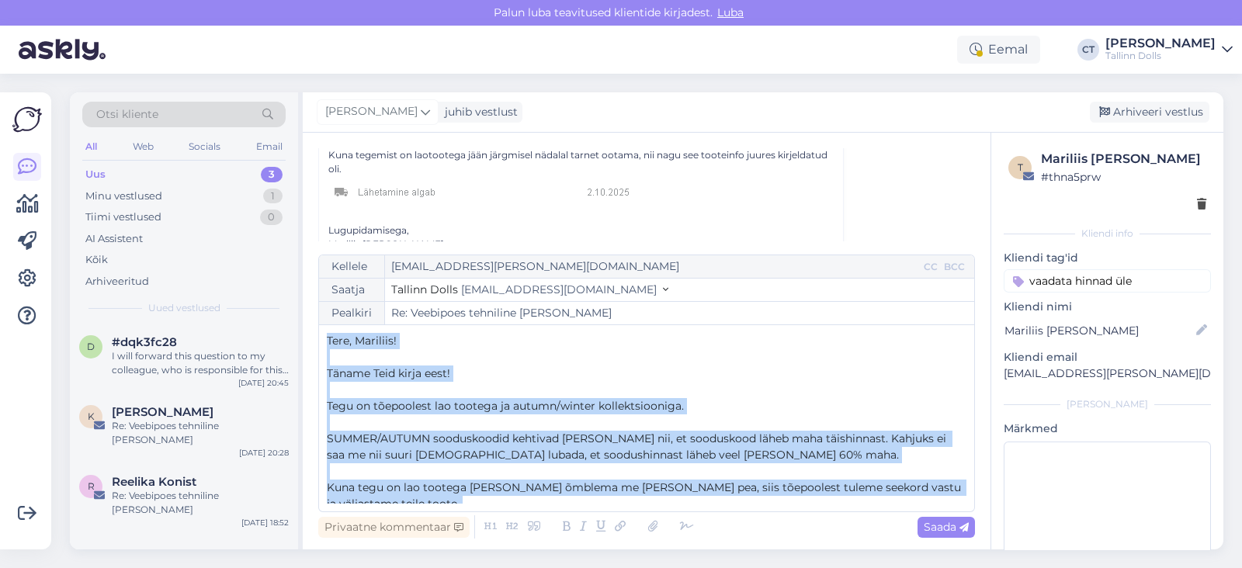
drag, startPoint x: 712, startPoint y: 498, endPoint x: 321, endPoint y: 326, distance: 427.5
click at [321, 326] on div "Kellele [EMAIL_ADDRESS][PERSON_NAME][DOMAIN_NAME] CC BCC Saatja Tallinn Dolls […" at bounding box center [646, 384] width 657 height 258
copy div "Tere, Mariliis! ﻿ Täname Teid kirja eest! ﻿ Tegu on tõepoolest lao tootega ja a…"
click at [586, 362] on p "﻿" at bounding box center [647, 357] width 640 height 16
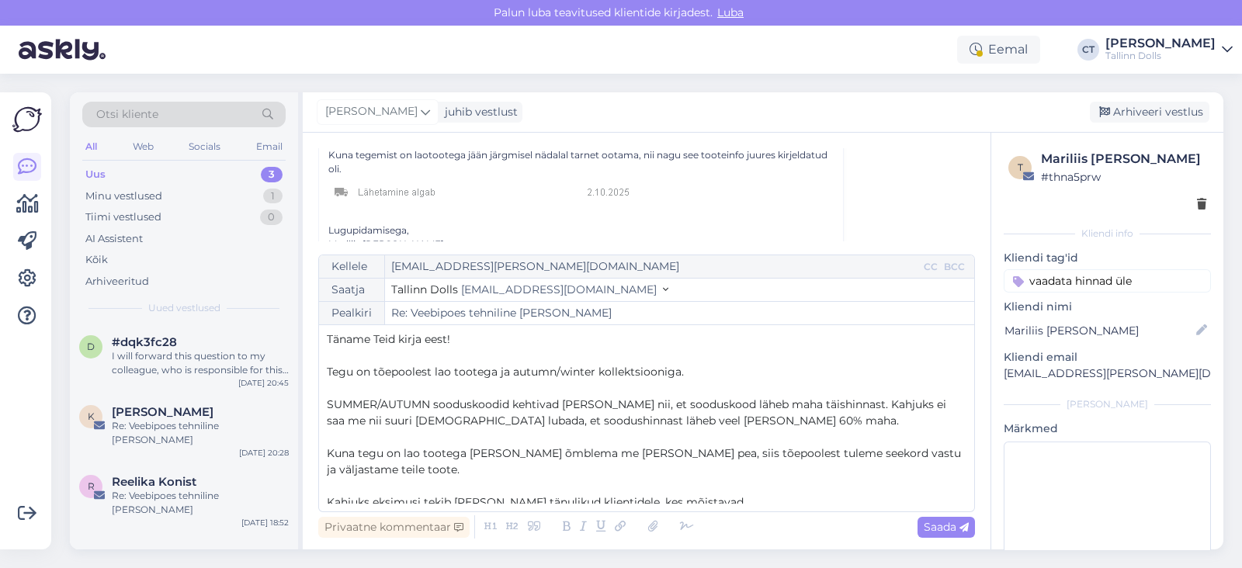
scroll to position [36, 0]
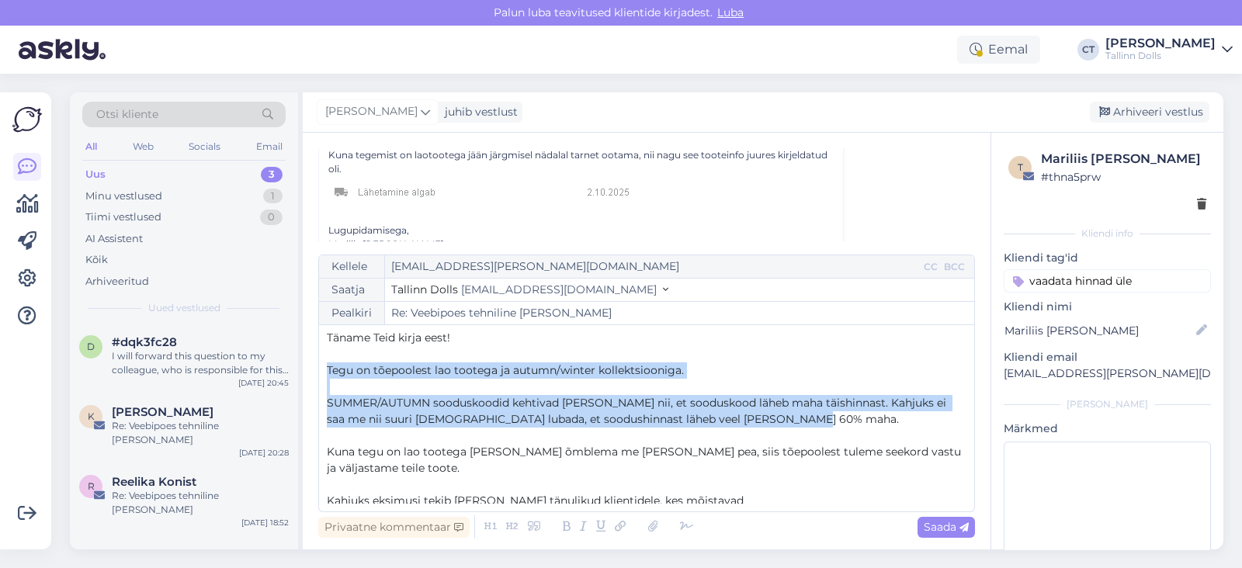
drag, startPoint x: 768, startPoint y: 419, endPoint x: 322, endPoint y: 364, distance: 448.9
click at [322, 364] on div "Kellele [EMAIL_ADDRESS][PERSON_NAME][DOMAIN_NAME] CC BCC Saatja Tallinn Dolls […" at bounding box center [646, 384] width 657 height 258
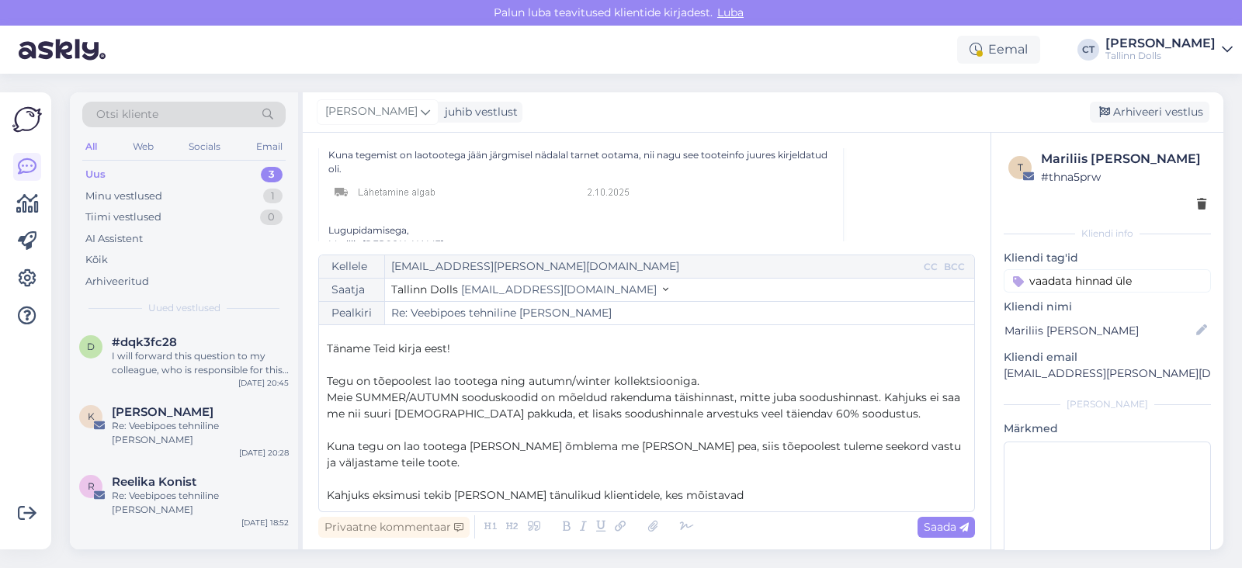
scroll to position [24, 0]
click at [506, 455] on p "Kuna tegu on lao tootega [PERSON_NAME] õmblema me [PERSON_NAME] pea, siis tõepo…" at bounding box center [647, 455] width 640 height 33
click at [737, 494] on p "Kahjuks eksimusi tekib [PERSON_NAME] tänulikud klientidele, kes mõistavad" at bounding box center [647, 496] width 640 height 16
click at [721, 486] on p "﻿" at bounding box center [647, 480] width 640 height 16
drag, startPoint x: 730, startPoint y: 507, endPoint x: 726, endPoint y: 491, distance: 16.0
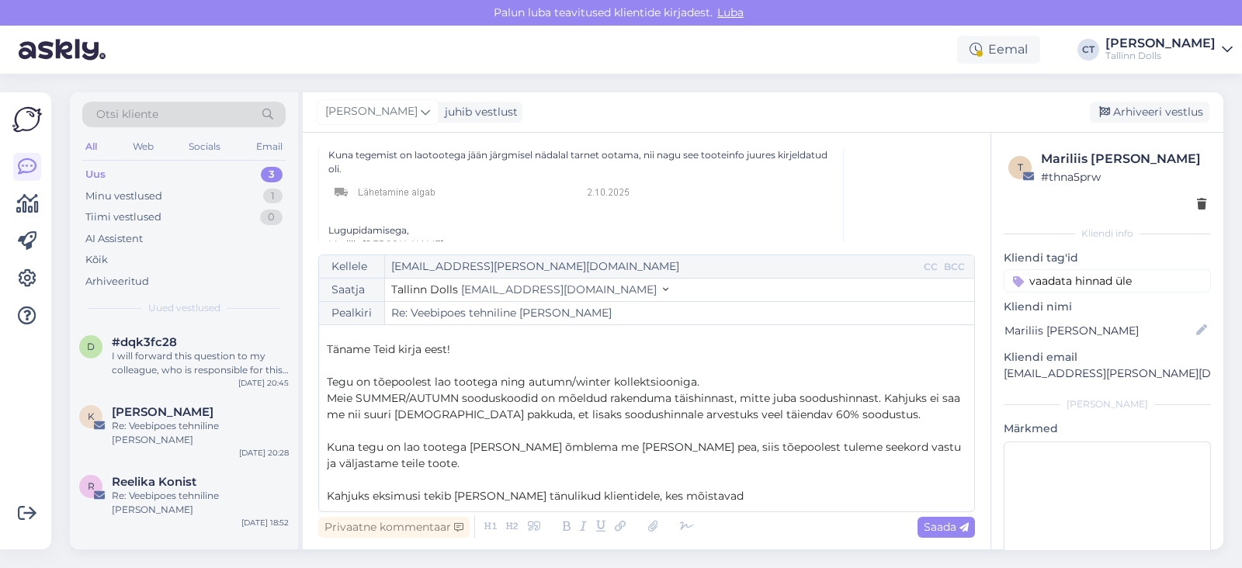
click at [726, 491] on div "Kellele [EMAIL_ADDRESS][PERSON_NAME][DOMAIN_NAME] CC BCC Saatja Tallinn Dolls […" at bounding box center [646, 384] width 657 height 258
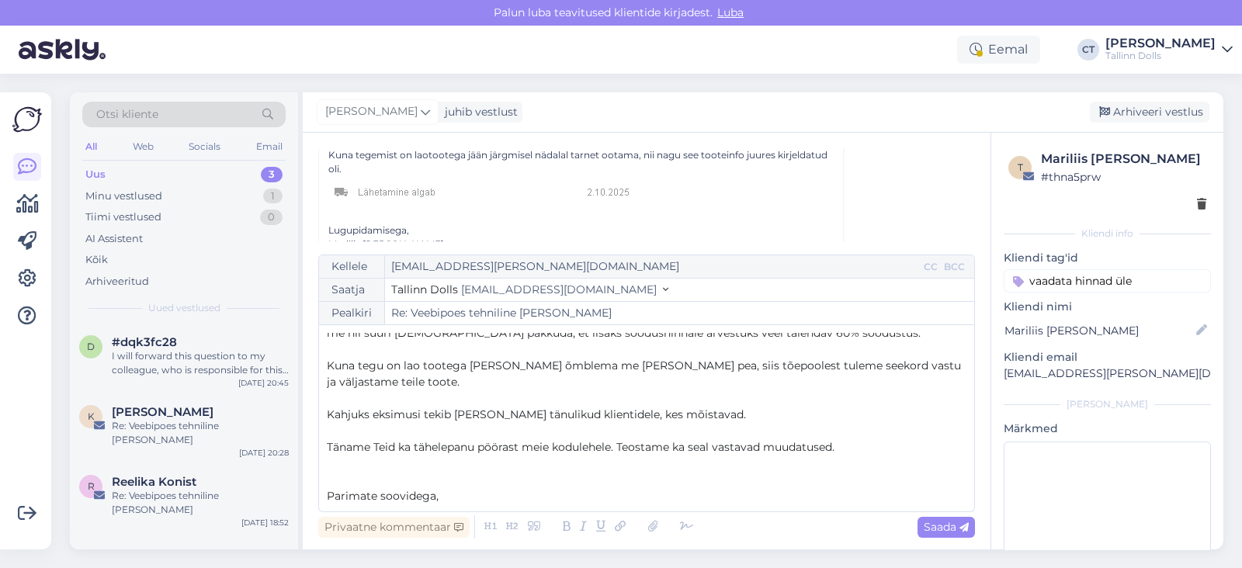
scroll to position [122, 0]
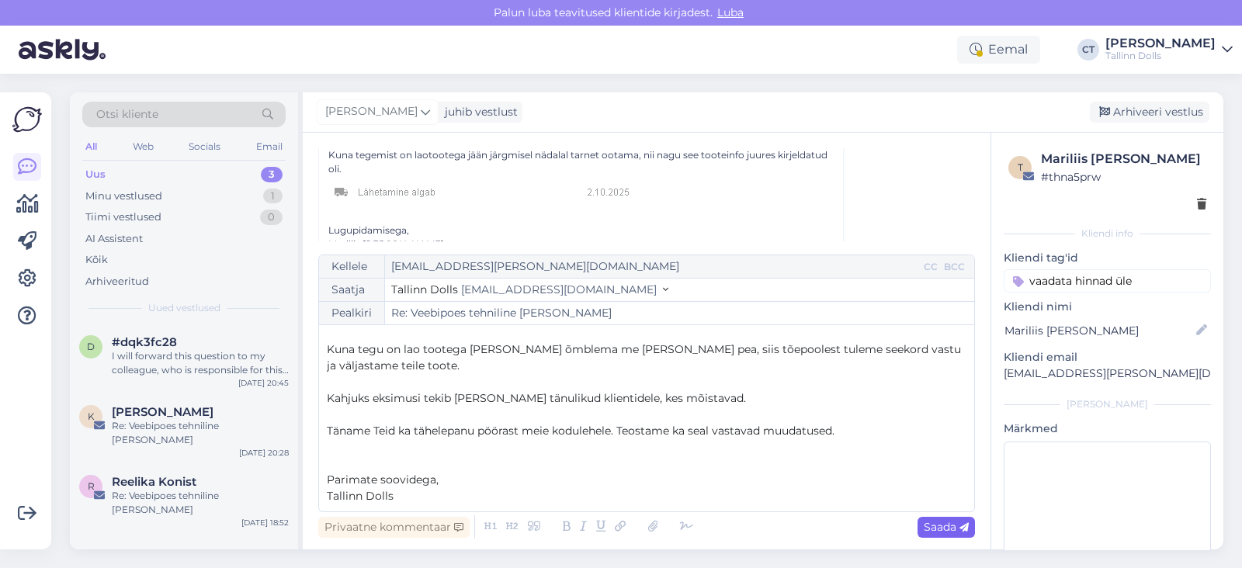
click at [955, 530] on span "Saada" at bounding box center [946, 527] width 45 height 14
type input "Re: Veebipoes tehniline [PERSON_NAME]"
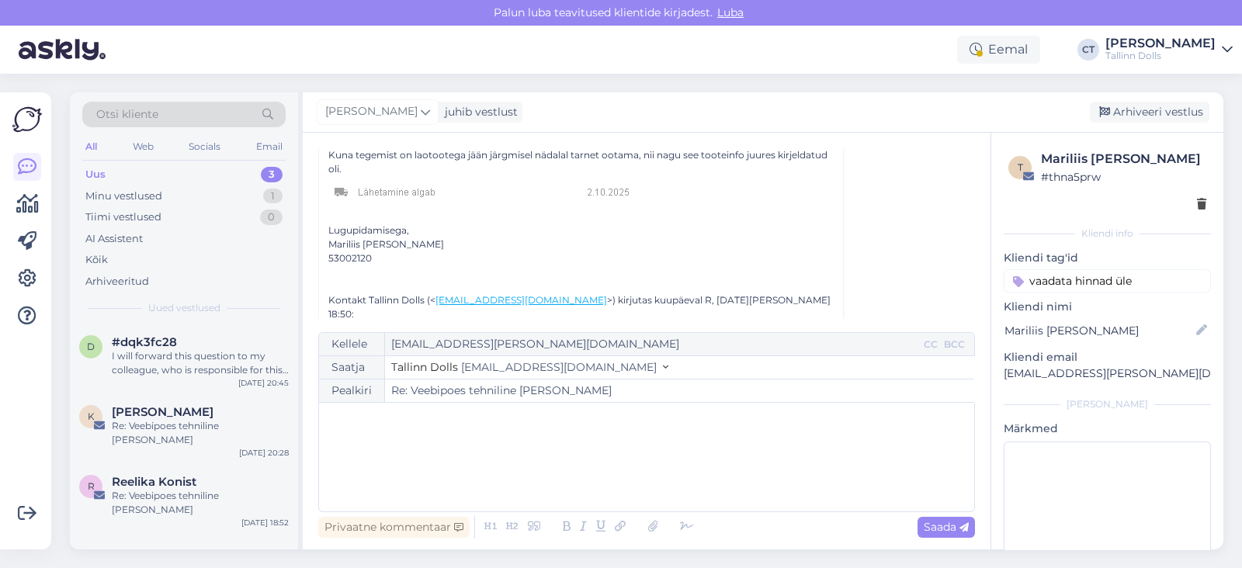
scroll to position [718, 0]
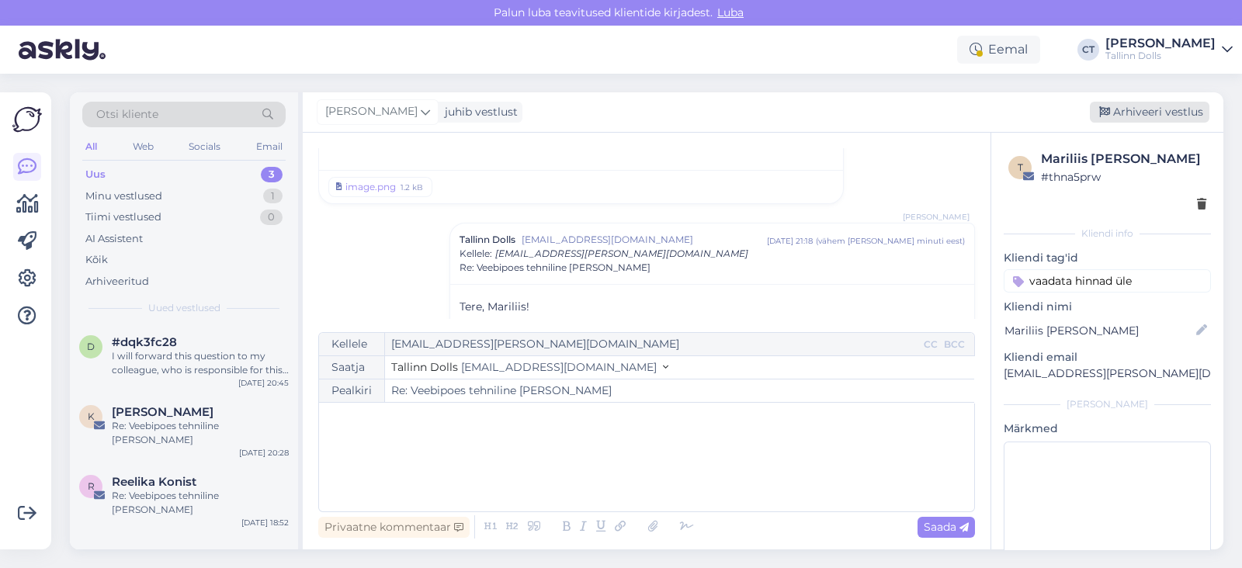
click at [1160, 108] on div "Arhiveeri vestlus" at bounding box center [1150, 112] width 120 height 21
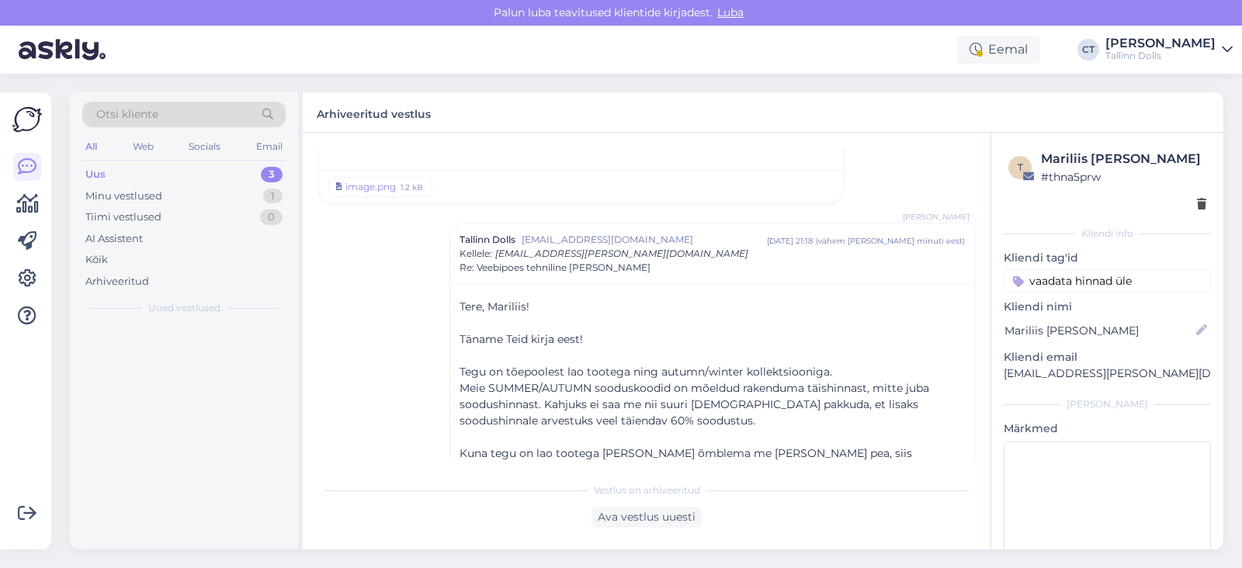
scroll to position [778, 0]
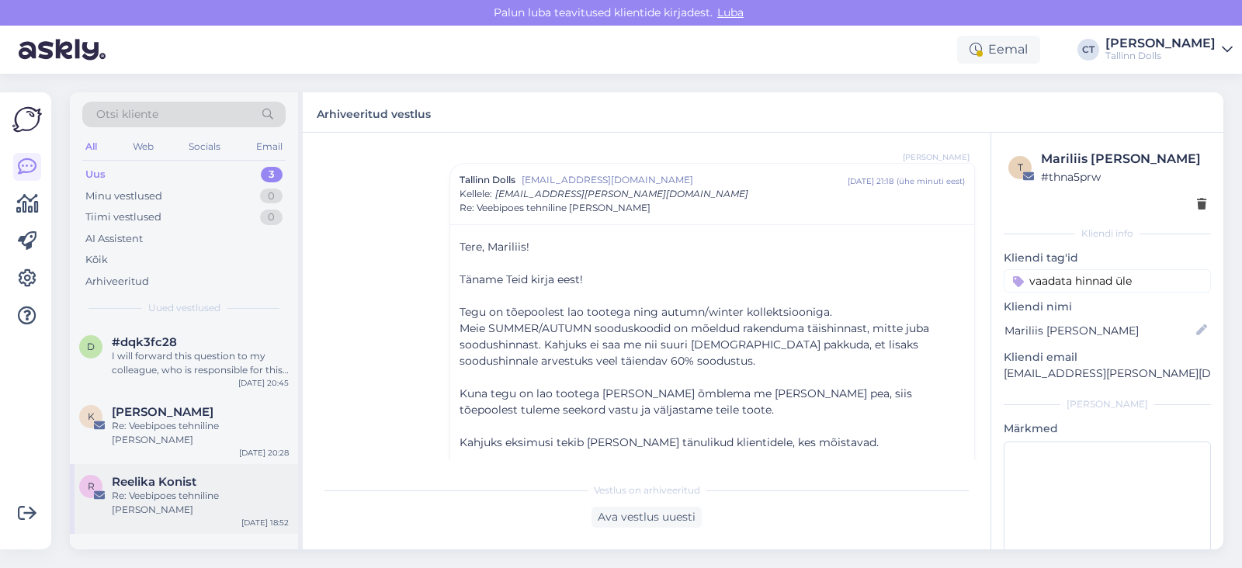
click at [198, 475] on div "Reelika Konist" at bounding box center [200, 482] width 177 height 14
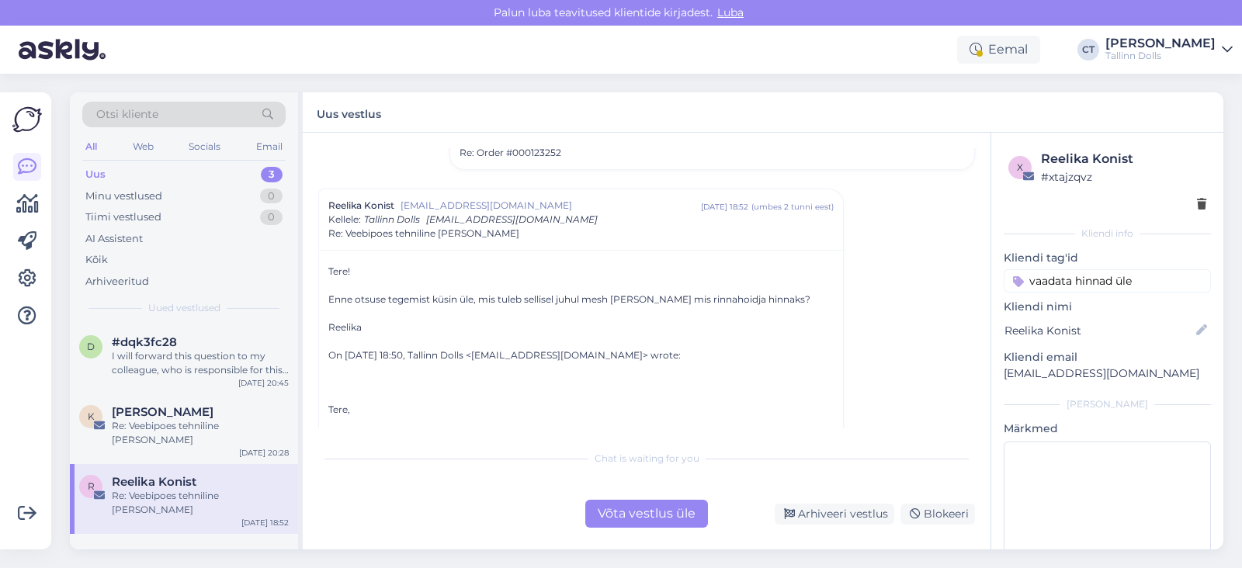
scroll to position [803, 0]
click at [643, 507] on div "Võta vestlus üle" at bounding box center [646, 514] width 123 height 28
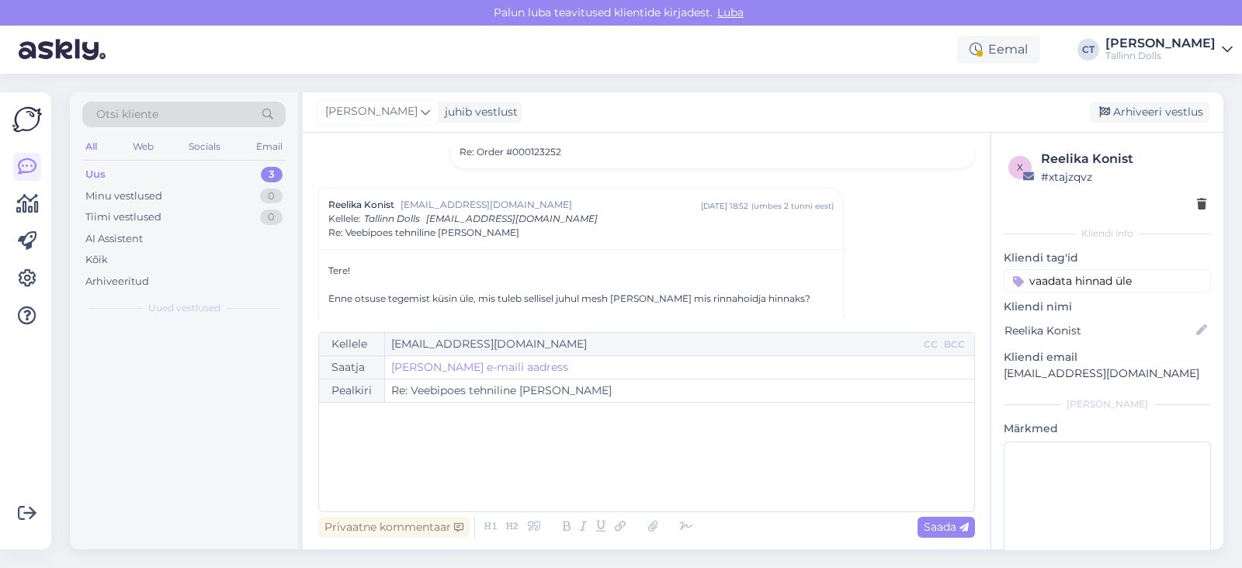
scroll to position [839, 0]
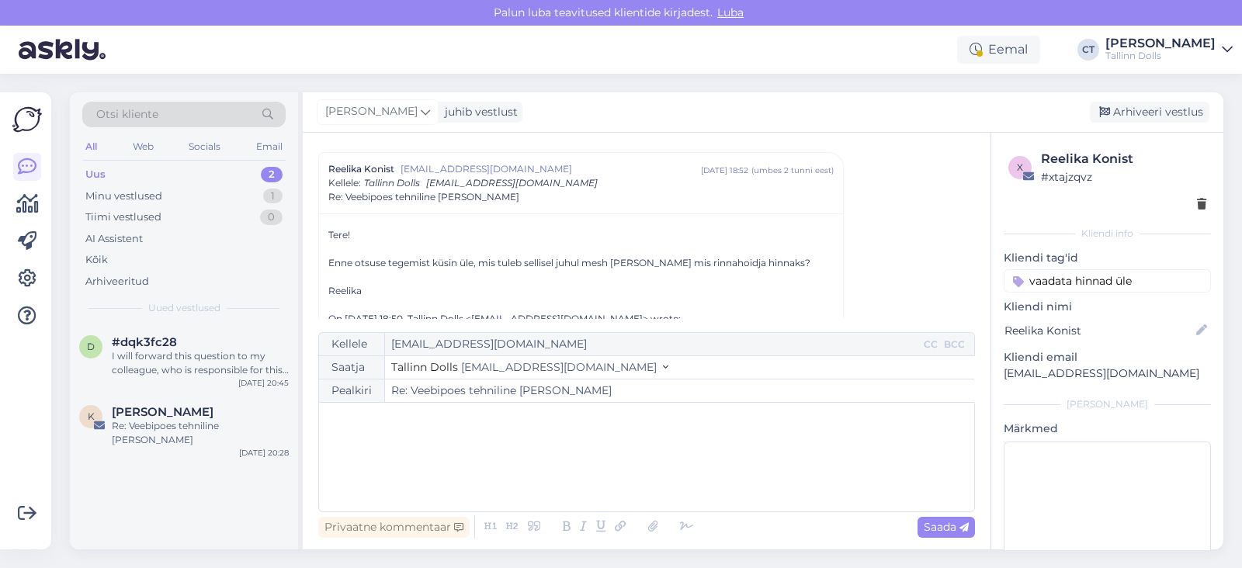
click at [654, 475] on div "﻿" at bounding box center [647, 457] width 640 height 93
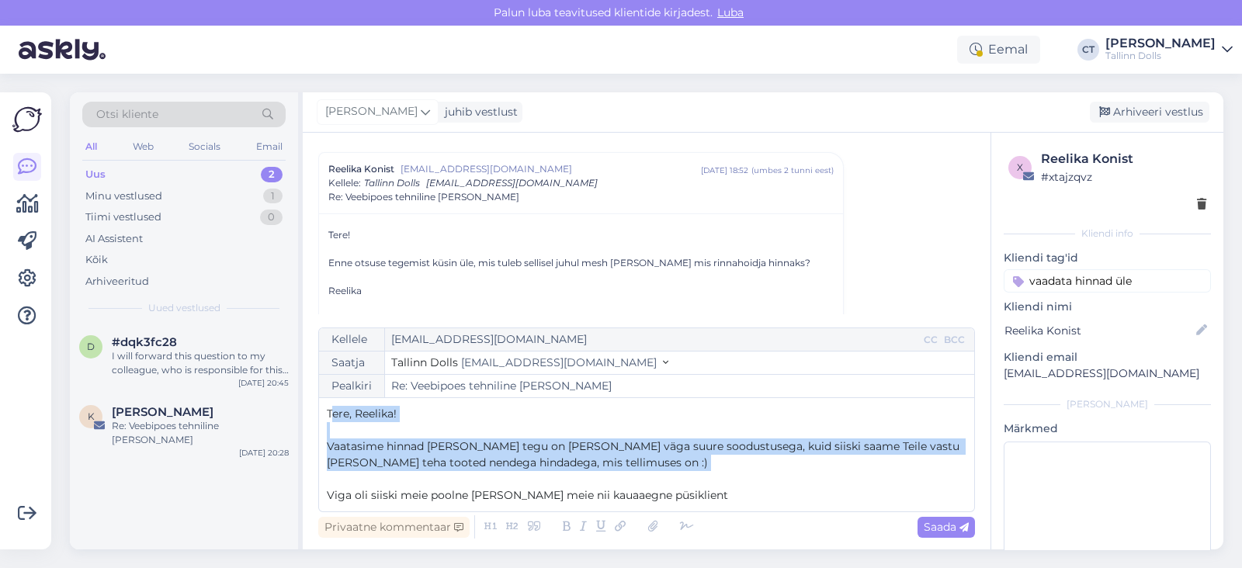
drag, startPoint x: 694, startPoint y: 480, endPoint x: 334, endPoint y: 404, distance: 368.1
click at [334, 404] on div "Kellele [EMAIL_ADDRESS][DOMAIN_NAME] CC BCC Saatja Tallinn Dolls [EMAIL_ADDRESS…" at bounding box center [646, 420] width 657 height 185
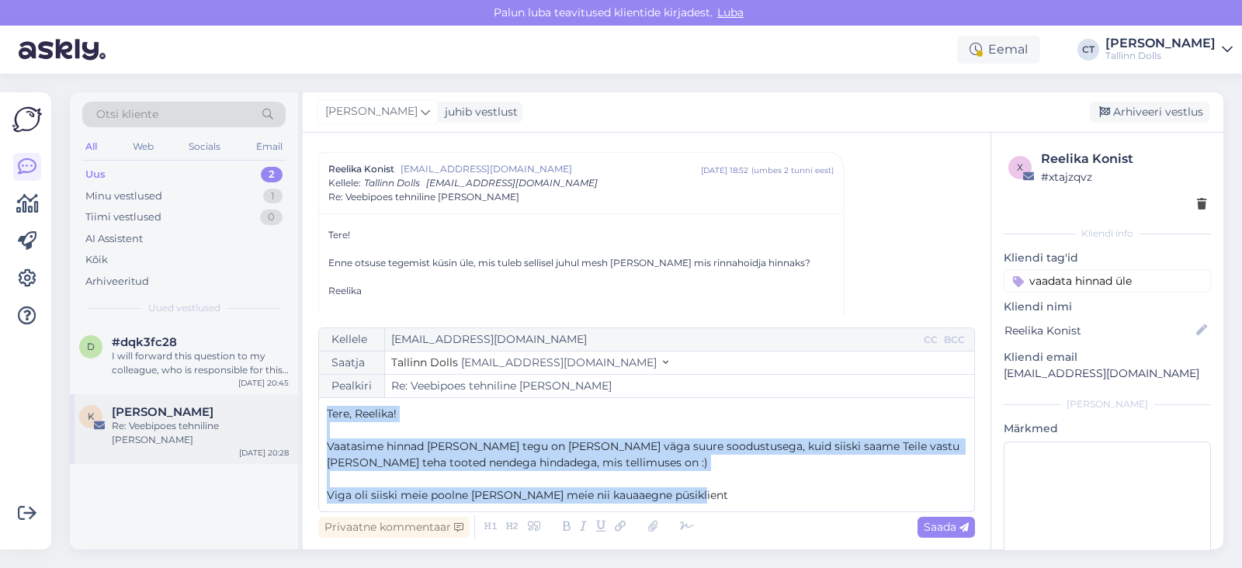
drag, startPoint x: 692, startPoint y: 499, endPoint x: 297, endPoint y: 401, distance: 407.2
click at [297, 401] on div "Otsi kliente All Web Socials Email Uus 2 Minu vestlused 1 Tiimi vestlused 0 AI …" at bounding box center [646, 320] width 1153 height 457
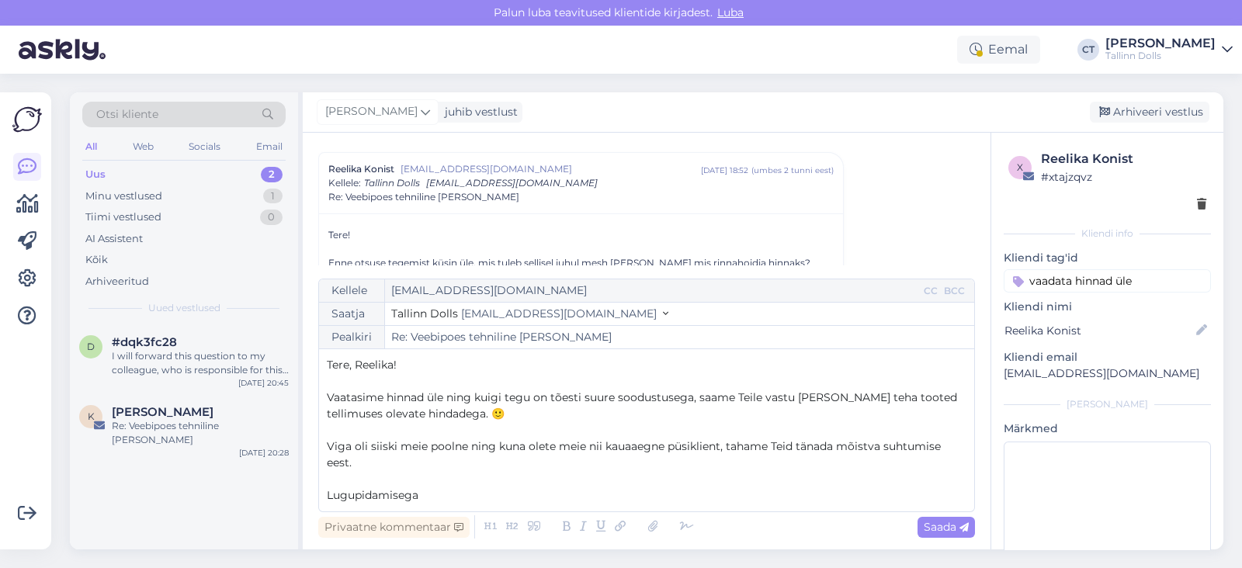
click at [484, 414] on p "Vaatasime hinnad üle ning kuigi tegu on tõesti suure soodustusega, saame Teile …" at bounding box center [647, 406] width 640 height 33
click at [470, 496] on p "Lugupidamisega" at bounding box center [647, 495] width 640 height 16
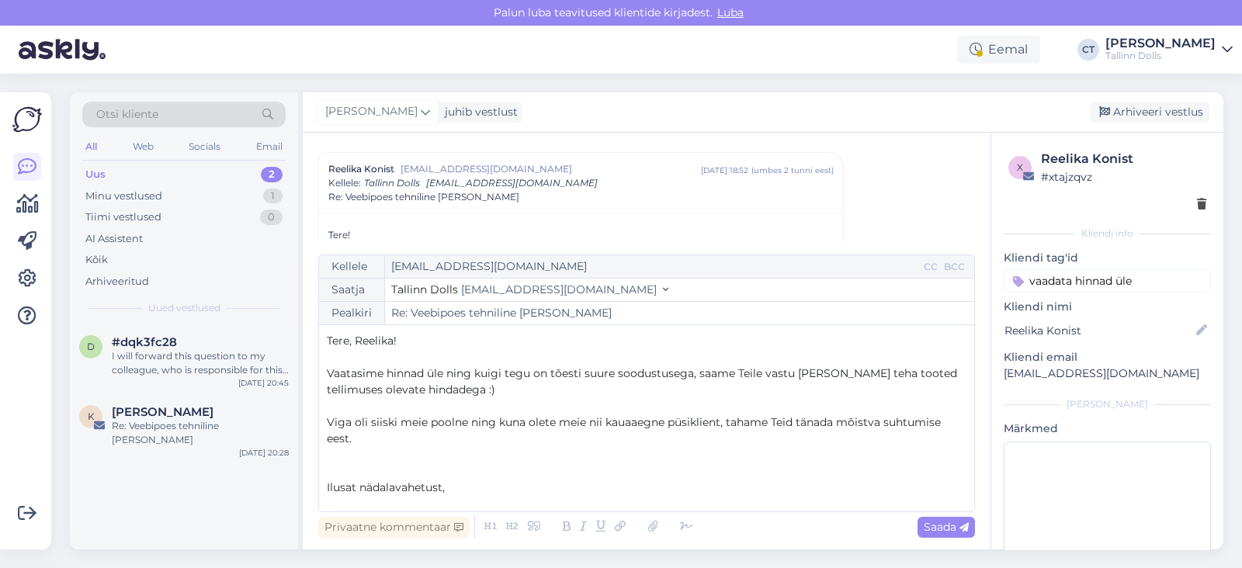
scroll to position [8, 0]
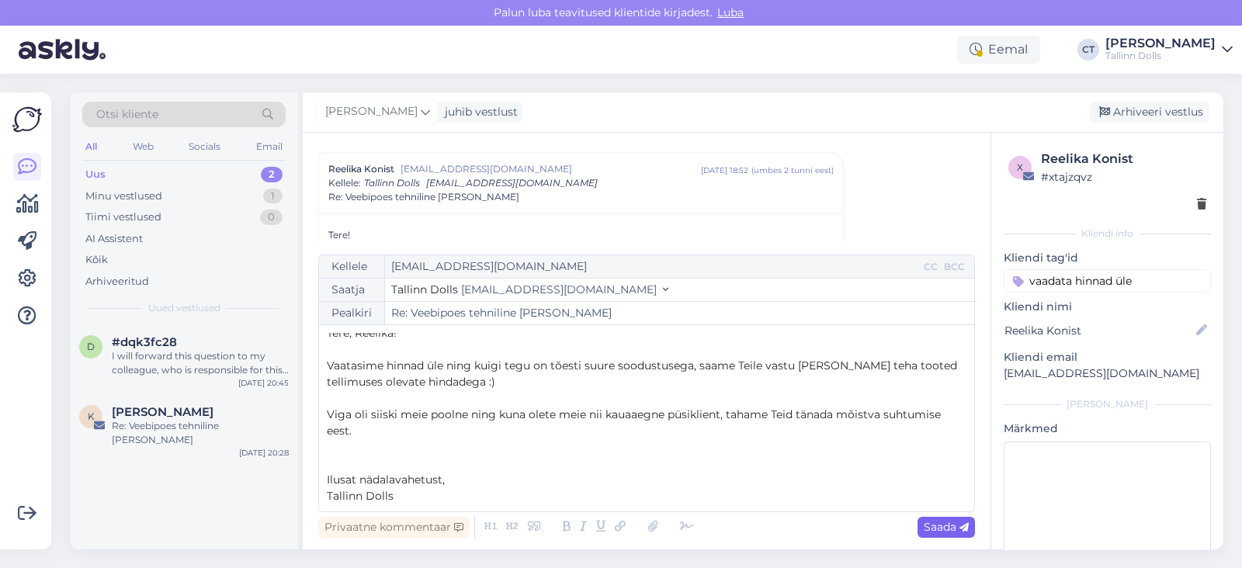
click at [939, 522] on span "Saada" at bounding box center [946, 527] width 45 height 14
type input "Re: Veebipoes tehniline [PERSON_NAME]"
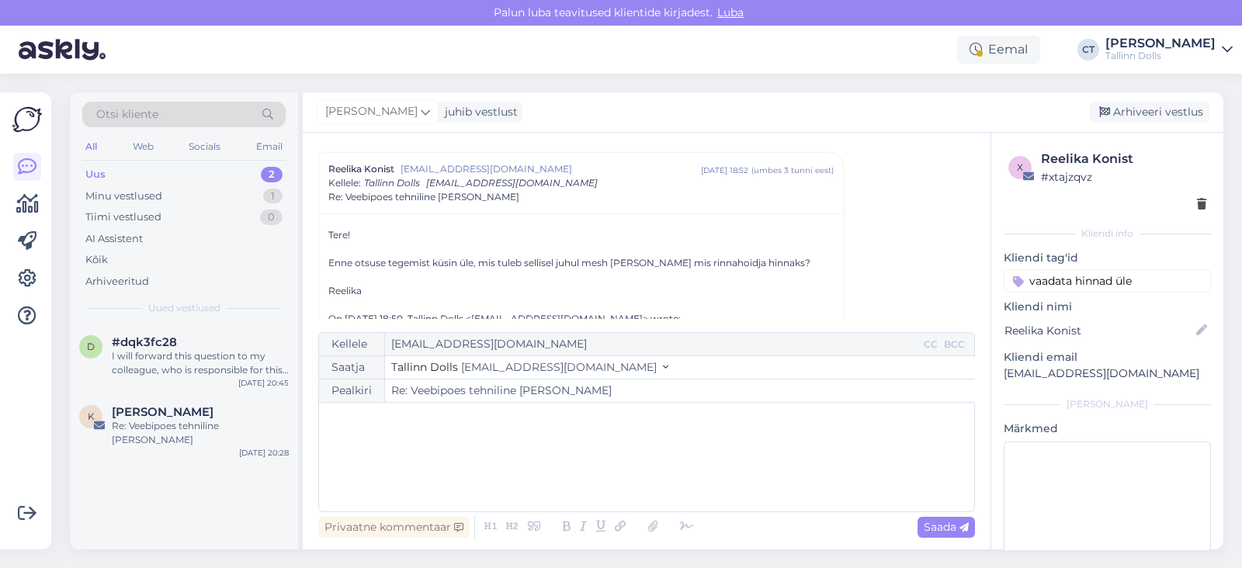
scroll to position [1247, 0]
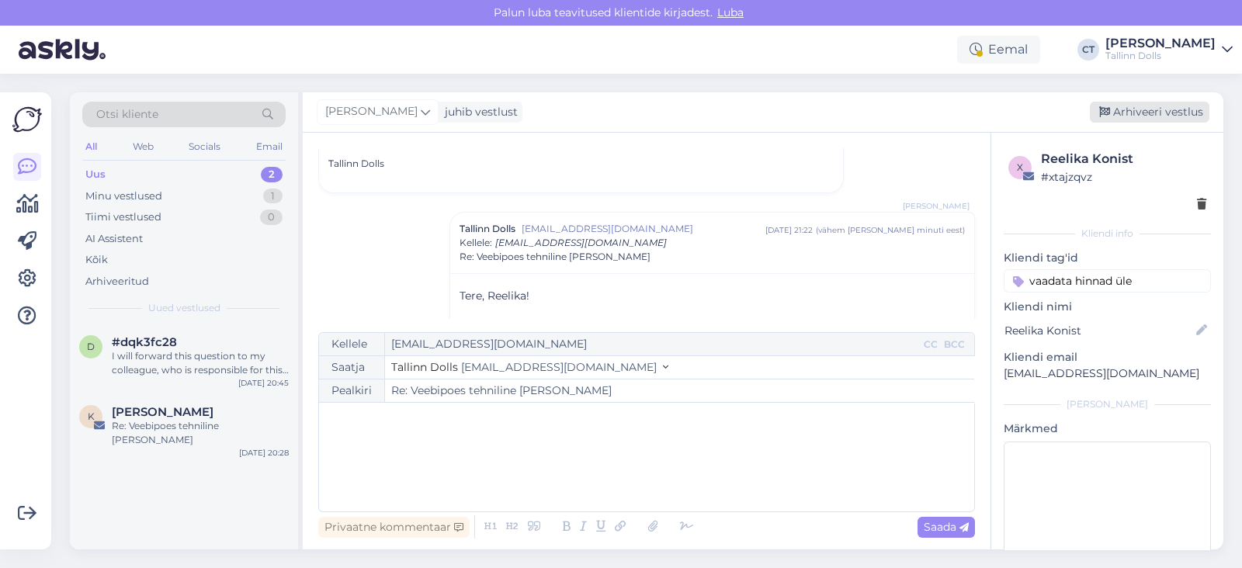
click at [1147, 114] on div "Arhiveeri vestlus" at bounding box center [1150, 112] width 120 height 21
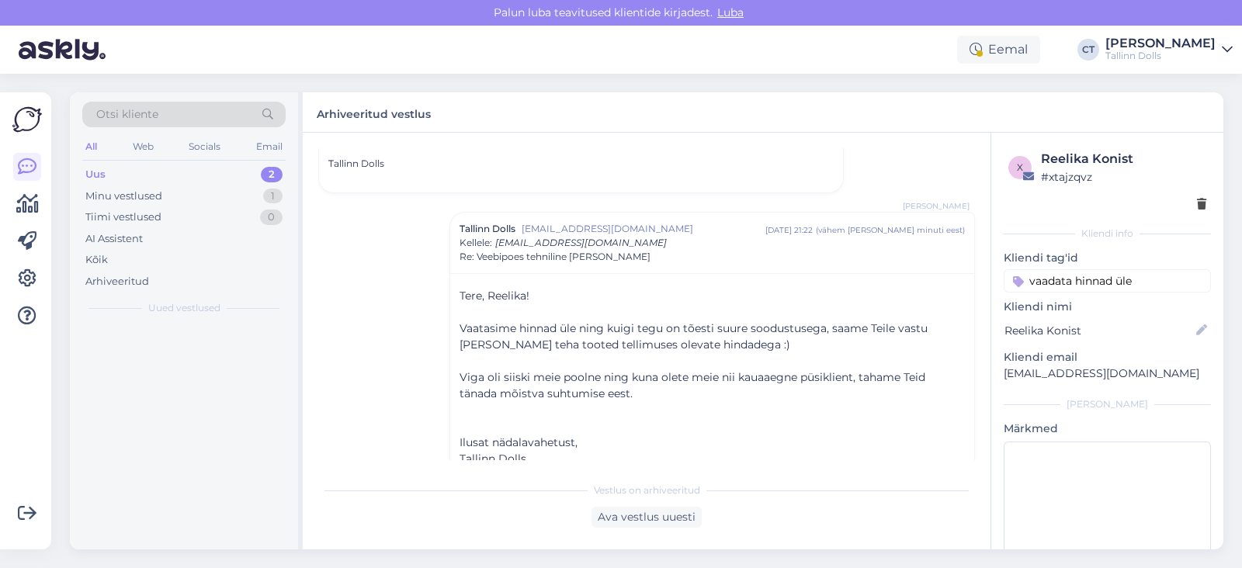
scroll to position [1269, 0]
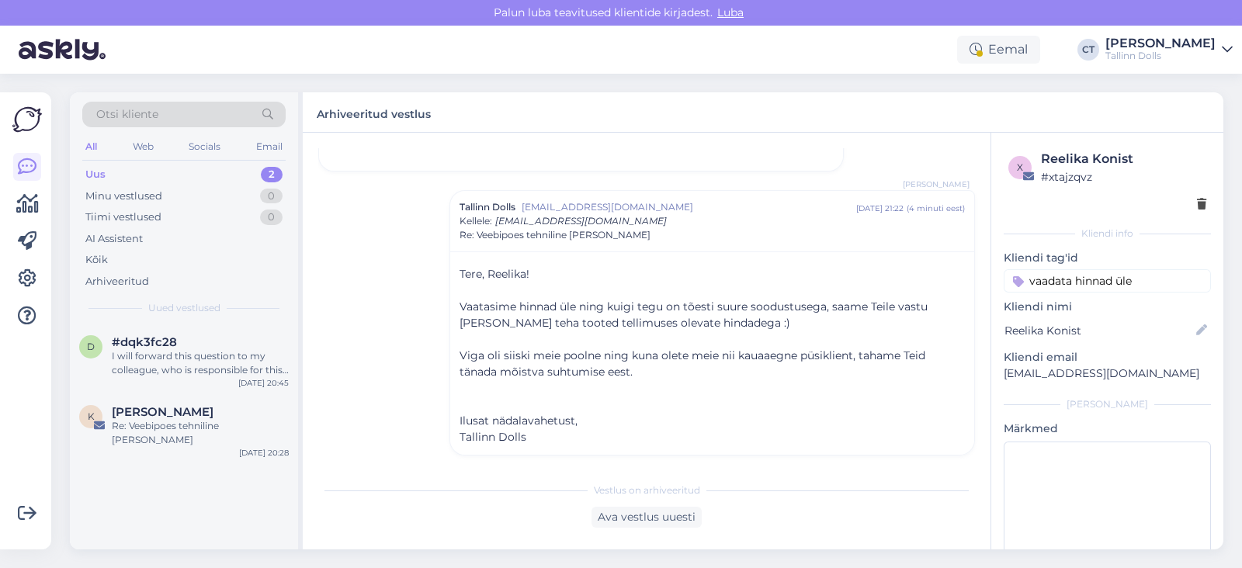
click at [193, 174] on div "Uus 2" at bounding box center [183, 175] width 203 height 22
click at [204, 336] on div "#dqk3fc28" at bounding box center [200, 342] width 177 height 14
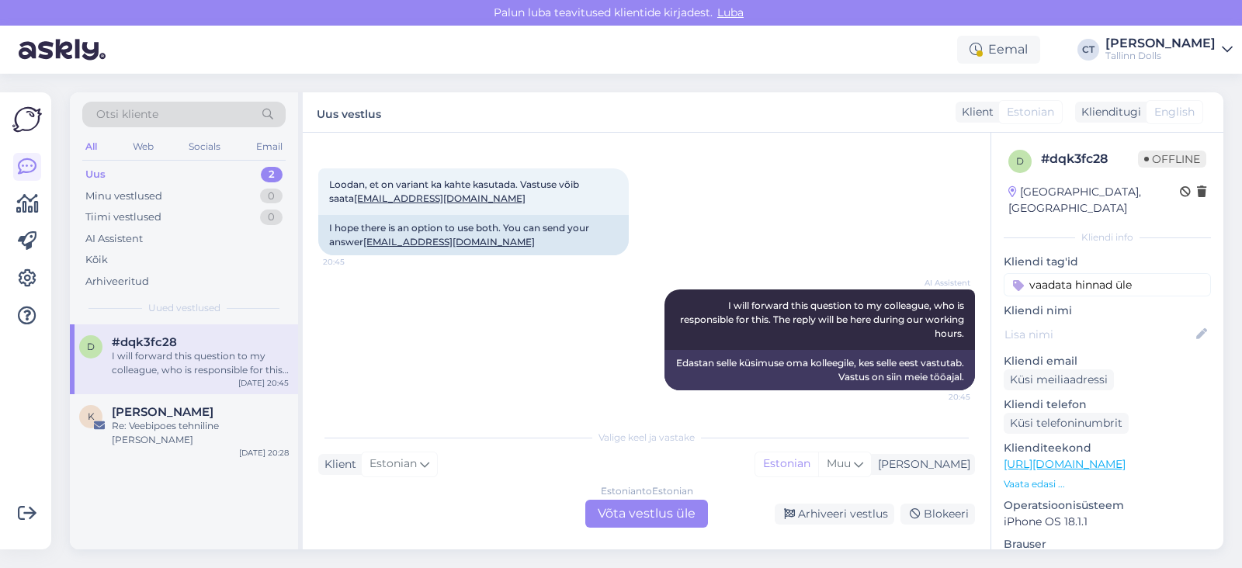
scroll to position [306, 0]
click at [168, 435] on div "K [PERSON_NAME] Re: Veebipoes tehniline [PERSON_NAME] [DATE] 20:28" at bounding box center [184, 429] width 228 height 70
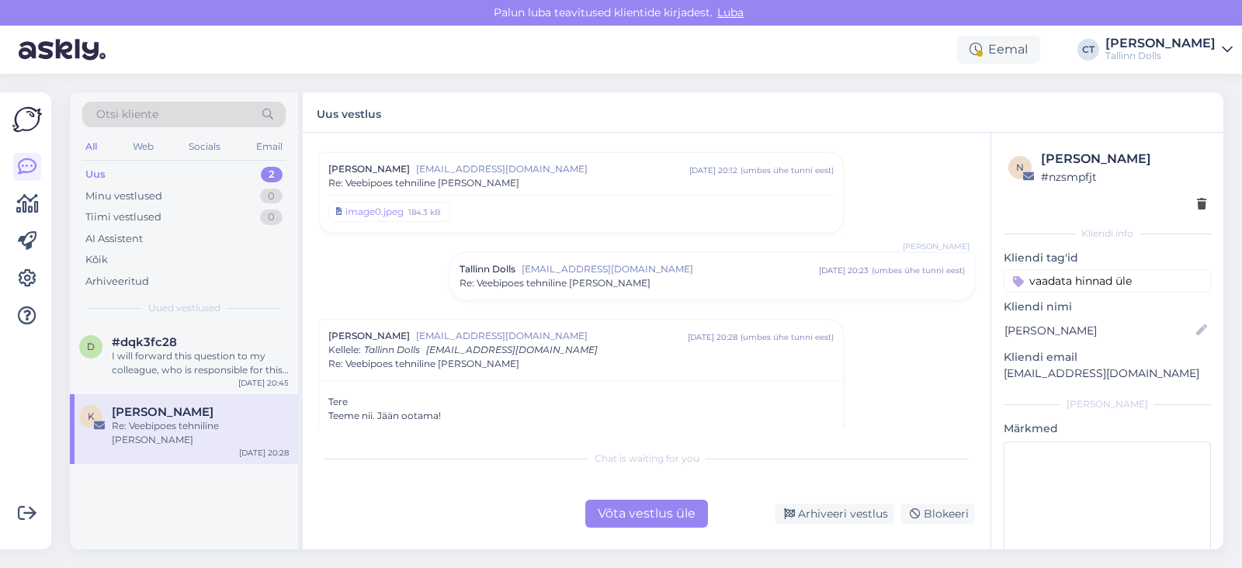
scroll to position [182, 0]
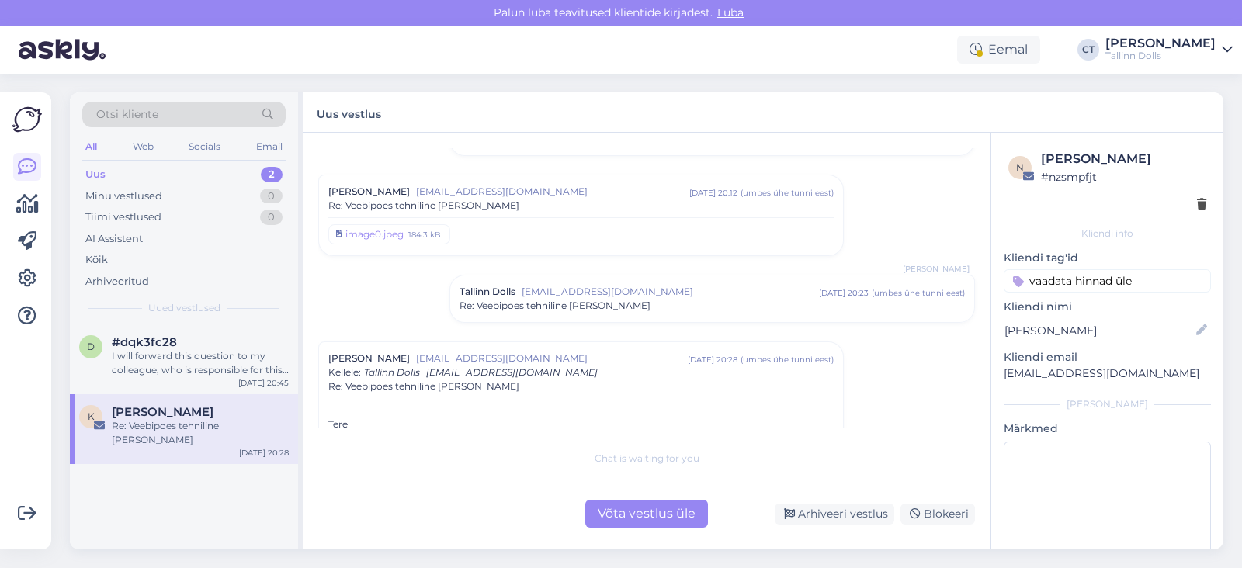
click at [520, 307] on span "Re: Veebipoes tehniline [PERSON_NAME]" at bounding box center [555, 306] width 191 height 14
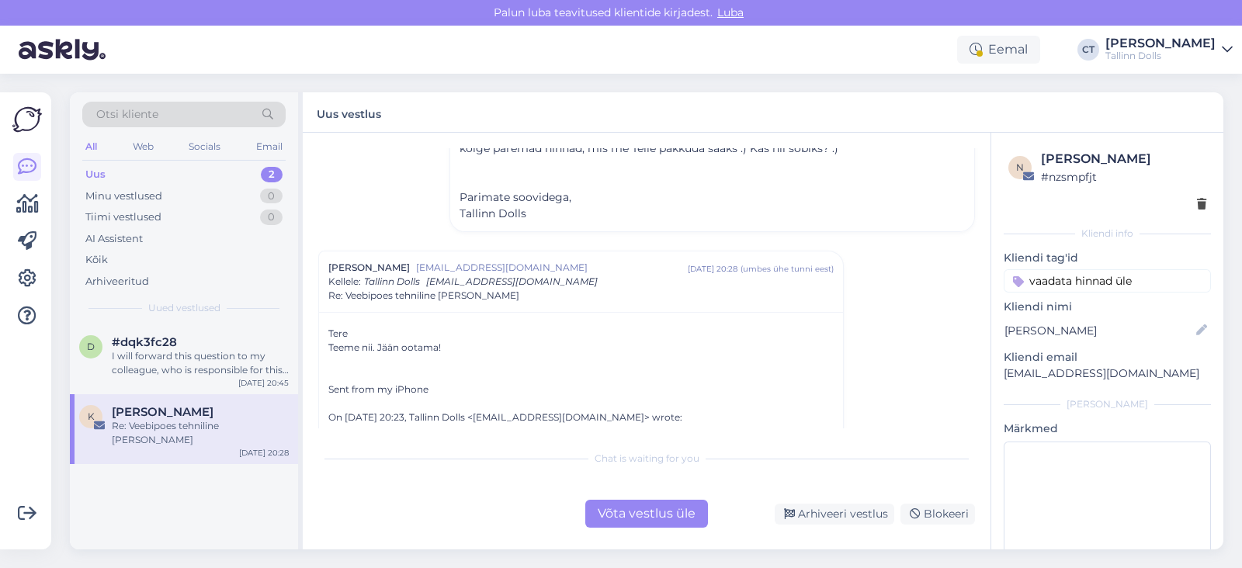
scroll to position [528, 0]
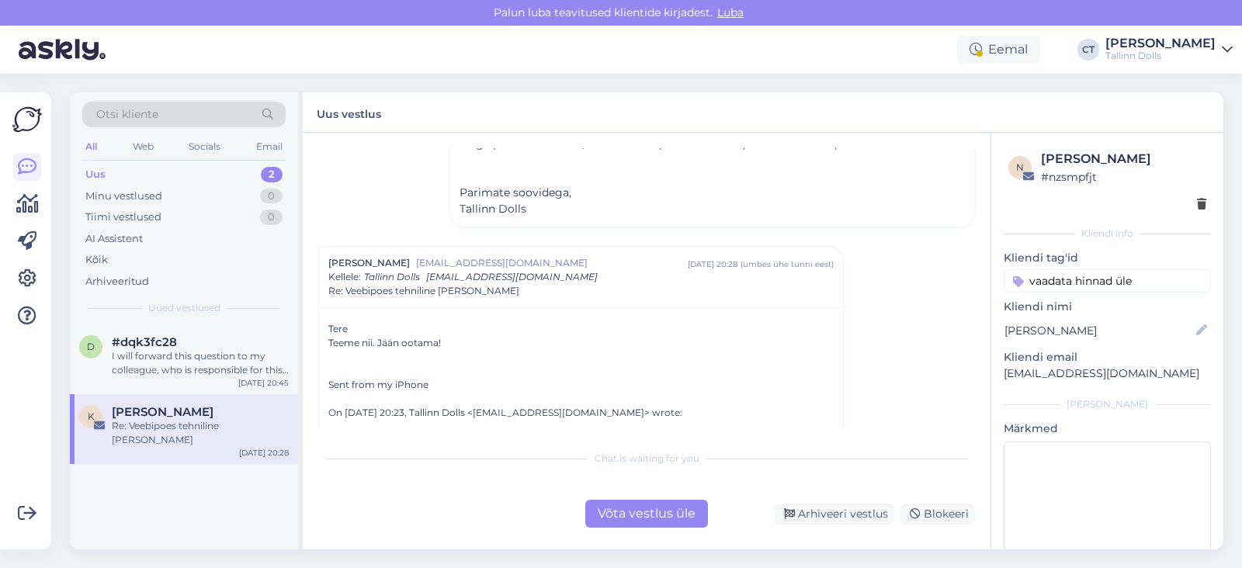
click at [113, 166] on div "Uus 2" at bounding box center [183, 175] width 203 height 22
